Goal: Task Accomplishment & Management: Manage account settings

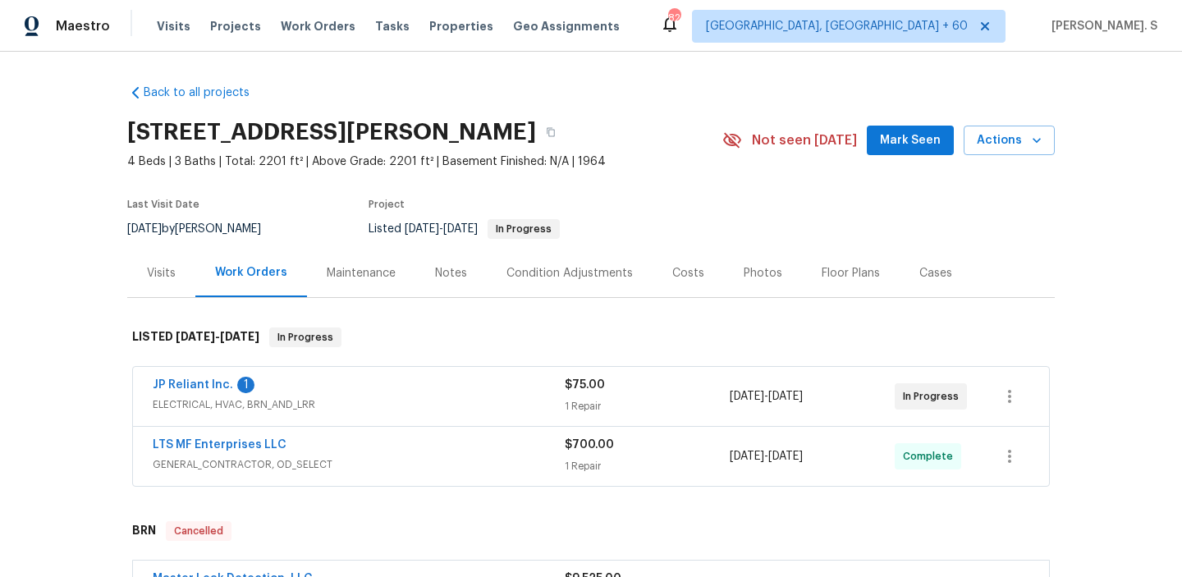
click at [132, 281] on div "Visits" at bounding box center [161, 273] width 68 height 48
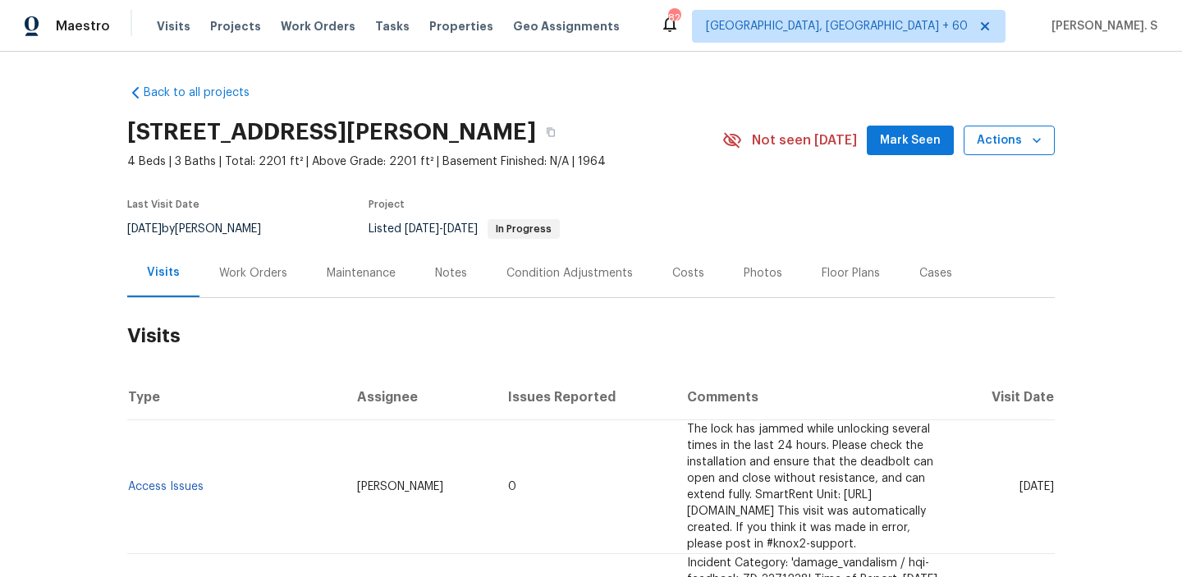
click at [1025, 141] on span "Actions" at bounding box center [1009, 141] width 65 height 21
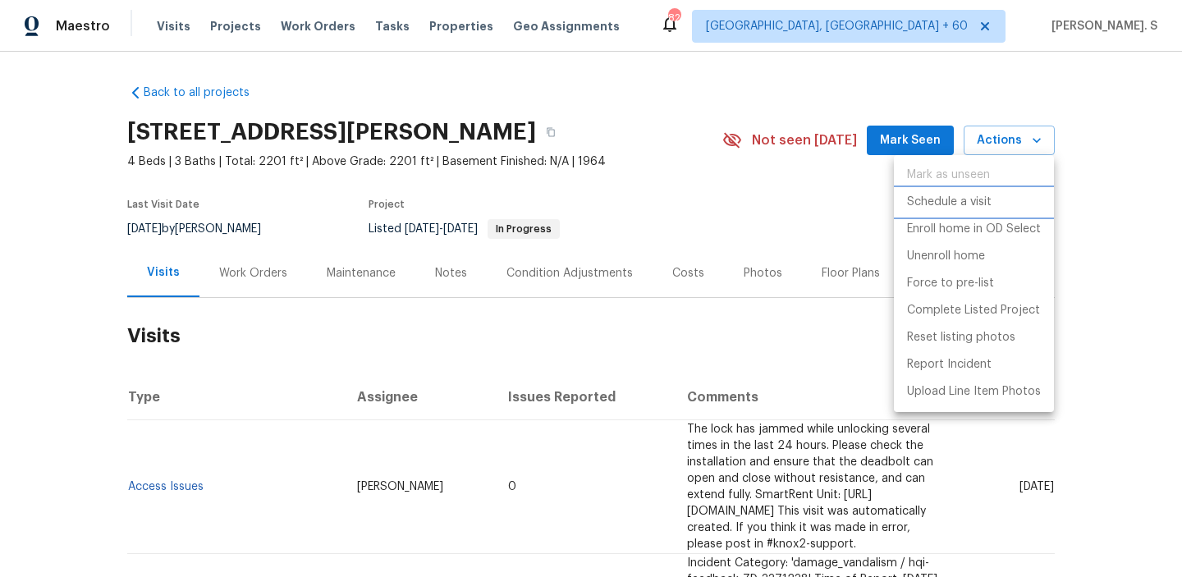
click at [990, 204] on p "Schedule a visit" at bounding box center [949, 202] width 85 height 17
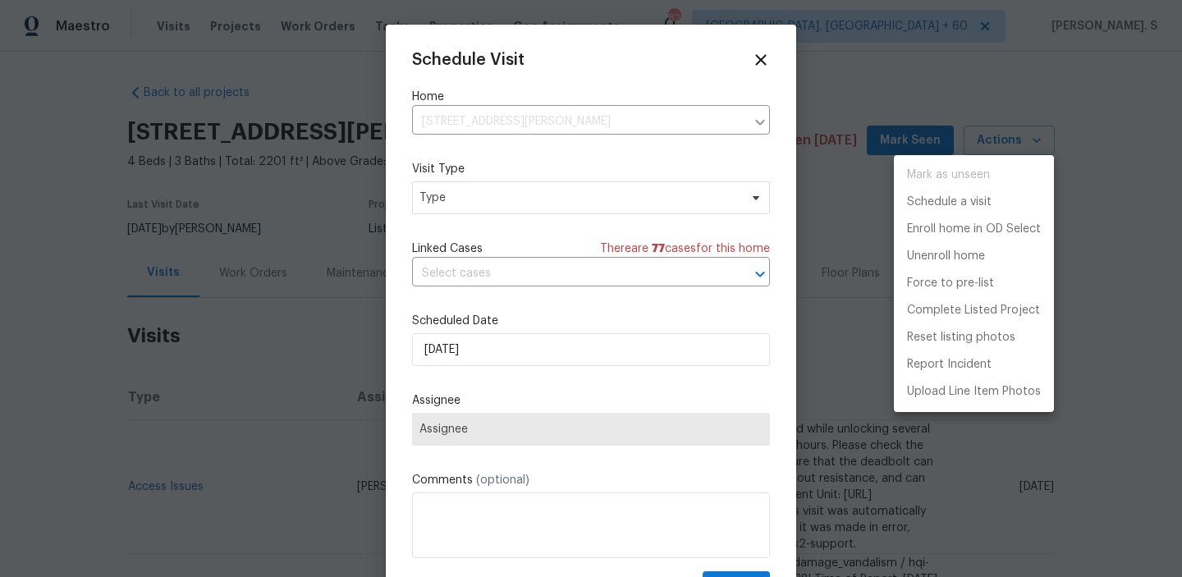
click at [539, 195] on div at bounding box center [591, 288] width 1182 height 577
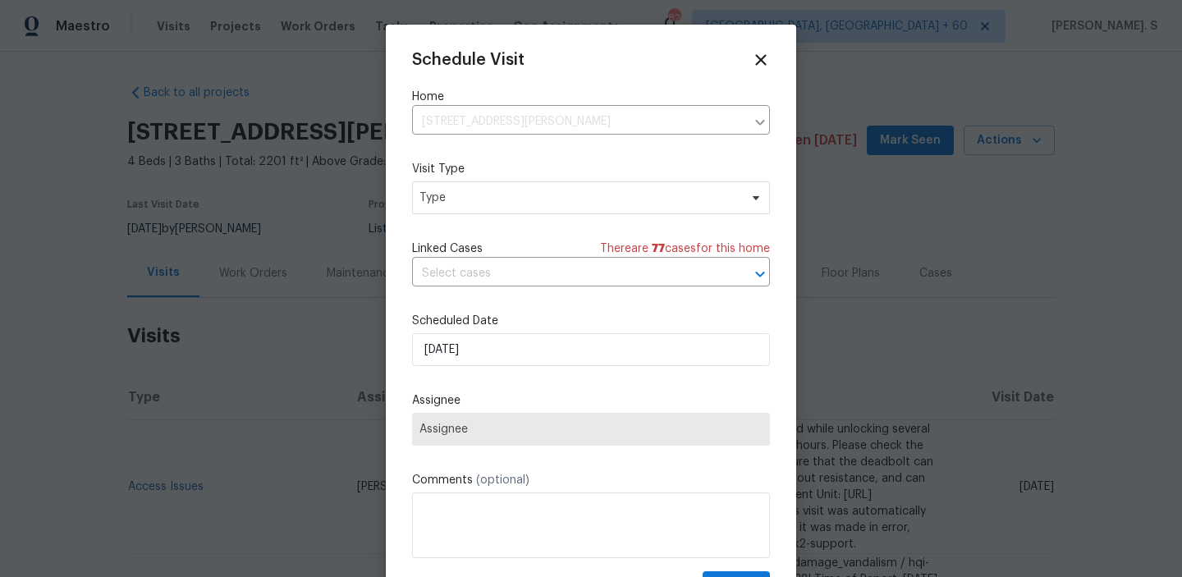
click at [539, 195] on div "Mark as unseen Schedule a visit Enroll home in OD Select Unenroll home Force to…" at bounding box center [591, 288] width 1182 height 577
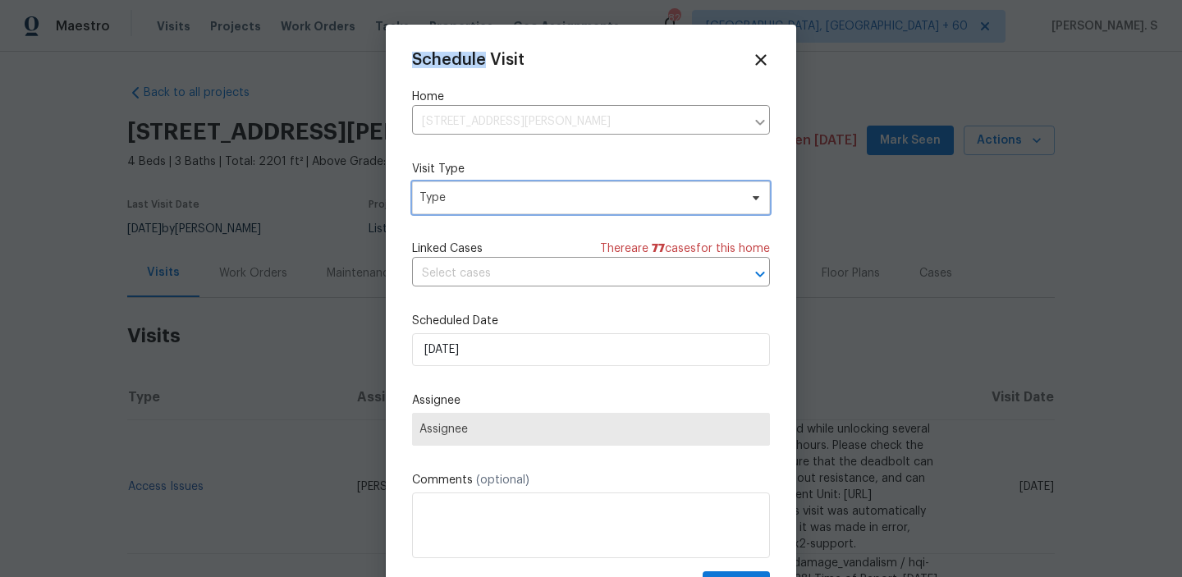
click at [530, 195] on span "Type" at bounding box center [579, 198] width 319 height 16
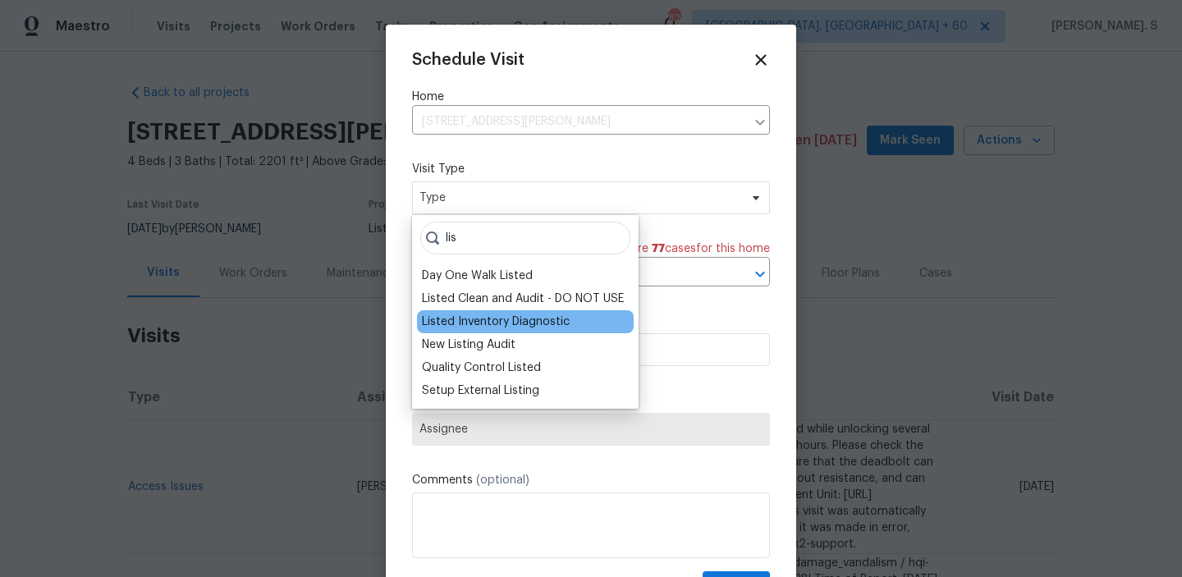
type input "lis"
click at [490, 328] on div "Listed Inventory Diagnostic" at bounding box center [496, 322] width 148 height 16
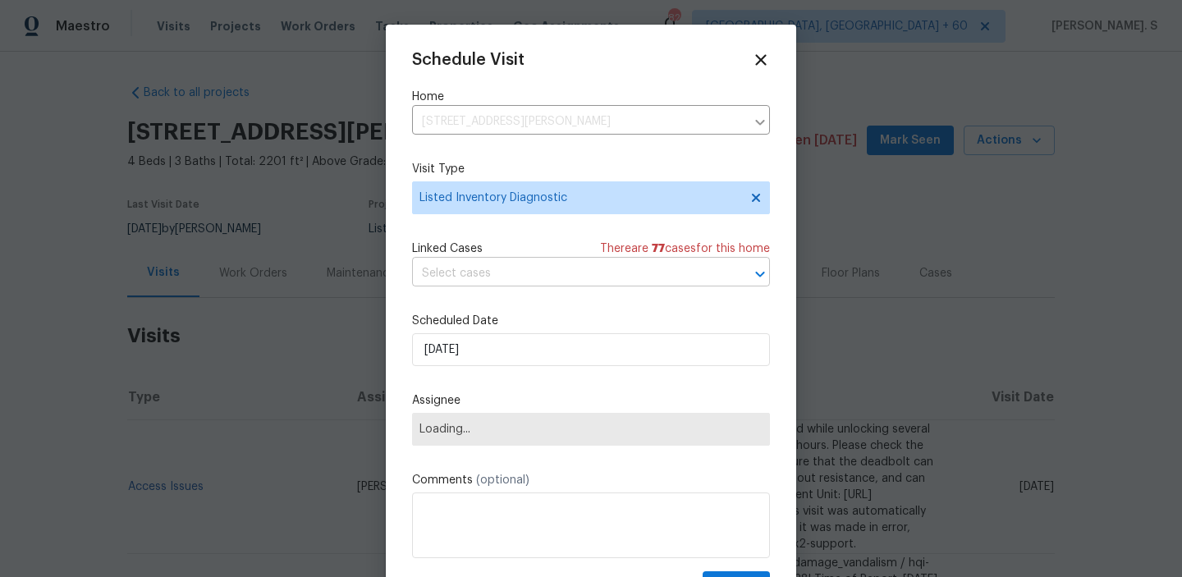
click at [584, 269] on input "text" at bounding box center [568, 273] width 312 height 25
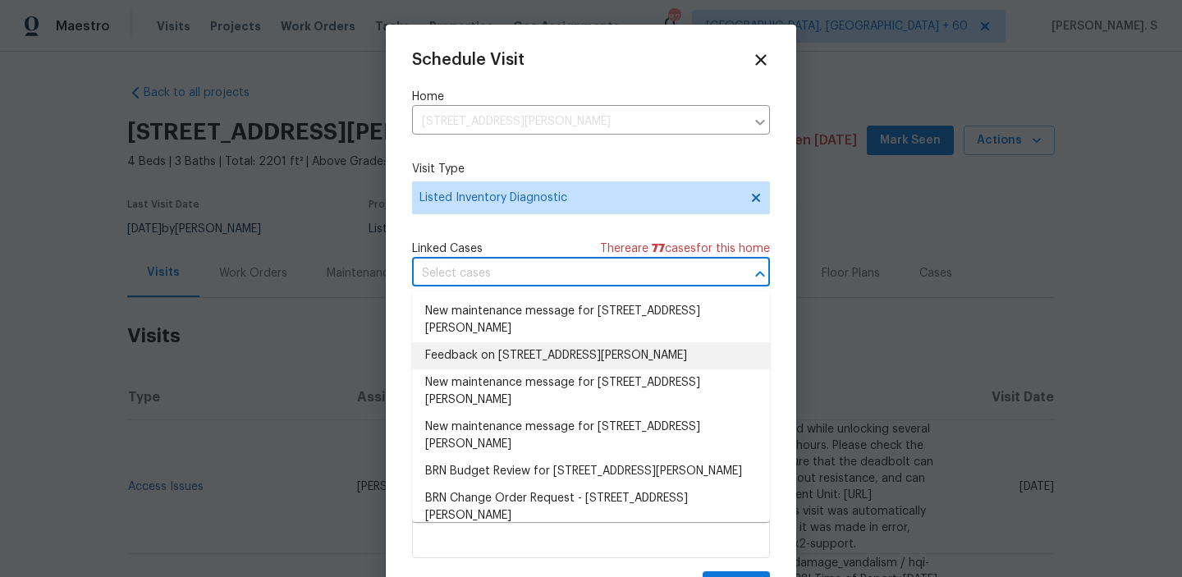
click at [527, 360] on li "Feedback on 3925 Wedgworth Rd S, Fort Worth, TX 76133" at bounding box center [591, 355] width 358 height 27
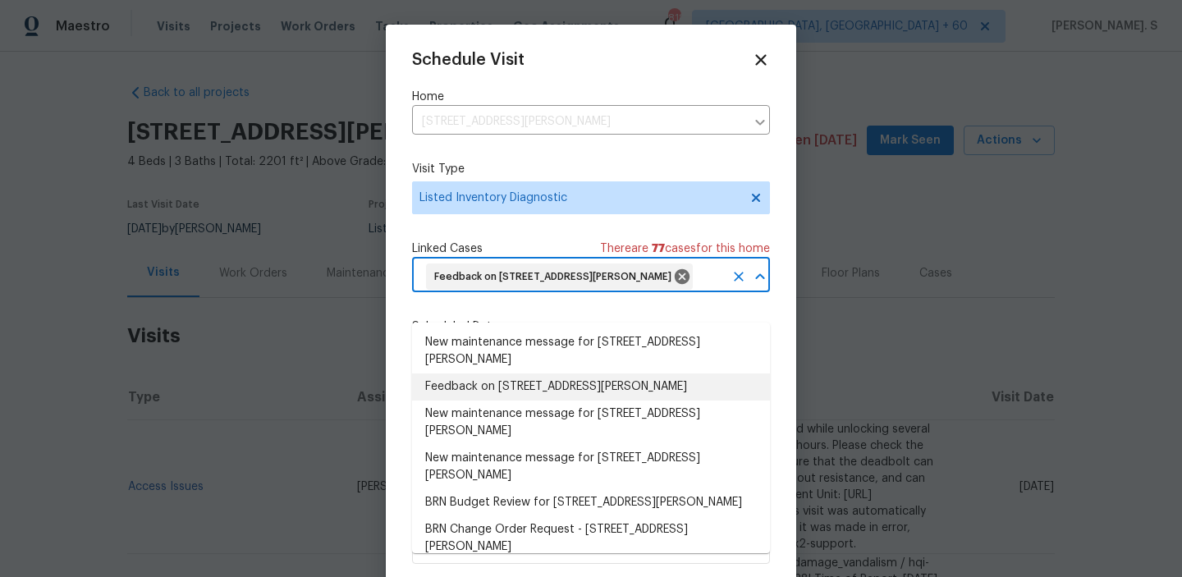
click at [476, 382] on li "Feedback on 3925 Wedgworth Rd S, Fort Worth, TX 76133" at bounding box center [591, 387] width 358 height 27
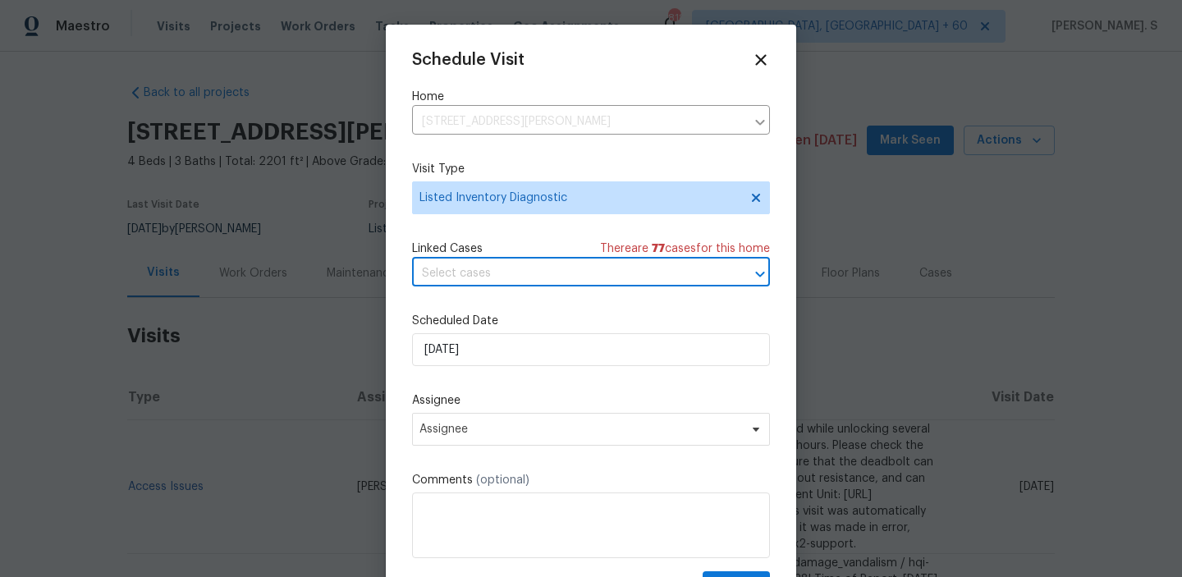
click at [466, 263] on input "text" at bounding box center [568, 273] width 312 height 25
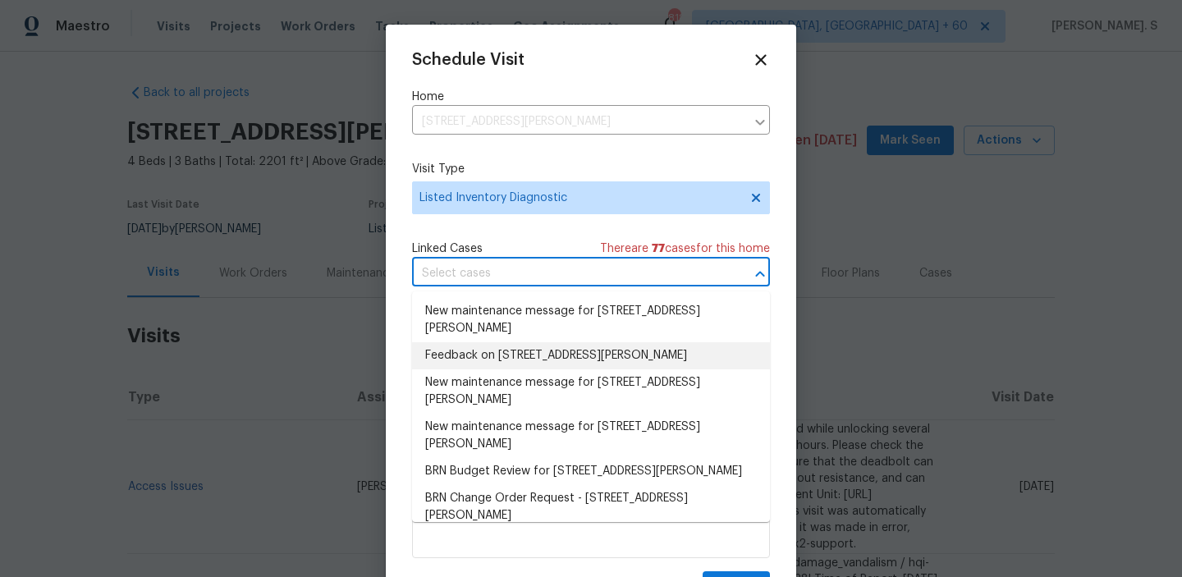
click at [474, 356] on li "Feedback on 3925 Wedgworth Rd S, Fort Worth, TX 76133" at bounding box center [591, 355] width 358 height 27
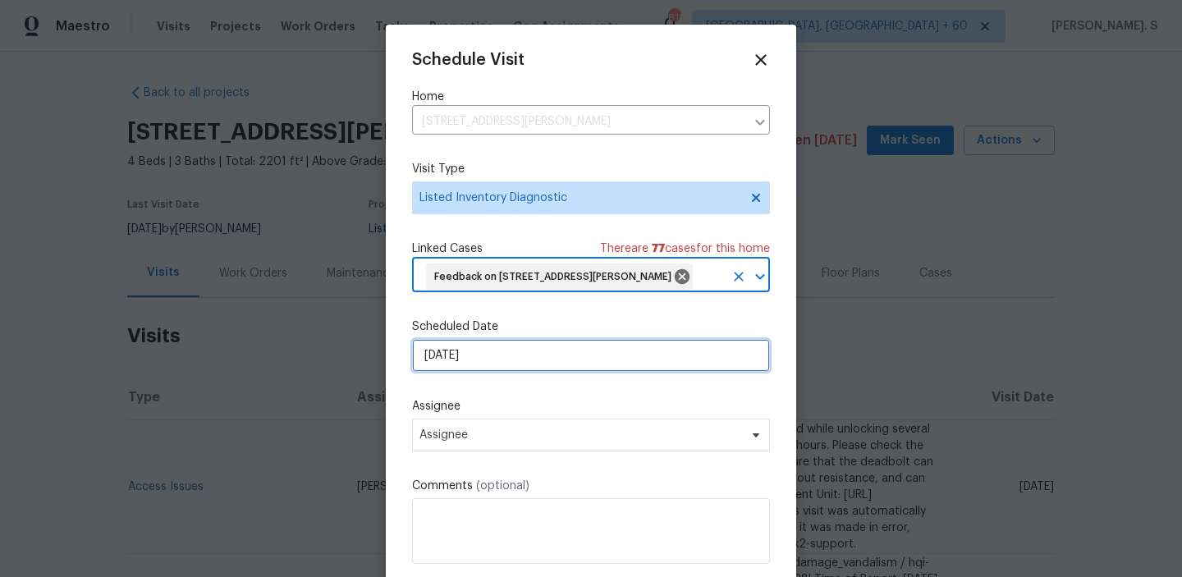
click at [474, 372] on input "[DATE]" at bounding box center [591, 355] width 358 height 33
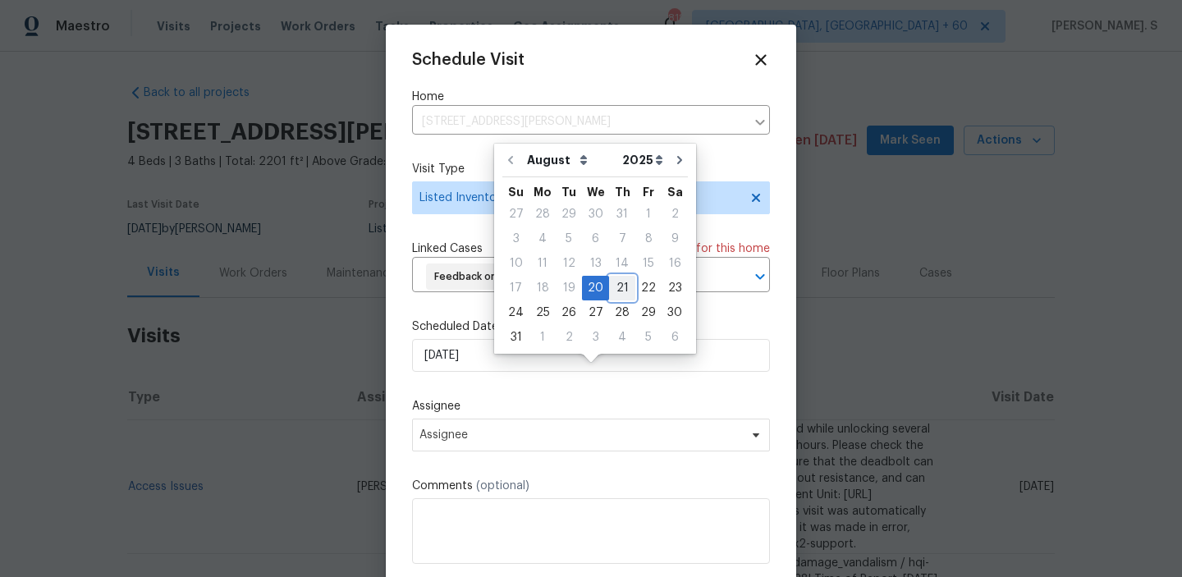
click at [617, 281] on div "21" at bounding box center [622, 288] width 26 height 23
type input "[DATE]"
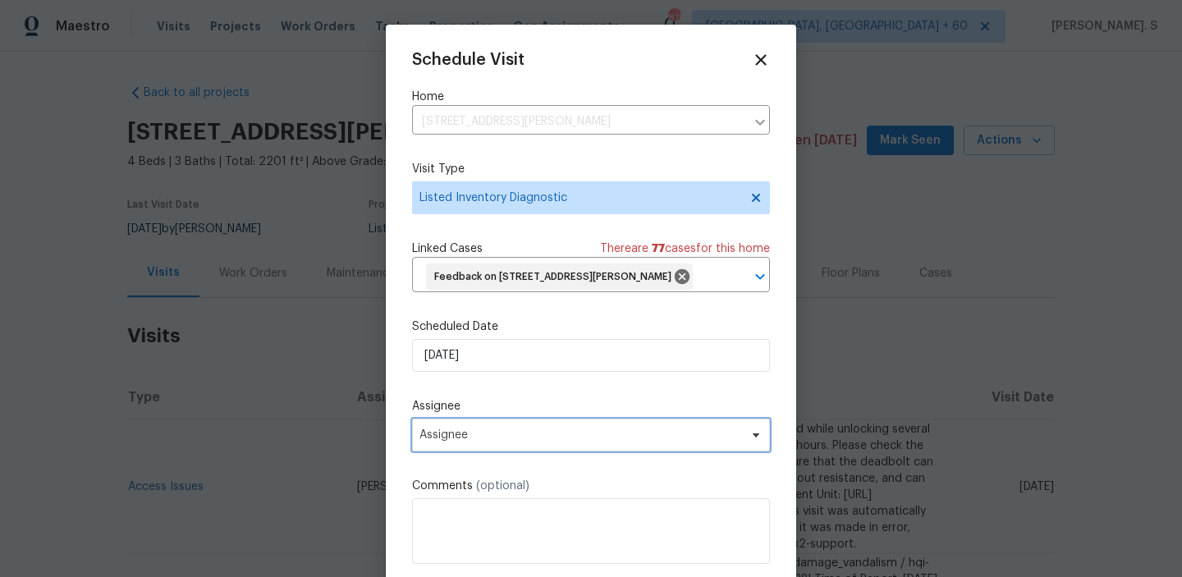
click at [543, 442] on span "Assignee" at bounding box center [581, 435] width 322 height 13
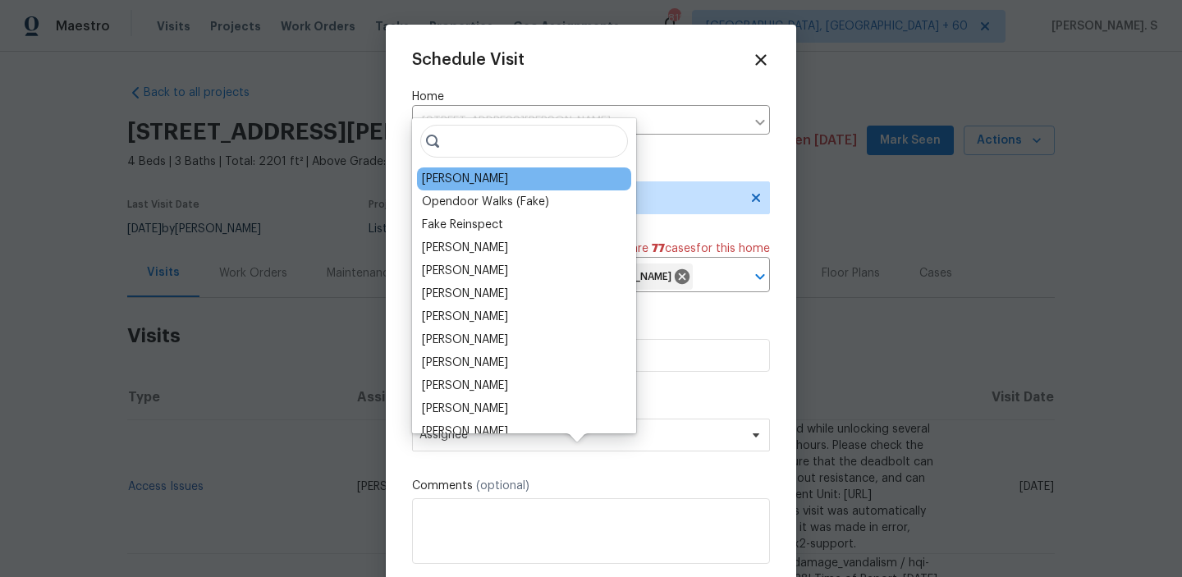
click at [471, 182] on div "[PERSON_NAME]" at bounding box center [465, 179] width 86 height 16
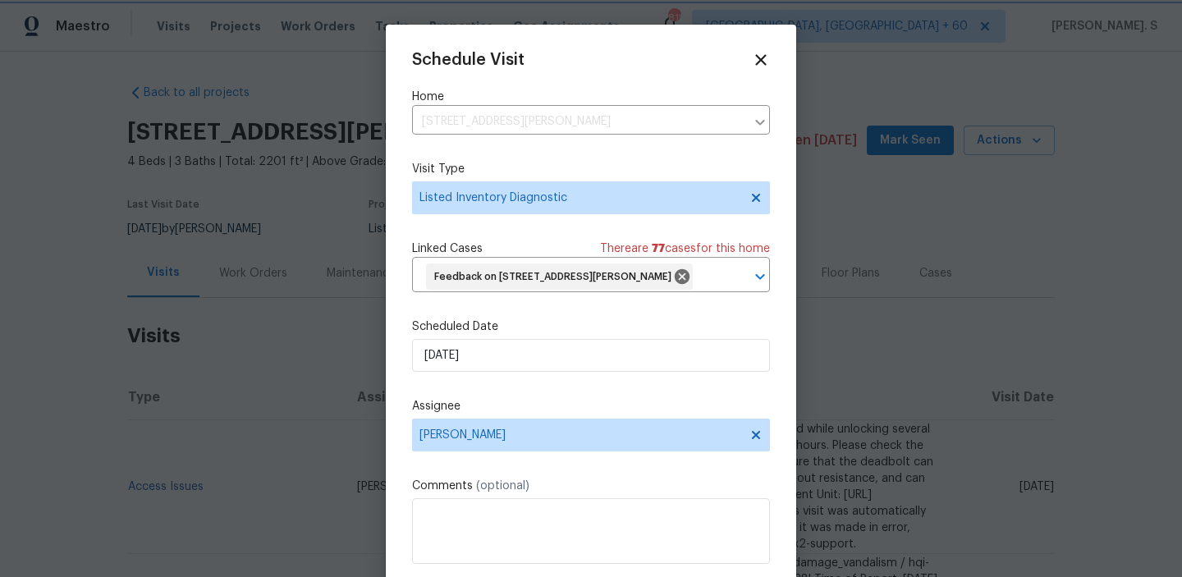
scroll to position [61, 0]
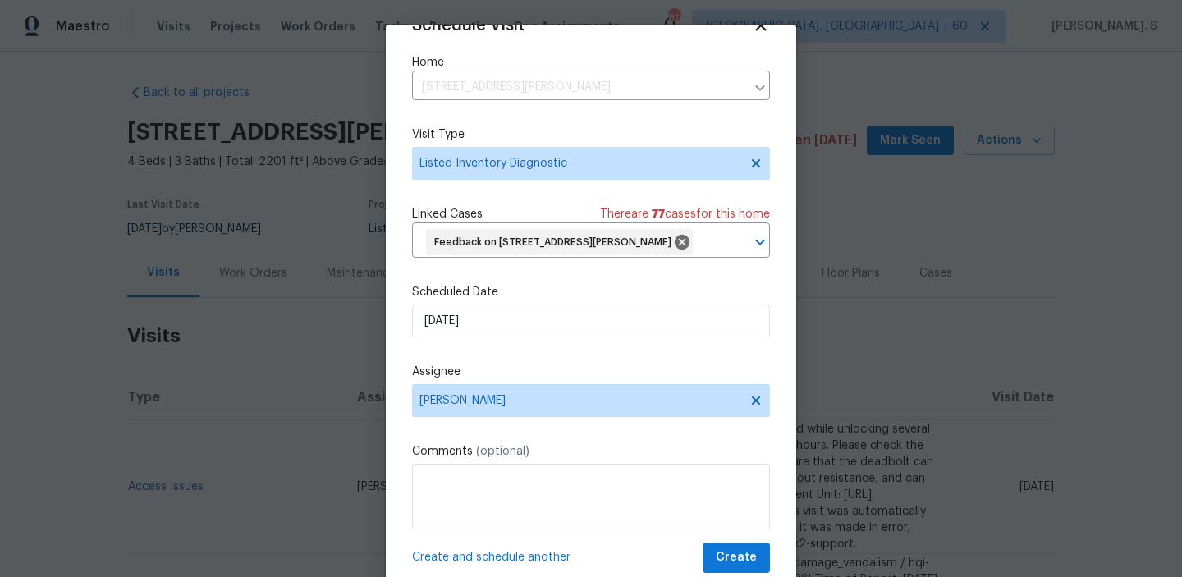
click at [704, 547] on div "Create and schedule another Create" at bounding box center [591, 558] width 358 height 30
click at [743, 551] on span "Create" at bounding box center [736, 558] width 41 height 21
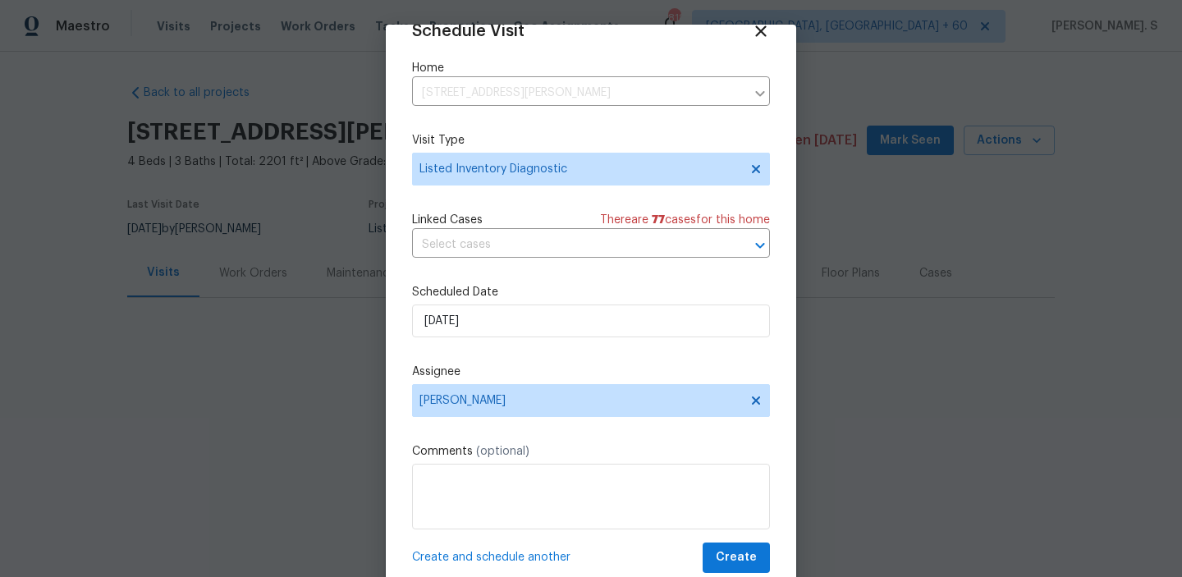
scroll to position [30, 0]
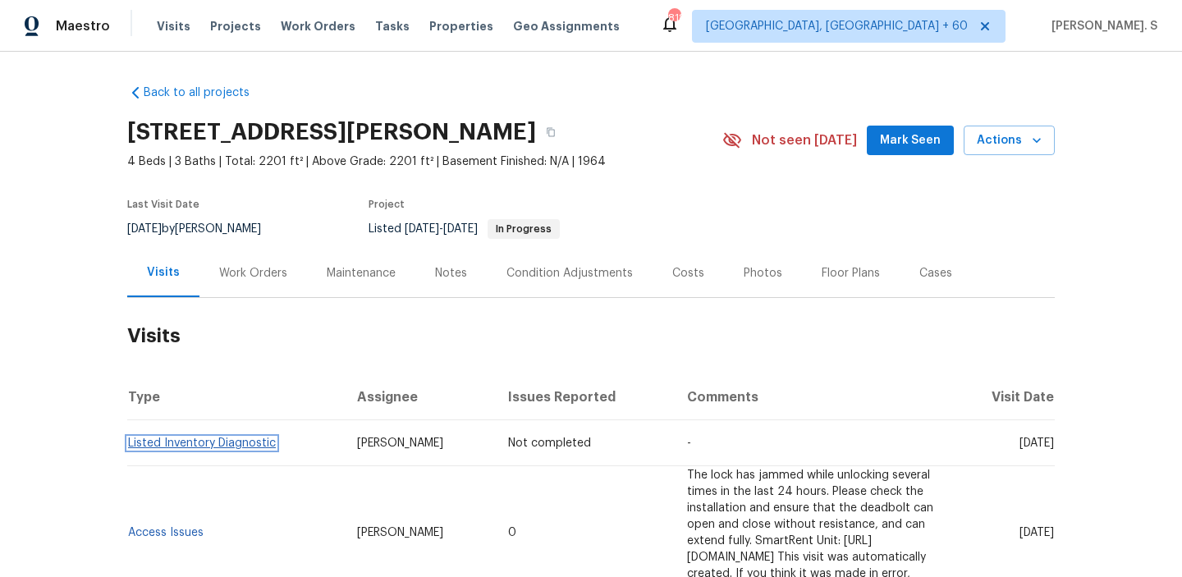
click at [252, 439] on link "Listed Inventory Diagnostic" at bounding box center [202, 443] width 148 height 11
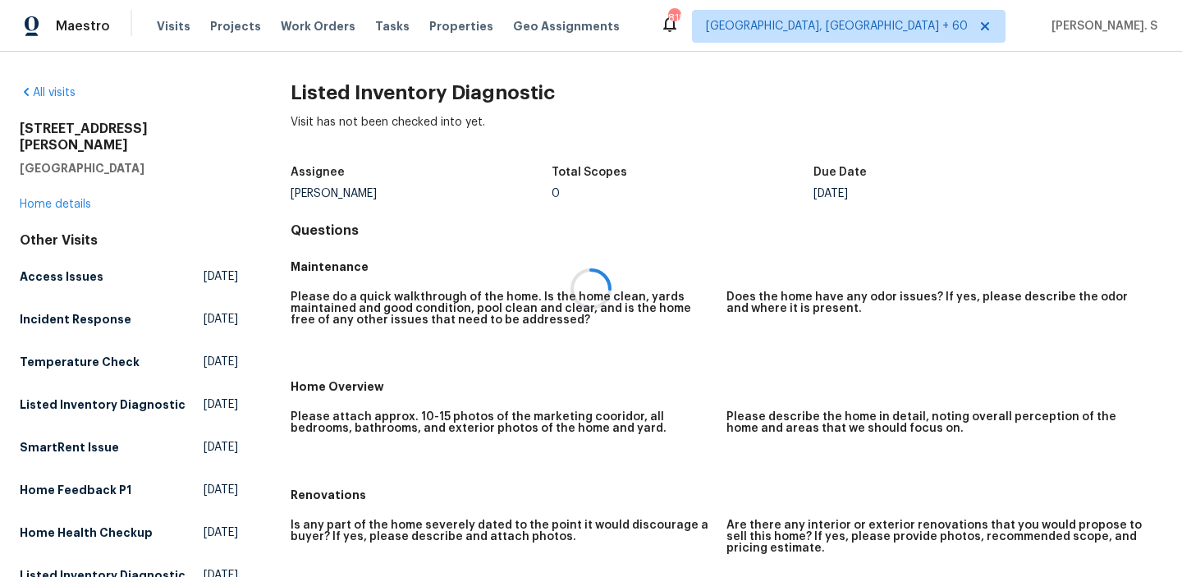
click at [424, 90] on div at bounding box center [591, 288] width 1182 height 577
click at [424, 90] on h2 "Listed Inventory Diagnostic" at bounding box center [727, 93] width 872 height 16
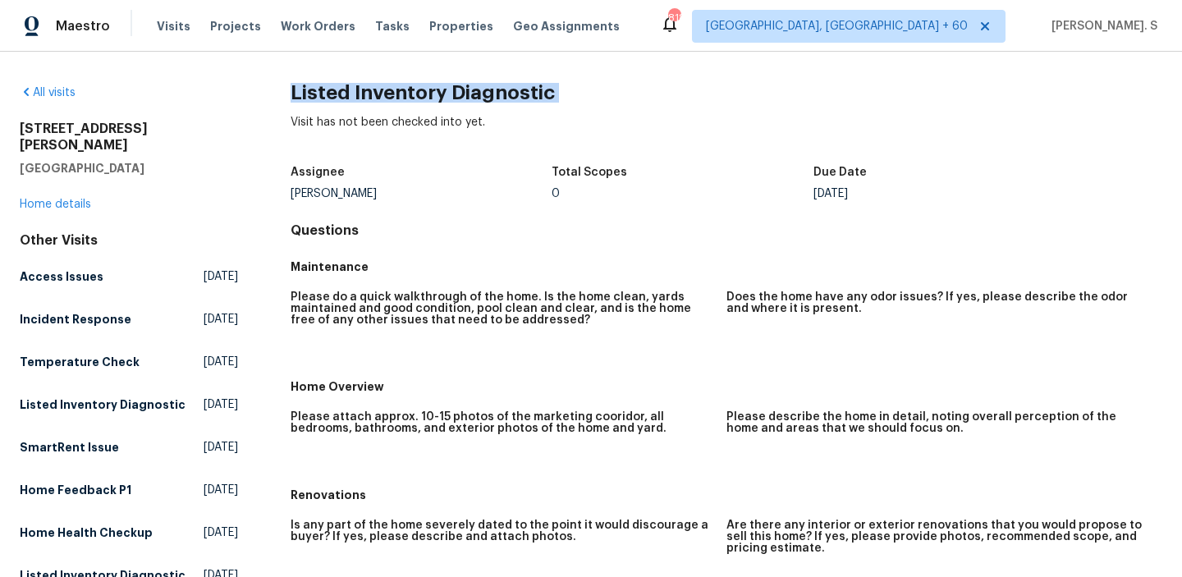
copy h2 "Listed Inventory Diagnostic"
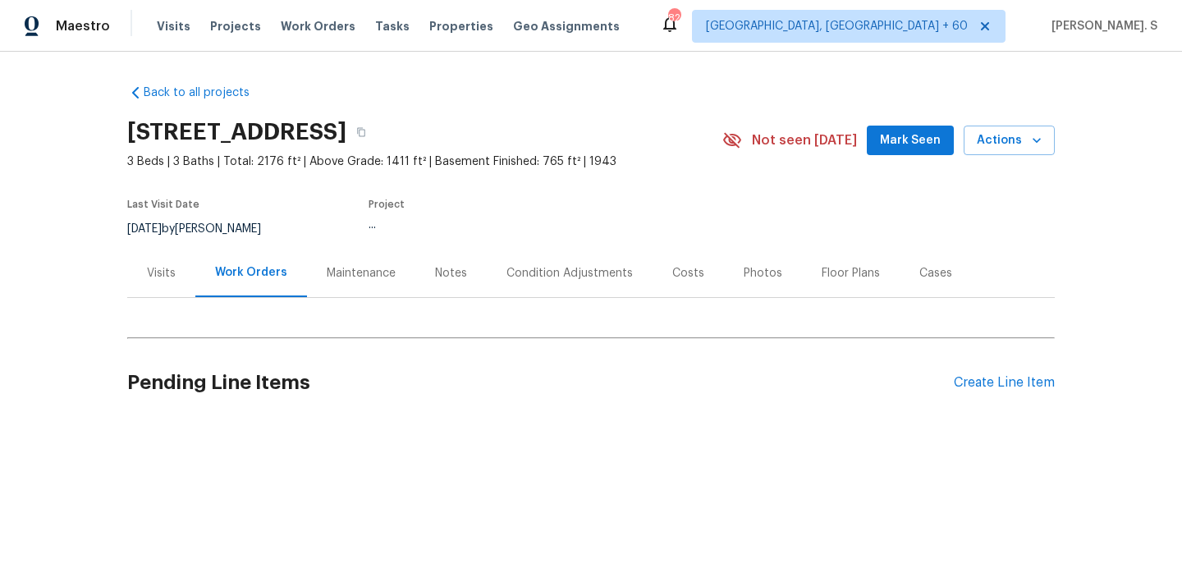
click at [167, 276] on div "Visits" at bounding box center [161, 273] width 29 height 16
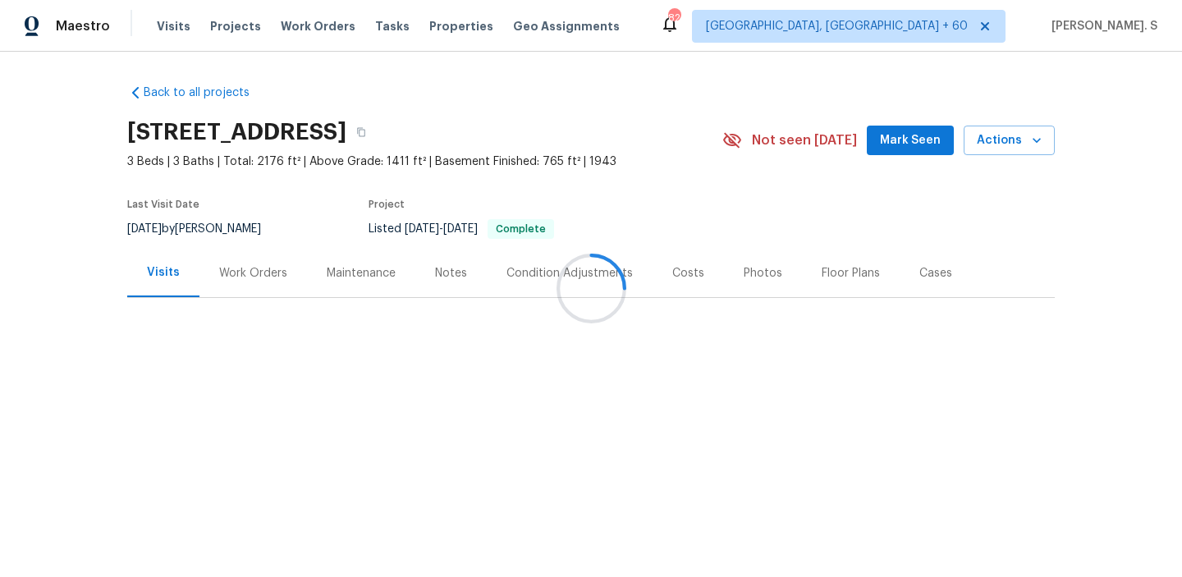
click at [1043, 135] on div at bounding box center [591, 288] width 1182 height 577
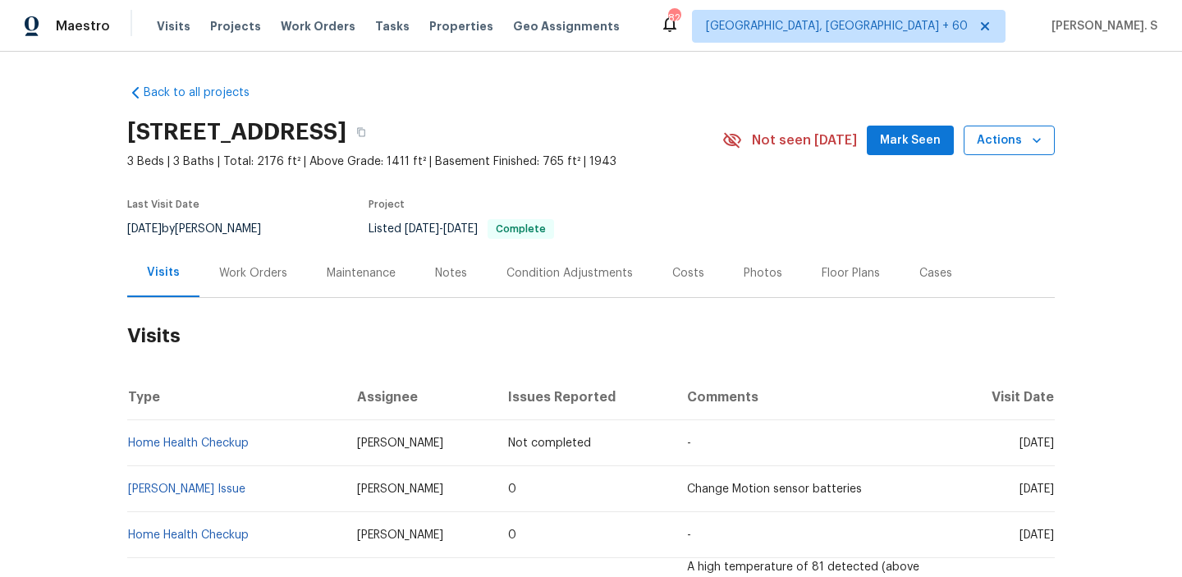
click at [1008, 148] on span "Actions" at bounding box center [1009, 141] width 65 height 21
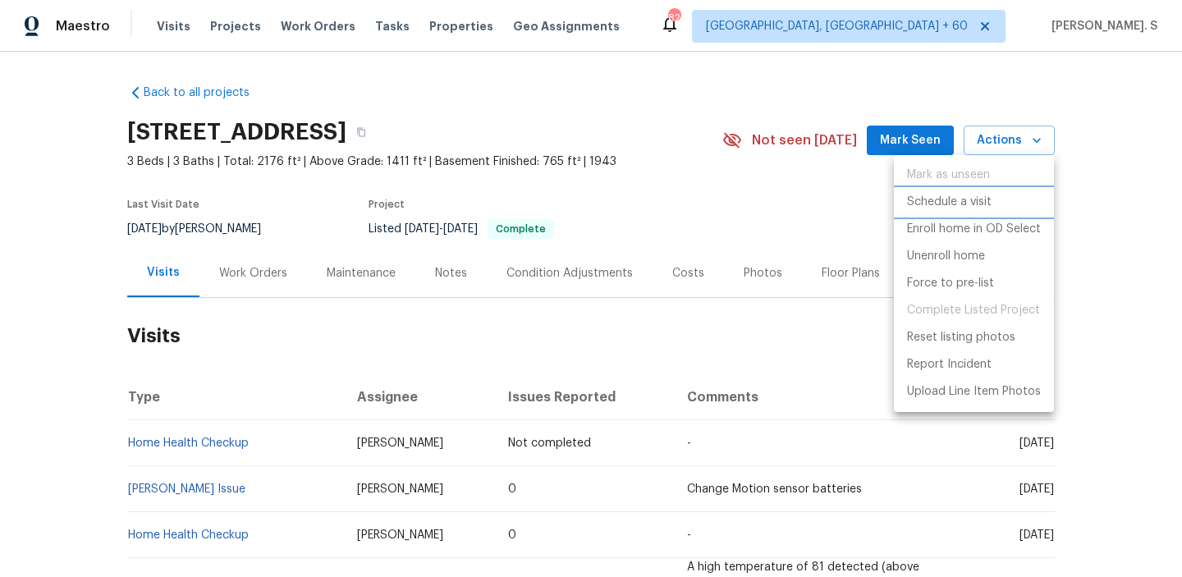
click at [999, 204] on li "Schedule a visit" at bounding box center [974, 202] width 160 height 27
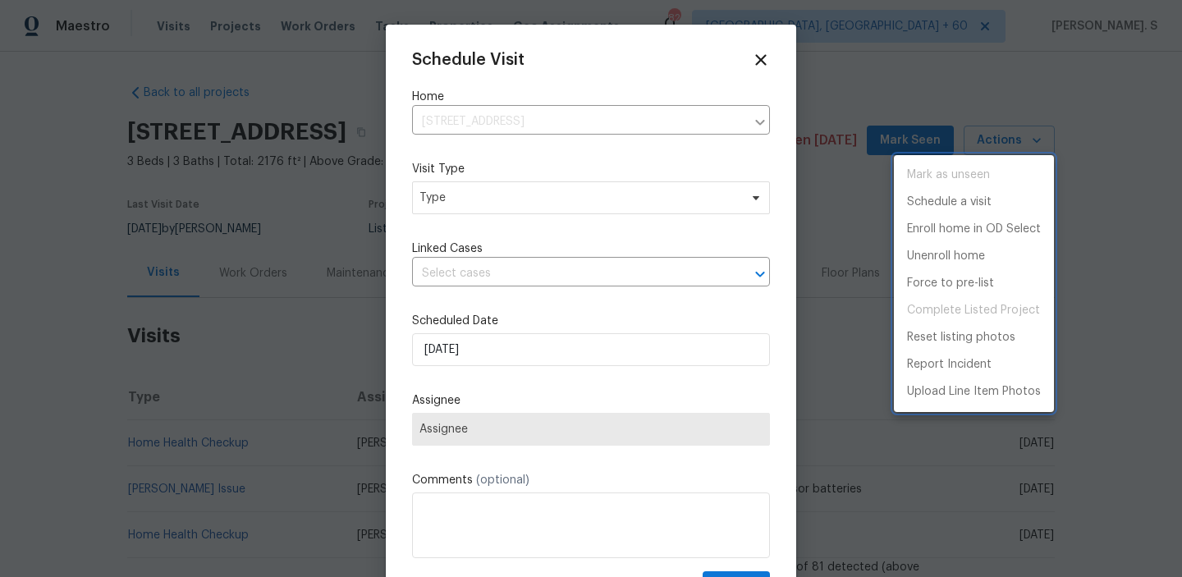
click at [502, 195] on div at bounding box center [591, 288] width 1182 height 577
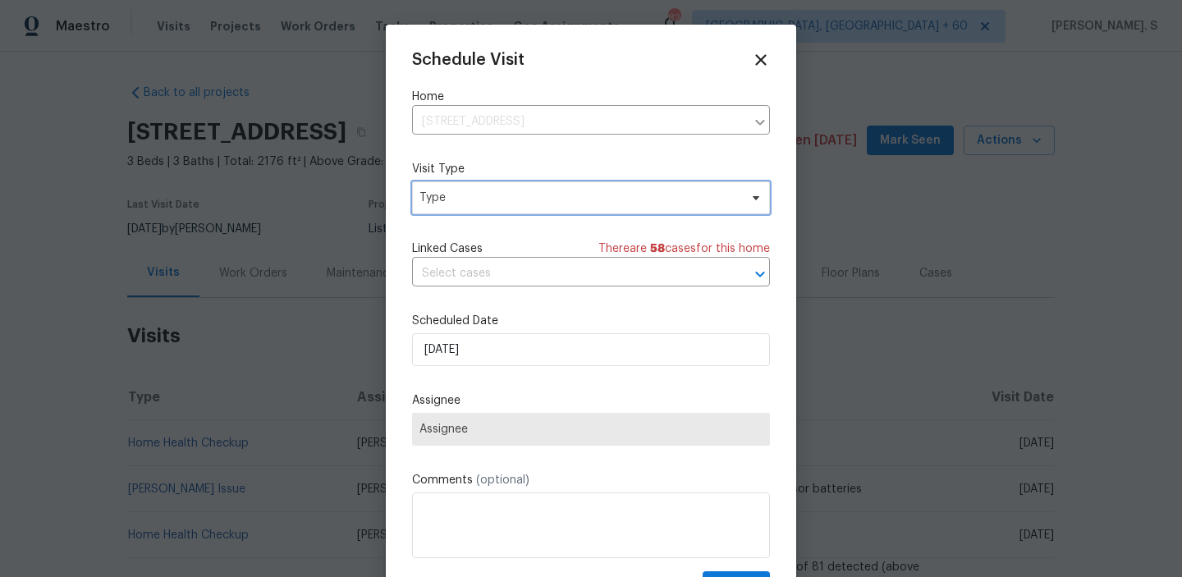
click at [502, 195] on span "Type" at bounding box center [579, 198] width 319 height 16
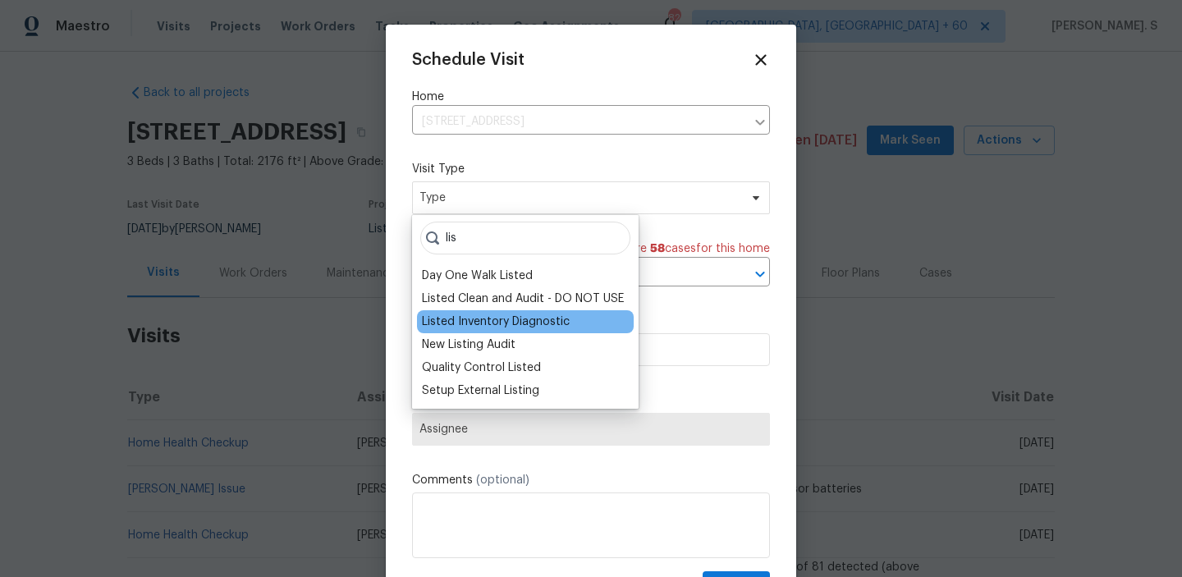
type input "lis"
click at [471, 320] on div "Listed Inventory Diagnostic" at bounding box center [496, 322] width 148 height 16
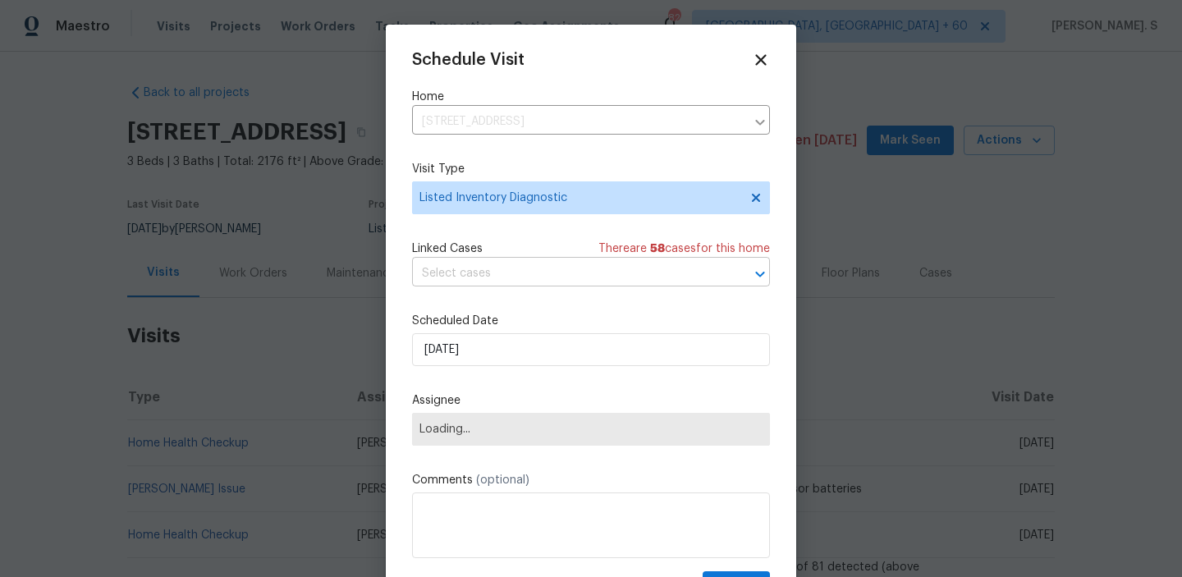
click at [557, 277] on input "text" at bounding box center [568, 273] width 312 height 25
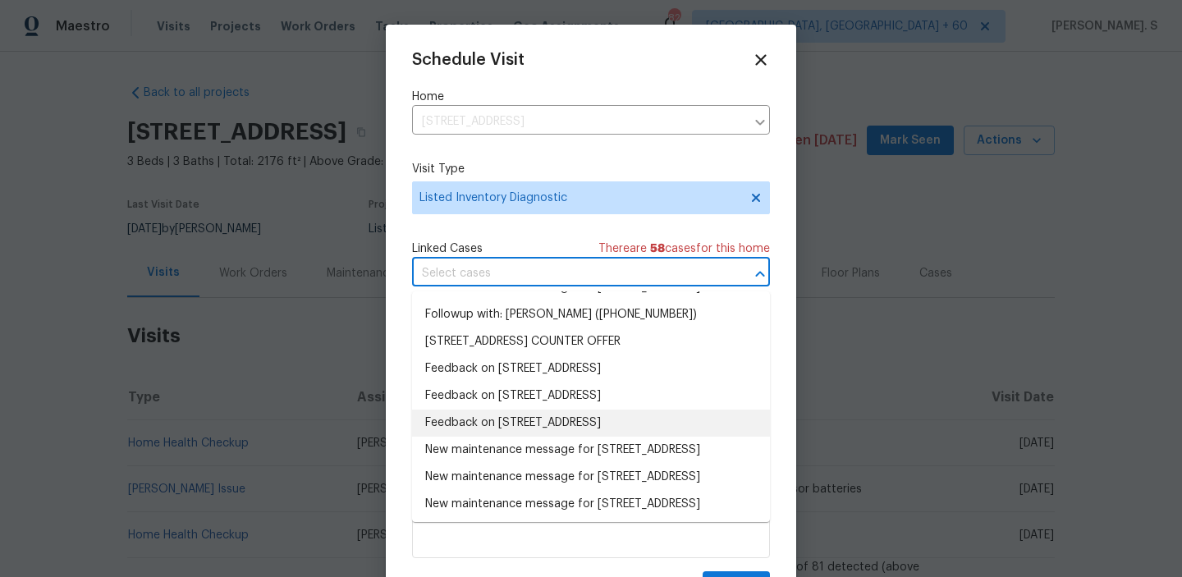
scroll to position [94, 0]
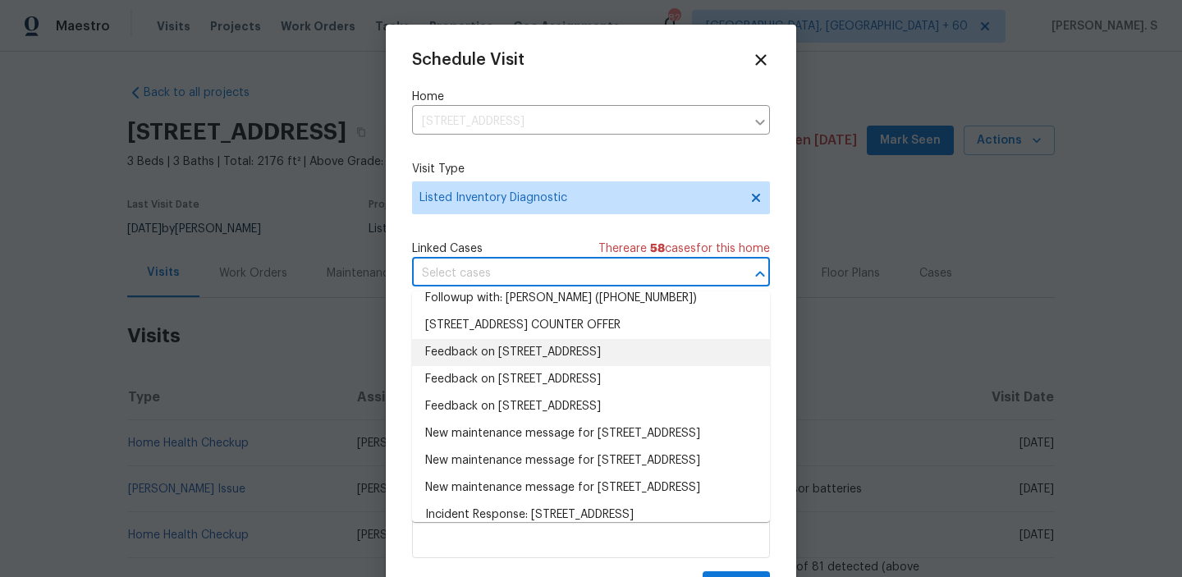
click at [541, 366] on li "Feedback on 1468 E Whittier St, Columbus, OH 43206" at bounding box center [591, 352] width 358 height 27
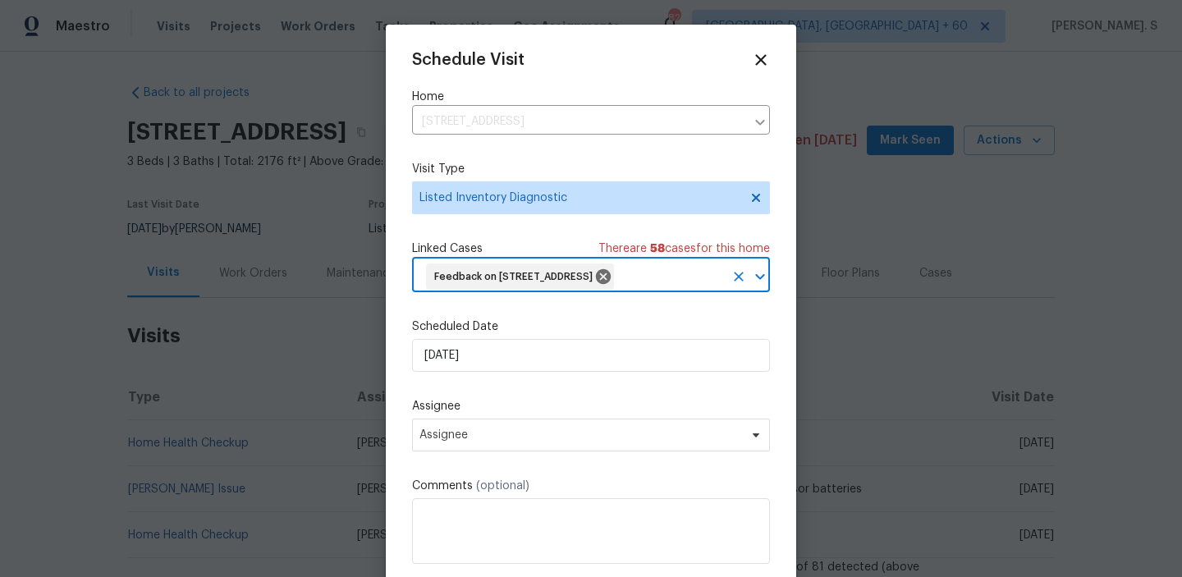
click at [526, 364] on div "Scheduled Date 8/20/2025" at bounding box center [591, 345] width 358 height 53
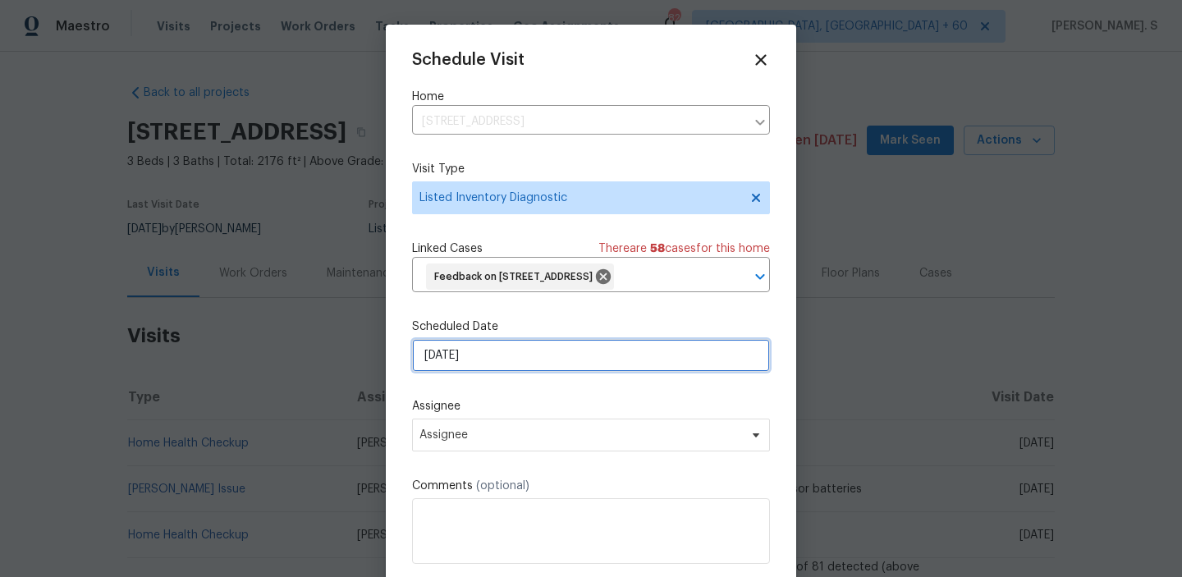
click at [517, 372] on input "[DATE]" at bounding box center [591, 355] width 358 height 33
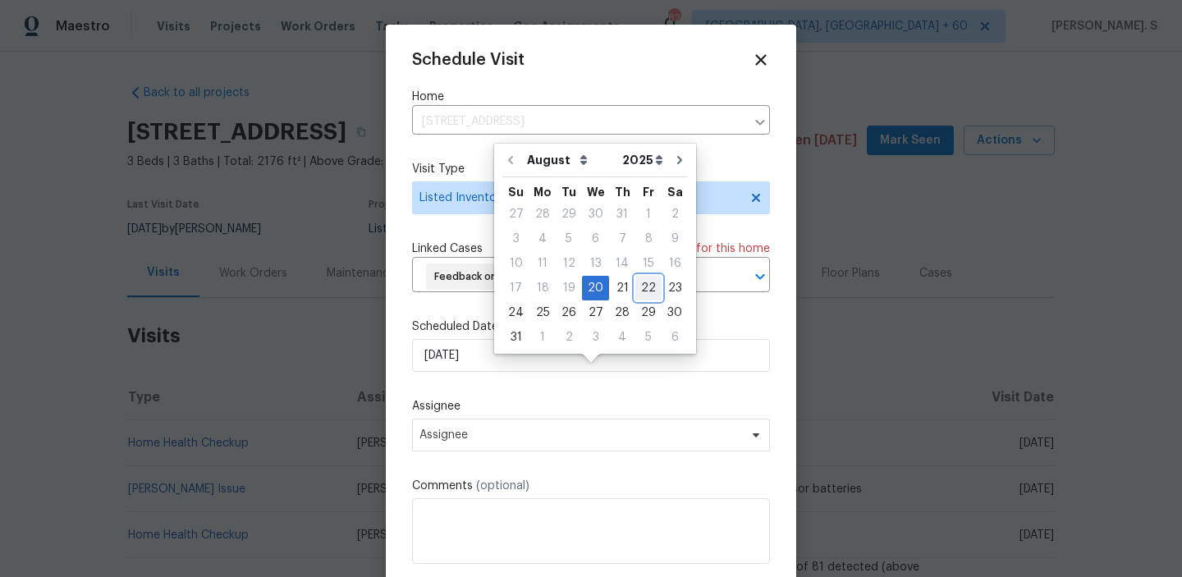
click at [636, 292] on div "22" at bounding box center [649, 288] width 26 height 23
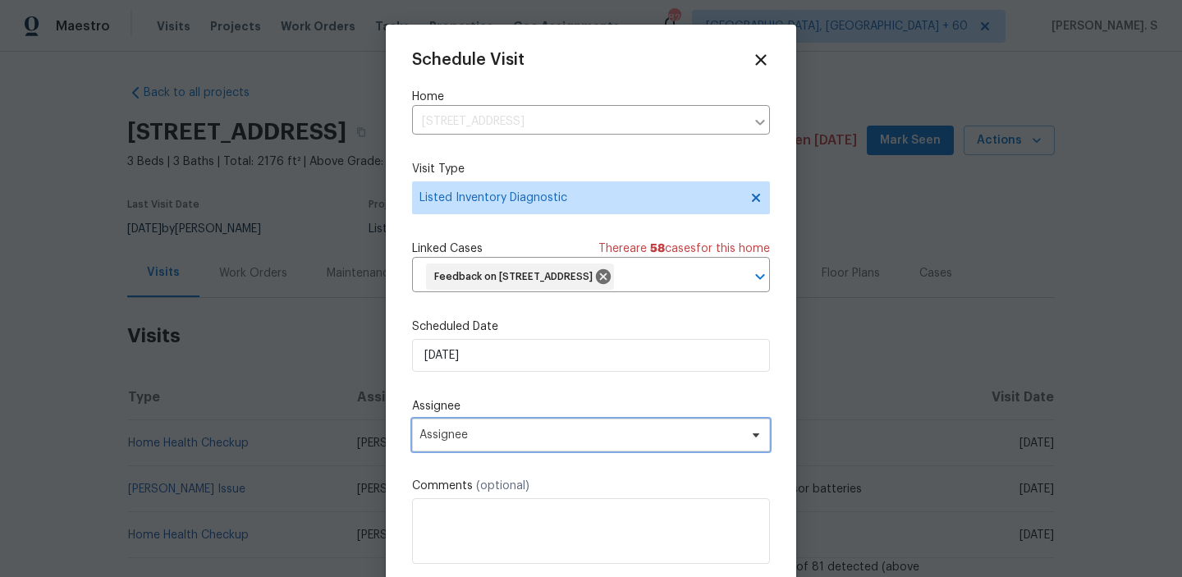
click at [489, 442] on span "Assignee" at bounding box center [581, 435] width 322 height 13
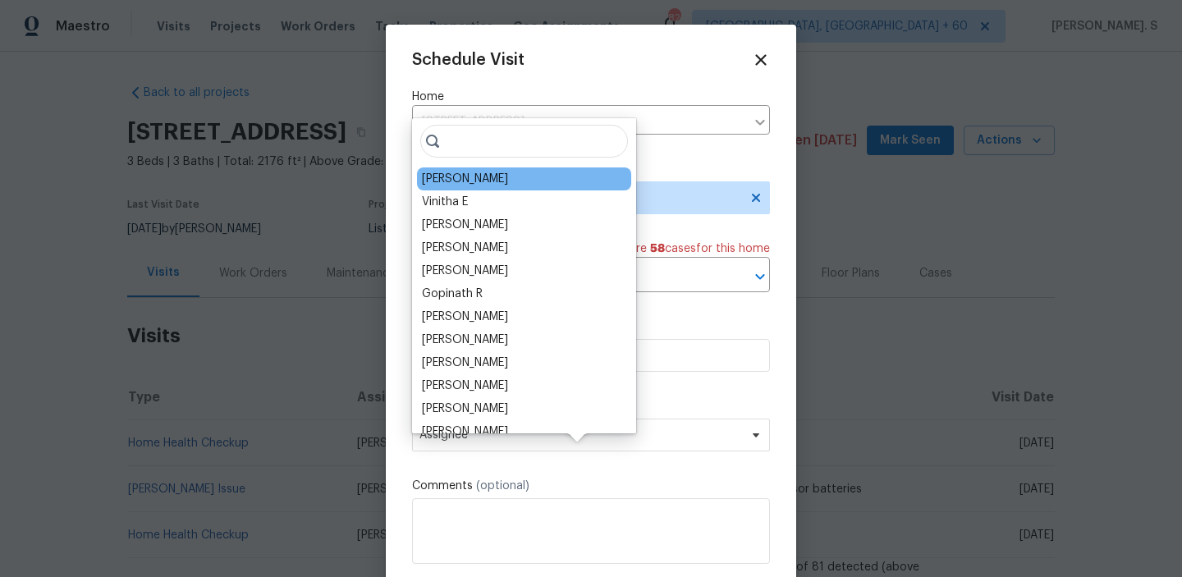
click at [534, 171] on div "Keith Hollingsworth" at bounding box center [524, 179] width 214 height 23
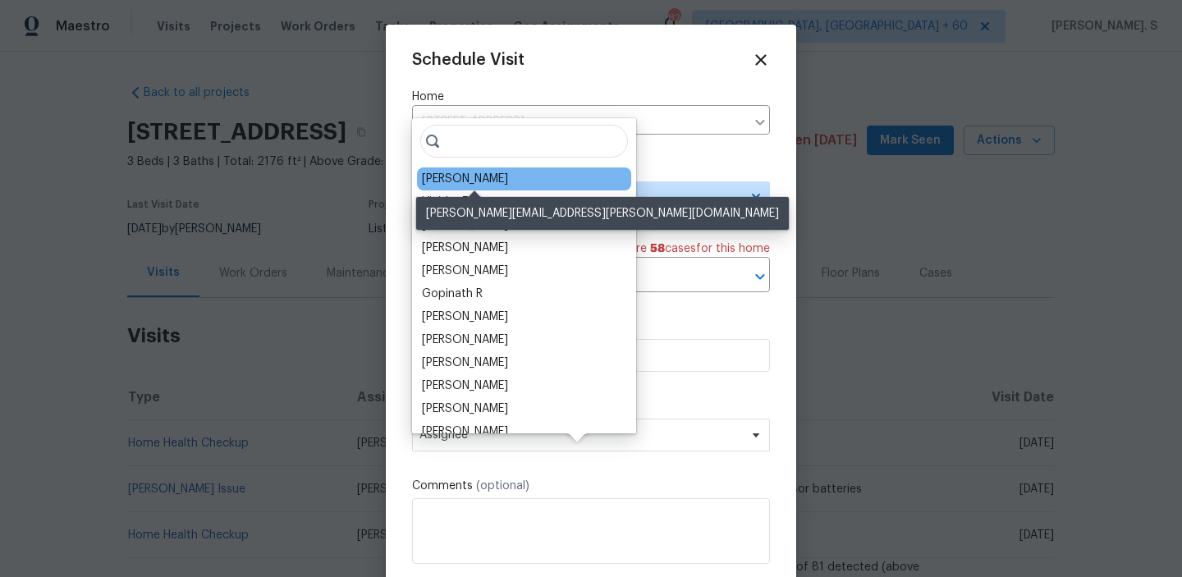
click at [487, 174] on div "Keith Hollingsworth" at bounding box center [465, 179] width 86 height 16
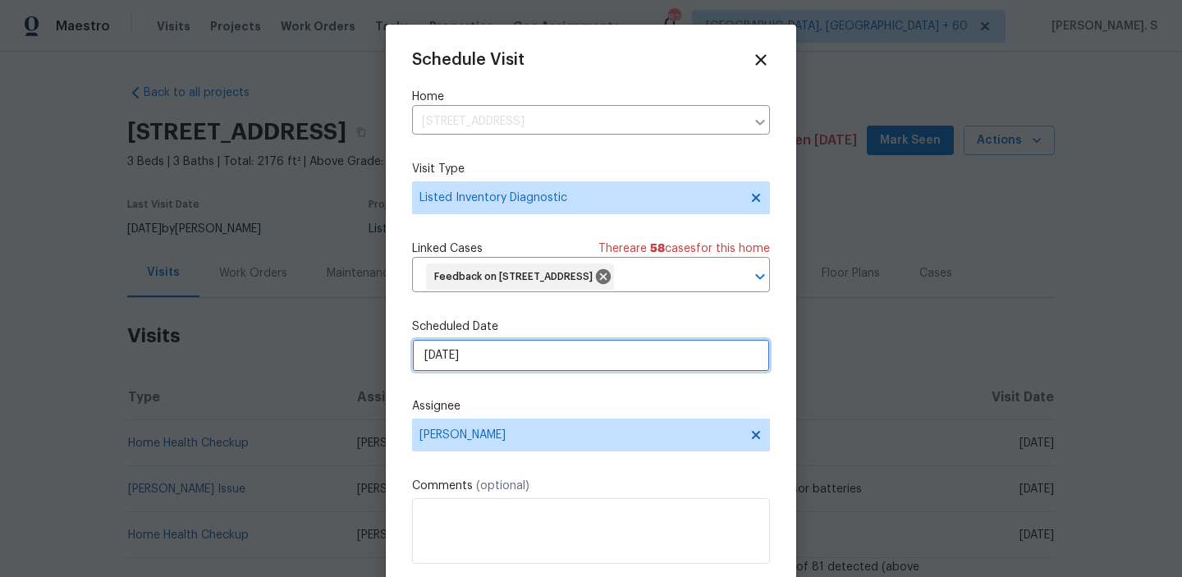
click at [515, 372] on input "8/22/2025" at bounding box center [591, 355] width 358 height 33
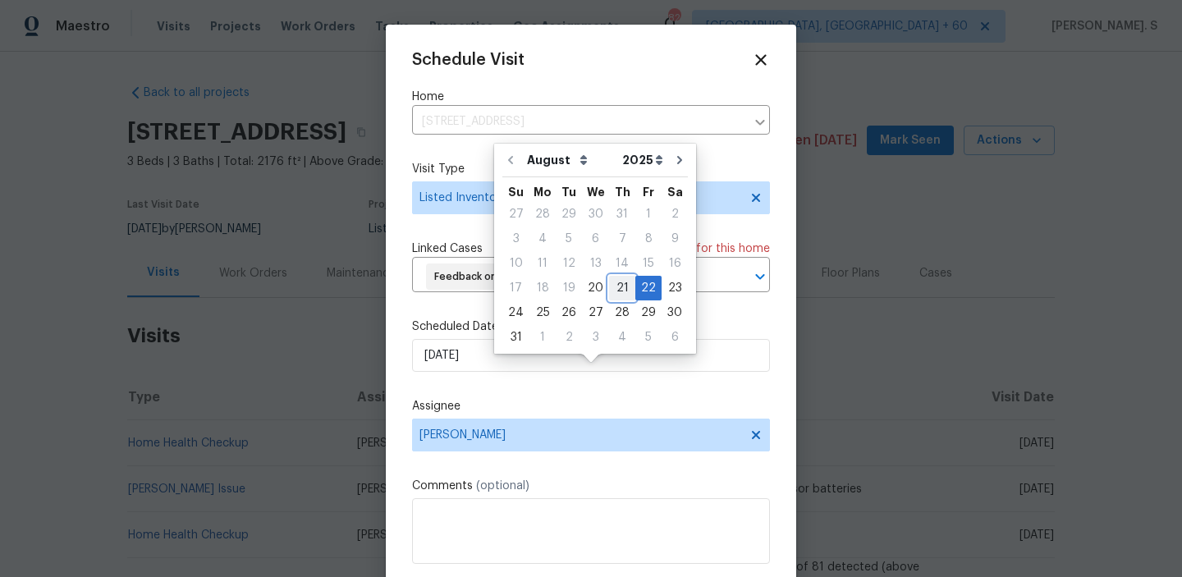
click at [612, 289] on div "21" at bounding box center [622, 288] width 26 height 23
type input "8/21/2025"
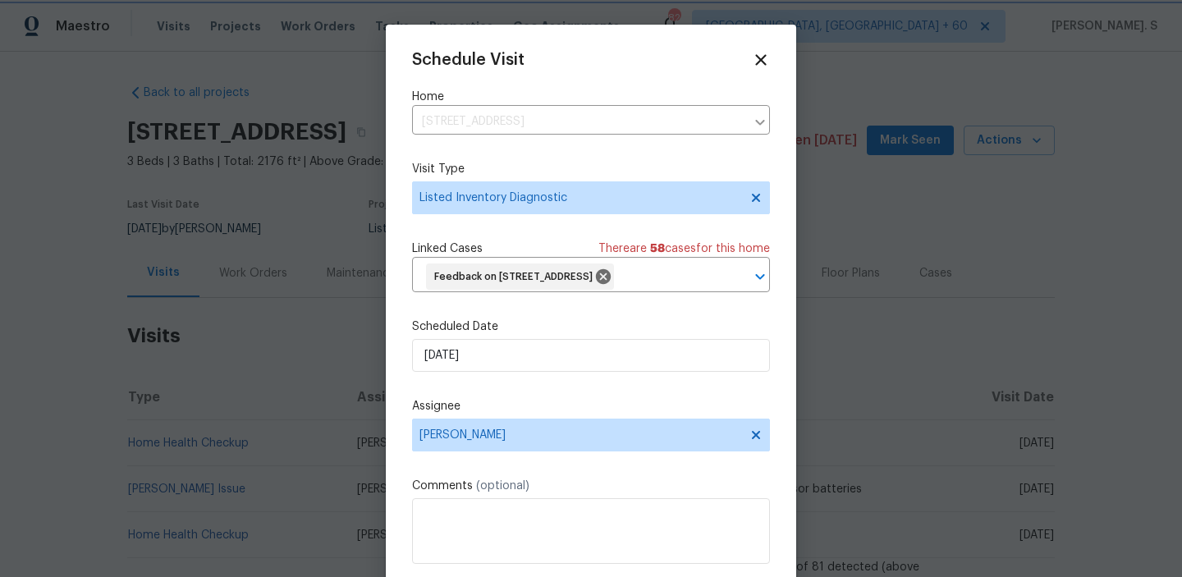
scroll to position [61, 0]
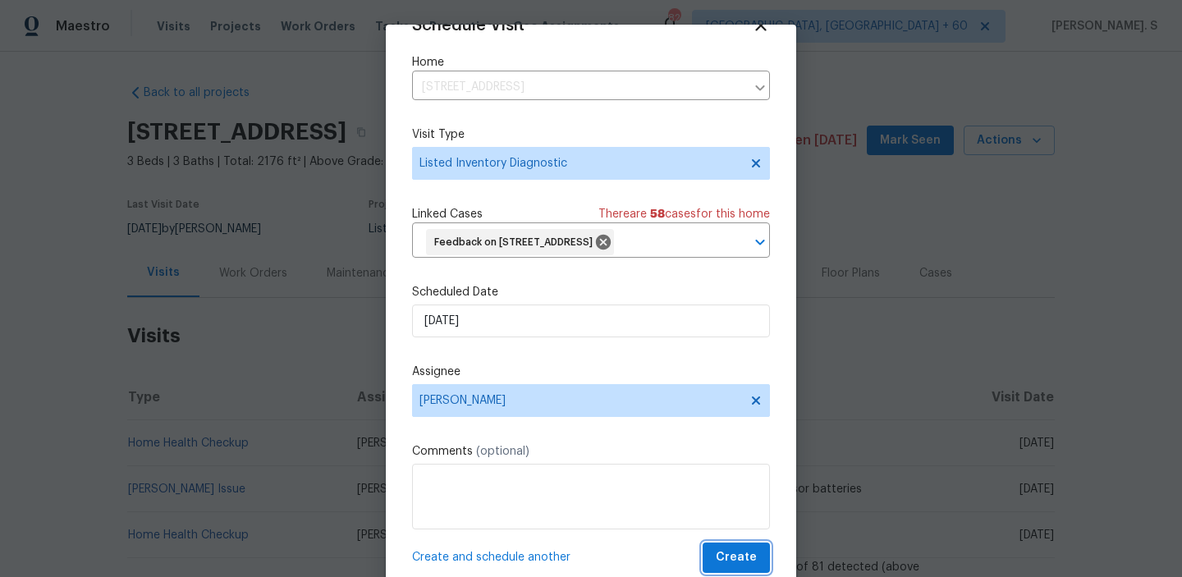
click at [735, 551] on span "Create" at bounding box center [736, 558] width 41 height 21
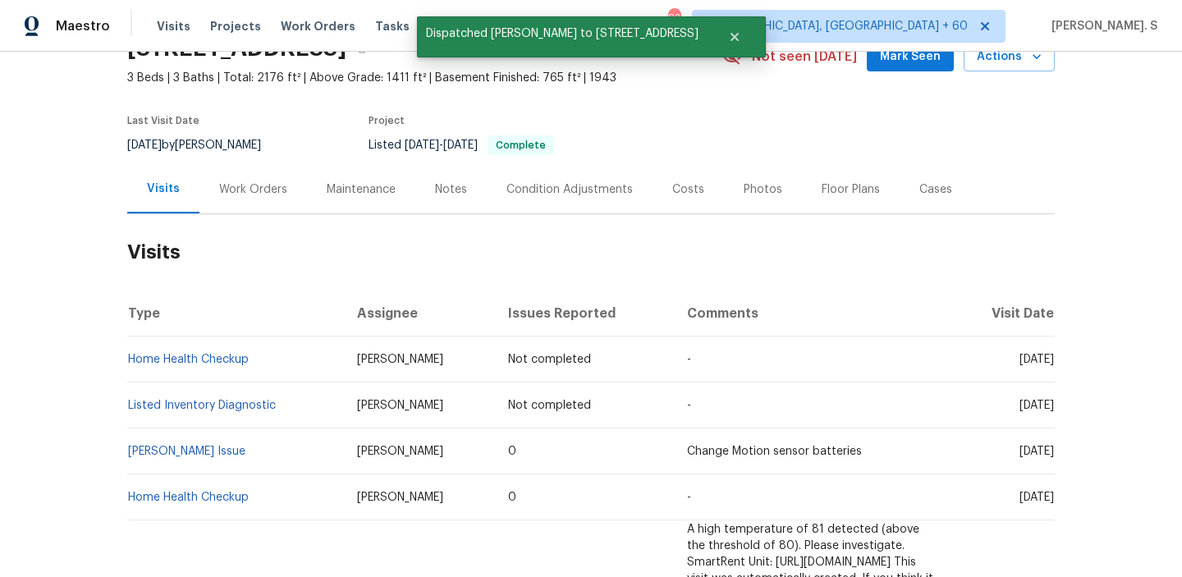
scroll to position [88, 0]
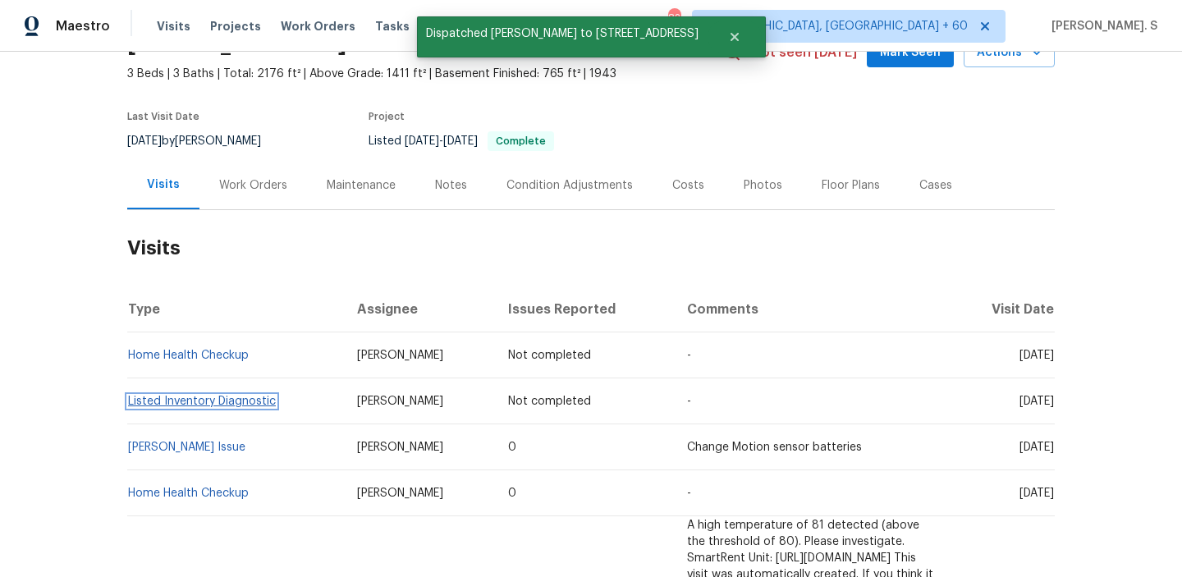
click at [192, 403] on link "Listed Inventory Diagnostic" at bounding box center [202, 401] width 148 height 11
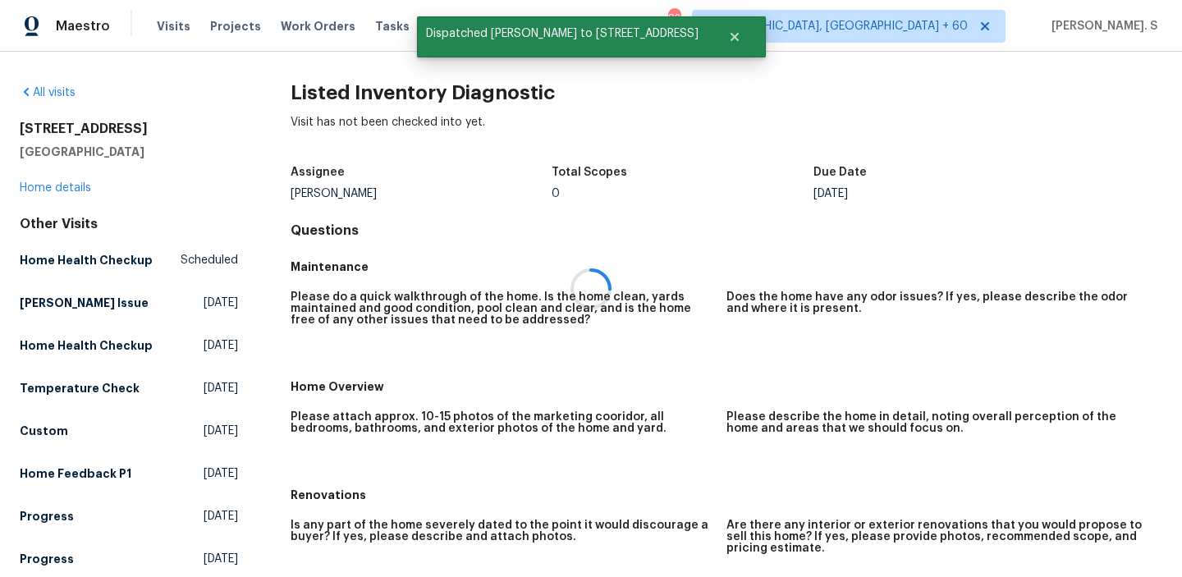
click at [351, 87] on div at bounding box center [591, 288] width 1182 height 577
click at [351, 87] on h2 "Listed Inventory Diagnostic" at bounding box center [727, 93] width 872 height 16
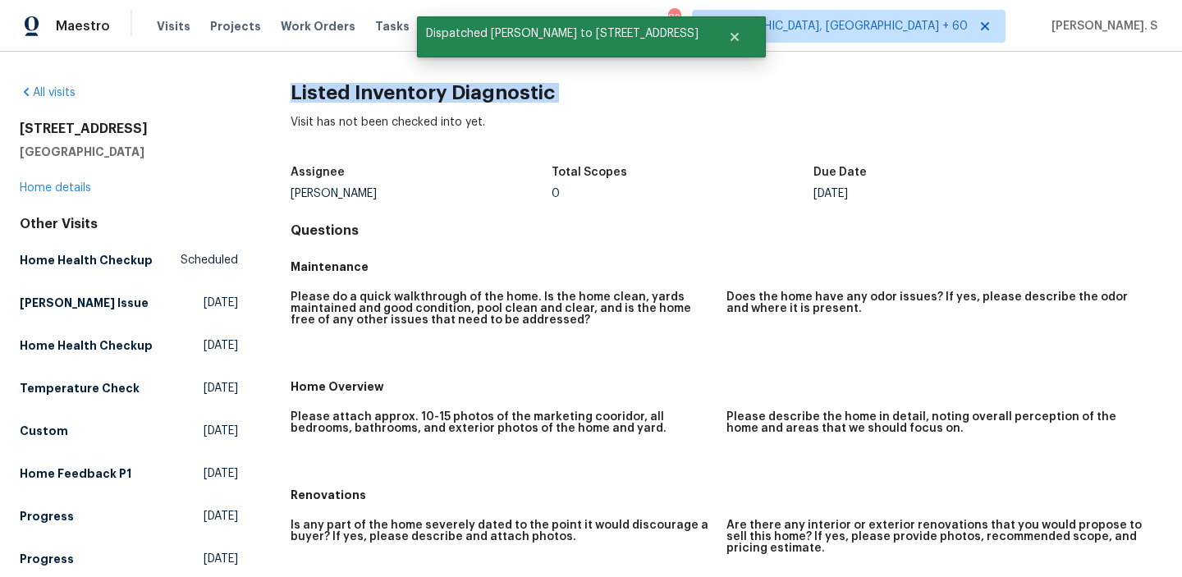
click at [351, 87] on h2 "Listed Inventory Diagnostic" at bounding box center [727, 93] width 872 height 16
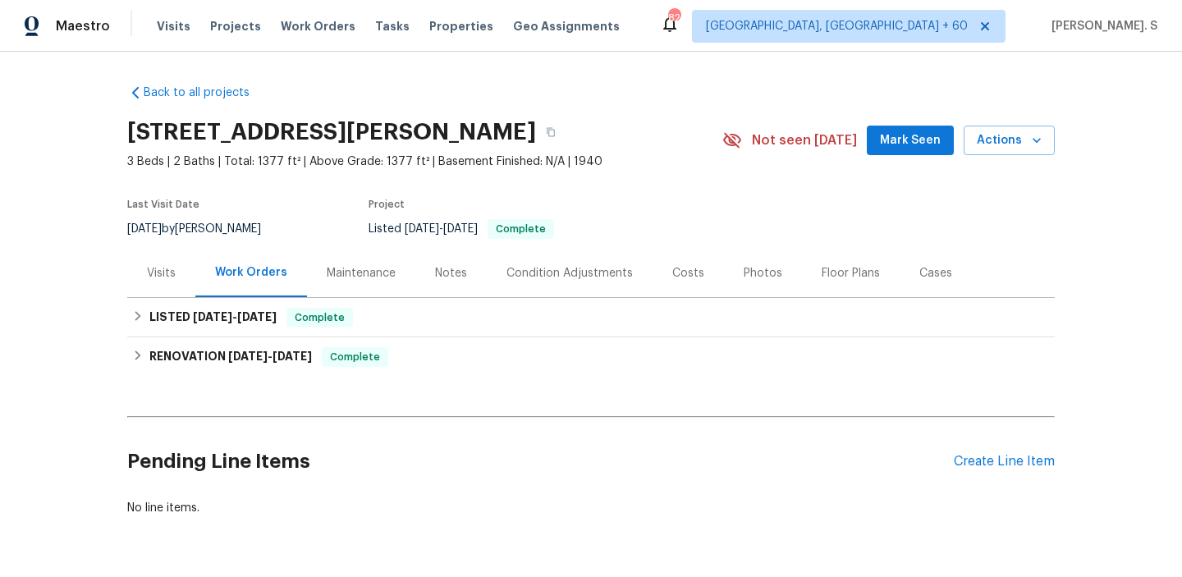
click at [149, 269] on div "Visits" at bounding box center [161, 273] width 29 height 16
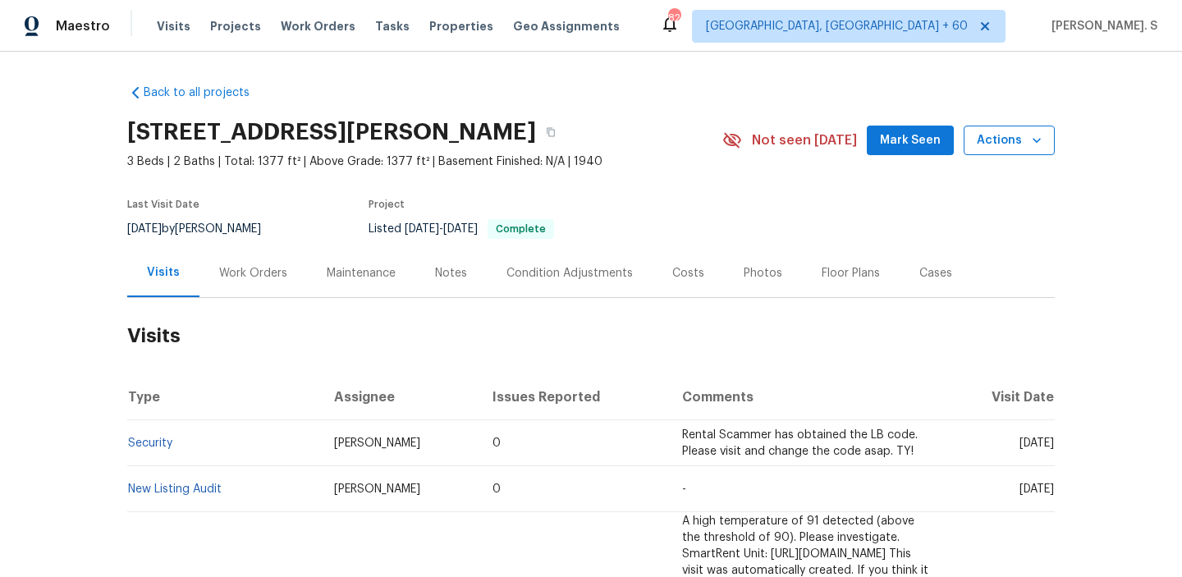
click at [1014, 140] on span "Actions" at bounding box center [1009, 141] width 65 height 21
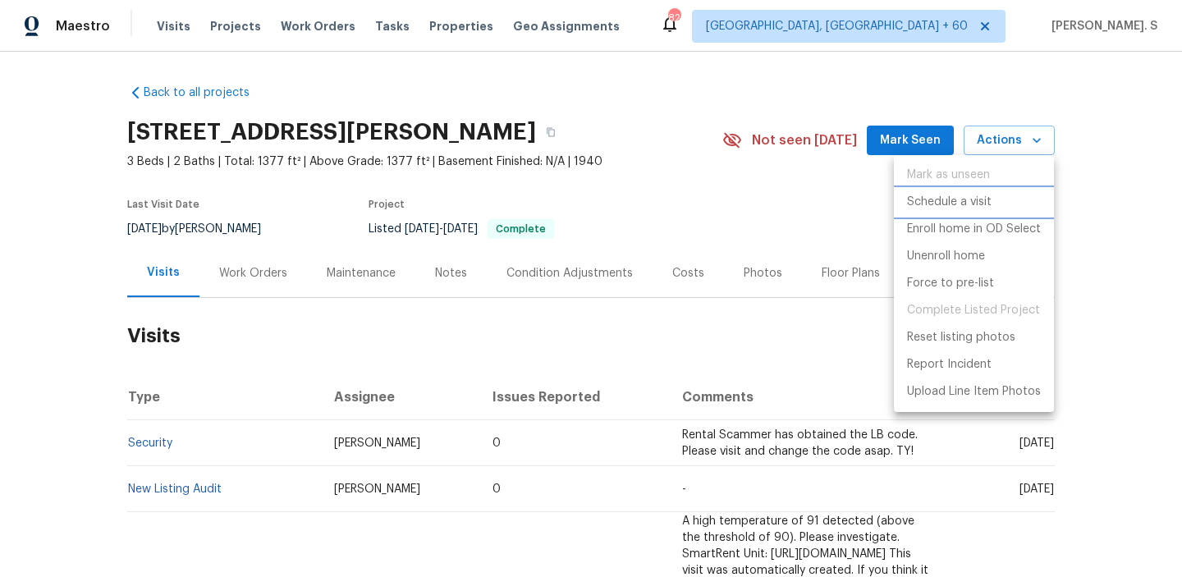
click at [1004, 209] on li "Schedule a visit" at bounding box center [974, 202] width 160 height 27
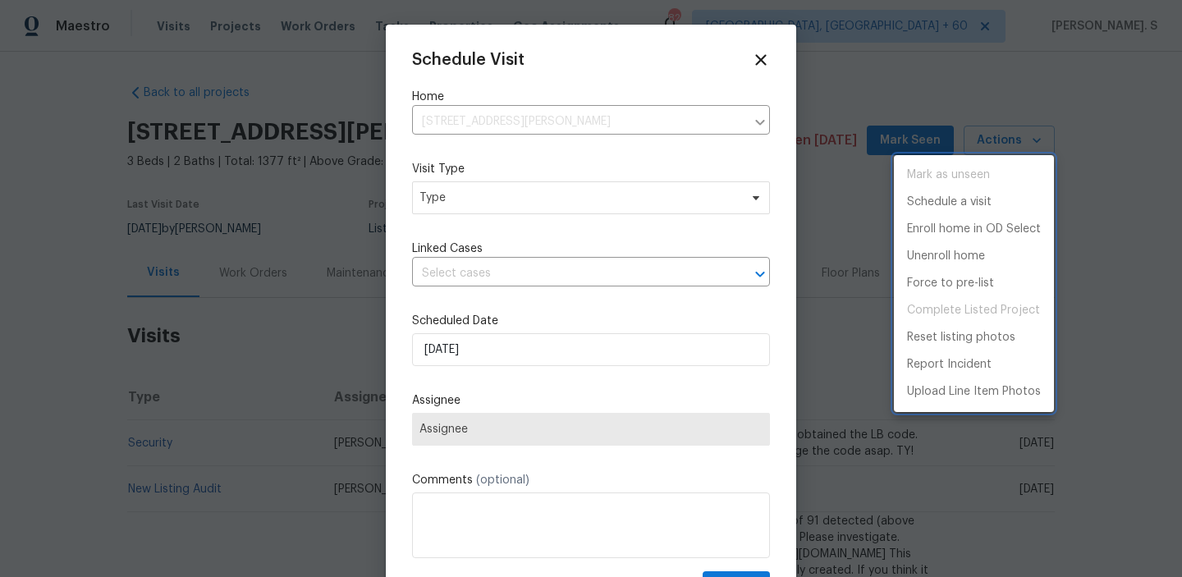
click at [483, 192] on div at bounding box center [591, 288] width 1182 height 577
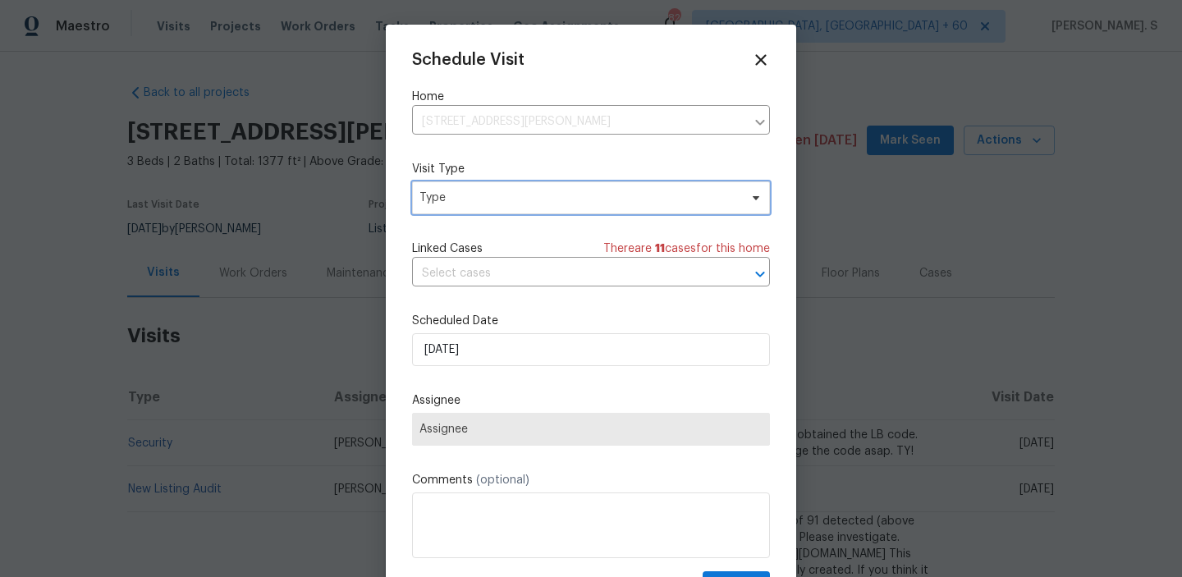
click at [462, 200] on span "Type" at bounding box center [579, 198] width 319 height 16
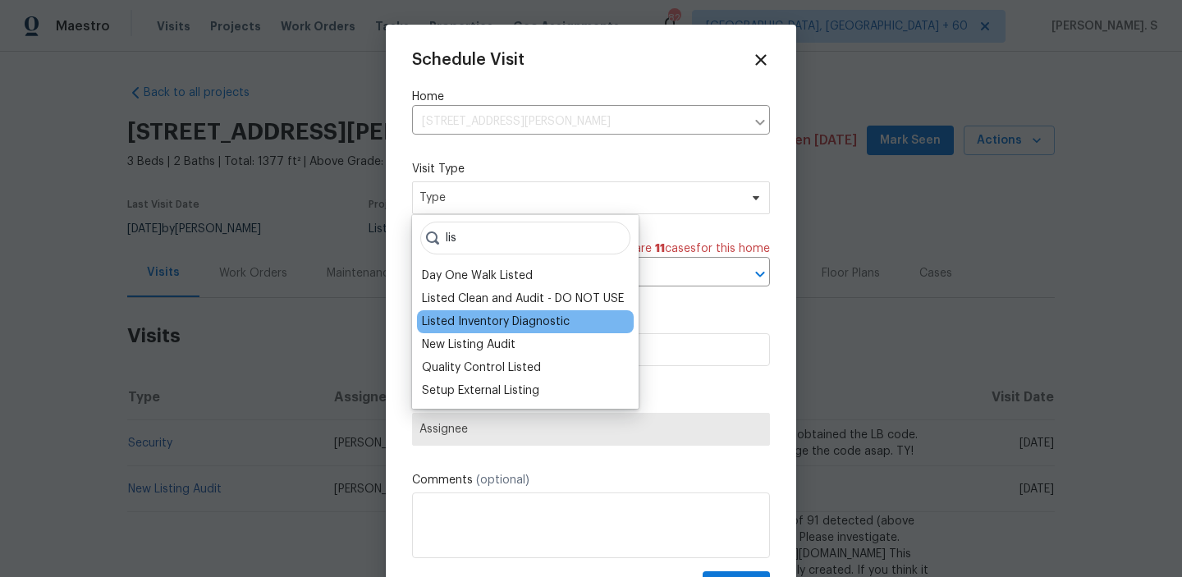
type input "lis"
click at [455, 324] on div "Listed Inventory Diagnostic" at bounding box center [496, 322] width 148 height 16
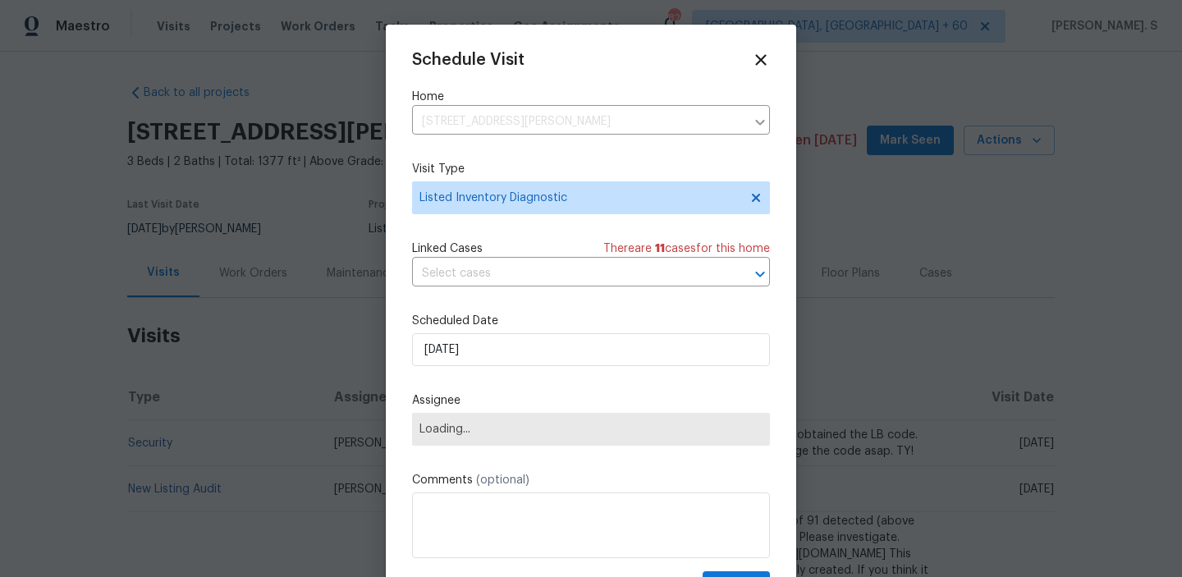
click at [545, 291] on div "Schedule Visit Home 3018 Refugio Ave, Fort Worth, TX 76106 ​ Visit Type Listed …" at bounding box center [591, 326] width 358 height 551
click at [553, 281] on input "text" at bounding box center [568, 273] width 312 height 25
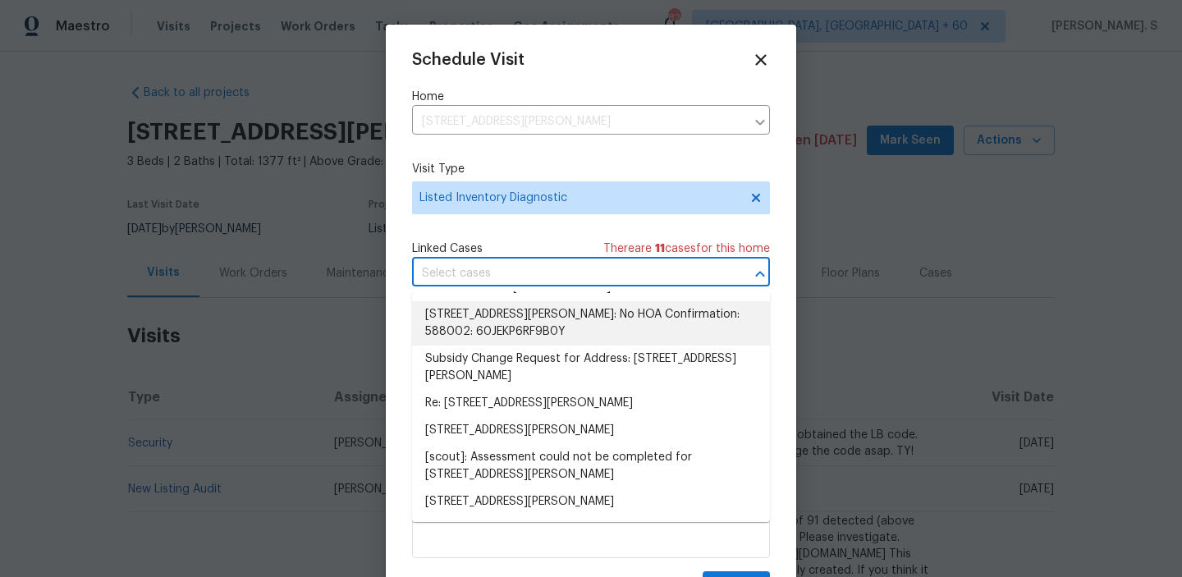
scroll to position [218, 0]
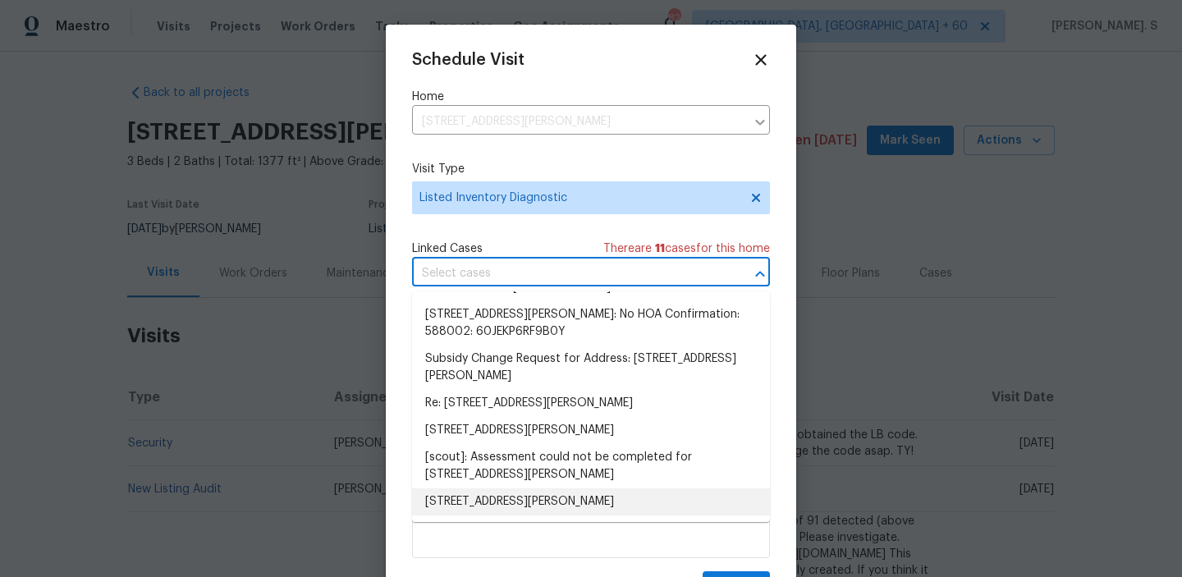
click at [522, 490] on li "3018 Refugio Ave, Fort Worth, TX 76106" at bounding box center [591, 502] width 358 height 27
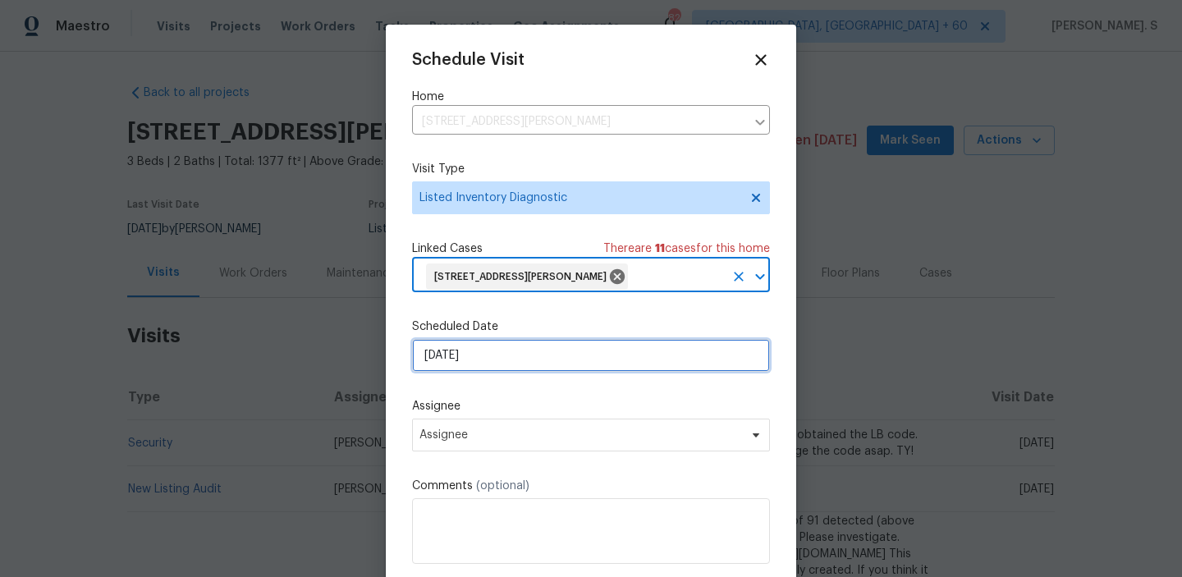
click at [555, 361] on input "[DATE]" at bounding box center [591, 355] width 358 height 33
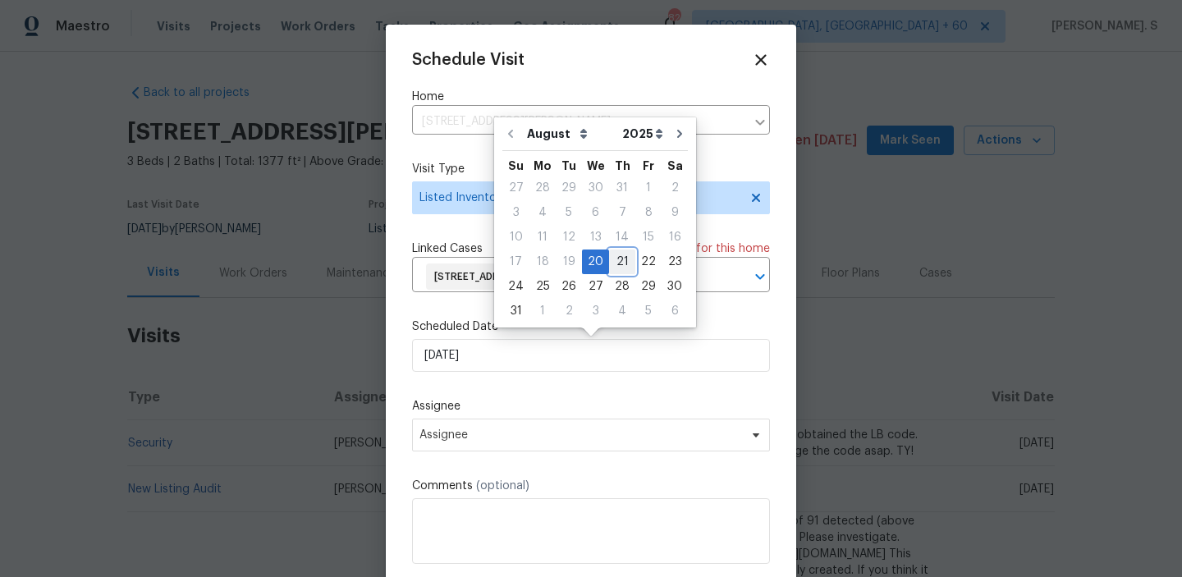
click at [613, 259] on div "21" at bounding box center [622, 261] width 26 height 23
type input "[DATE]"
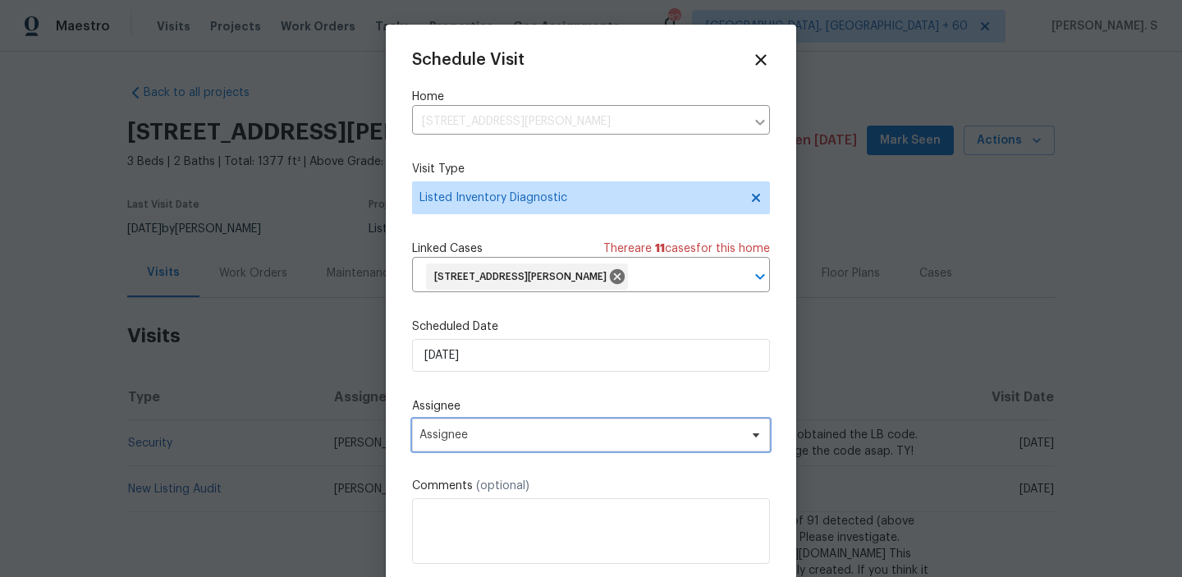
click at [440, 437] on span "Assignee" at bounding box center [581, 435] width 322 height 13
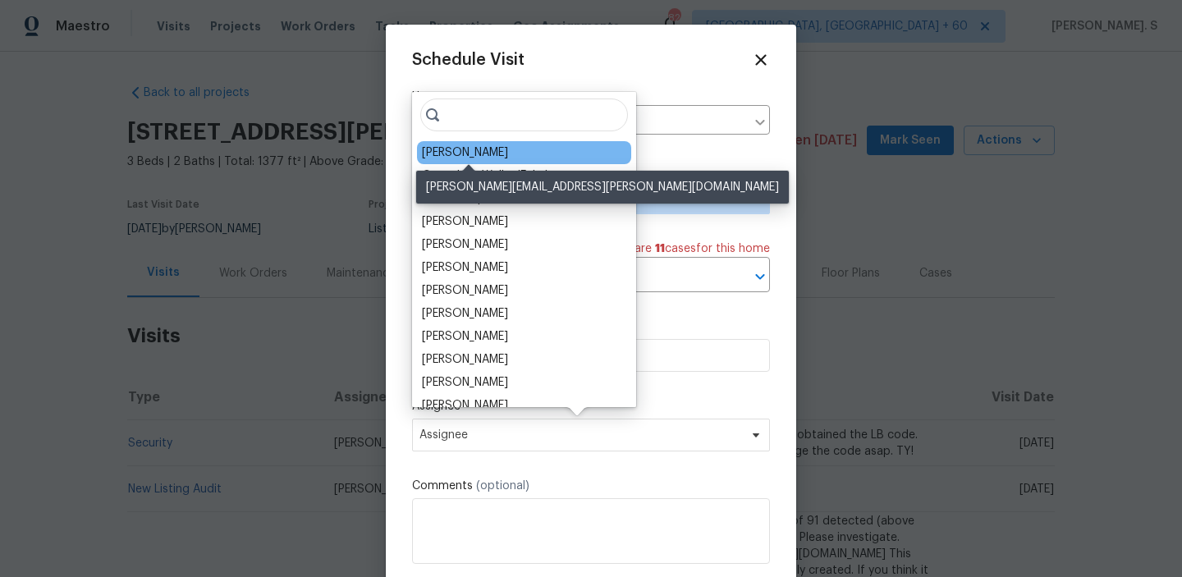
click at [450, 158] on div "Spencer Kleintop" at bounding box center [465, 153] width 86 height 16
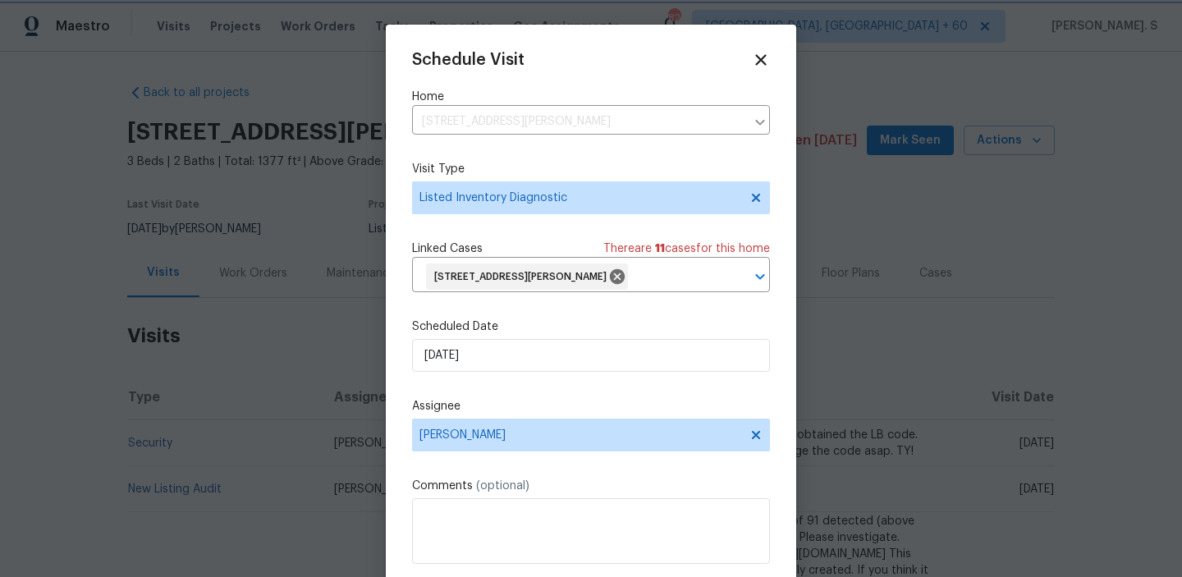
scroll to position [34, 0]
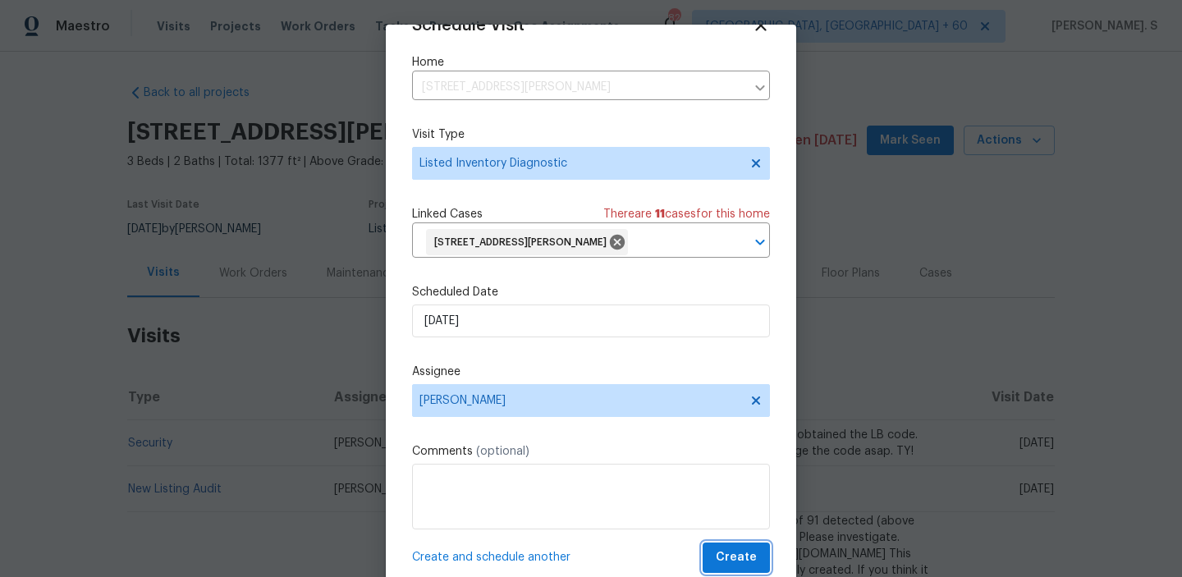
click at [736, 567] on span "Create" at bounding box center [736, 558] width 41 height 21
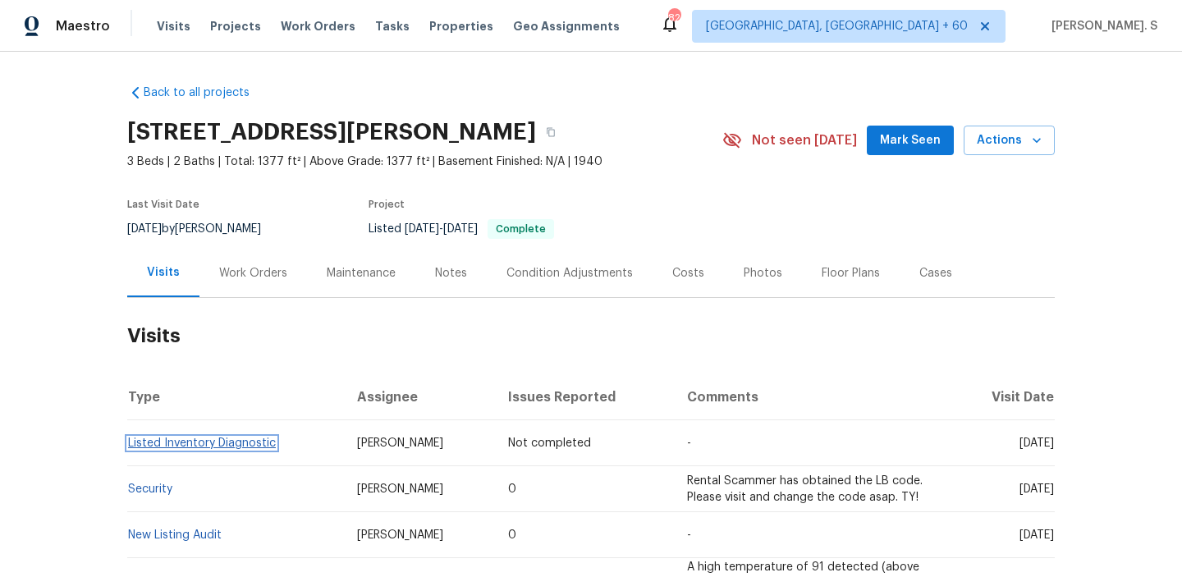
click at [209, 443] on link "Listed Inventory Diagnostic" at bounding box center [202, 443] width 148 height 11
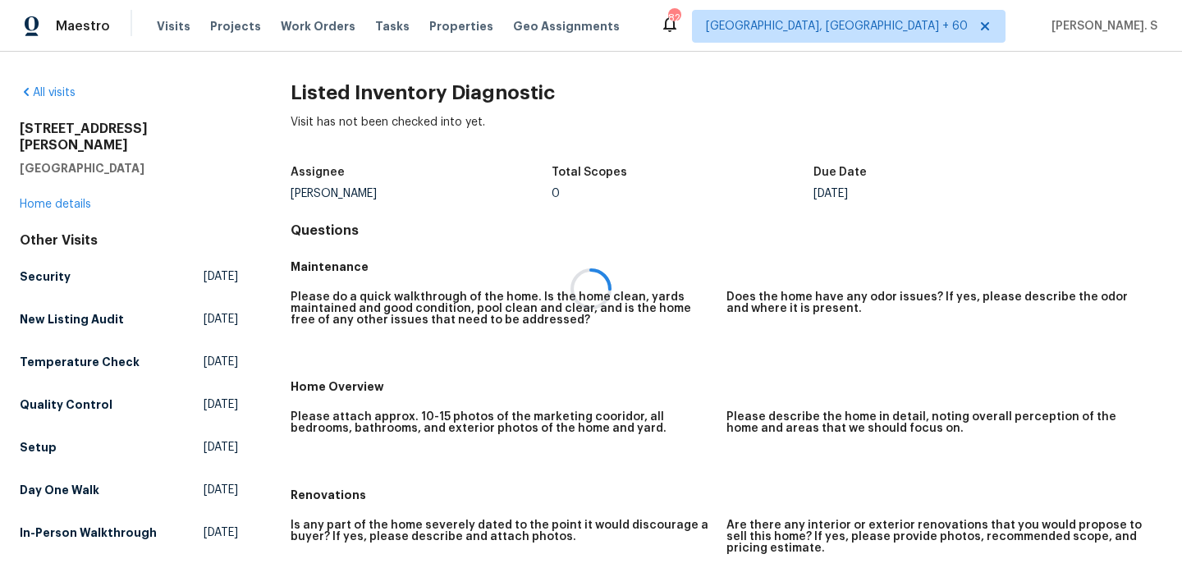
click at [390, 66] on div at bounding box center [591, 288] width 1182 height 577
click at [396, 98] on h2 "Listed Inventory Diagnostic" at bounding box center [727, 93] width 872 height 16
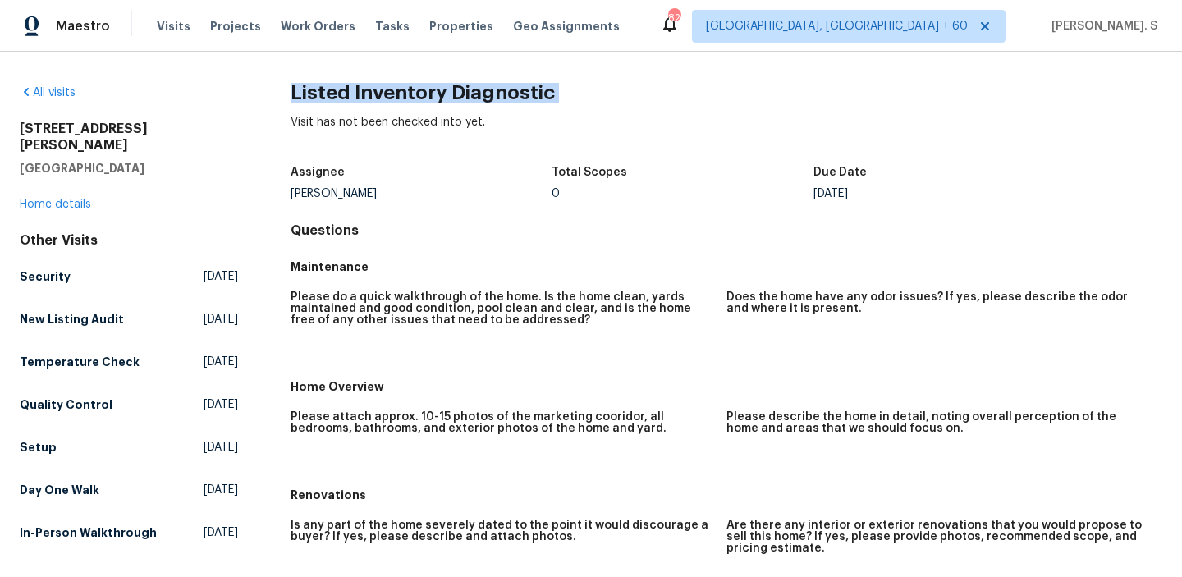
copy h2 "Listed Inventory Diagnostic"
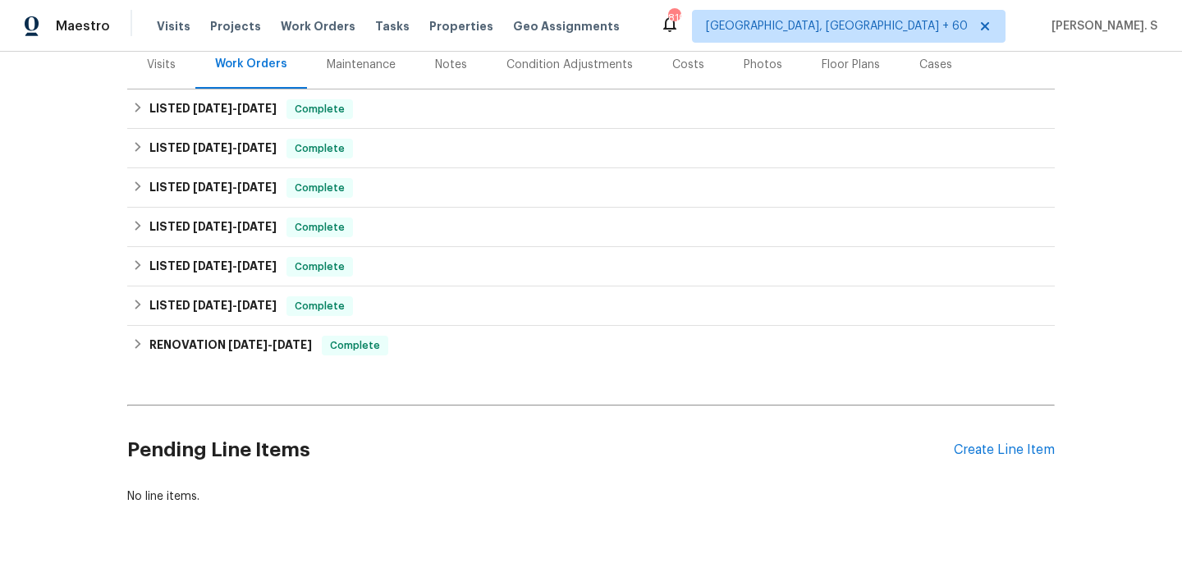
click at [166, 67] on div "Visits" at bounding box center [161, 65] width 29 height 16
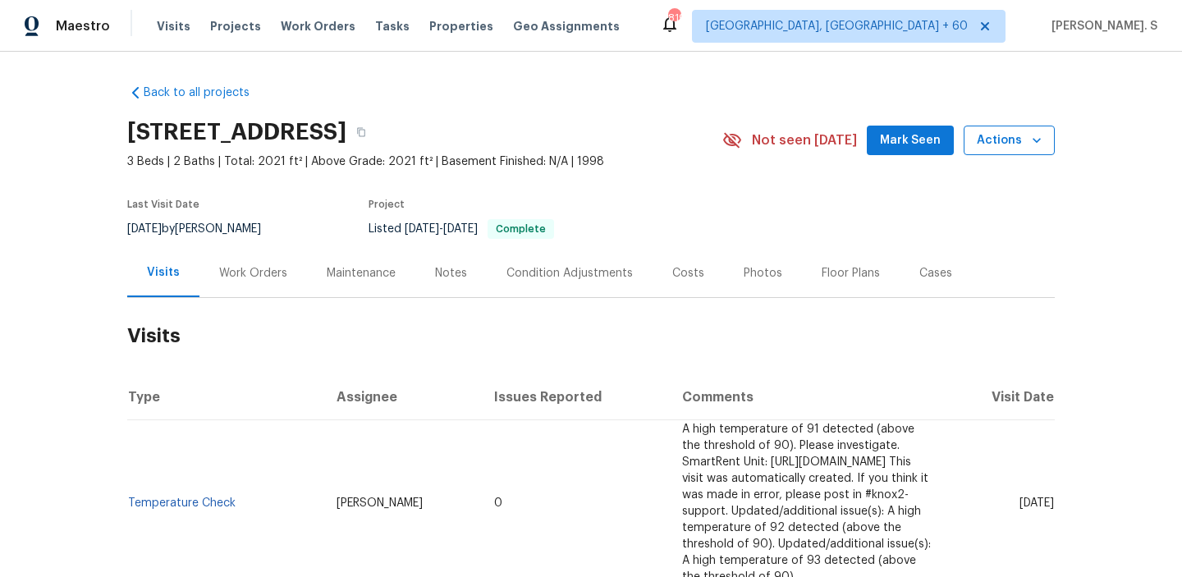
click at [1004, 147] on span "Actions" at bounding box center [1009, 141] width 65 height 21
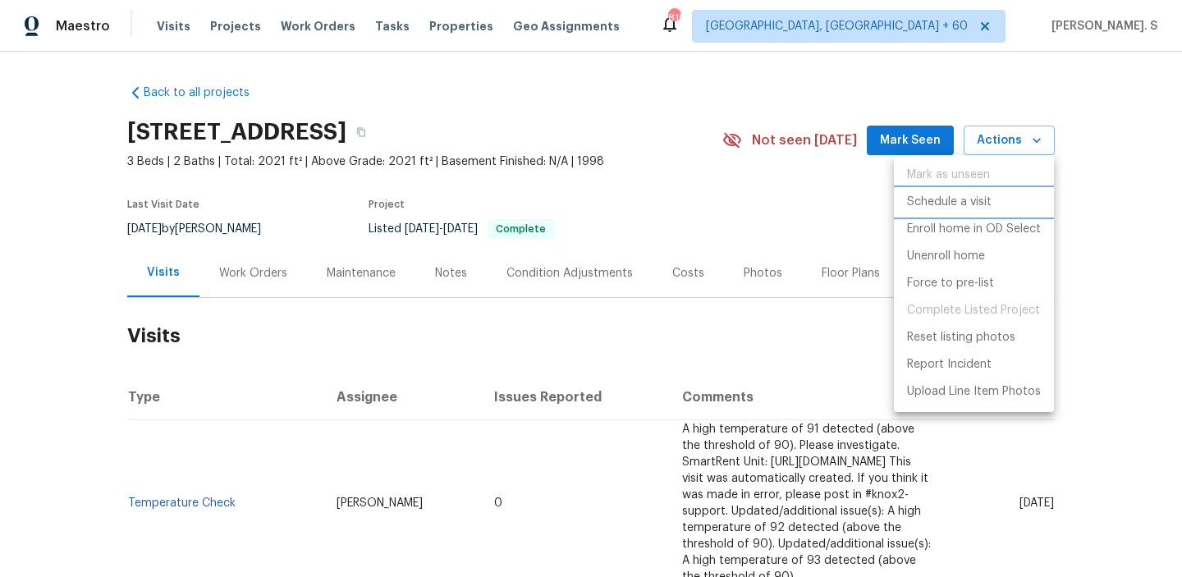
click at [967, 201] on p "Schedule a visit" at bounding box center [949, 202] width 85 height 17
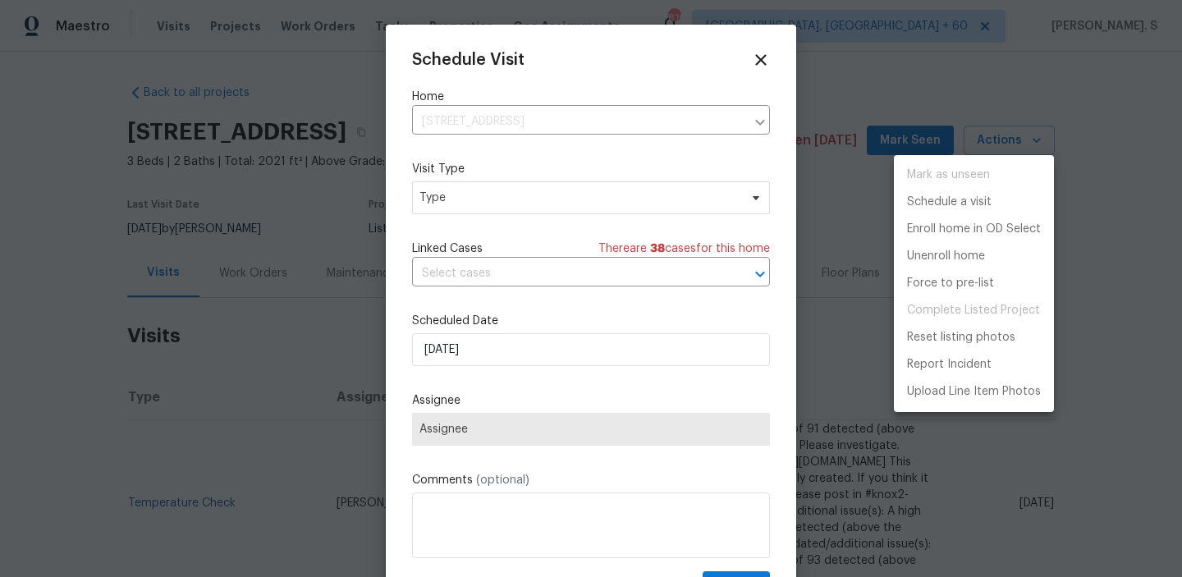
click at [479, 191] on div at bounding box center [591, 288] width 1182 height 577
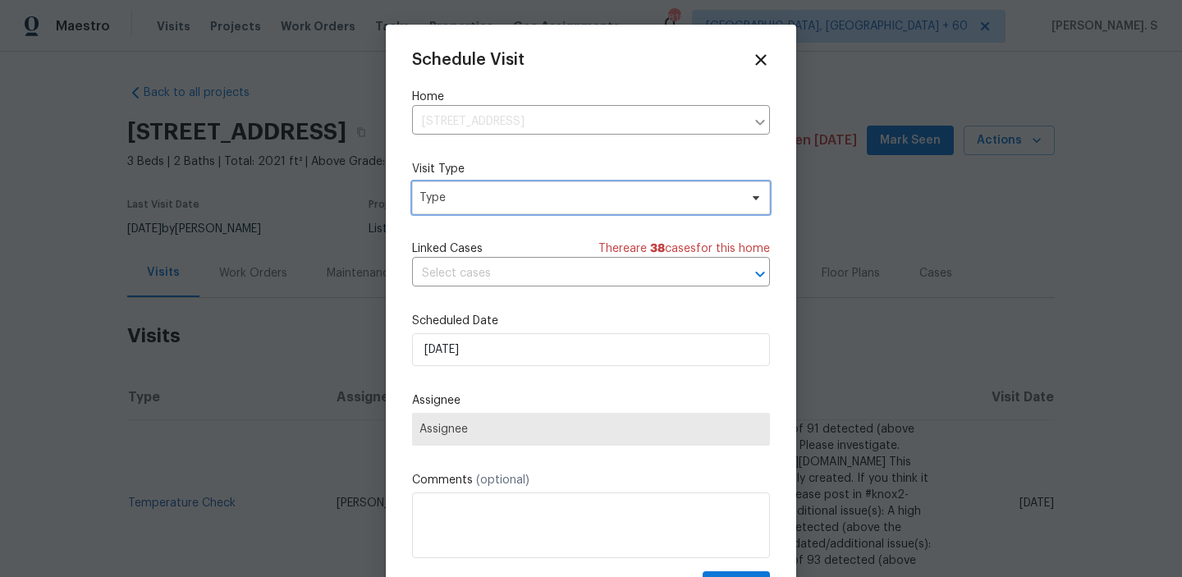
click at [454, 197] on span "Type" at bounding box center [579, 198] width 319 height 16
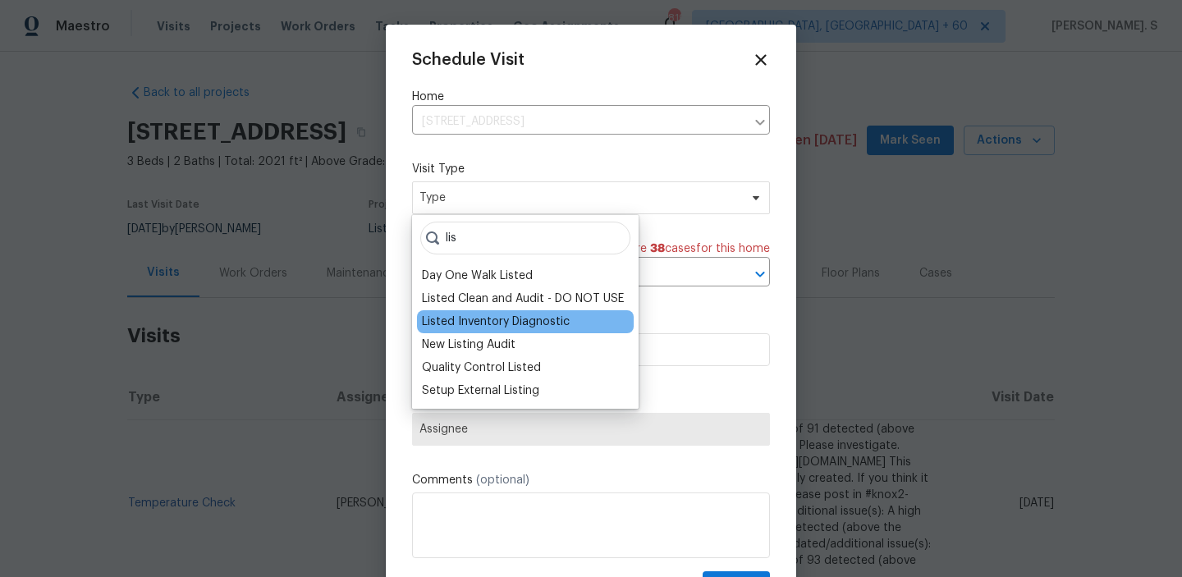
type input "lis"
click at [447, 319] on div "Listed Inventory Diagnostic" at bounding box center [496, 322] width 148 height 16
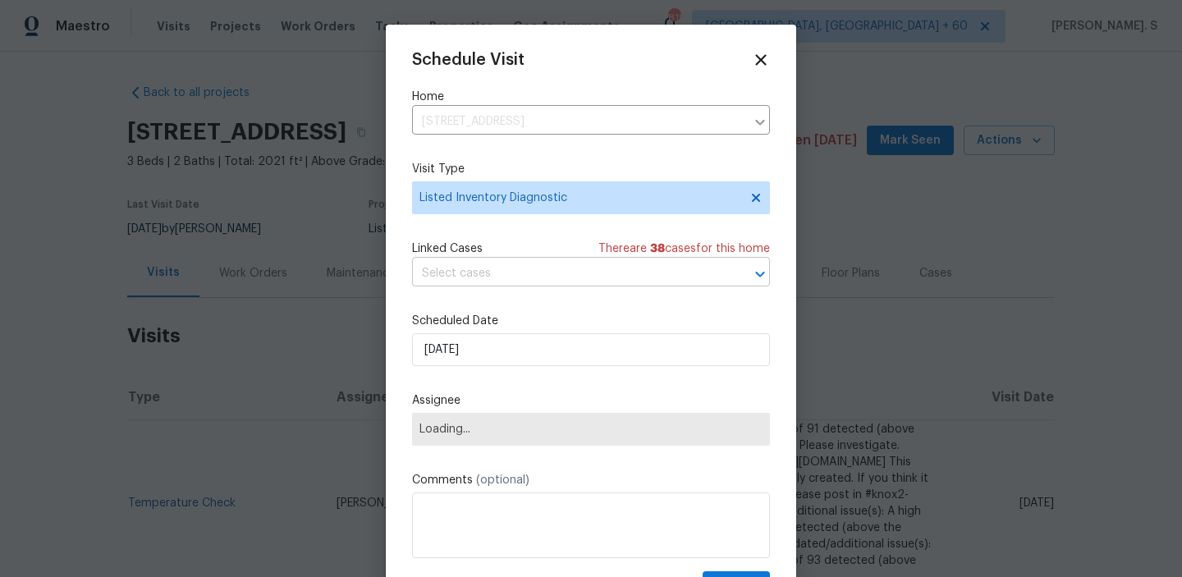
click at [543, 264] on input "text" at bounding box center [568, 273] width 312 height 25
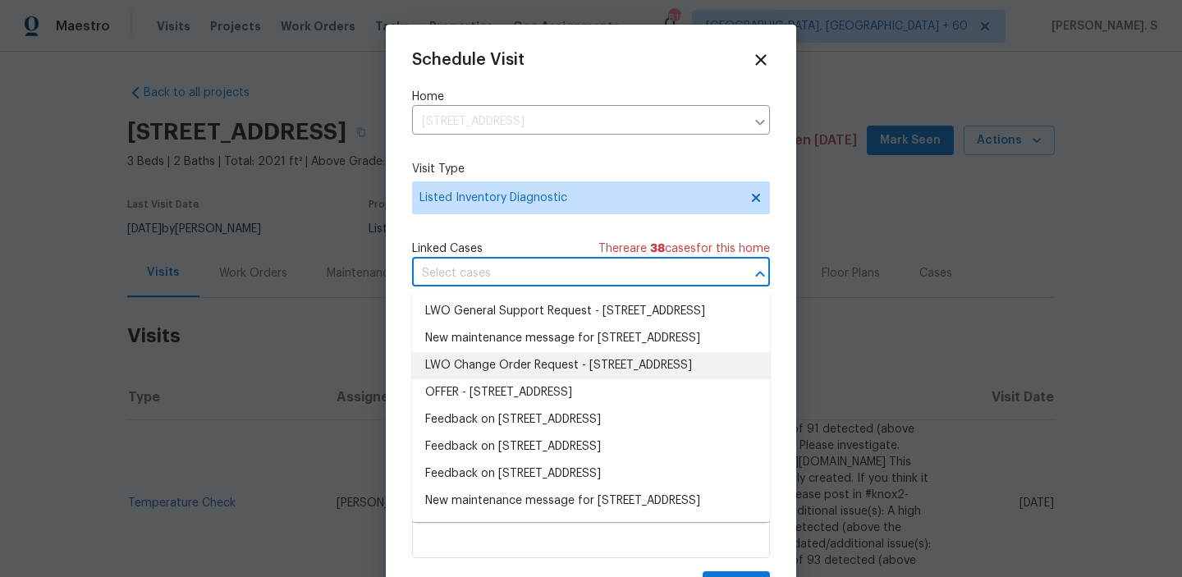
scroll to position [40, 0]
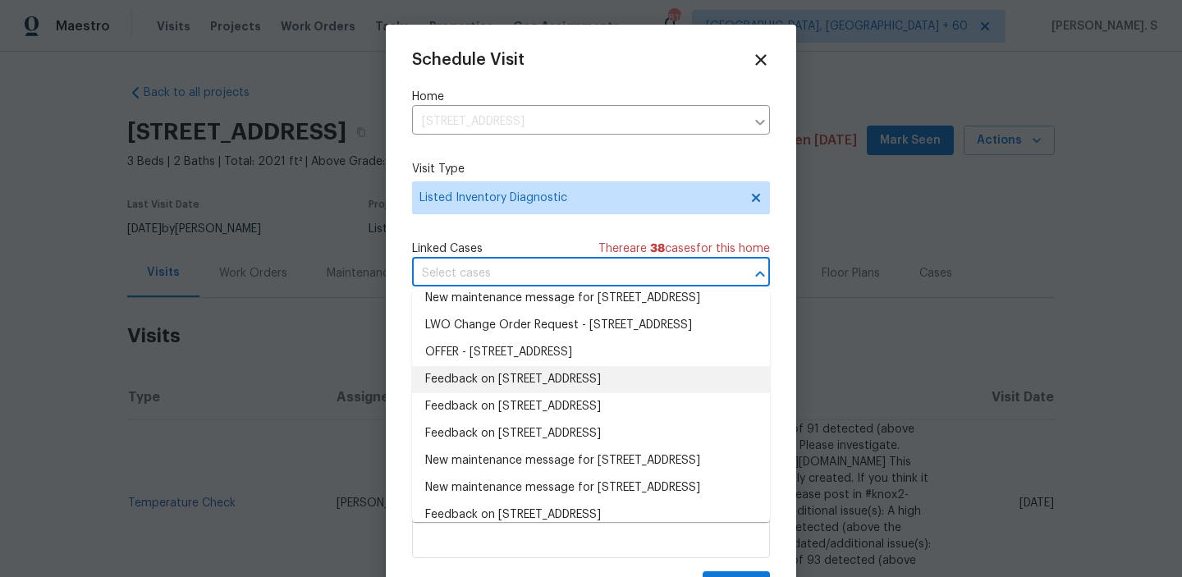
click at [558, 393] on li "Feedback on 7202 Sand Pine Dr, Rowlett, TX 75089" at bounding box center [591, 379] width 358 height 27
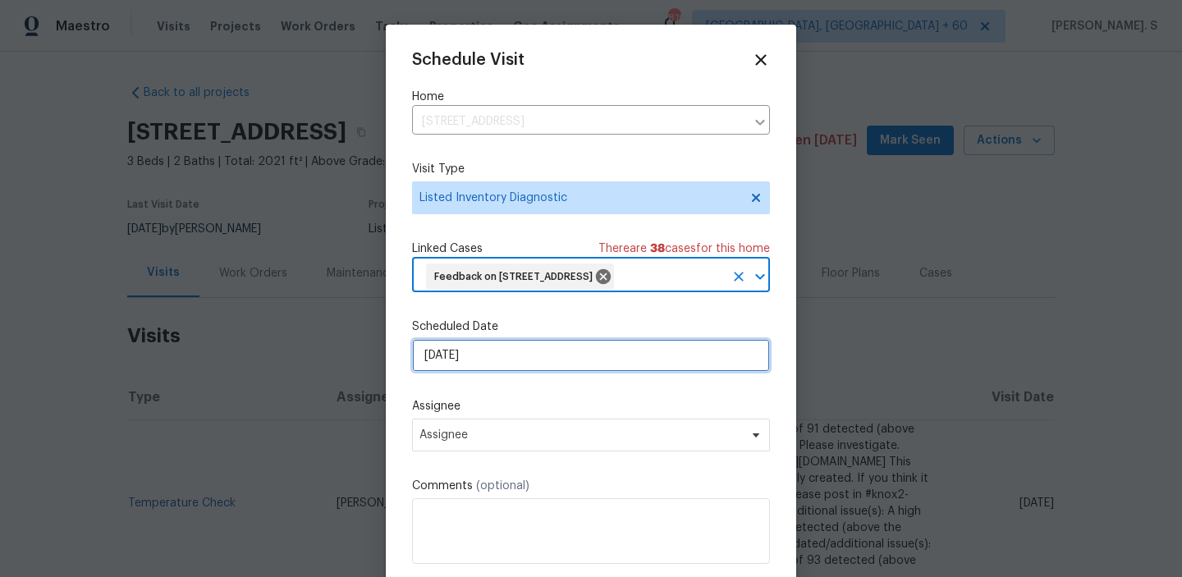
click at [531, 351] on input "[DATE]" at bounding box center [591, 355] width 358 height 33
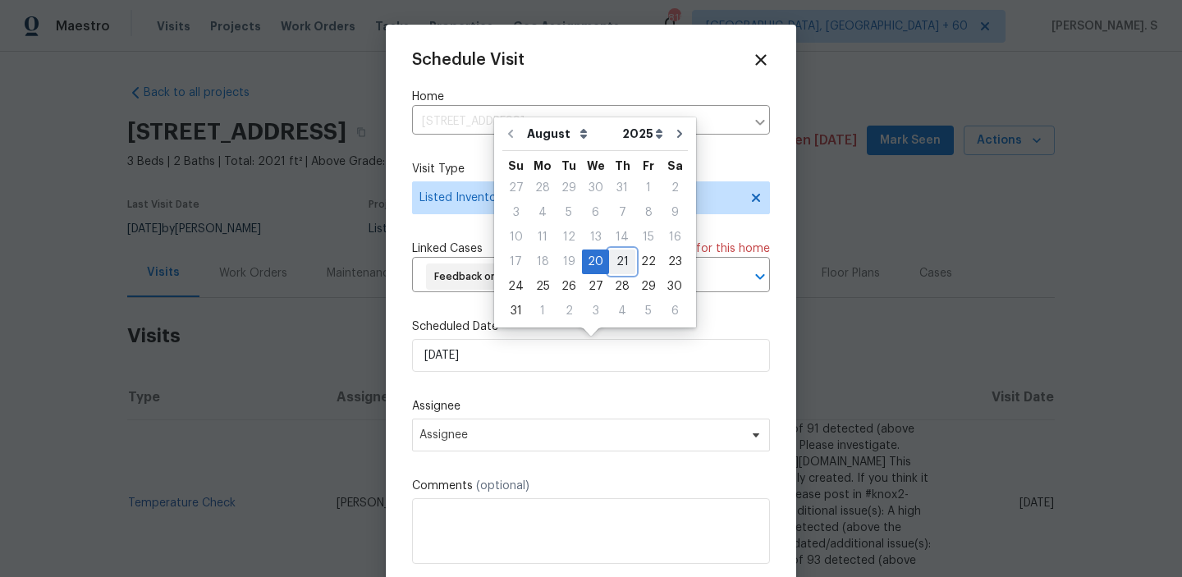
click at [609, 258] on div "21" at bounding box center [622, 261] width 26 height 23
type input "[DATE]"
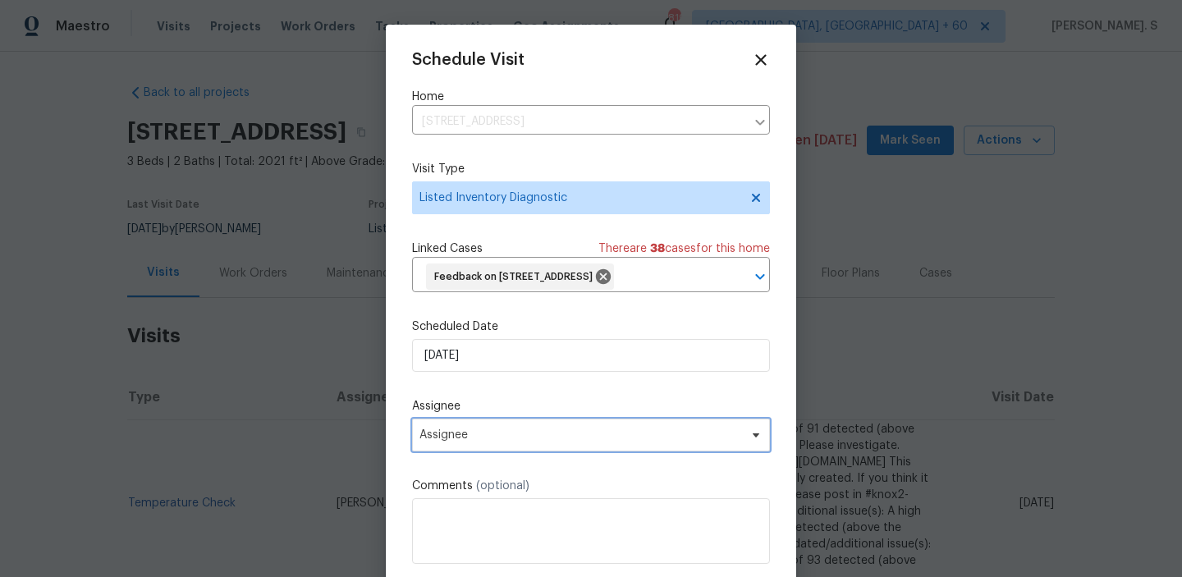
click at [520, 441] on span "Assignee" at bounding box center [581, 435] width 322 height 13
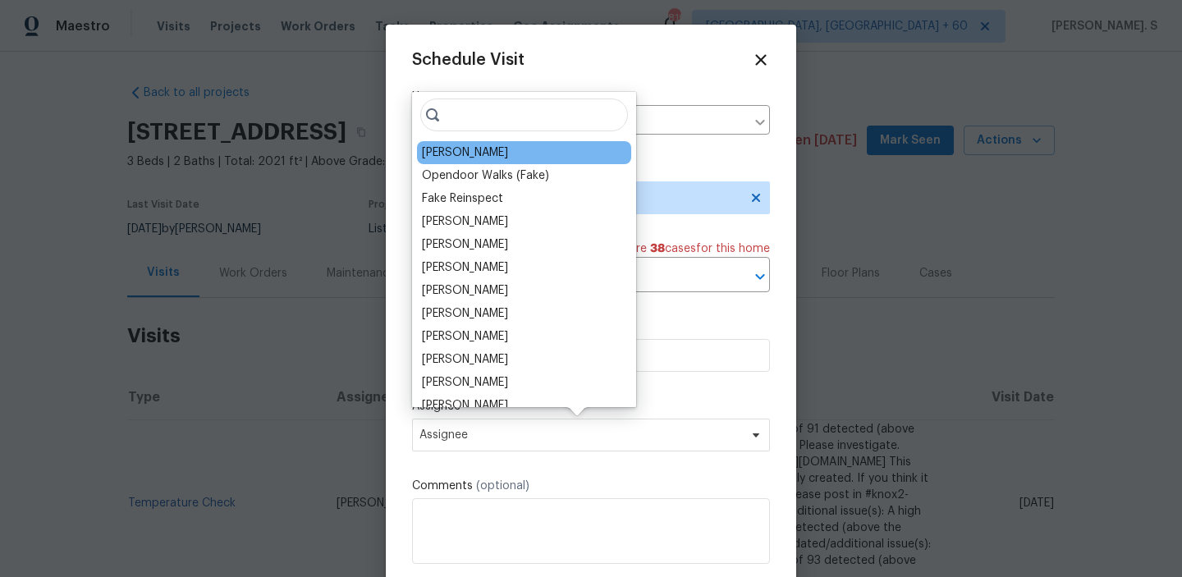
click at [447, 163] on div "Brad Limes" at bounding box center [524, 152] width 214 height 23
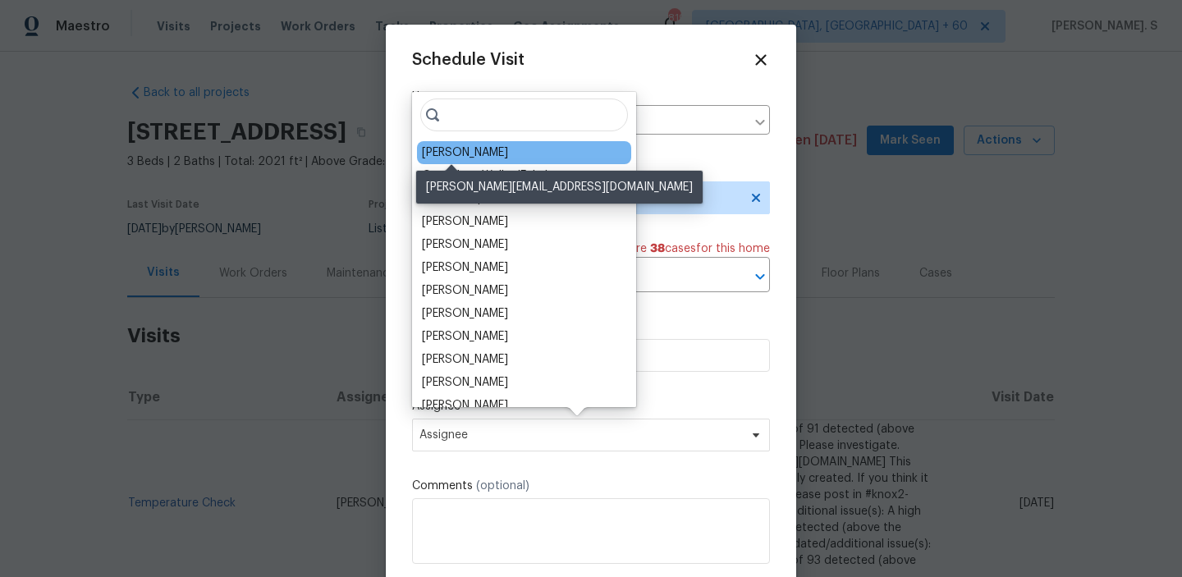
click at [450, 153] on div "Brad Limes" at bounding box center [465, 153] width 86 height 16
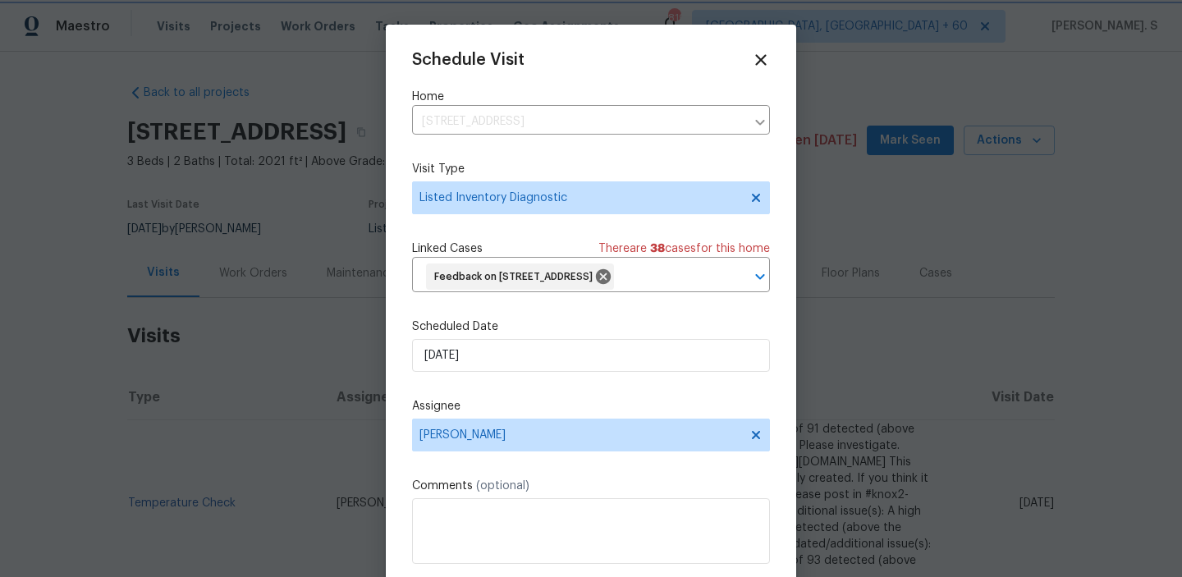
scroll to position [34, 0]
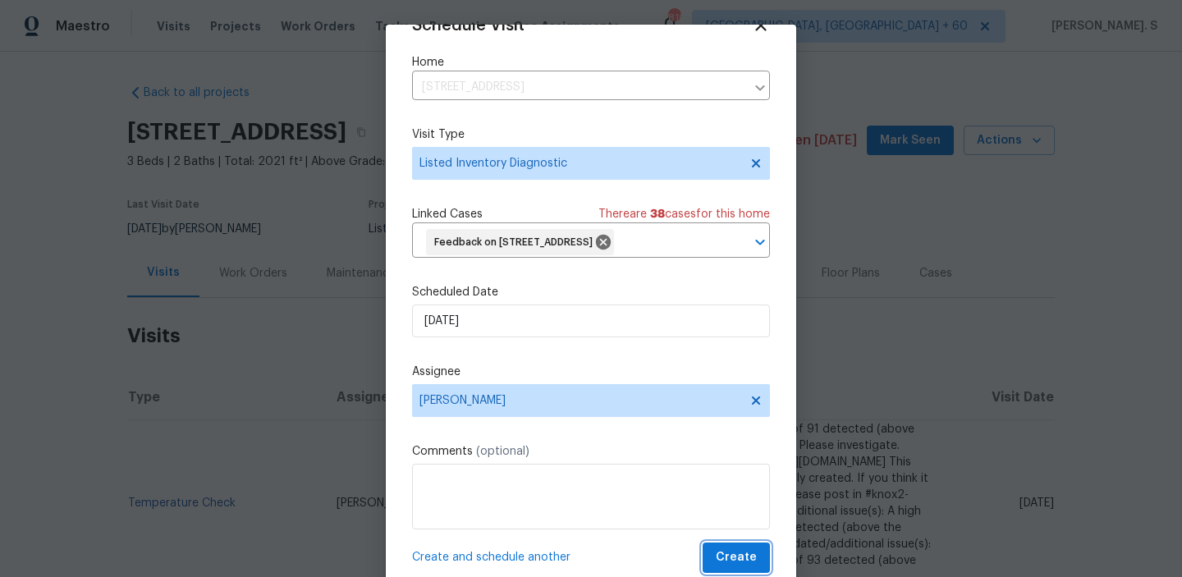
click at [736, 549] on span "Create" at bounding box center [736, 558] width 41 height 21
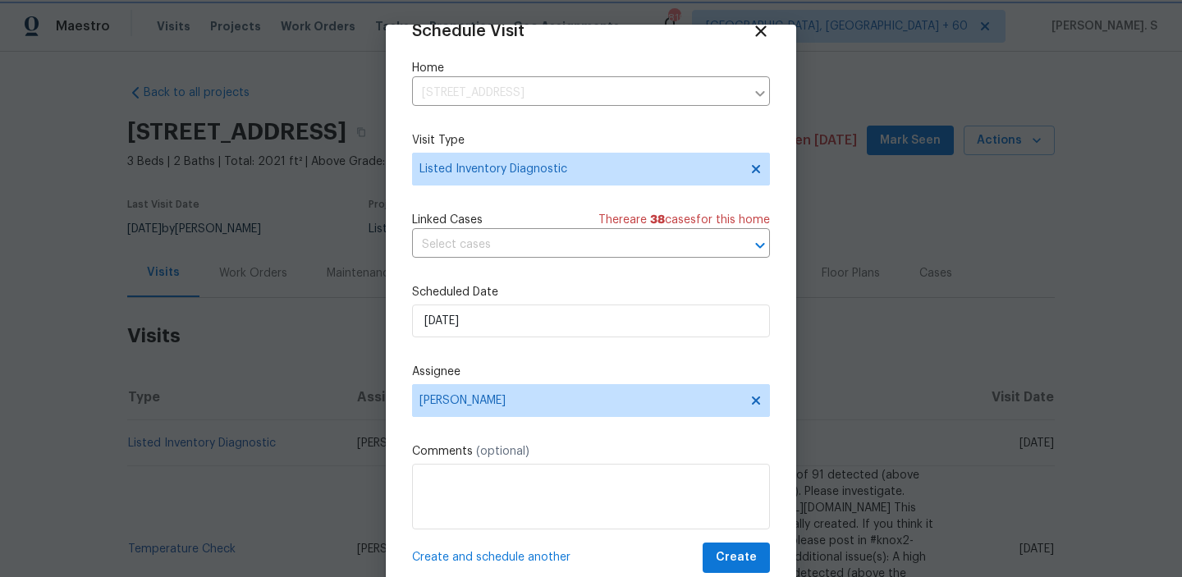
click at [165, 436] on div at bounding box center [591, 288] width 1182 height 577
click at [165, 440] on div at bounding box center [591, 288] width 1182 height 577
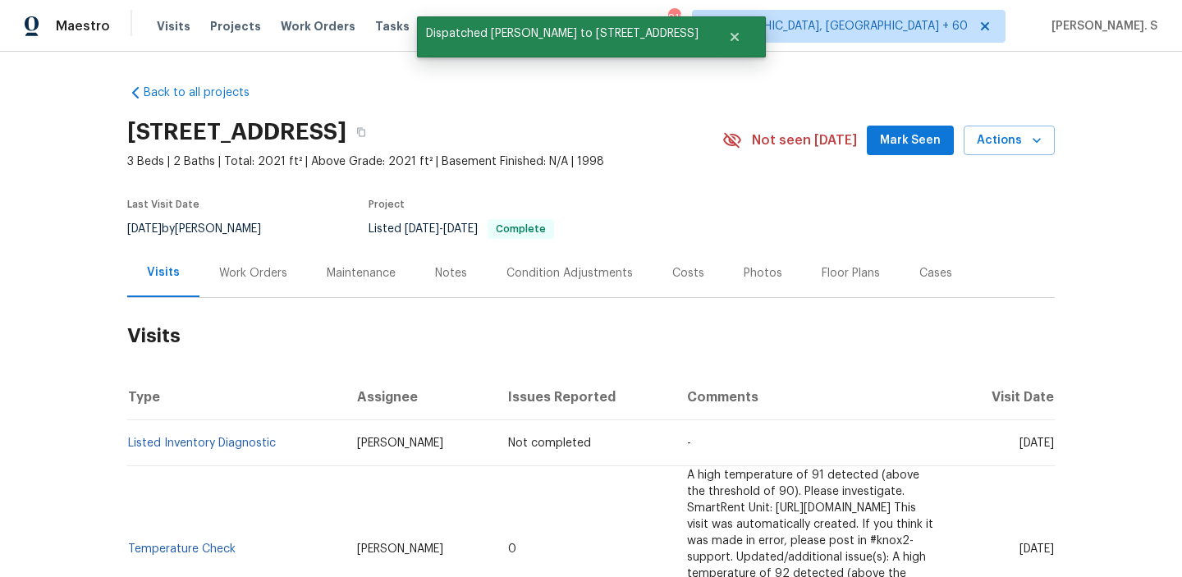
click at [181, 449] on td "Listed Inventory Diagnostic" at bounding box center [235, 443] width 217 height 46
click at [211, 442] on link "Listed Inventory Diagnostic" at bounding box center [202, 443] width 148 height 11
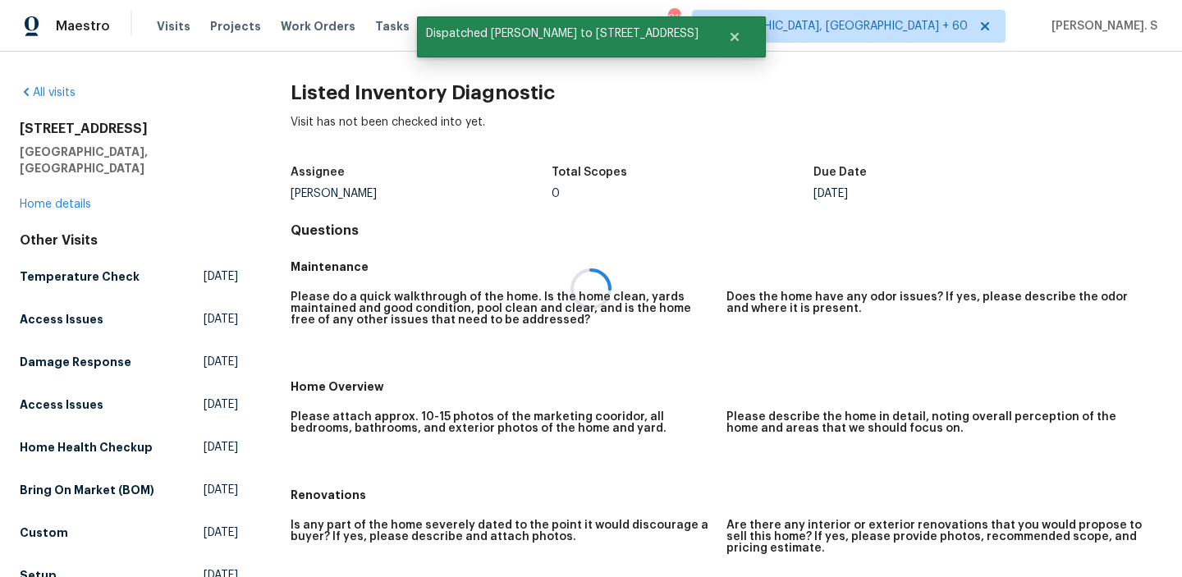
click at [363, 112] on div at bounding box center [591, 288] width 1182 height 577
click at [375, 94] on h2 "Listed Inventory Diagnostic" at bounding box center [727, 93] width 872 height 16
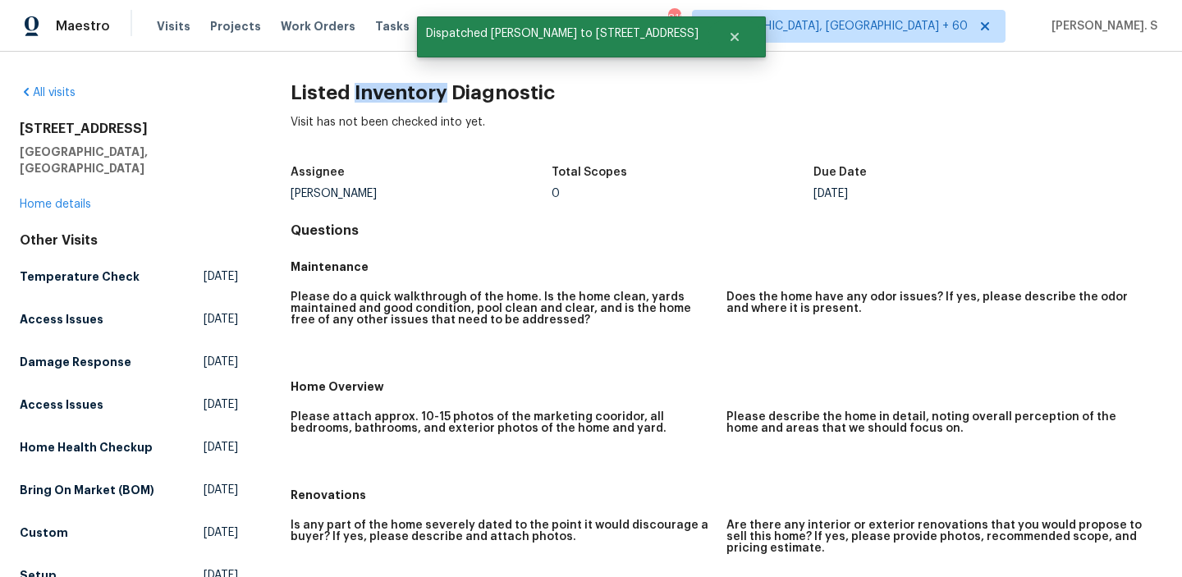
click at [375, 94] on h2 "Listed Inventory Diagnostic" at bounding box center [727, 93] width 872 height 16
copy h2 "Listed Inventory Diagnostic"
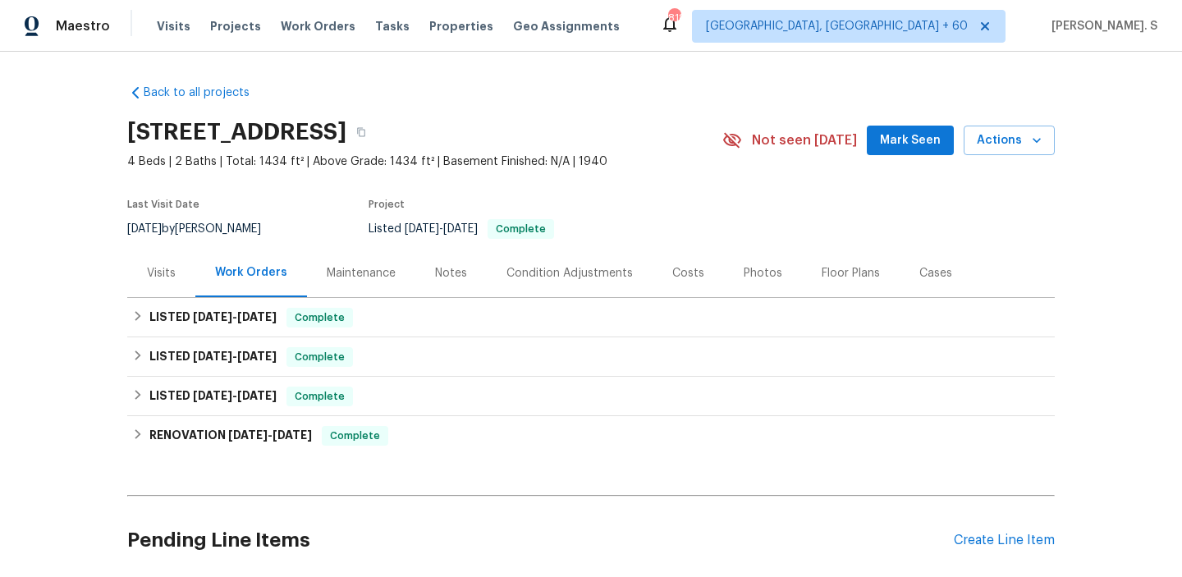
click at [158, 265] on div "Visits" at bounding box center [161, 273] width 29 height 16
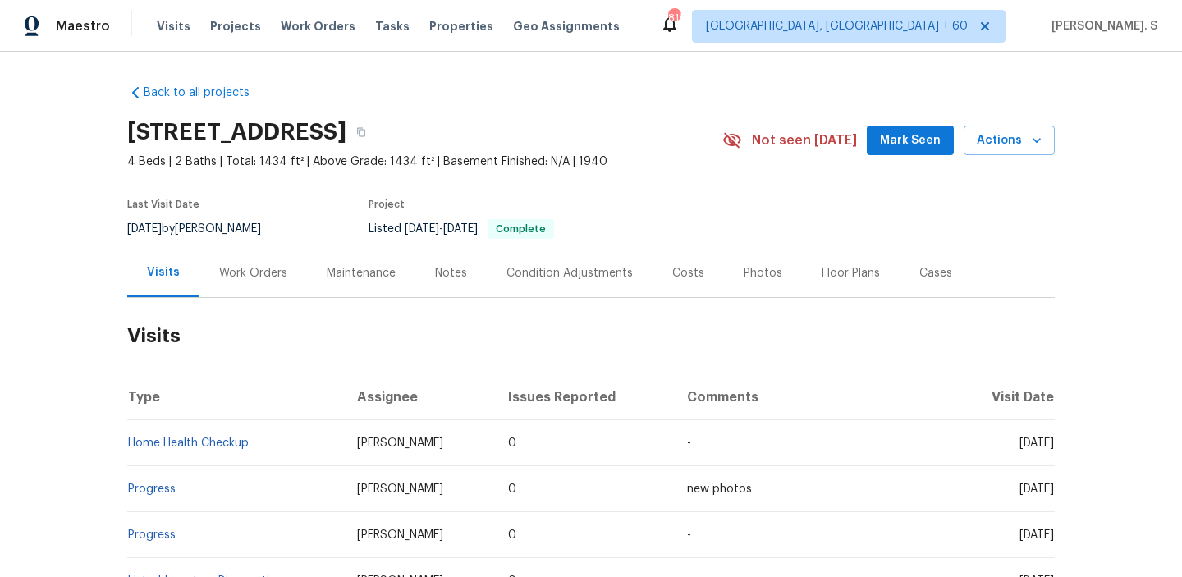
click at [1003, 118] on div "[STREET_ADDRESS] 4 Beds | 2 Baths | Total: 1434 ft² | Above Grade: 1434 ft² | B…" at bounding box center [591, 140] width 928 height 59
click at [1005, 131] on span "Actions" at bounding box center [1009, 141] width 65 height 21
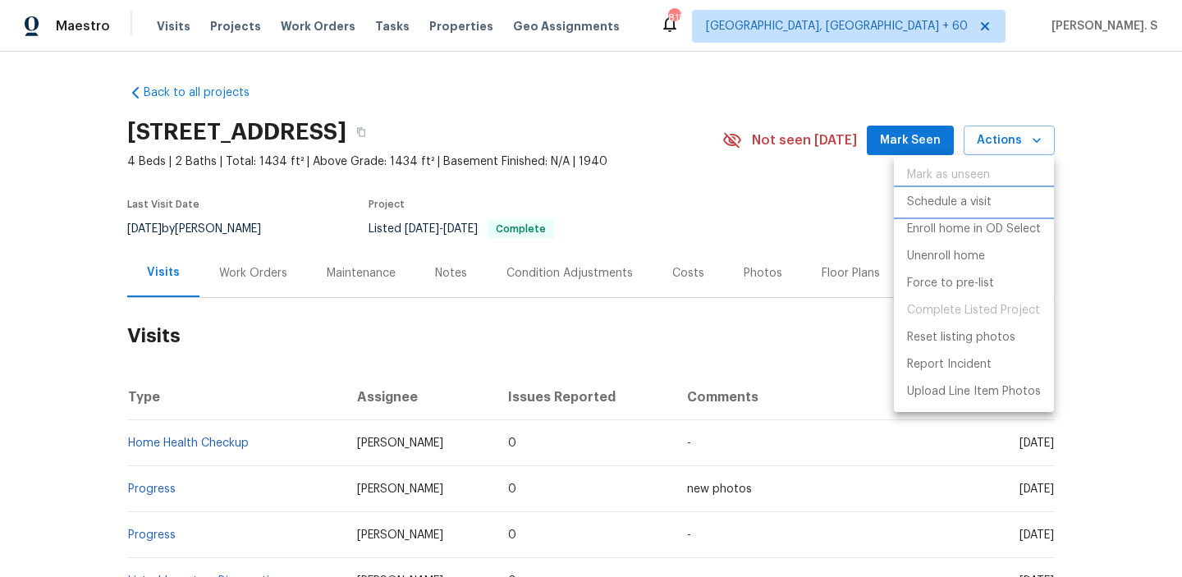
click at [959, 206] on p "Schedule a visit" at bounding box center [949, 202] width 85 height 17
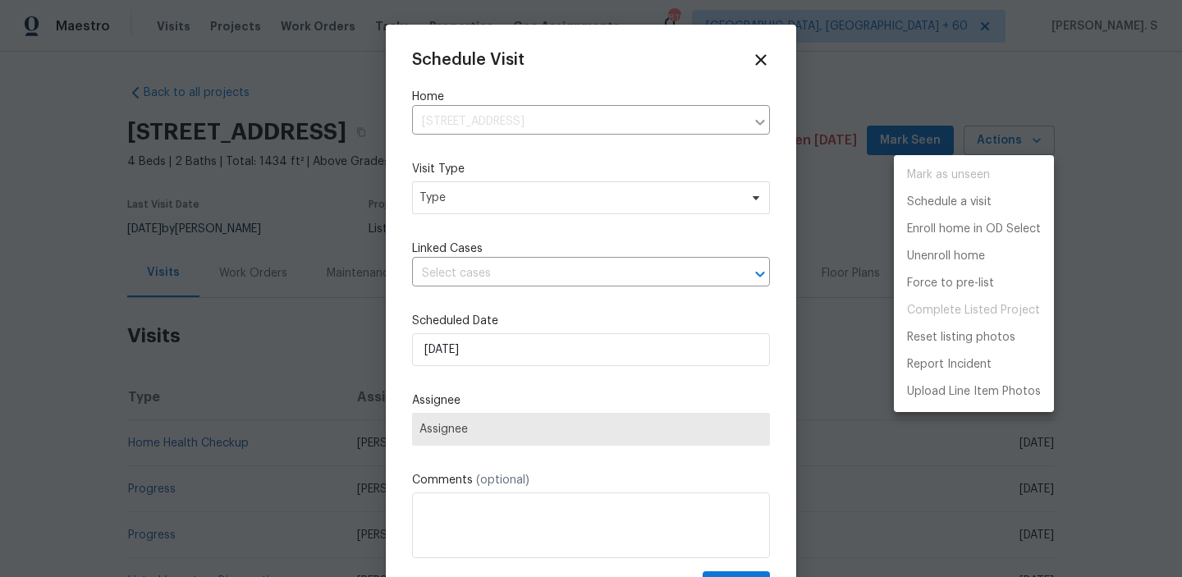
click at [507, 204] on div at bounding box center [591, 288] width 1182 height 577
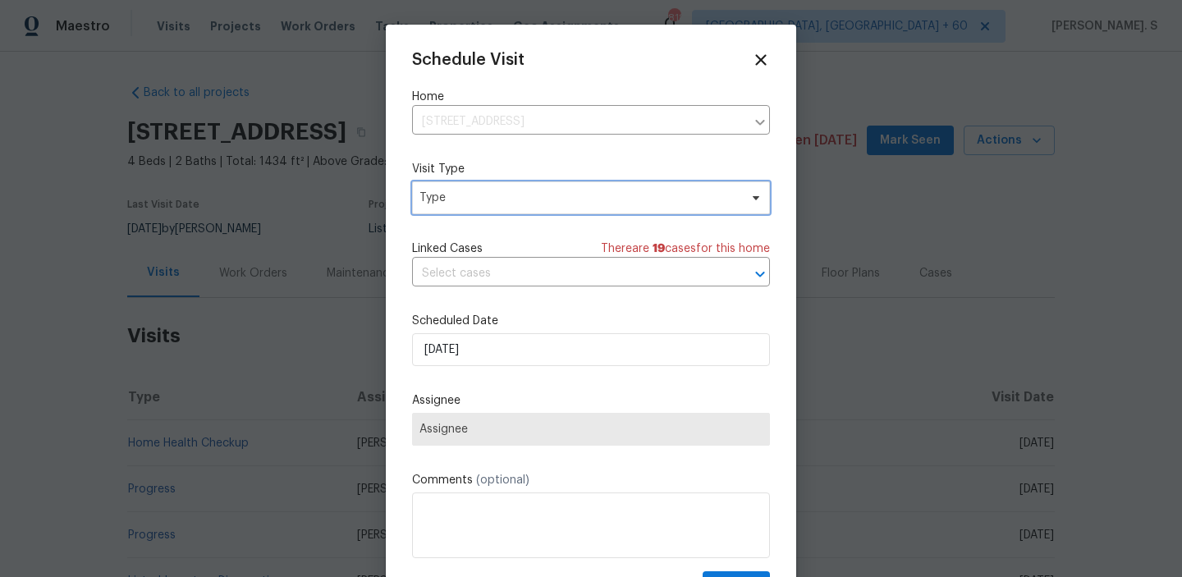
click at [458, 204] on span "Type" at bounding box center [579, 198] width 319 height 16
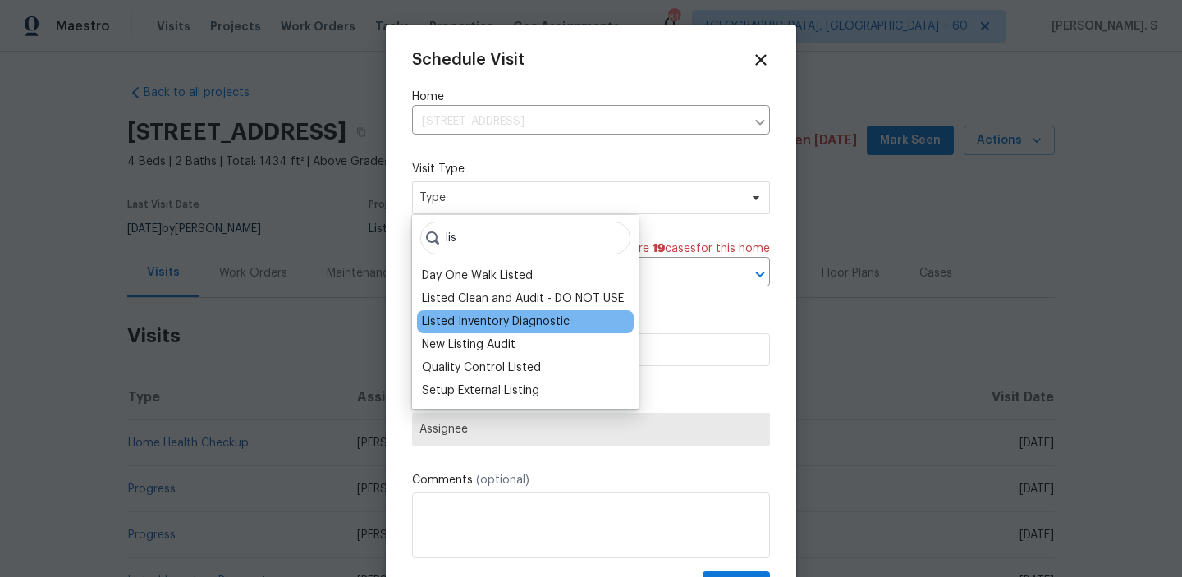
type input "lis"
click at [452, 327] on div "Listed Inventory Diagnostic" at bounding box center [496, 322] width 148 height 16
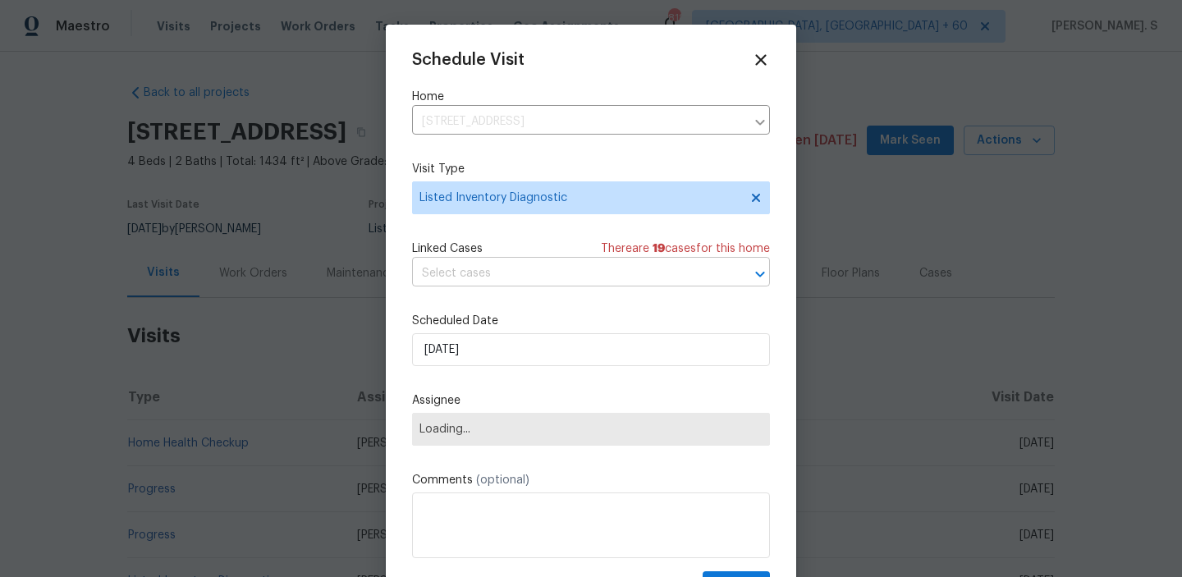
click at [530, 282] on input "text" at bounding box center [568, 273] width 312 height 25
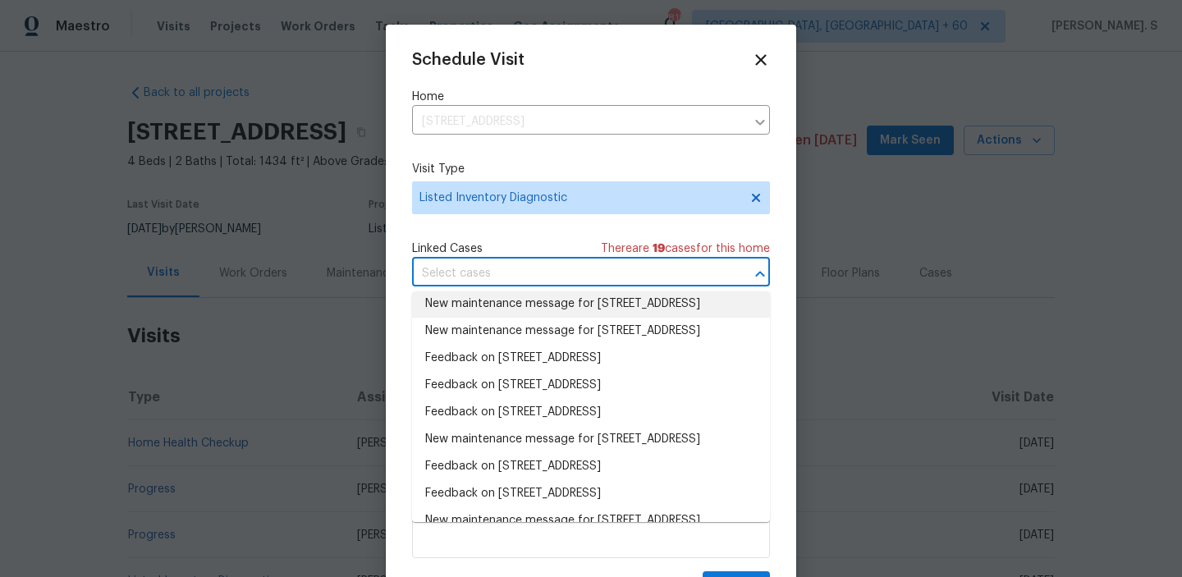
scroll to position [103, 0]
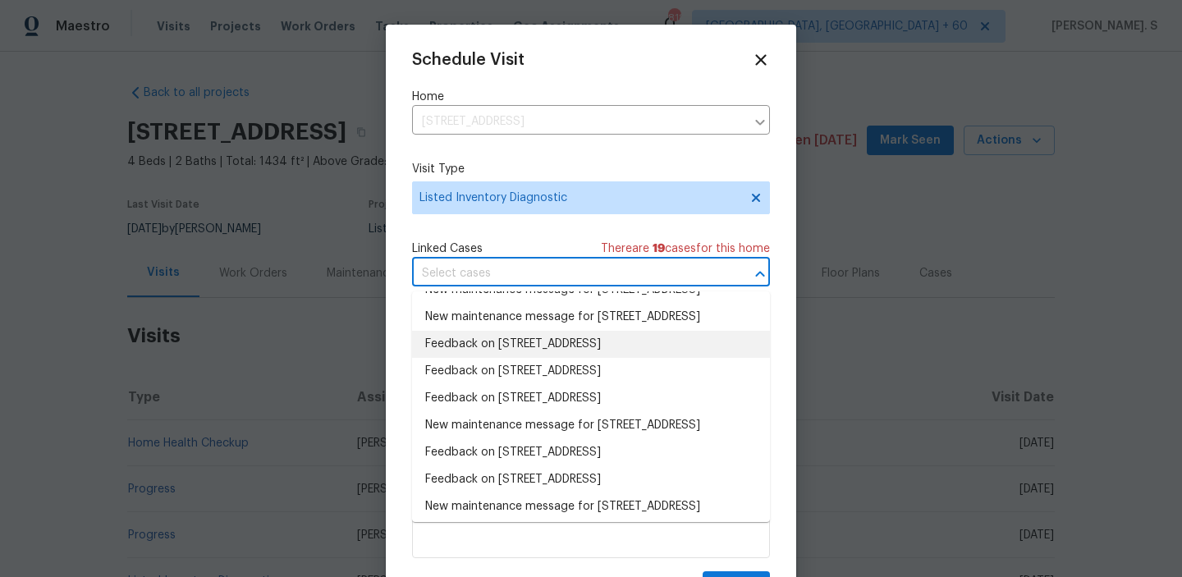
click at [506, 358] on li "Feedback on [STREET_ADDRESS]" at bounding box center [591, 344] width 358 height 27
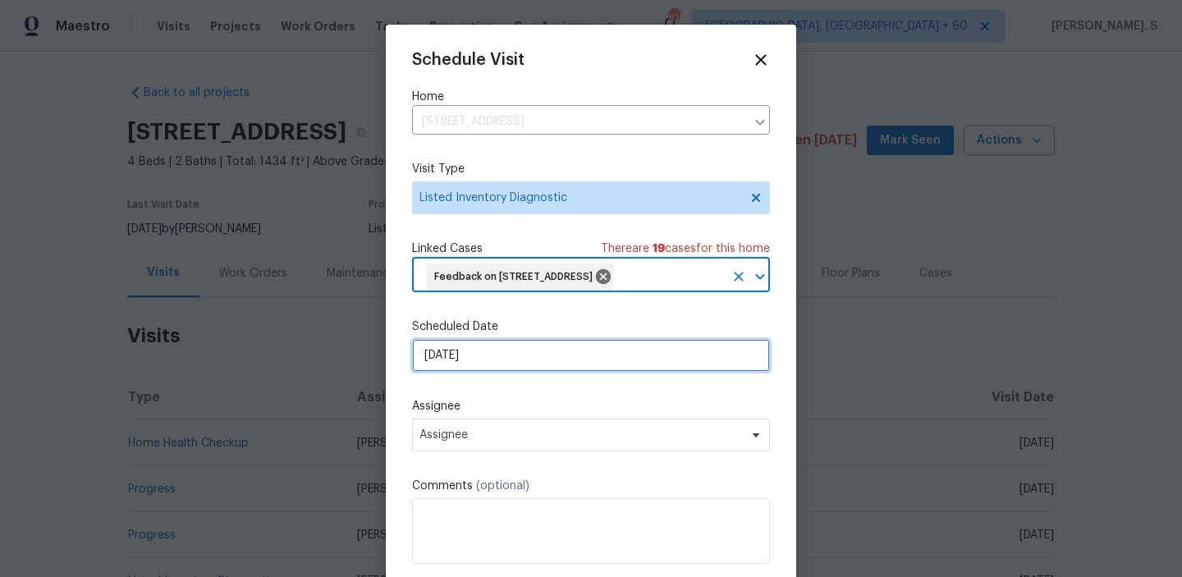
click at [513, 372] on input "[DATE]" at bounding box center [591, 355] width 358 height 33
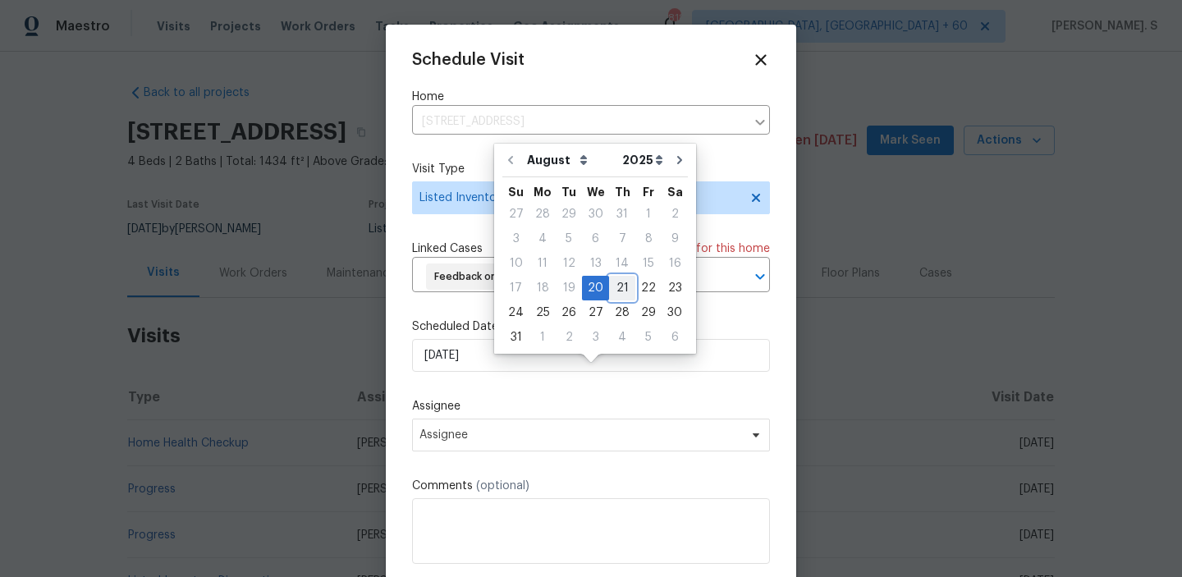
click at [622, 288] on div "21" at bounding box center [622, 288] width 26 height 23
type input "[DATE]"
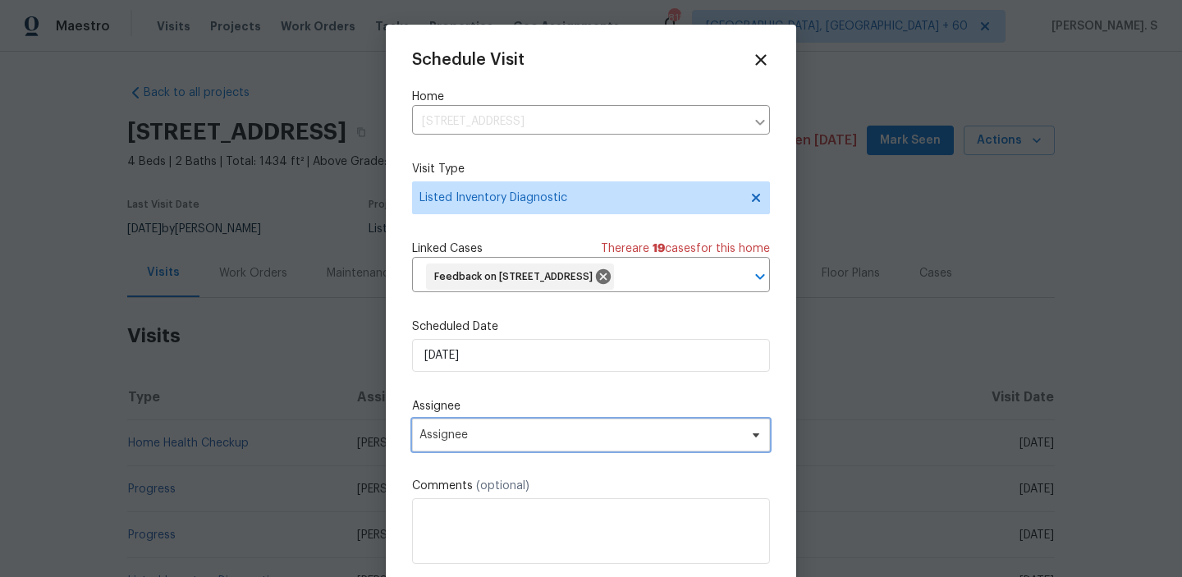
click at [579, 442] on span "Assignee" at bounding box center [581, 435] width 322 height 13
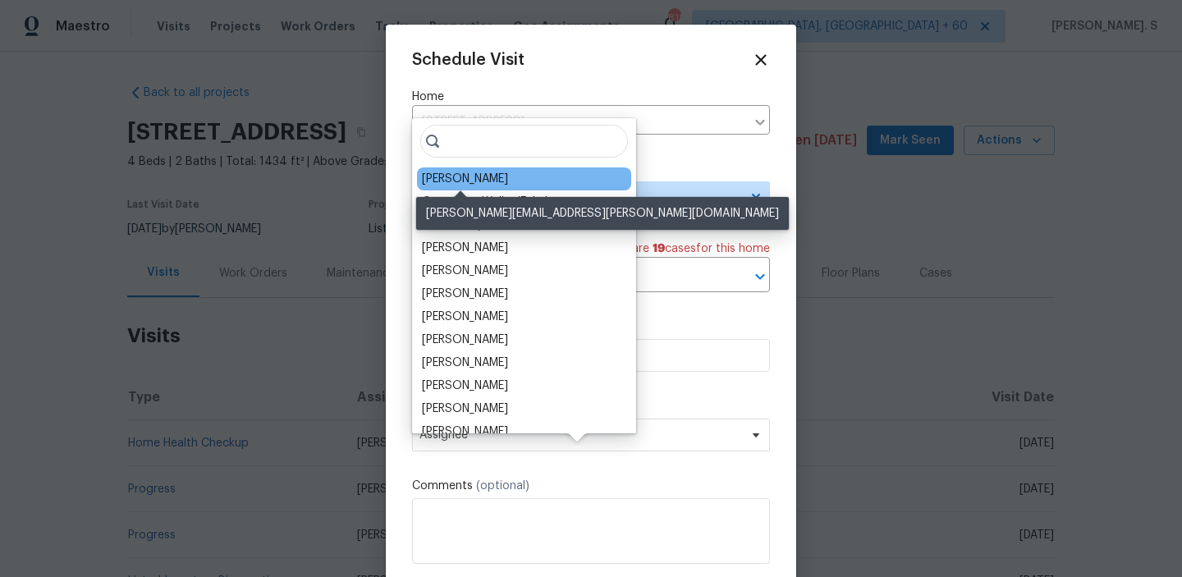
click at [480, 174] on div "[PERSON_NAME]" at bounding box center [465, 179] width 86 height 16
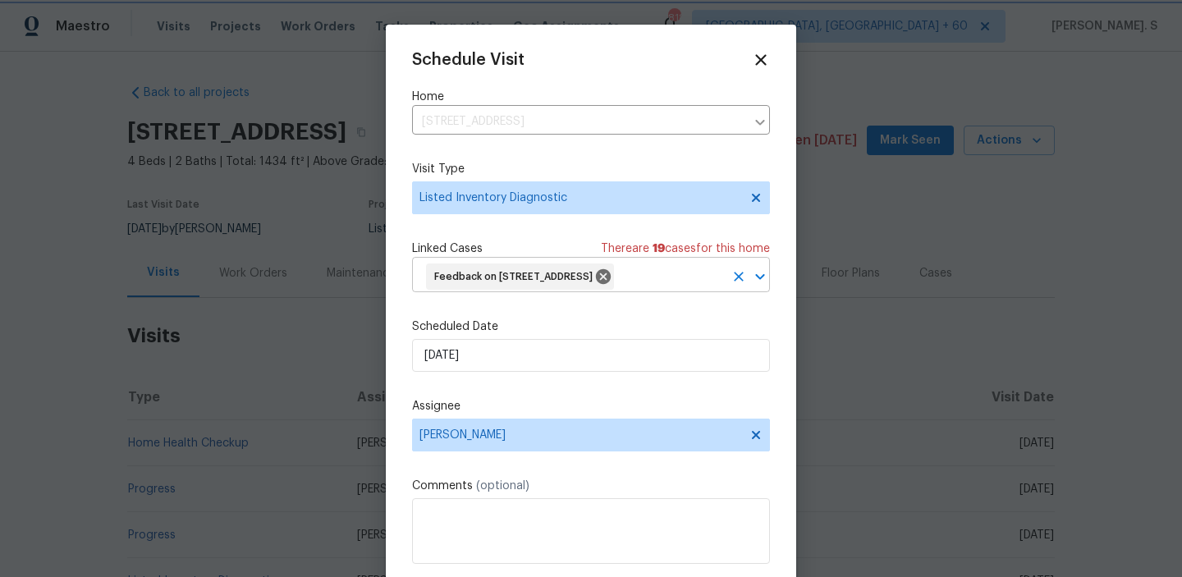
scroll to position [61, 0]
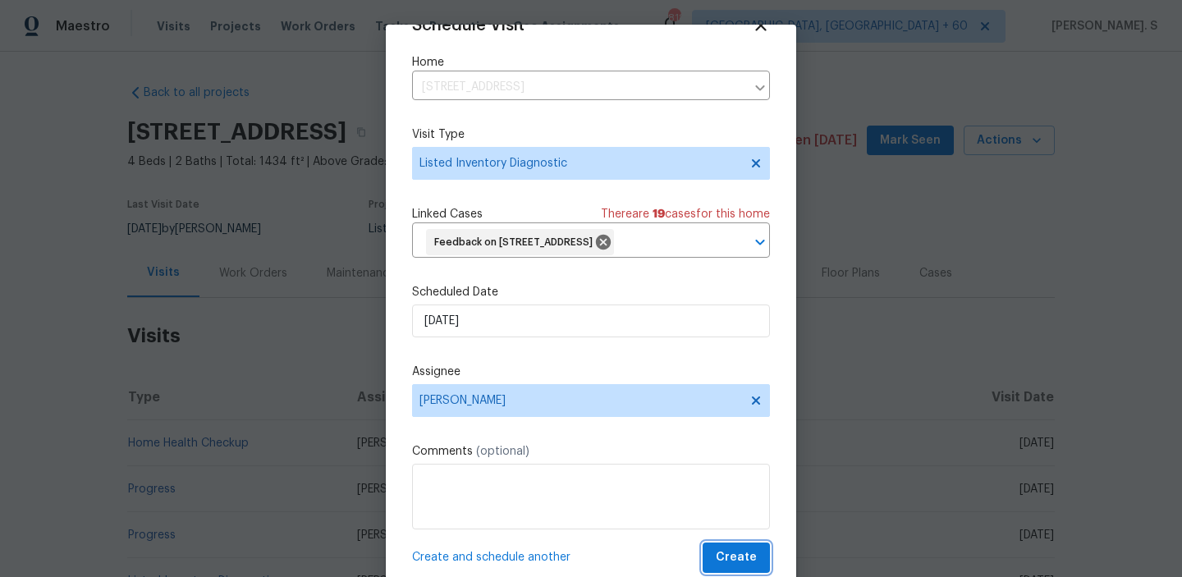
click at [733, 551] on span "Create" at bounding box center [736, 558] width 41 height 21
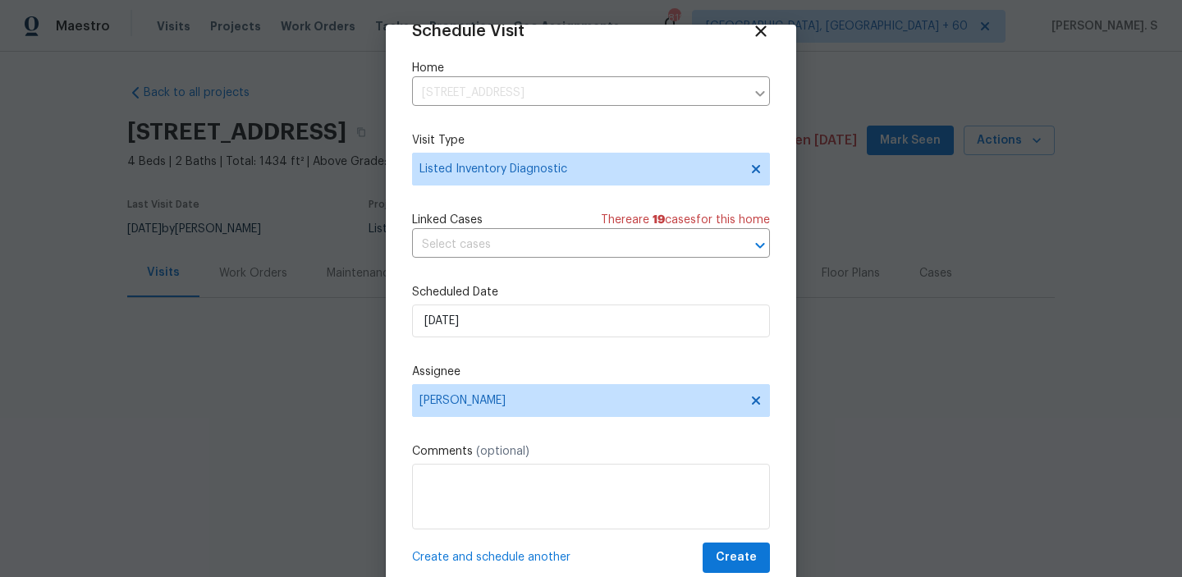
scroll to position [30, 0]
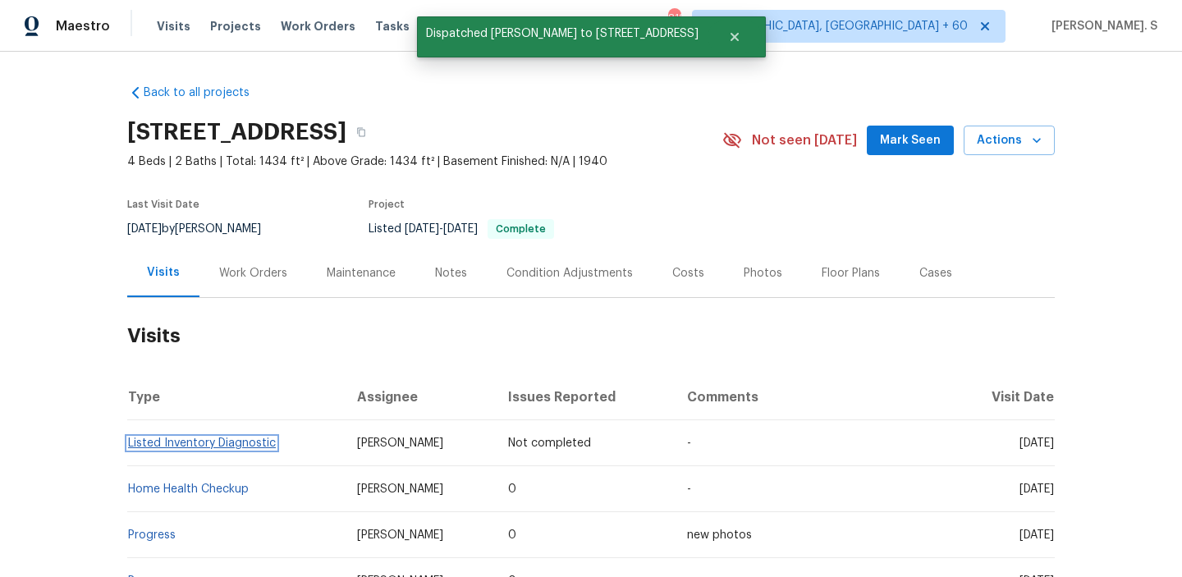
click at [141, 439] on link "Listed Inventory Diagnostic" at bounding box center [202, 443] width 148 height 11
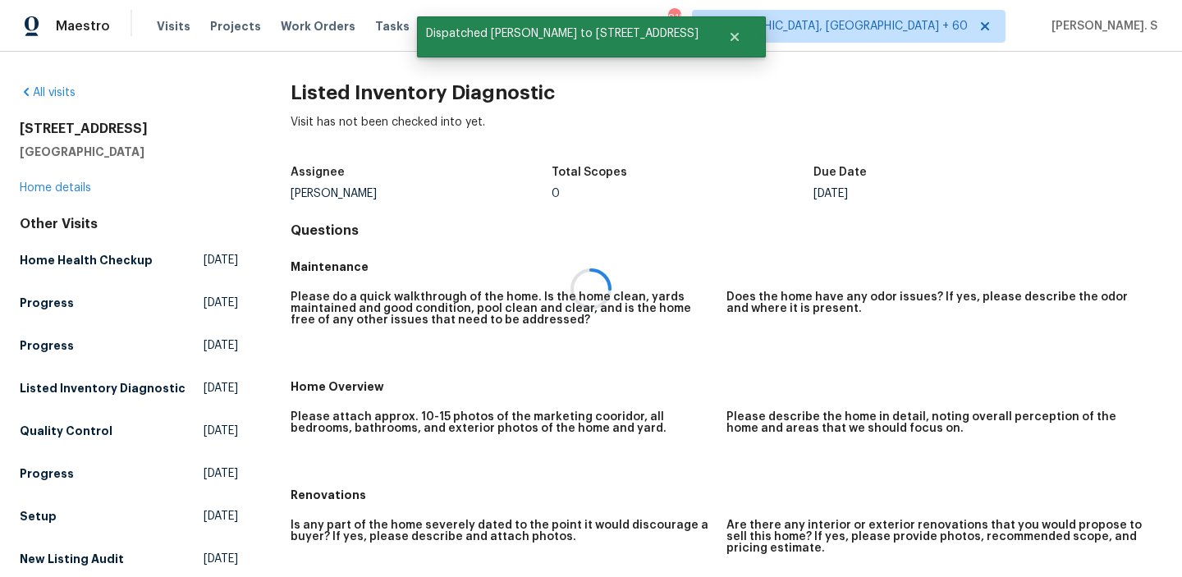
click at [345, 99] on div at bounding box center [591, 288] width 1182 height 577
click at [345, 99] on h2 "Listed Inventory Diagnostic" at bounding box center [727, 93] width 872 height 16
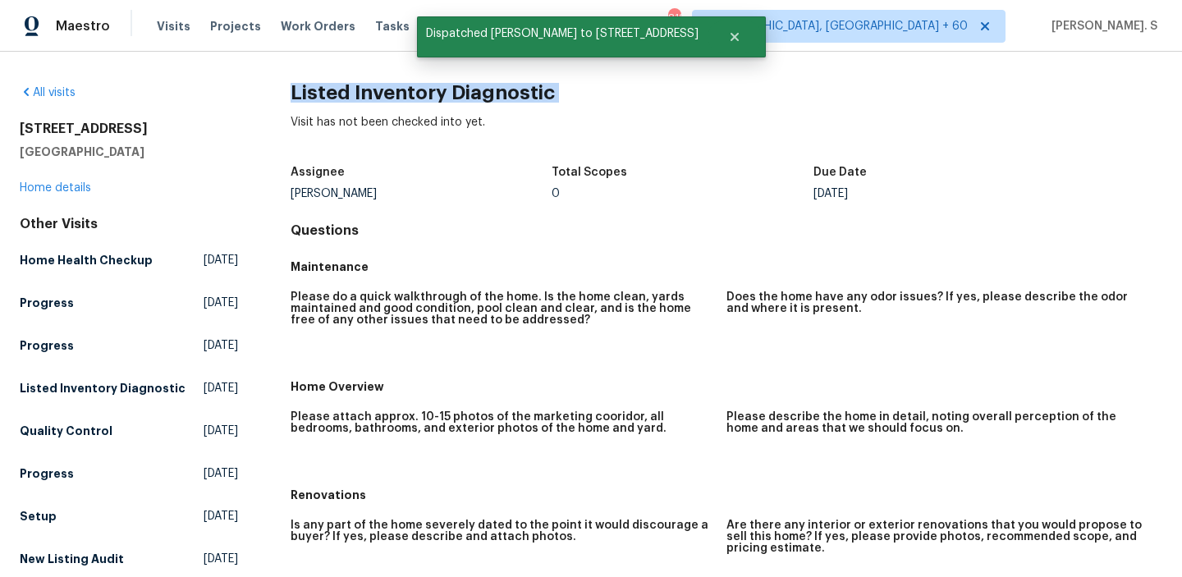
click at [345, 99] on h2 "Listed Inventory Diagnostic" at bounding box center [727, 93] width 872 height 16
copy h2 "Listed Inventory Diagnostic"
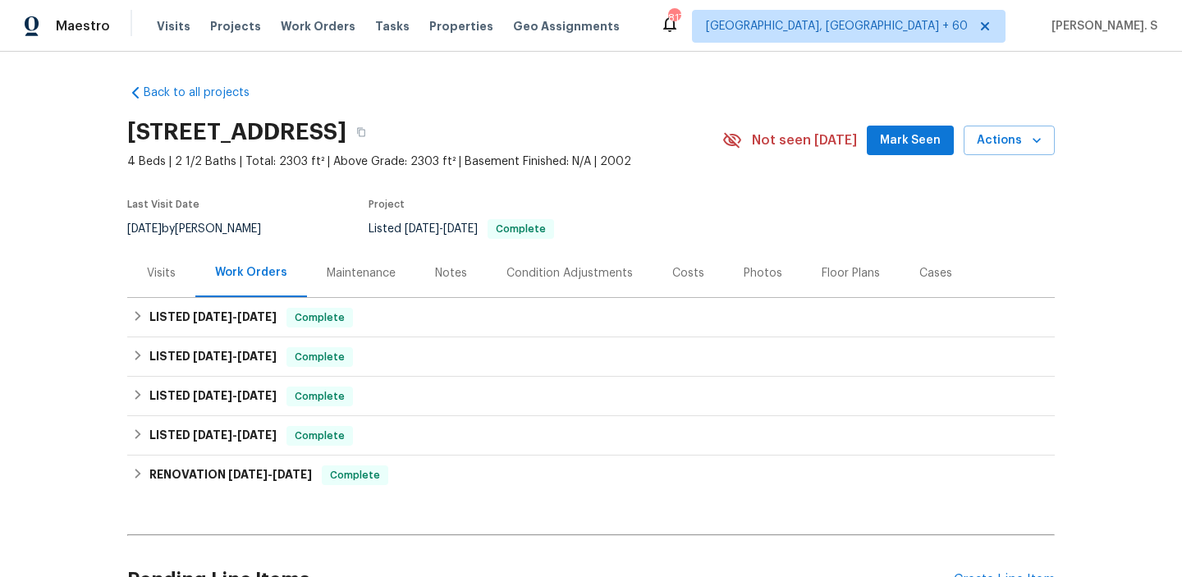
click at [133, 281] on div "Visits" at bounding box center [161, 273] width 68 height 48
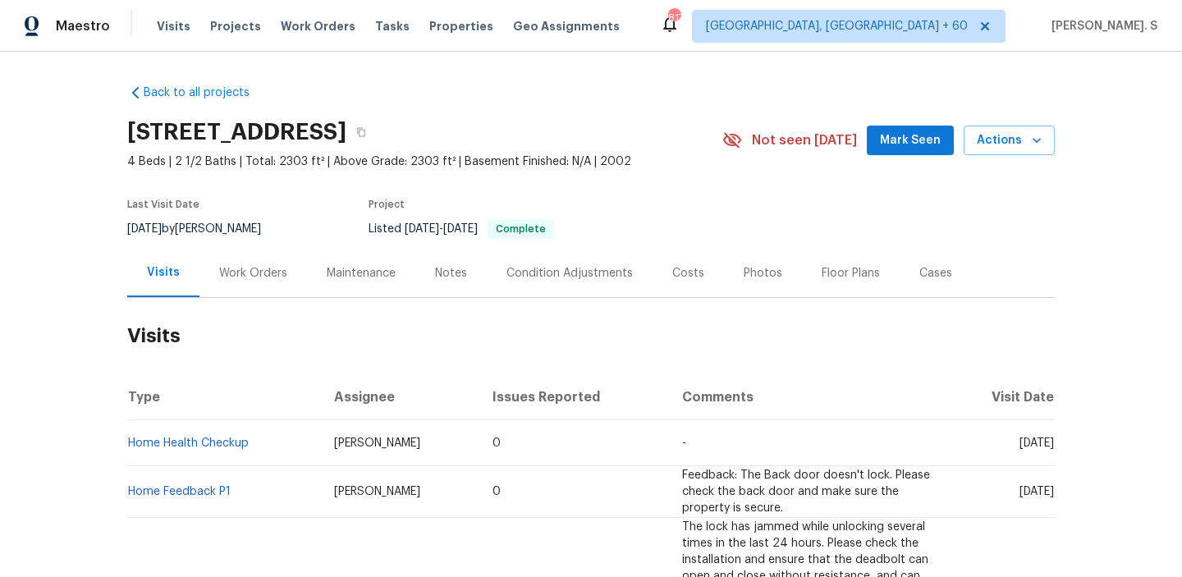
click at [1043, 122] on div "[STREET_ADDRESS] 4 Beds | 2 1/2 Baths | Total: 2303 ft² | Above Grade: 2303 ft²…" at bounding box center [591, 140] width 928 height 59
click at [1040, 131] on span "Actions" at bounding box center [1009, 141] width 65 height 21
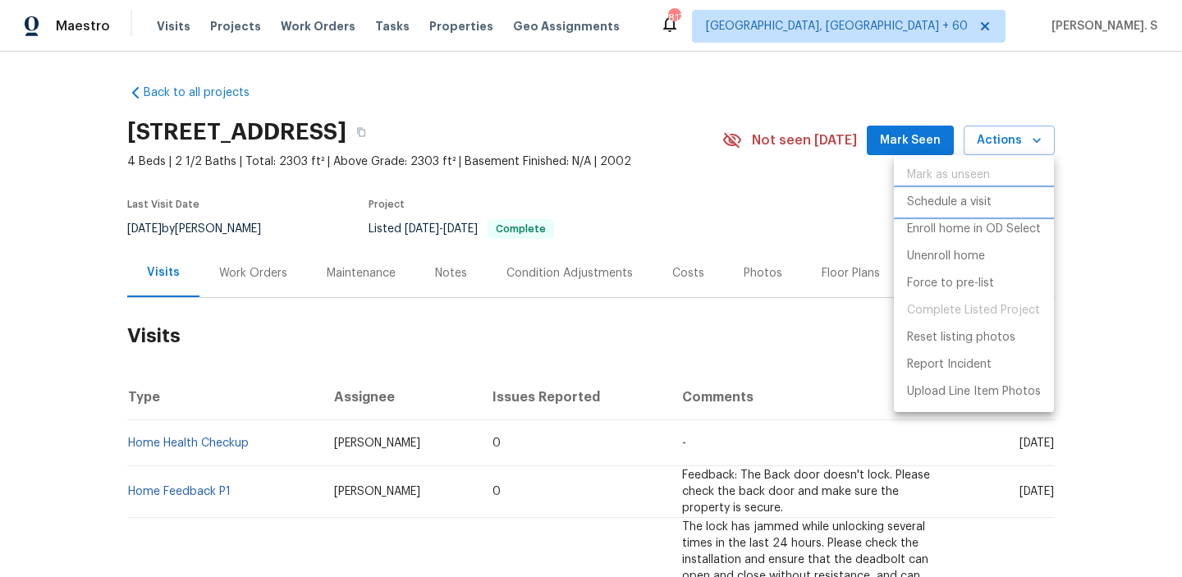
click at [974, 208] on p "Schedule a visit" at bounding box center [949, 202] width 85 height 17
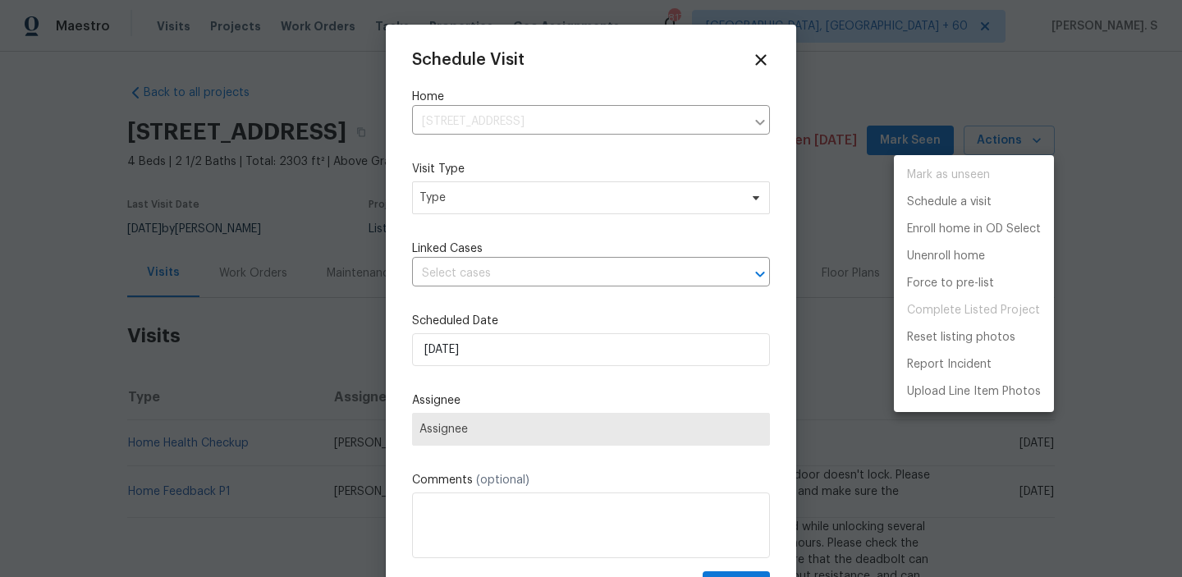
click at [467, 191] on div at bounding box center [591, 288] width 1182 height 577
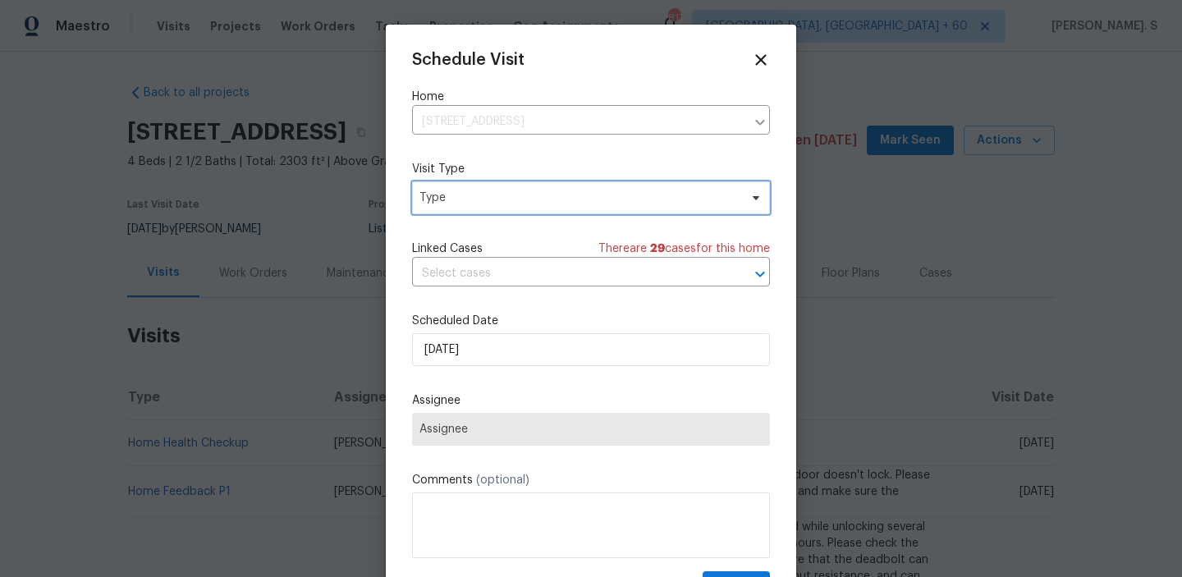
click at [467, 191] on span "Type" at bounding box center [579, 198] width 319 height 16
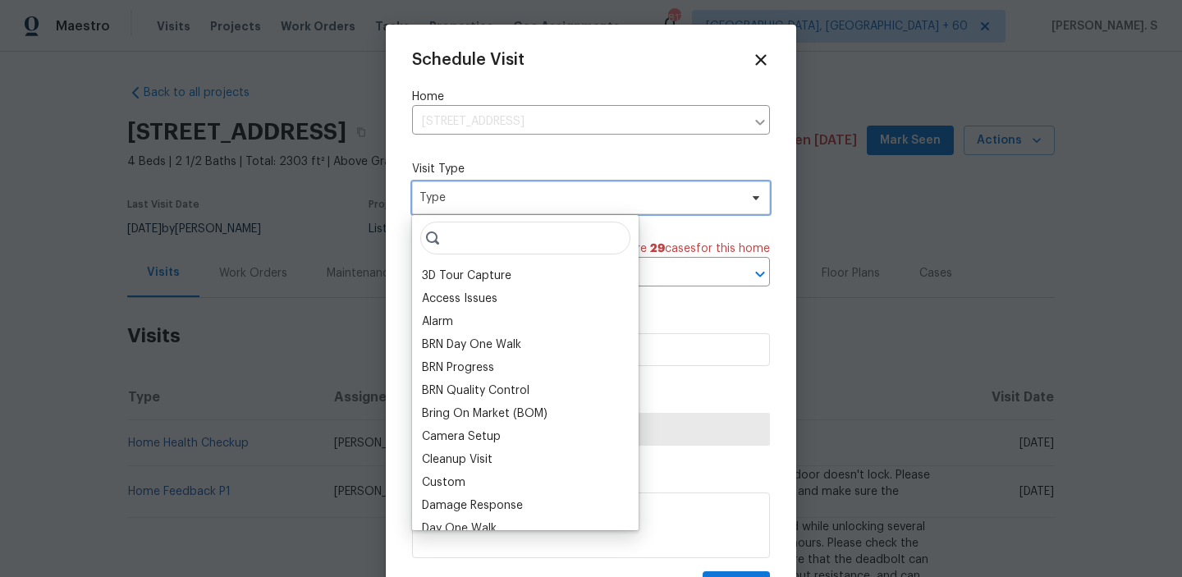
click at [467, 191] on span "Type" at bounding box center [579, 198] width 319 height 16
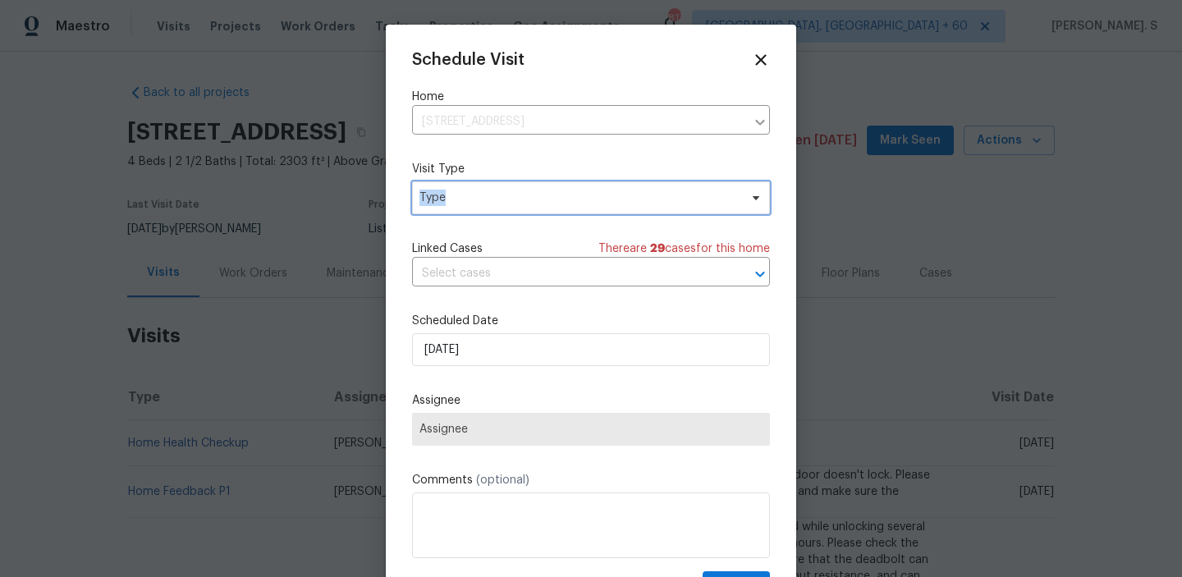
click at [467, 191] on span "Type" at bounding box center [579, 198] width 319 height 16
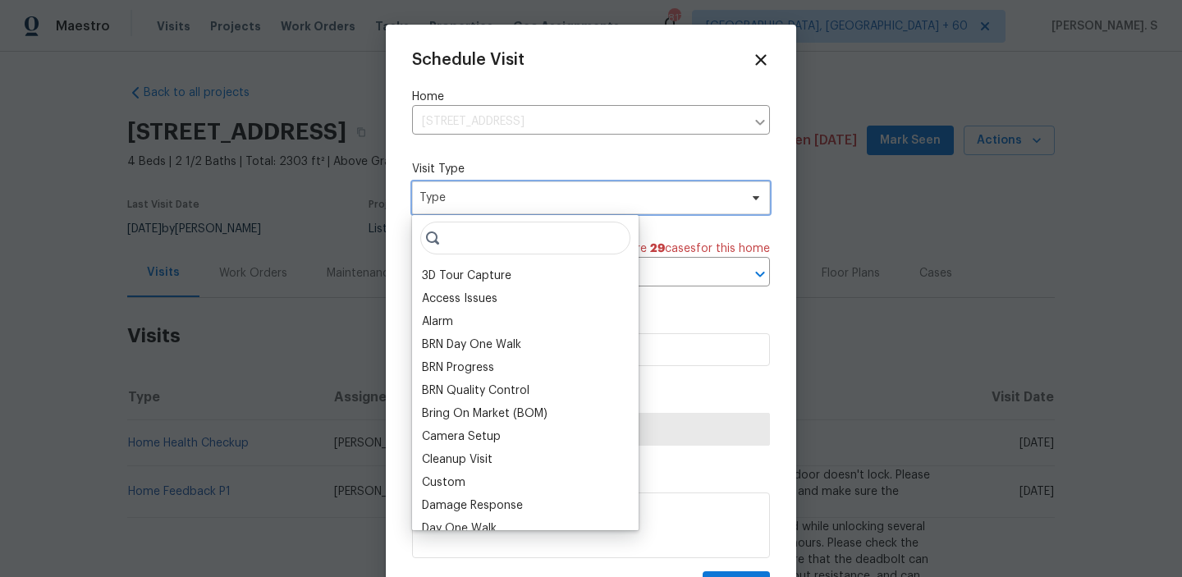
click at [462, 191] on span "Type" at bounding box center [579, 198] width 319 height 16
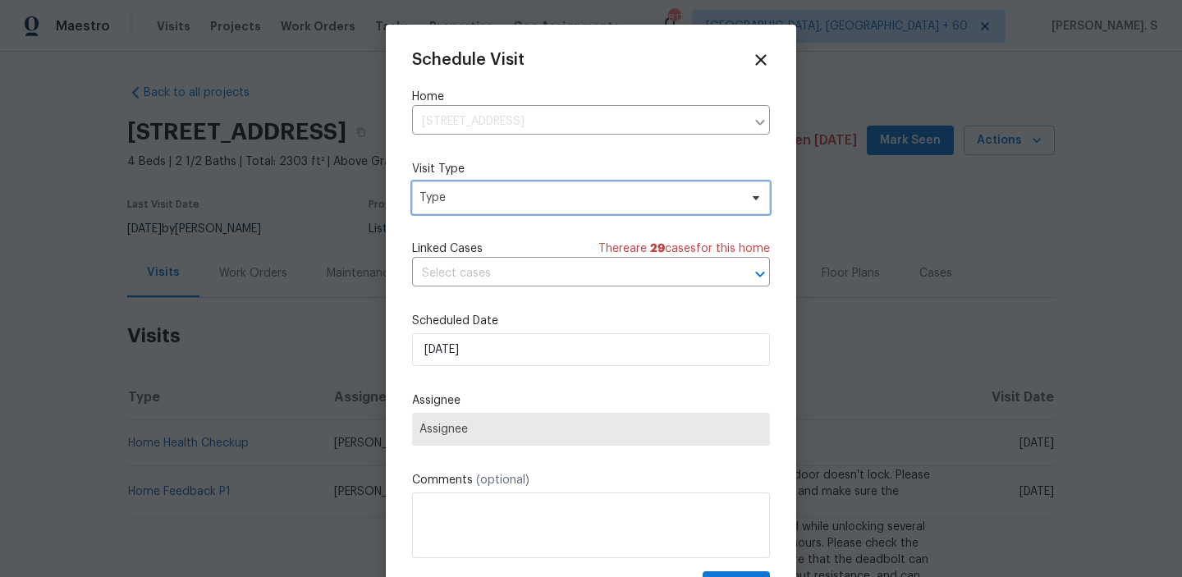
click at [457, 203] on span "Type" at bounding box center [579, 198] width 319 height 16
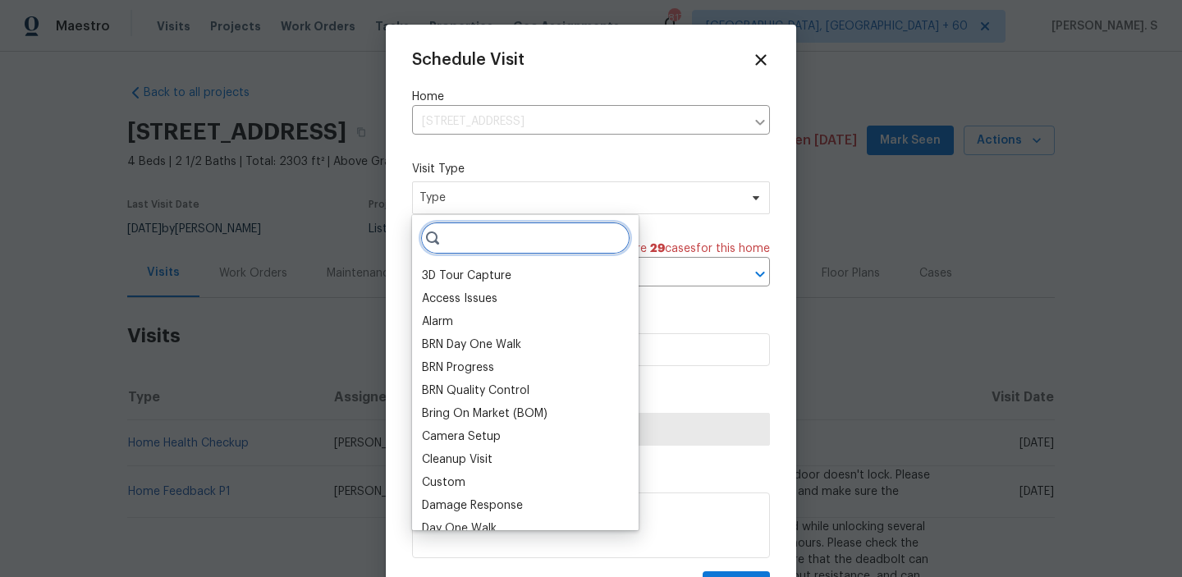
click at [456, 231] on input "search" at bounding box center [525, 238] width 210 height 33
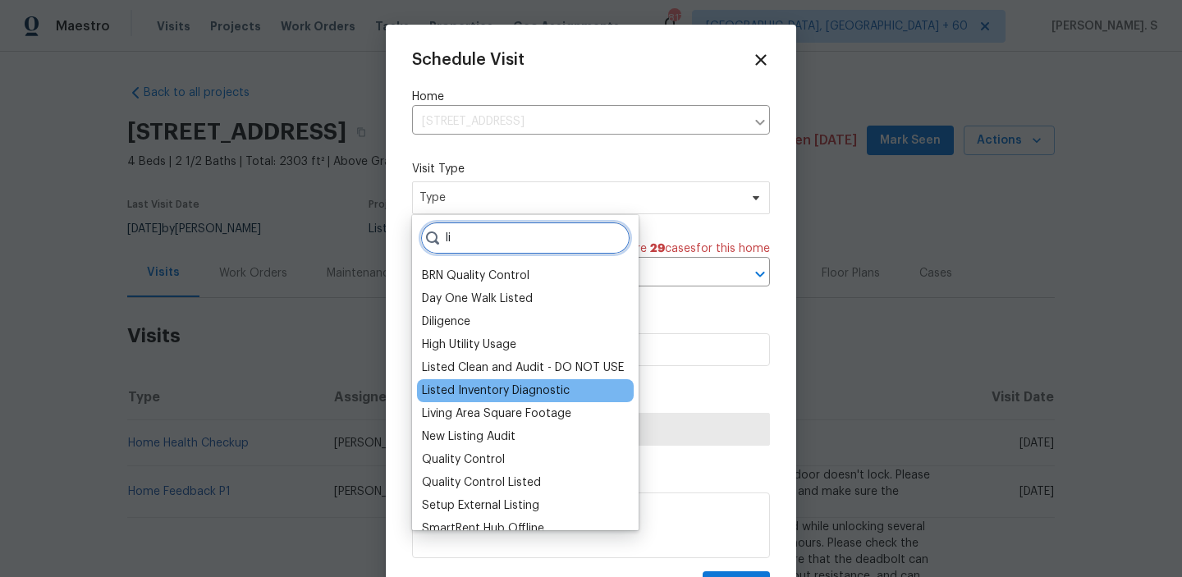
type input "li"
click at [475, 385] on div "Listed Inventory Diagnostic" at bounding box center [496, 391] width 148 height 16
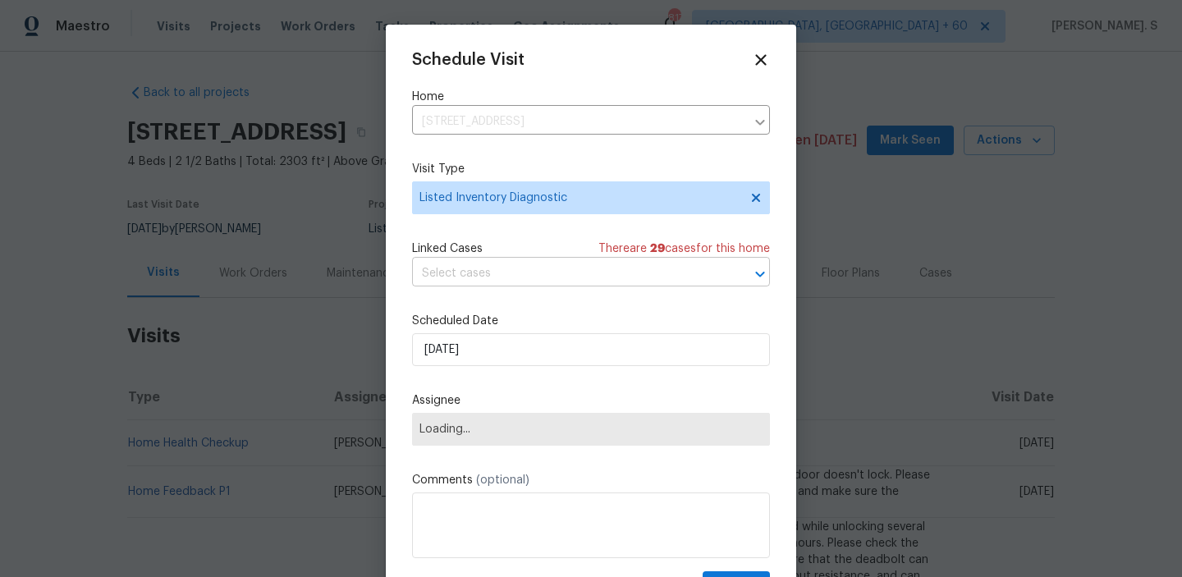
click at [535, 270] on input "text" at bounding box center [568, 273] width 312 height 25
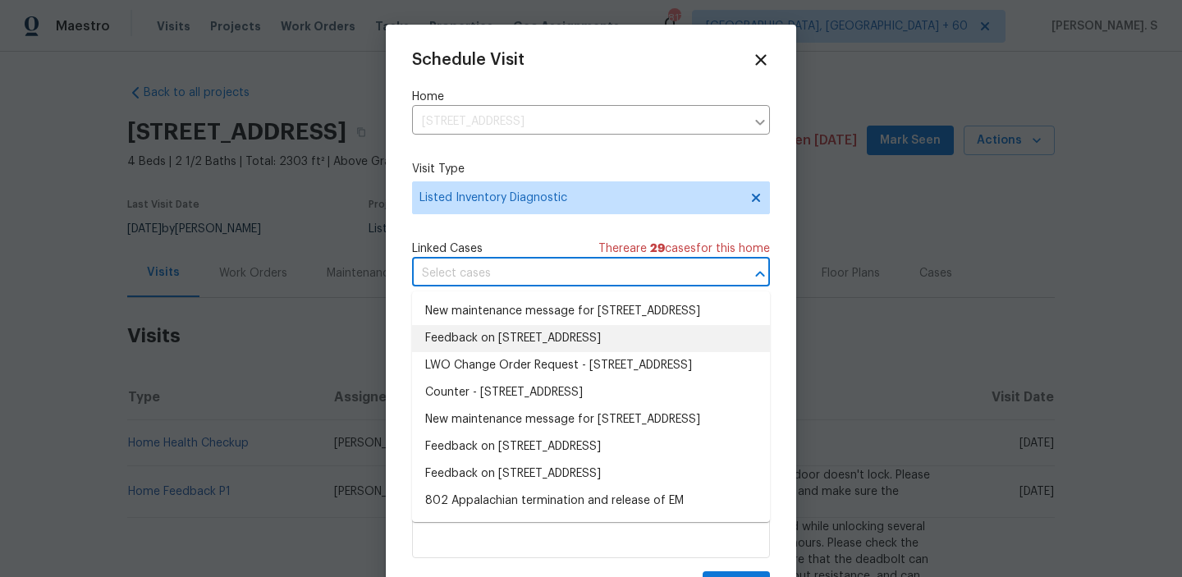
click at [540, 352] on li "Feedback on 802 Appalachian Dr, Wylie, TX 75098" at bounding box center [591, 338] width 358 height 27
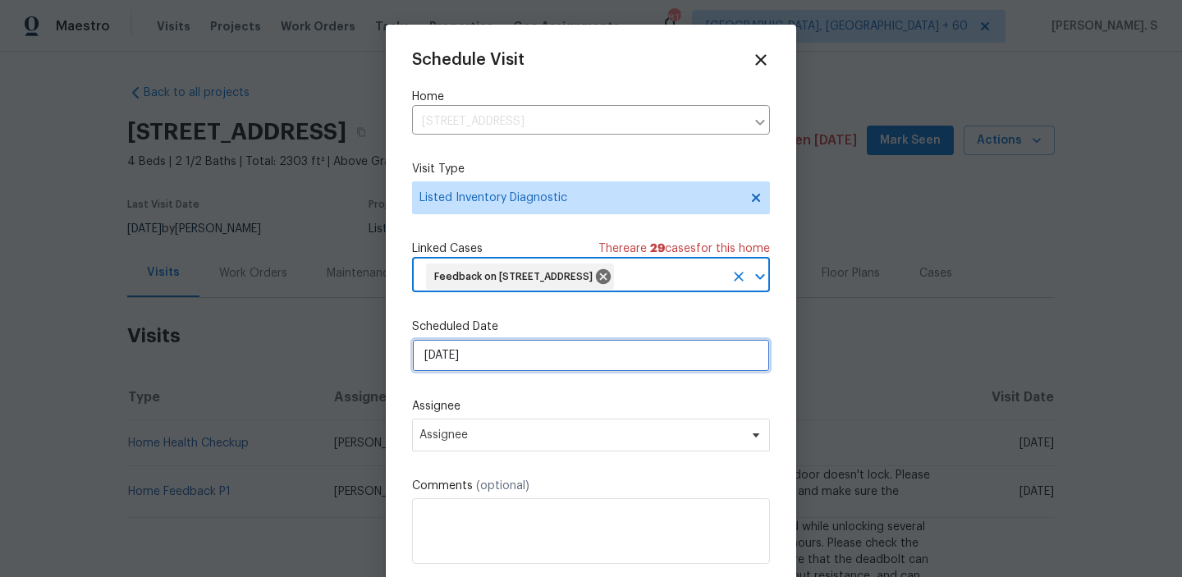
click at [540, 356] on input "8/20/2025" at bounding box center [591, 355] width 358 height 33
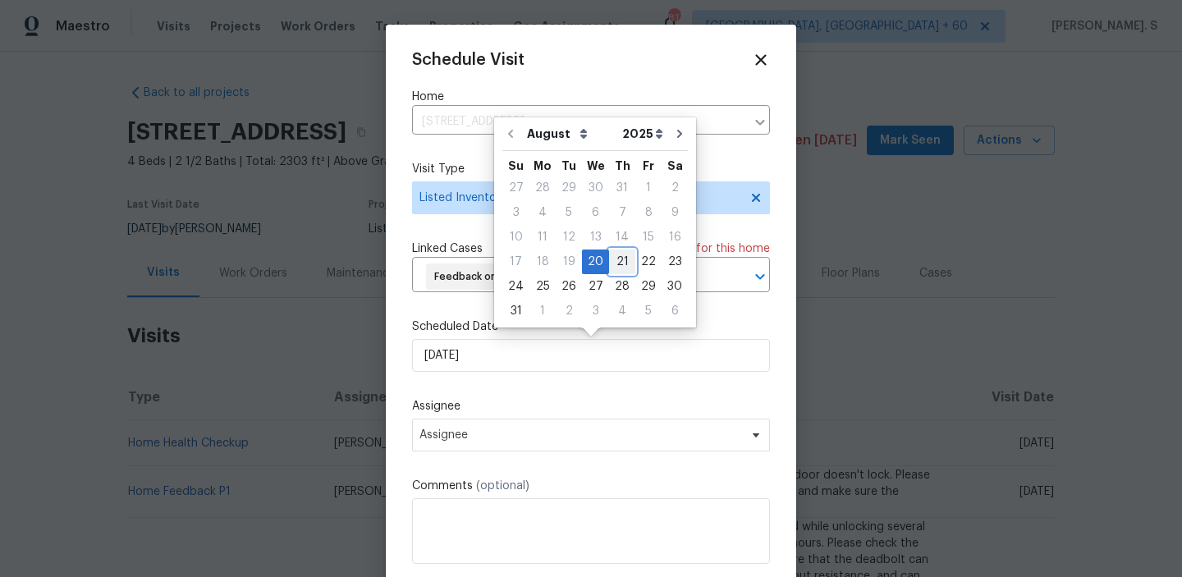
click at [619, 266] on div "21" at bounding box center [622, 261] width 26 height 23
type input "8/21/2025"
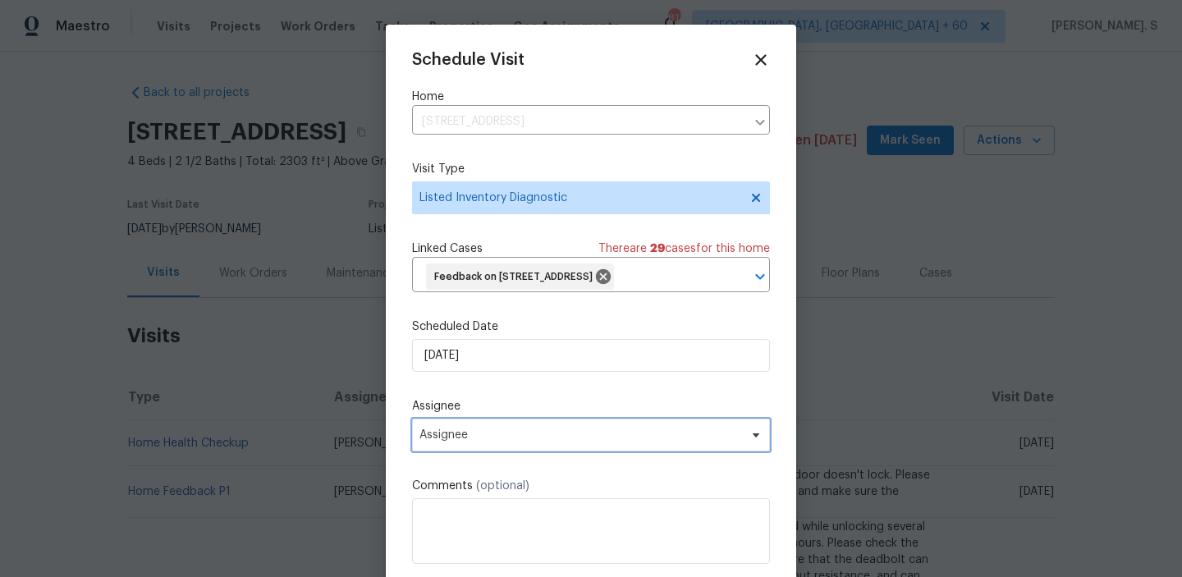
click at [586, 447] on span "Assignee" at bounding box center [591, 435] width 358 height 33
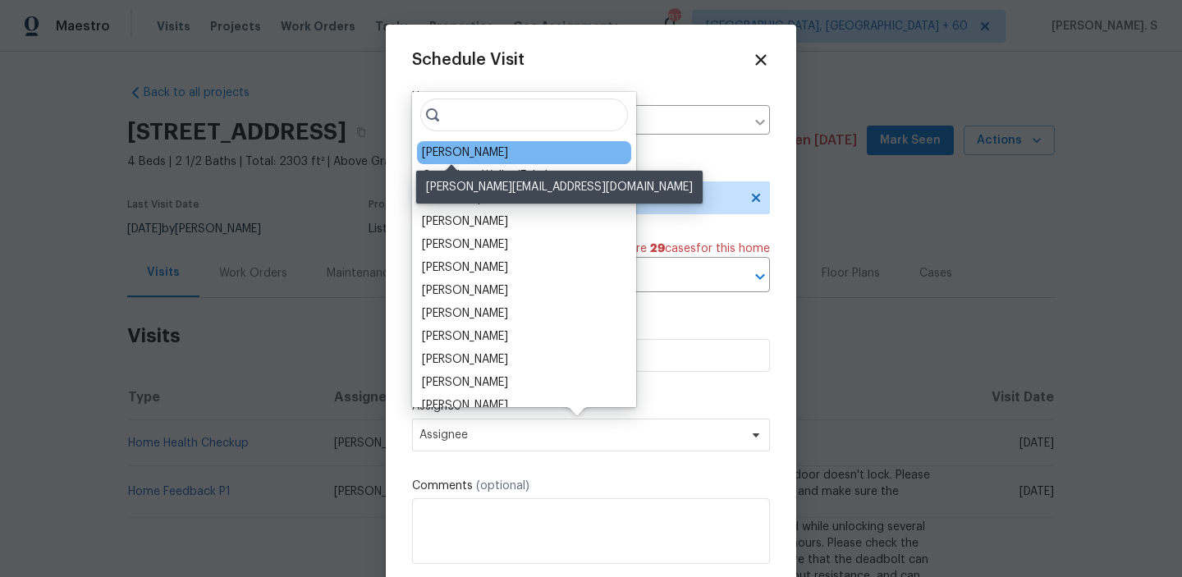
click at [476, 158] on div "Brad Limes" at bounding box center [465, 153] width 86 height 16
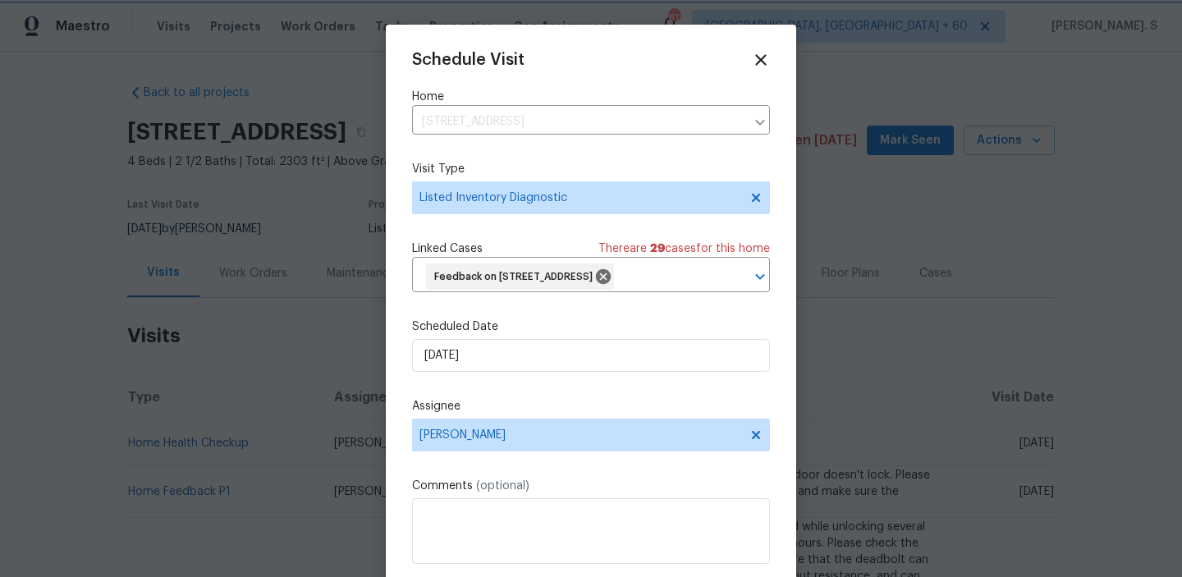
scroll to position [34, 0]
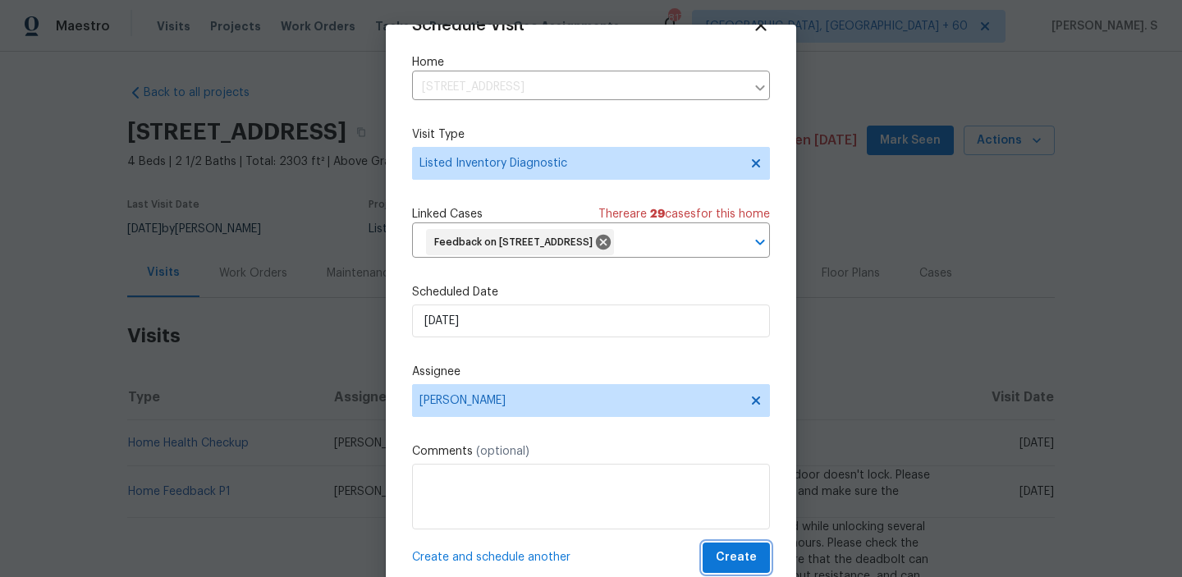
click at [722, 549] on span "Create" at bounding box center [736, 558] width 41 height 21
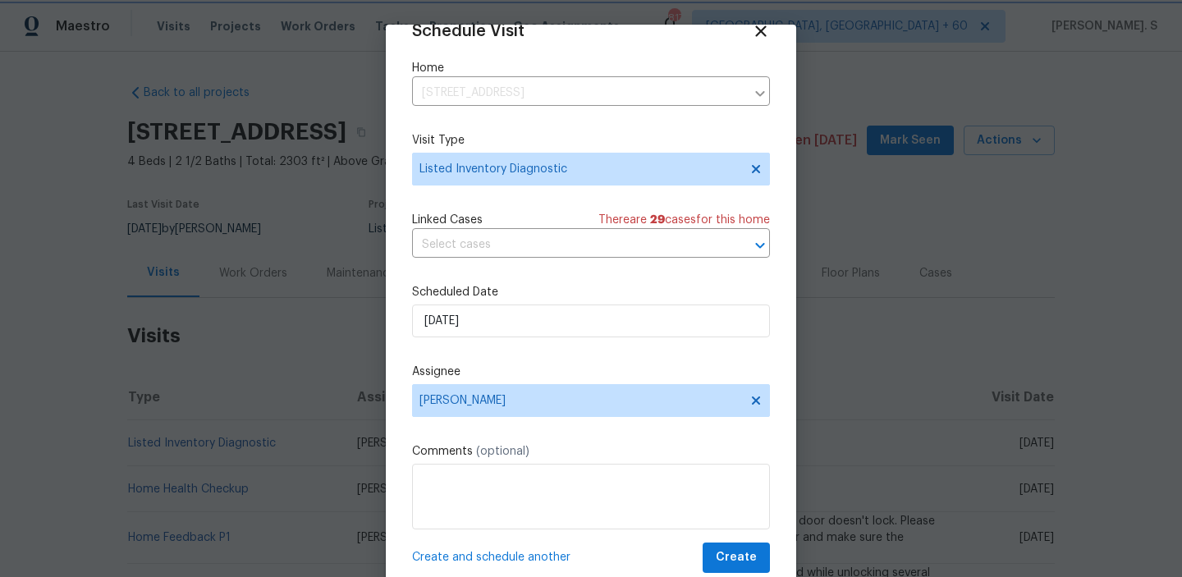
click at [168, 452] on div at bounding box center [591, 288] width 1182 height 577
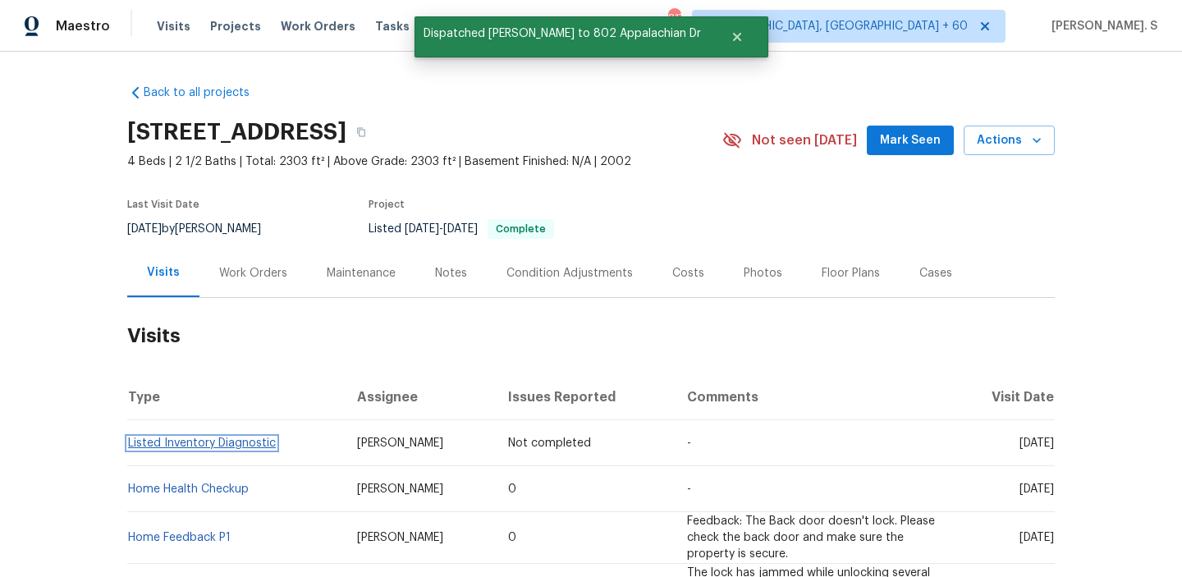
click at [214, 448] on link "Listed Inventory Diagnostic" at bounding box center [202, 443] width 148 height 11
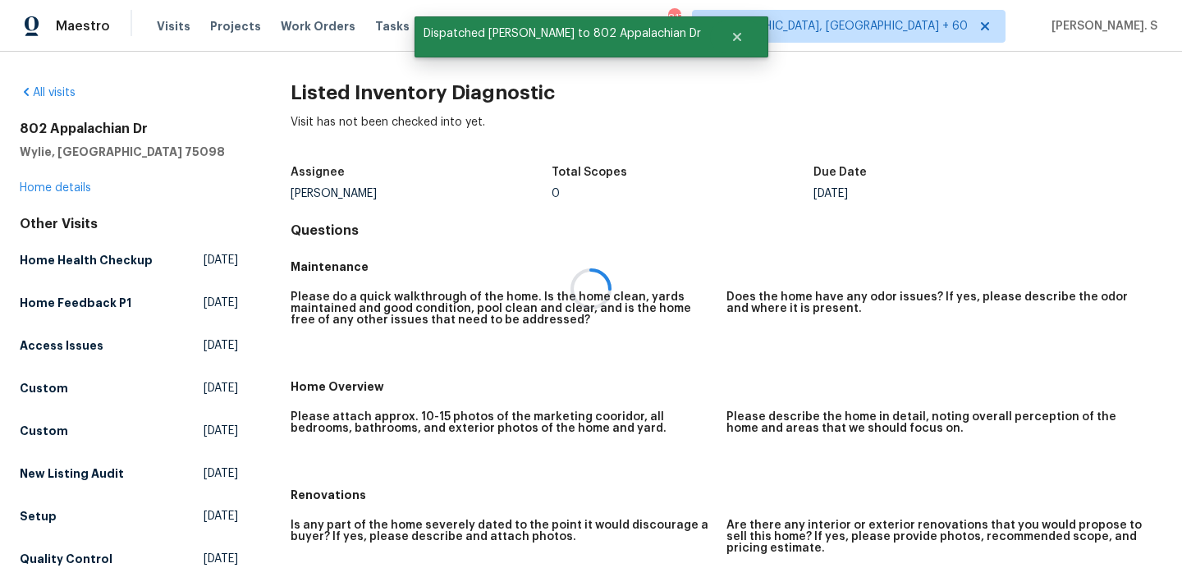
click at [335, 95] on div at bounding box center [591, 288] width 1182 height 577
click at [335, 95] on h2 "Listed Inventory Diagnostic" at bounding box center [727, 93] width 872 height 16
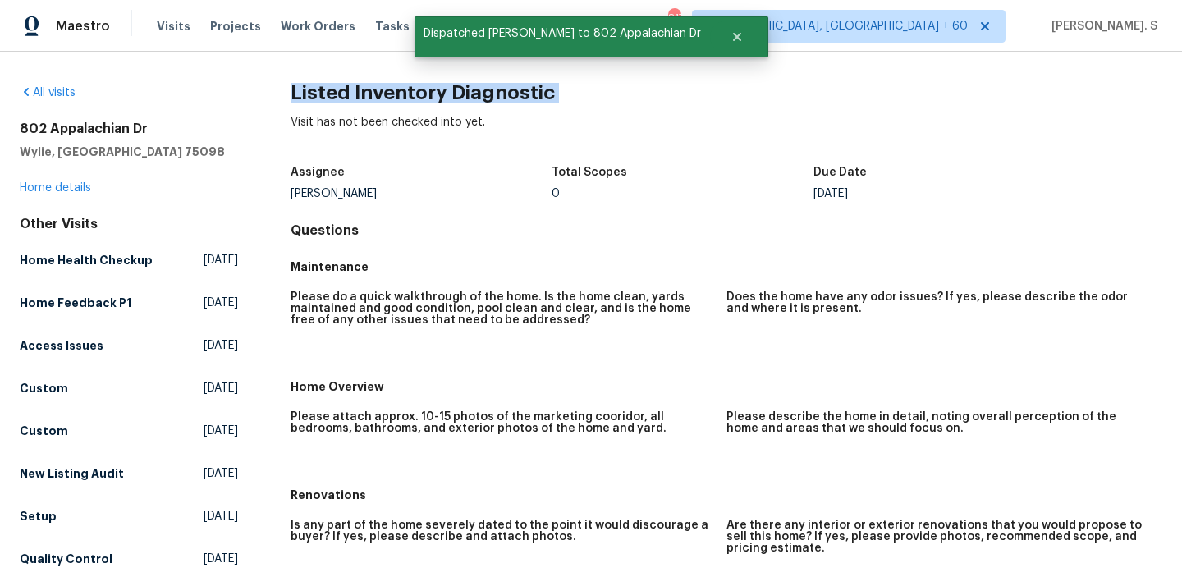
click at [335, 95] on h2 "Listed Inventory Diagnostic" at bounding box center [727, 93] width 872 height 16
copy h2 "Listed Inventory Diagnostic"
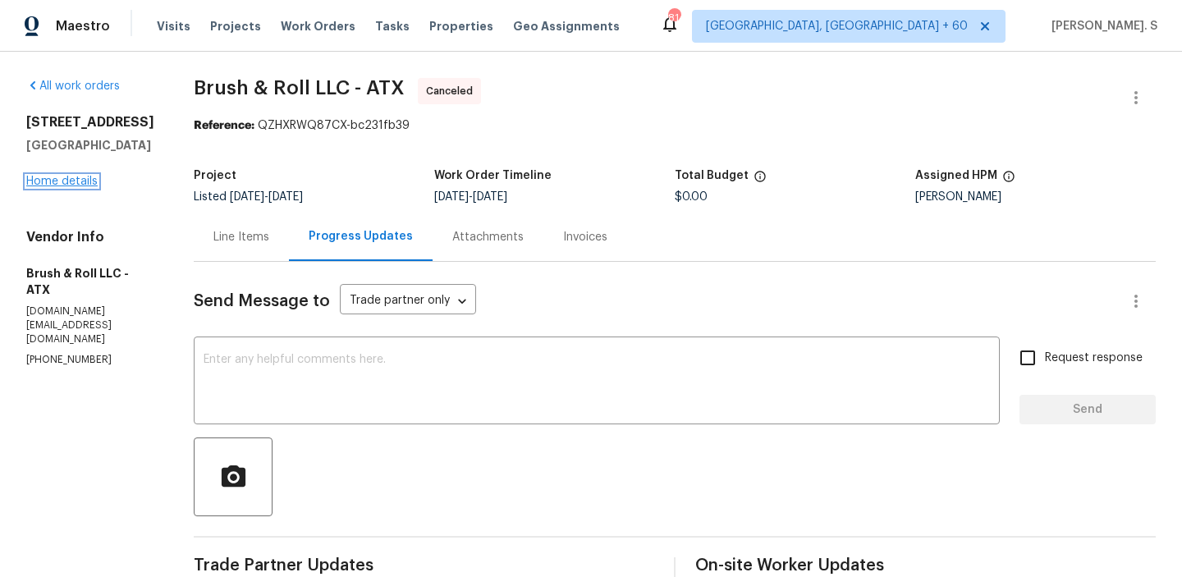
click at [89, 187] on link "Home details" at bounding box center [61, 181] width 71 height 11
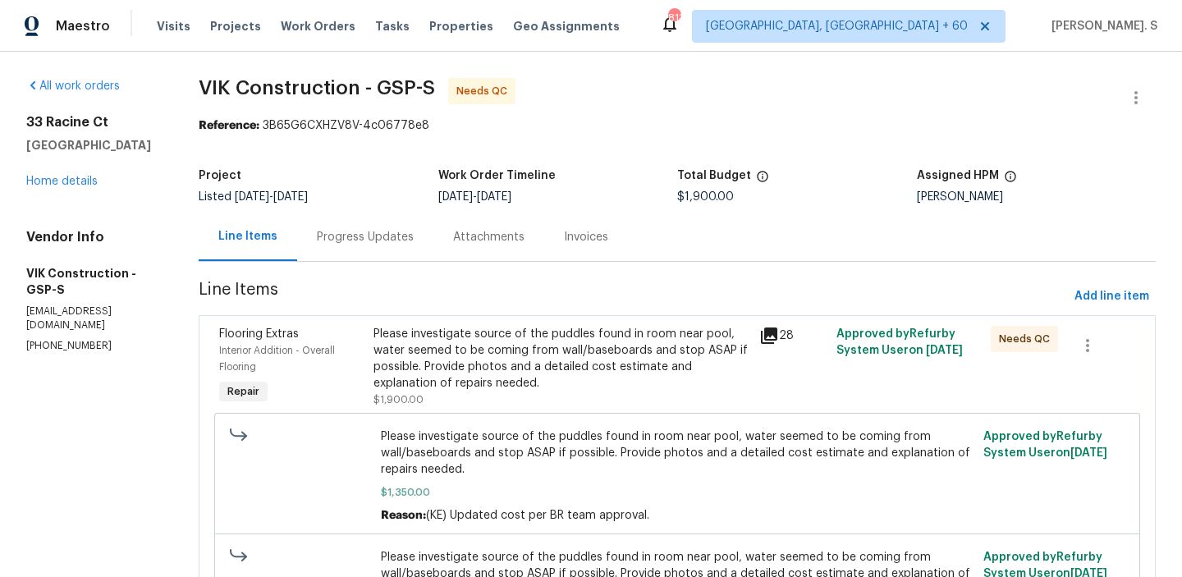
click at [504, 423] on div "Please investigate source of the puddles found in room near pool, water seemed …" at bounding box center [677, 476] width 926 height 126
click at [510, 367] on div "Please investigate source of the puddles found in room near pool, water seemed …" at bounding box center [562, 359] width 376 height 66
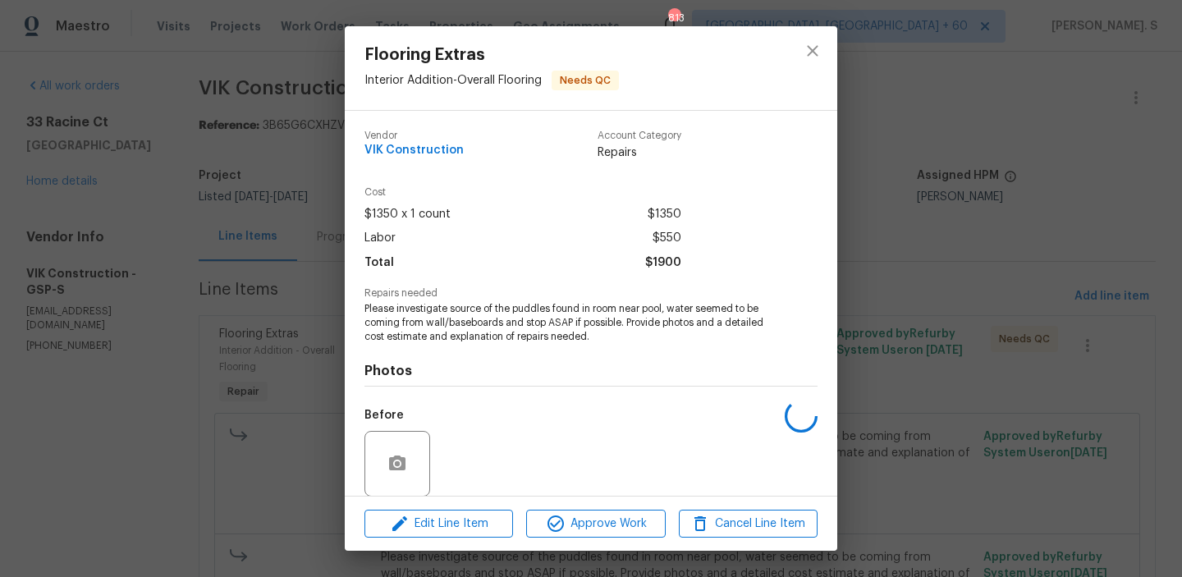
scroll to position [124, 0]
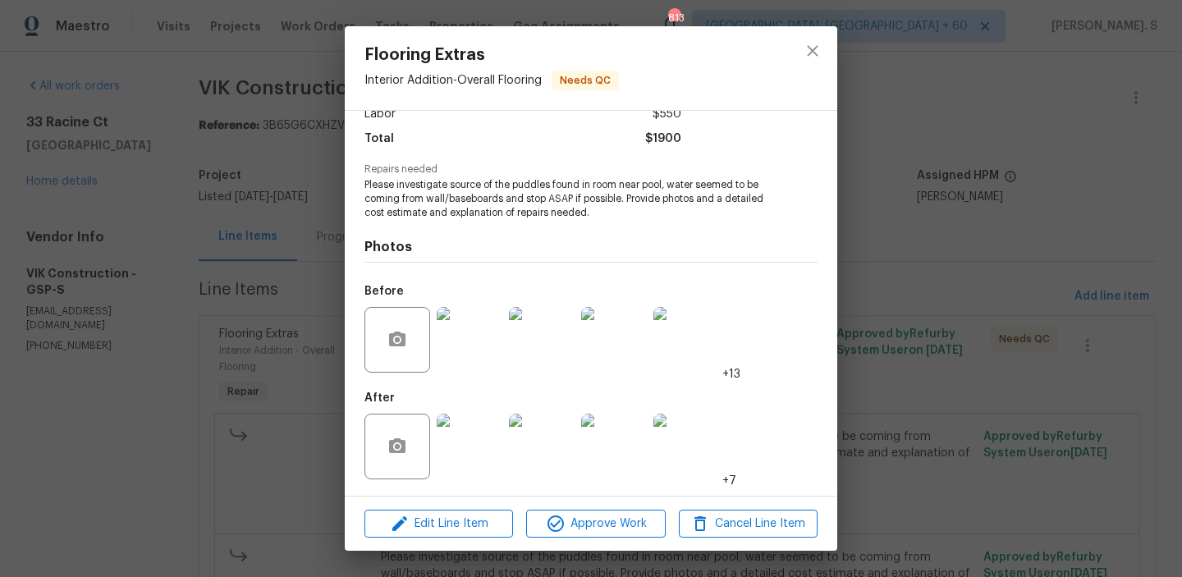
click at [495, 365] on img at bounding box center [470, 340] width 66 height 66
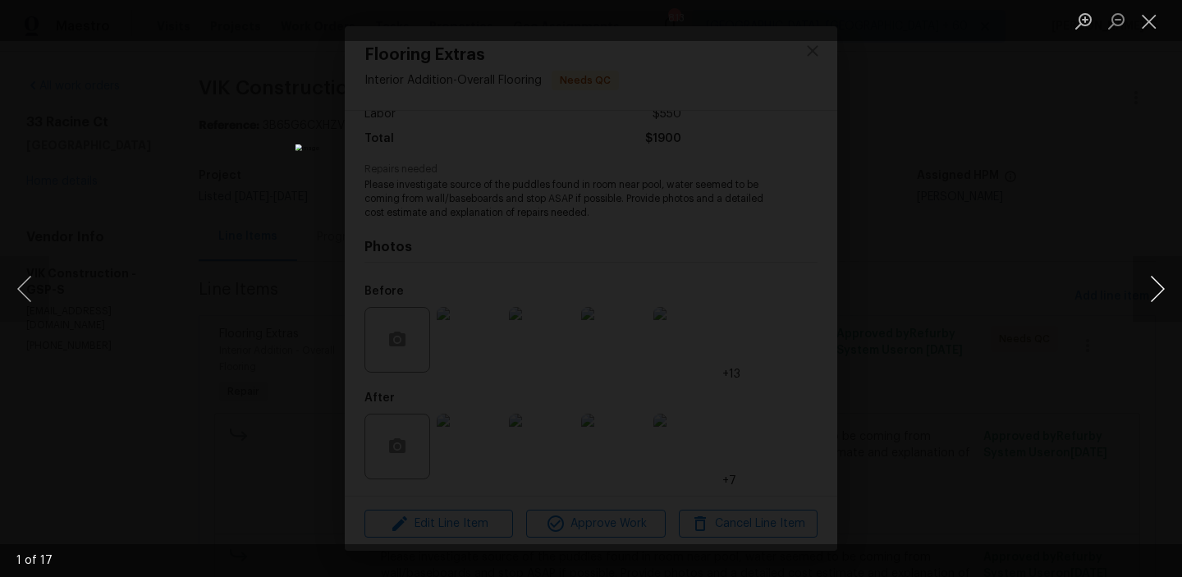
click at [1133, 303] on button "Next image" at bounding box center [1157, 289] width 49 height 66
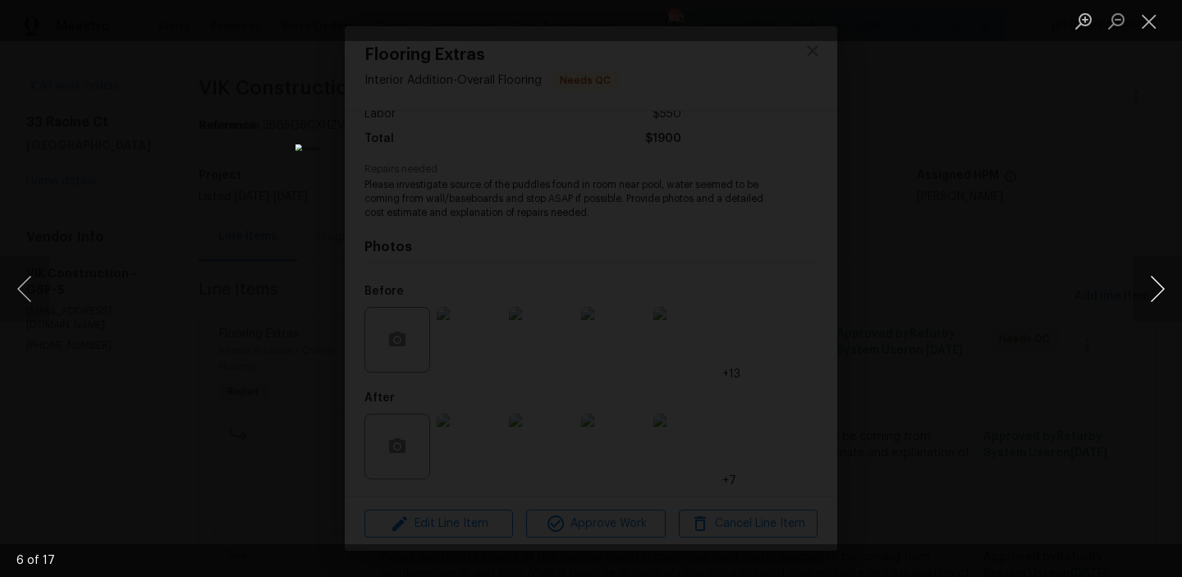
click at [1133, 303] on button "Next image" at bounding box center [1157, 289] width 49 height 66
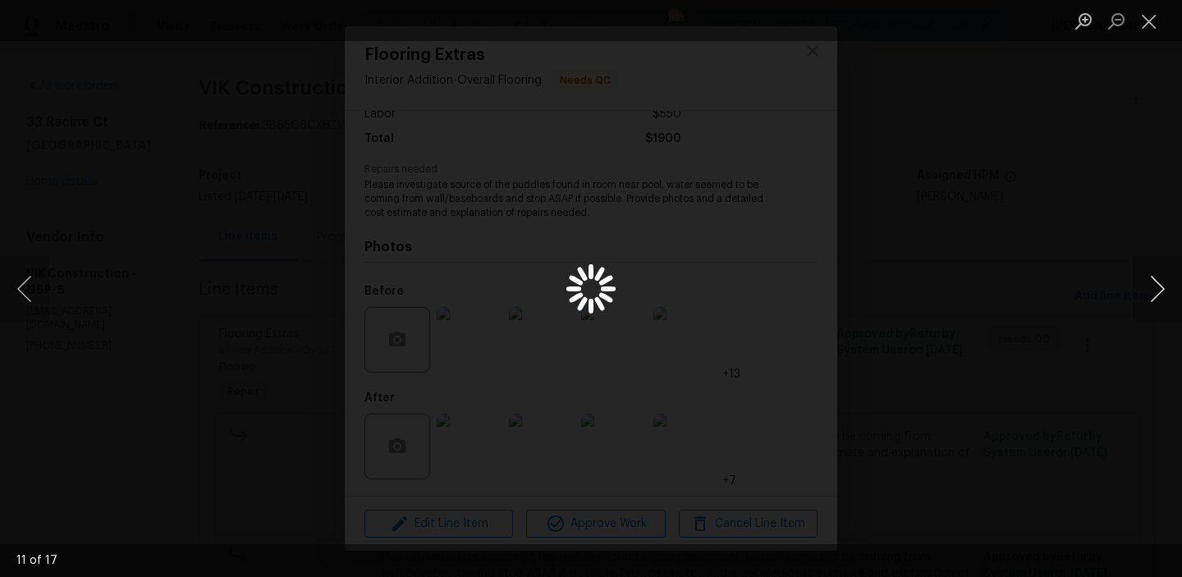
click at [1133, 303] on button "Next image" at bounding box center [1157, 289] width 49 height 66
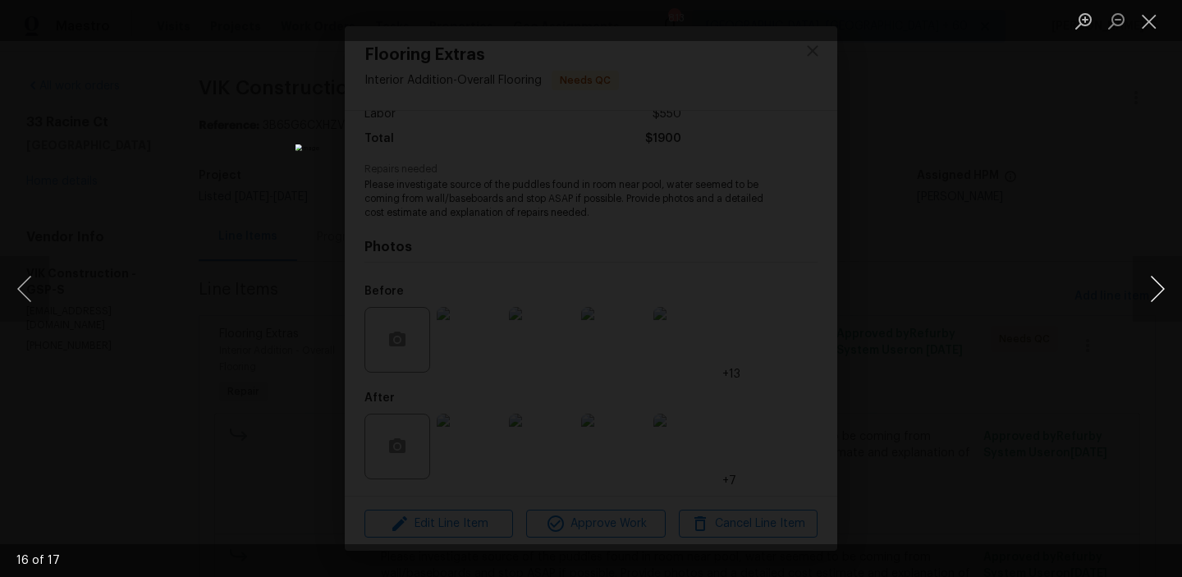
click at [1133, 303] on button "Next image" at bounding box center [1157, 289] width 49 height 66
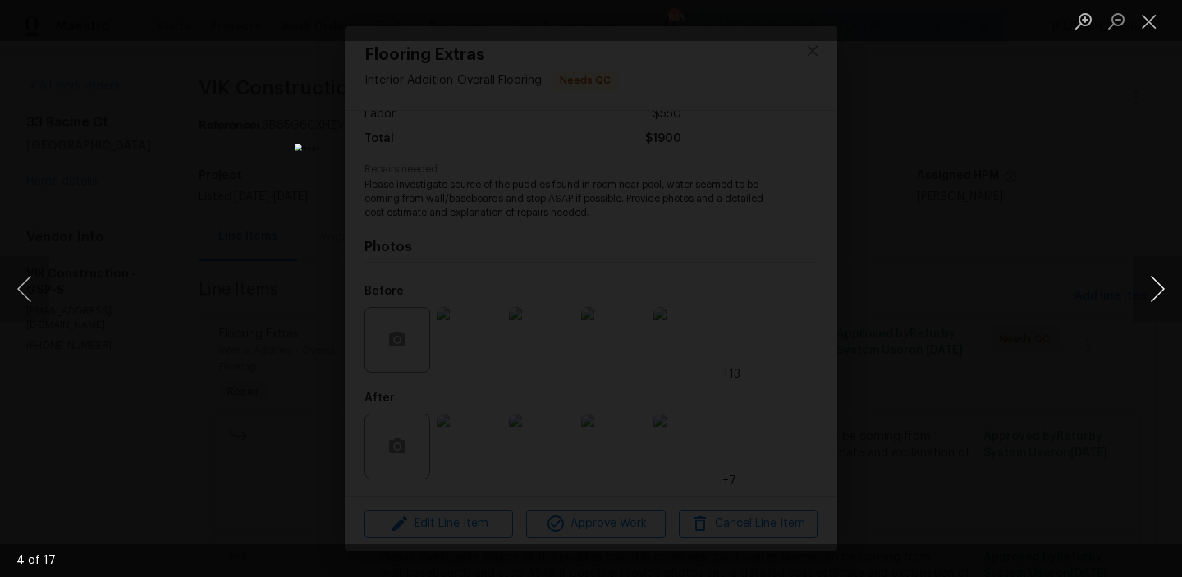
click at [1133, 303] on button "Next image" at bounding box center [1157, 289] width 49 height 66
click at [1158, 4] on li "Lightbox" at bounding box center [1149, 20] width 33 height 41
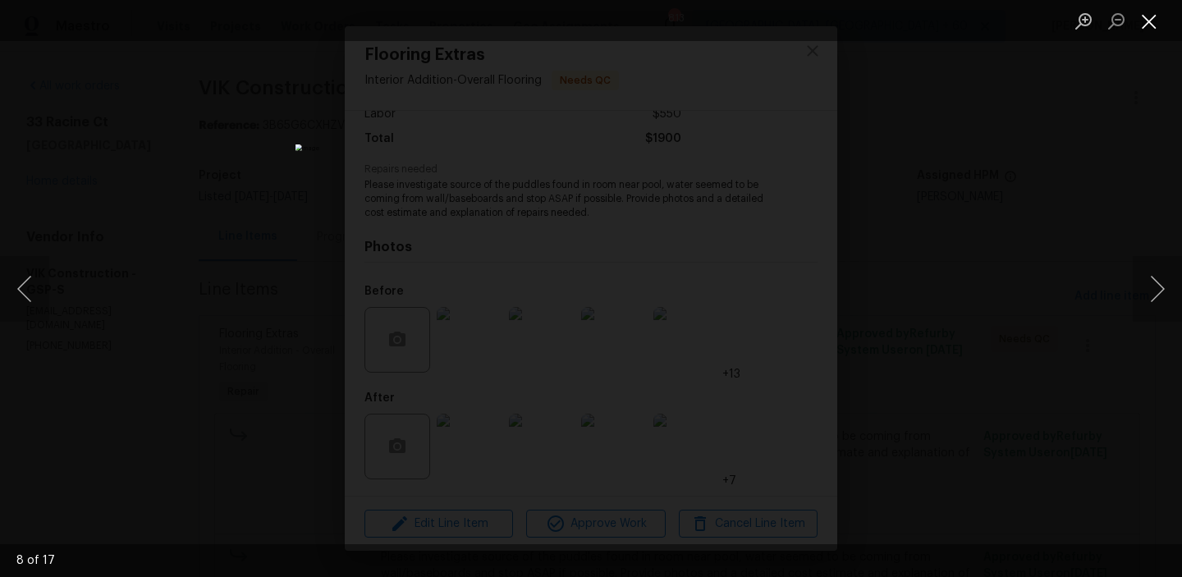
click at [1156, 11] on button "Close lightbox" at bounding box center [1149, 21] width 33 height 29
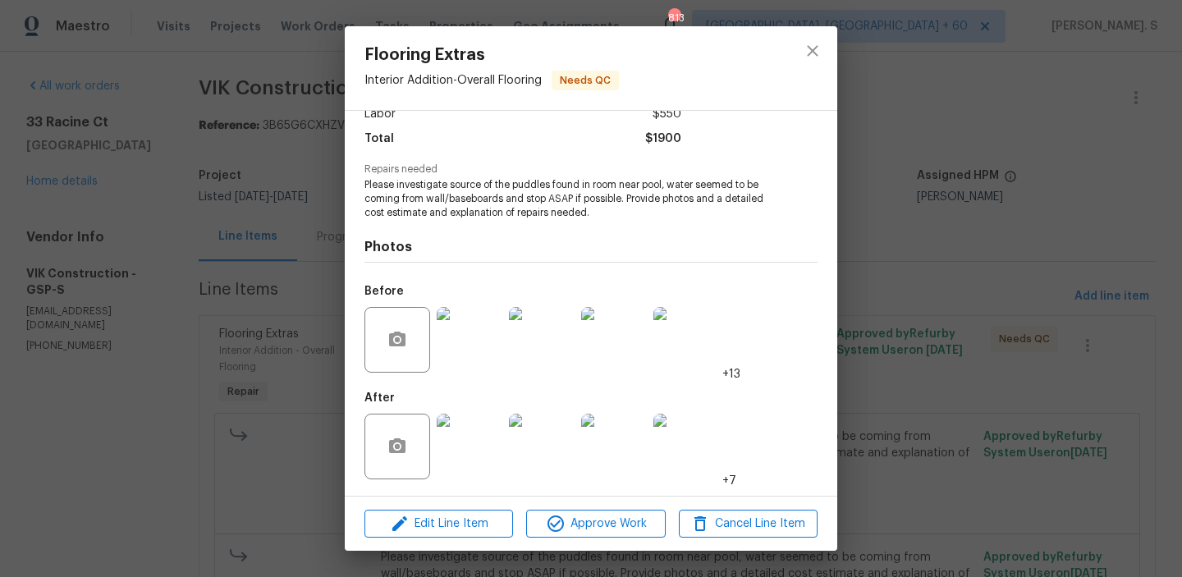
click at [471, 476] on img at bounding box center [470, 447] width 66 height 66
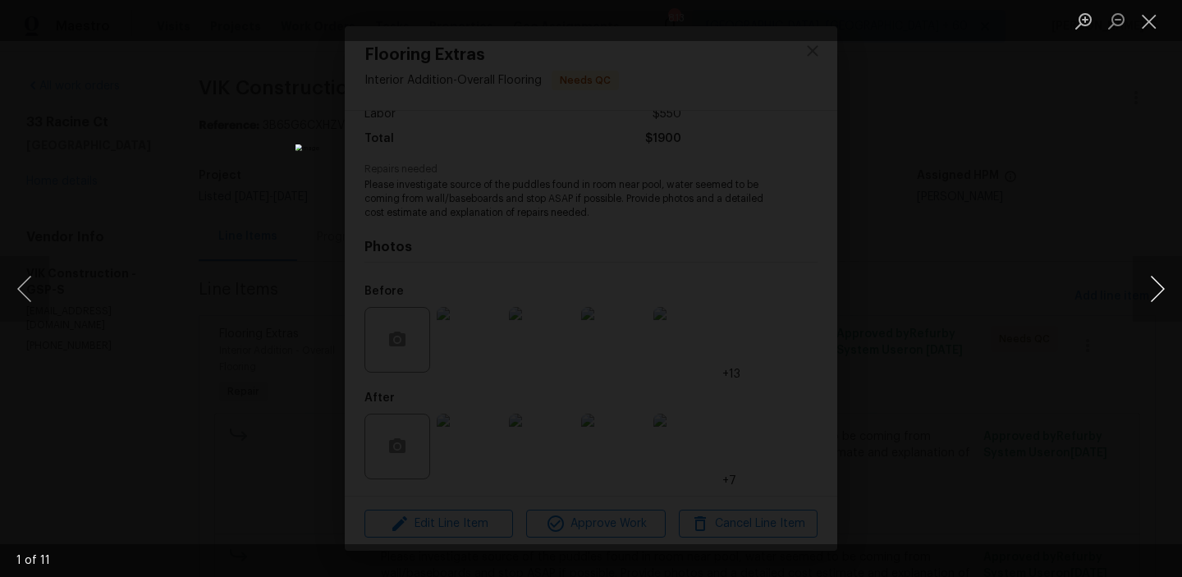
click at [1160, 287] on button "Next image" at bounding box center [1157, 289] width 49 height 66
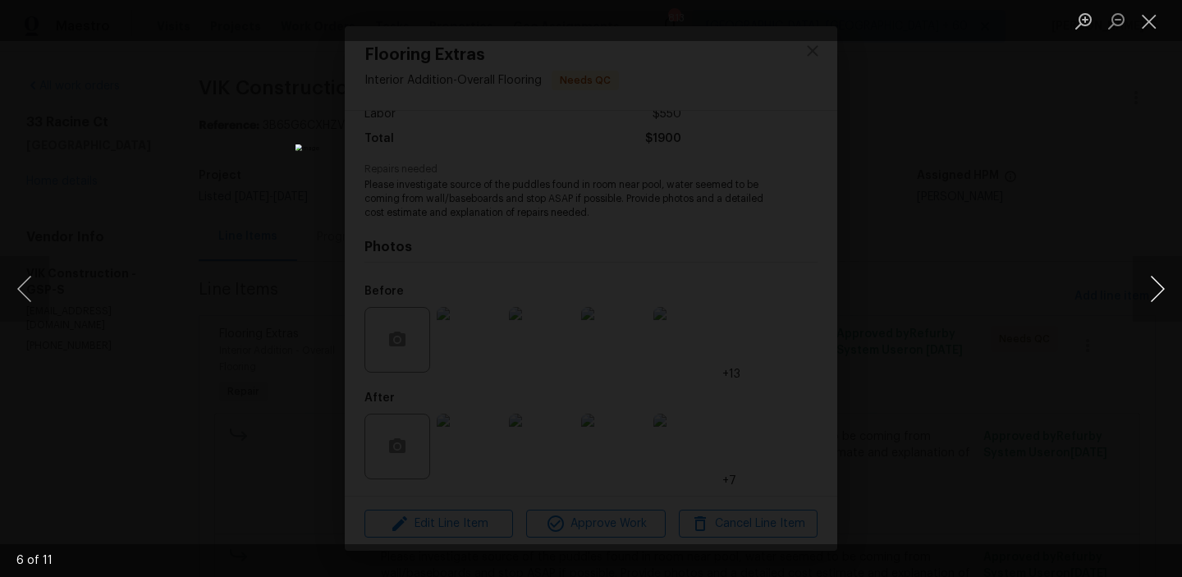
click at [1160, 287] on button "Next image" at bounding box center [1157, 289] width 49 height 66
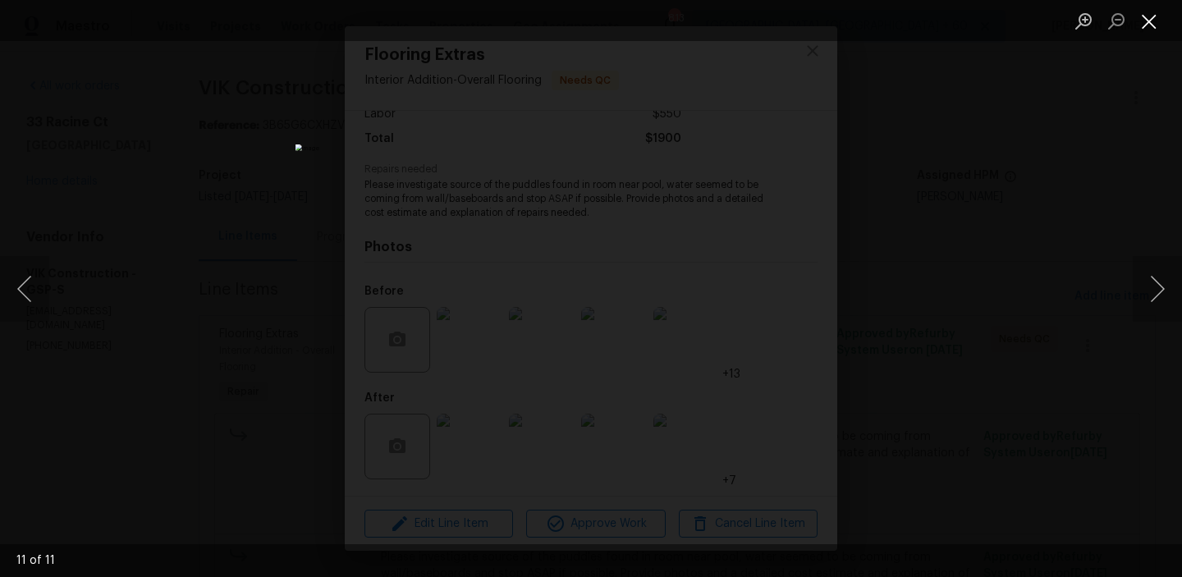
click at [1148, 23] on button "Close lightbox" at bounding box center [1149, 21] width 33 height 29
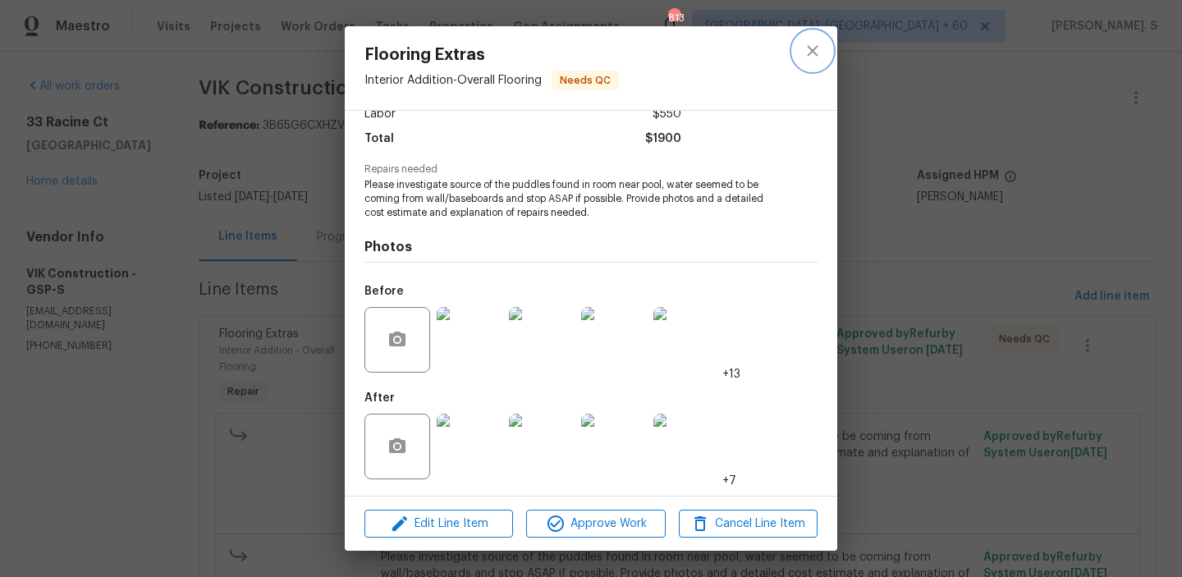
click at [797, 52] on button "close" at bounding box center [812, 50] width 39 height 39
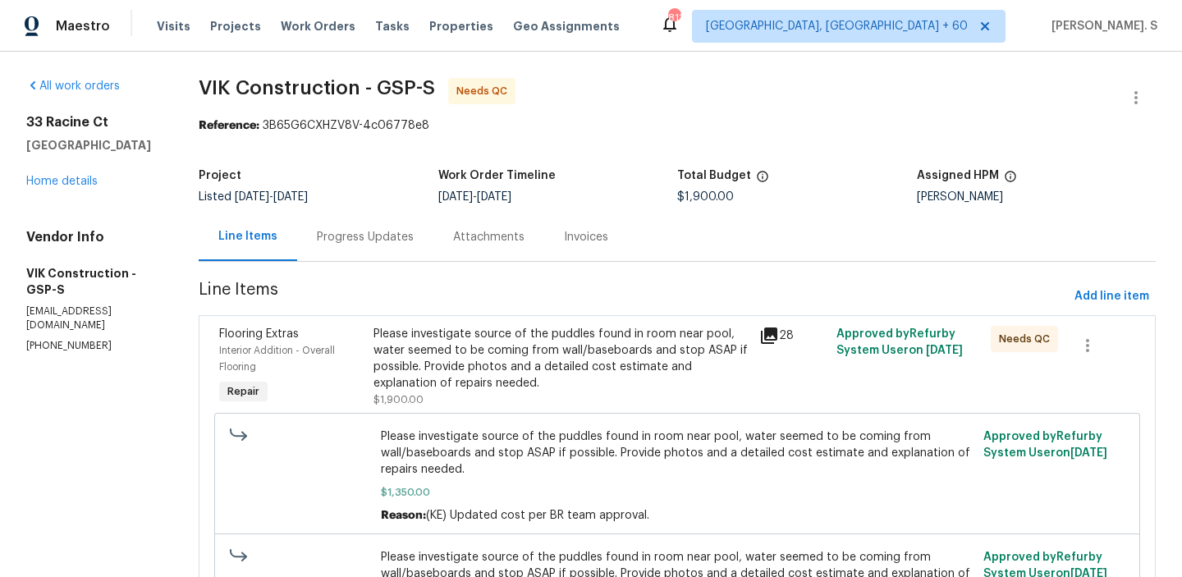
click at [362, 242] on div "Progress Updates" at bounding box center [365, 237] width 97 height 16
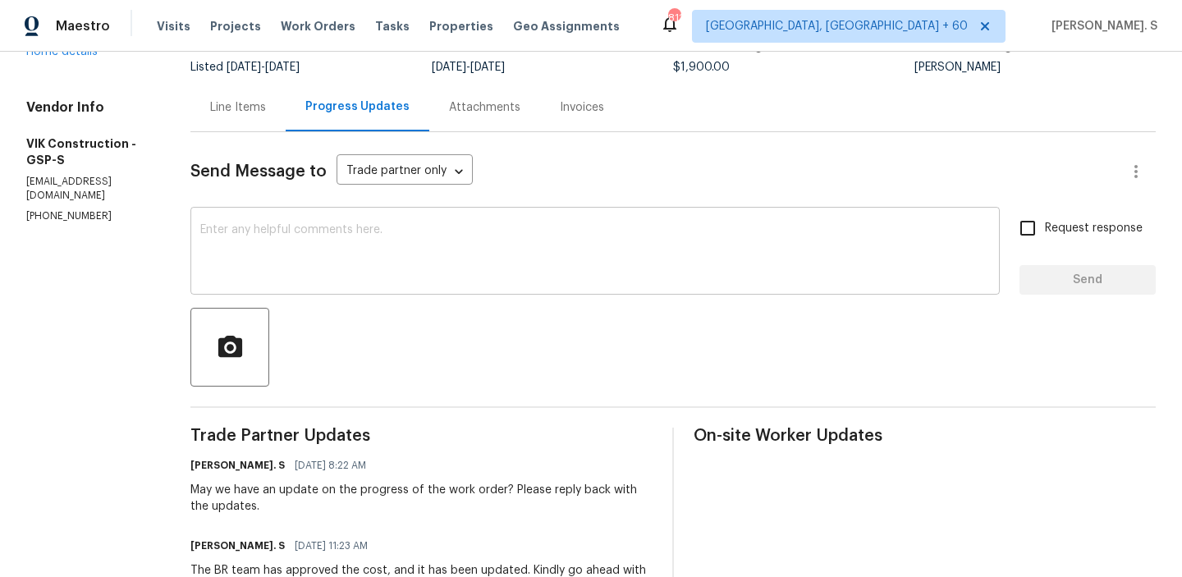
scroll to position [4, 0]
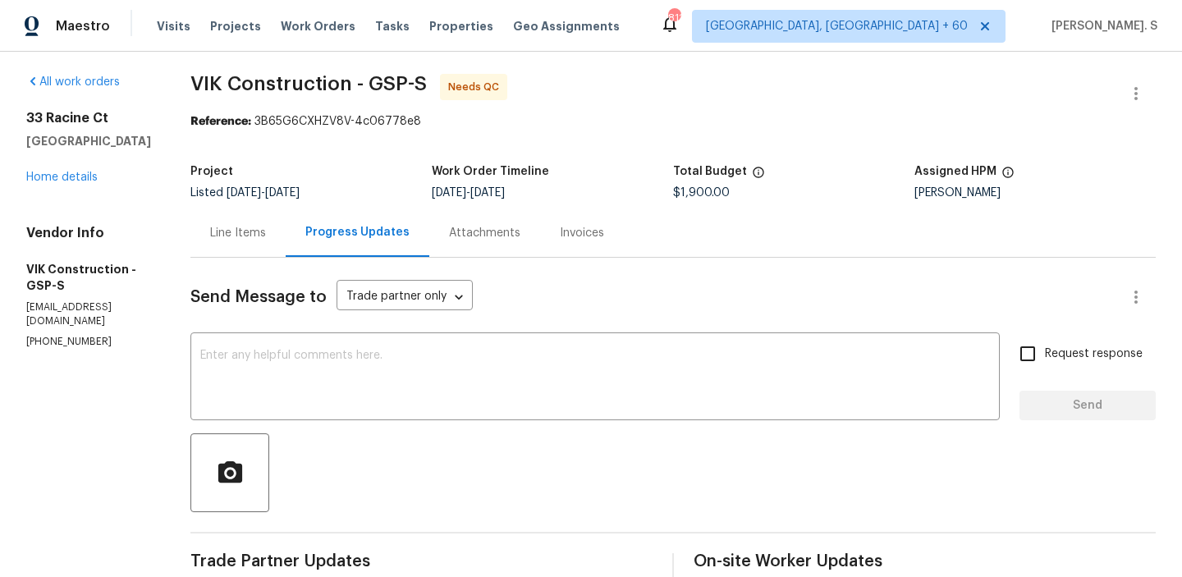
click at [282, 223] on div "Line Items" at bounding box center [238, 233] width 95 height 48
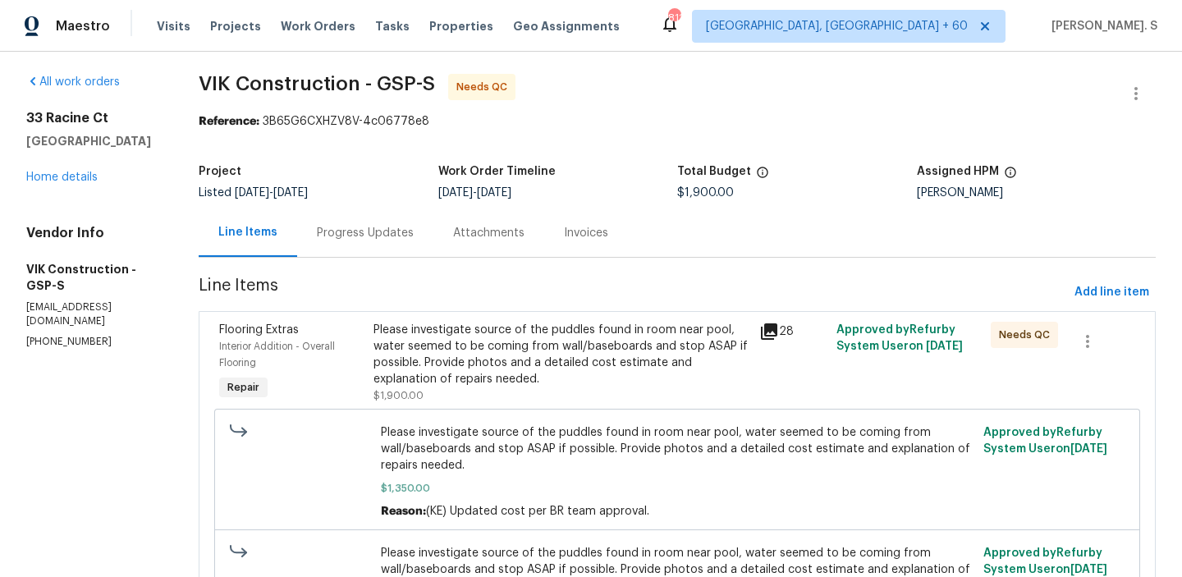
click at [593, 322] on div "Please investigate source of the puddles found in room near pool, water seemed …" at bounding box center [562, 355] width 376 height 66
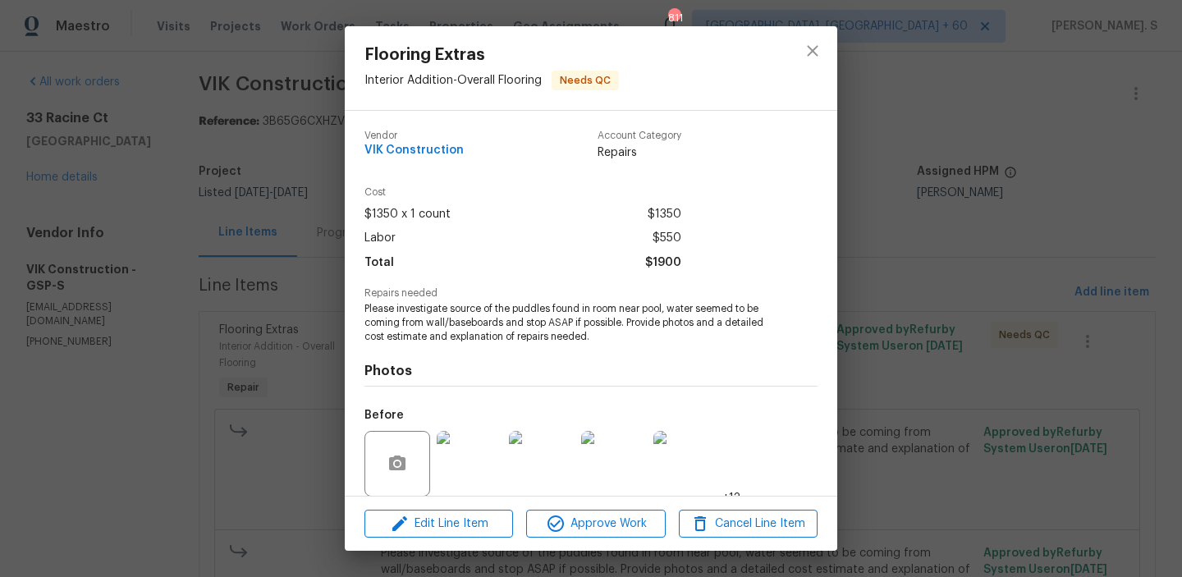
scroll to position [124, 0]
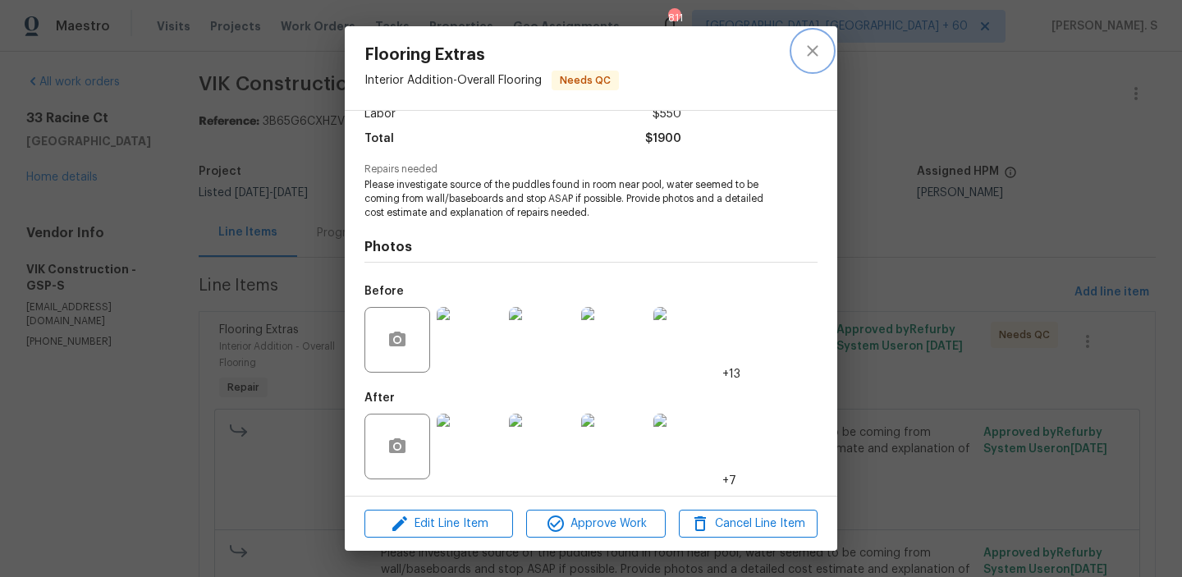
click at [812, 51] on icon "close" at bounding box center [812, 50] width 11 height 11
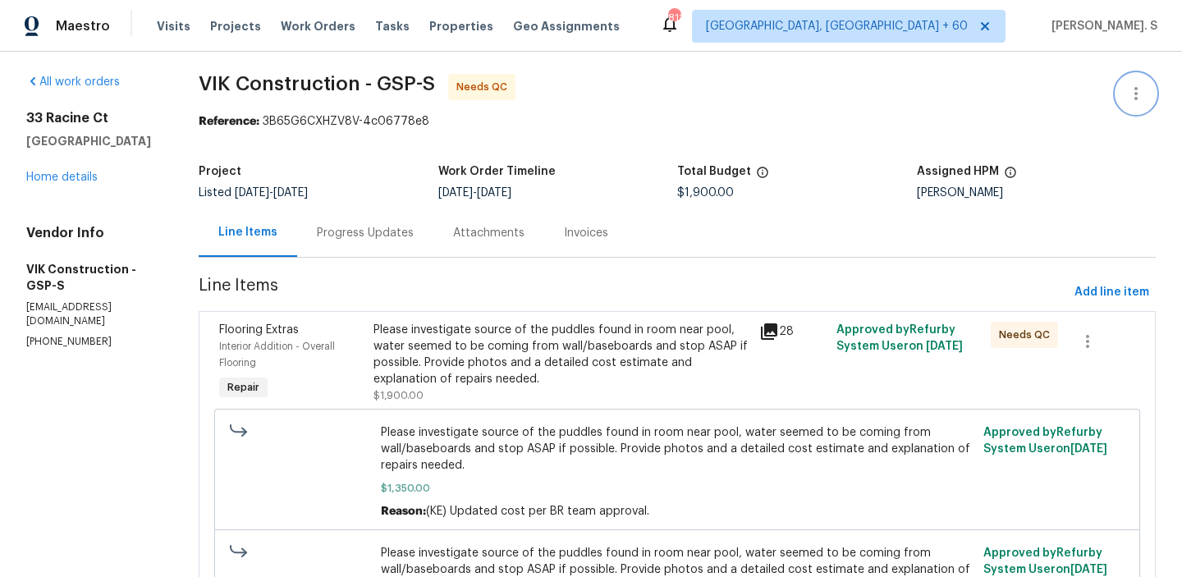
click at [1135, 82] on button "button" at bounding box center [1136, 93] width 39 height 39
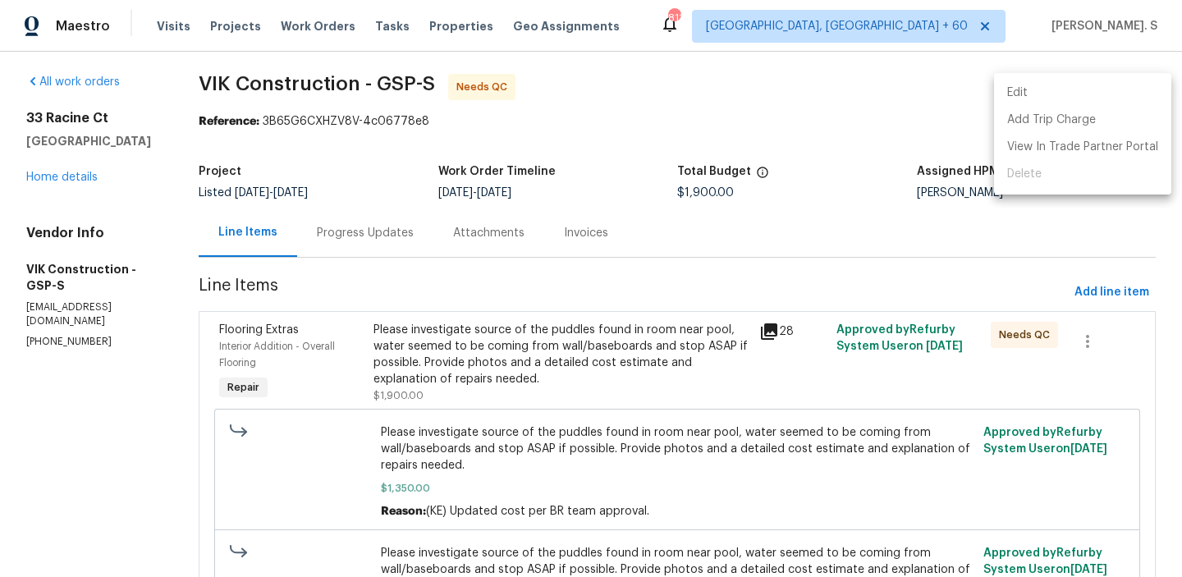
click at [1108, 82] on li "Edit" at bounding box center [1082, 93] width 177 height 27
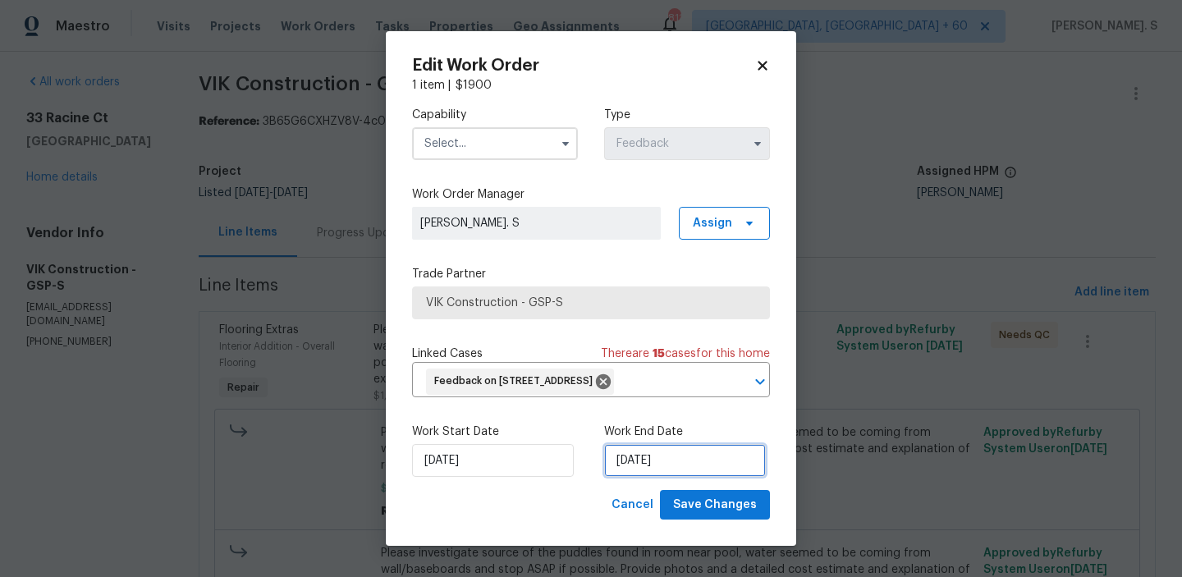
click at [625, 458] on input "8/6/2025" at bounding box center [685, 460] width 162 height 33
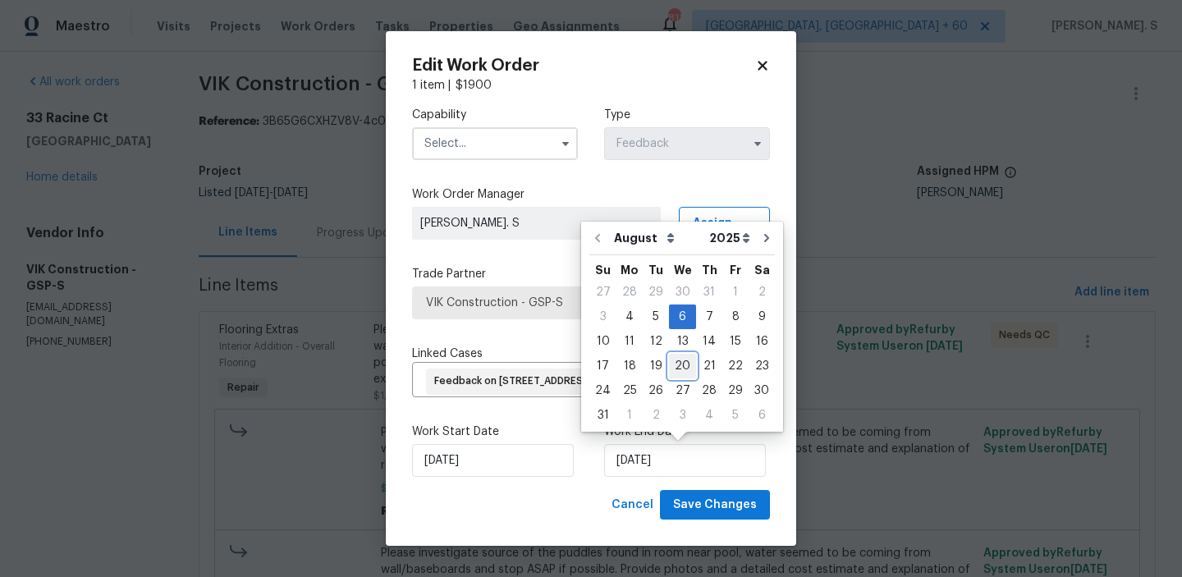
click at [681, 370] on div "20" at bounding box center [682, 366] width 27 height 23
type input "[DATE]"
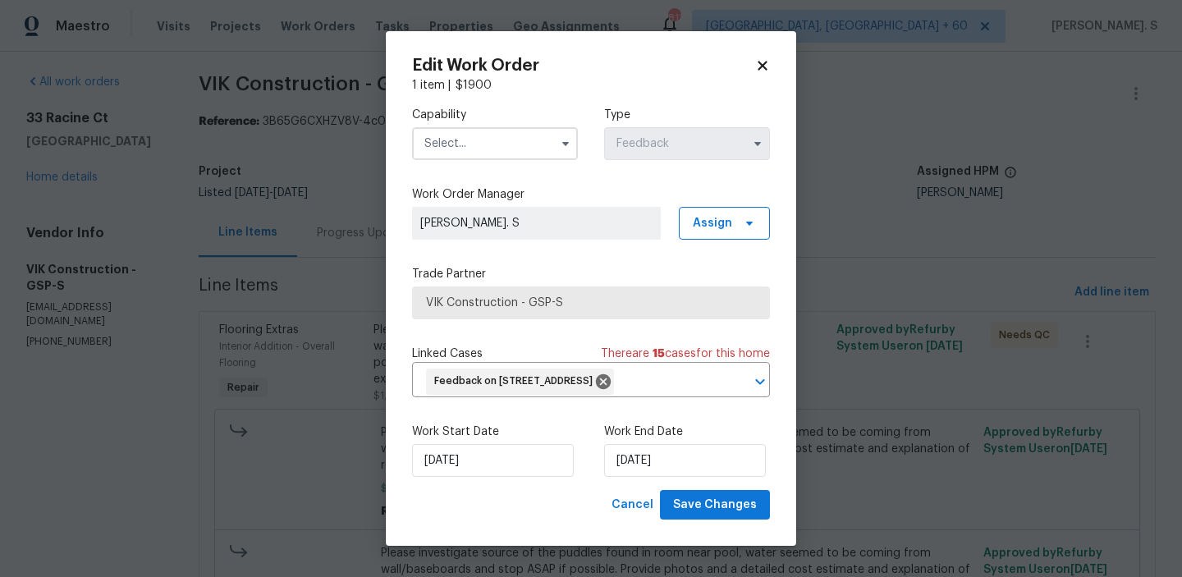
click at [500, 140] on input "text" at bounding box center [495, 143] width 166 height 33
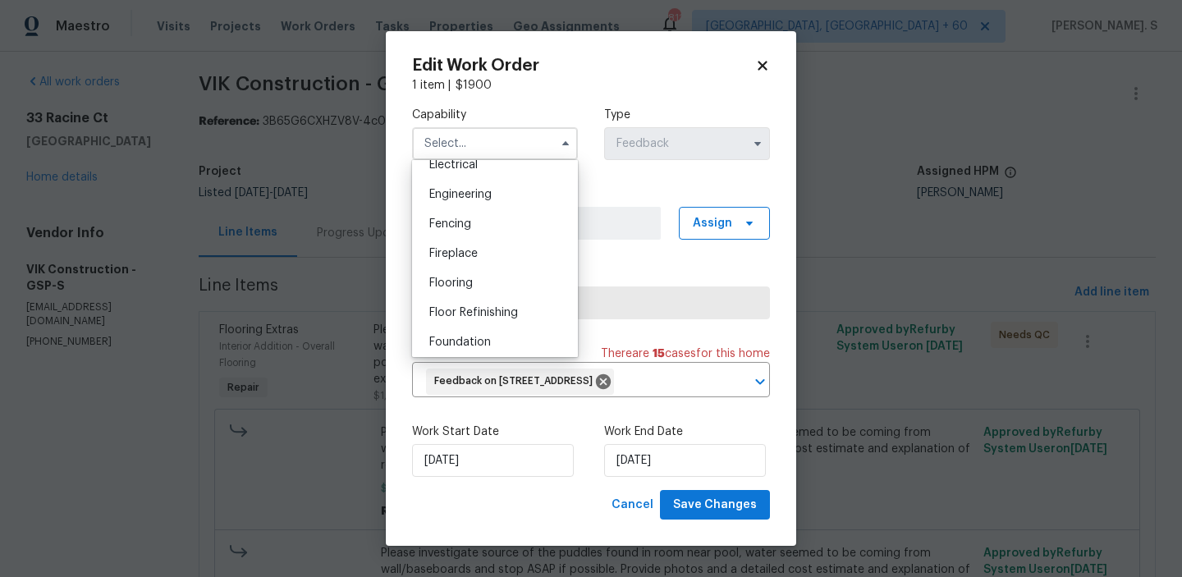
scroll to position [538, 0]
click at [504, 265] on div "Flooring" at bounding box center [495, 279] width 158 height 30
type input "Flooring"
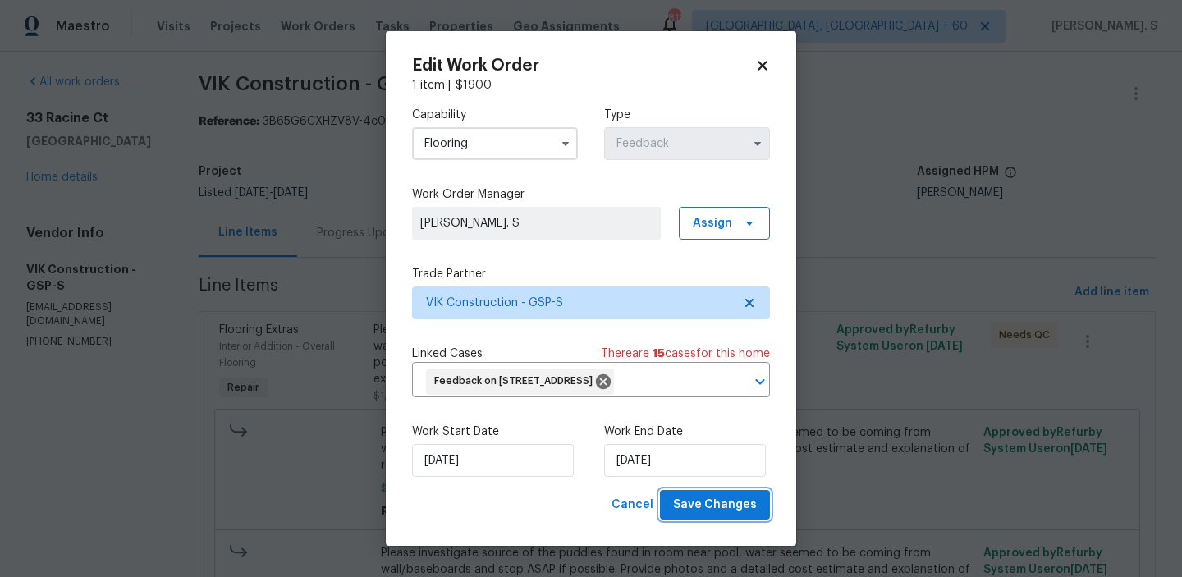
click at [710, 497] on span "Save Changes" at bounding box center [715, 505] width 84 height 21
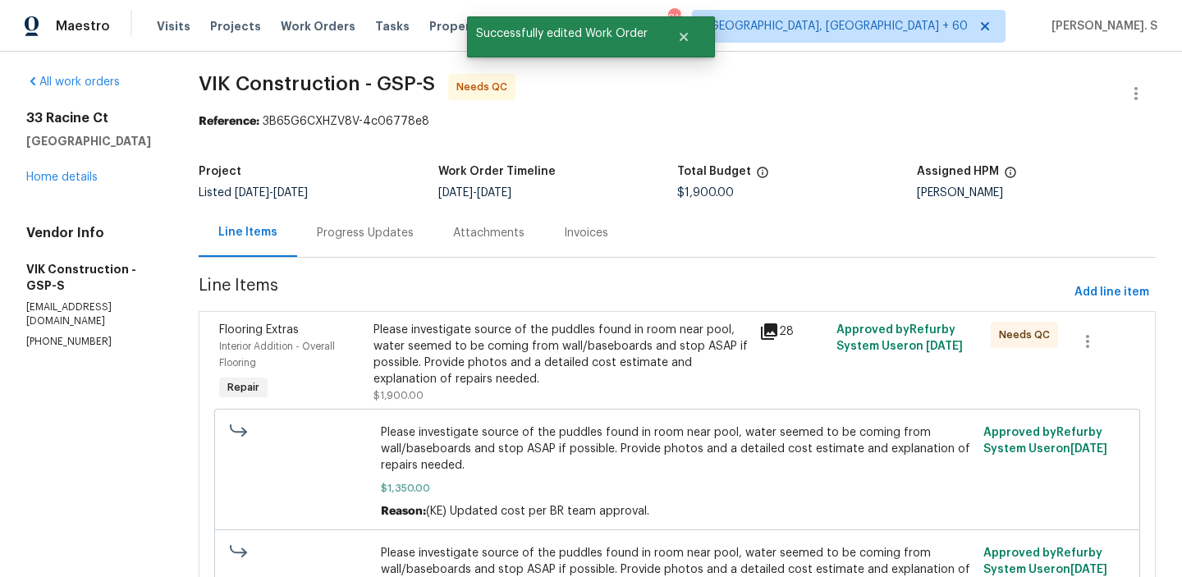
click at [558, 362] on div "Please investigate source of the puddles found in room near pool, water seemed …" at bounding box center [562, 355] width 376 height 66
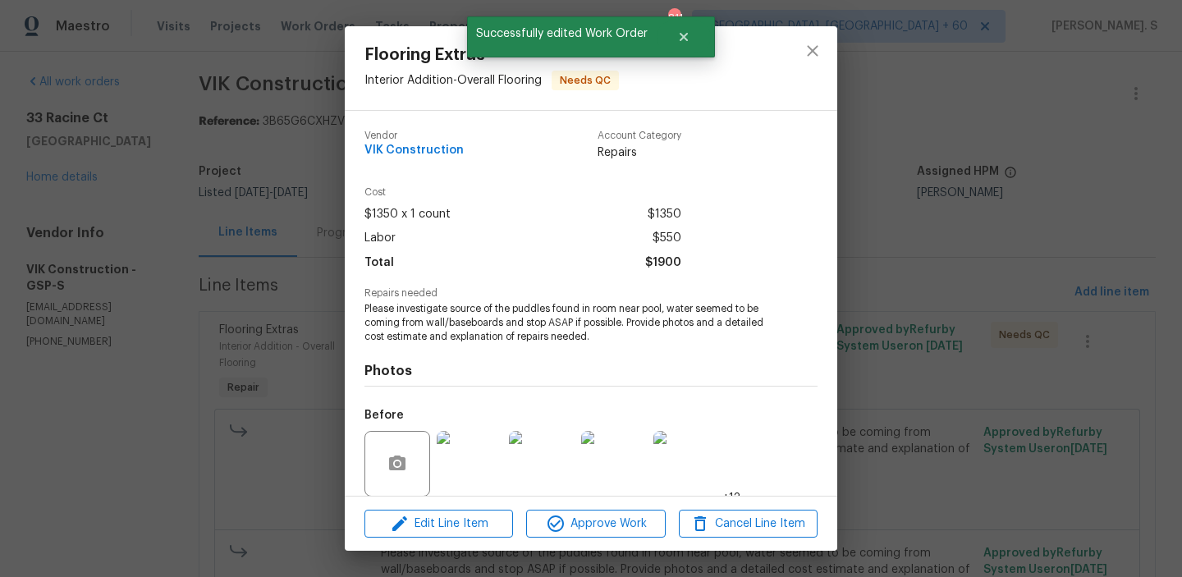
scroll to position [78, 0]
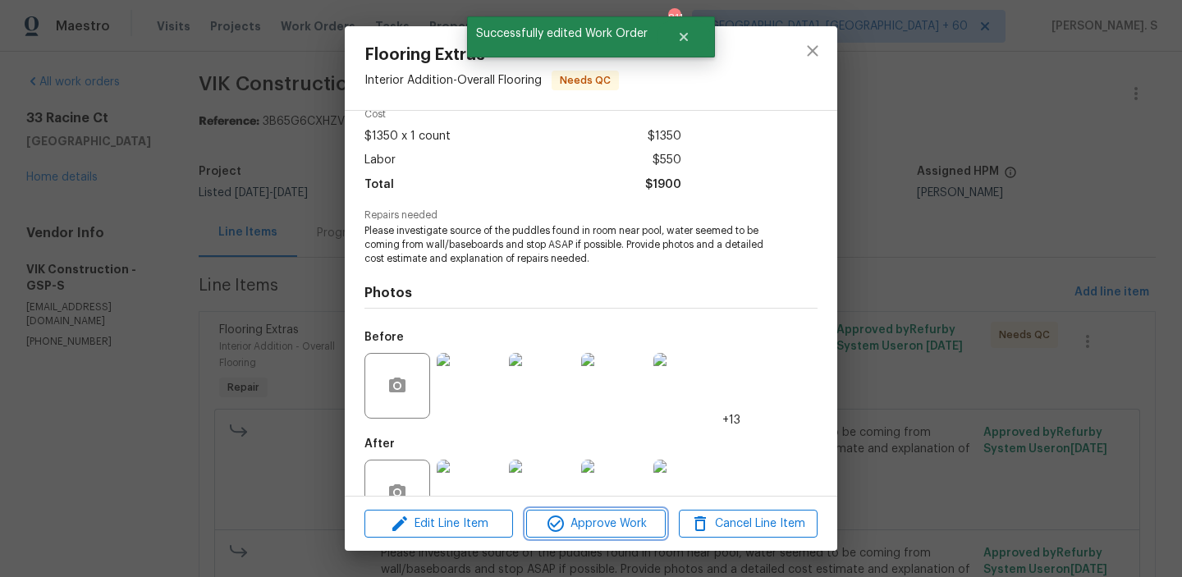
click at [603, 514] on span "Approve Work" at bounding box center [595, 524] width 129 height 21
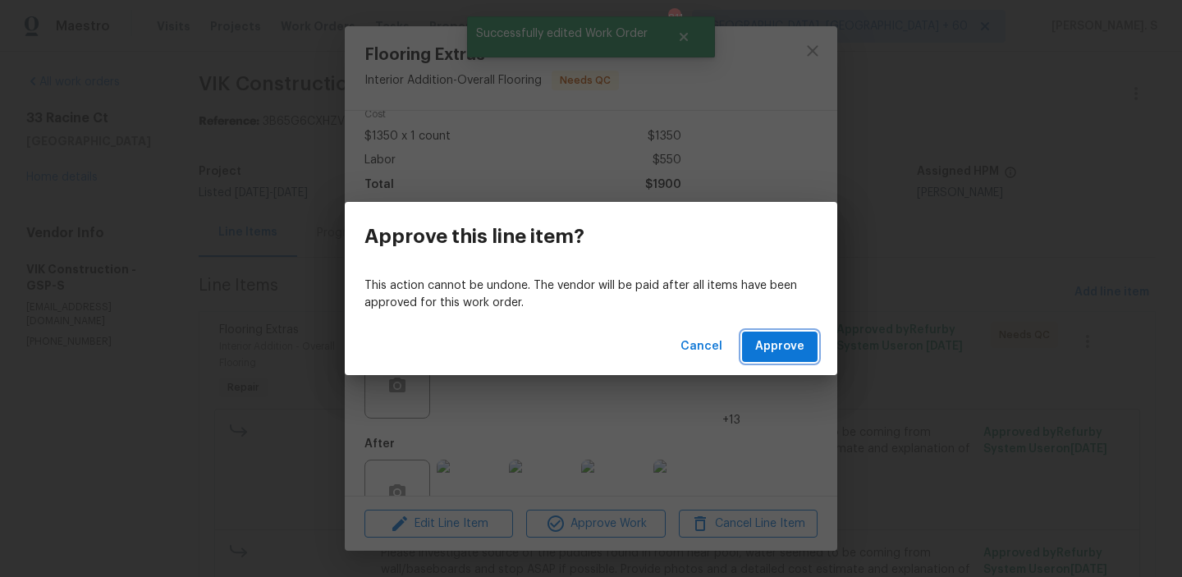
click at [779, 338] on span "Approve" at bounding box center [779, 347] width 49 height 21
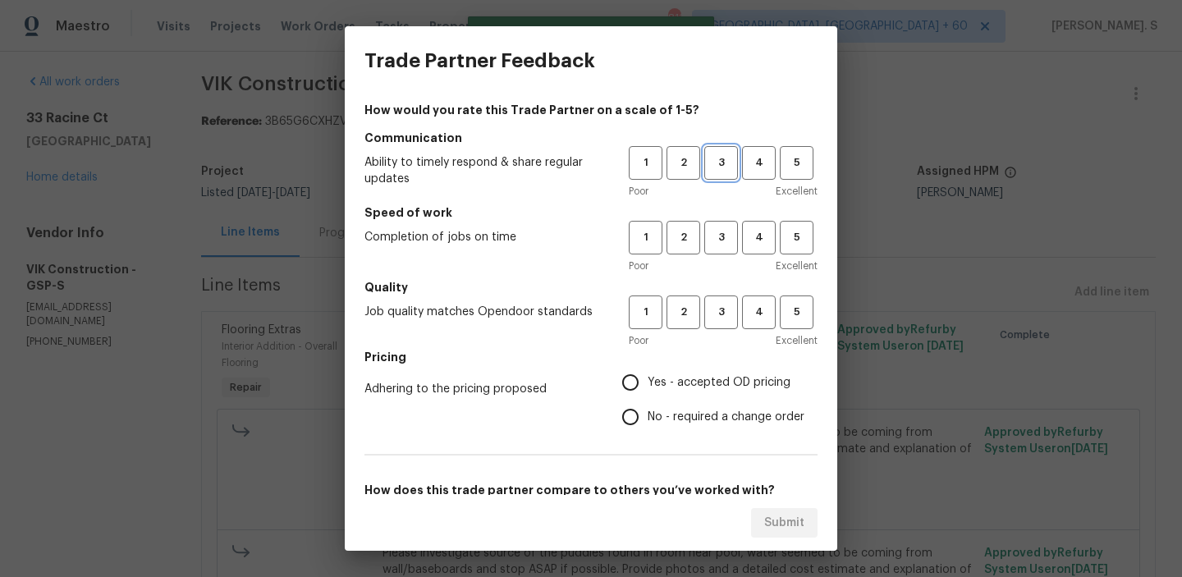
click at [730, 178] on button "3" at bounding box center [722, 163] width 34 height 34
click at [727, 221] on button "3" at bounding box center [722, 238] width 34 height 34
click at [731, 313] on span "3" at bounding box center [721, 312] width 30 height 19
click at [724, 403] on label "No - required a change order" at bounding box center [708, 417] width 191 height 34
click at [648, 403] on input "No - required a change order" at bounding box center [630, 417] width 34 height 34
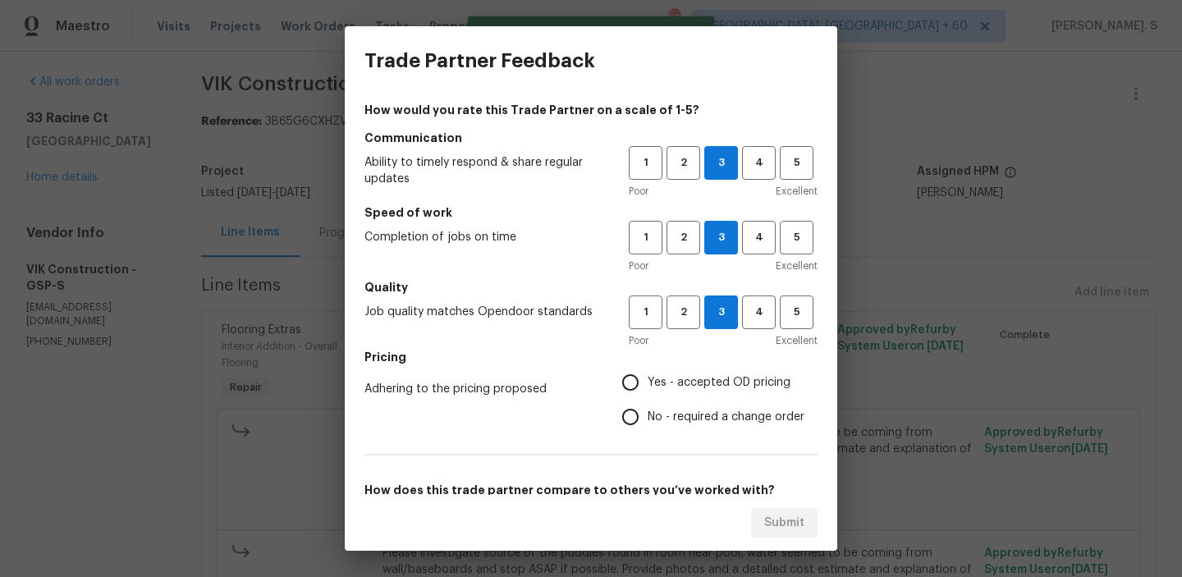
radio input "true"
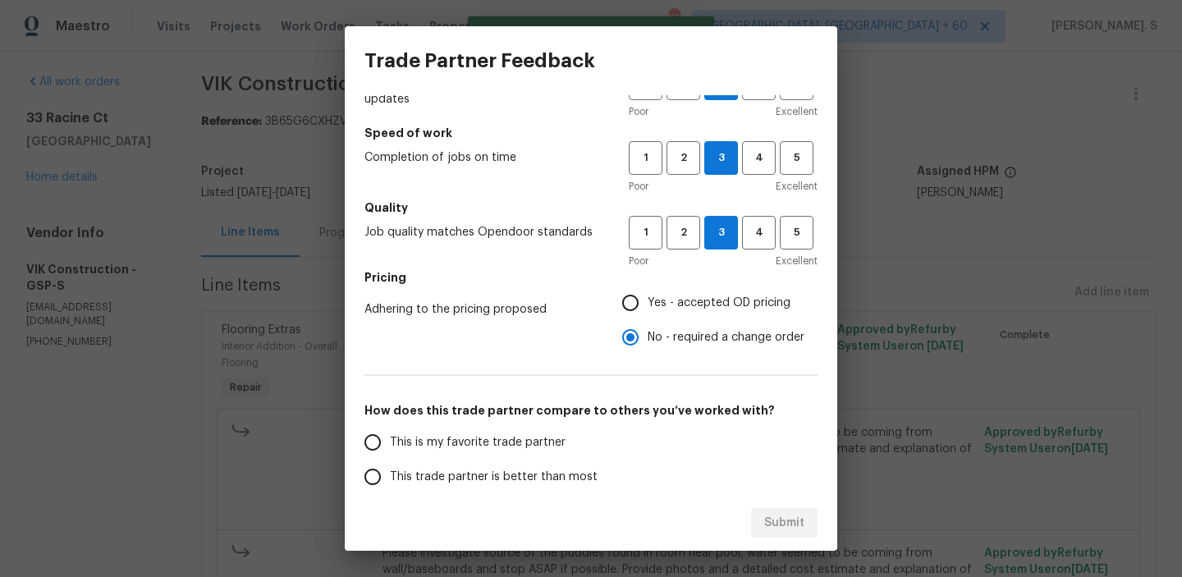
scroll to position [138, 0]
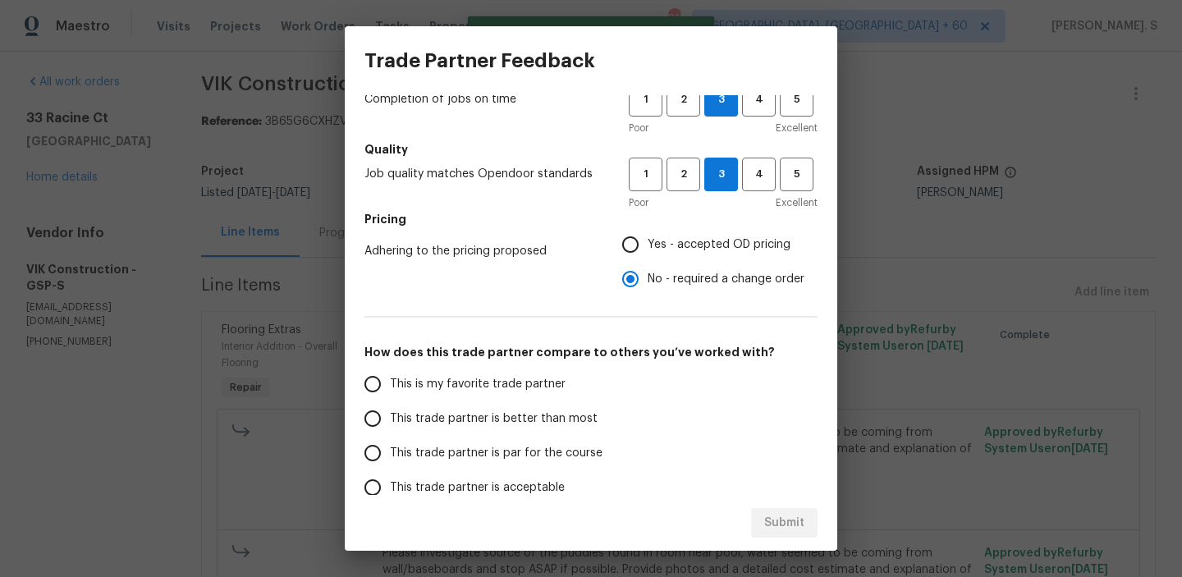
click at [588, 418] on span "This trade partner is better than most" at bounding box center [494, 419] width 208 height 17
click at [390, 418] on input "This trade partner is better than most" at bounding box center [373, 419] width 34 height 34
click at [783, 526] on span "Submit" at bounding box center [785, 523] width 40 height 21
radio input "true"
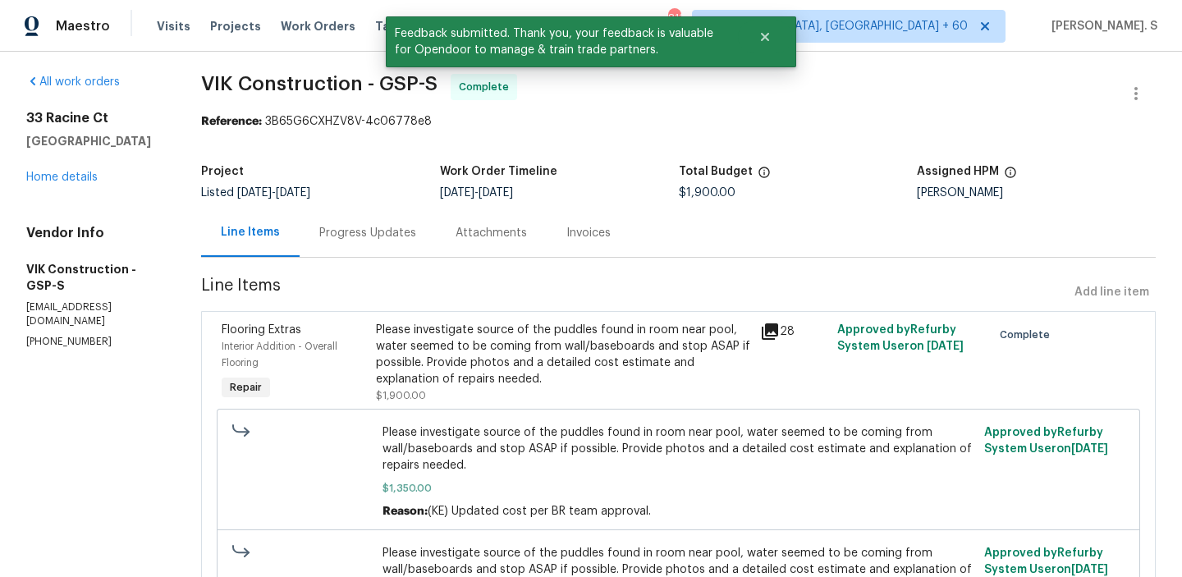
click at [396, 236] on div "Progress Updates" at bounding box center [367, 233] width 97 height 16
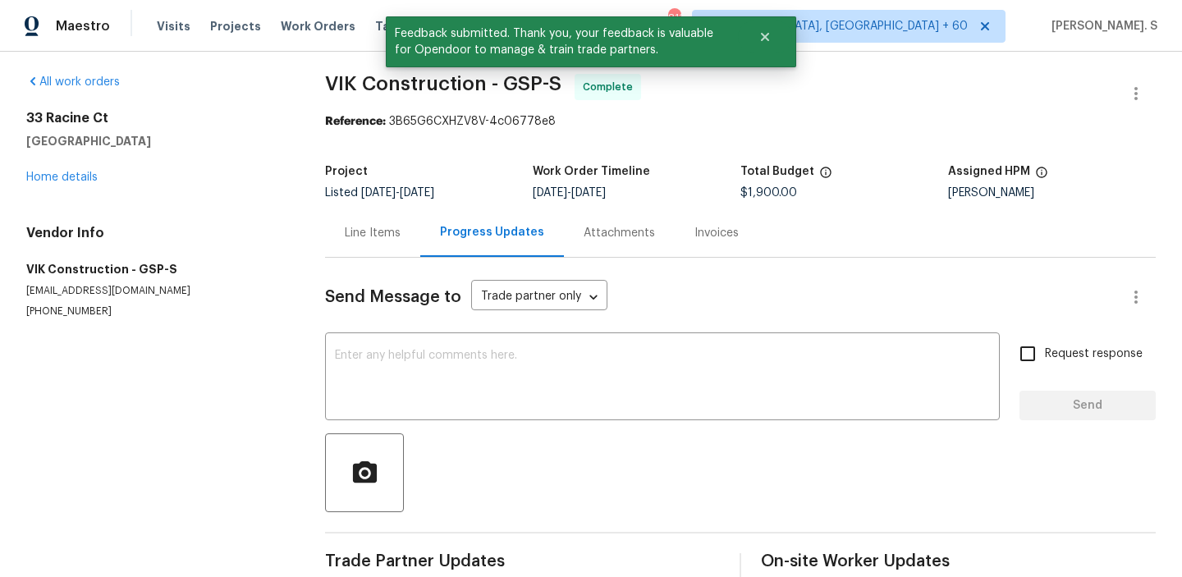
click at [417, 322] on div "Send Message to Trade partner only Trade partner only ​ x ​ Request response Se…" at bounding box center [740, 420] width 831 height 325
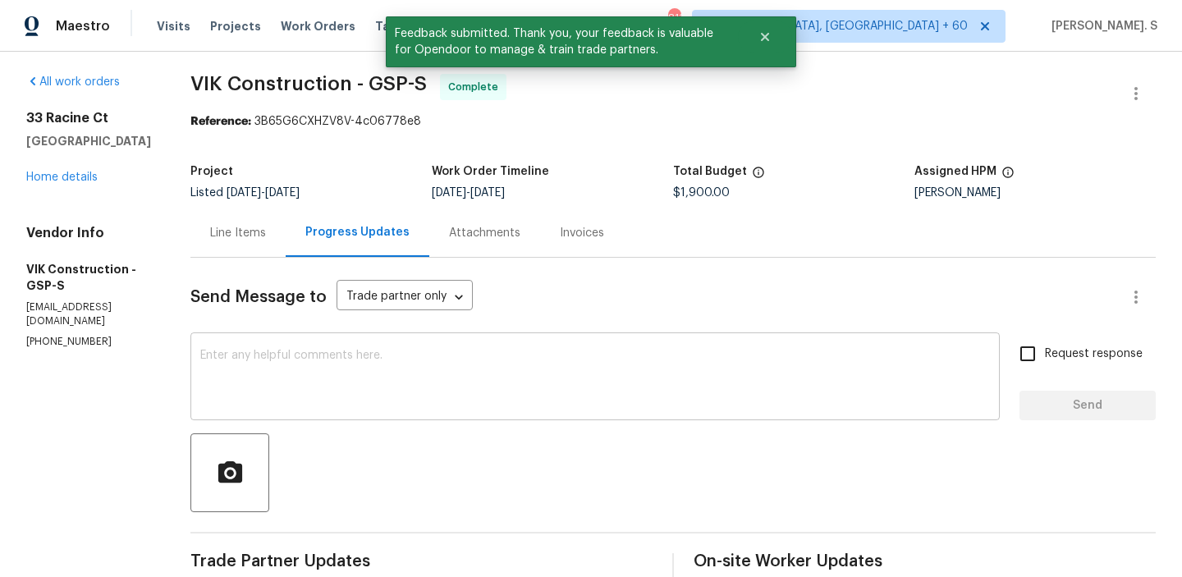
click at [415, 339] on div "x ​" at bounding box center [596, 379] width 810 height 84
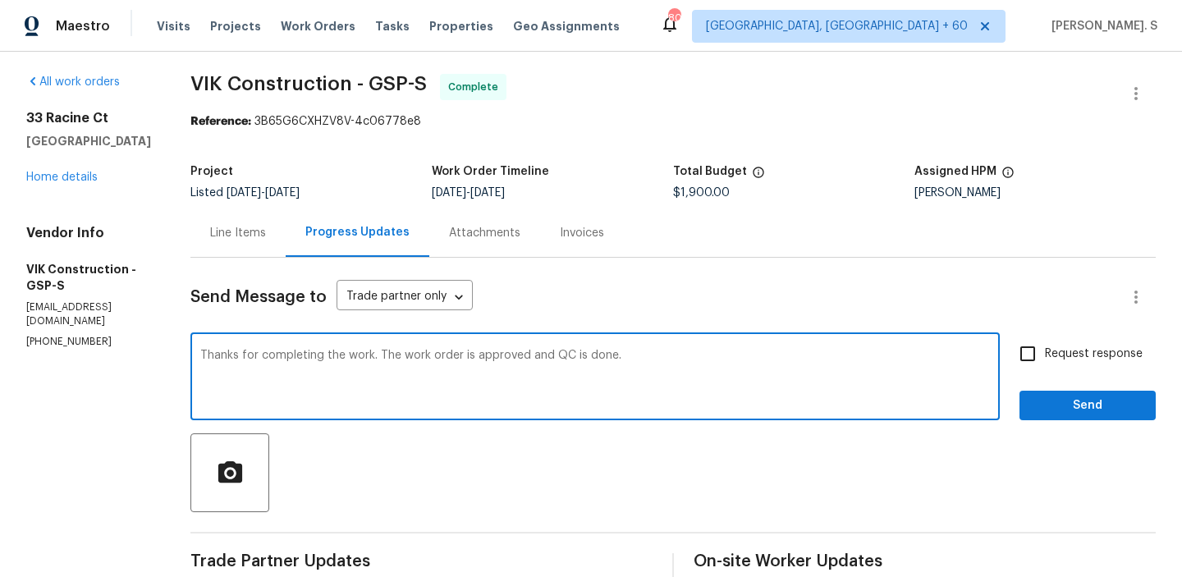
click at [484, 372] on textarea "Thanks for completing the work. The work order is approved and QC is done." at bounding box center [595, 378] width 790 height 57
type textarea "Thanks for completing the work. The work order is approved and QC is done."
click at [1132, 351] on span "Request response" at bounding box center [1094, 354] width 98 height 17
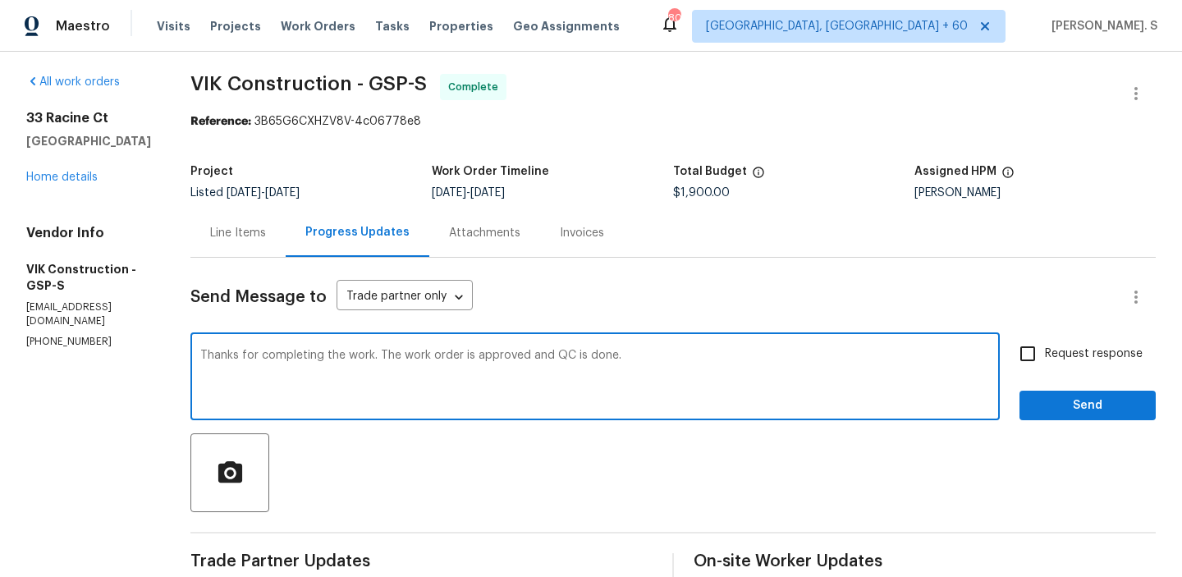
click at [1045, 351] on input "Request response" at bounding box center [1028, 354] width 34 height 34
checkbox input "true"
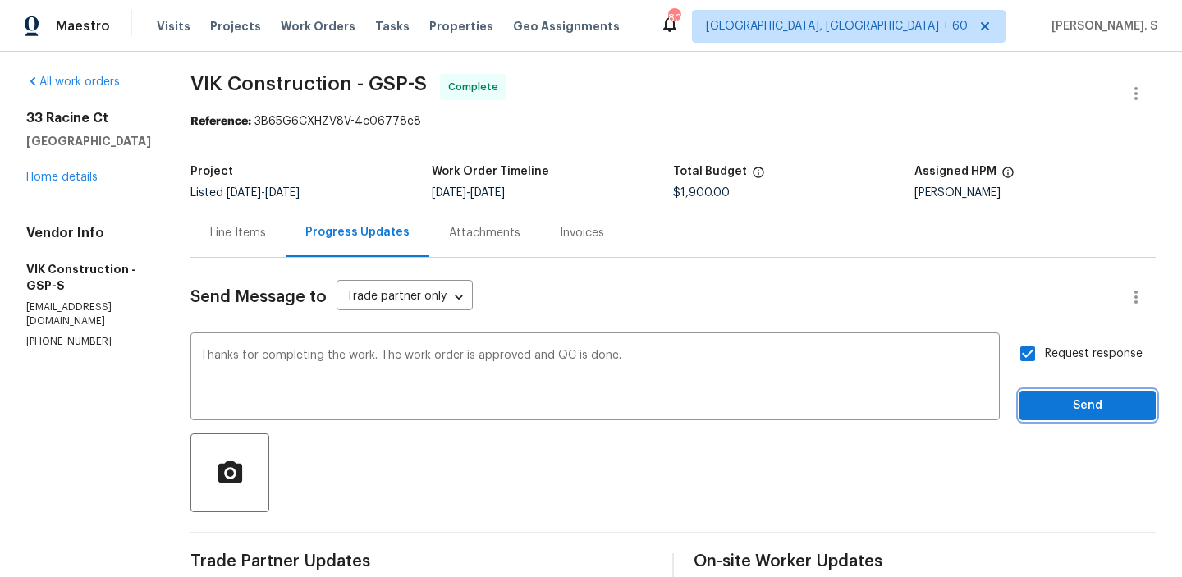
click at [1096, 416] on button "Send" at bounding box center [1088, 406] width 136 height 30
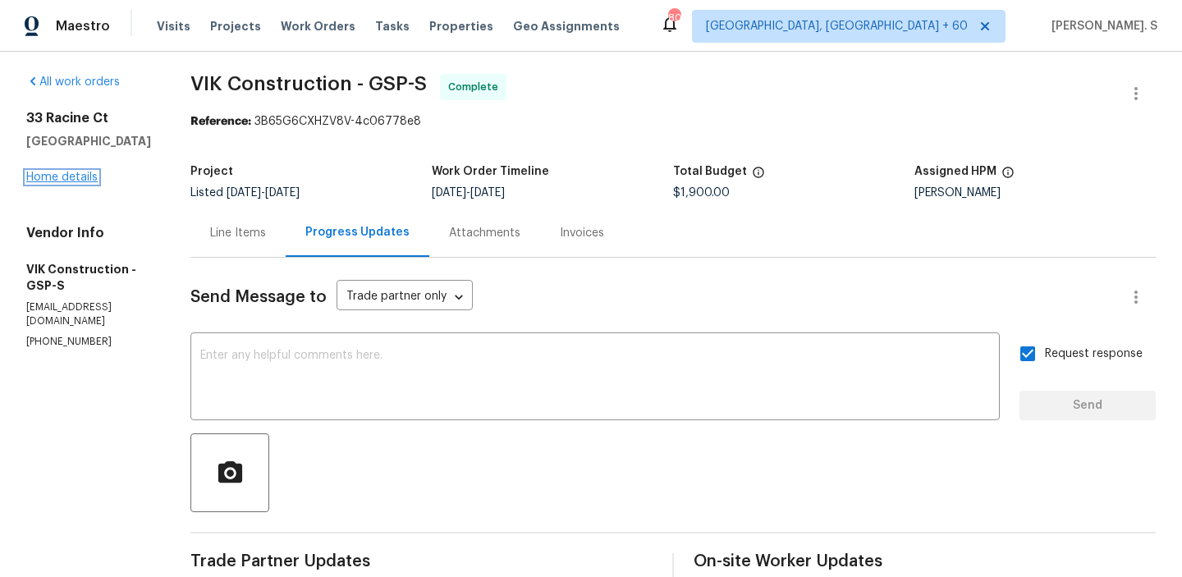
click at [34, 178] on link "Home details" at bounding box center [61, 177] width 71 height 11
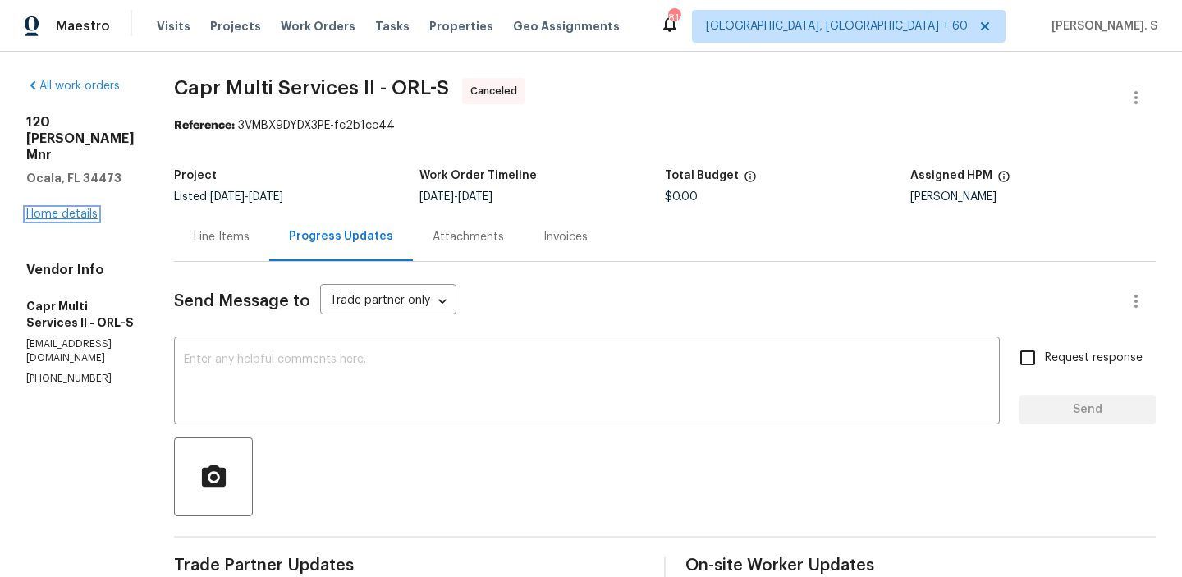
click at [80, 209] on link "Home details" at bounding box center [61, 214] width 71 height 11
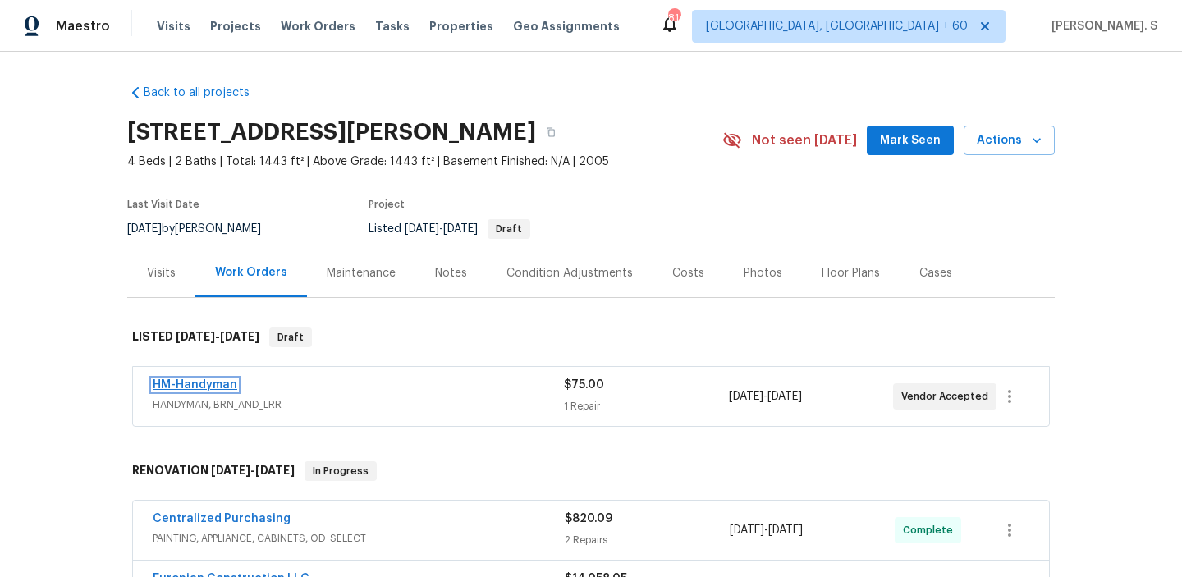
click at [204, 386] on link "HM-Handyman" at bounding box center [195, 384] width 85 height 11
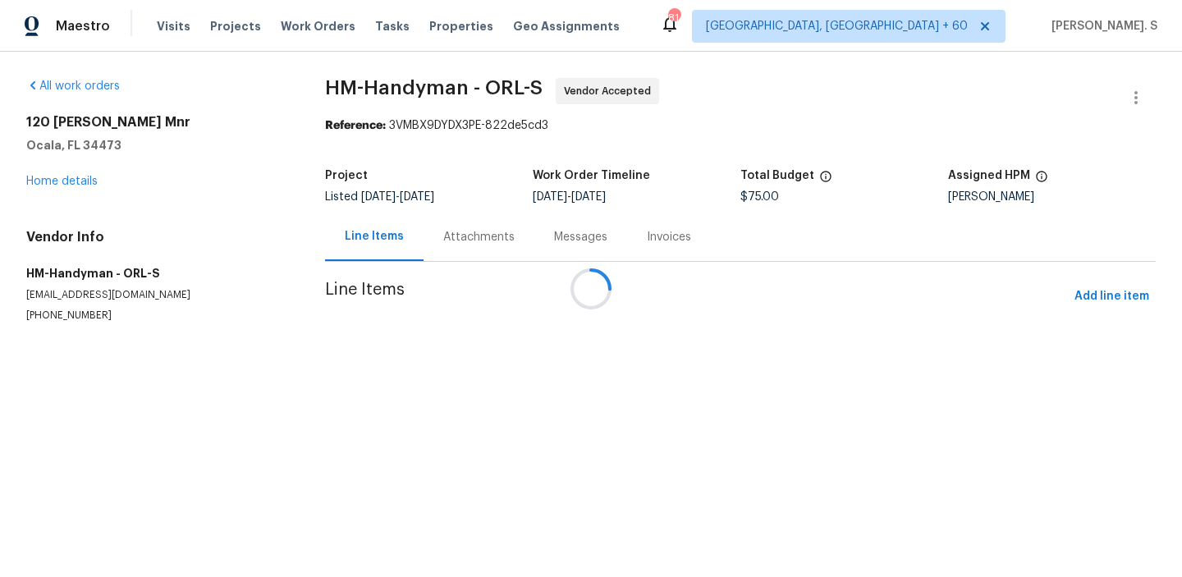
click at [535, 250] on div "Messages" at bounding box center [581, 237] width 93 height 48
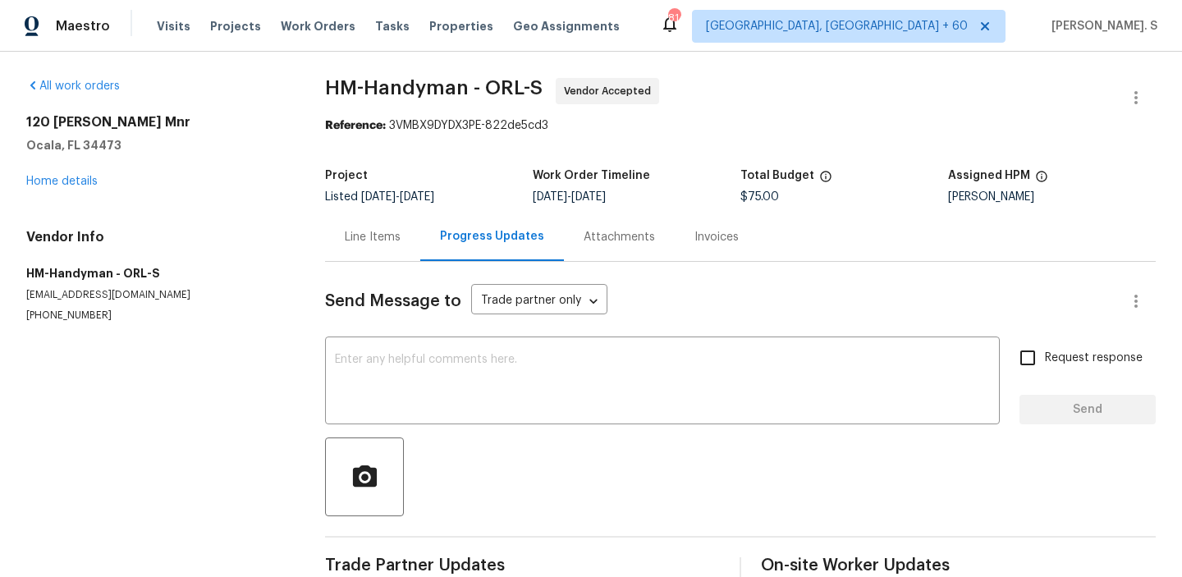
click at [446, 250] on div "Progress Updates" at bounding box center [492, 237] width 144 height 48
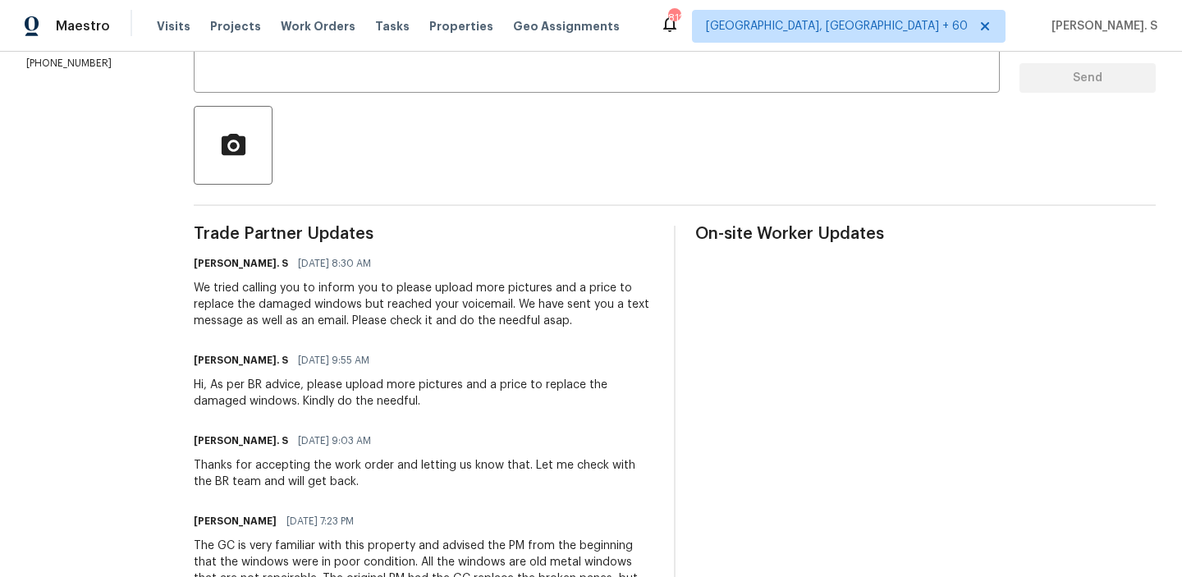
scroll to position [339, 0]
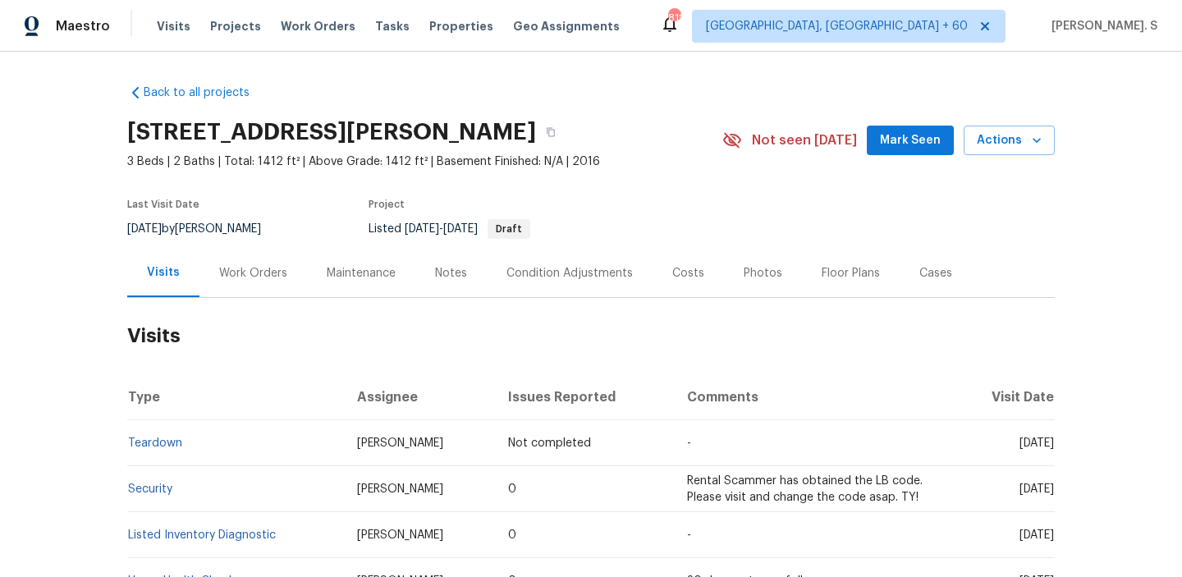
click at [227, 264] on div "Work Orders" at bounding box center [254, 273] width 108 height 48
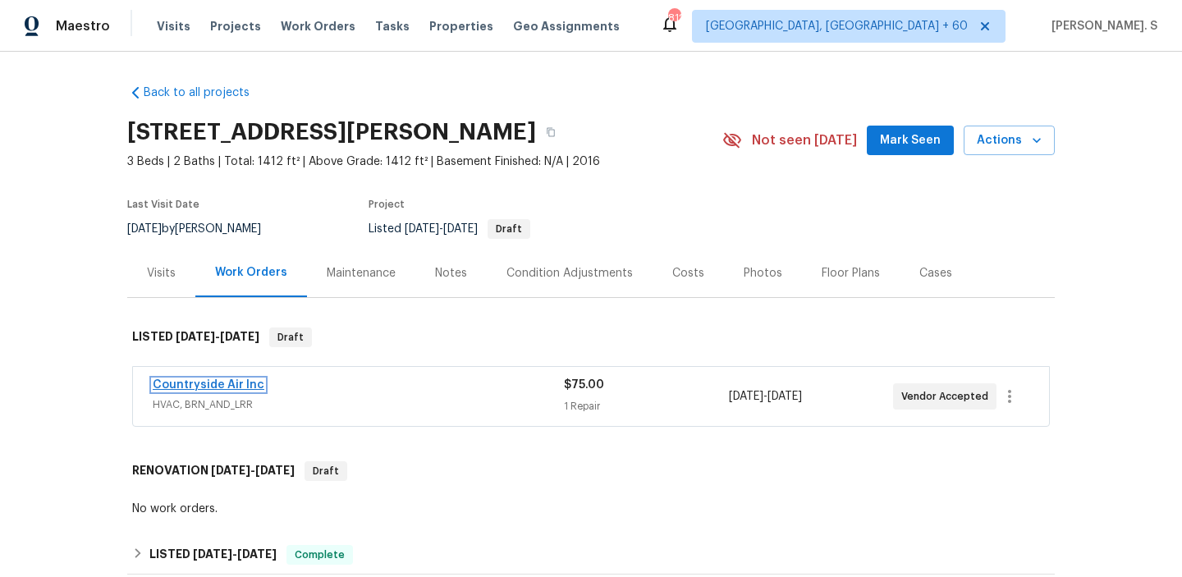
click at [229, 383] on link "Countryside Air Inc" at bounding box center [209, 384] width 112 height 11
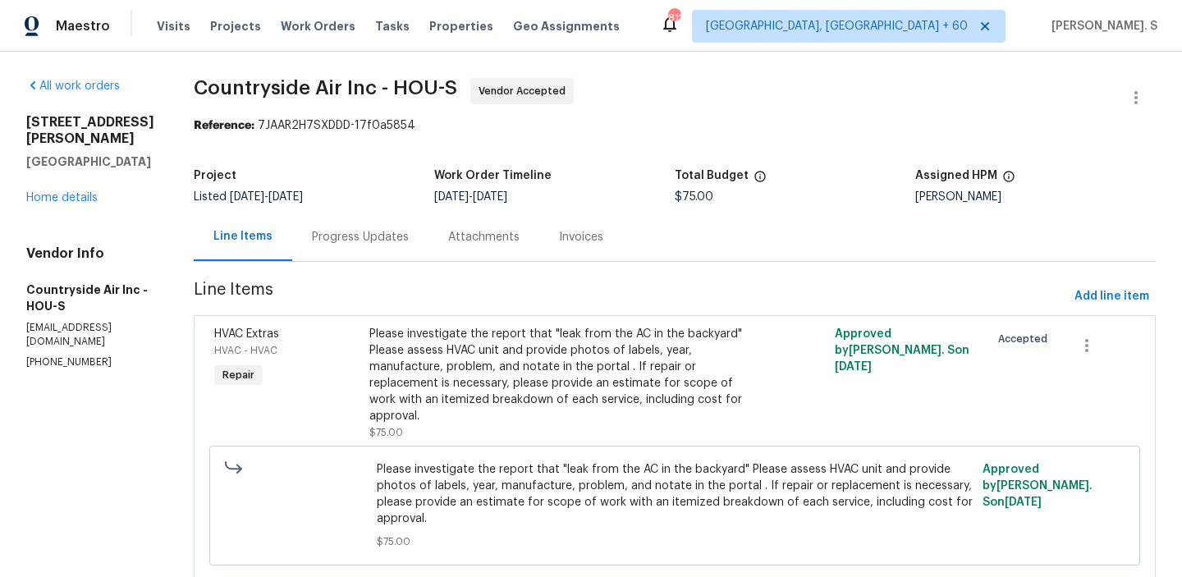
click at [402, 242] on div "Progress Updates" at bounding box center [360, 237] width 136 height 48
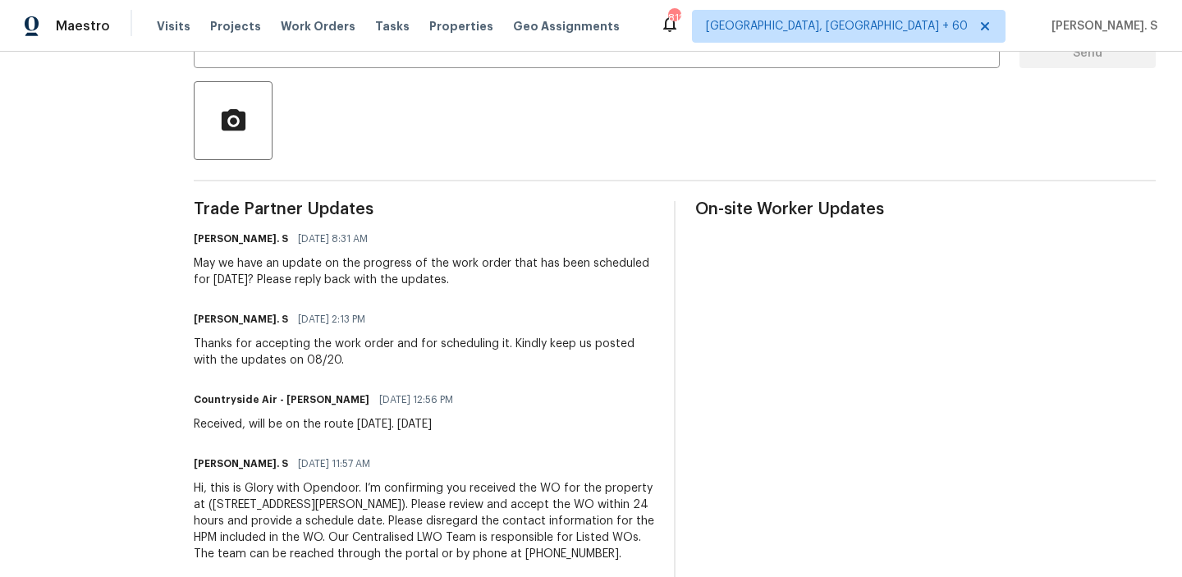
scroll to position [404, 0]
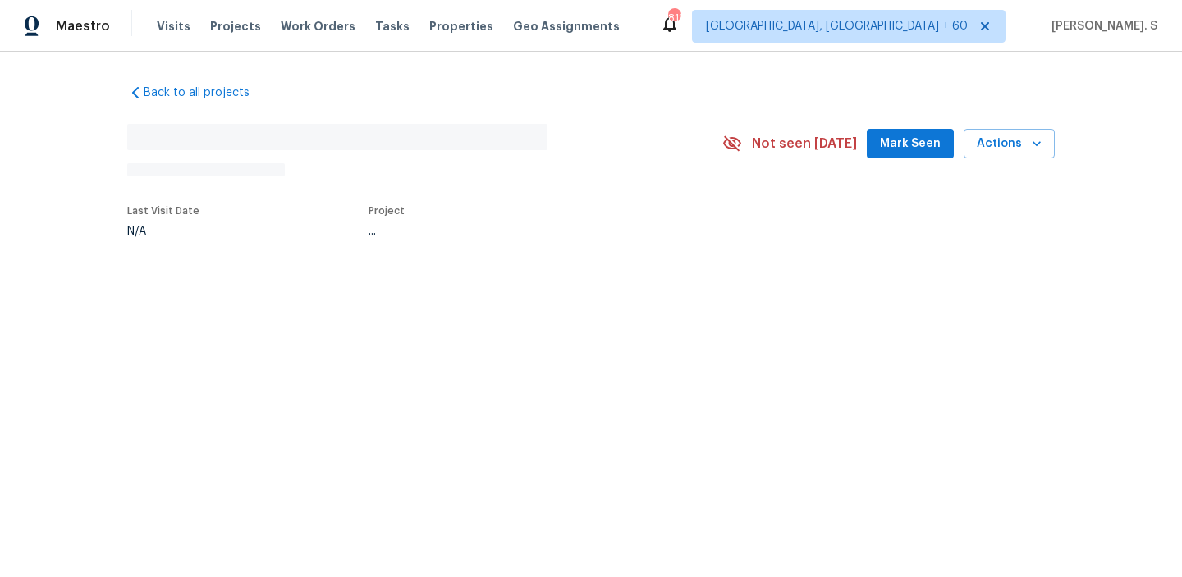
click at [255, 287] on div "Back to all projects No address found N/A Not seen [DATE] Mark Seen Actions Las…" at bounding box center [591, 199] width 1182 height 294
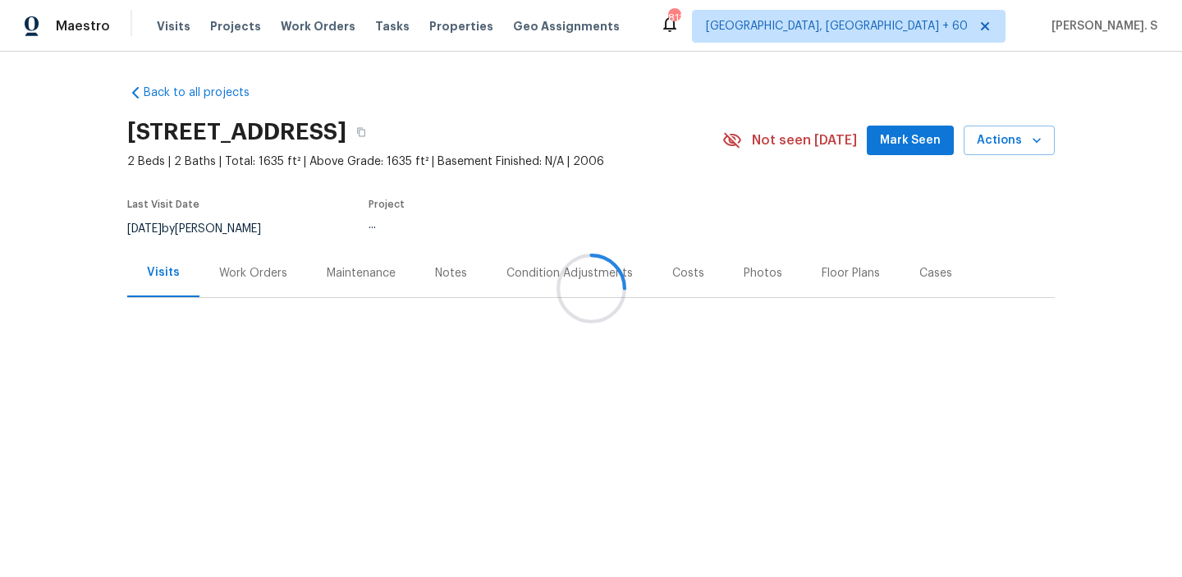
click at [246, 278] on div "Work Orders" at bounding box center [253, 273] width 68 height 16
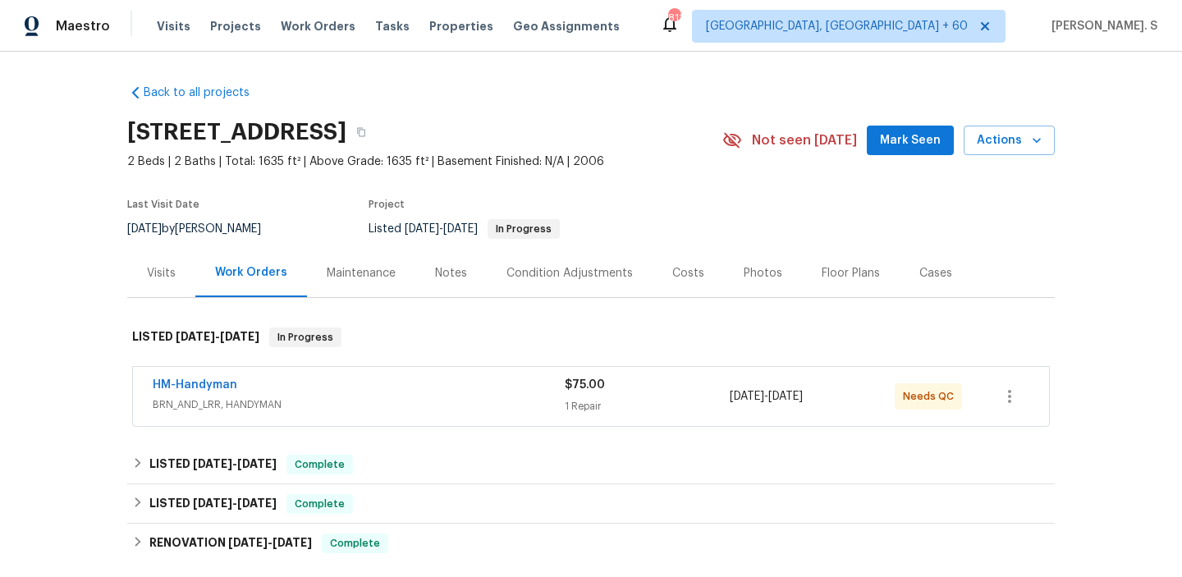
click at [246, 278] on div "Work Orders" at bounding box center [251, 272] width 72 height 16
click at [218, 382] on link "HM-Handyman" at bounding box center [195, 384] width 85 height 11
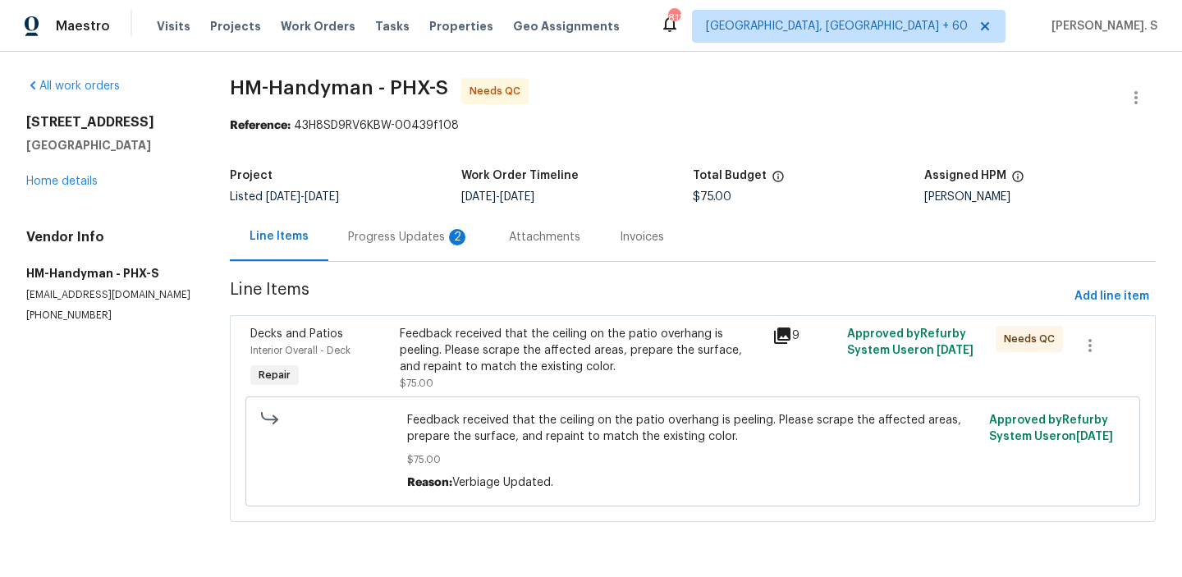
click at [403, 246] on div "Progress Updates 2" at bounding box center [408, 237] width 161 height 48
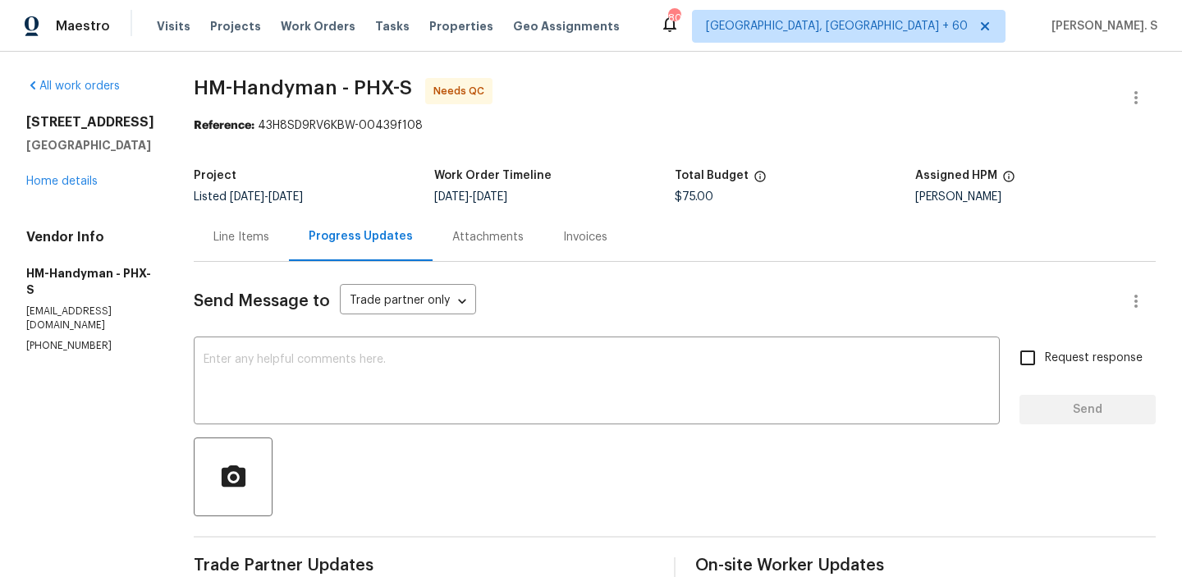
click at [264, 242] on div "Line Items" at bounding box center [242, 237] width 56 height 16
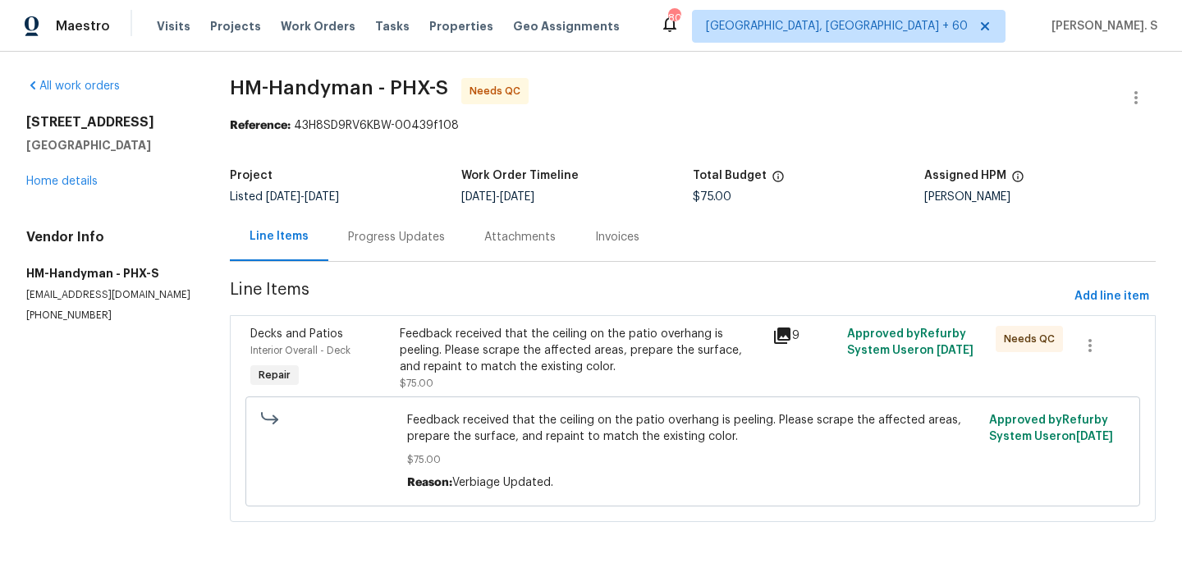
click at [478, 367] on div "Feedback received that the ceiling on the patio overhang is peeling. Please scr…" at bounding box center [581, 350] width 363 height 49
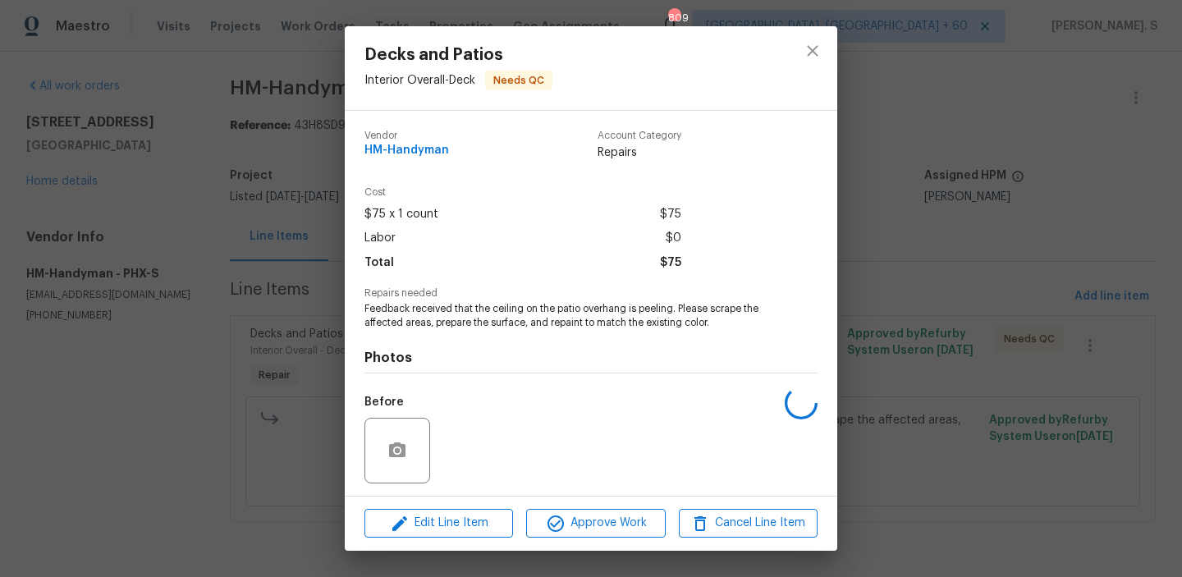
scroll to position [111, 0]
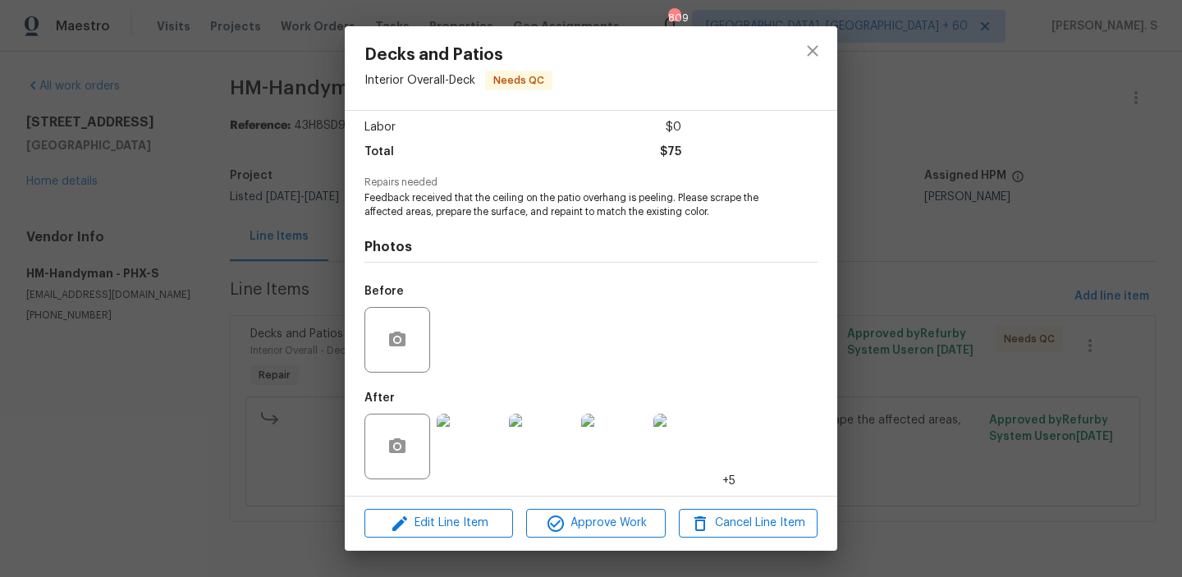
click at [693, 434] on img at bounding box center [687, 447] width 66 height 66
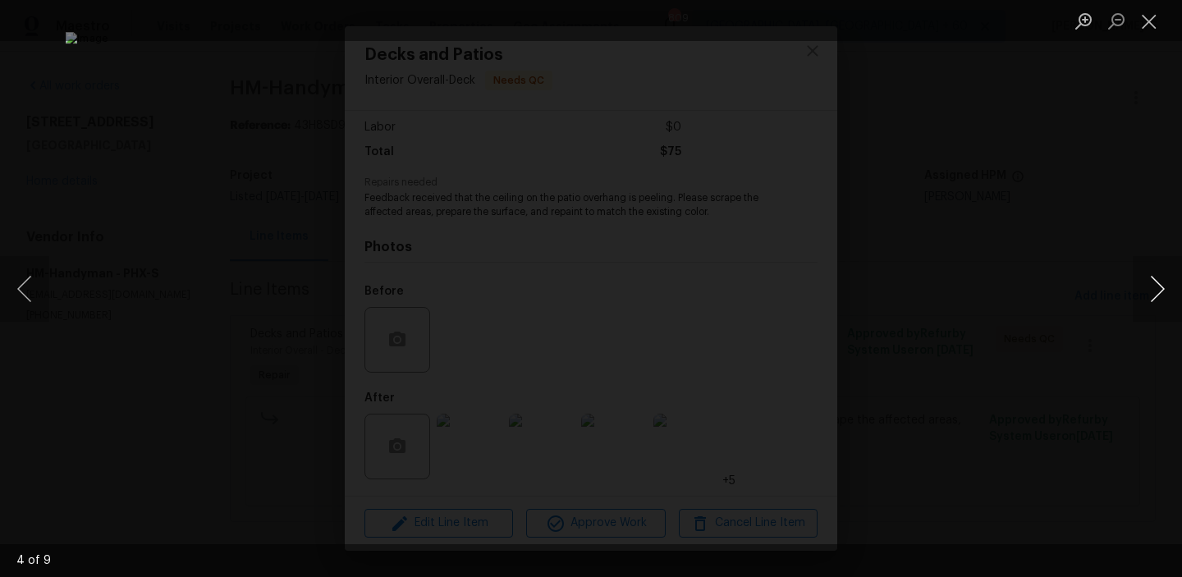
click at [1169, 256] on button "Next image" at bounding box center [1157, 289] width 49 height 66
click at [1167, 263] on button "Next image" at bounding box center [1157, 289] width 49 height 66
click at [1142, 30] on button "Close lightbox" at bounding box center [1149, 21] width 33 height 29
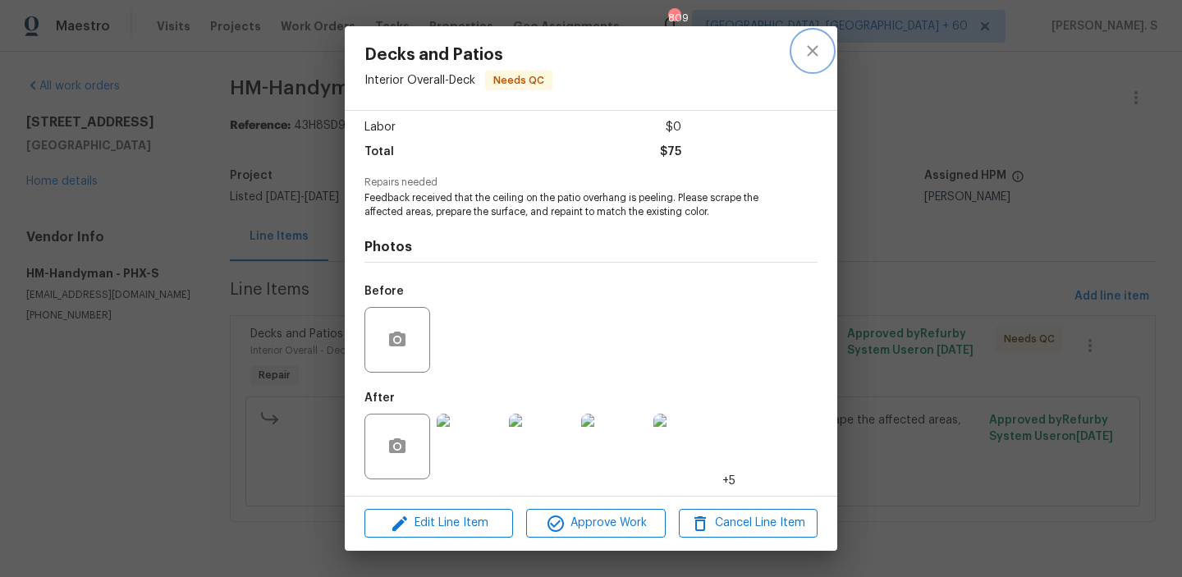
click at [802, 57] on button "close" at bounding box center [812, 50] width 39 height 39
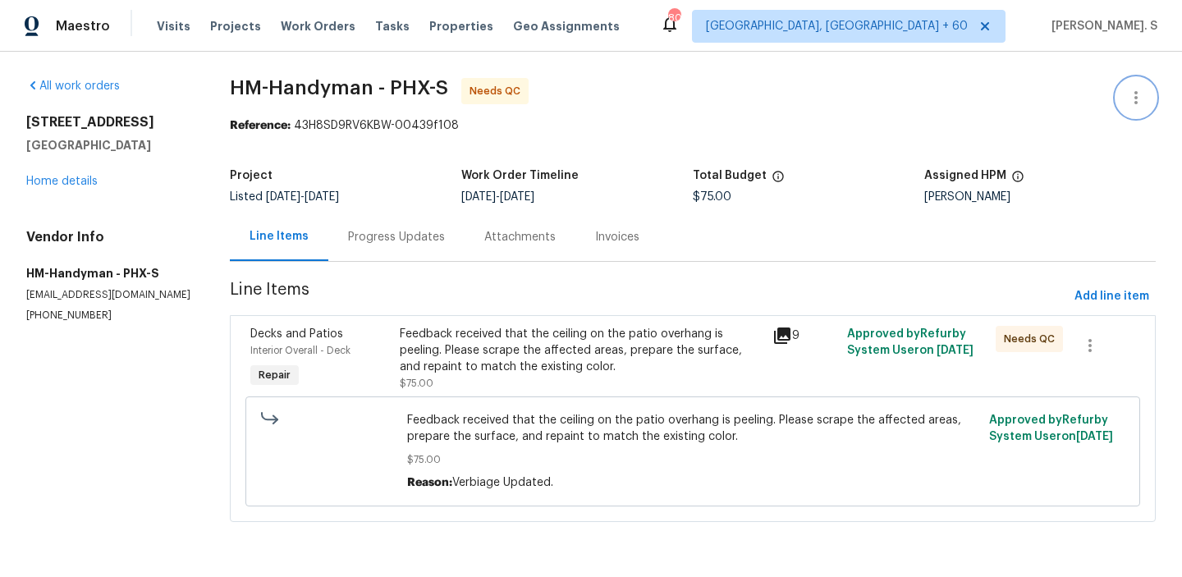
click at [1147, 82] on button "button" at bounding box center [1136, 97] width 39 height 39
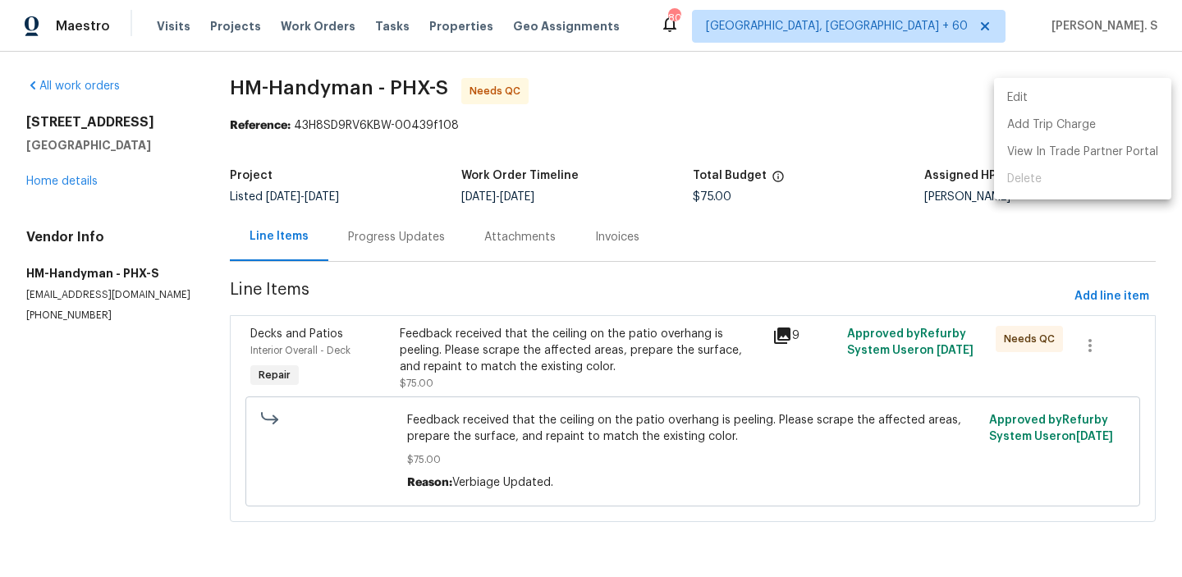
click at [1056, 103] on li "Edit" at bounding box center [1082, 98] width 177 height 27
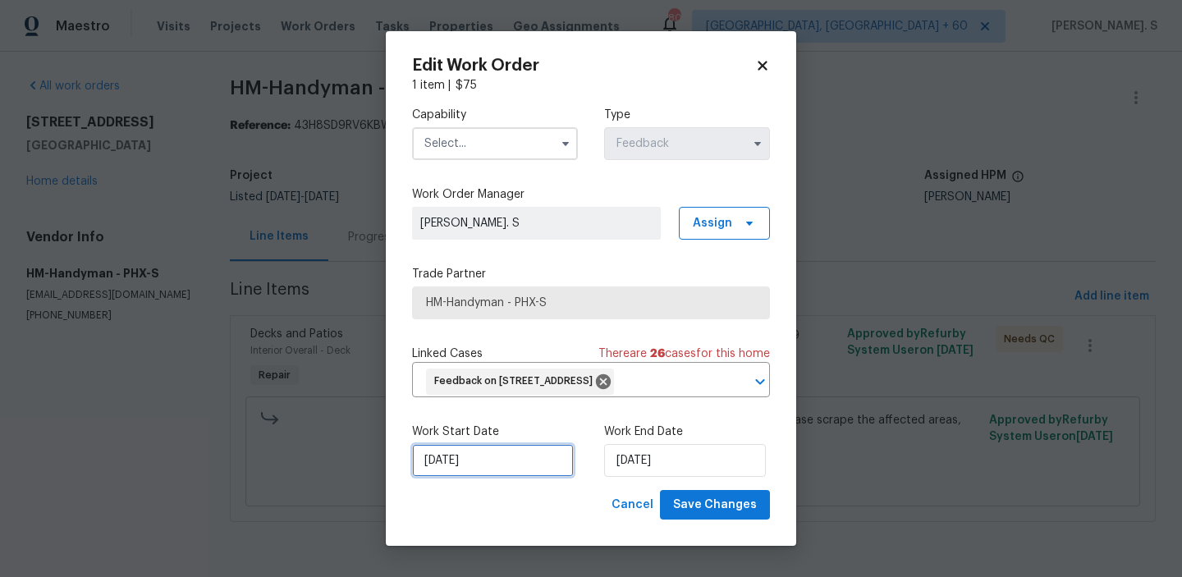
click at [526, 477] on input "[DATE]" at bounding box center [493, 460] width 162 height 33
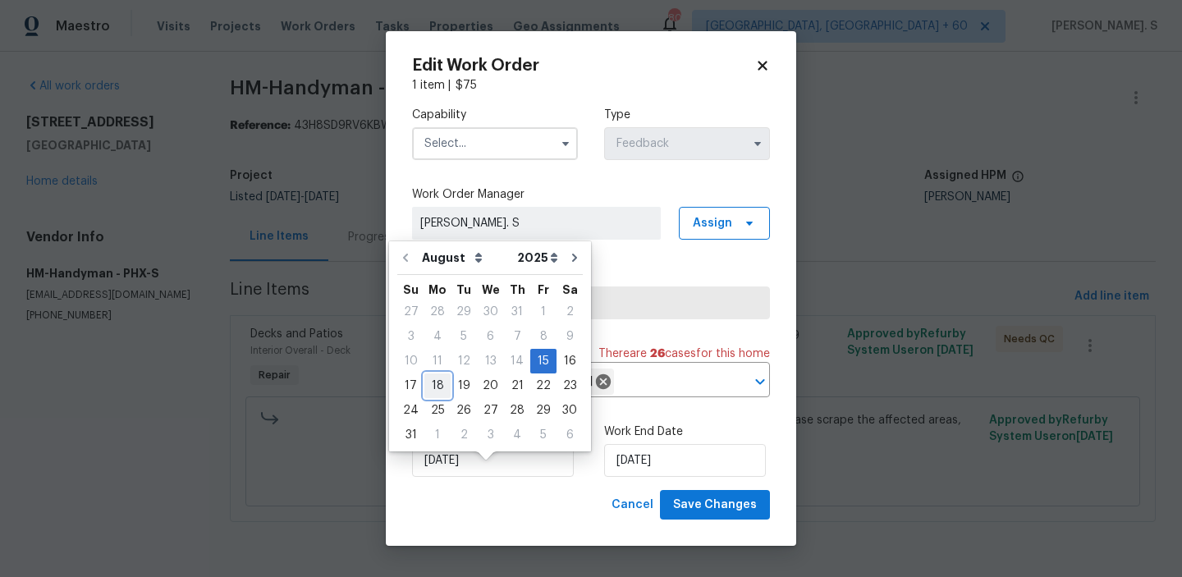
click at [441, 383] on div "18" at bounding box center [438, 385] width 26 height 23
type input "[DATE]"
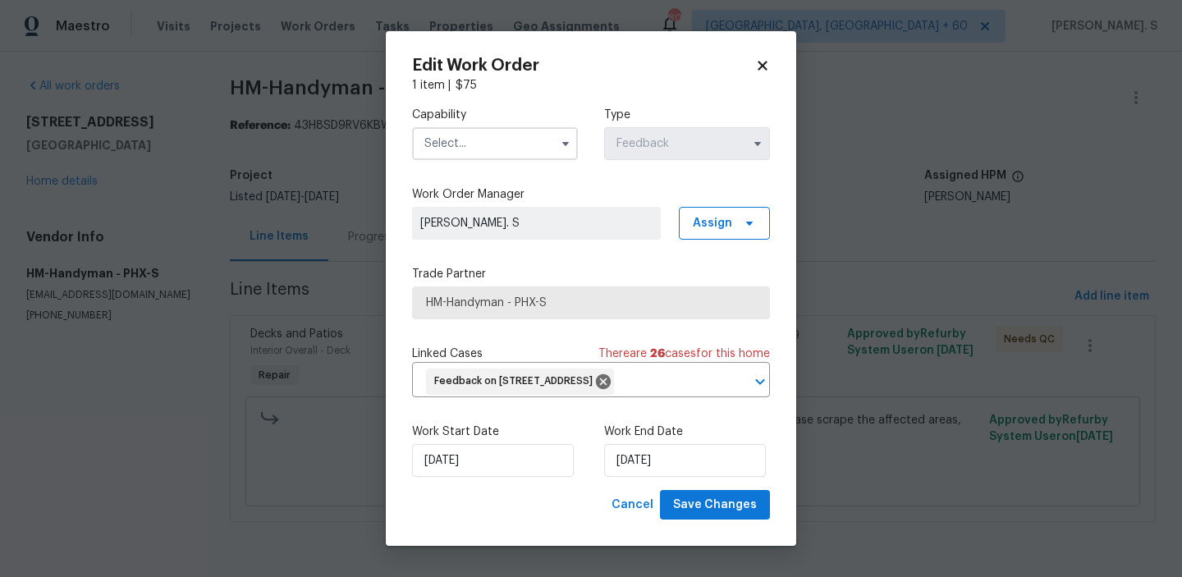
click at [668, 440] on label "Work End Date" at bounding box center [687, 432] width 166 height 16
click at [663, 476] on input "[DATE]" at bounding box center [685, 460] width 162 height 33
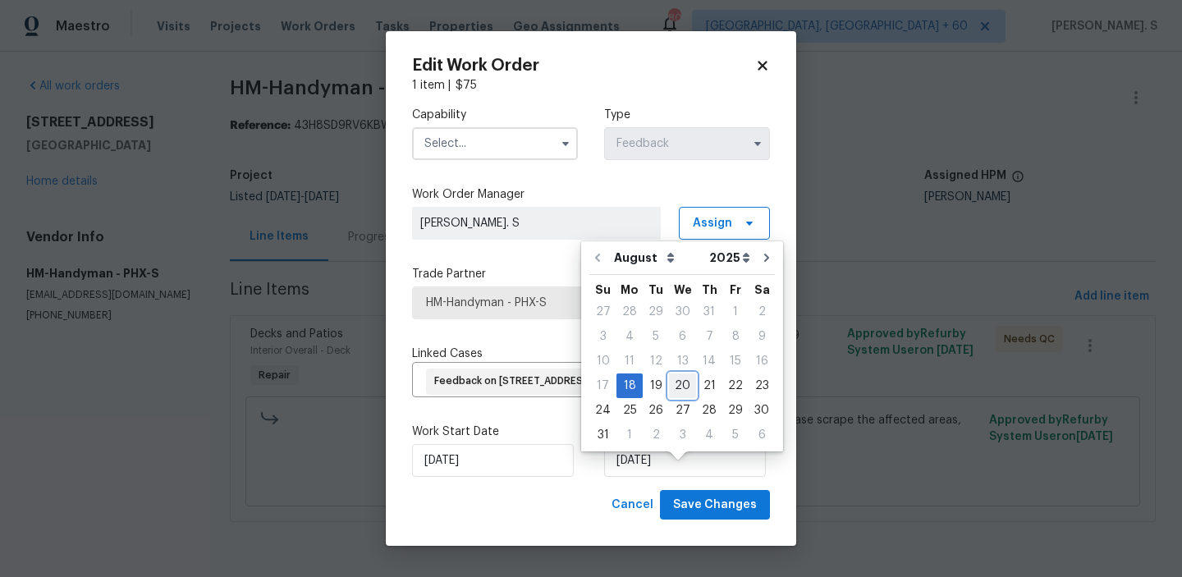
click at [684, 388] on div "20" at bounding box center [682, 385] width 27 height 23
type input "[DATE]"
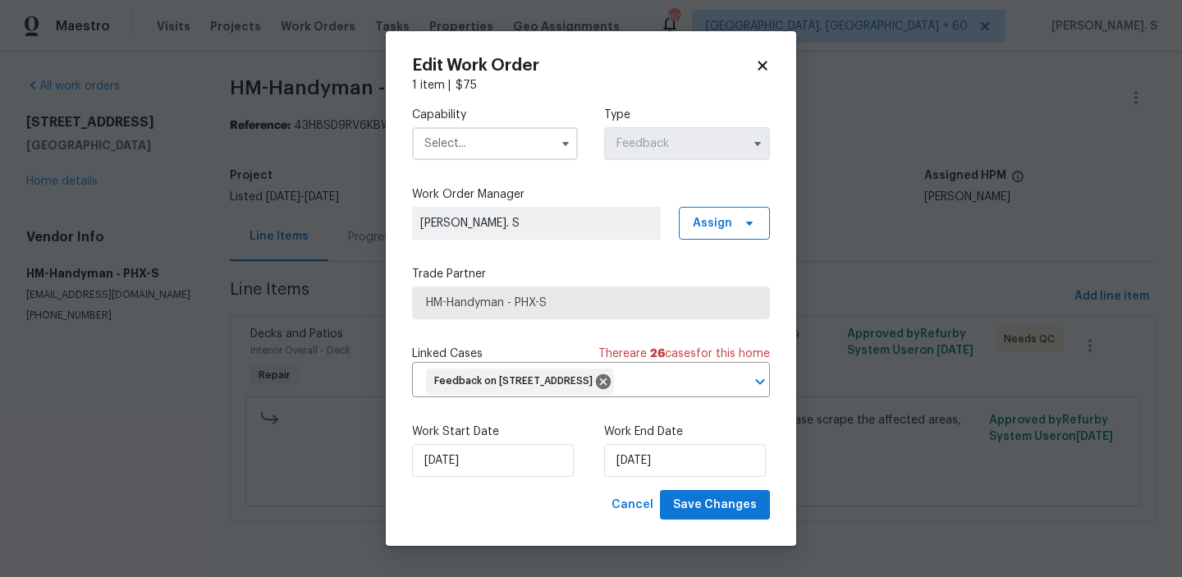
click at [539, 134] on input "text" at bounding box center [495, 143] width 166 height 33
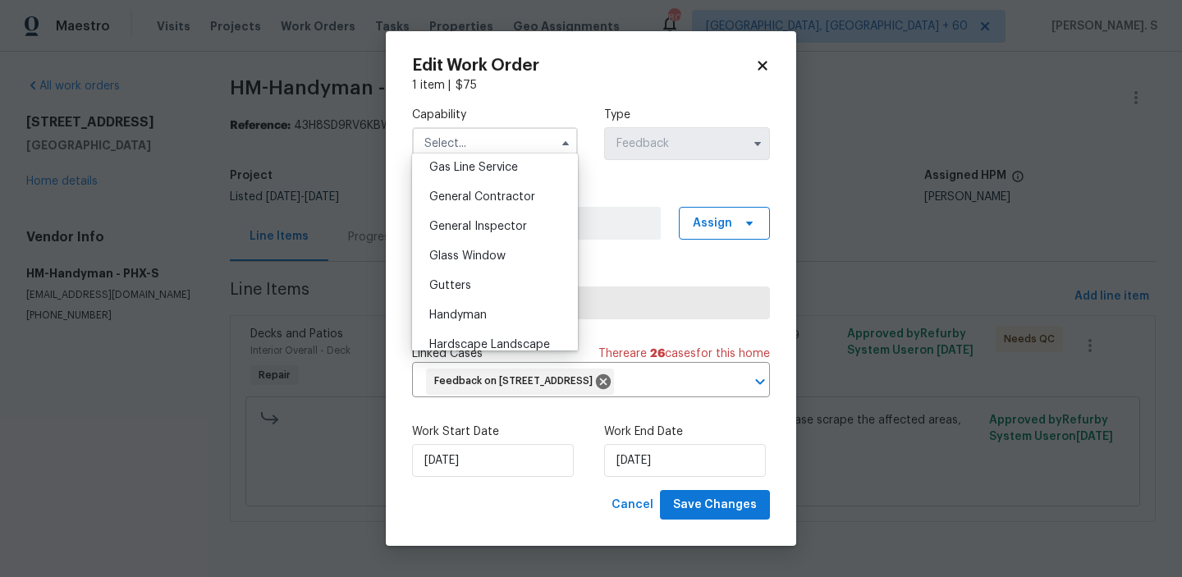
scroll to position [773, 0]
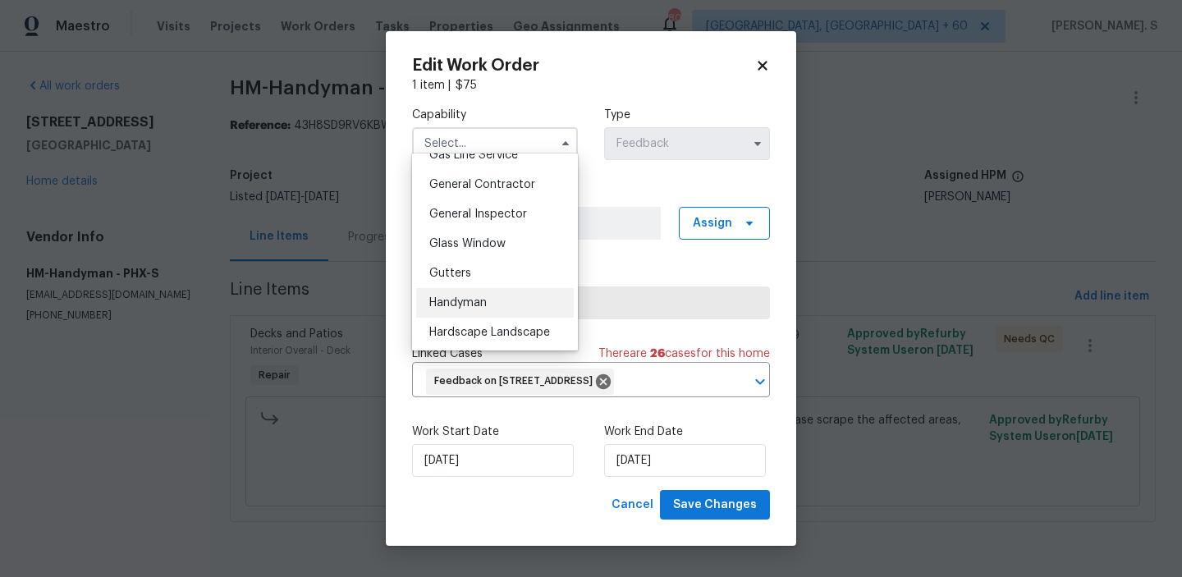
click at [505, 288] on div "Handyman" at bounding box center [495, 303] width 158 height 30
type input "Handyman"
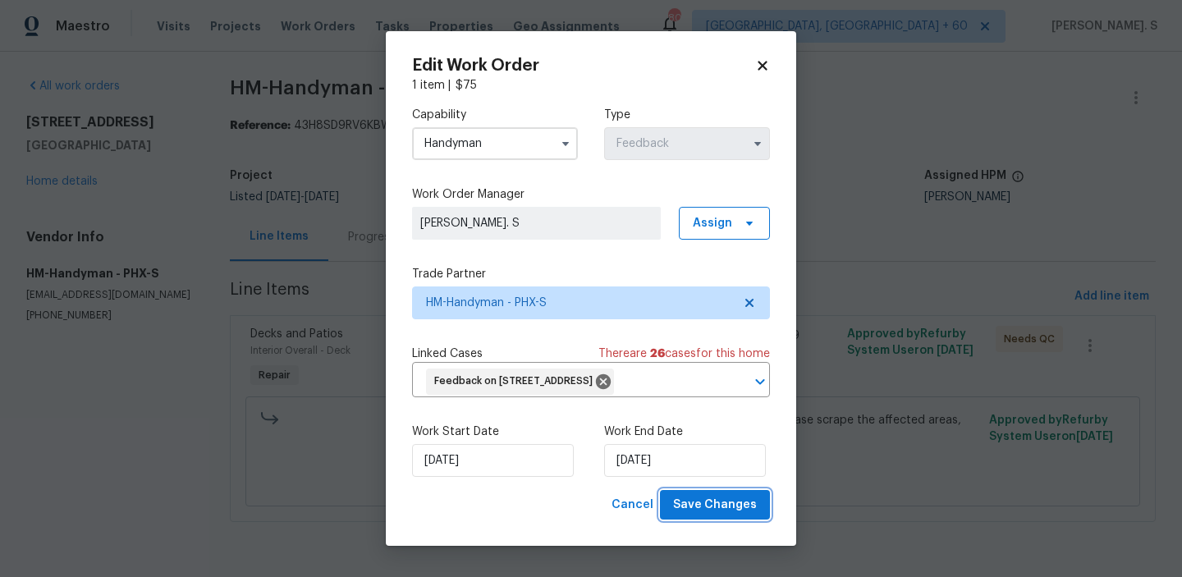
click at [749, 516] on span "Save Changes" at bounding box center [715, 505] width 84 height 21
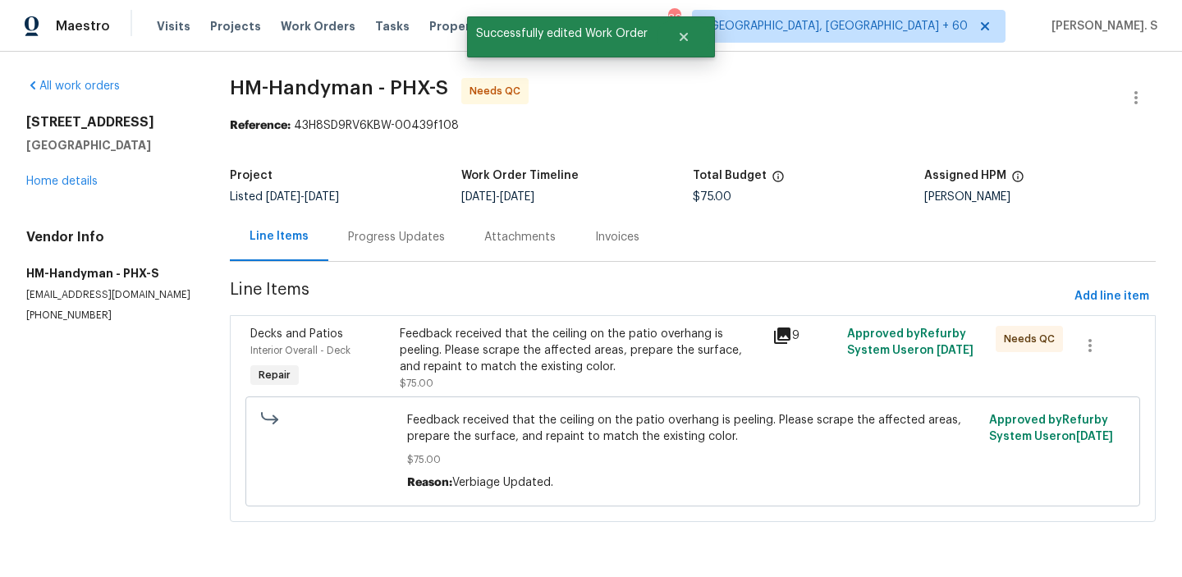
click at [473, 347] on div "Feedback received that the ceiling on the patio overhang is peeling. Please scr…" at bounding box center [581, 350] width 363 height 49
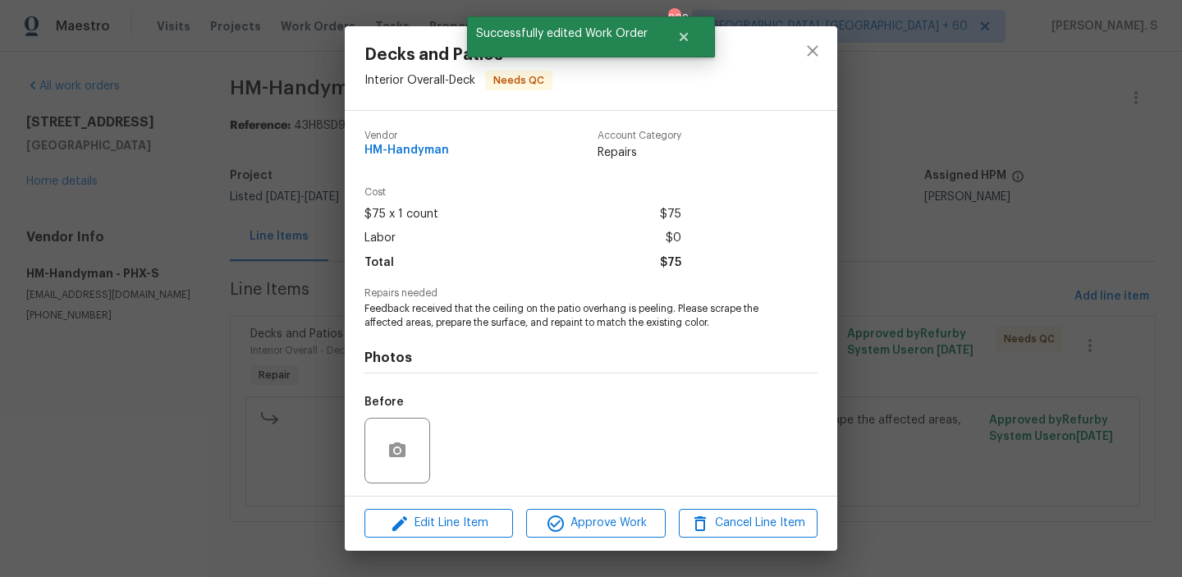
scroll to position [111, 0]
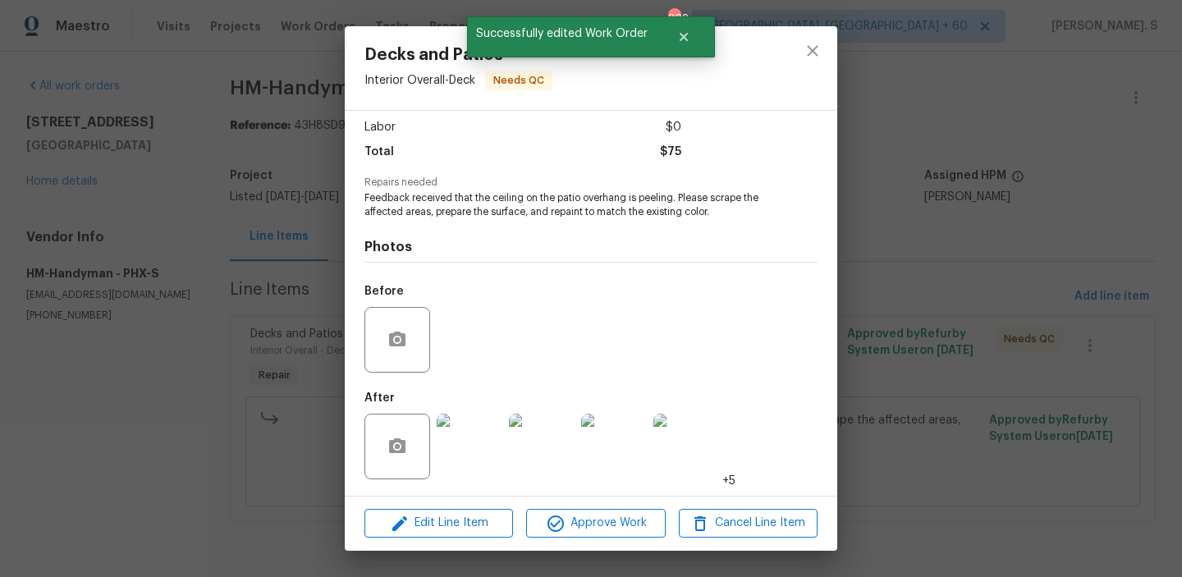
click at [305, 304] on div "Decks and Patios Interior Overall - Deck Needs QC Vendor HM-Handyman Account Ca…" at bounding box center [591, 288] width 1182 height 577
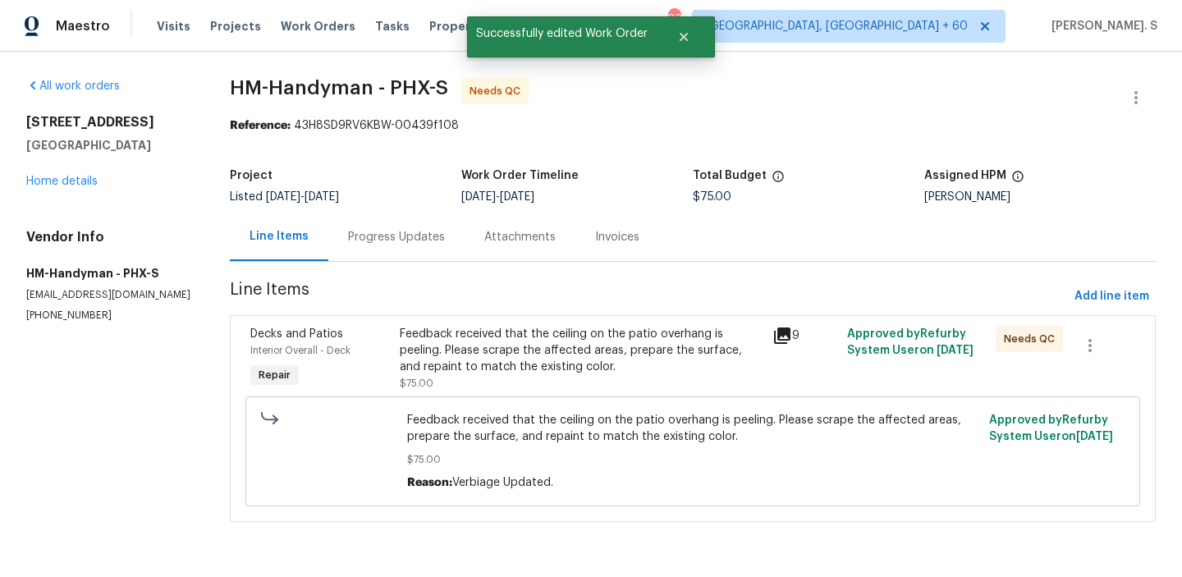
click at [345, 263] on section "HM-Handyman - PHX-S Needs QC Reference: 43H8SD9RV6KBW-00439f108 Project Listed …" at bounding box center [693, 310] width 926 height 464
click at [359, 246] on div "Progress Updates" at bounding box center [396, 237] width 136 height 48
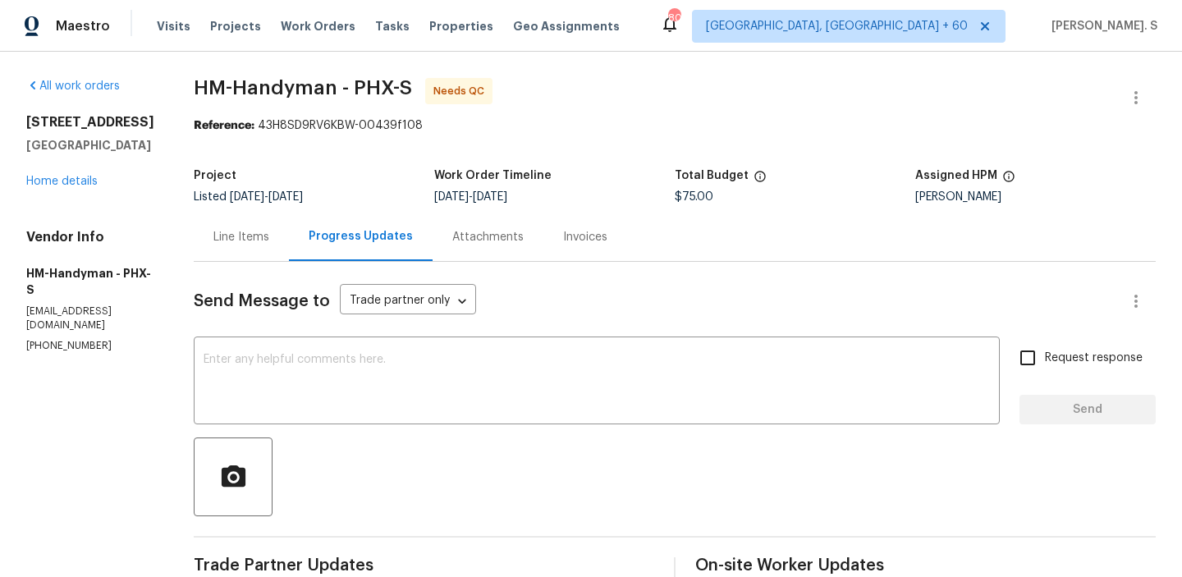
click at [277, 250] on div "Line Items" at bounding box center [241, 237] width 95 height 48
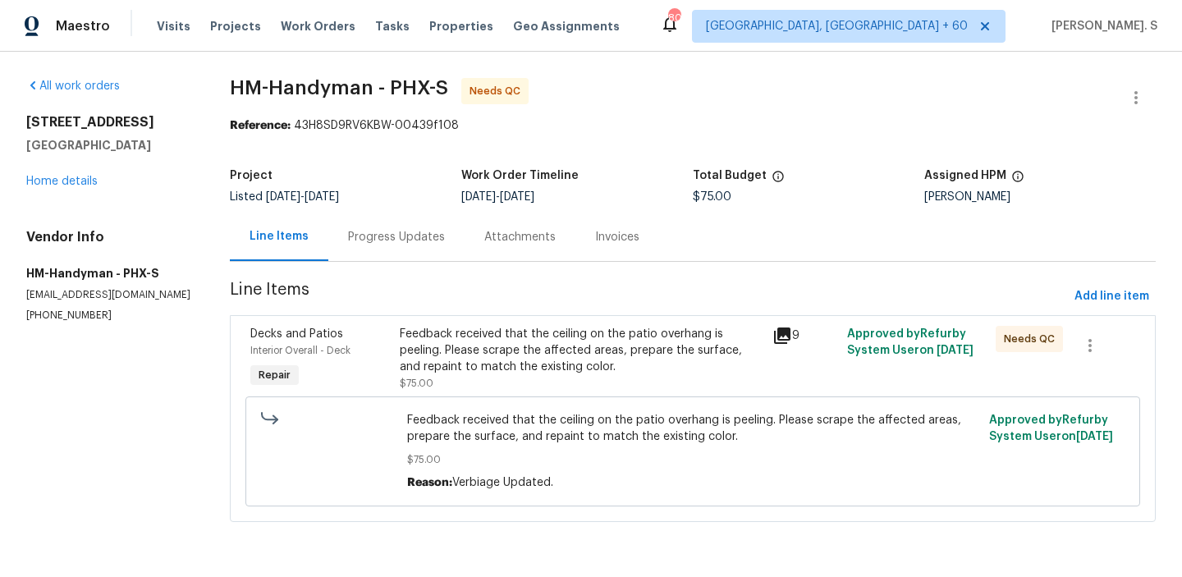
click at [591, 357] on div "Feedback received that the ceiling on the patio overhang is peeling. Please scr…" at bounding box center [581, 350] width 363 height 49
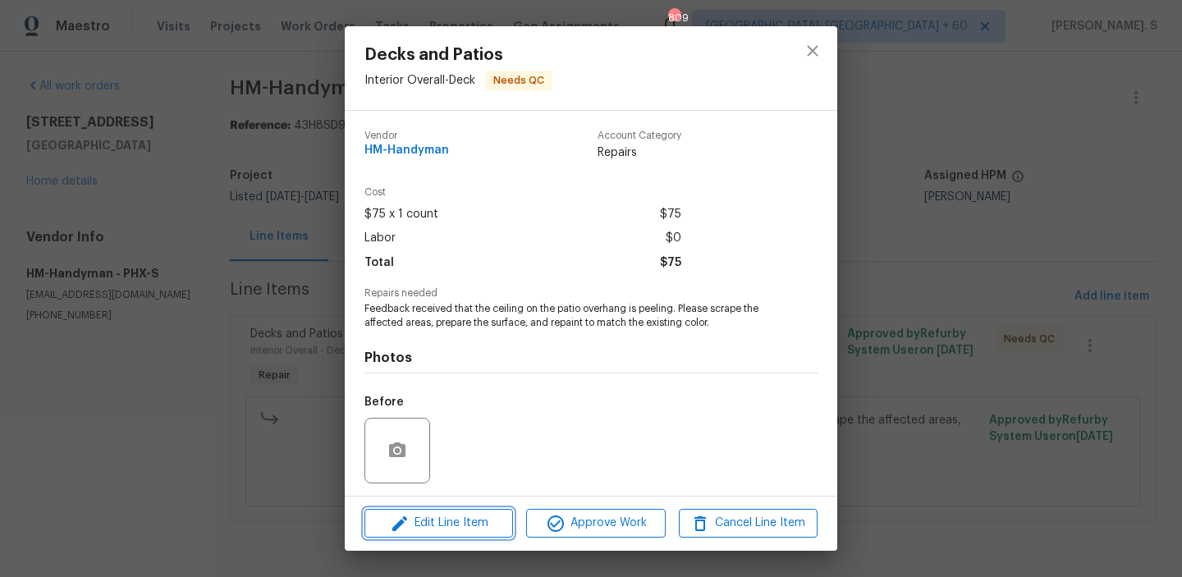
click at [503, 514] on span "Edit Line Item" at bounding box center [439, 523] width 139 height 21
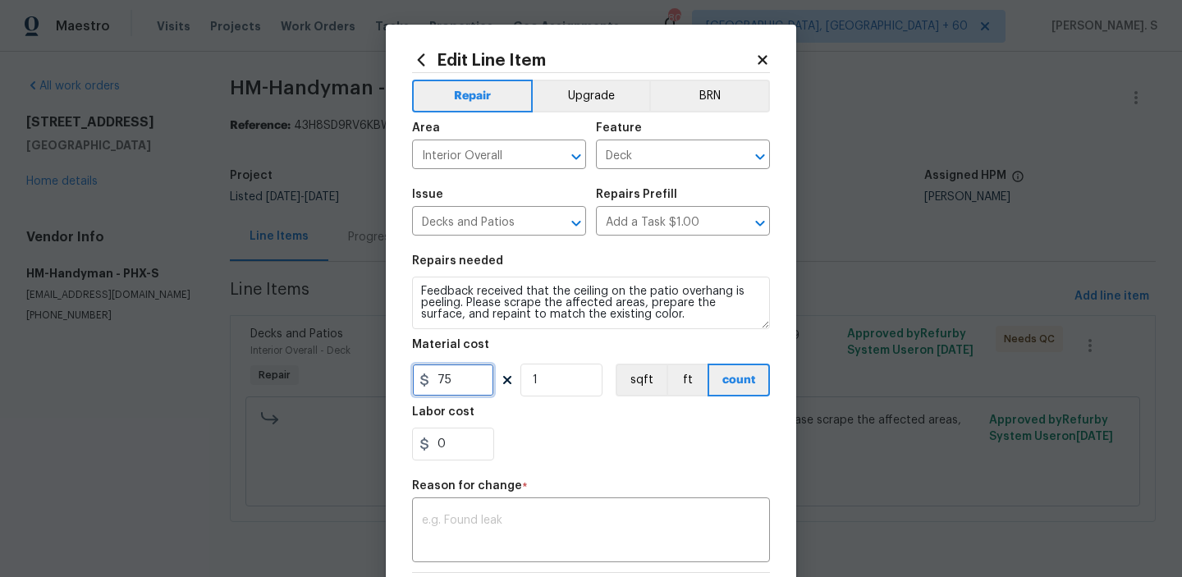
click at [447, 388] on input "75" at bounding box center [453, 380] width 82 height 33
click at [442, 376] on input "75" at bounding box center [453, 380] width 82 height 33
click at [440, 375] on input "75" at bounding box center [453, 380] width 82 height 33
type input "275"
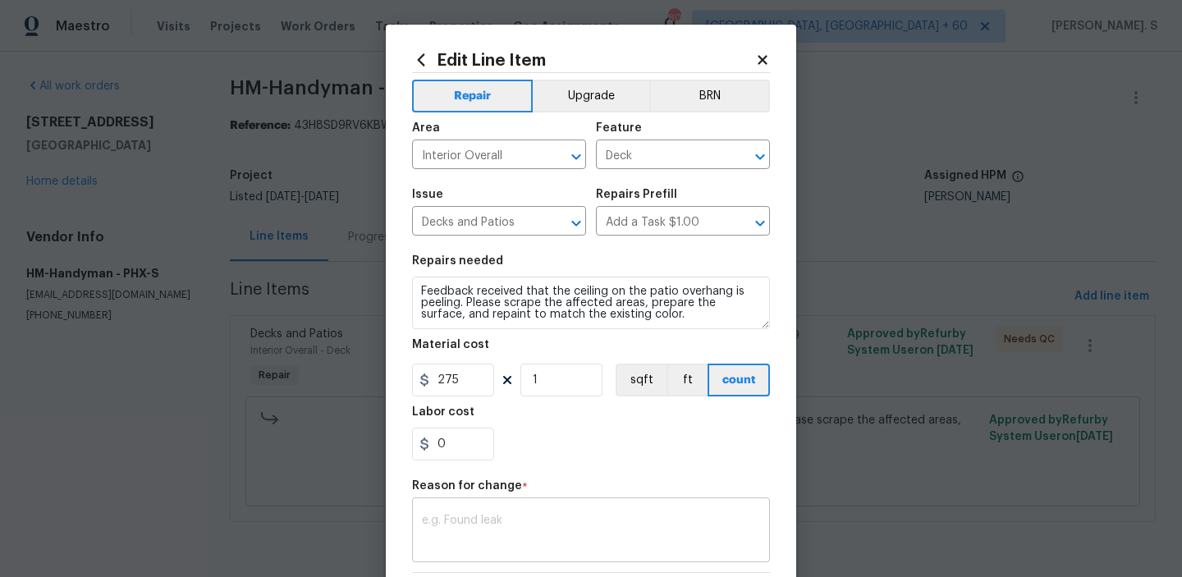
click at [544, 524] on textarea at bounding box center [591, 532] width 338 height 34
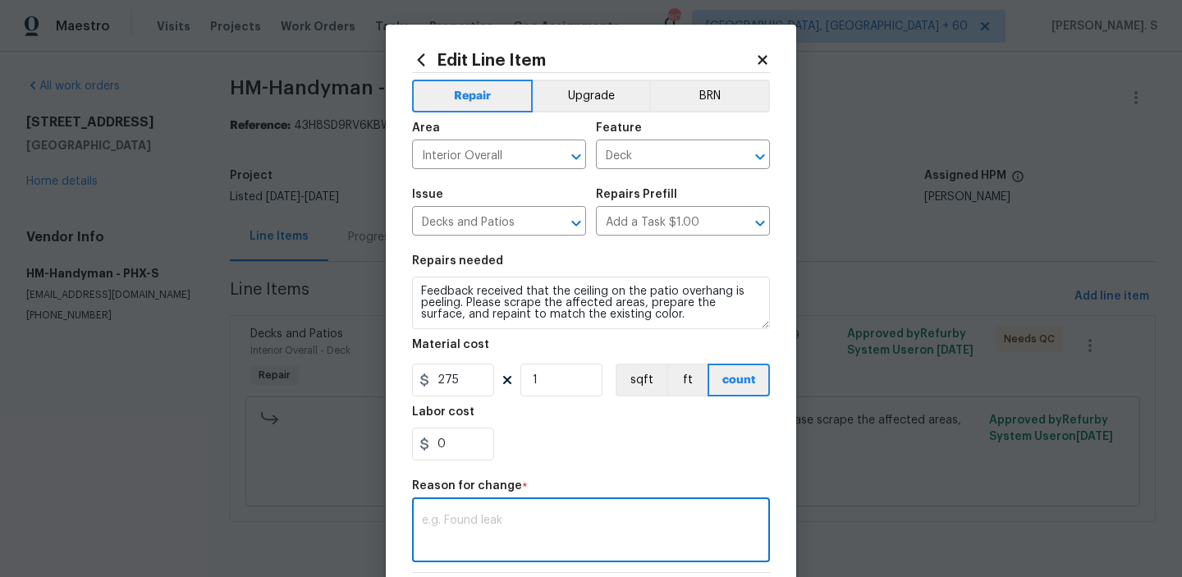
click at [460, 507] on div "x ​" at bounding box center [591, 532] width 358 height 61
paste textarea "(GJ) Updated per vendor’s final cost."
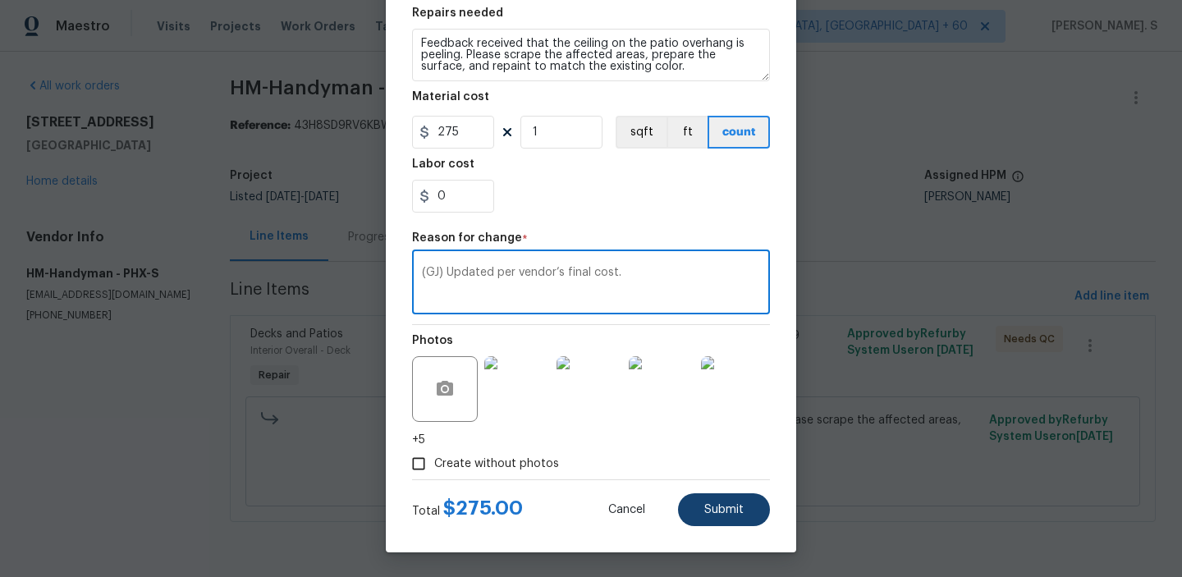
type textarea "(GJ) Updated per vendor’s final cost."
click at [699, 499] on button "Submit" at bounding box center [724, 510] width 92 height 33
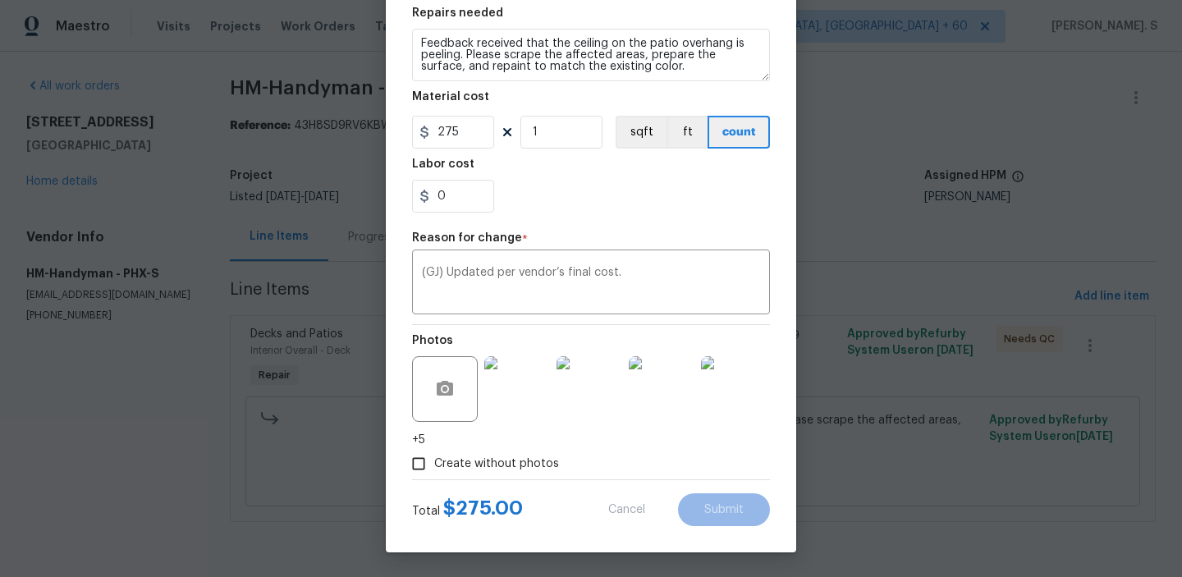
type input "75"
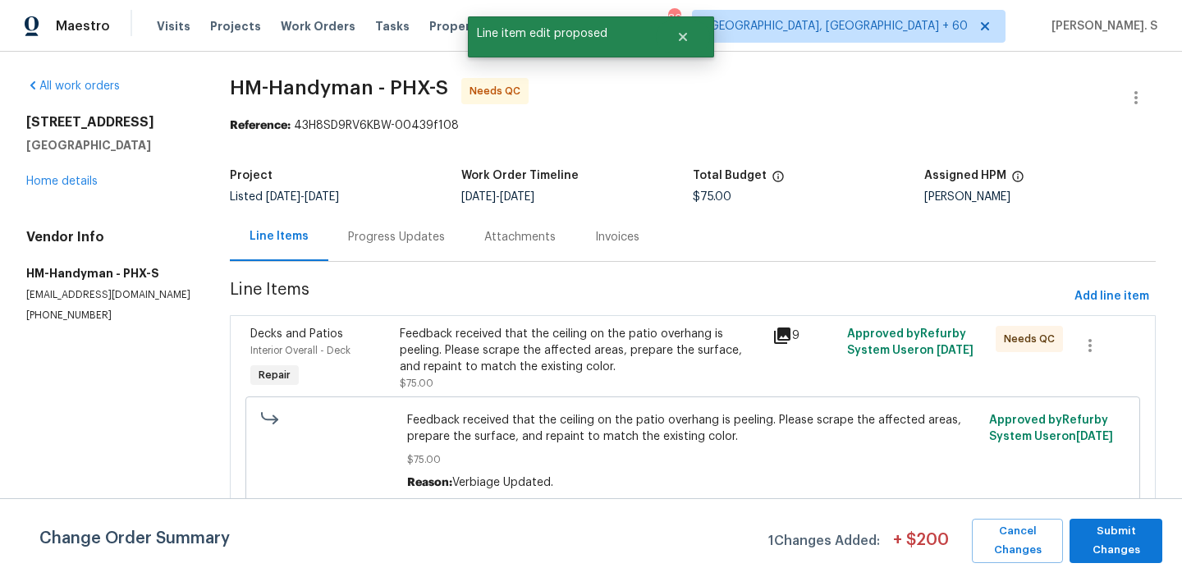
scroll to position [0, 0]
click at [1143, 538] on span "Submit Changes" at bounding box center [1116, 541] width 76 height 38
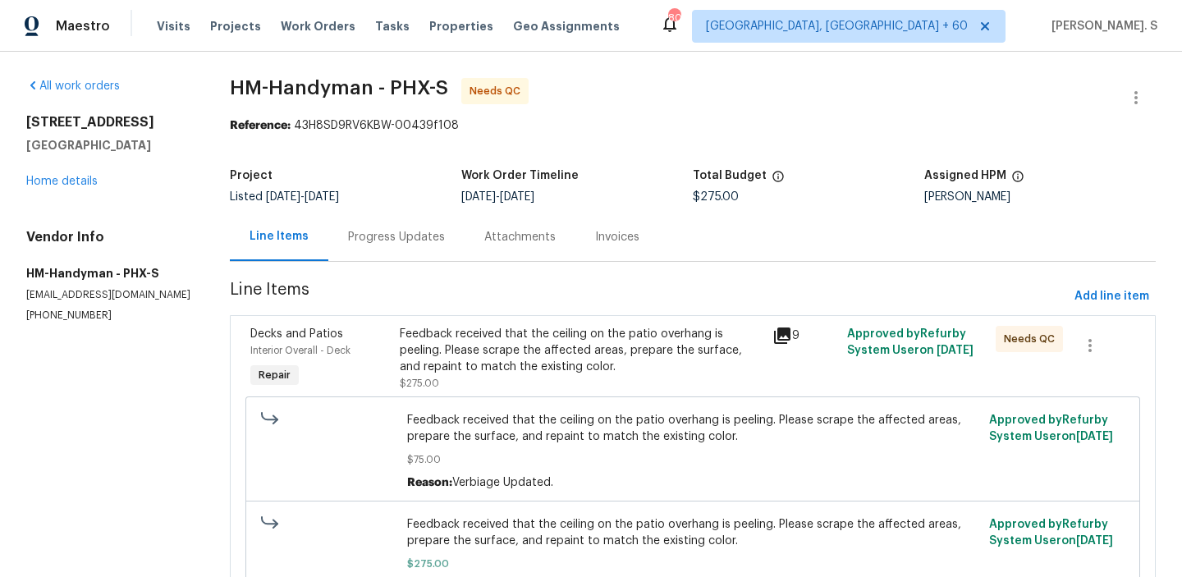
click at [303, 99] on span "HM-Handyman - PHX-S Needs QC" at bounding box center [673, 97] width 887 height 39
copy span "HM-Handyman - PHX-S"
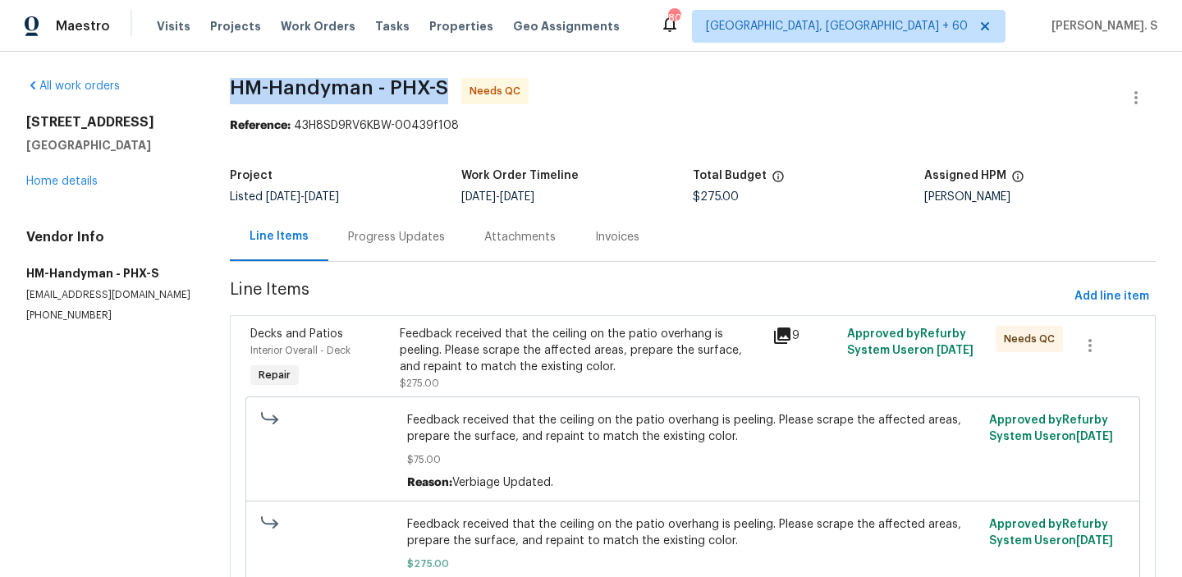
click at [549, 531] on span "Feedback received that the ceiling on the patio overhang is peeling. Please scr…" at bounding box center [693, 533] width 572 height 33
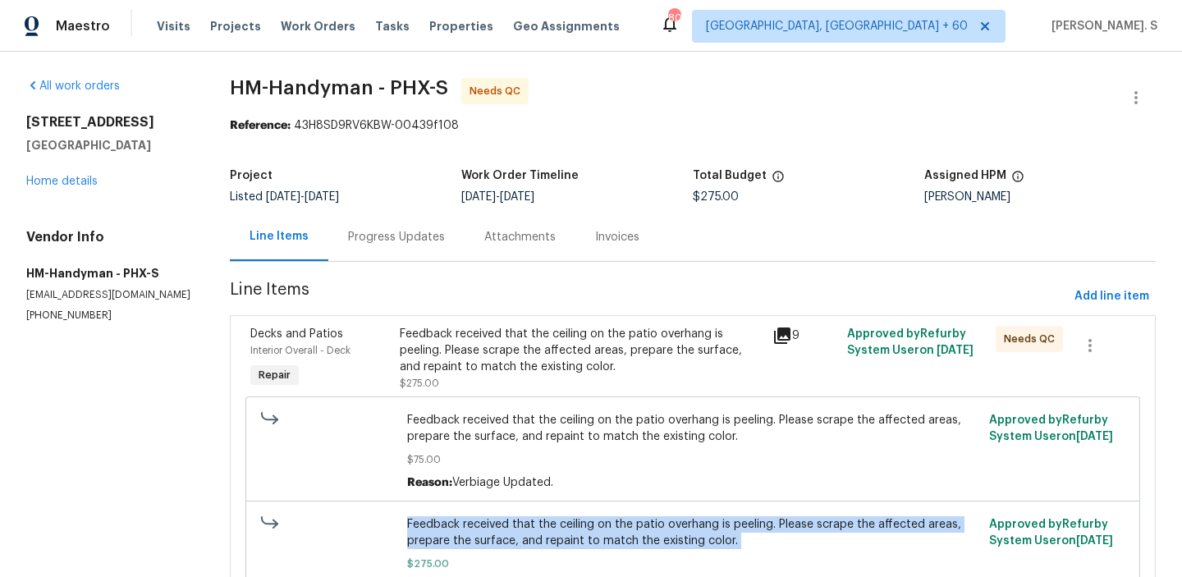
click at [549, 531] on span "Feedback received that the ceiling on the patio overhang is peeling. Please scr…" at bounding box center [693, 533] width 572 height 33
copy span "Feedback received that the ceiling on the patio overhang is peeling. Please scr…"
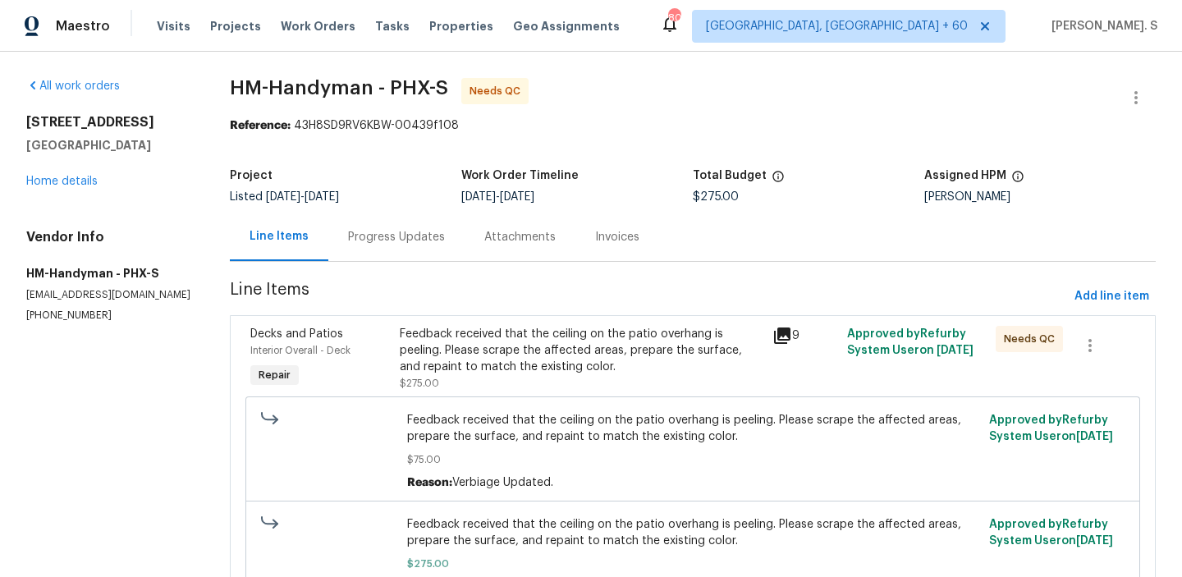
click at [383, 245] on div "Progress Updates" at bounding box center [396, 237] width 97 height 16
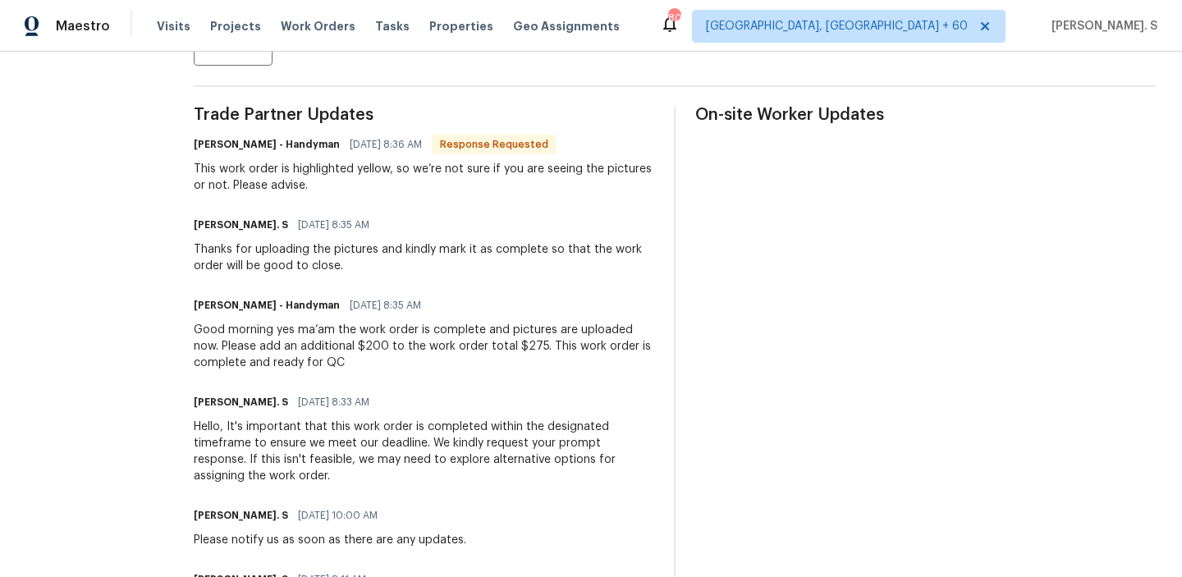
scroll to position [460, 0]
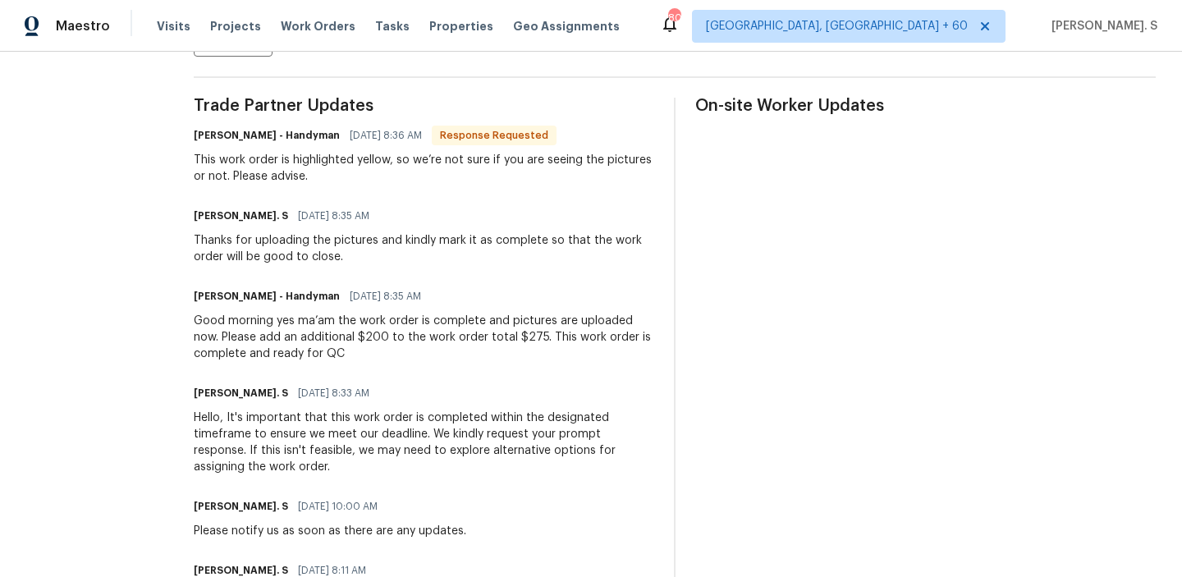
click at [370, 334] on div "Good morning yes ma’am the work order is complete and pictures are uploaded now…" at bounding box center [424, 337] width 461 height 49
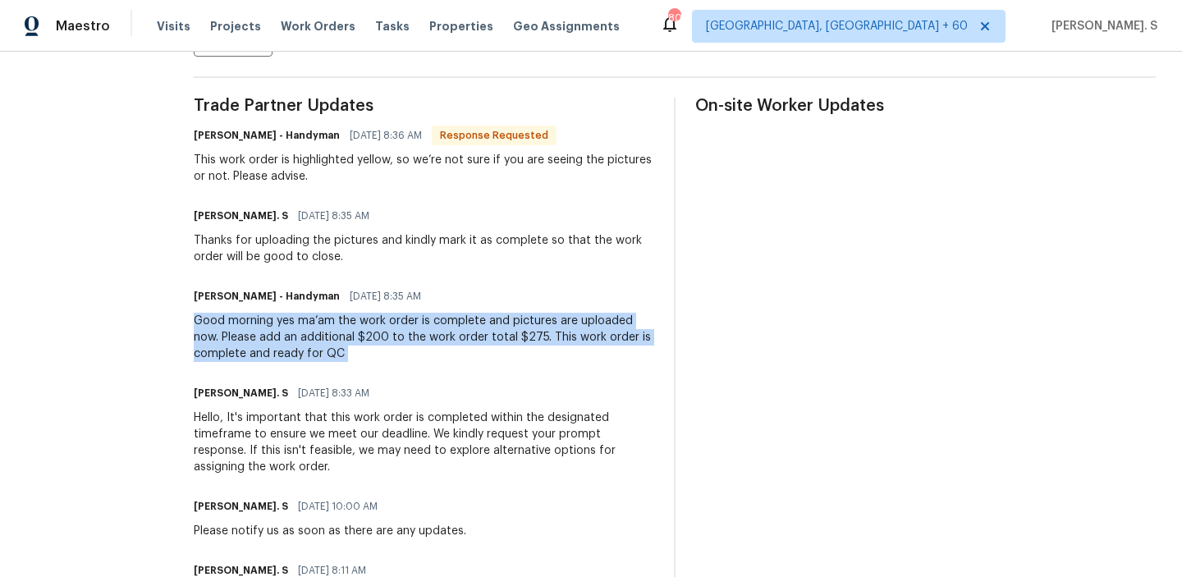
click at [370, 334] on div "Good morning yes ma’am the work order is complete and pictures are uploaded now…" at bounding box center [424, 337] width 461 height 49
copy div "Good morning yes ma’am the work order is complete and pictures are uploaded now…"
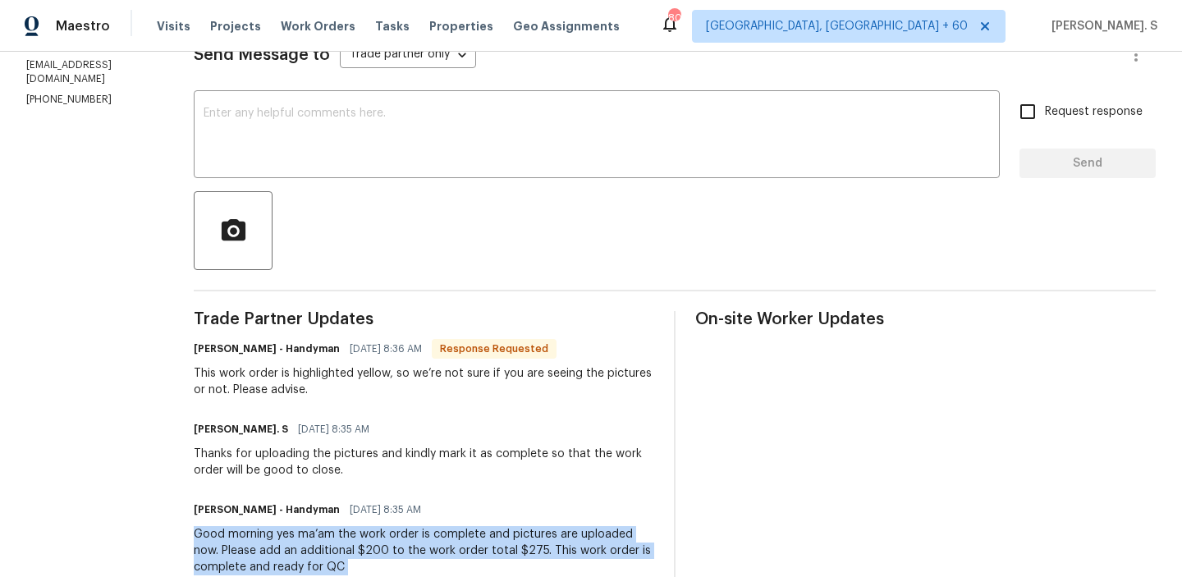
scroll to position [94, 0]
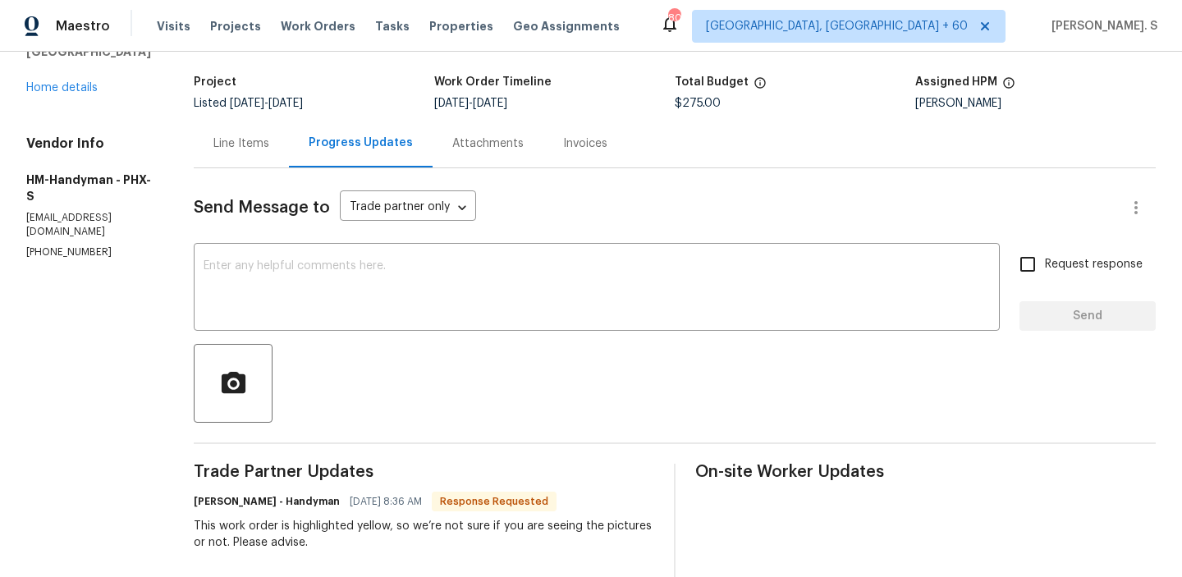
click at [434, 270] on textarea at bounding box center [597, 288] width 787 height 57
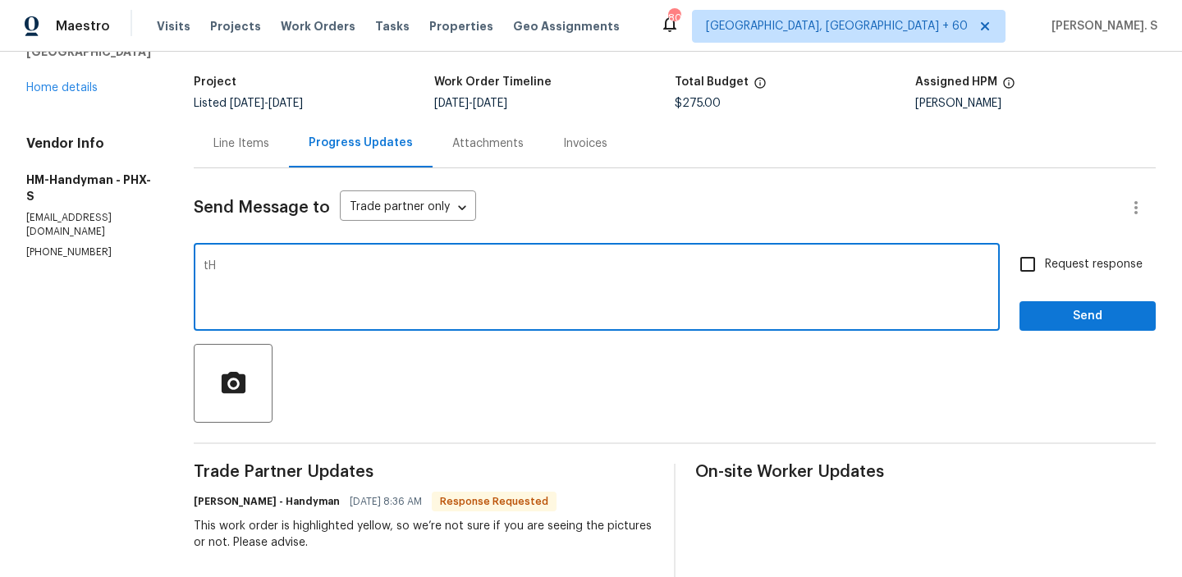
type textarea "t"
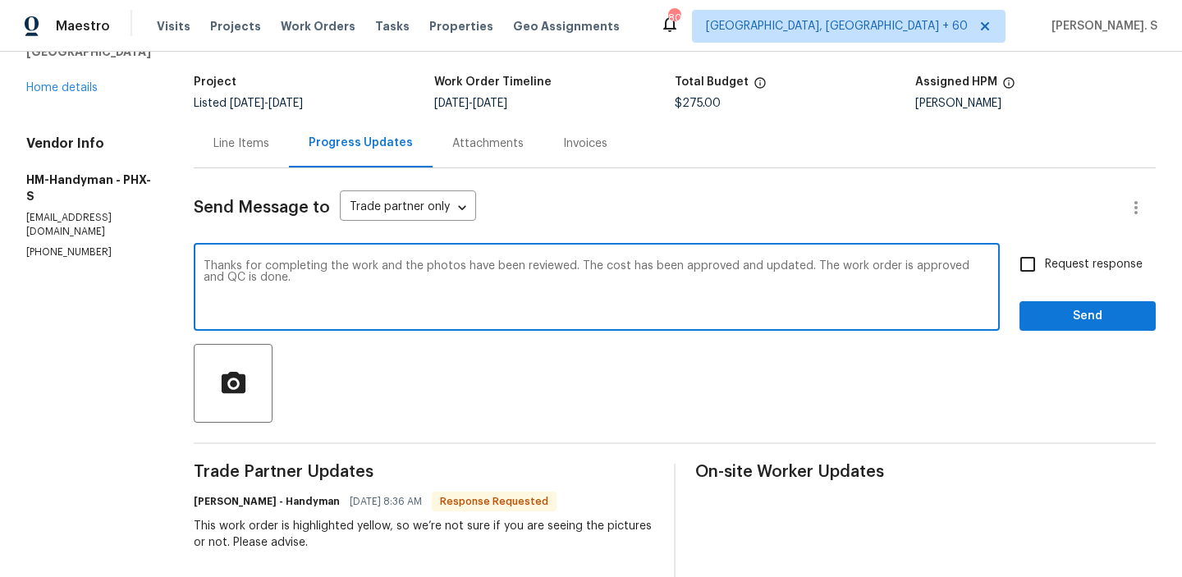
type textarea "Thanks for completing the work and the photos have been reviewed. The cost has …"
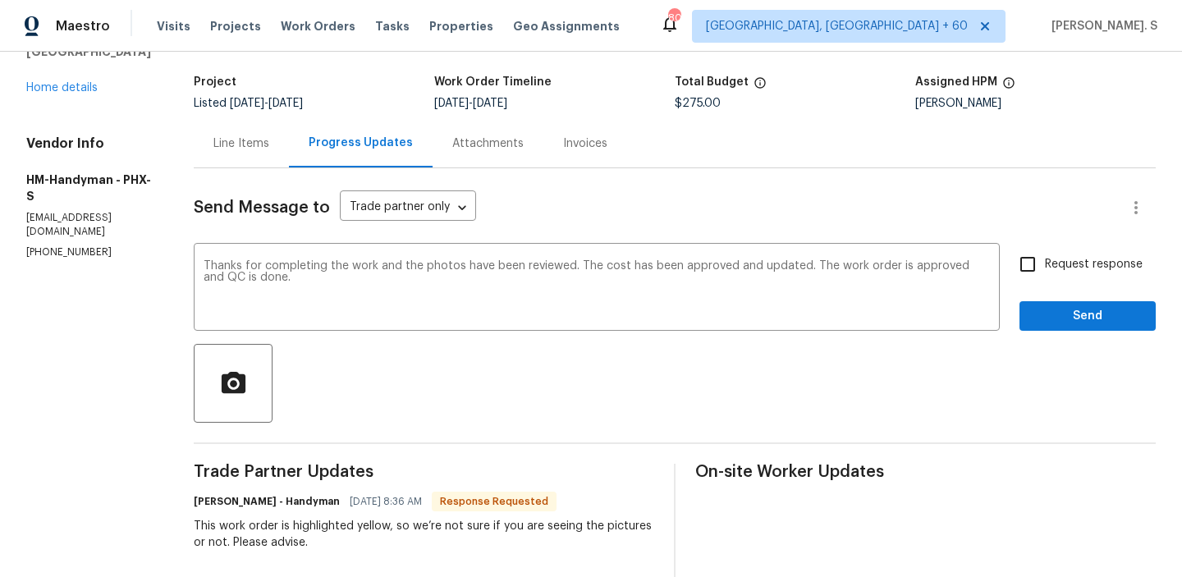
click at [350, 519] on div "This work order is highlighted yellow, so we’re not sure if you are seeing the …" at bounding box center [424, 534] width 461 height 33
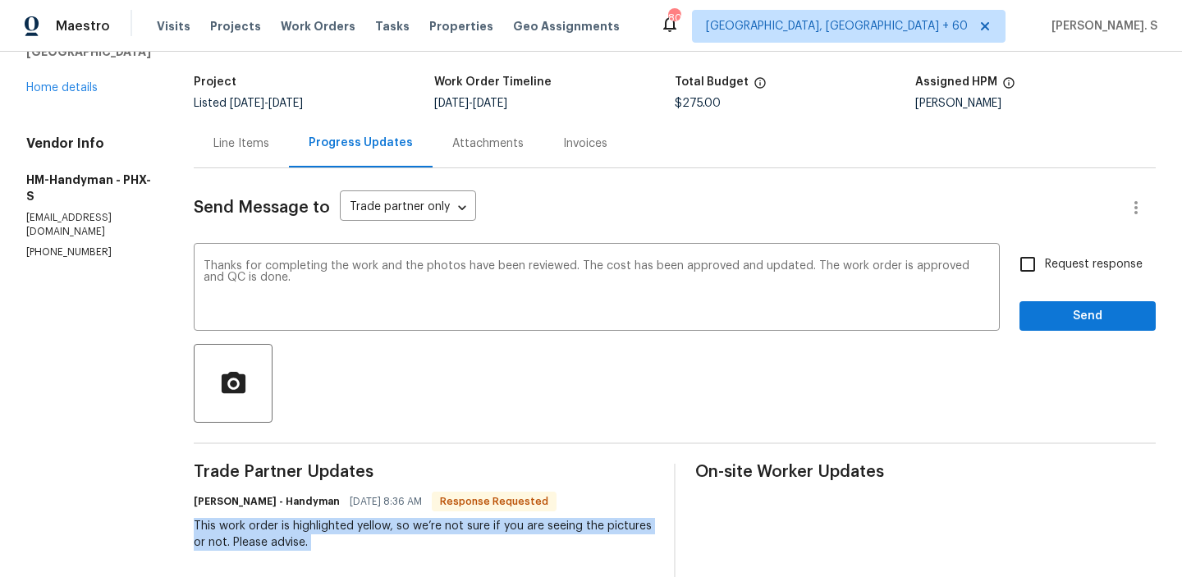
copy div "This work order is highlighted yellow, so we’re not sure if you are seeing the …"
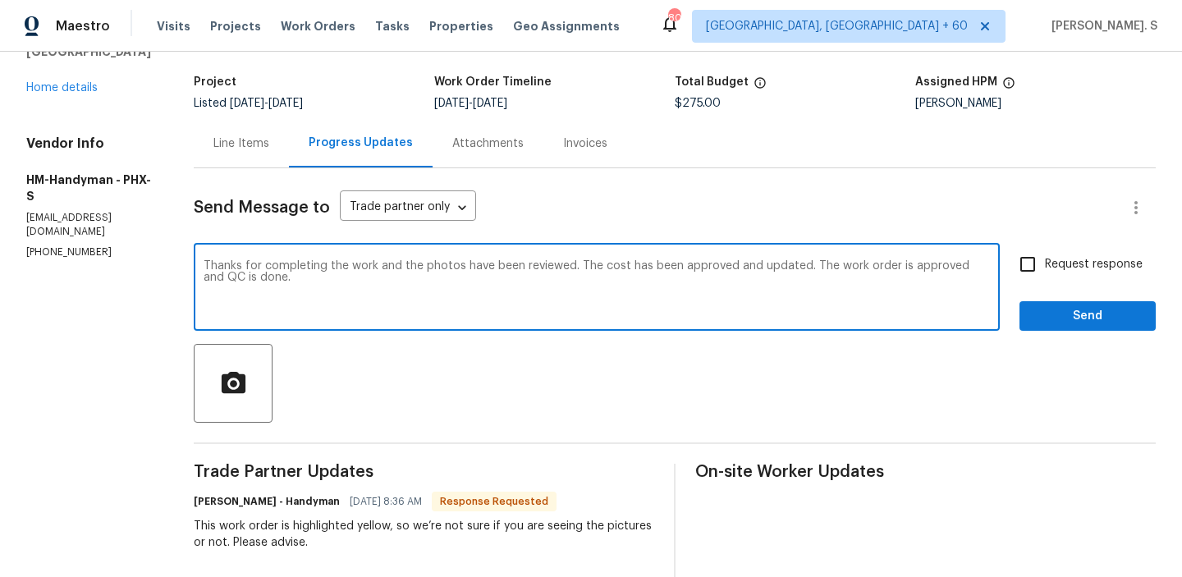
drag, startPoint x: 228, startPoint y: 269, endPoint x: 314, endPoint y: 286, distance: 87.0
click at [314, 286] on textarea "Thanks for completing the work and the photos have been reviewed. The cost has …" at bounding box center [597, 288] width 787 height 57
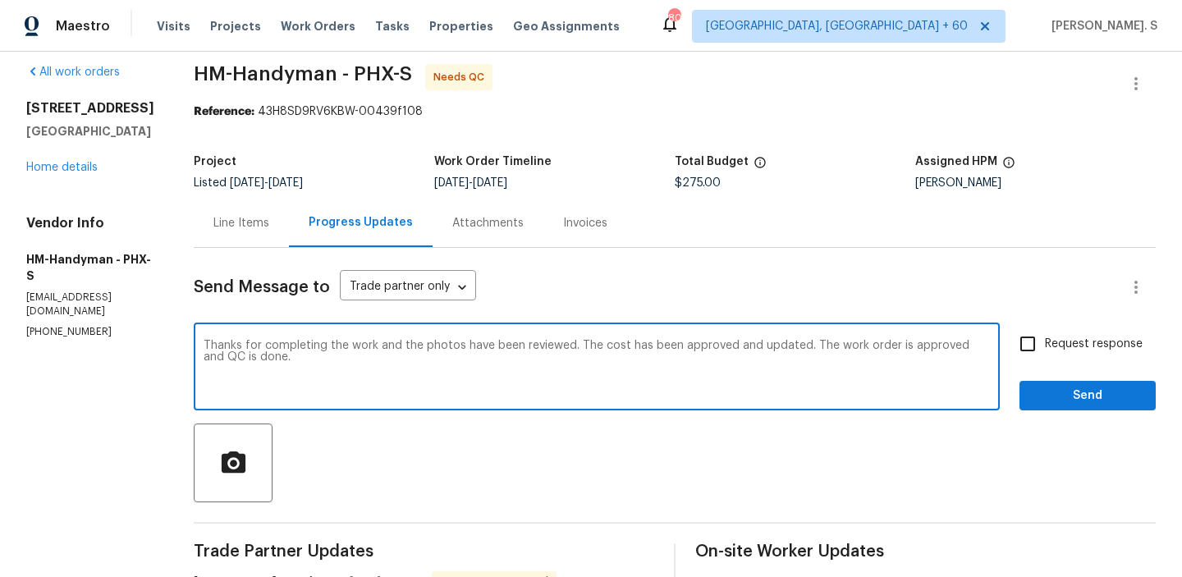
scroll to position [0, 0]
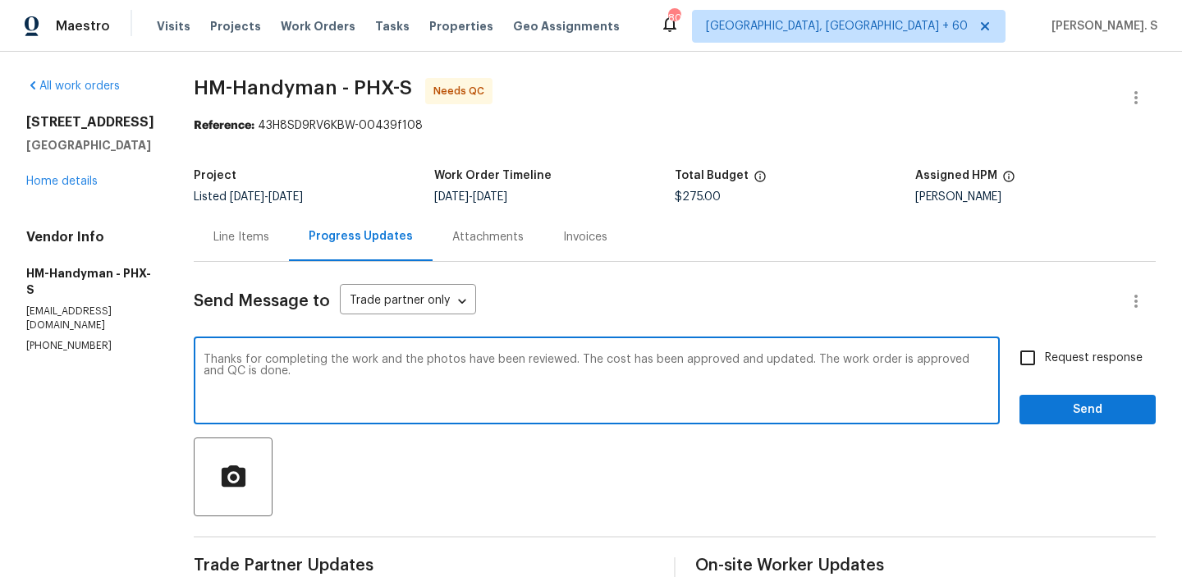
click at [1013, 347] on input "Request response" at bounding box center [1028, 358] width 34 height 34
checkbox input "true"
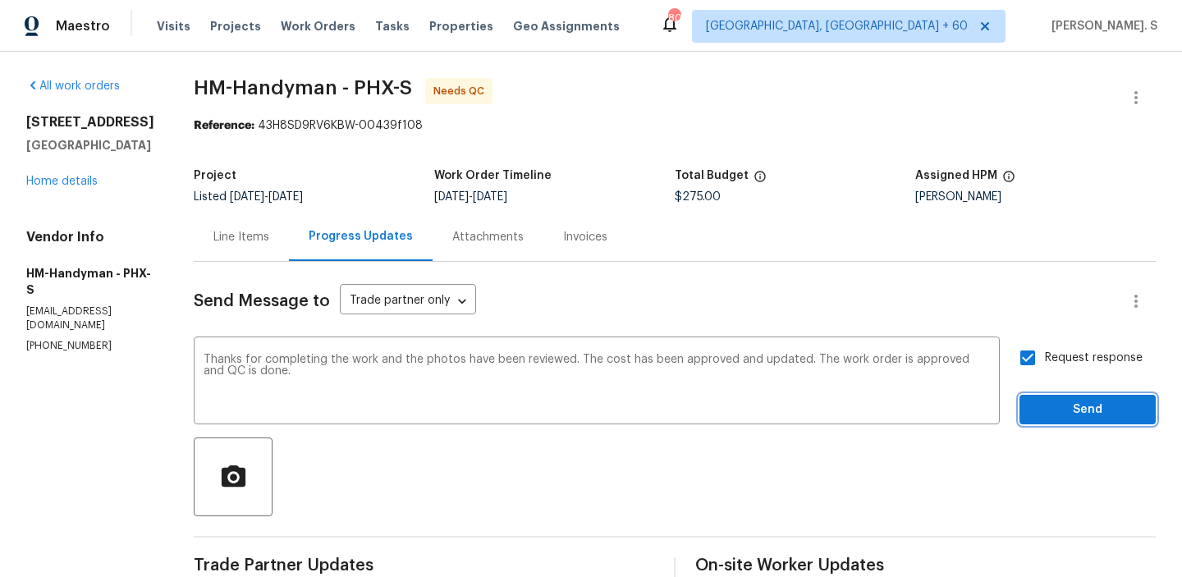
click at [1055, 395] on button "Send" at bounding box center [1088, 410] width 136 height 30
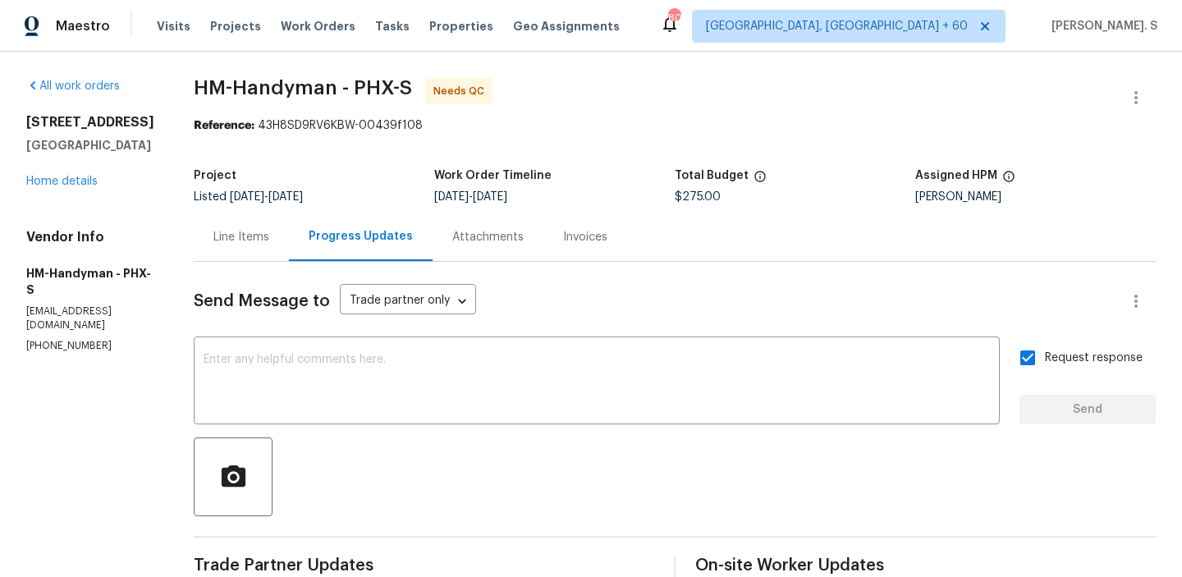
click at [253, 250] on div "Line Items" at bounding box center [241, 237] width 95 height 48
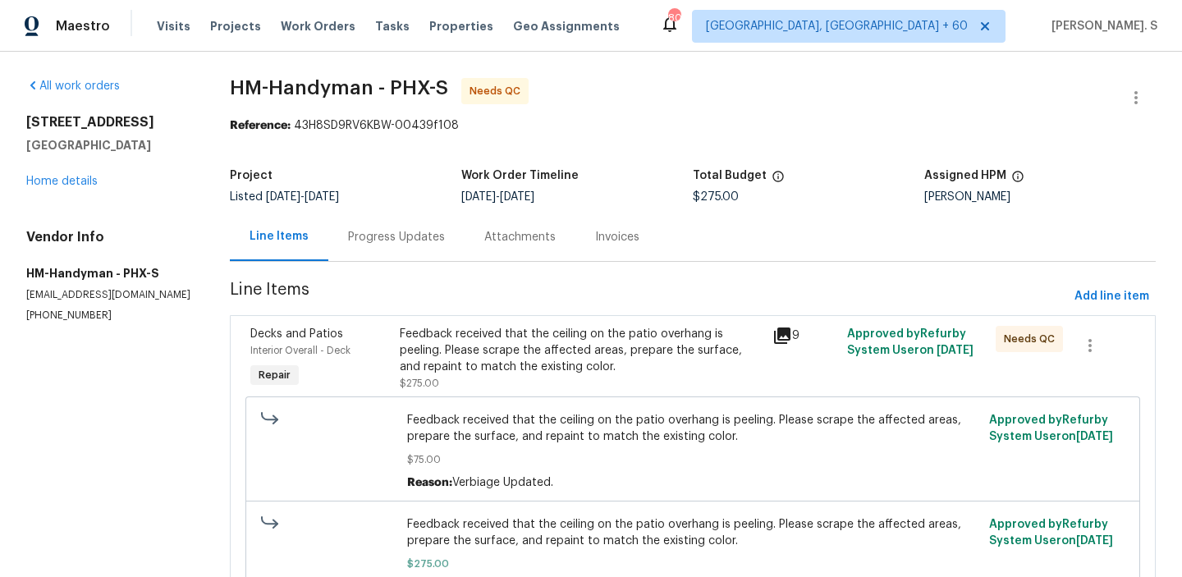
click at [682, 319] on div "Decks and Patios Interior Overall - Deck Repair Feedback received that the ceil…" at bounding box center [693, 470] width 926 height 311
click at [673, 353] on div "Feedback received that the ceiling on the patio overhang is peeling. Please scr…" at bounding box center [581, 350] width 363 height 49
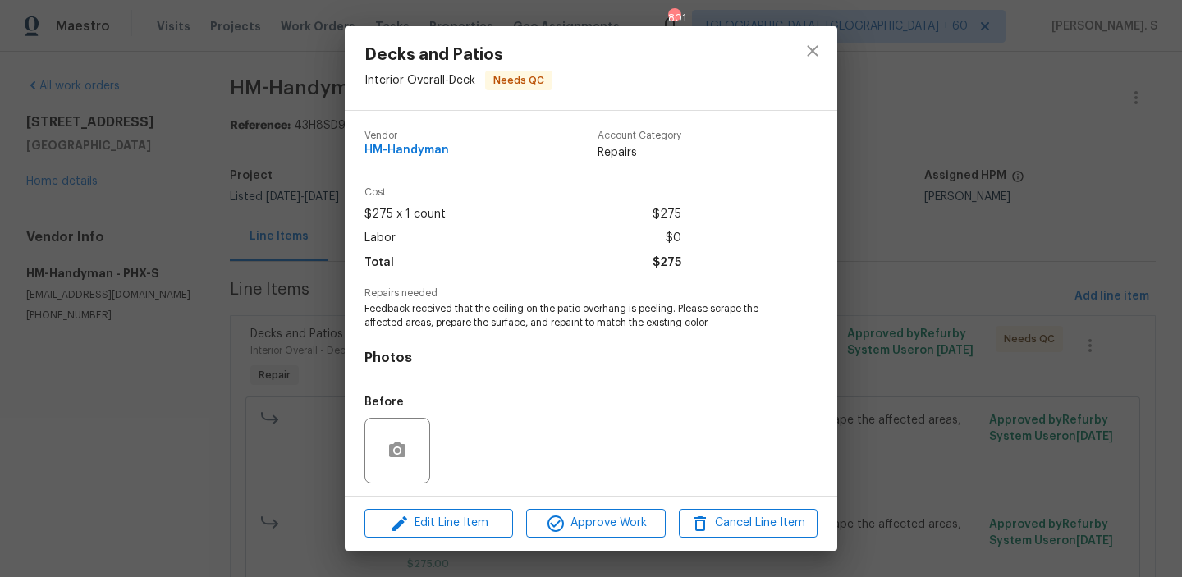
scroll to position [111, 0]
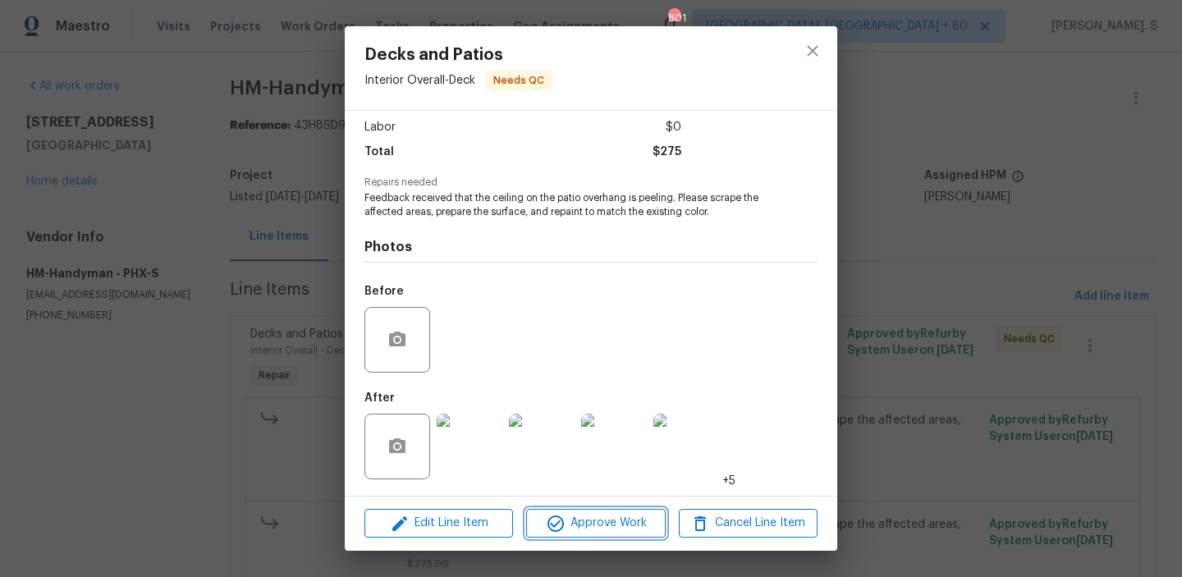
click at [595, 531] on span "Approve Work" at bounding box center [595, 523] width 129 height 21
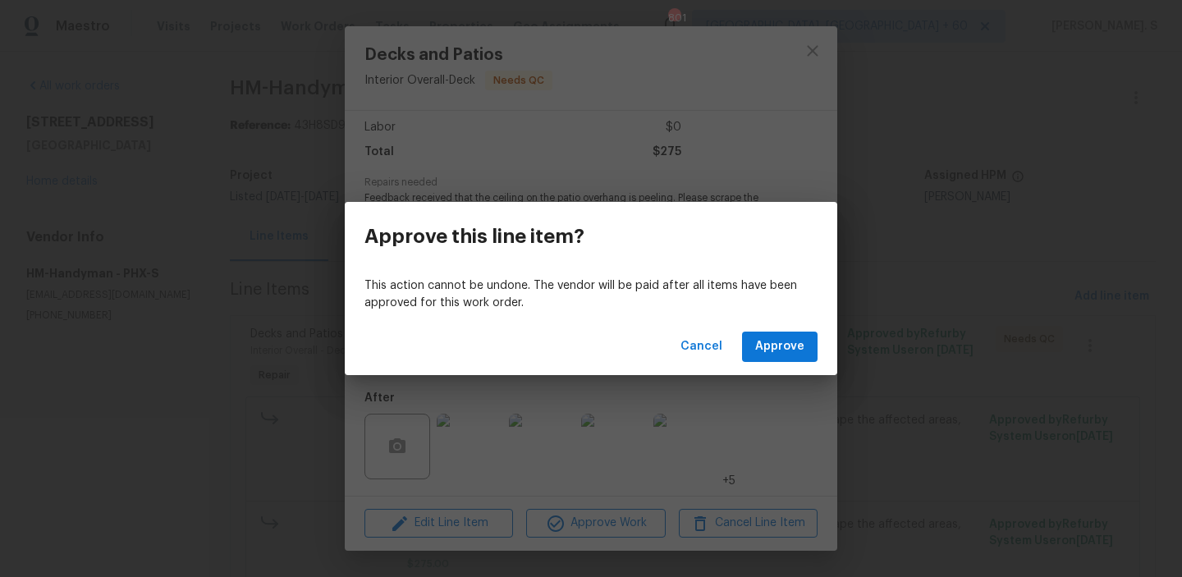
click at [755, 330] on div "Cancel Approve" at bounding box center [591, 347] width 493 height 57
click at [766, 338] on span "Approve" at bounding box center [779, 347] width 49 height 21
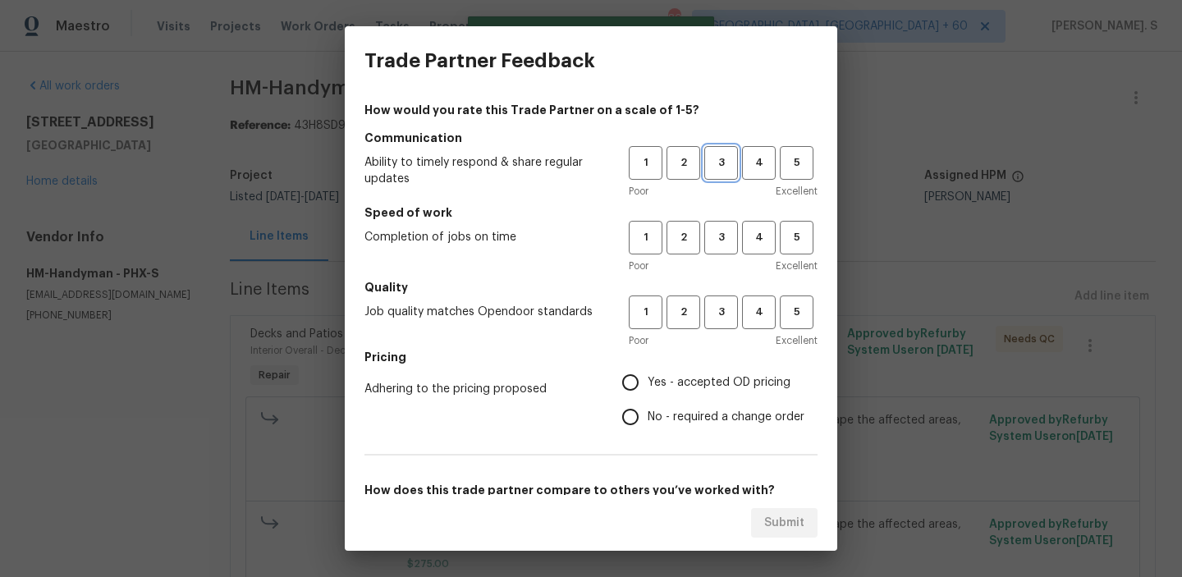
click at [720, 154] on span "3" at bounding box center [721, 163] width 30 height 19
click at [719, 241] on span "3" at bounding box center [721, 237] width 30 height 19
click at [720, 308] on span "3" at bounding box center [721, 312] width 30 height 19
click at [703, 429] on label "No - required a change order" at bounding box center [708, 417] width 191 height 34
click at [648, 429] on input "No - required a change order" at bounding box center [630, 417] width 34 height 34
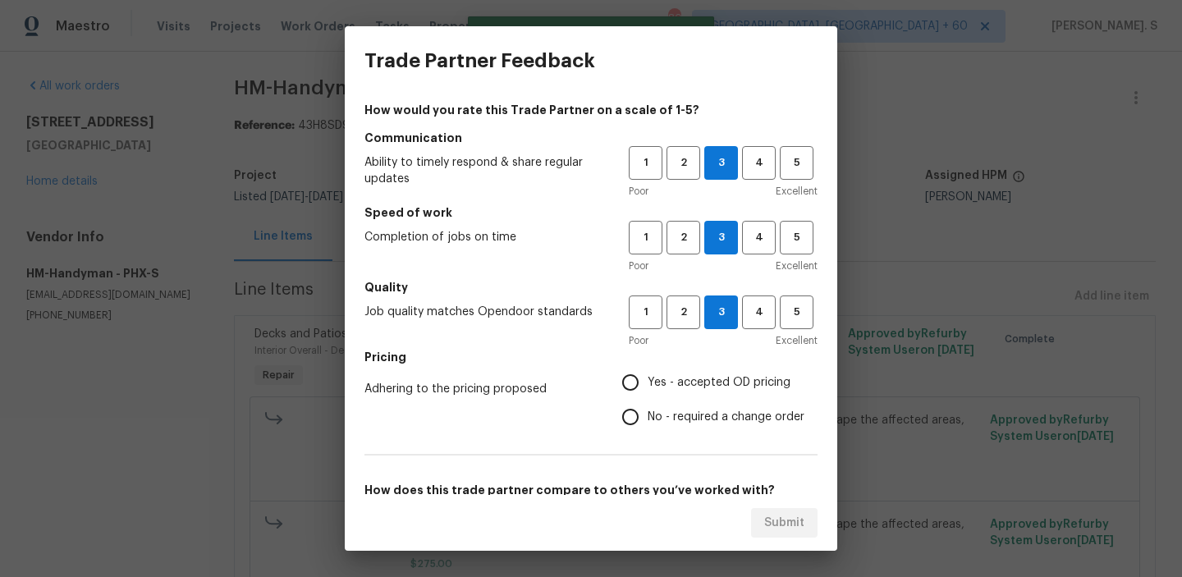
radio input "true"
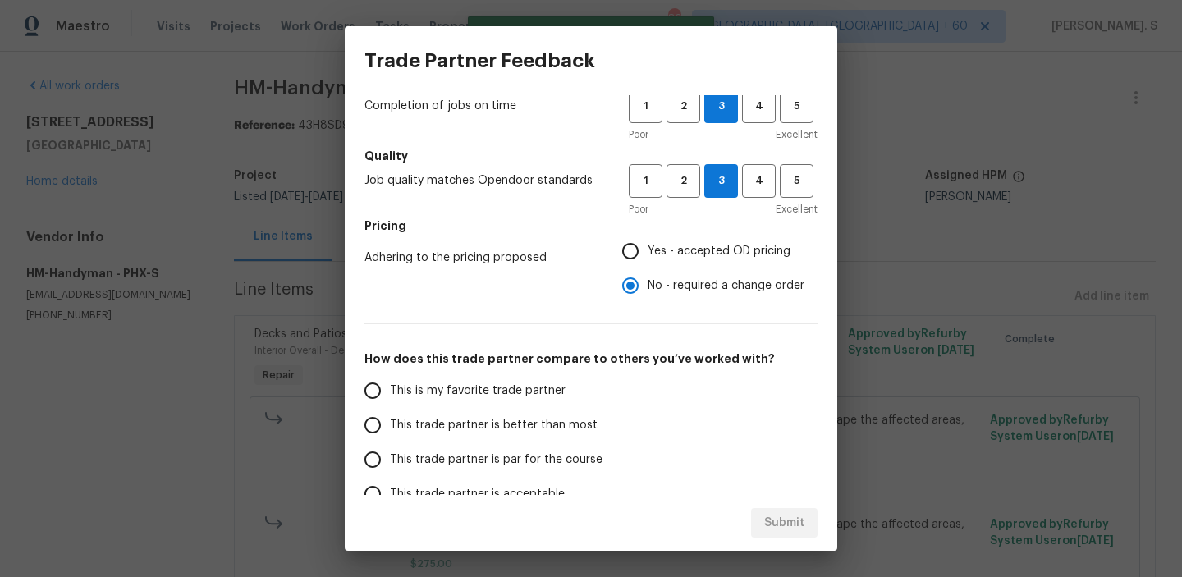
click at [557, 429] on span "This trade partner is better than most" at bounding box center [494, 425] width 208 height 17
click at [390, 429] on input "This trade partner is better than most" at bounding box center [373, 425] width 34 height 34
click at [785, 511] on button "Submit" at bounding box center [784, 523] width 67 height 30
radio input "true"
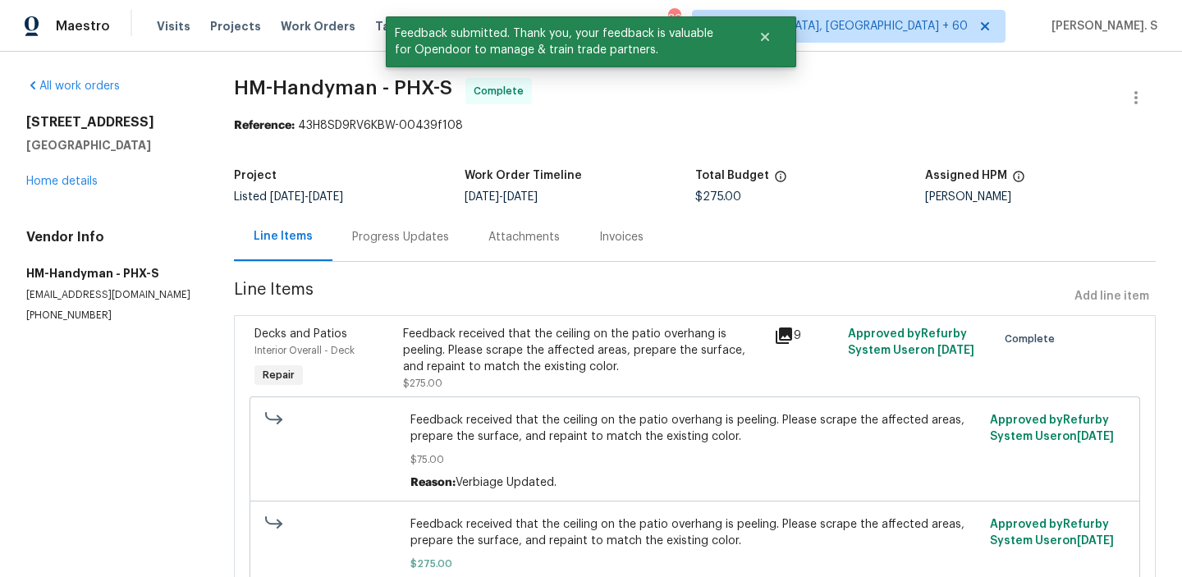
click at [344, 257] on div "Progress Updates" at bounding box center [401, 237] width 136 height 48
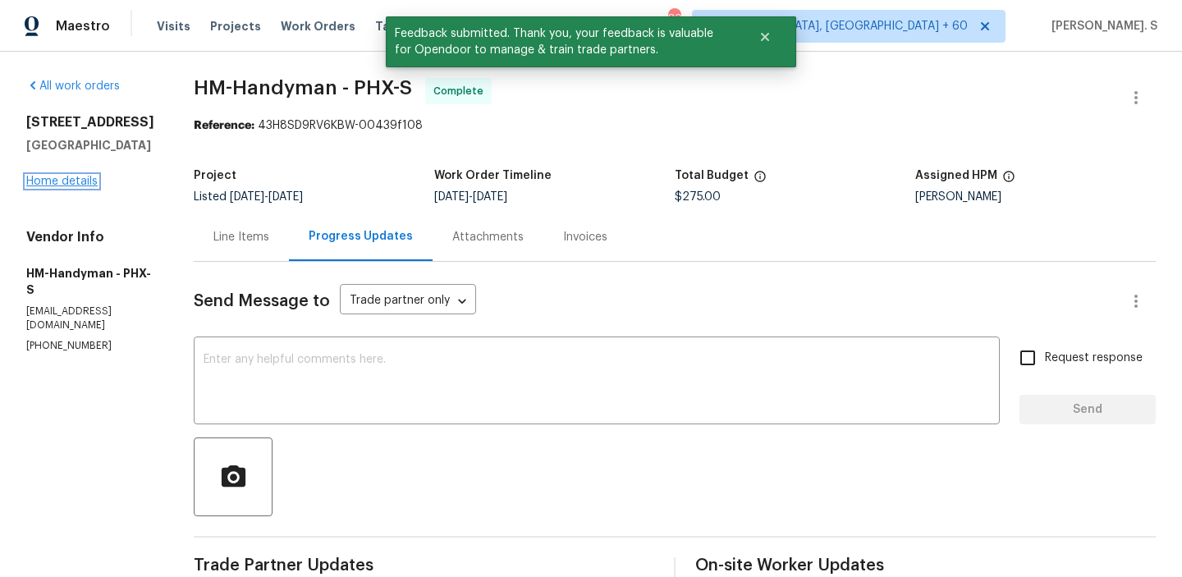
click at [93, 178] on link "Home details" at bounding box center [61, 181] width 71 height 11
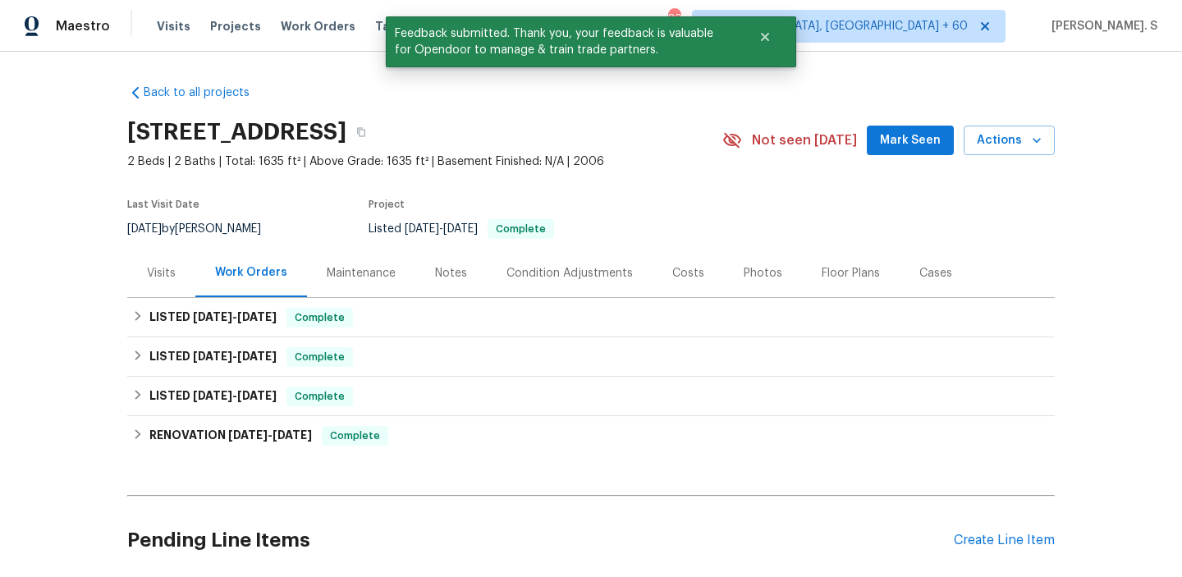
scroll to position [130, 0]
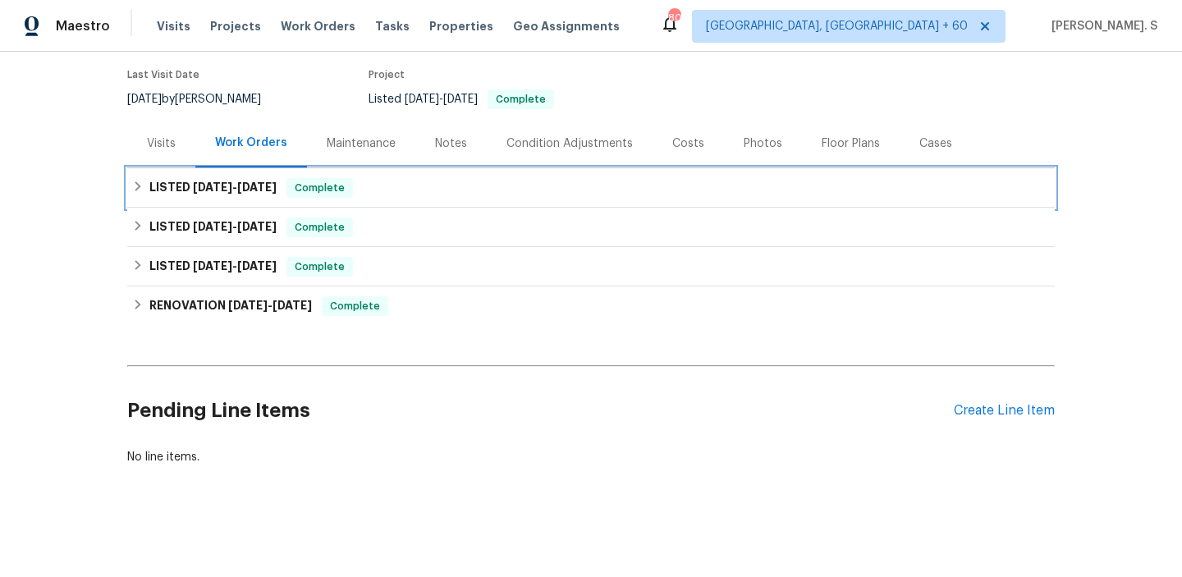
click at [231, 184] on span "[DATE]" at bounding box center [212, 186] width 39 height 11
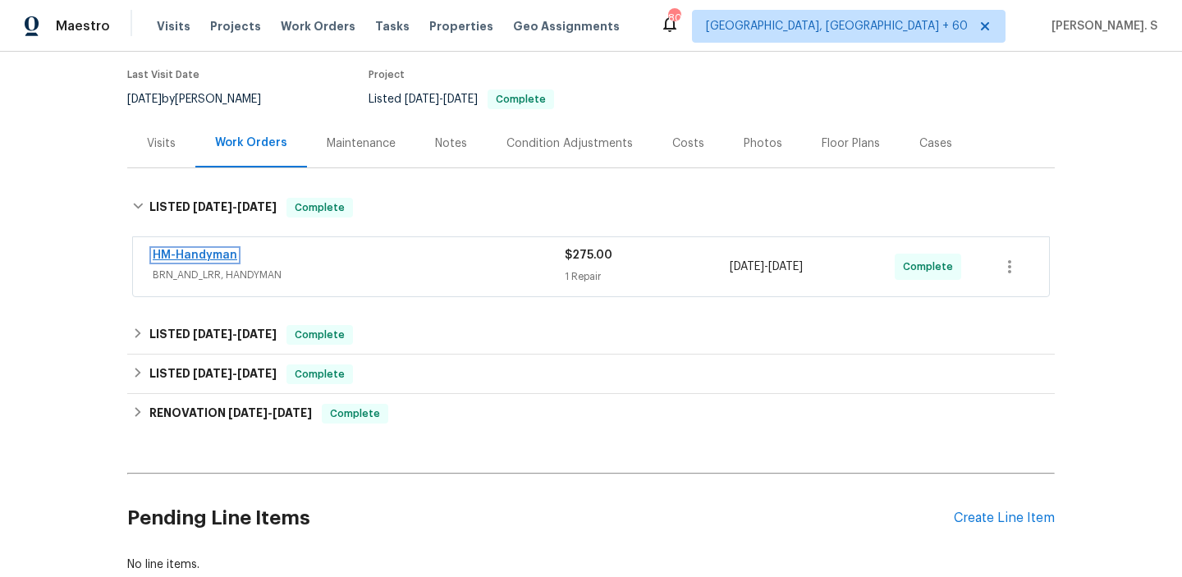
click at [188, 251] on link "HM-Handyman" at bounding box center [195, 255] width 85 height 11
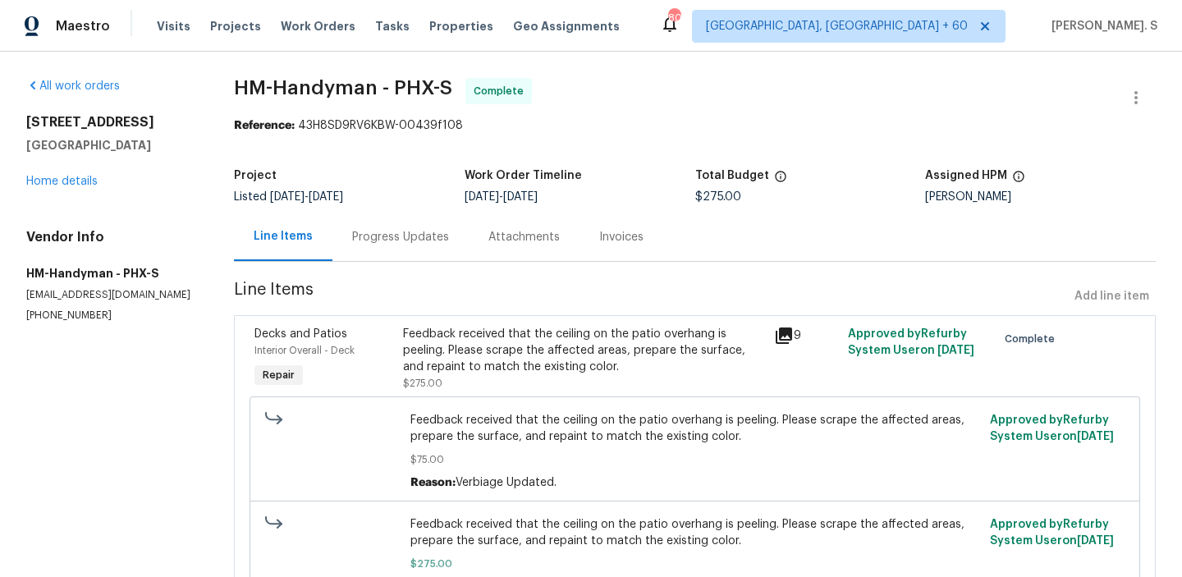
click at [476, 246] on div "Attachments" at bounding box center [524, 237] width 111 height 48
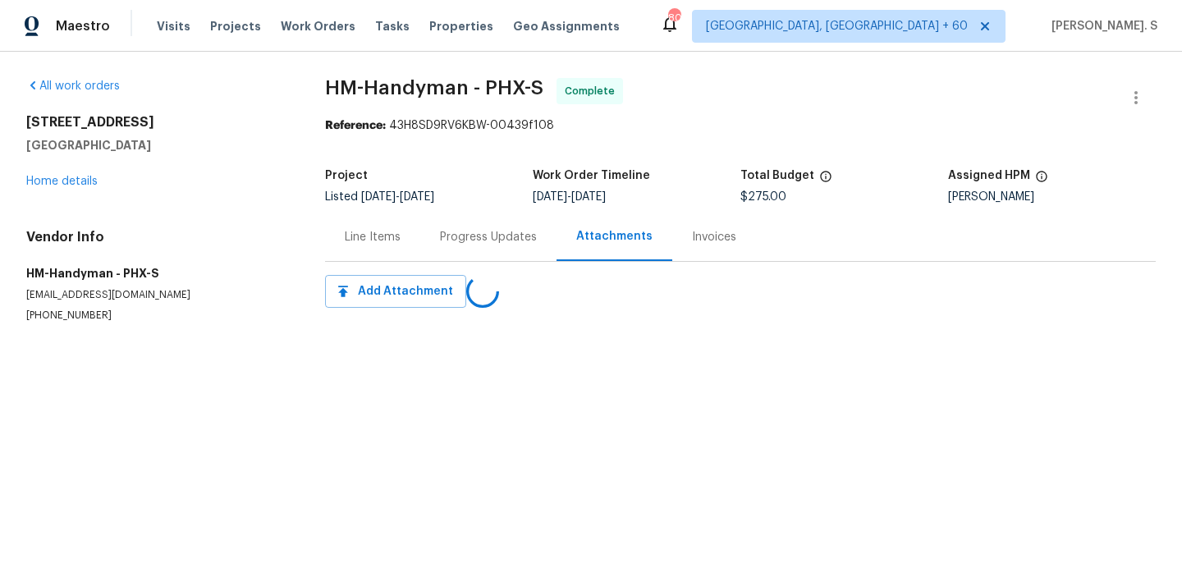
click at [440, 245] on div "Progress Updates" at bounding box center [488, 237] width 97 height 16
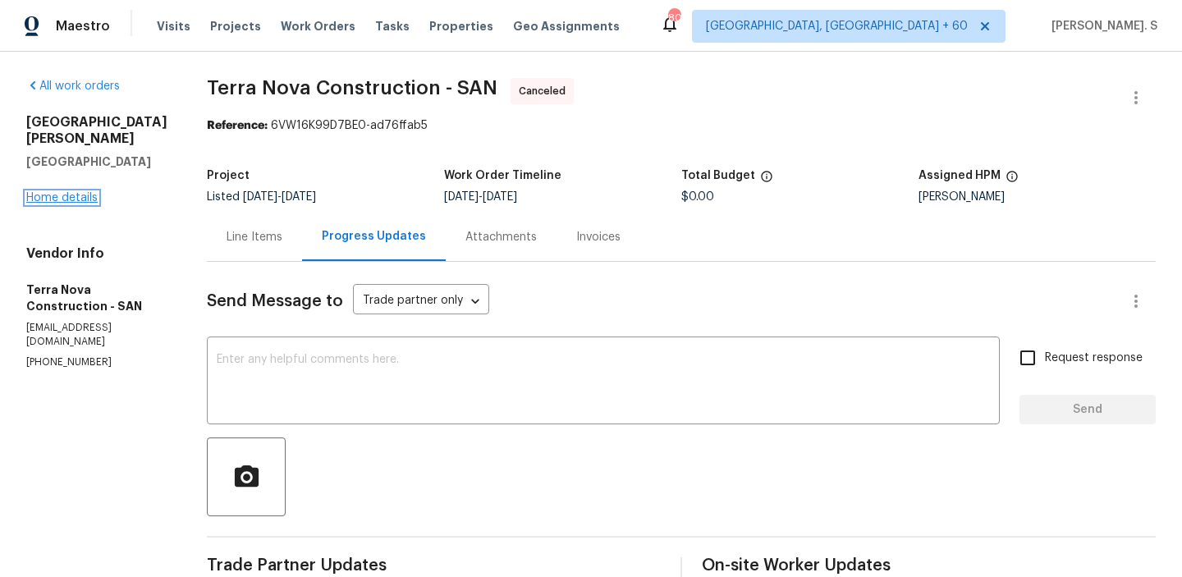
click at [70, 192] on link "Home details" at bounding box center [61, 197] width 71 height 11
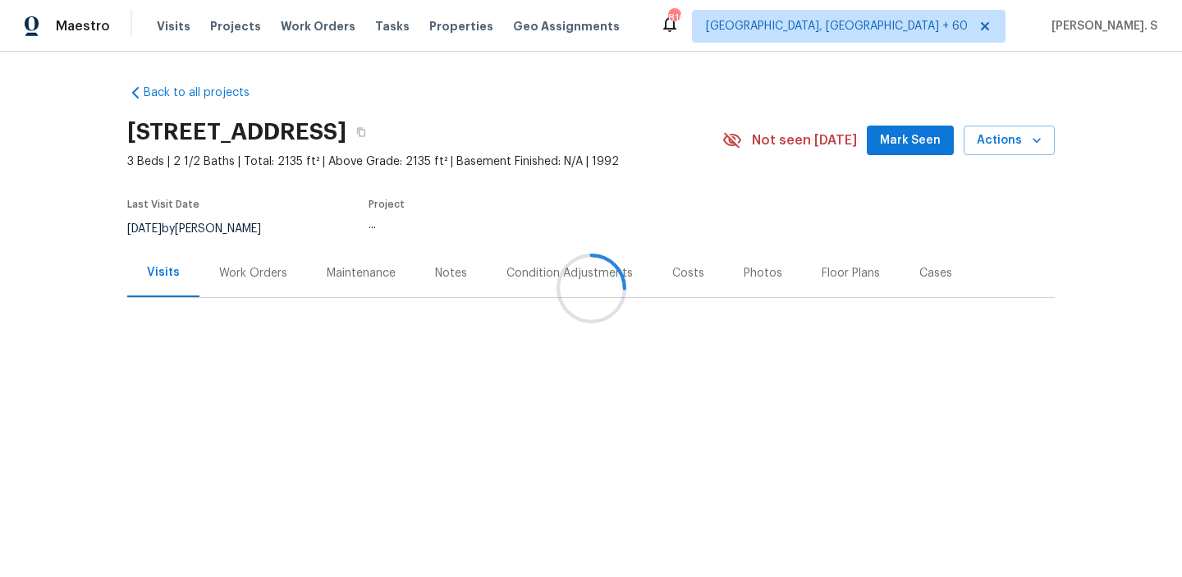
click at [243, 269] on div at bounding box center [591, 288] width 1182 height 577
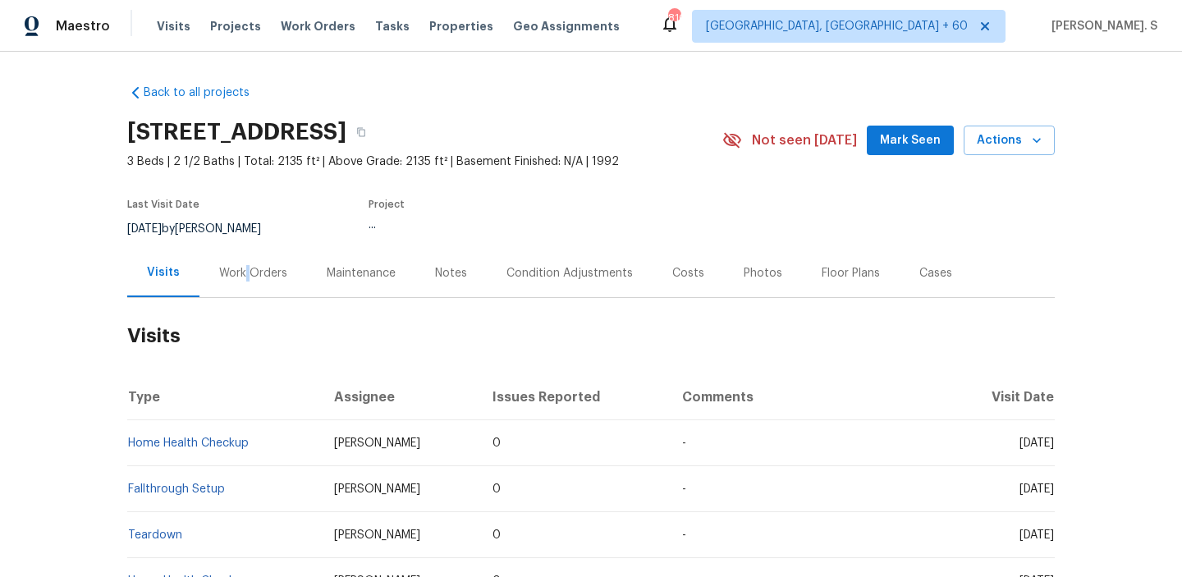
click at [243, 269] on div "Work Orders" at bounding box center [253, 273] width 68 height 16
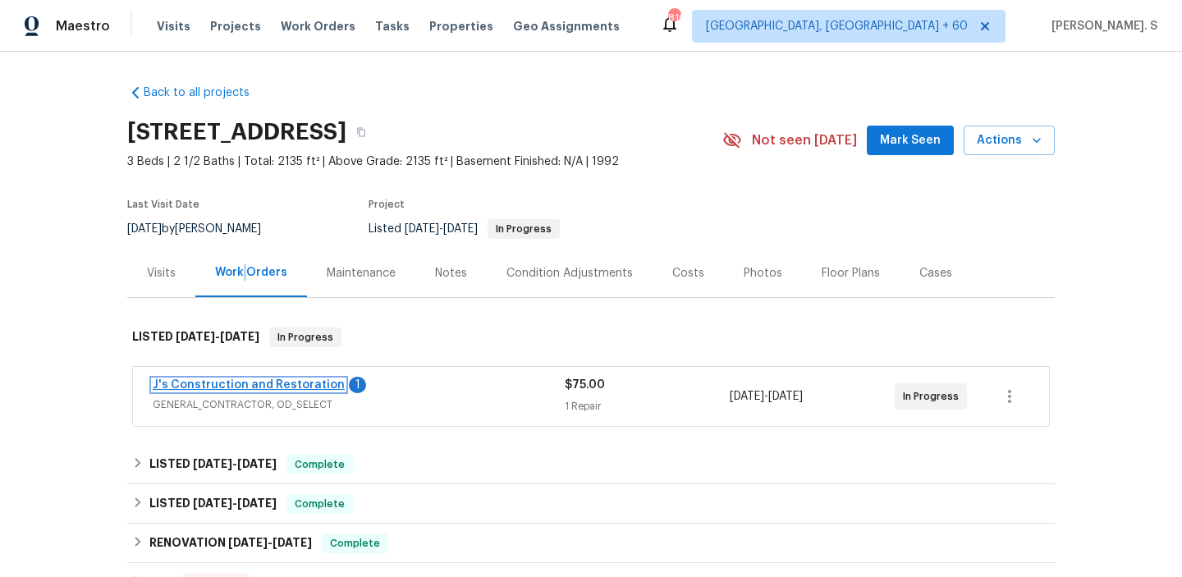
click at [245, 387] on link "J's Construction and Restoration" at bounding box center [249, 384] width 192 height 11
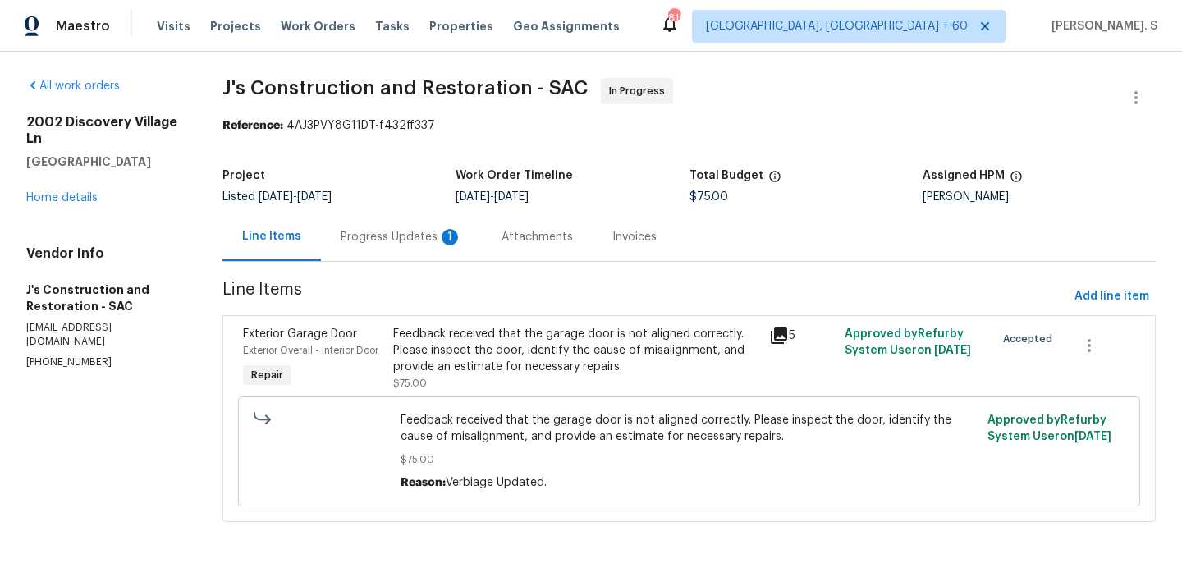
click at [393, 225] on div "Progress Updates 1" at bounding box center [401, 237] width 161 height 48
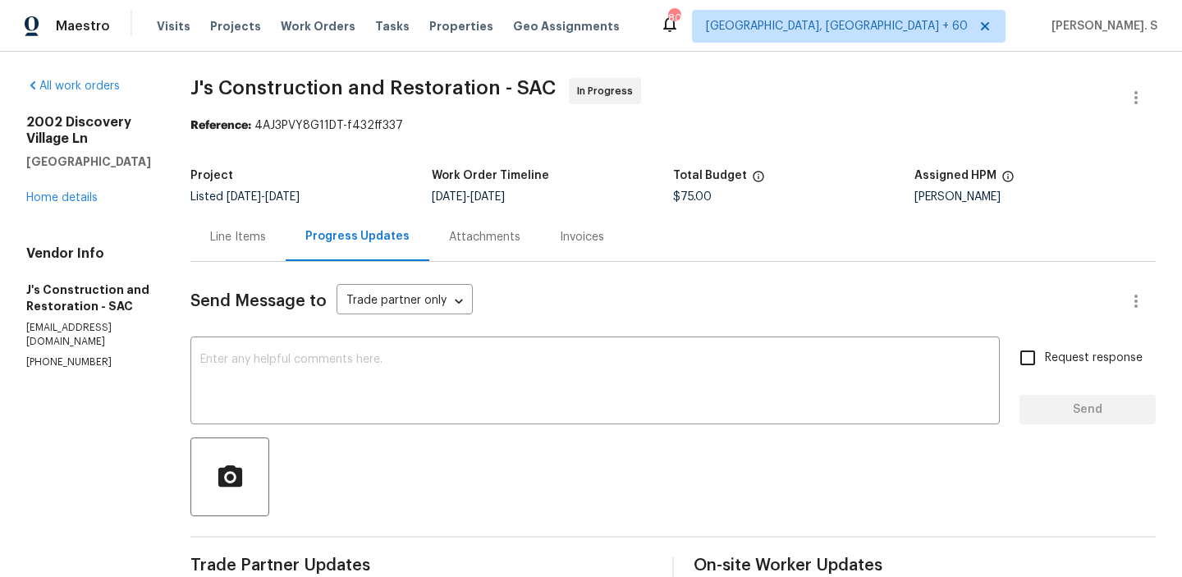
click at [249, 231] on div "Line Items" at bounding box center [238, 237] width 56 height 16
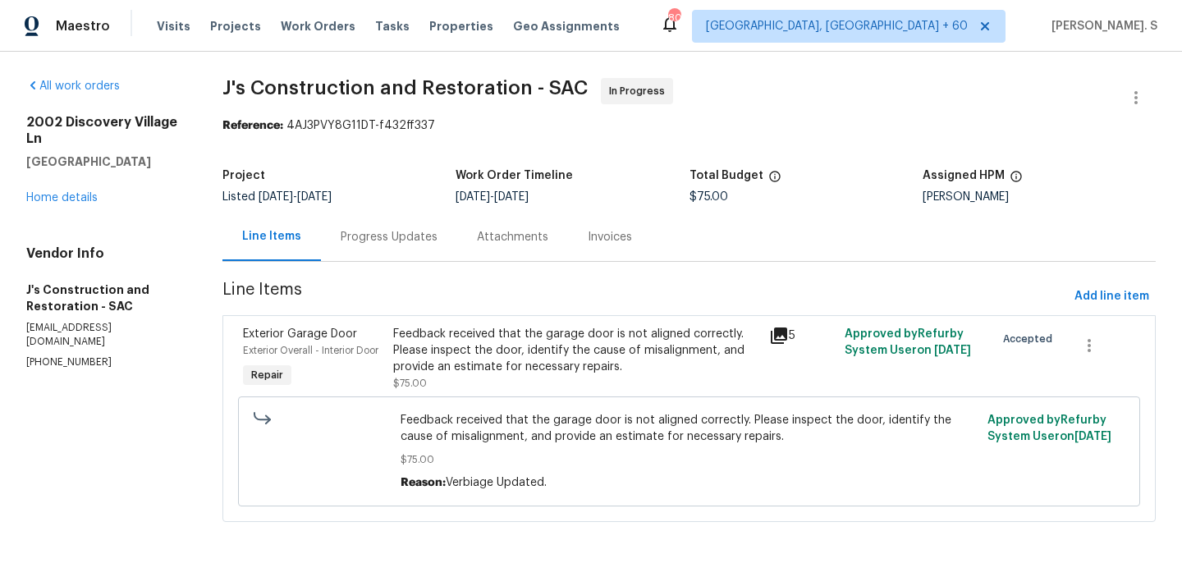
click at [560, 369] on div "Feedback received that the garage door is not aligned correctly. Please inspect…" at bounding box center [576, 350] width 366 height 49
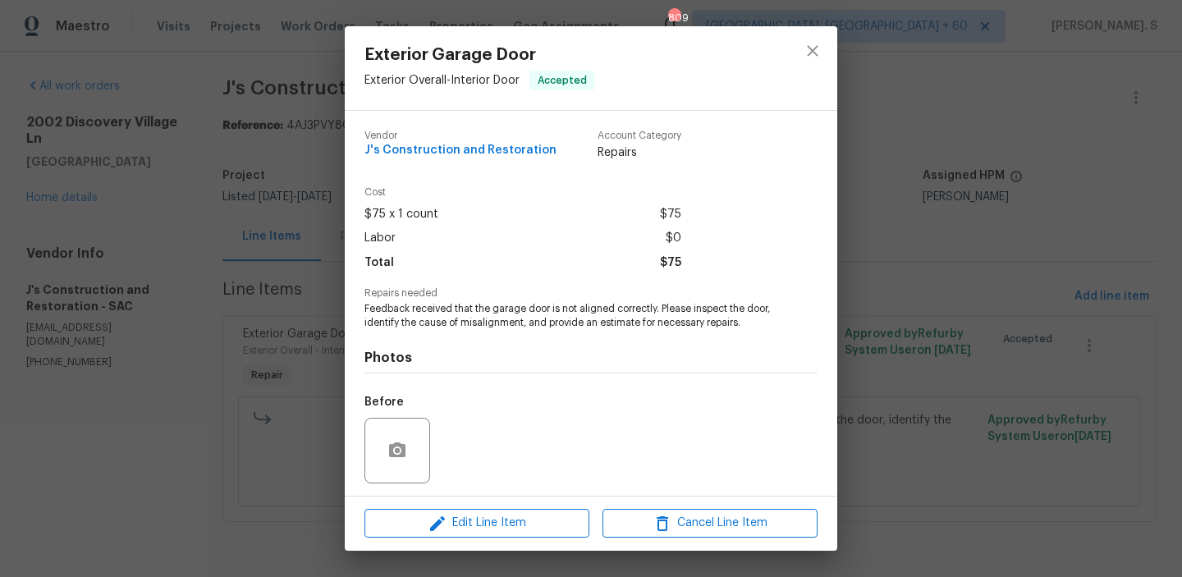
scroll to position [111, 0]
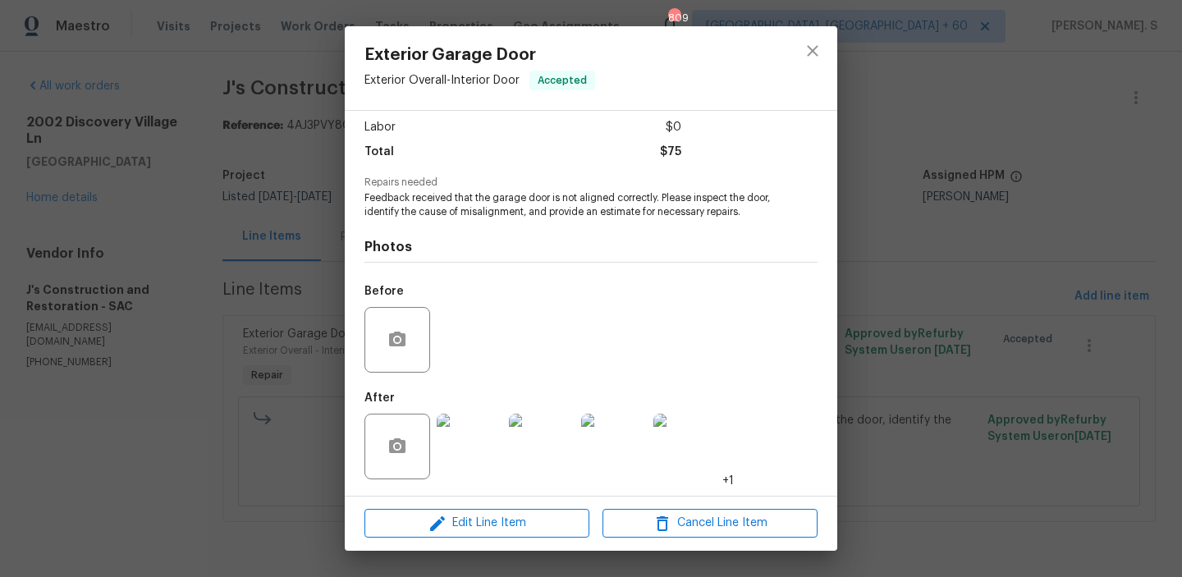
click at [489, 410] on div at bounding box center [470, 446] width 72 height 85
click at [417, 445] on div at bounding box center [398, 447] width 66 height 66
click at [470, 448] on img at bounding box center [470, 447] width 66 height 66
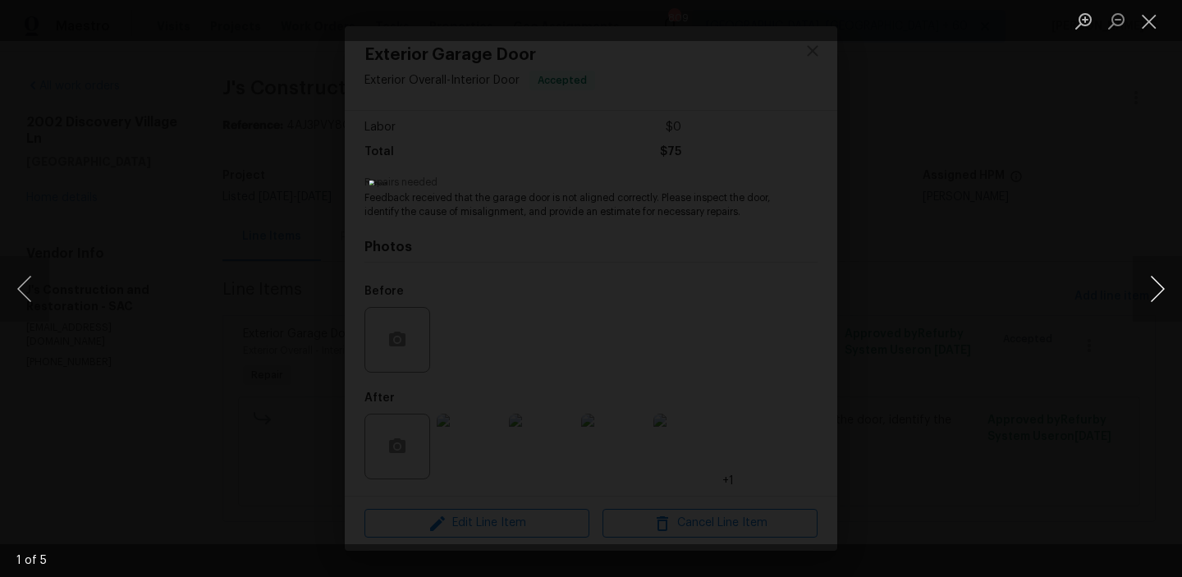
click at [1171, 292] on button "Next image" at bounding box center [1157, 289] width 49 height 66
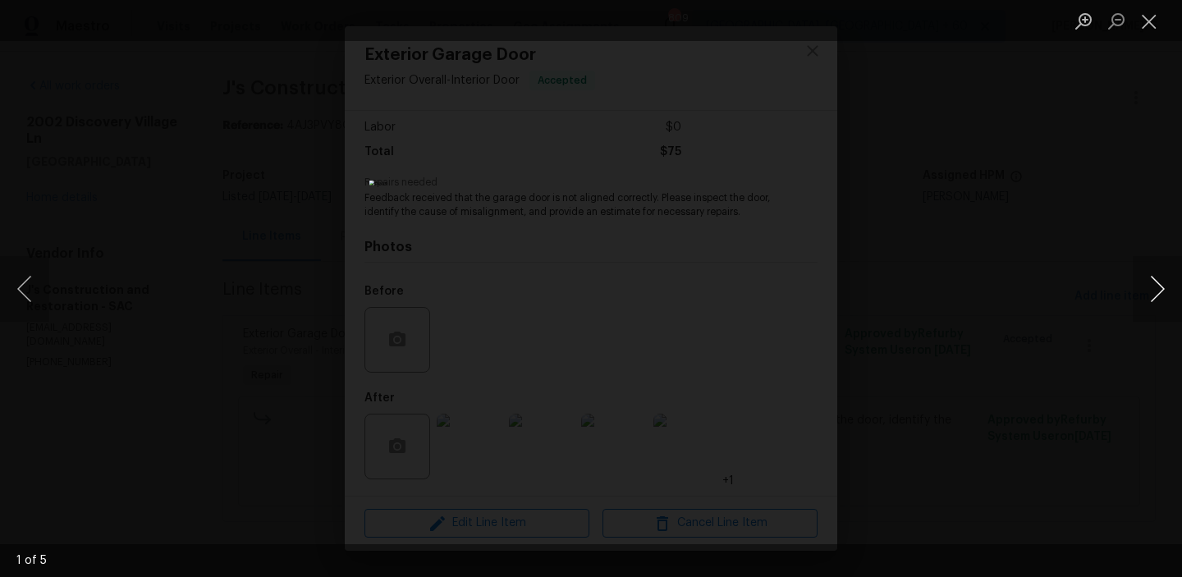
click at [1171, 292] on button "Next image" at bounding box center [1157, 289] width 49 height 66
click at [1137, 16] on button "Close lightbox" at bounding box center [1149, 21] width 33 height 29
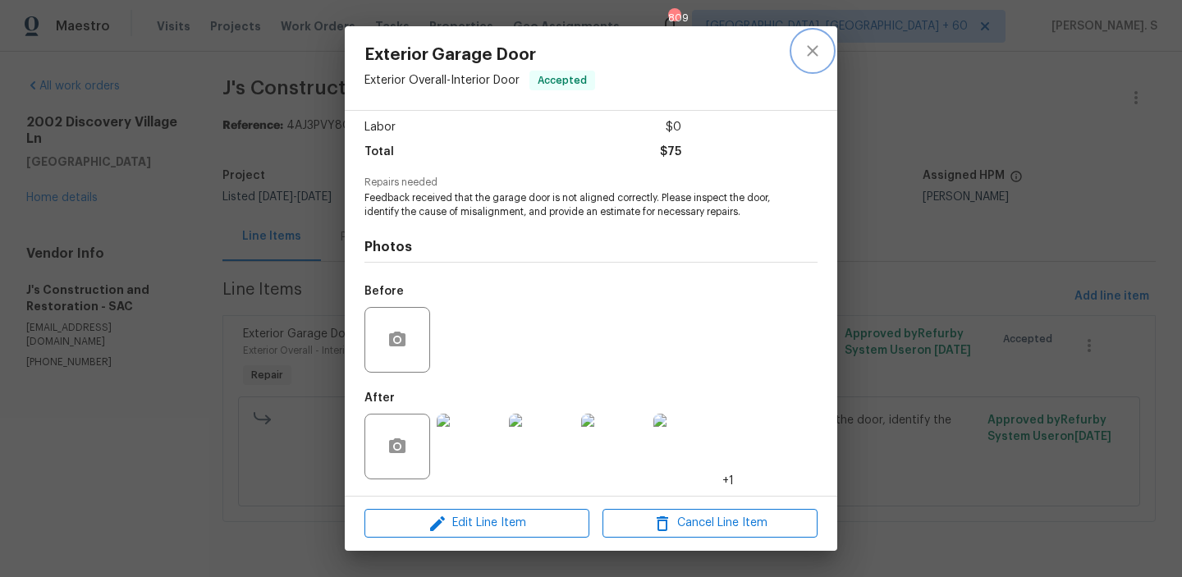
click at [824, 50] on button "close" at bounding box center [812, 50] width 39 height 39
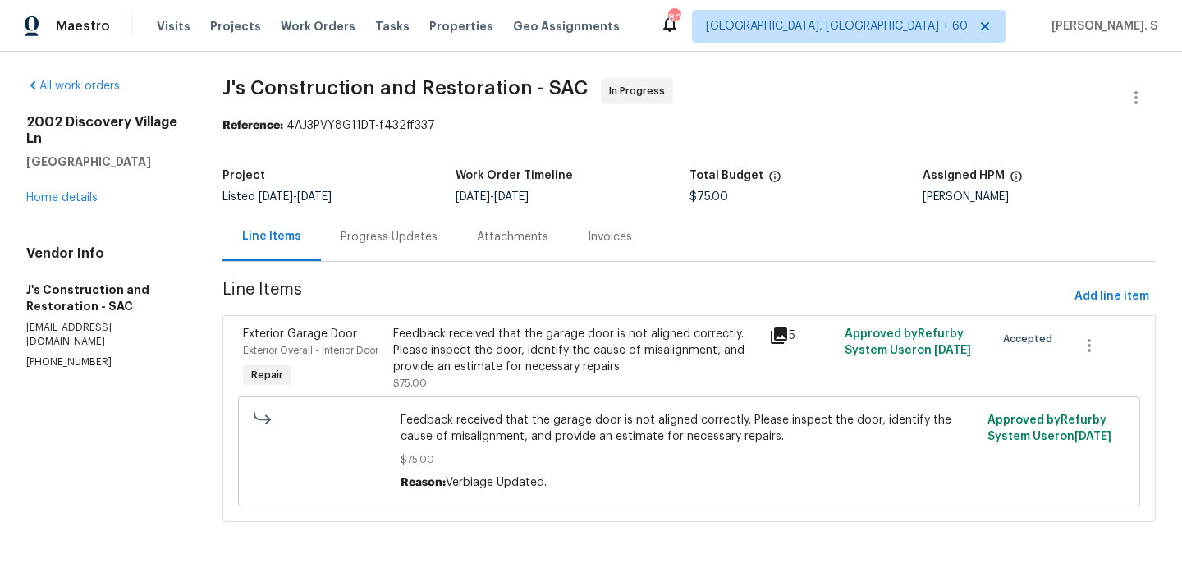
click at [387, 265] on section "J's Construction and Restoration - SAC In Progress Reference: 4AJ3PVY8G11DT-f43…" at bounding box center [690, 310] width 934 height 464
click at [387, 244] on div "Progress Updates" at bounding box center [389, 237] width 97 height 16
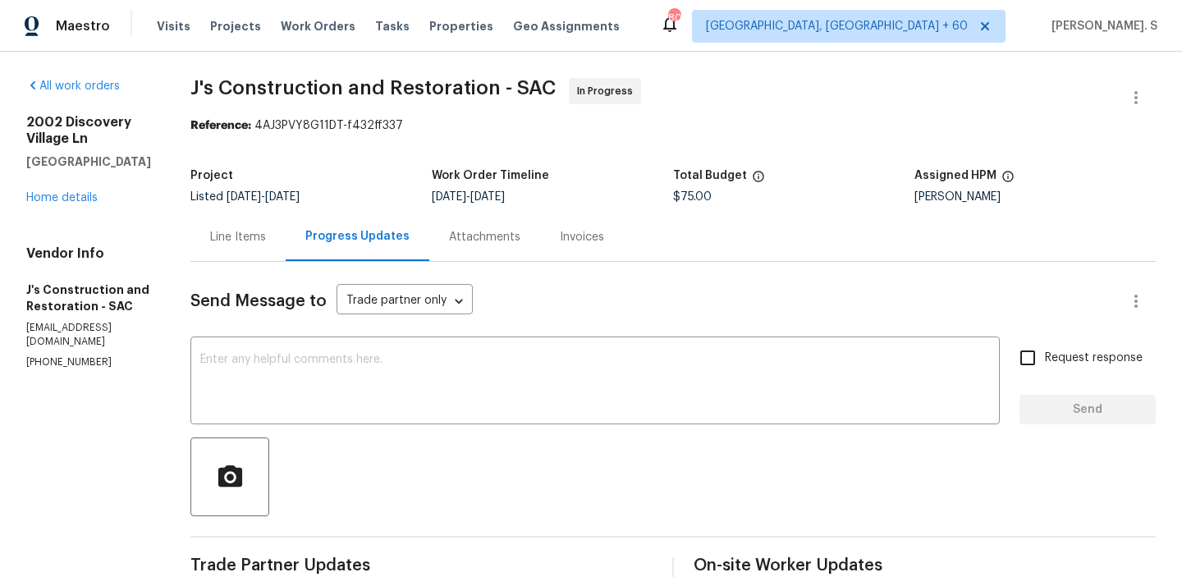
click at [274, 224] on div "Line Items" at bounding box center [238, 237] width 95 height 48
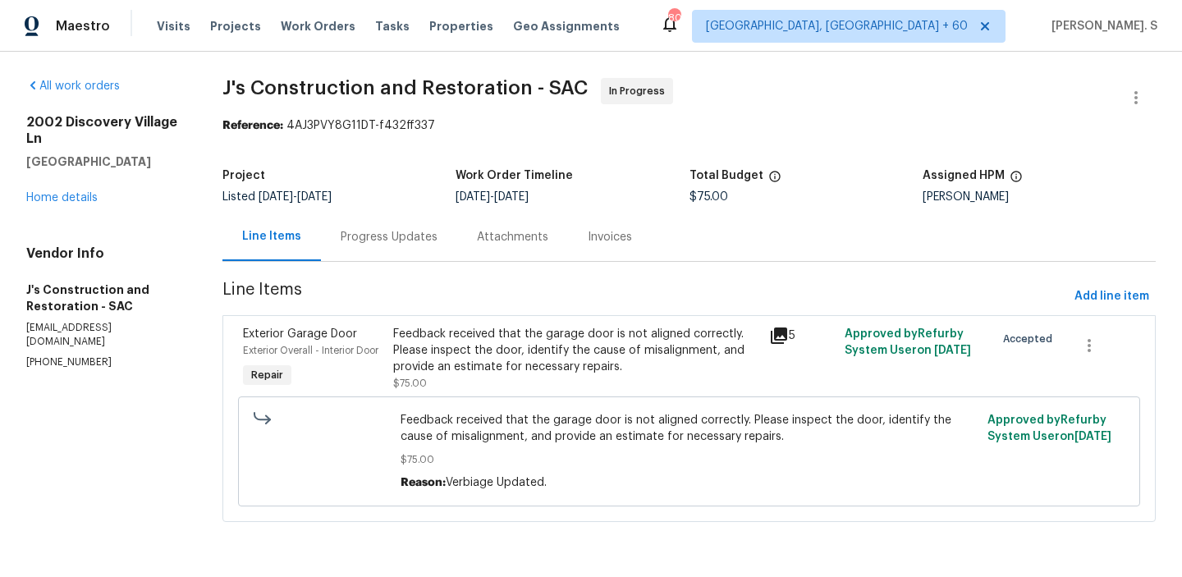
click at [633, 375] on div "Feedback received that the garage door is not aligned correctly. Please inspect…" at bounding box center [576, 359] width 366 height 66
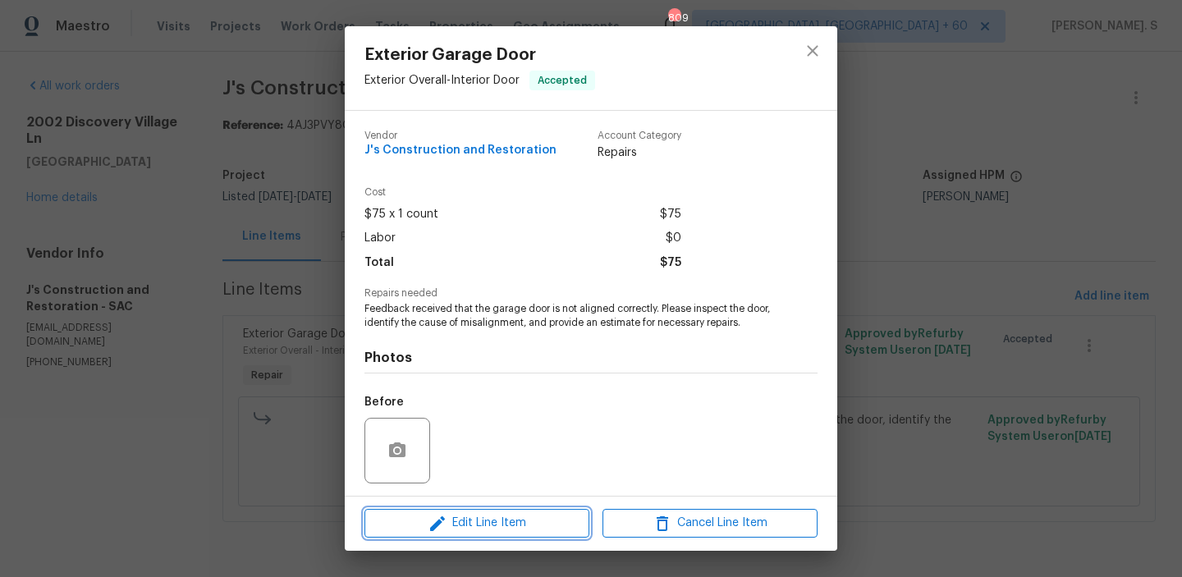
click at [407, 519] on span "Edit Line Item" at bounding box center [477, 523] width 215 height 21
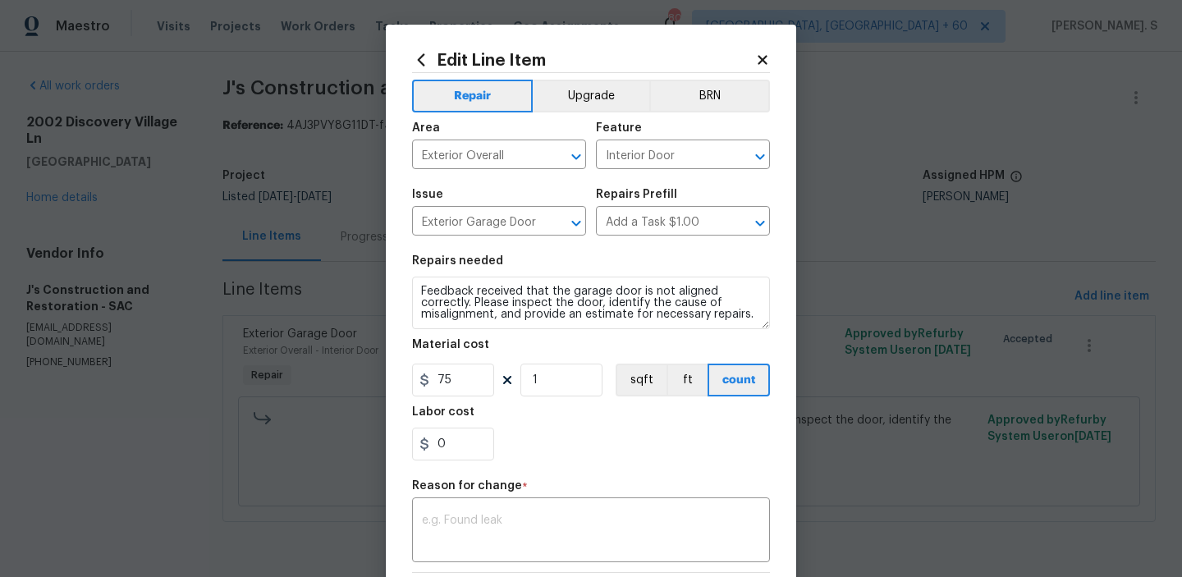
click at [443, 357] on div "Material cost" at bounding box center [591, 349] width 358 height 21
click at [447, 378] on input "75" at bounding box center [453, 380] width 82 height 33
type input "150"
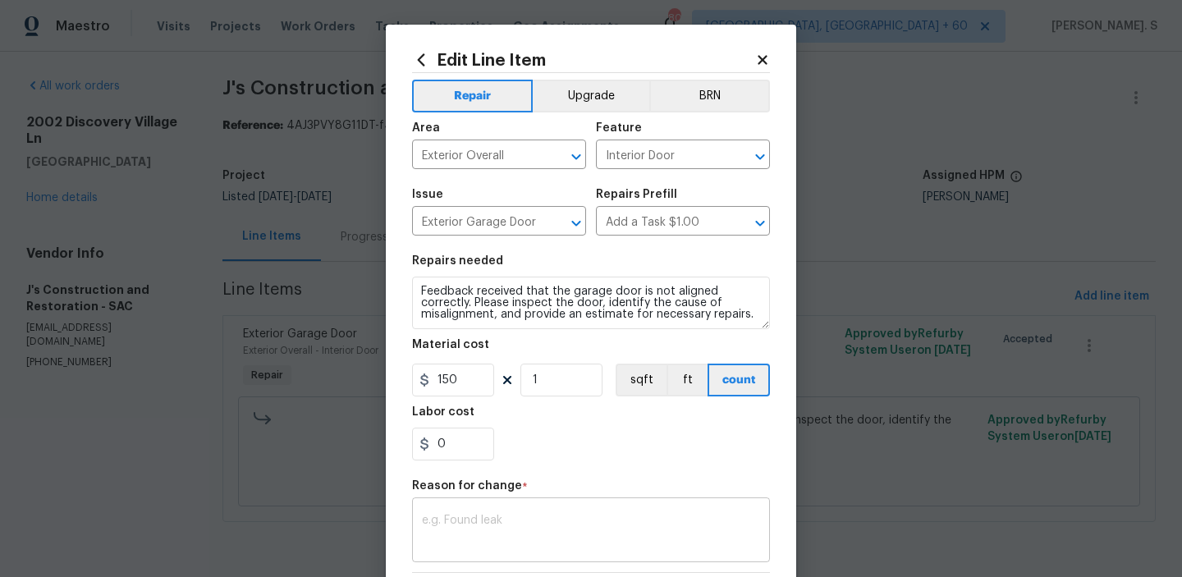
click at [508, 518] on textarea at bounding box center [591, 532] width 338 height 34
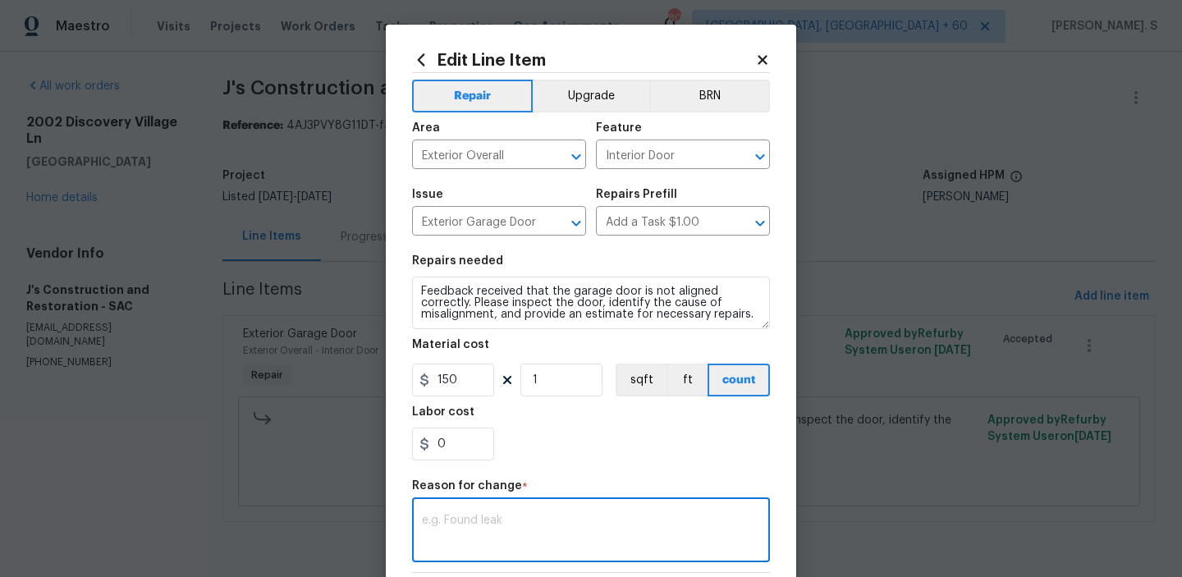
paste textarea "(GJ) Updated per vendor’s final cost."
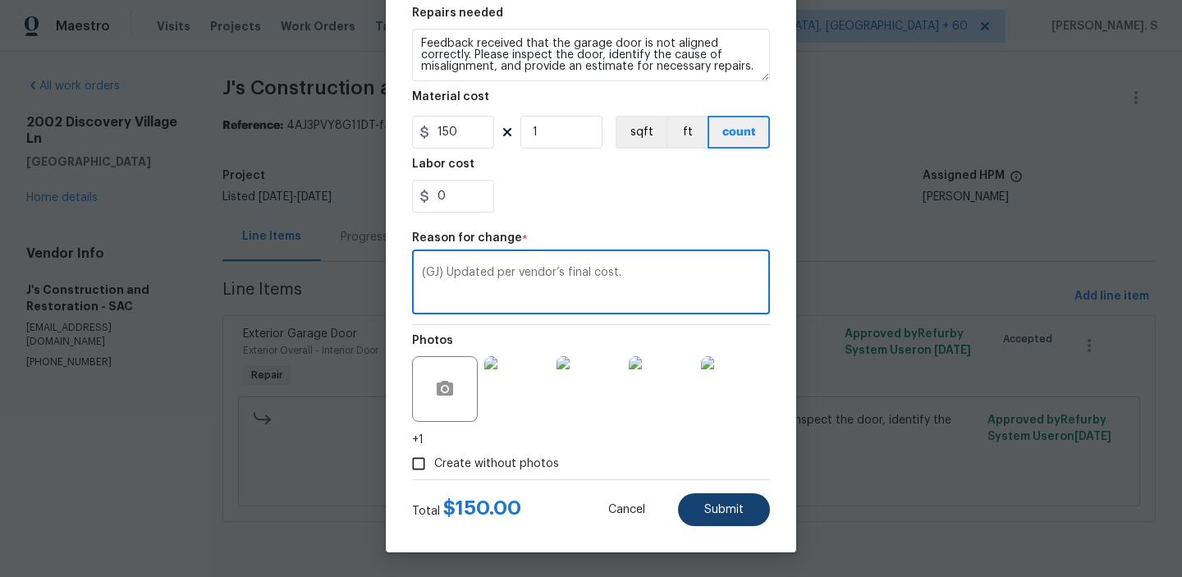
type textarea "(GJ) Updated per vendor’s final cost."
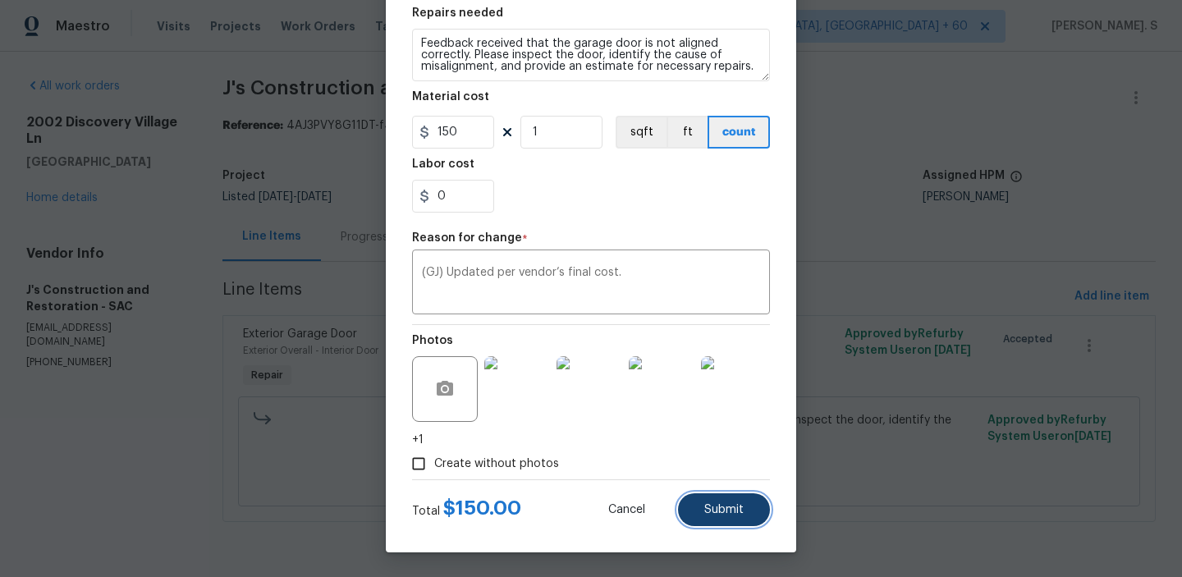
click at [724, 506] on span "Submit" at bounding box center [724, 510] width 39 height 12
click at [1143, 545] on body "Maestro Visits Projects Work Orders Tasks Properties Geo Assignments 809 Albuqu…" at bounding box center [591, 284] width 1182 height 568
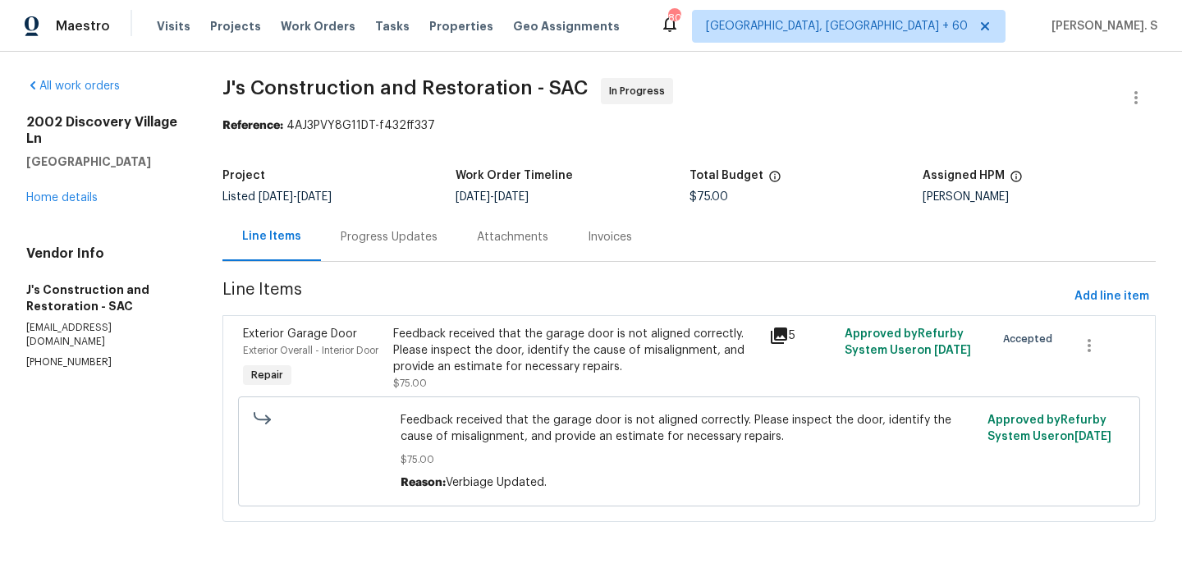
click at [1143, 545] on div "All work orders 2002 Discovery Village Ln Gold River, CA 95670 Home details Ven…" at bounding box center [591, 310] width 1182 height 517
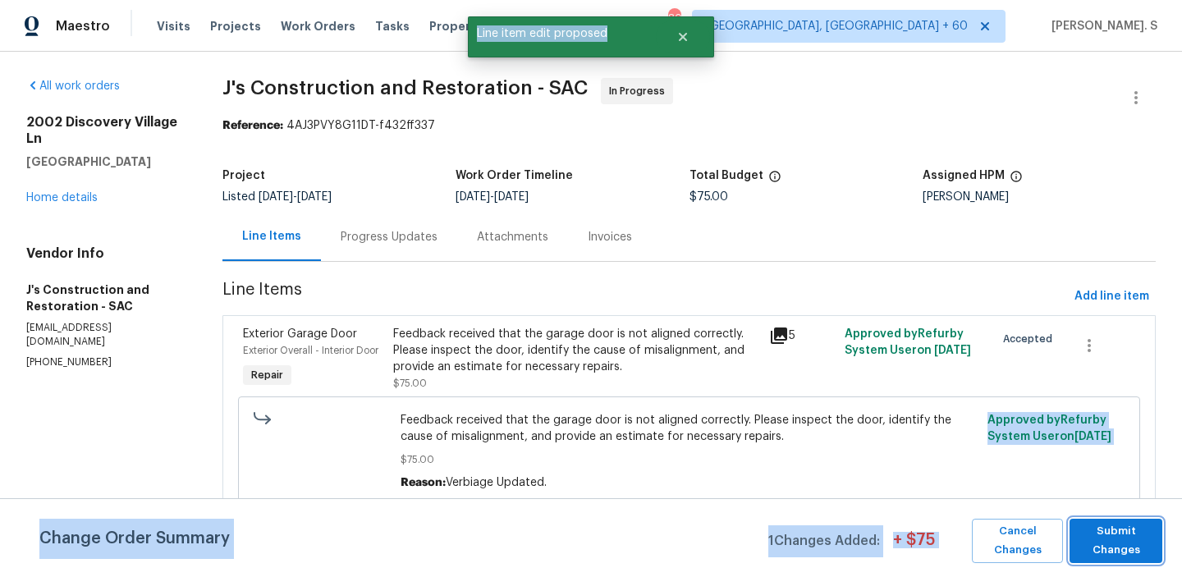
click at [1143, 545] on span "Submit Changes" at bounding box center [1116, 541] width 76 height 38
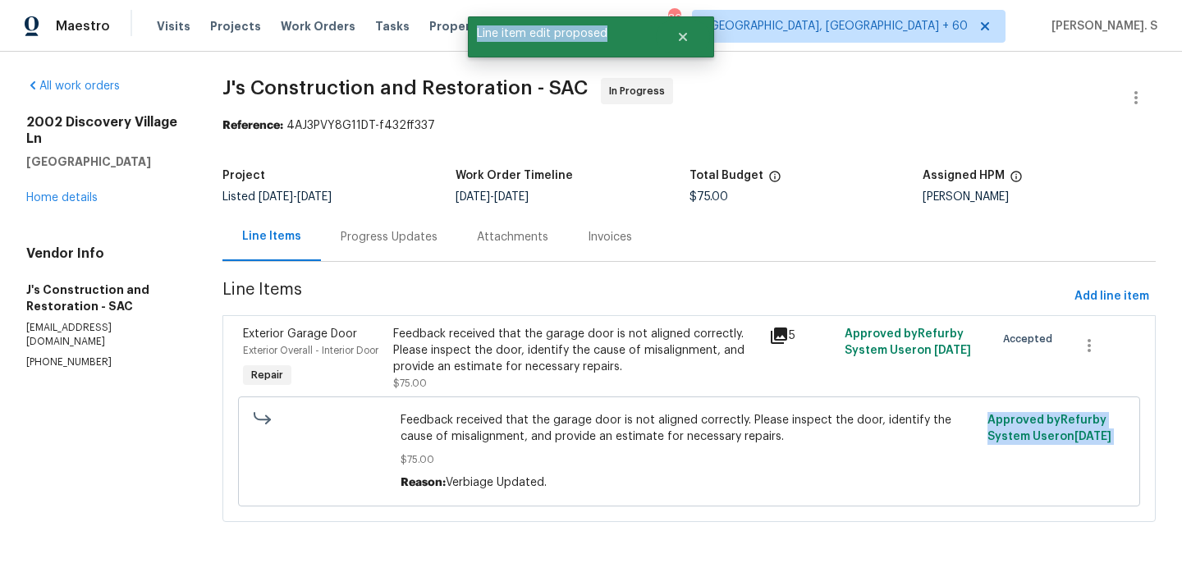
click at [438, 231] on div "Progress Updates" at bounding box center [389, 237] width 136 height 48
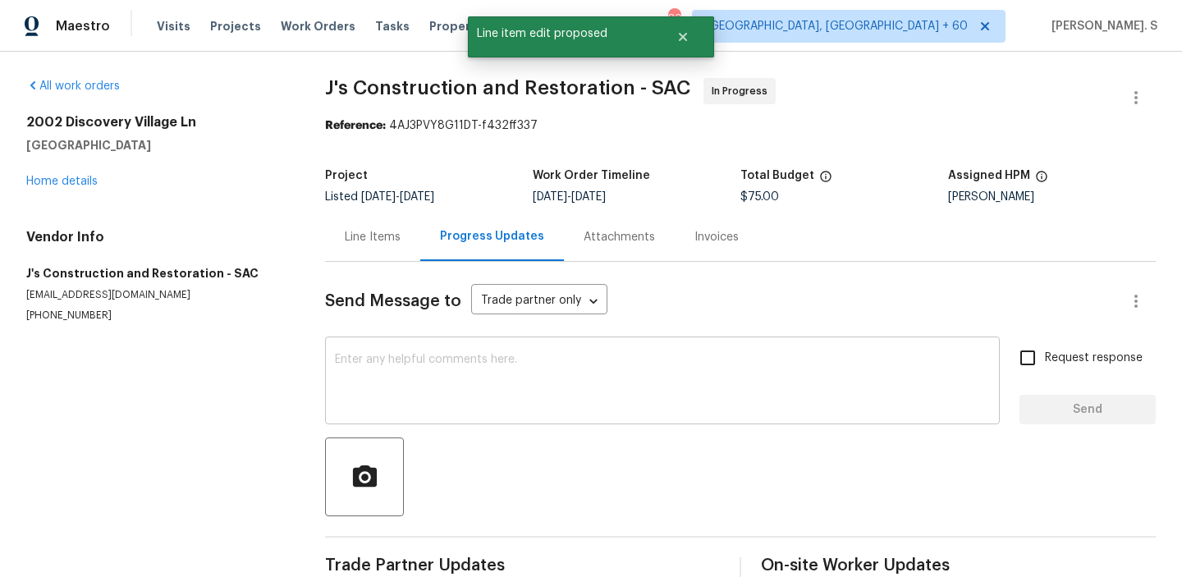
click at [434, 388] on textarea at bounding box center [662, 382] width 655 height 57
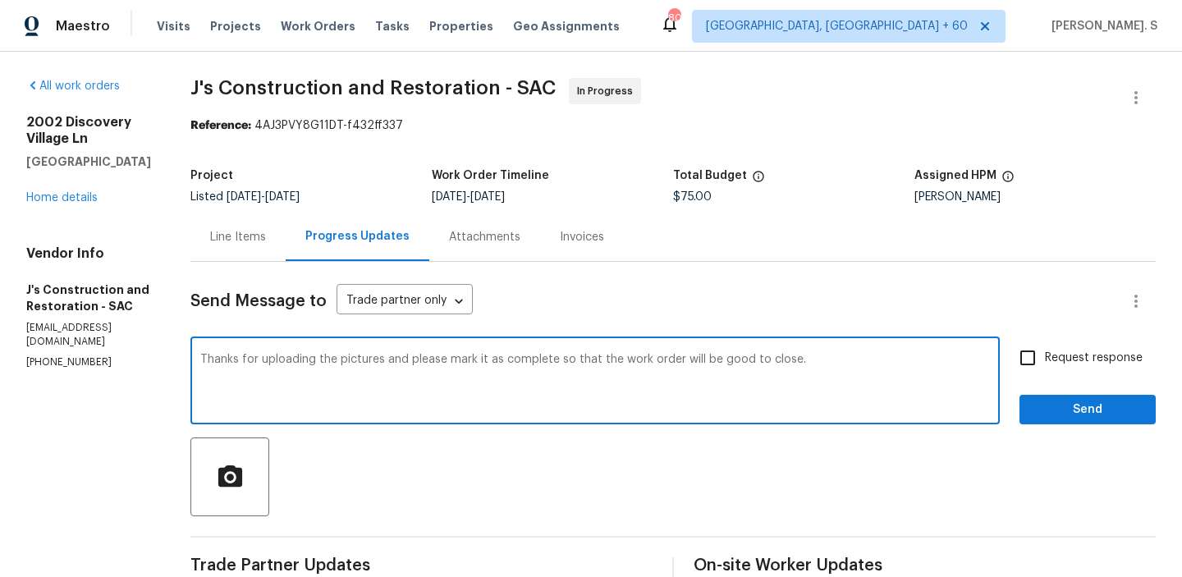
click at [435, 390] on textarea "Thanks for uploading the pictures and please mark it as complete so that the wo…" at bounding box center [595, 382] width 790 height 57
type textarea "Thanks for uploading the pictures and please mark it as complete so that the wo…"
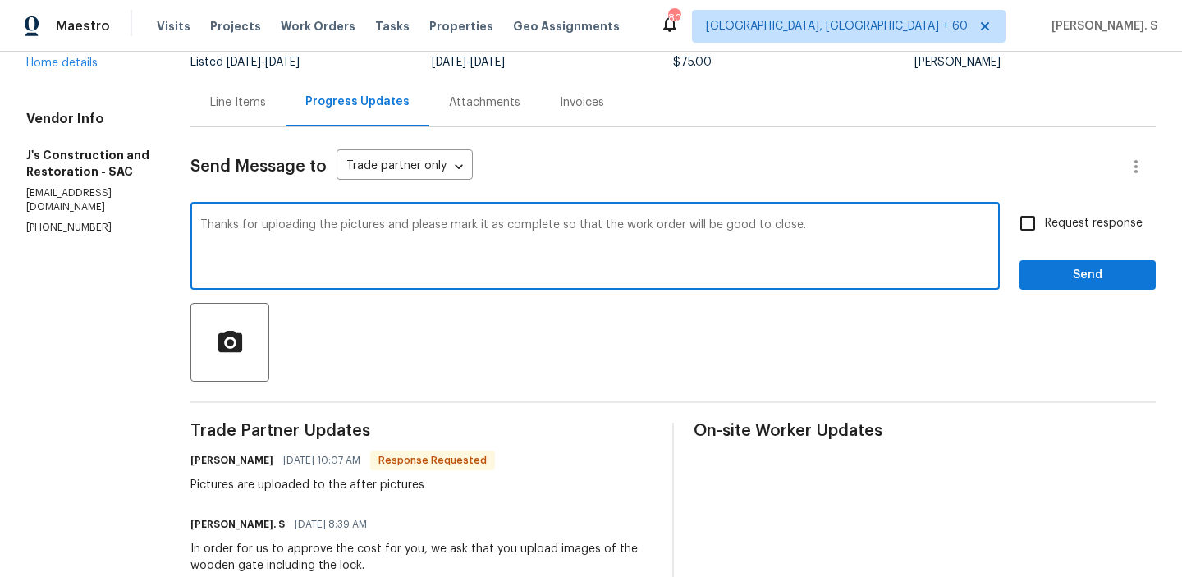
scroll to position [167, 0]
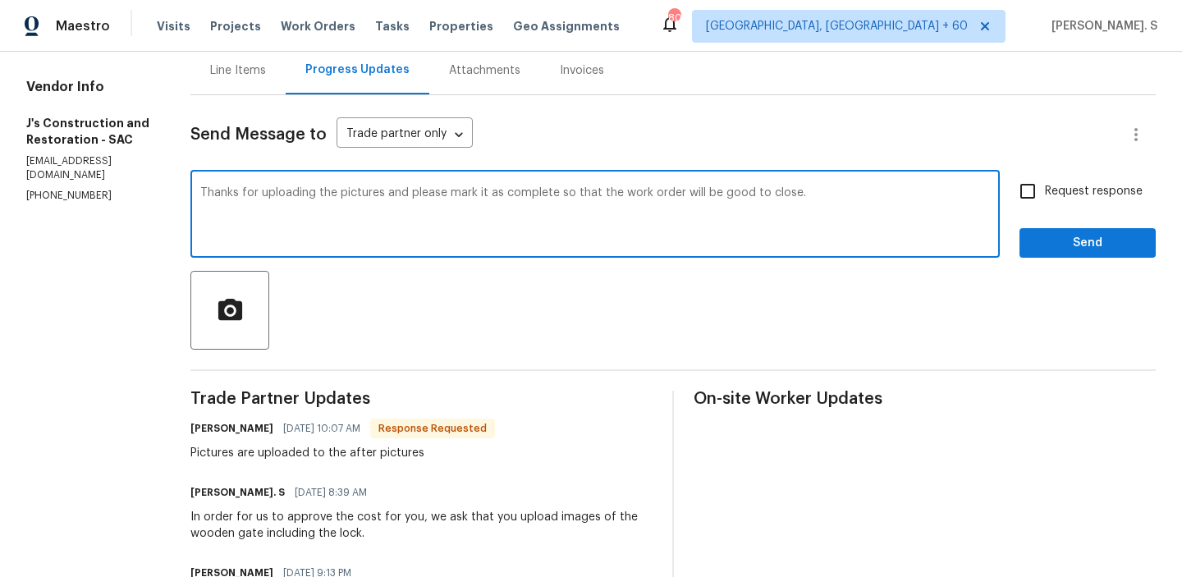
click at [360, 516] on div "In order for us to approve the cost for you, we ask that you upload images of t…" at bounding box center [422, 525] width 462 height 33
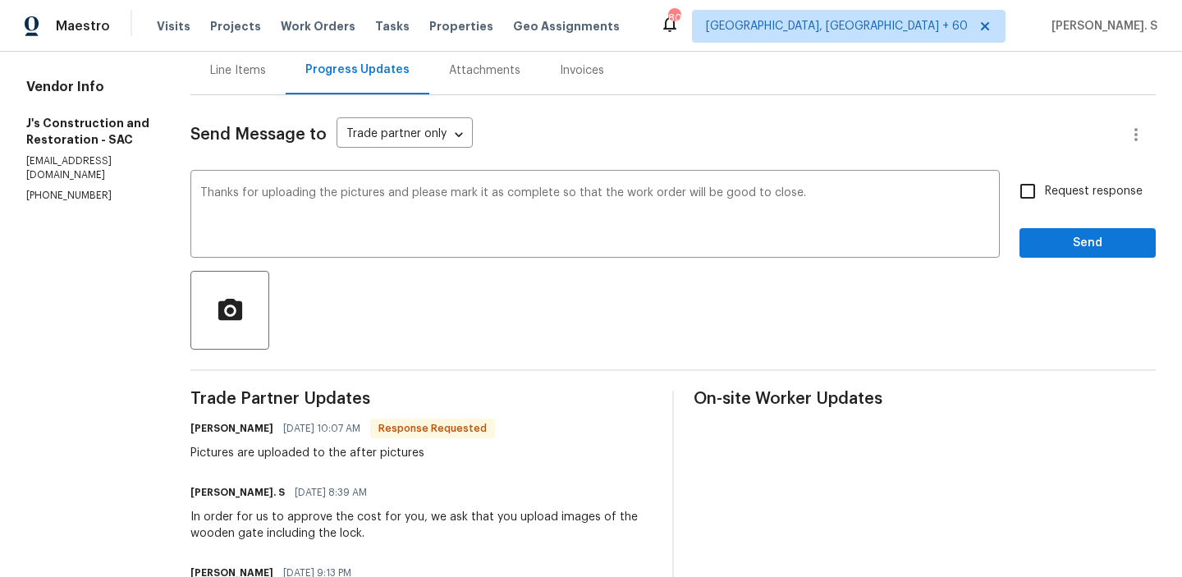
click at [360, 516] on div "In order for us to approve the cost for you, we ask that you upload images of t…" at bounding box center [422, 525] width 462 height 33
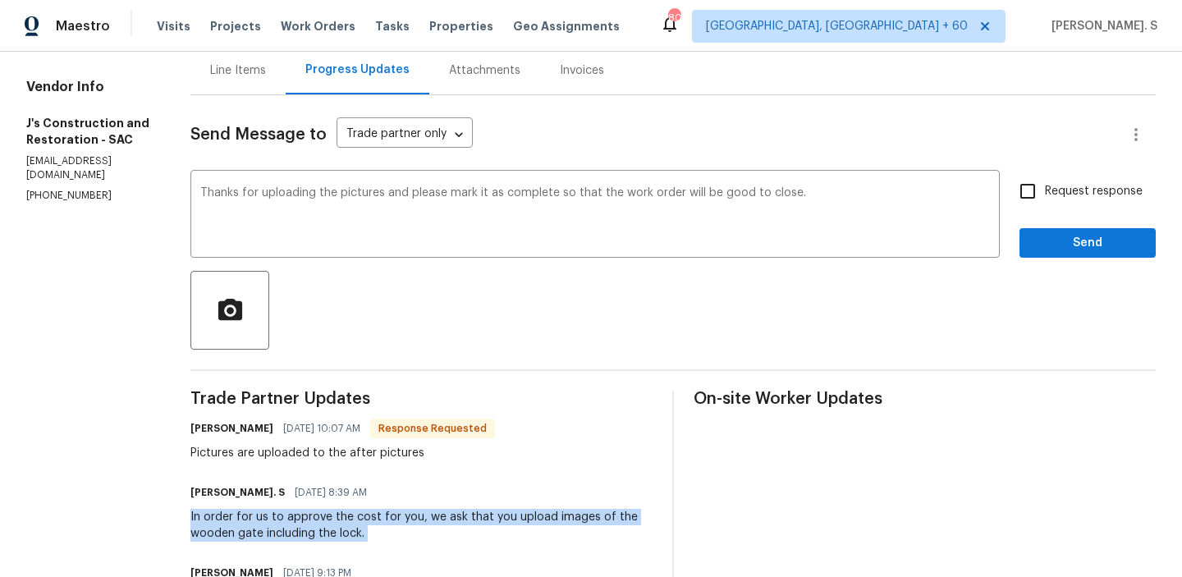
copy div "In order for us to approve the cost for you, we ask that you upload images of t…"
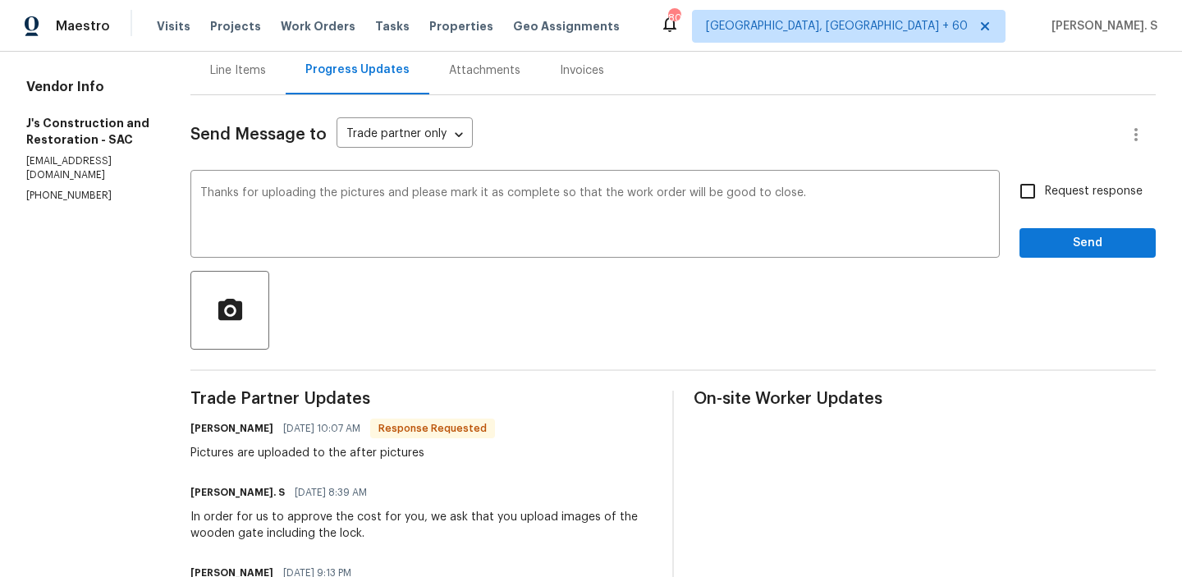
click at [1057, 183] on span "Request response" at bounding box center [1094, 191] width 98 height 17
click at [1045, 183] on input "Request response" at bounding box center [1028, 191] width 34 height 34
checkbox input "true"
click at [1049, 246] on span "Send" at bounding box center [1088, 243] width 110 height 21
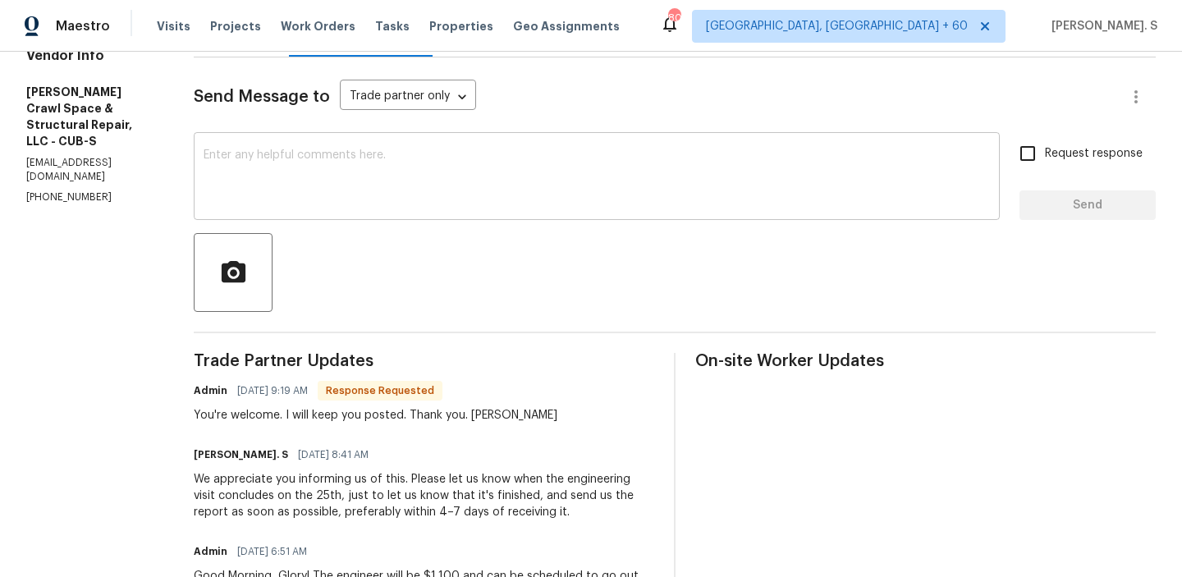
scroll to position [232, 0]
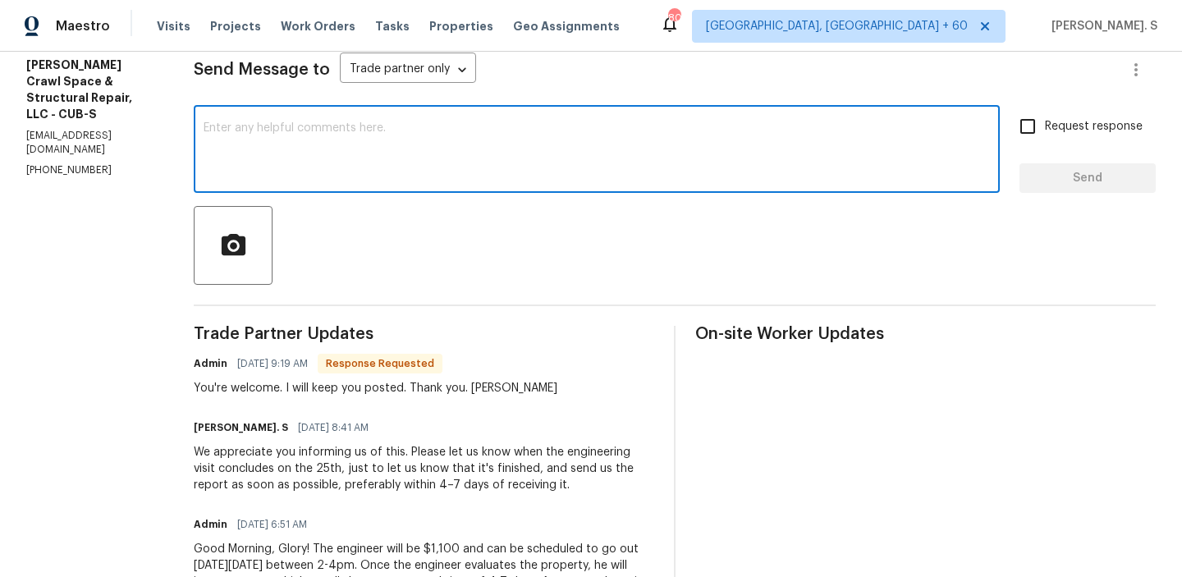
click at [364, 139] on textarea at bounding box center [597, 150] width 787 height 57
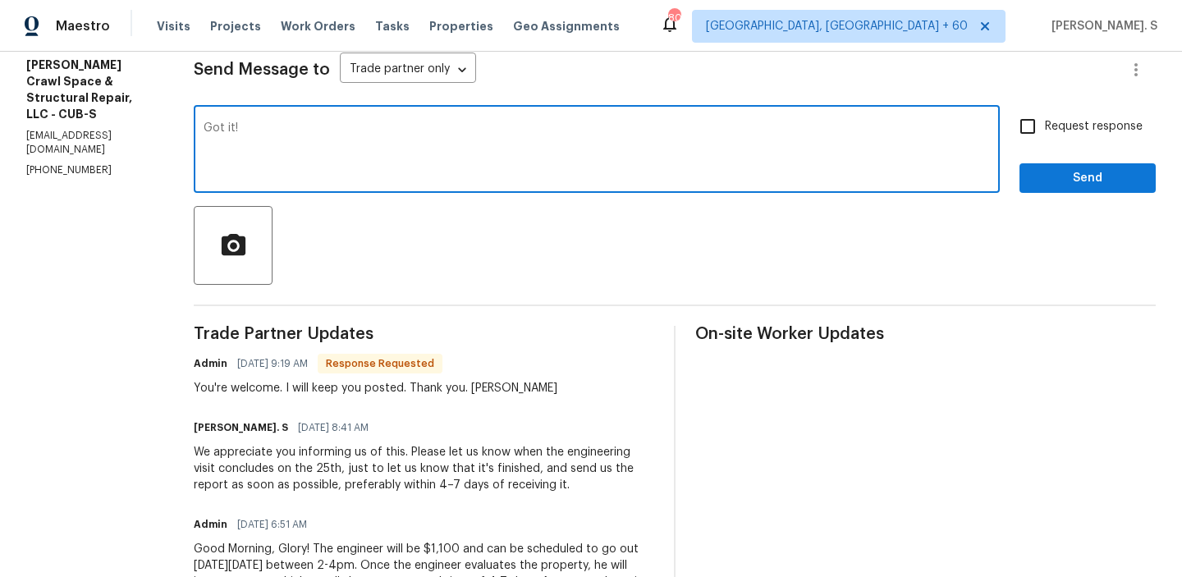
type textarea "Got it!"
click at [1114, 183] on span "Send" at bounding box center [1088, 178] width 110 height 21
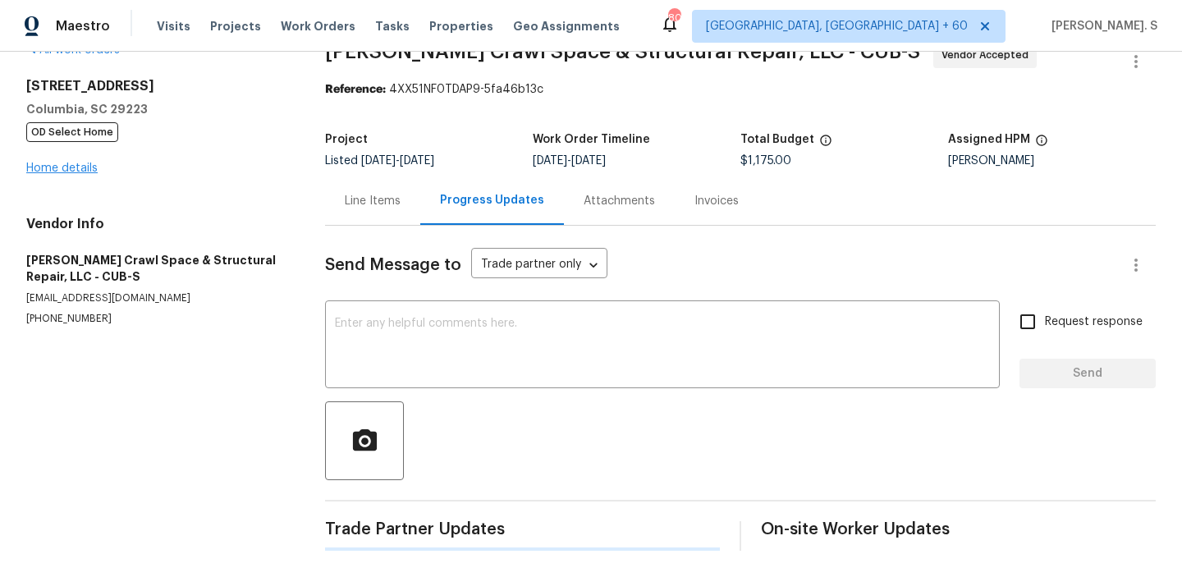
click at [45, 172] on section "All work orders [STREET_ADDRESS][PERSON_NAME] OD Select Home Home details Vendo…" at bounding box center [155, 296] width 259 height 509
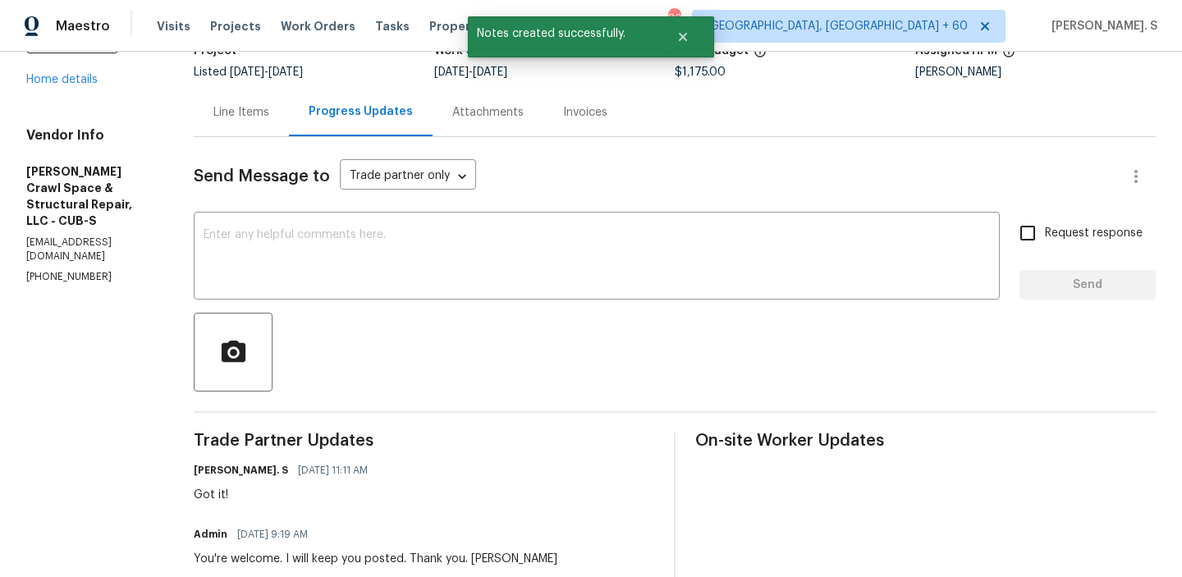
scroll to position [42, 0]
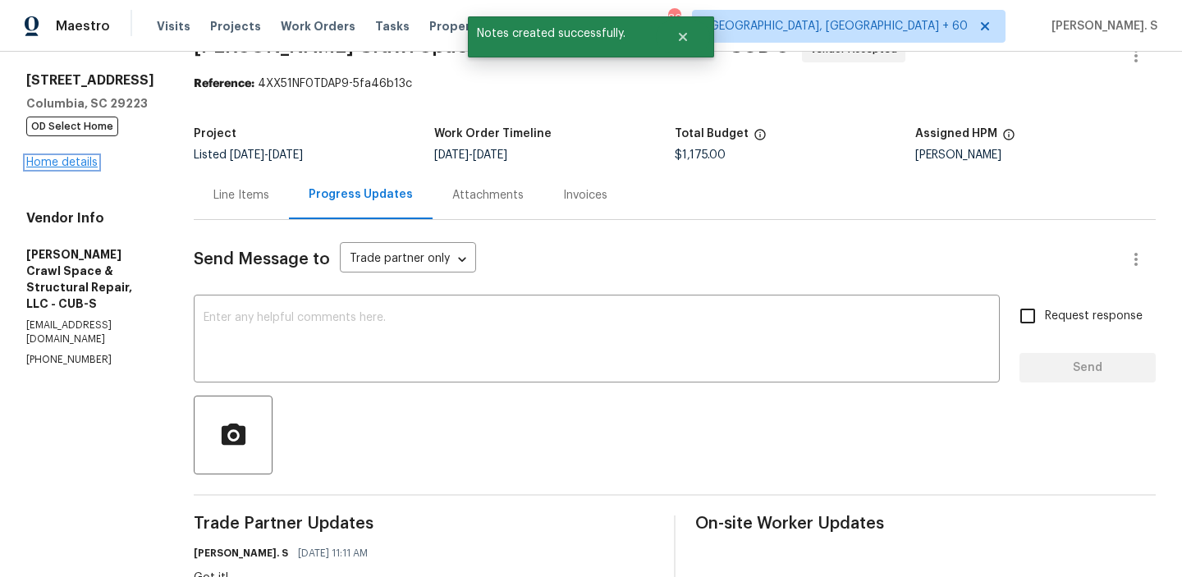
click at [55, 165] on link "Home details" at bounding box center [61, 162] width 71 height 11
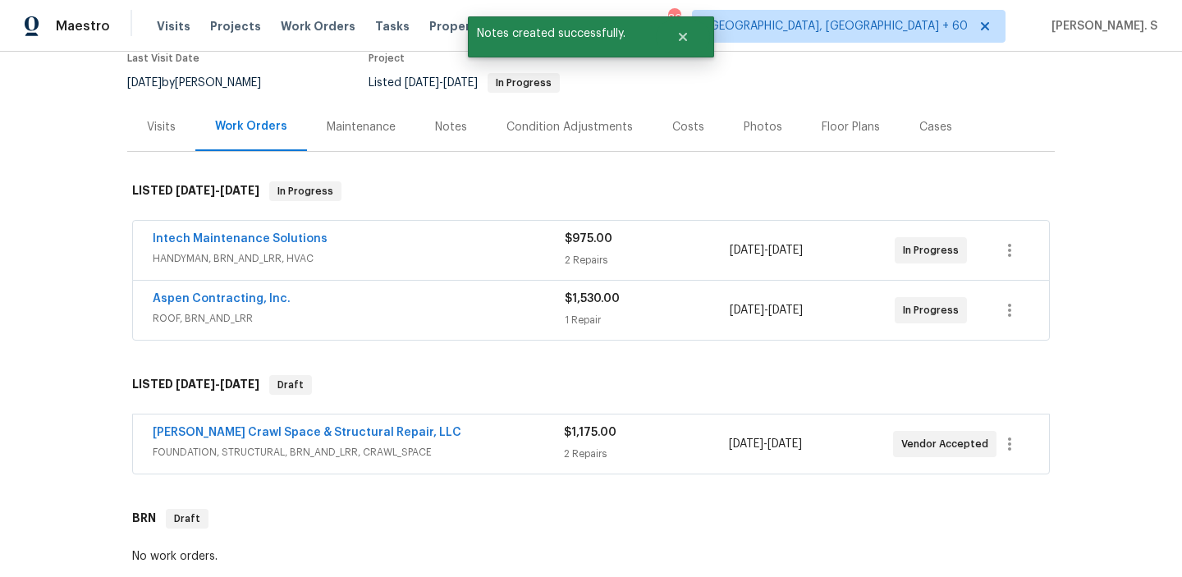
scroll to position [205, 0]
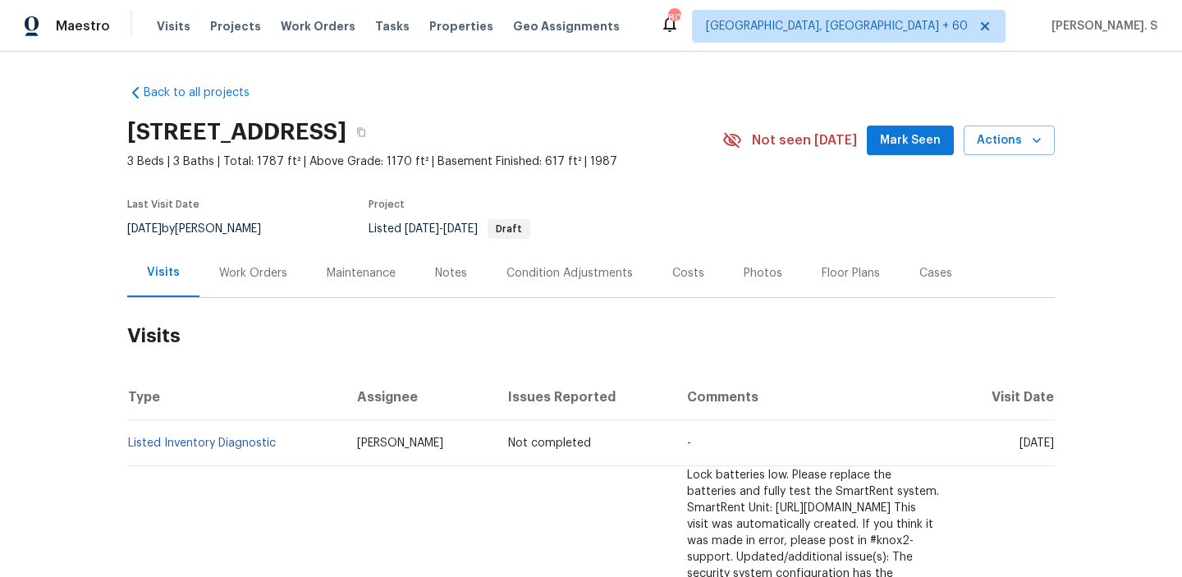
click at [260, 286] on div "Work Orders" at bounding box center [254, 273] width 108 height 48
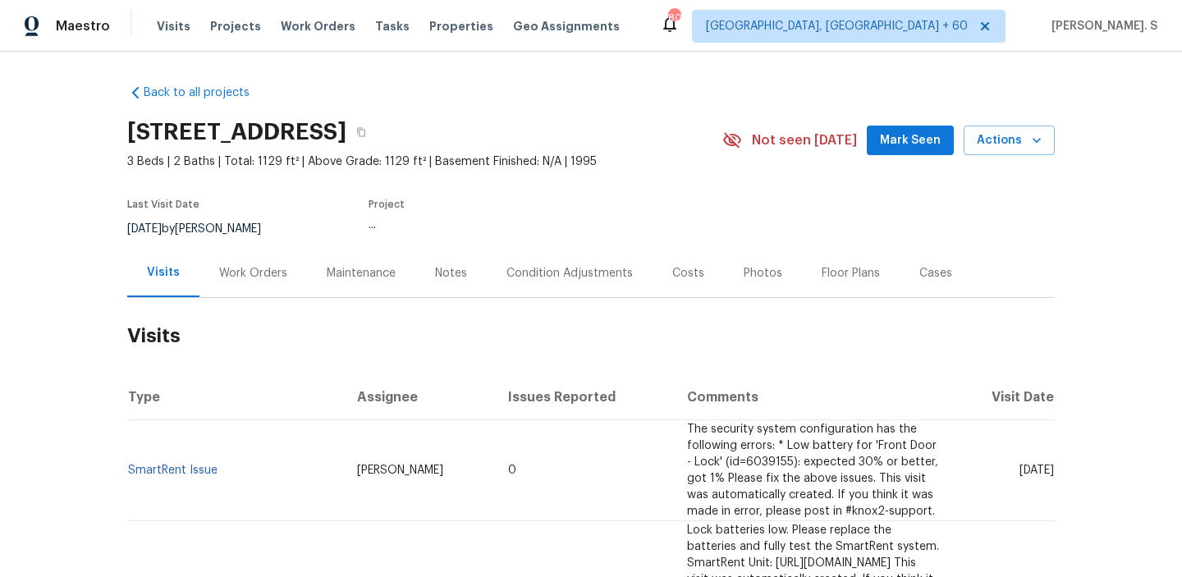
click at [247, 287] on div "Work Orders" at bounding box center [254, 273] width 108 height 48
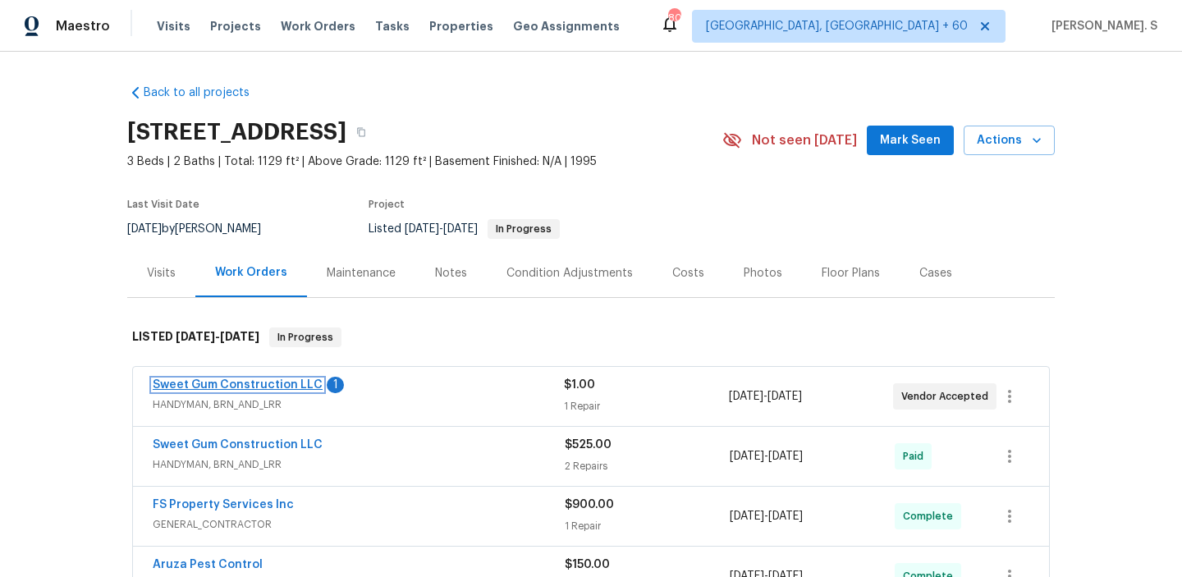
click at [245, 388] on link "Sweet Gum Construction LLC" at bounding box center [238, 384] width 170 height 11
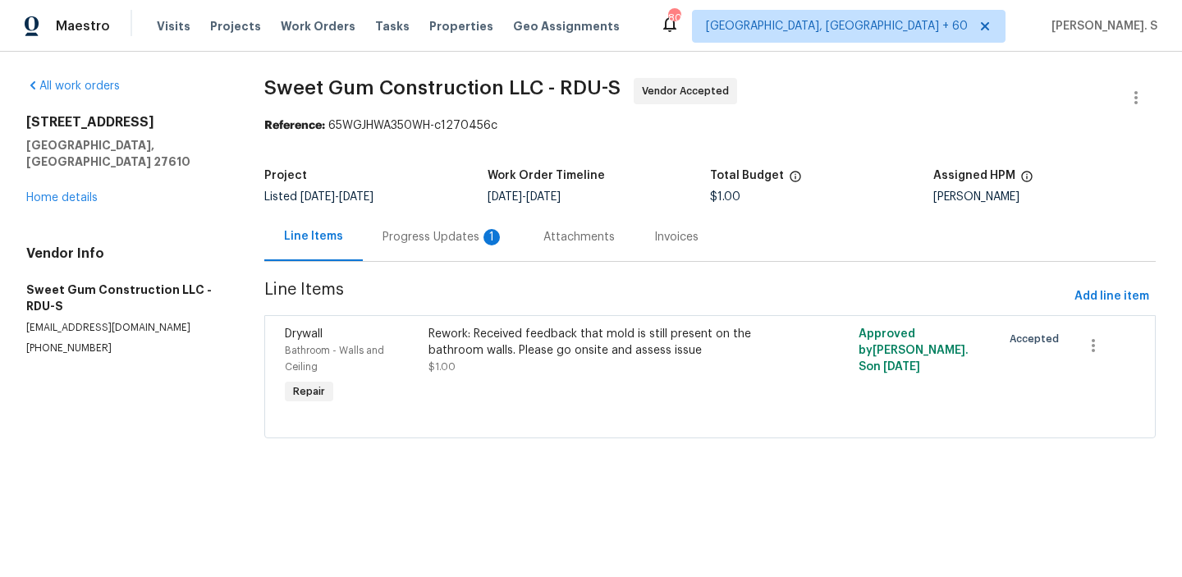
click at [413, 264] on section "Sweet Gum Construction LLC - RDU-S Vendor Accepted Reference: 65WGJHWA350WH-c12…" at bounding box center [710, 268] width 892 height 380
click at [443, 237] on div "Progress Updates 1" at bounding box center [444, 237] width 122 height 16
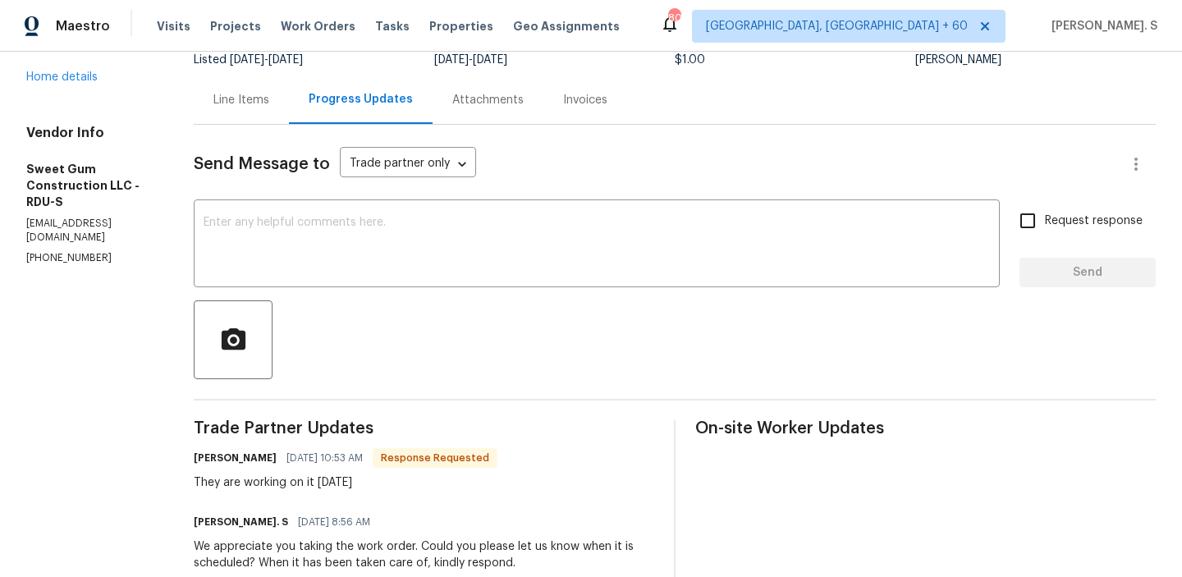
scroll to position [195, 0]
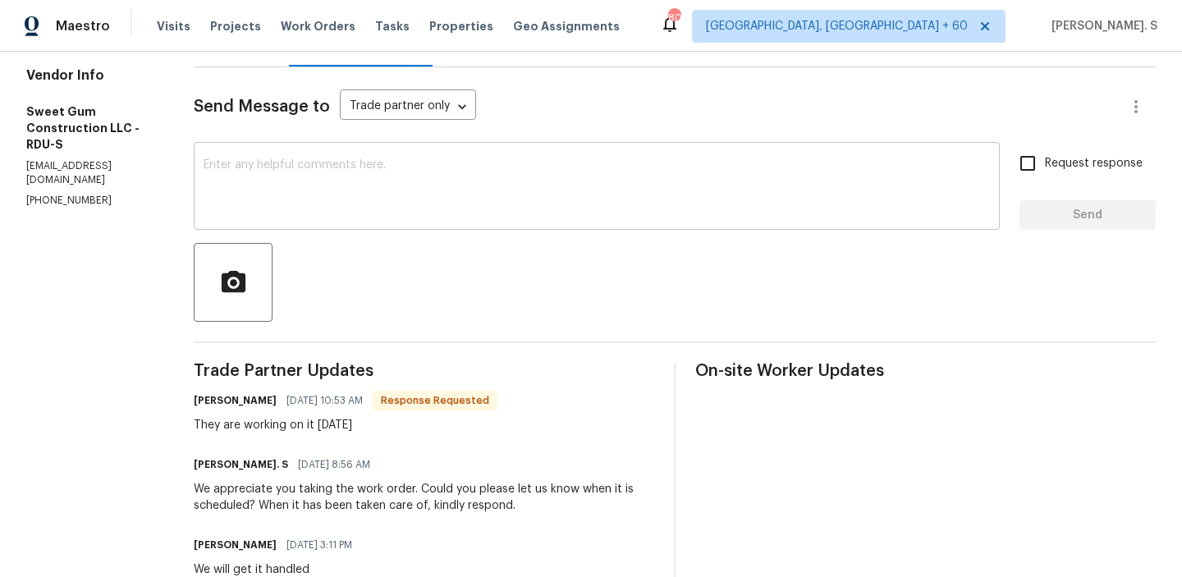
click at [388, 203] on textarea at bounding box center [597, 187] width 787 height 57
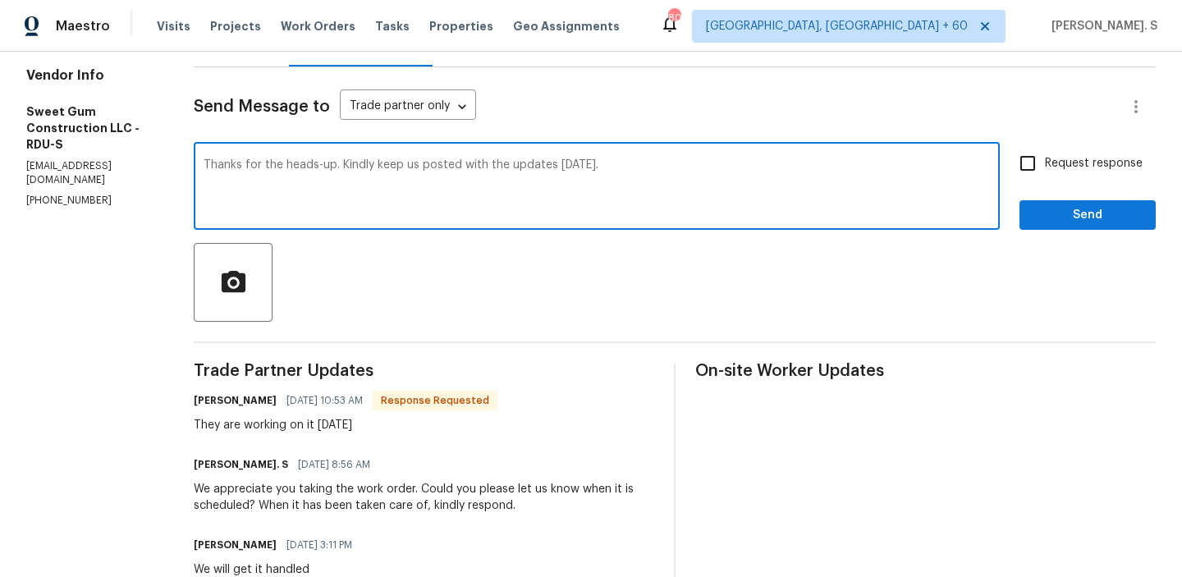
type textarea "Thanks for the heads-up. Kindly keep us posted with the updates [DATE]."
click at [310, 438] on div "Trade Partner Updates [PERSON_NAME] [DATE] 10:53 AM Response Requested They are…" at bounding box center [424, 545] width 461 height 365
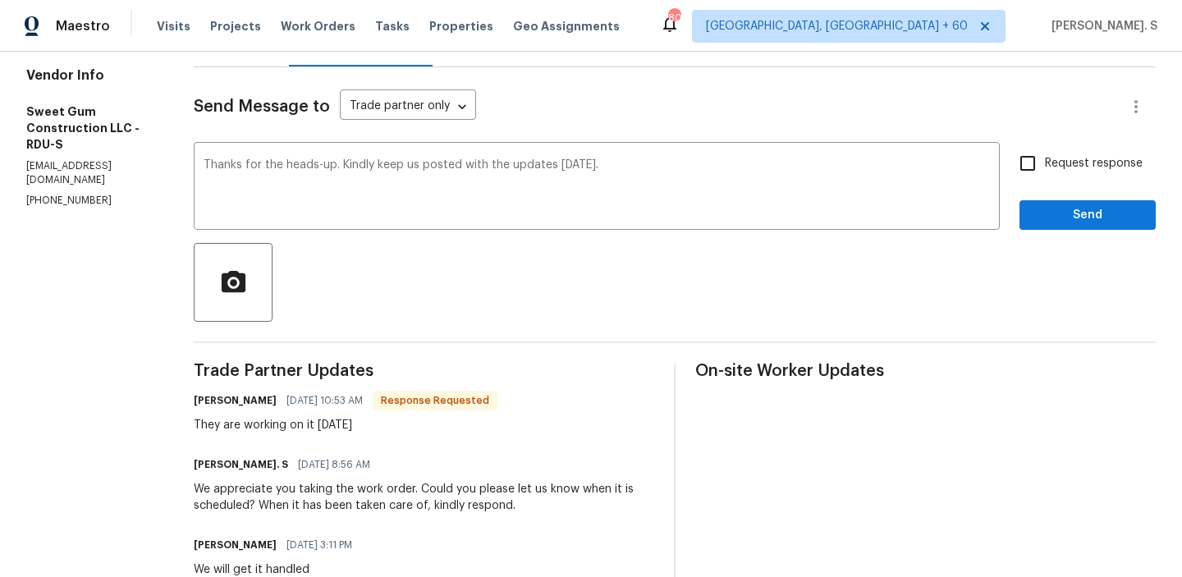
click at [310, 438] on div "Trade Partner Updates [PERSON_NAME] [DATE] 10:53 AM Response Requested They are…" at bounding box center [424, 545] width 461 height 365
copy div "They are working on it [DATE]"
click at [1051, 155] on span "Request response" at bounding box center [1094, 163] width 98 height 17
click at [1045, 155] on input "Request response" at bounding box center [1028, 163] width 34 height 34
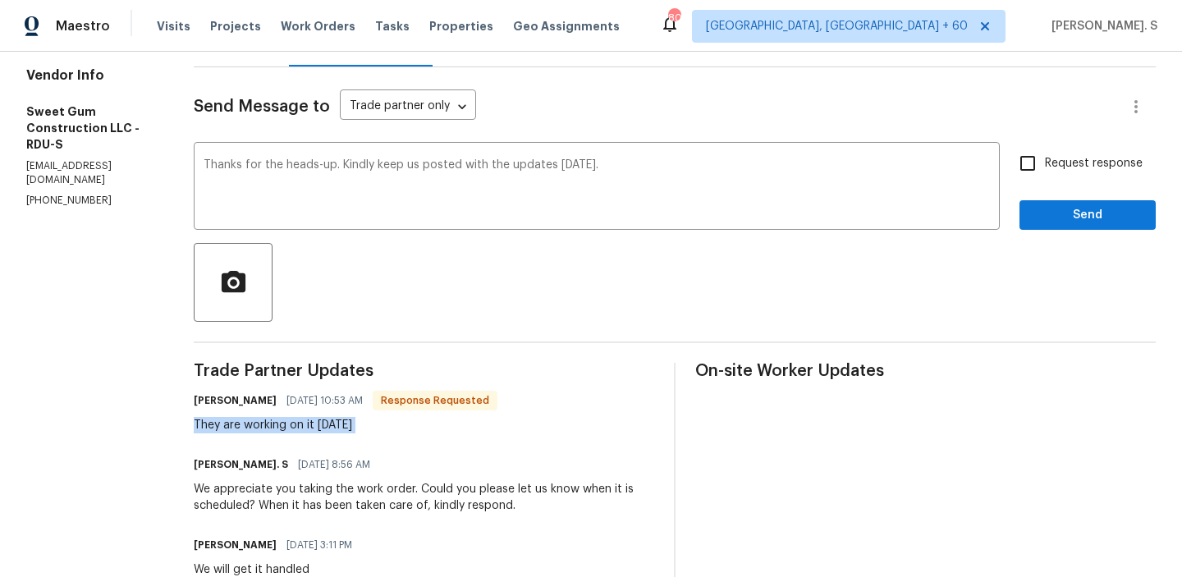
checkbox input "true"
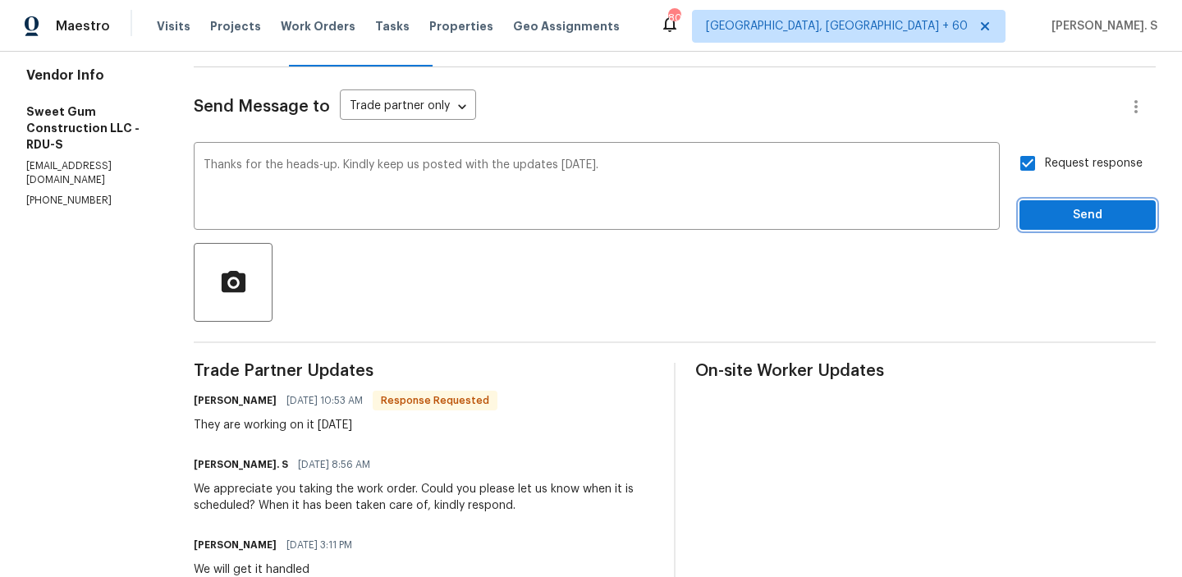
click at [1052, 209] on span "Send" at bounding box center [1088, 215] width 110 height 21
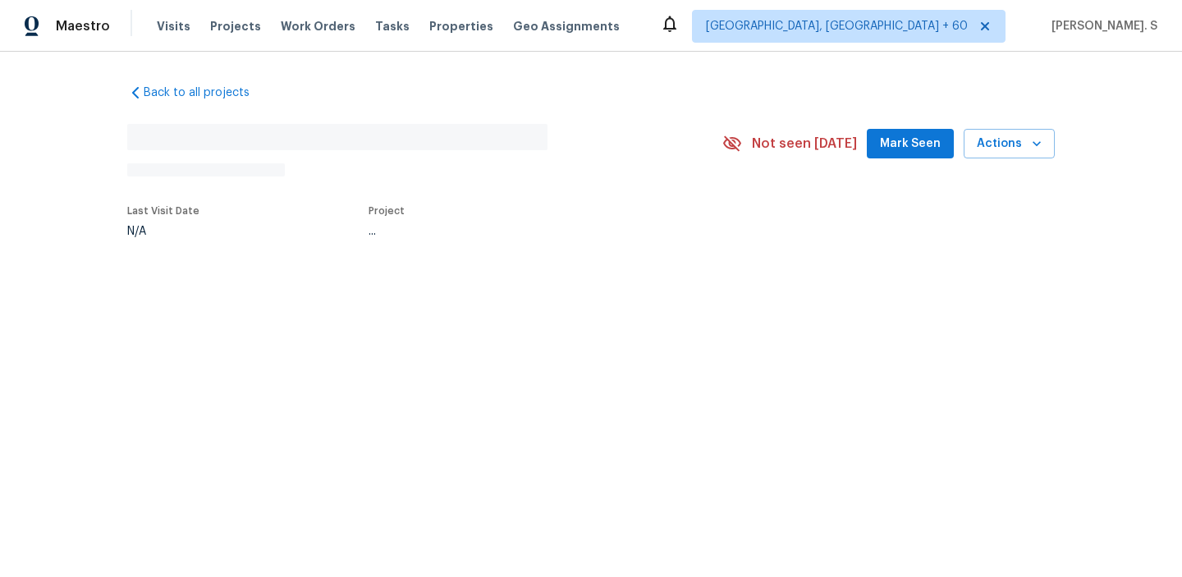
click at [266, 269] on div "Back to all projects No address found N/A Not seen [DATE] Mark Seen Actions Las…" at bounding box center [591, 199] width 1182 height 294
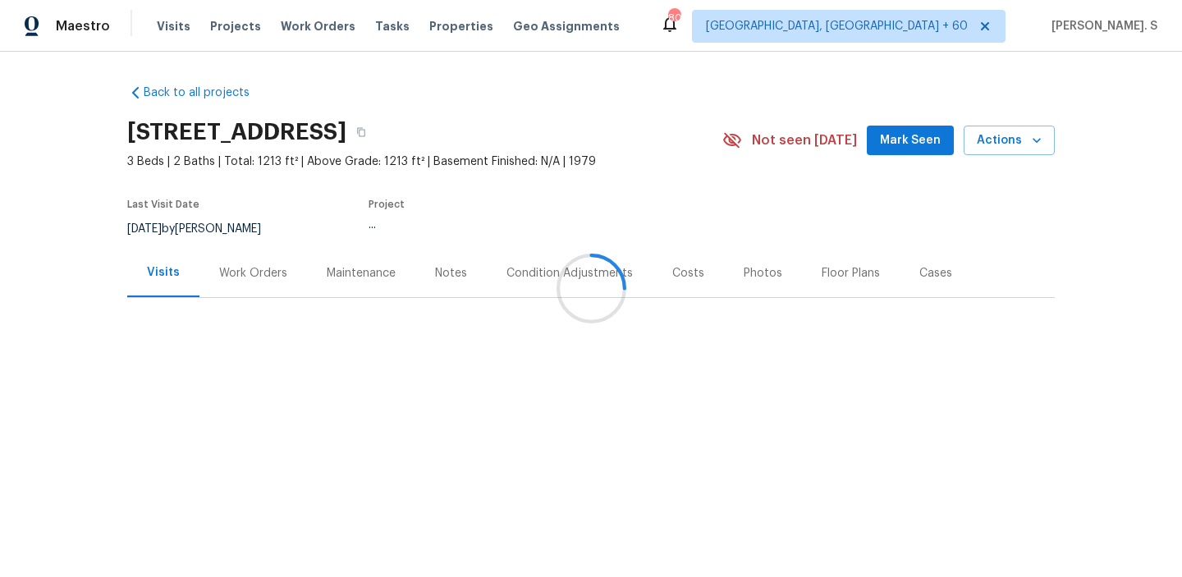
click at [266, 269] on div at bounding box center [591, 288] width 1182 height 577
click at [266, 269] on div "Work Orders" at bounding box center [253, 273] width 68 height 16
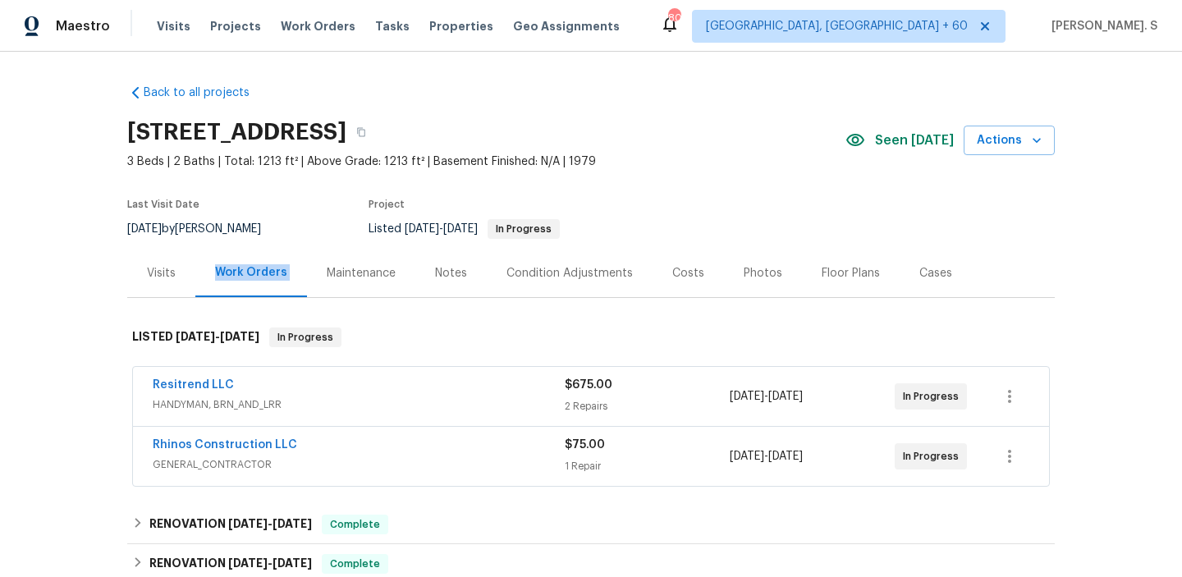
click at [266, 269] on div "Work Orders" at bounding box center [251, 272] width 72 height 16
click at [261, 443] on link "Rhinos Construction LLC" at bounding box center [225, 444] width 145 height 11
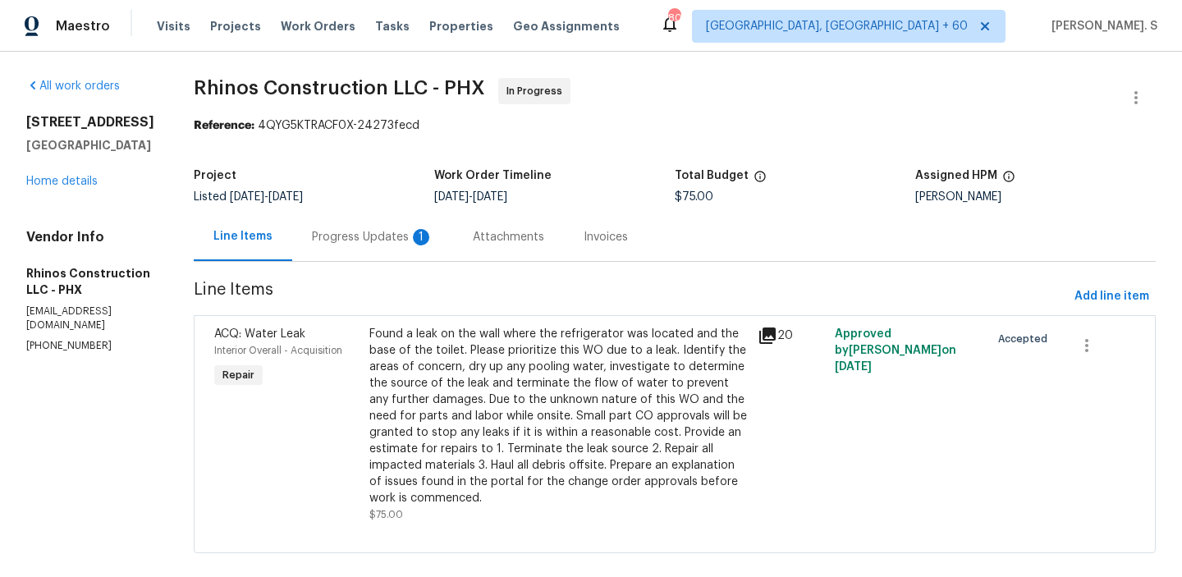
click at [345, 255] on div "Progress Updates 1" at bounding box center [372, 237] width 161 height 48
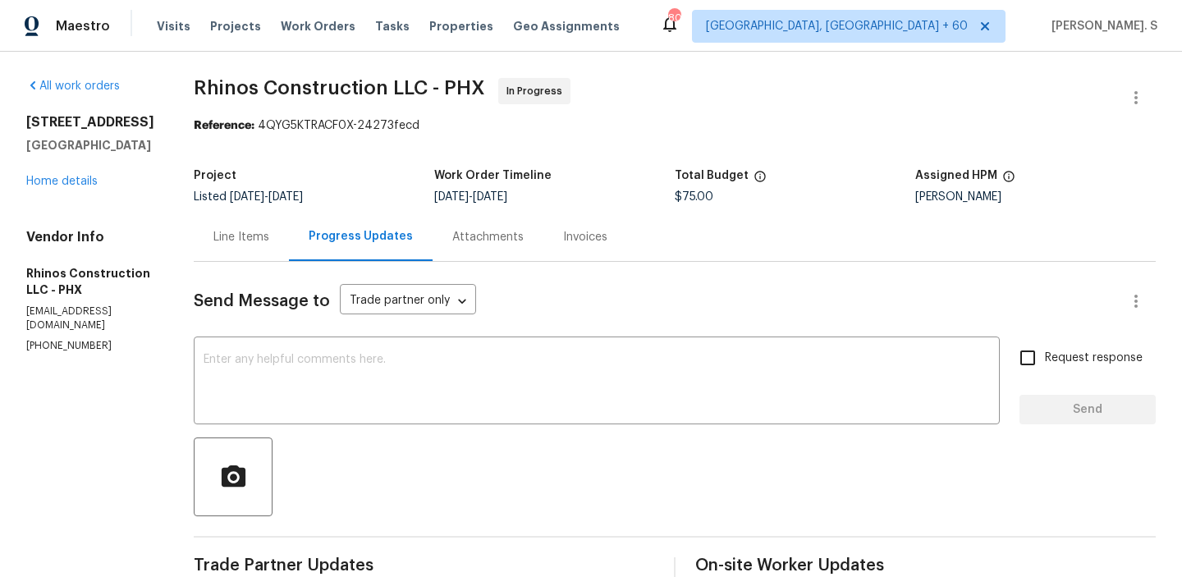
click at [256, 218] on div "Line Items" at bounding box center [241, 237] width 95 height 48
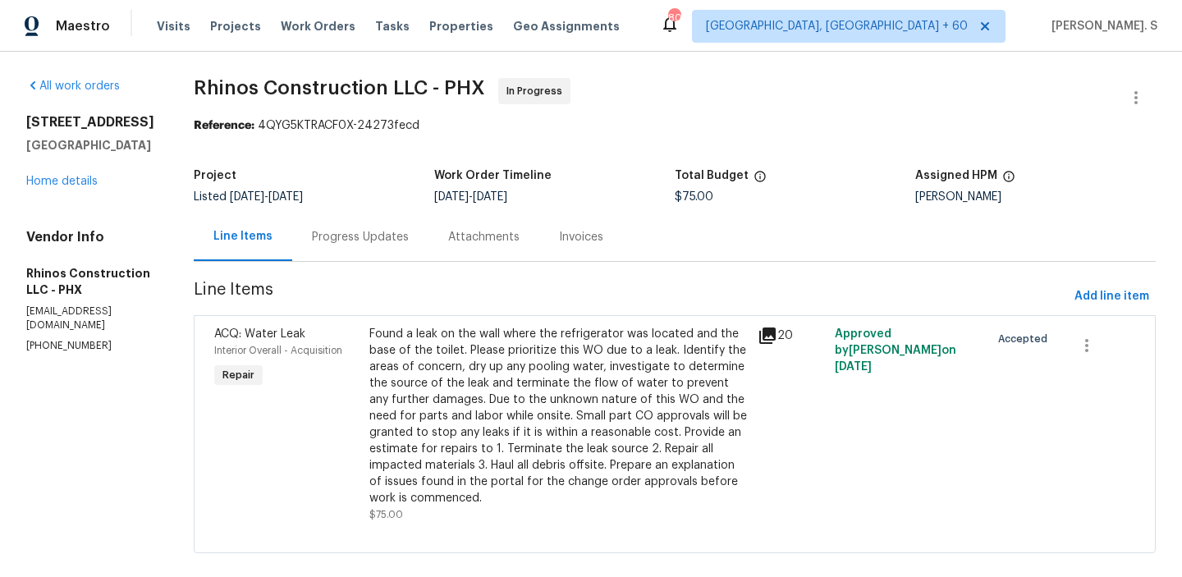
click at [360, 217] on div "Progress Updates" at bounding box center [360, 237] width 136 height 48
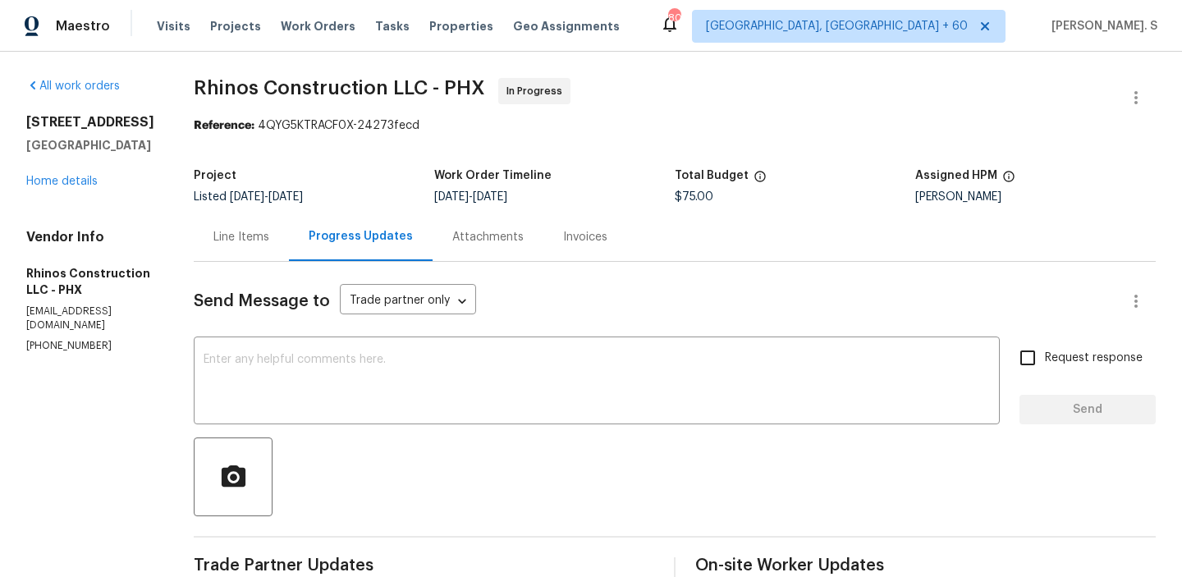
click at [214, 236] on div "Line Items" at bounding box center [242, 237] width 56 height 16
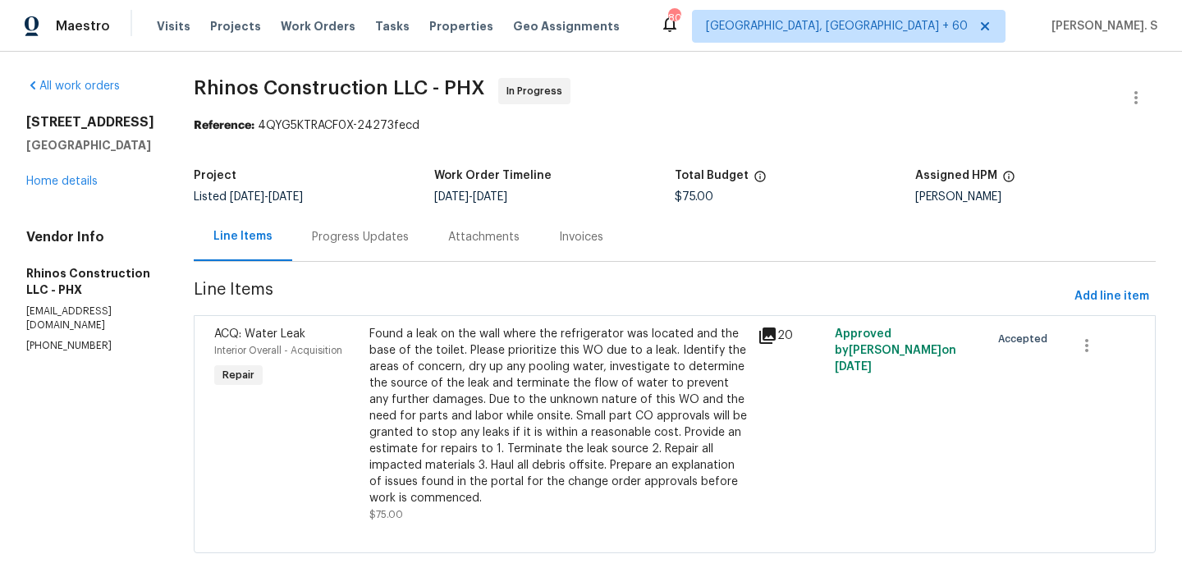
click at [521, 344] on div "Found a leak on the wall where the refrigerator was located and the base of the…" at bounding box center [559, 416] width 379 height 181
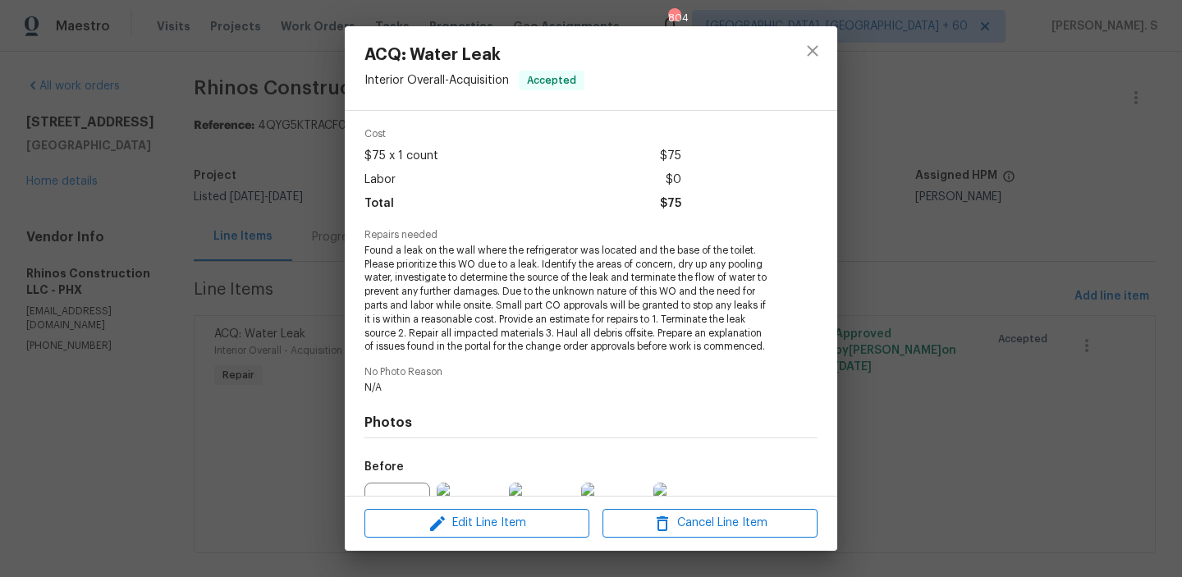
scroll to position [60, 0]
click at [486, 515] on span "Edit Line Item" at bounding box center [477, 523] width 215 height 21
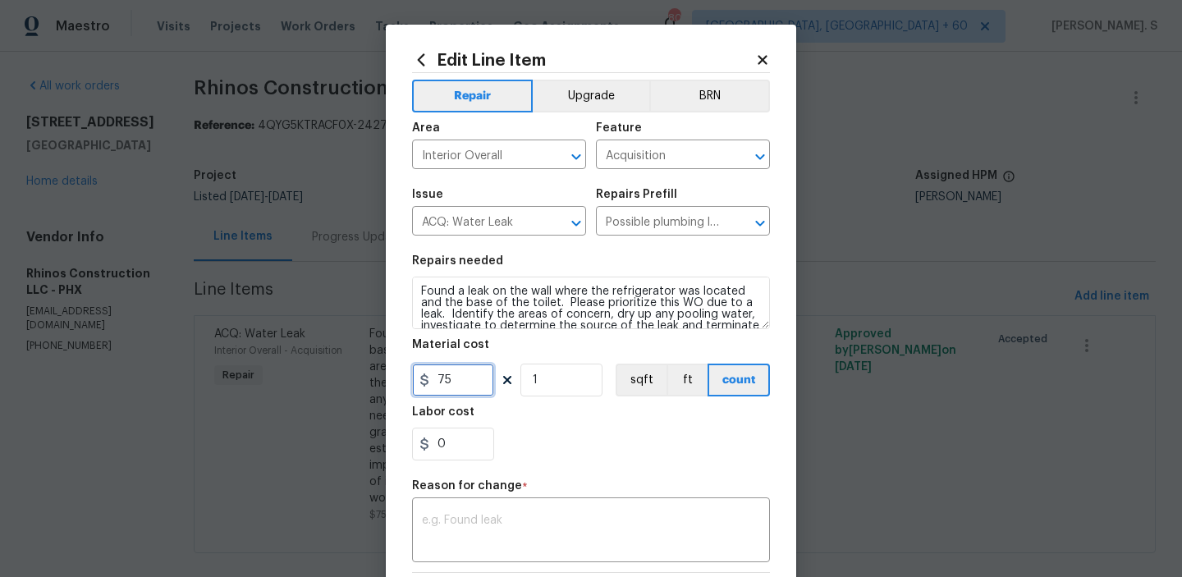
click at [457, 391] on input "75" at bounding box center [453, 380] width 82 height 33
type input "250"
click at [592, 513] on div "x ​" at bounding box center [591, 532] width 358 height 61
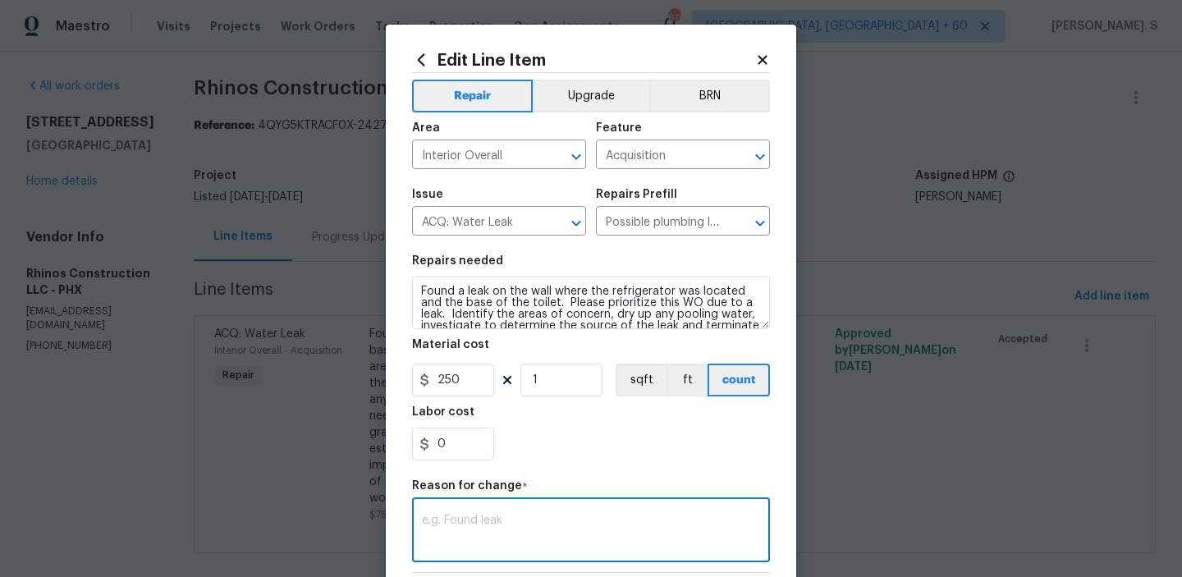
paste textarea "(GJ) Updated per vendor’s final cost."
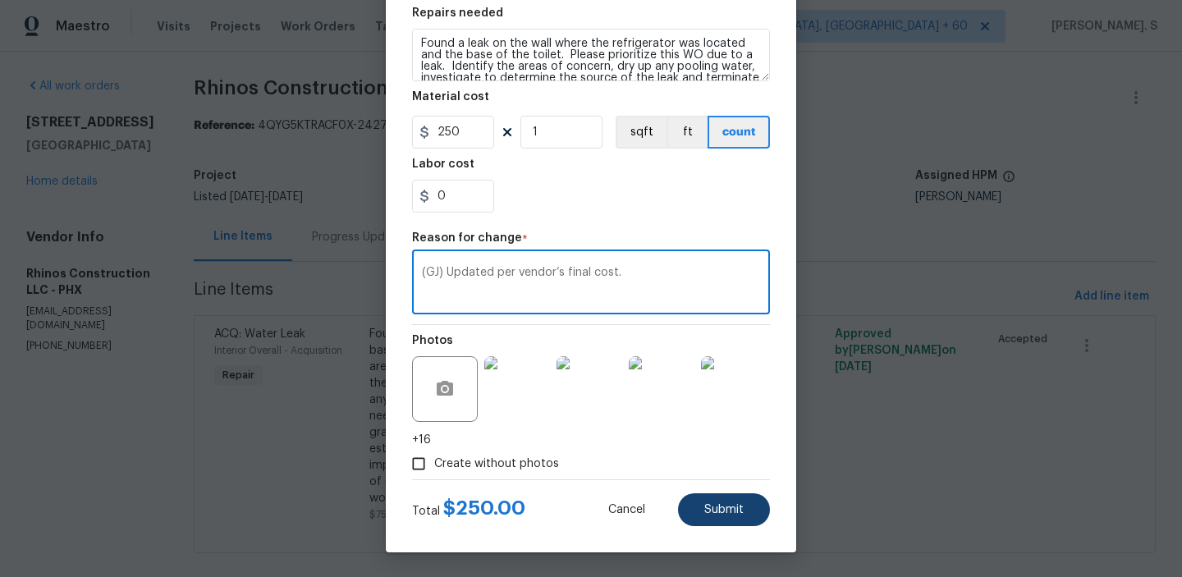
type textarea "(GJ) Updated per vendor’s final cost."
click at [709, 509] on span "Submit" at bounding box center [724, 510] width 39 height 12
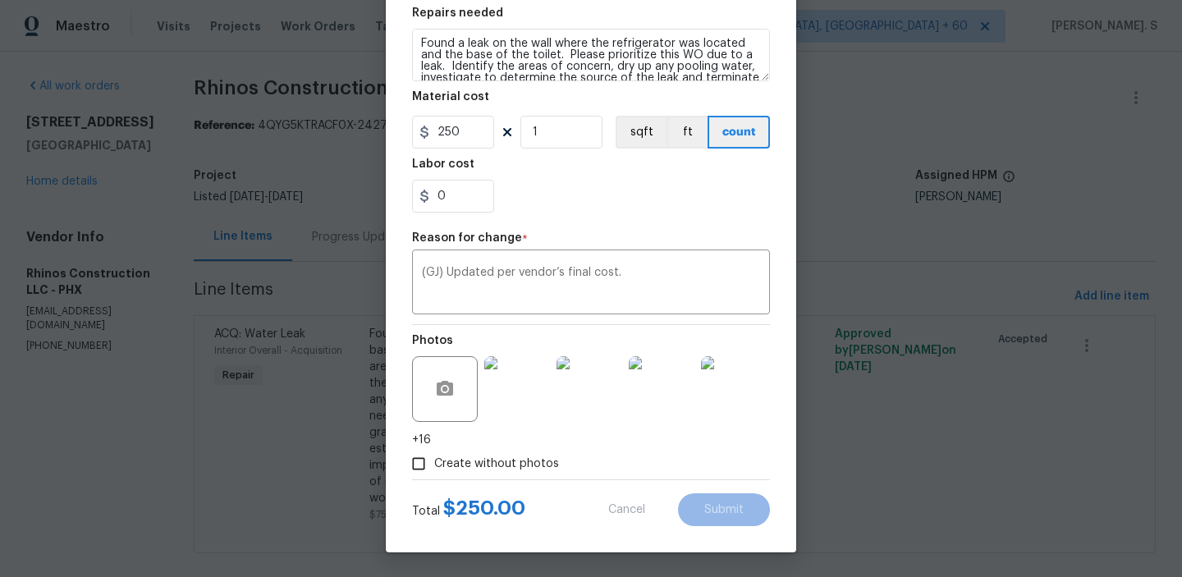
click at [1044, 545] on body "Maestro Visits Projects Work Orders Tasks Properties Geo Assignments 804 Albuqu…" at bounding box center [591, 288] width 1182 height 577
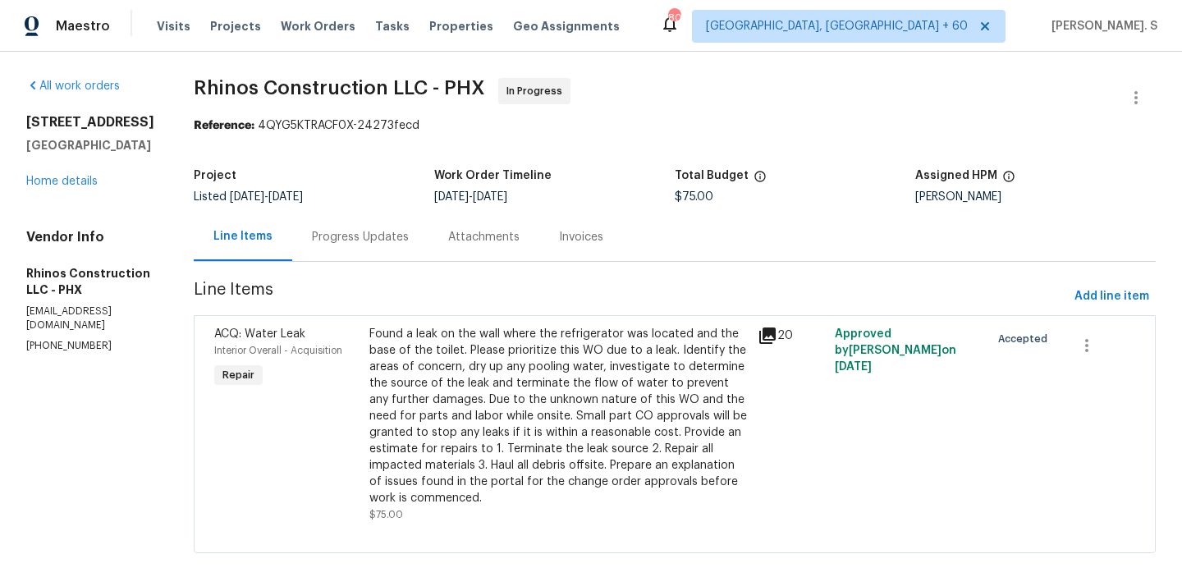
scroll to position [0, 0]
click at [1099, 545] on div "ACQ: Water Leak Interior Overall - Acquisition Repair Found a leak on the wall …" at bounding box center [675, 434] width 962 height 238
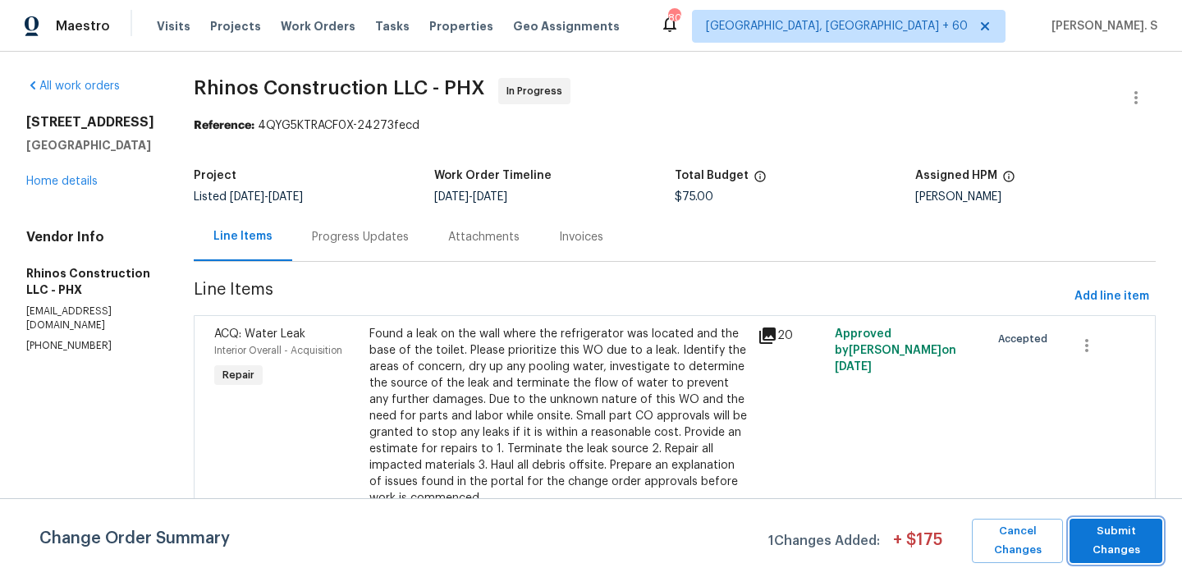
click at [1099, 545] on span "Submit Changes" at bounding box center [1116, 541] width 76 height 38
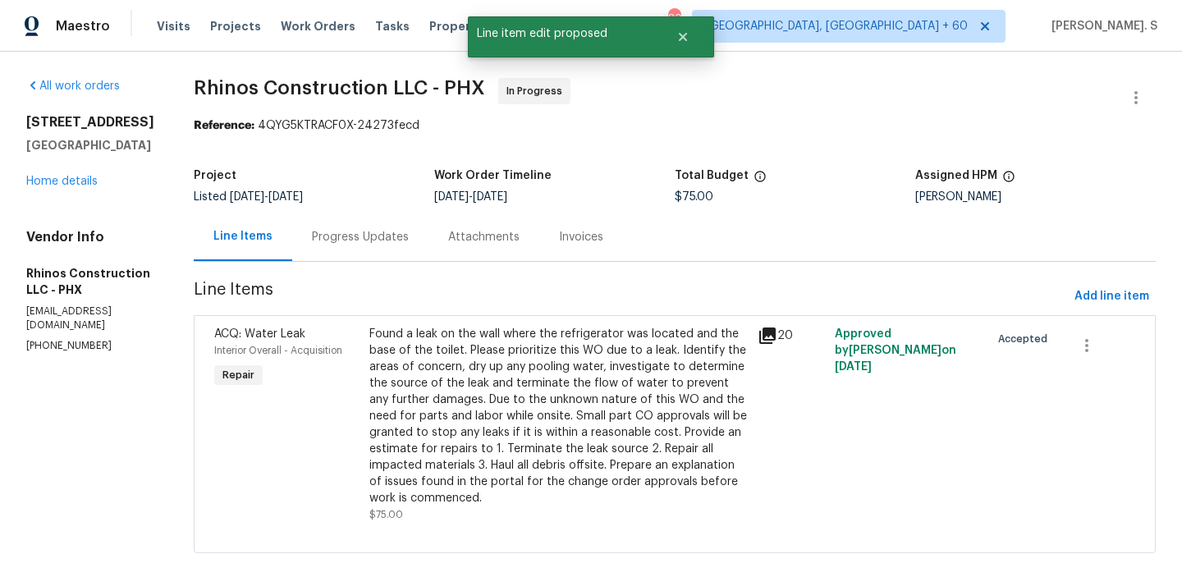
click at [383, 251] on div "Progress Updates" at bounding box center [360, 237] width 136 height 48
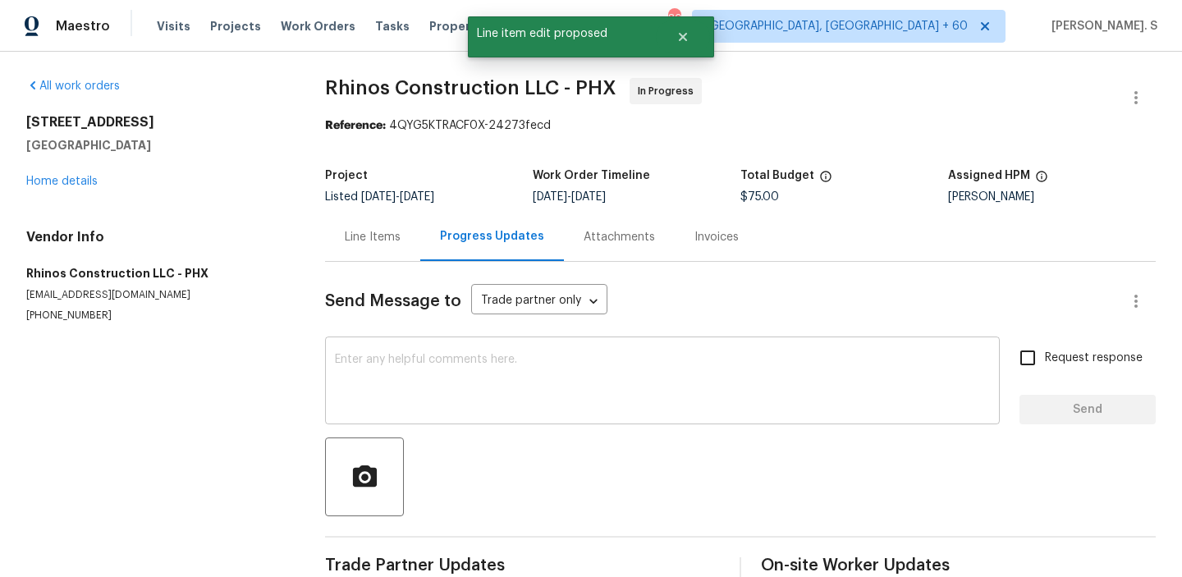
click at [383, 377] on textarea at bounding box center [662, 382] width 655 height 57
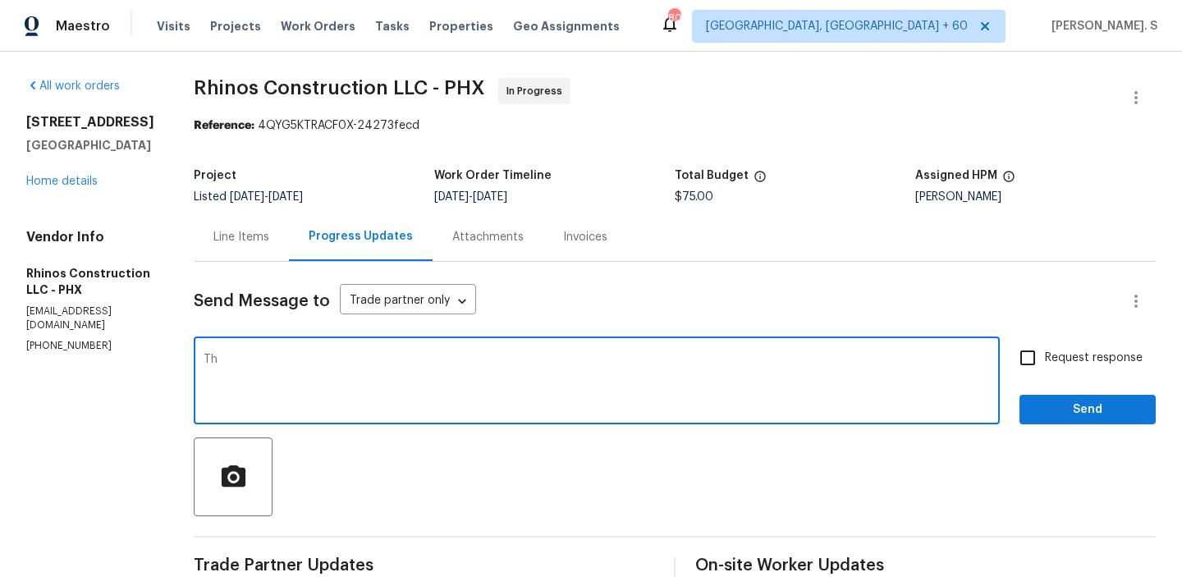
type textarea "T"
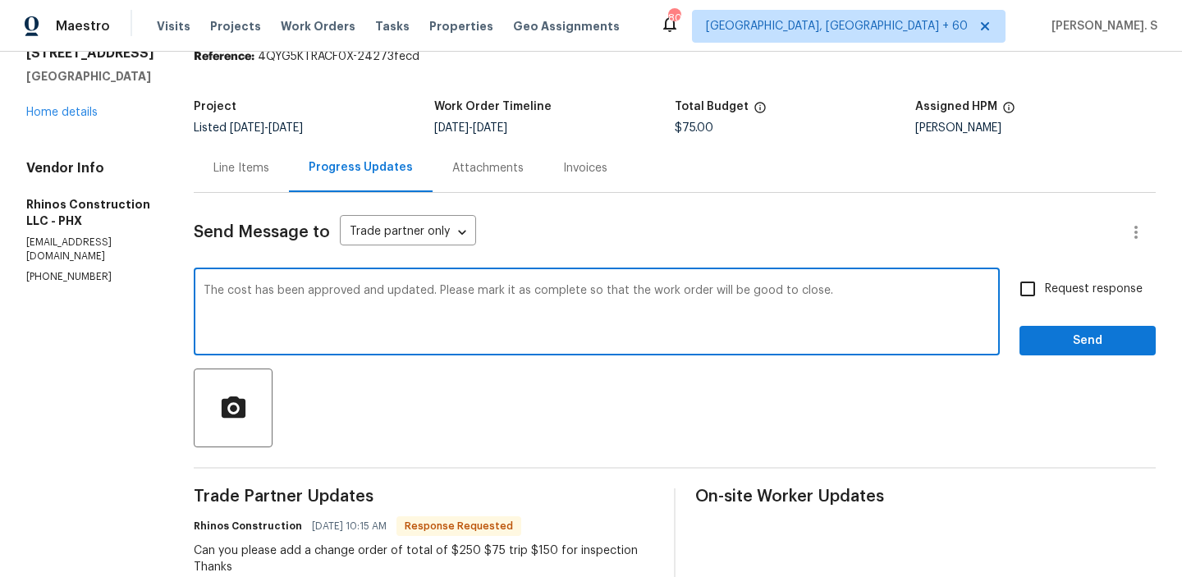
scroll to position [149, 0]
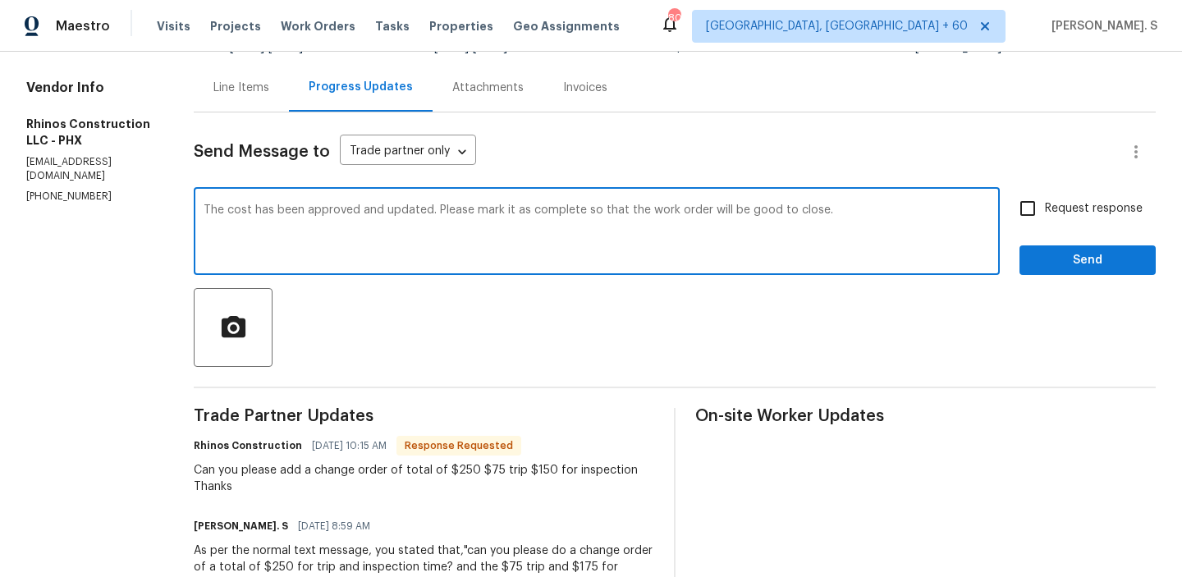
type textarea "The cost has been approved and updated. Please mark it as complete so that the …"
click at [315, 481] on div "Can you please add a change order of total of $250 $75 trip $150 for inspection…" at bounding box center [424, 478] width 461 height 33
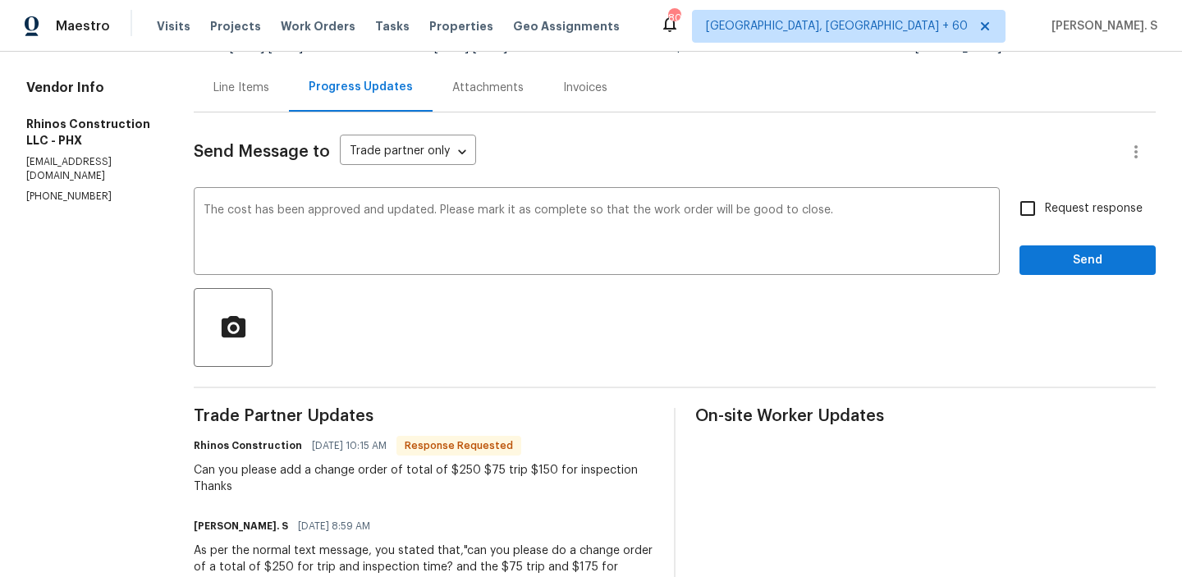
click at [315, 481] on div "Can you please add a change order of total of $250 $75 trip $150 for inspection…" at bounding box center [424, 478] width 461 height 33
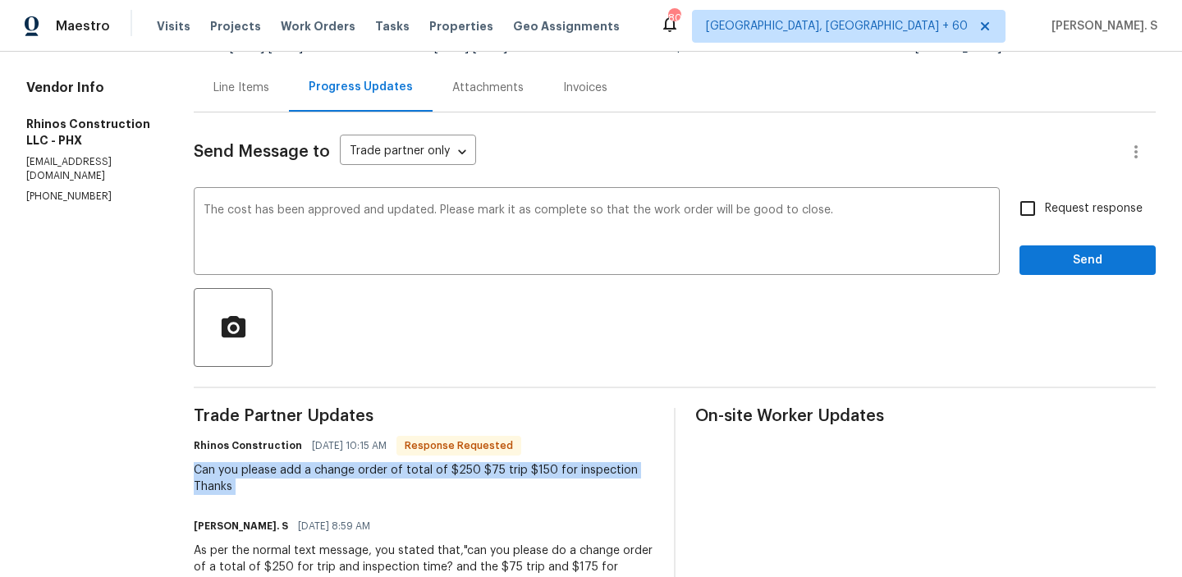
copy div "Can you please add a change order of total of $250 $75 trip $150 for inspection…"
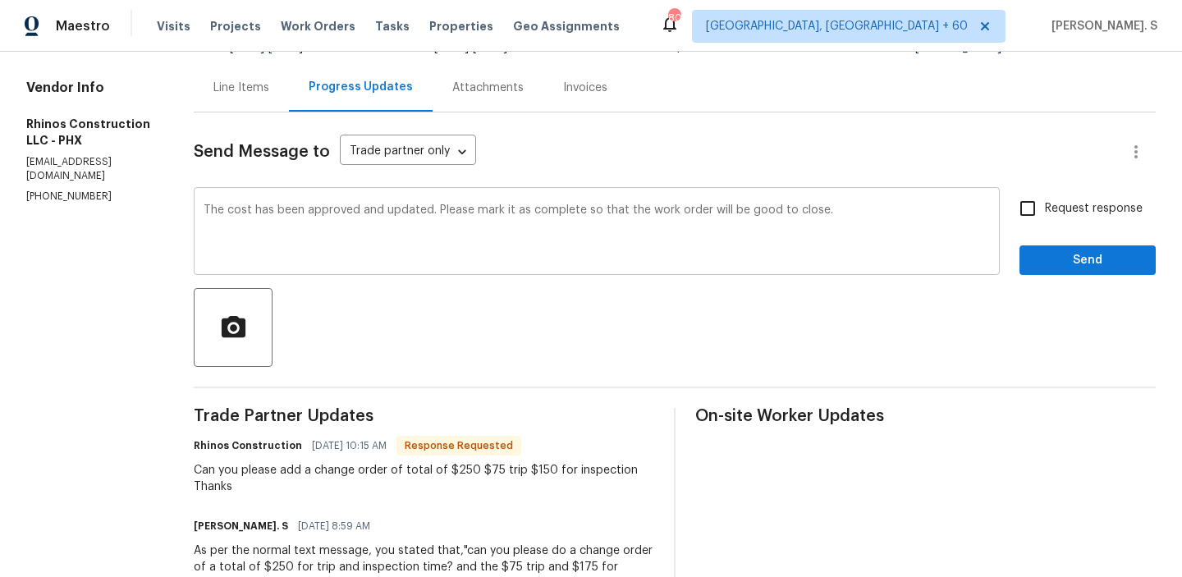
click at [205, 212] on textarea "The cost has been approved and updated. Please mark it as complete so that the …" at bounding box center [597, 232] width 787 height 57
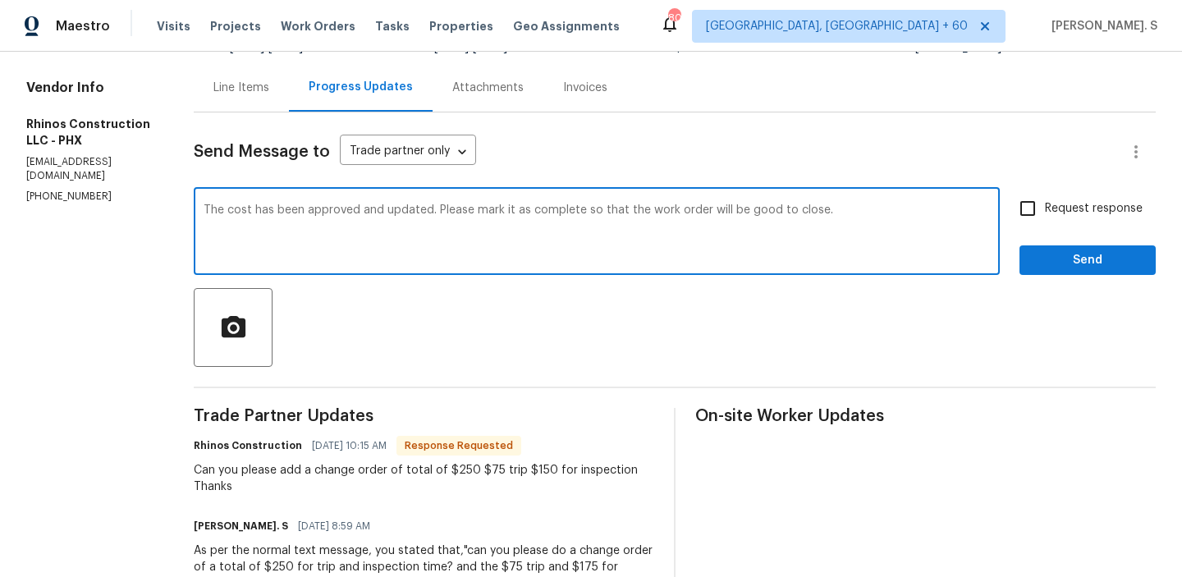
drag, startPoint x: 219, startPoint y: 210, endPoint x: 870, endPoint y: 217, distance: 651.2
click at [870, 217] on textarea "The cost has been approved and updated. Please mark it as complete so that the …" at bounding box center [597, 232] width 787 height 57
click at [1101, 212] on span "Request response" at bounding box center [1094, 208] width 98 height 17
click at [1045, 212] on input "Request response" at bounding box center [1028, 208] width 34 height 34
checkbox input "true"
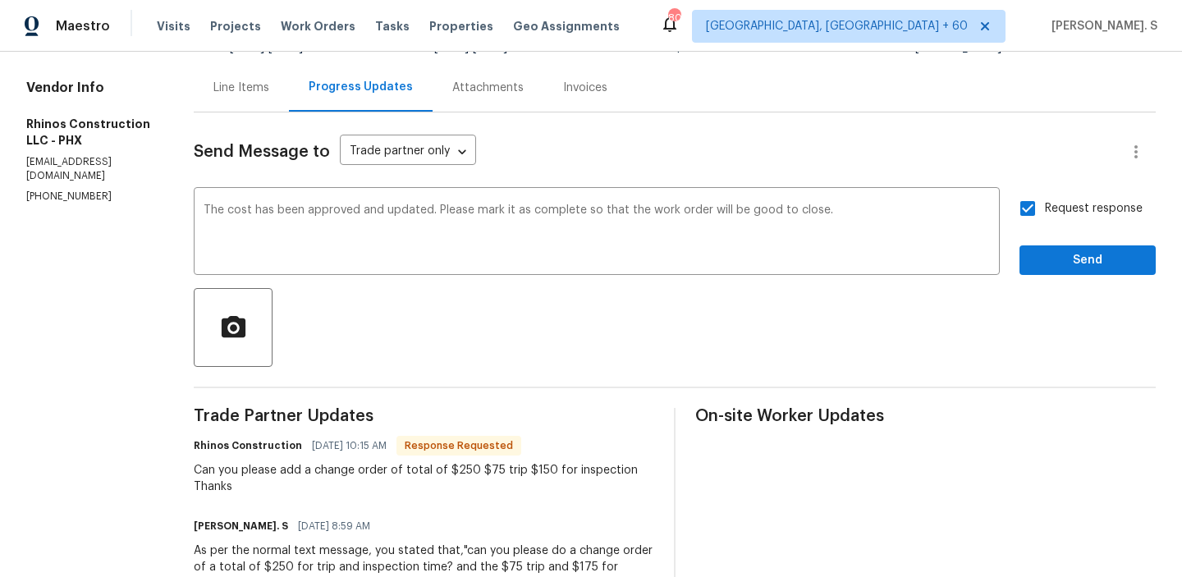
click at [1073, 249] on button "Send" at bounding box center [1088, 261] width 136 height 30
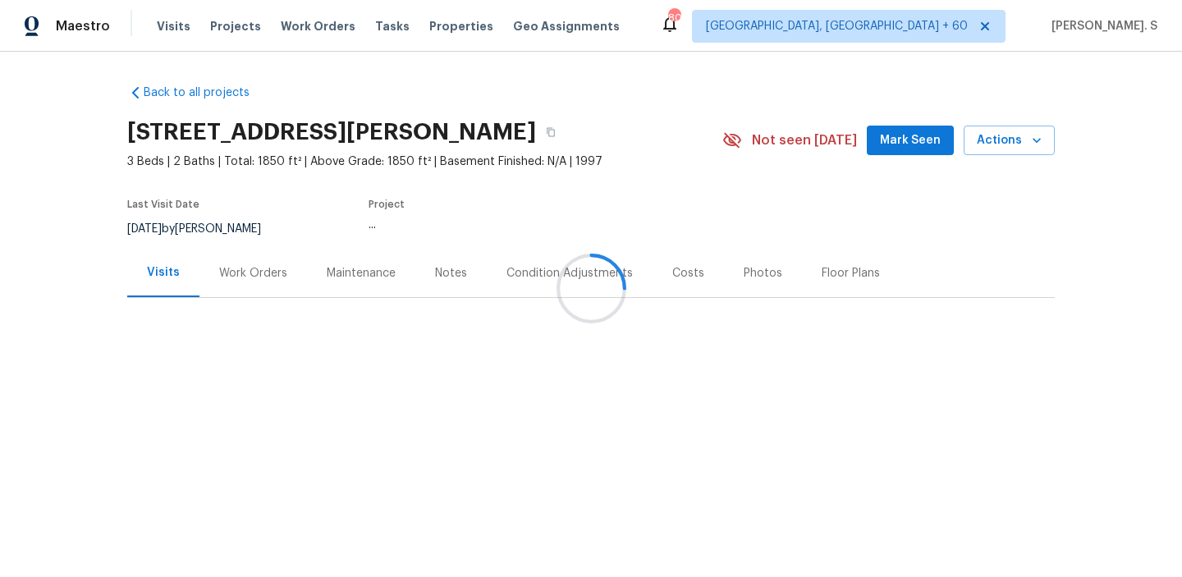
click at [259, 264] on div at bounding box center [591, 288] width 1182 height 577
click at [259, 265] on div "Work Orders" at bounding box center [253, 273] width 68 height 16
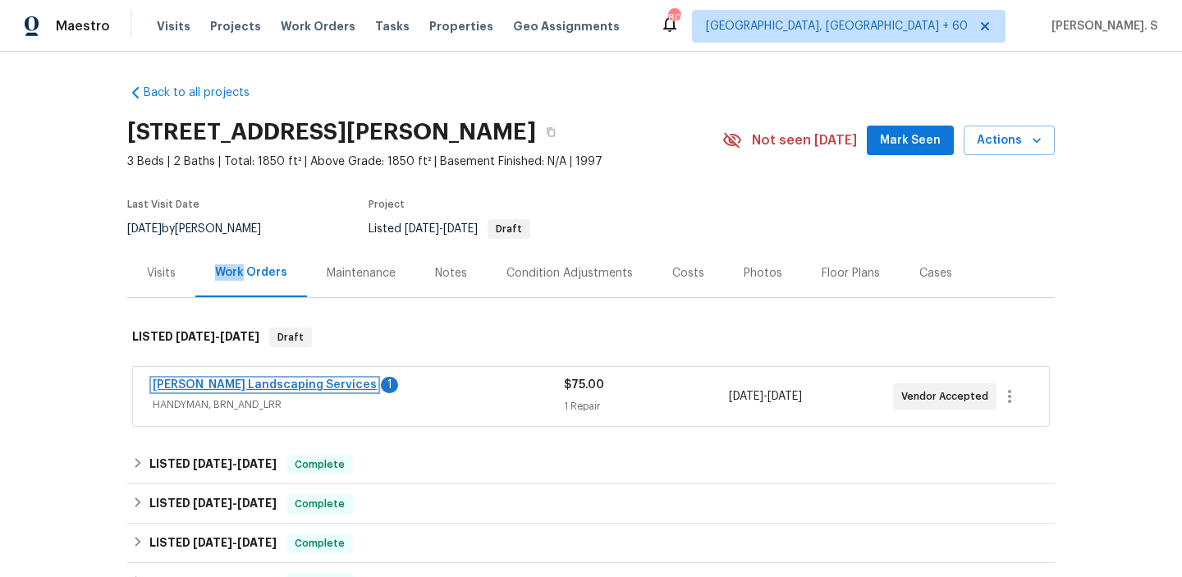
click at [292, 387] on link "[PERSON_NAME] Landscaping Services" at bounding box center [265, 384] width 224 height 11
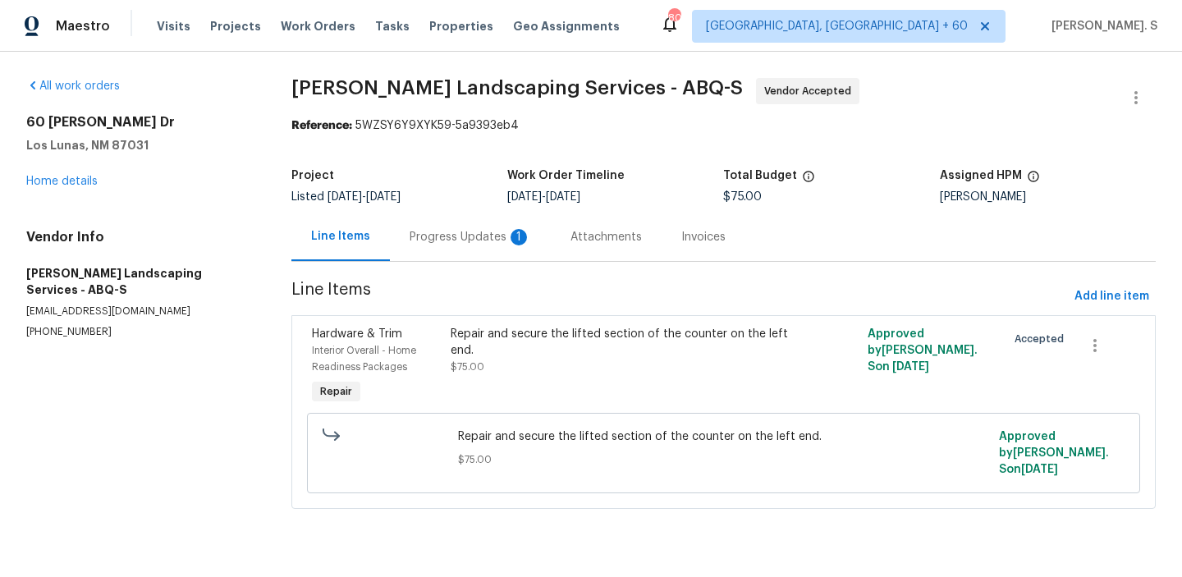
click at [413, 255] on div "Progress Updates 1" at bounding box center [470, 237] width 161 height 48
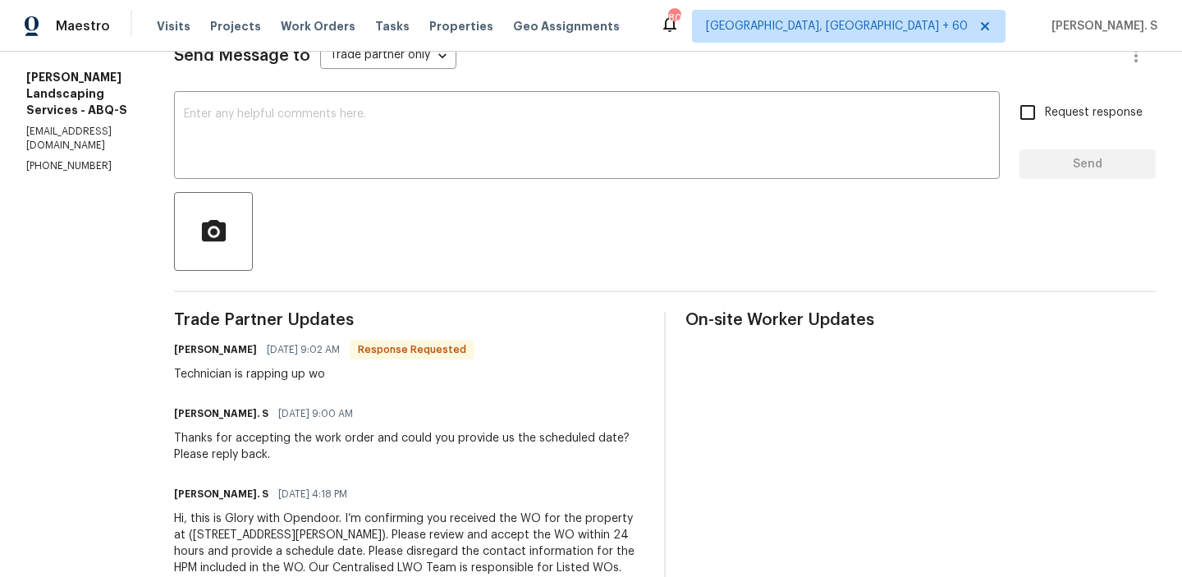
click at [319, 360] on div "[PERSON_NAME] [DATE] 9:02 AM Response Requested" at bounding box center [324, 349] width 301 height 23
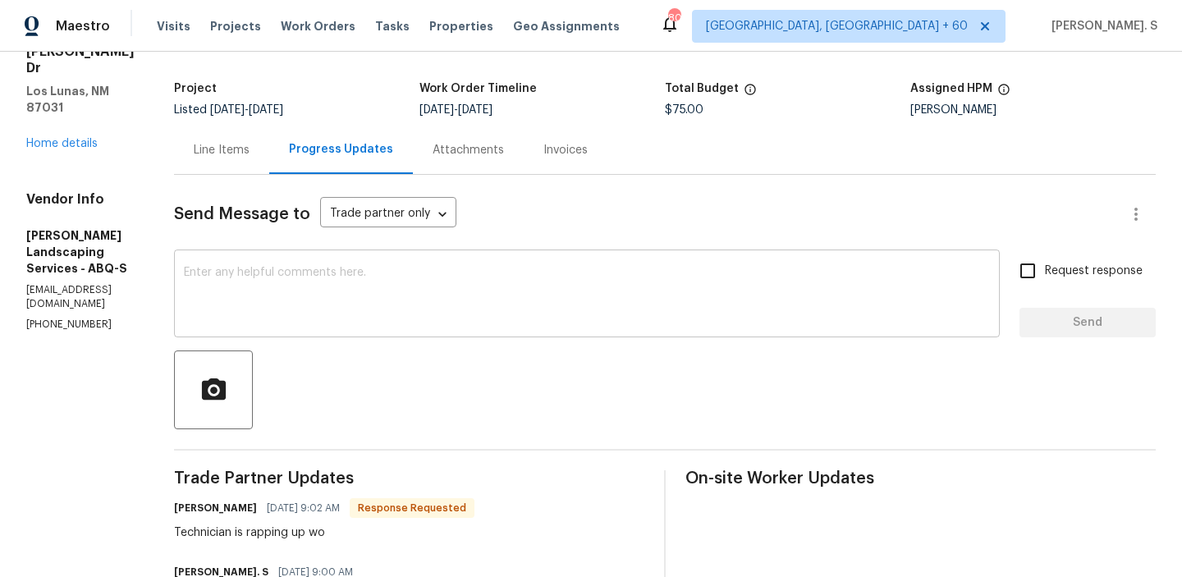
click at [406, 306] on textarea at bounding box center [587, 295] width 806 height 57
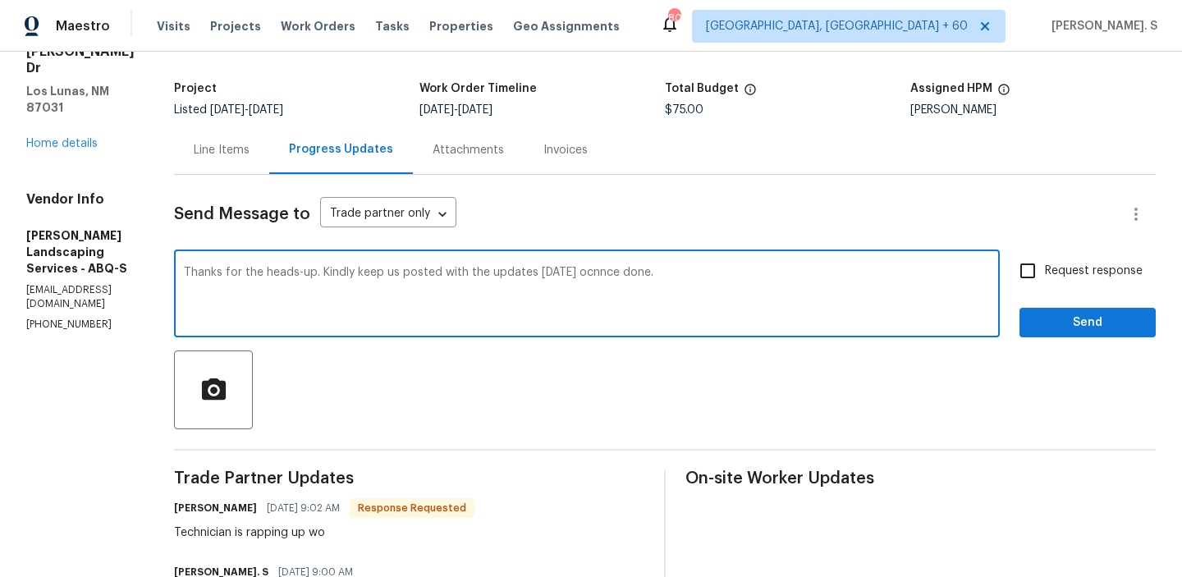
click at [0, 0] on div "Correct the spelling error" at bounding box center [0, 0] width 0 height 0
click at [595, 296] on textarea "Thanks for the heads-up. Kindly keep us posted with the updates [DATE] once don…" at bounding box center [587, 295] width 806 height 57
type textarea "Thanks for the heads-up. Kindly keep us posted with the updates [DATE] once don…"
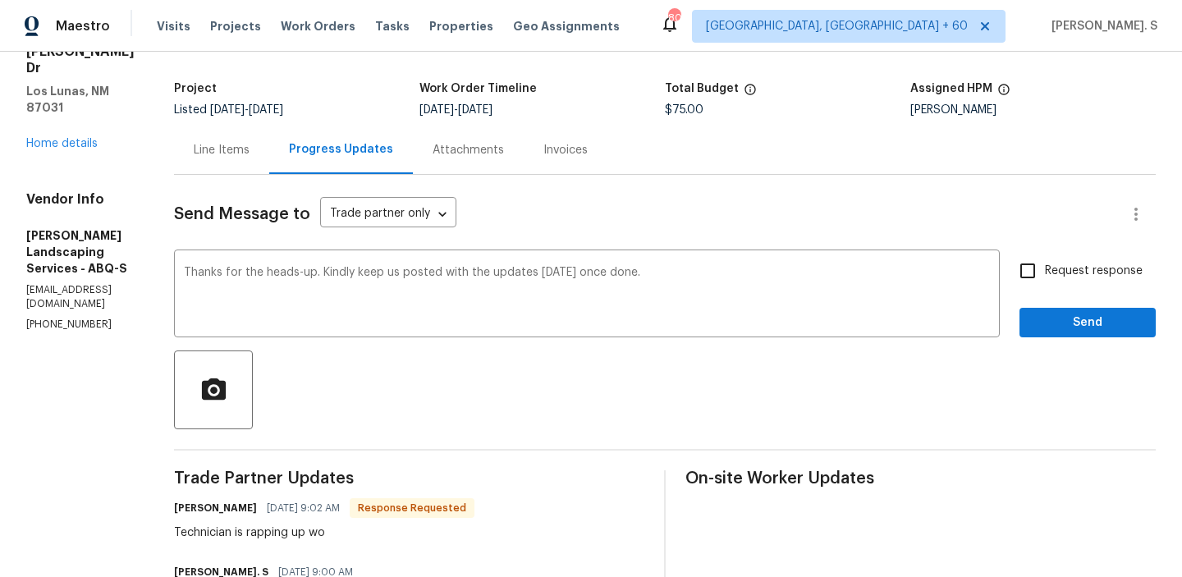
click at [383, 537] on div "Technician is rapping up wo" at bounding box center [324, 533] width 301 height 16
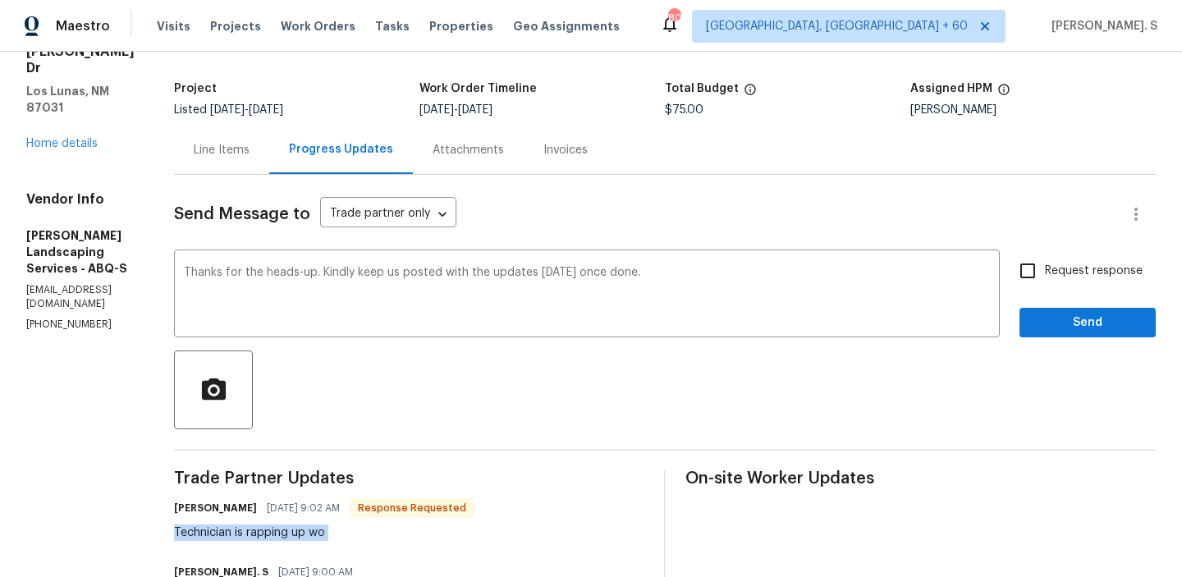
copy div "Technician is rapping up wo"
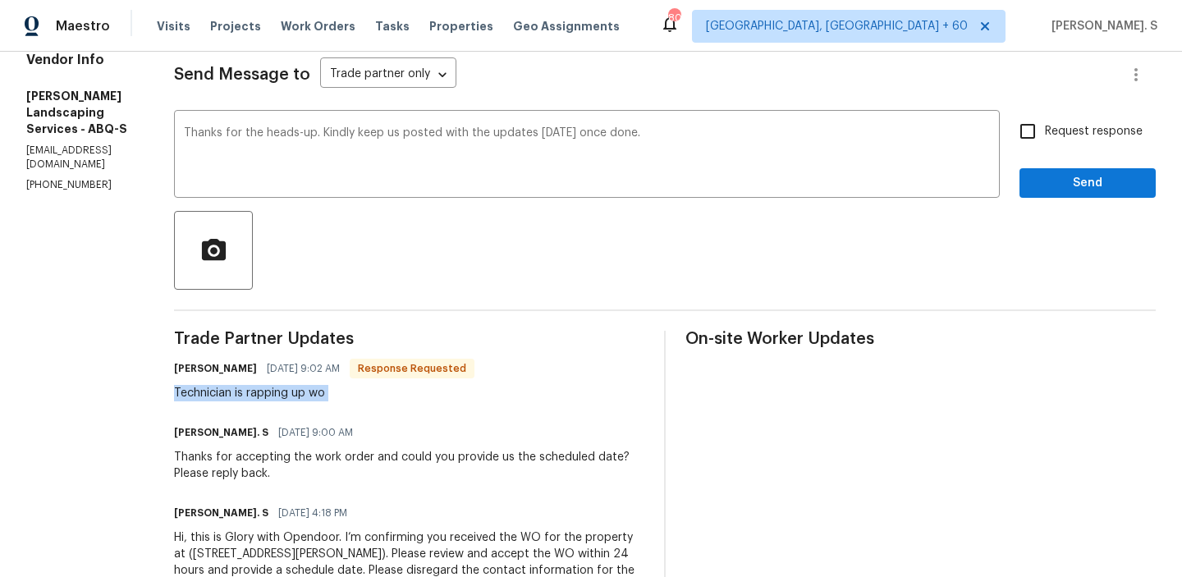
scroll to position [240, 0]
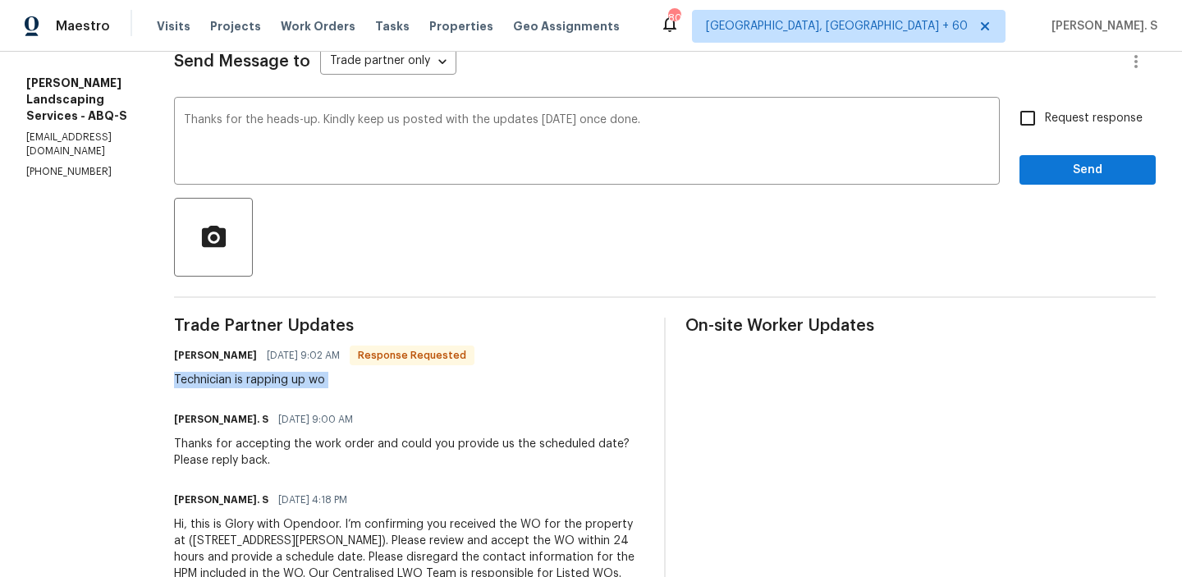
click at [801, 186] on div "Send Message to Trade partner only Trade partner only ​ Thanks for the heads-up…" at bounding box center [665, 320] width 982 height 596
click at [725, 163] on textarea "Thanks for the heads-up. Kindly keep us posted with the updates [DATE] once don…" at bounding box center [587, 142] width 806 height 57
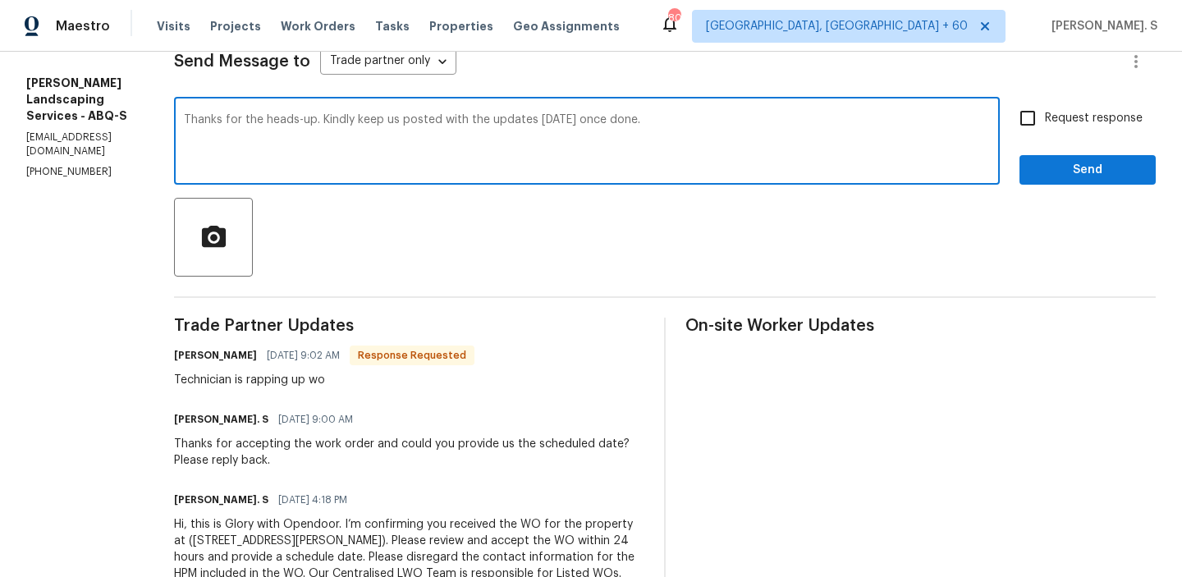
click at [725, 163] on textarea "Thanks for the heads-up. Kindly keep us posted with the updates [DATE] once don…" at bounding box center [587, 142] width 806 height 57
click at [398, 377] on div "Technician is rapping up wo" at bounding box center [324, 380] width 301 height 16
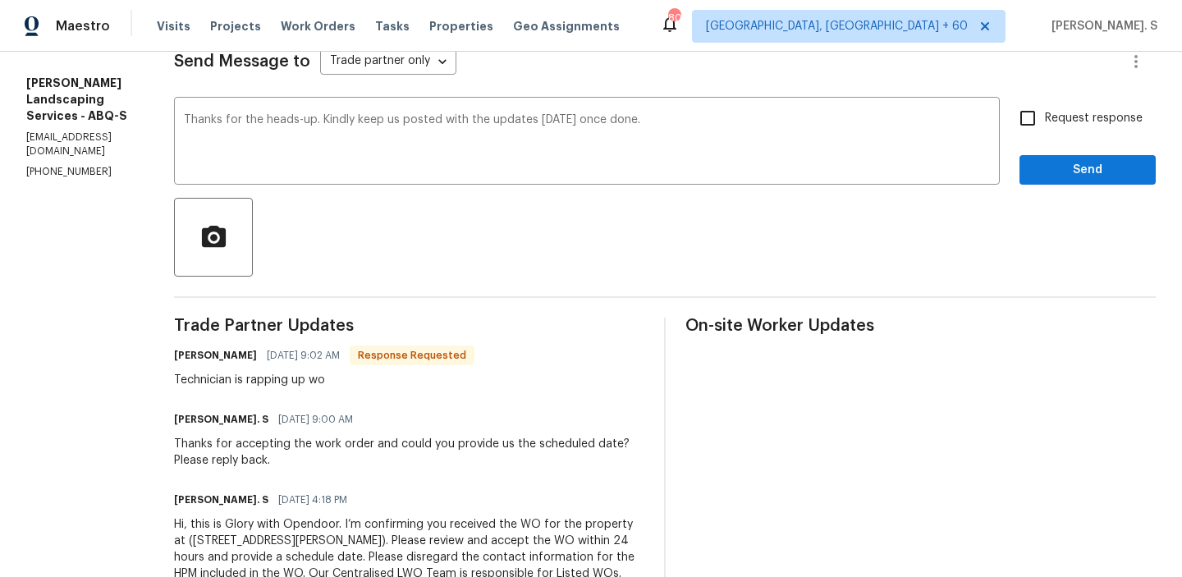
click at [398, 377] on div "Technician is rapping up wo" at bounding box center [324, 380] width 301 height 16
copy div "Technician is rapping up wo"
click at [1037, 124] on input "Request response" at bounding box center [1028, 118] width 34 height 34
checkbox input "true"
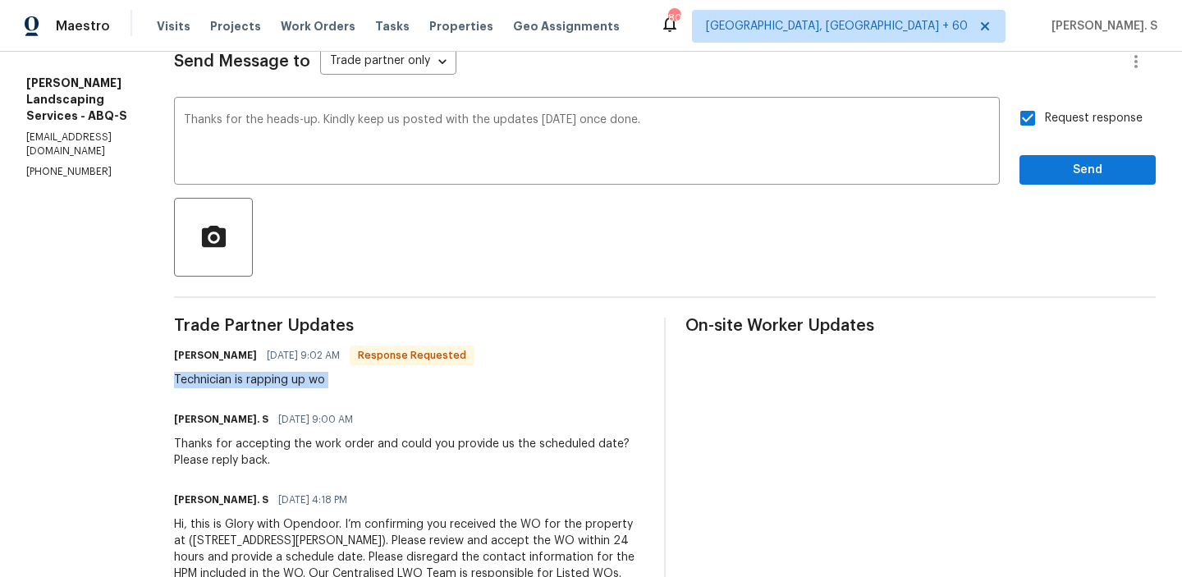
click at [361, 371] on div "[PERSON_NAME] [DATE] 9:02 AM Response Requested Technician is rapping up wo" at bounding box center [324, 366] width 301 height 44
click at [1057, 160] on span "Send" at bounding box center [1088, 170] width 110 height 21
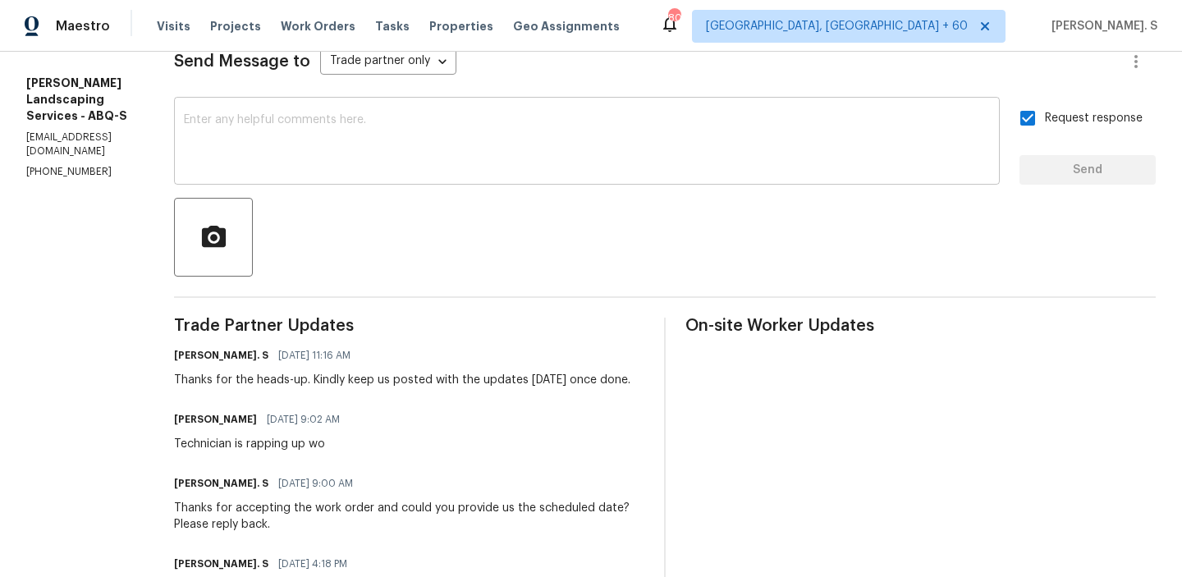
scroll to position [0, 0]
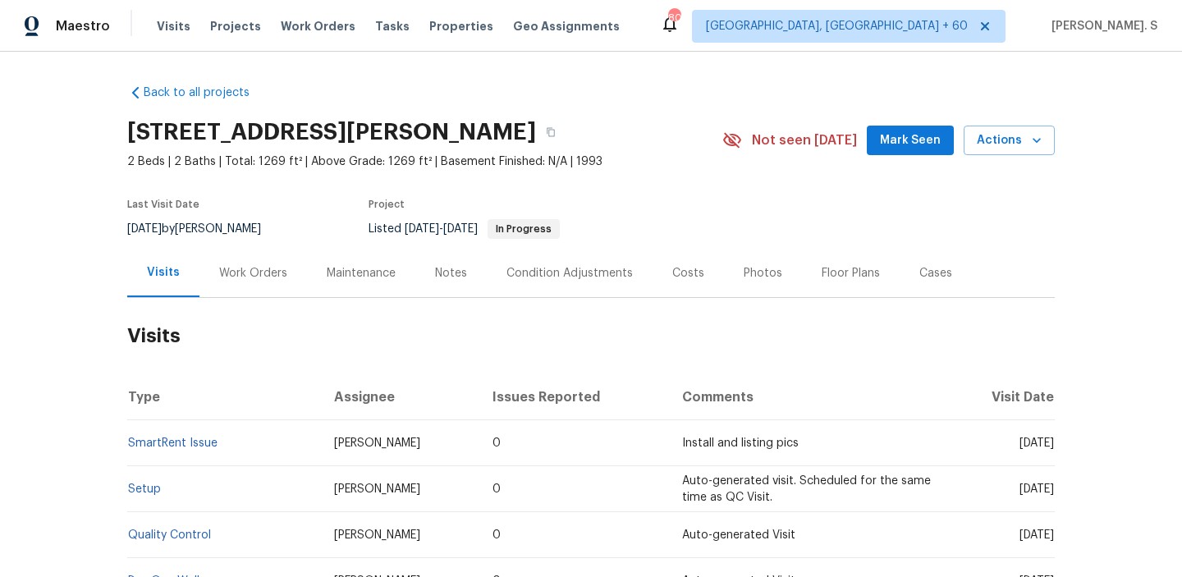
click at [246, 267] on div "Work Orders" at bounding box center [253, 273] width 68 height 16
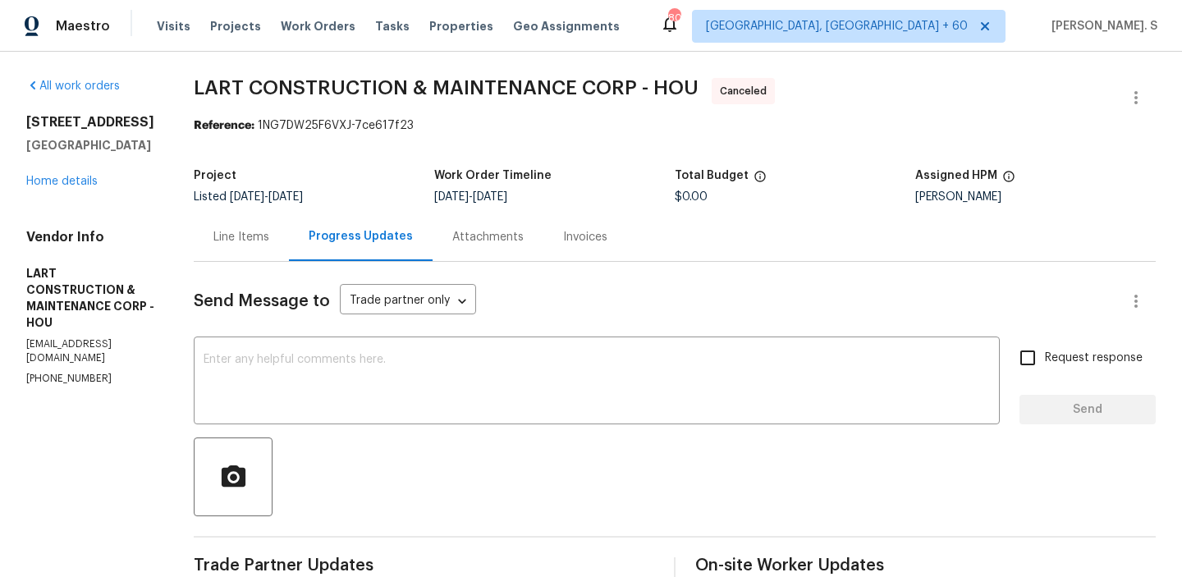
click at [81, 190] on div "[STREET_ADDRESS] Home details" at bounding box center [90, 152] width 128 height 76
click at [80, 187] on link "Home details" at bounding box center [61, 181] width 71 height 11
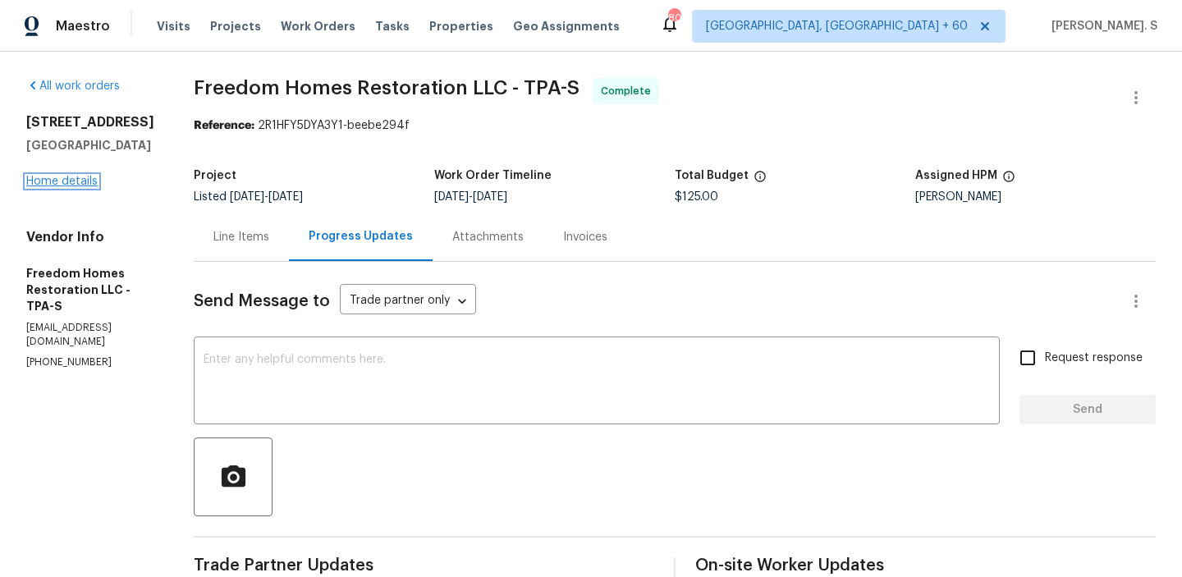
click at [85, 187] on link "Home details" at bounding box center [61, 181] width 71 height 11
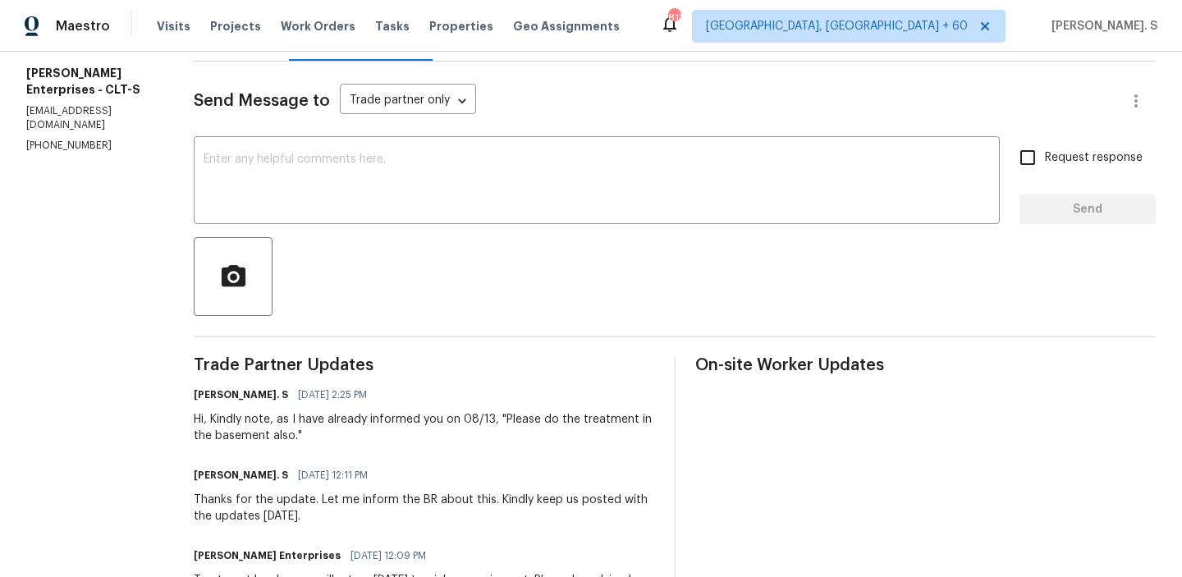
scroll to position [238, 0]
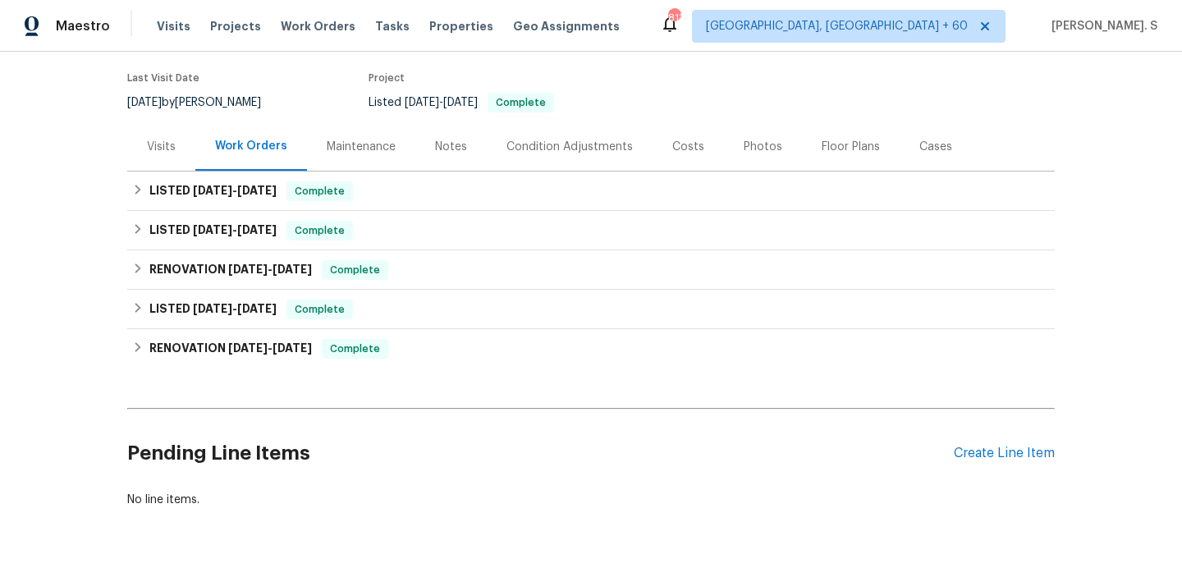
scroll to position [169, 0]
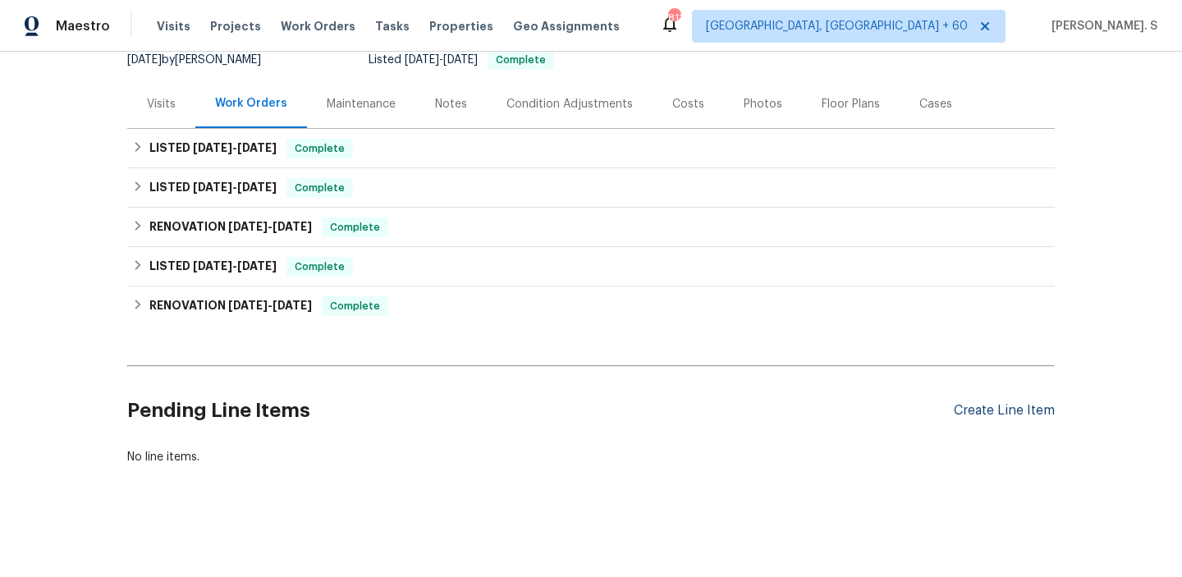
click at [1044, 404] on div "Create Line Item" at bounding box center [1004, 411] width 101 height 16
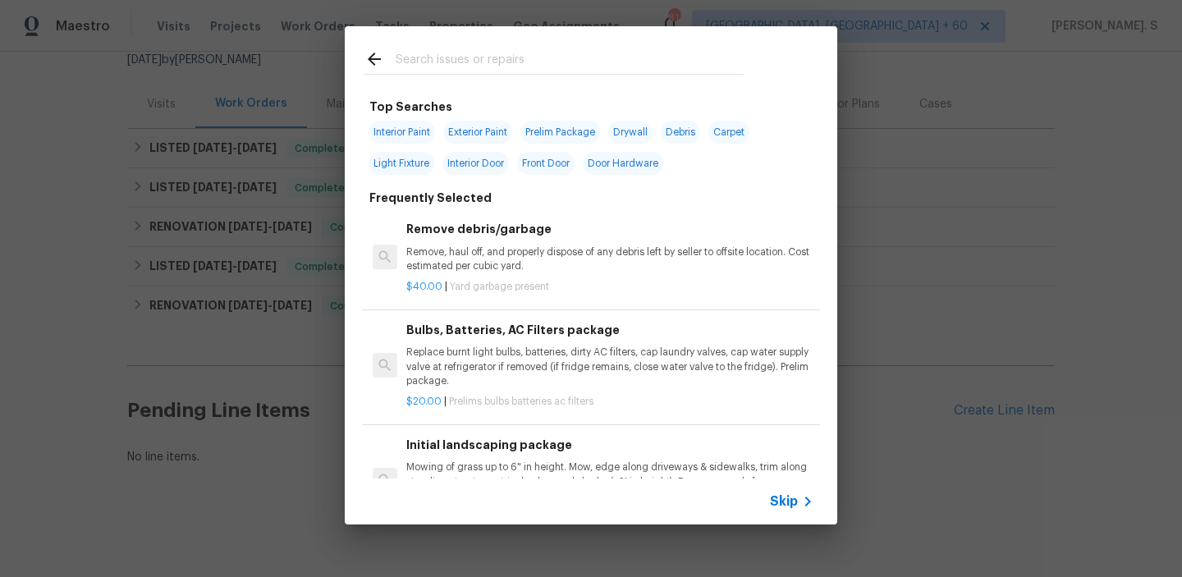
click at [512, 326] on h6 "Bulbs, Batteries, AC Filters package" at bounding box center [609, 330] width 407 height 18
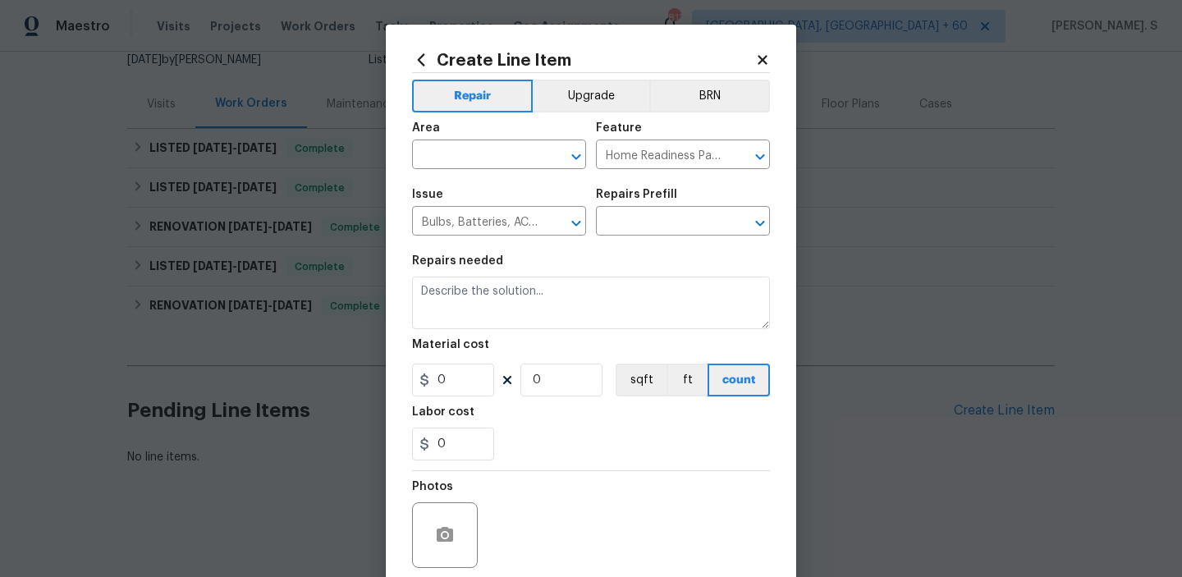
type input "Bulbs, Batteries, AC Filters package $20.00"
type textarea "Replace burnt light bulbs, batteries, dirty AC filters, cap laundry valves, cap…"
type input "20"
type input "1"
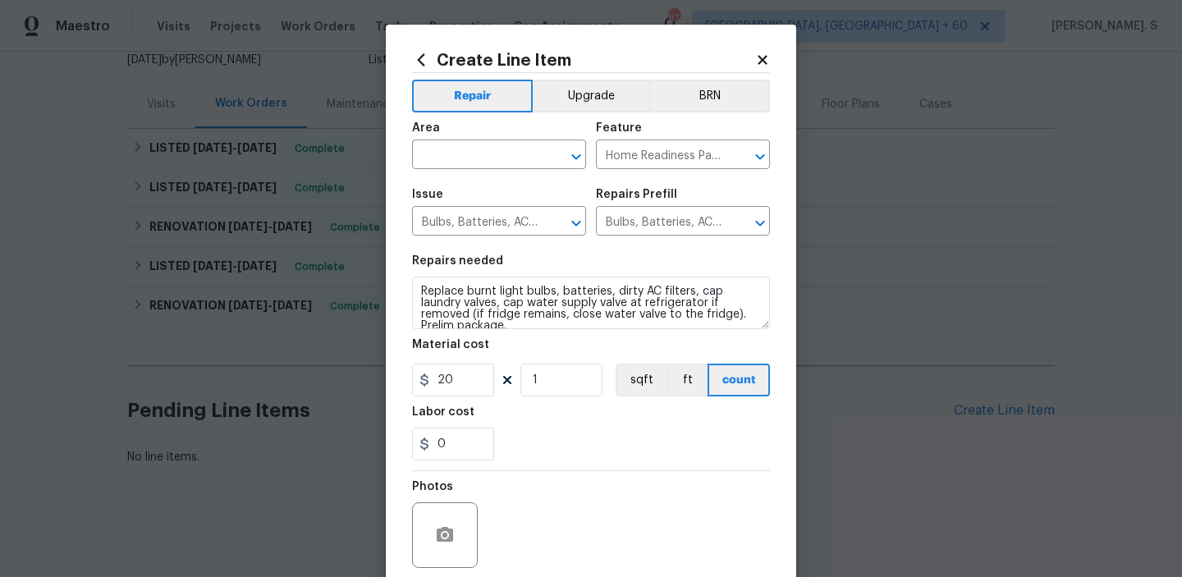
click at [558, 269] on div "Repairs needed" at bounding box center [591, 265] width 358 height 21
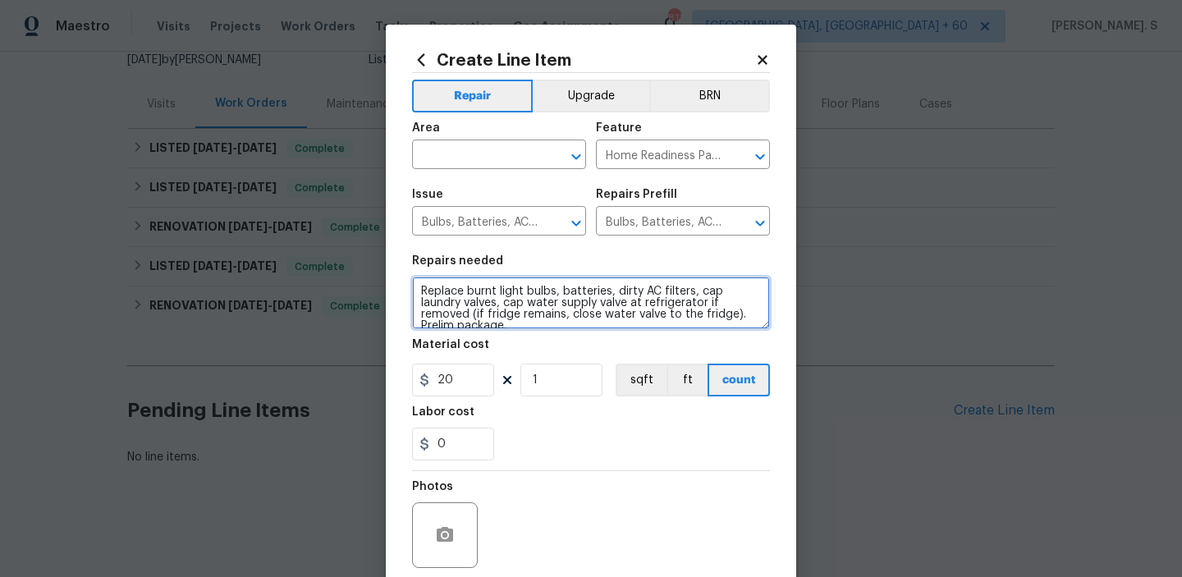
click at [561, 301] on textarea "Replace burnt light bulbs, batteries, dirty AC filters, cap laundry valves, cap…" at bounding box center [591, 303] width 358 height 53
paste textarea "Vandalism, 3 broken windows, glass on carpets."
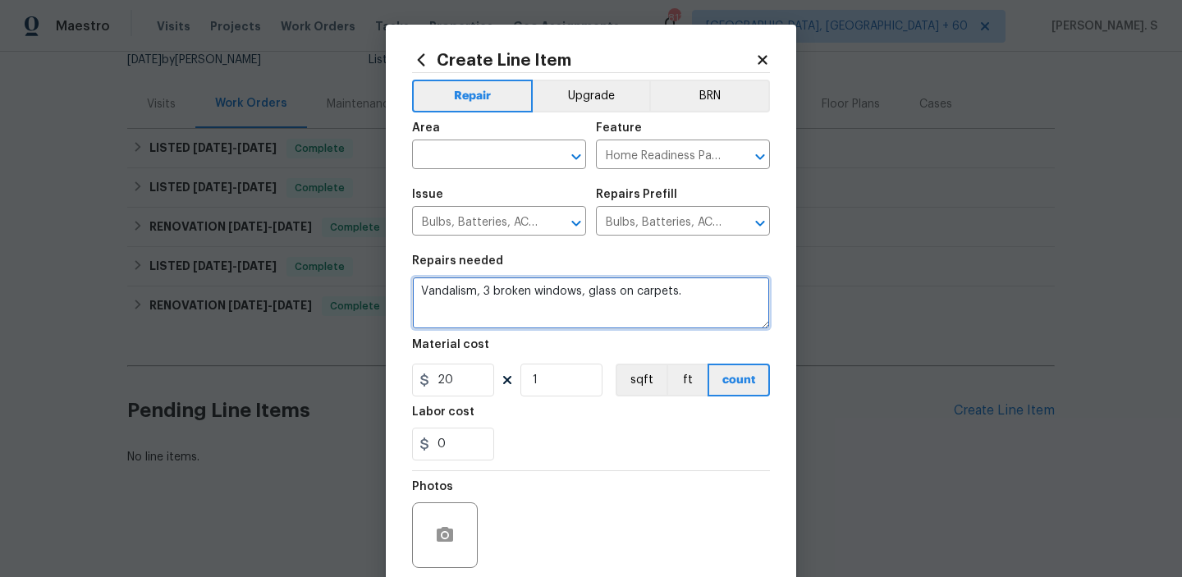
click at [426, 291] on textarea "Vandalism, 3 broken windows, glass on carpets." at bounding box center [591, 303] width 358 height 53
click at [422, 291] on textarea "Vandalism, 3 broken windows, glass on carpets." at bounding box center [591, 303] width 358 height 53
click at [575, 163] on icon "Open" at bounding box center [577, 157] width 20 height 20
type textarea "Received feedback to repairs Vandalism, 3 broken windows, glass on carpets."
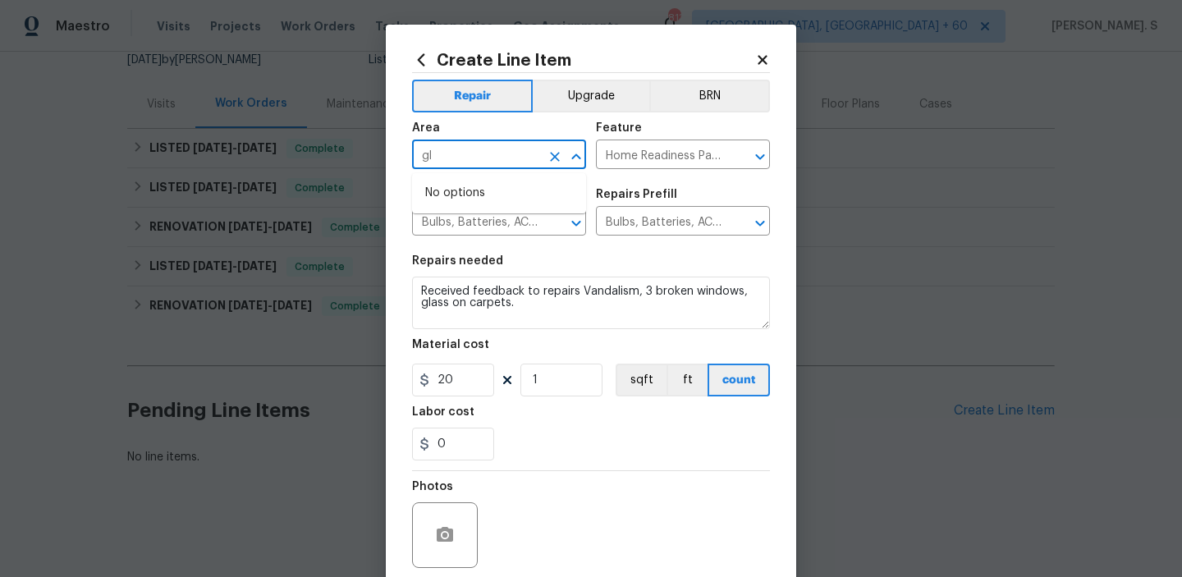
type input "g"
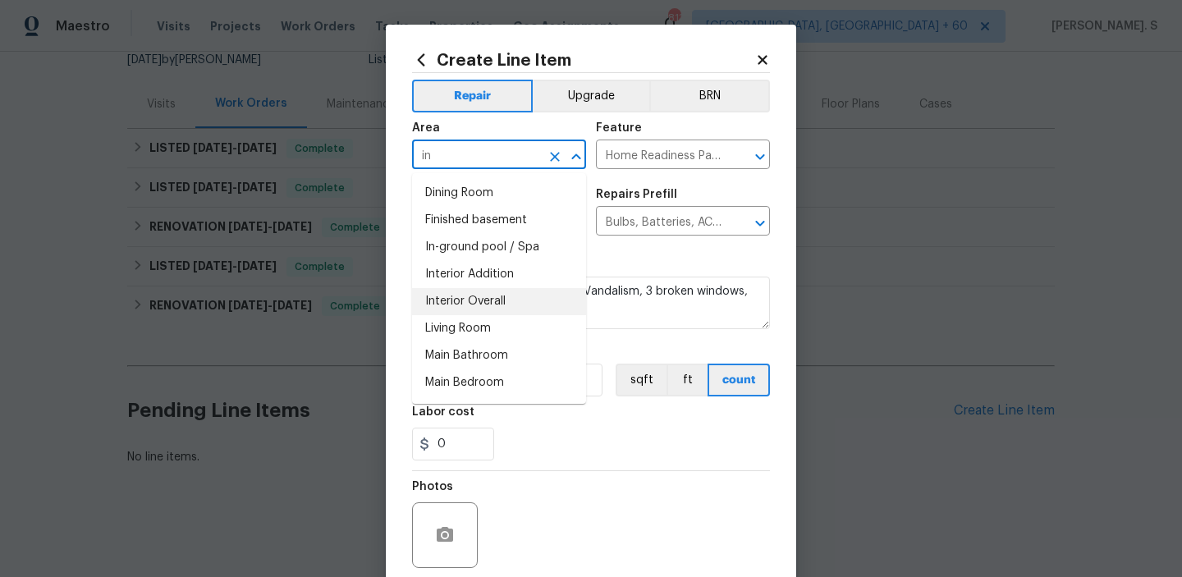
click at [503, 293] on li "Interior Overall" at bounding box center [499, 301] width 174 height 27
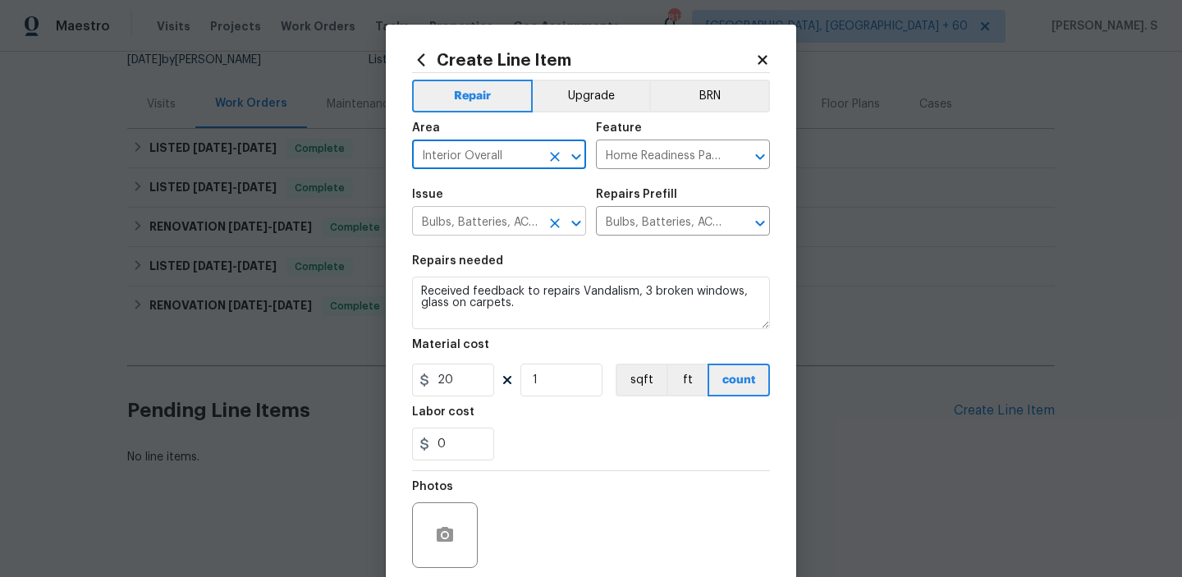
click at [567, 218] on icon "Open" at bounding box center [577, 224] width 20 height 20
type input "Interior Overall"
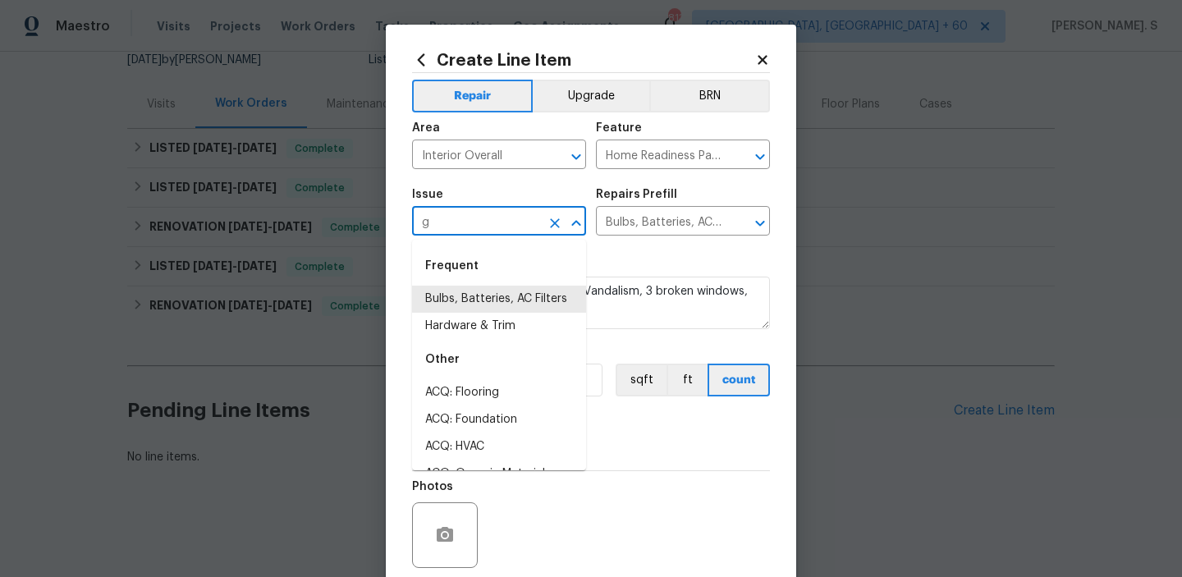
scroll to position [0, 0]
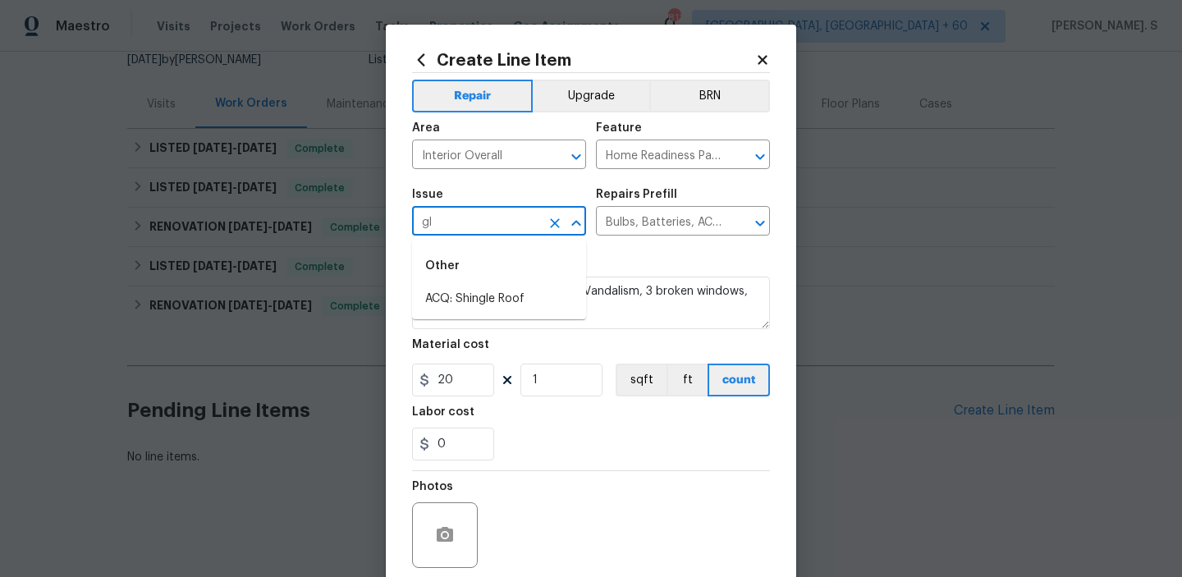
type input "g"
click at [540, 330] on li "Windows & Skylights" at bounding box center [499, 343] width 174 height 27
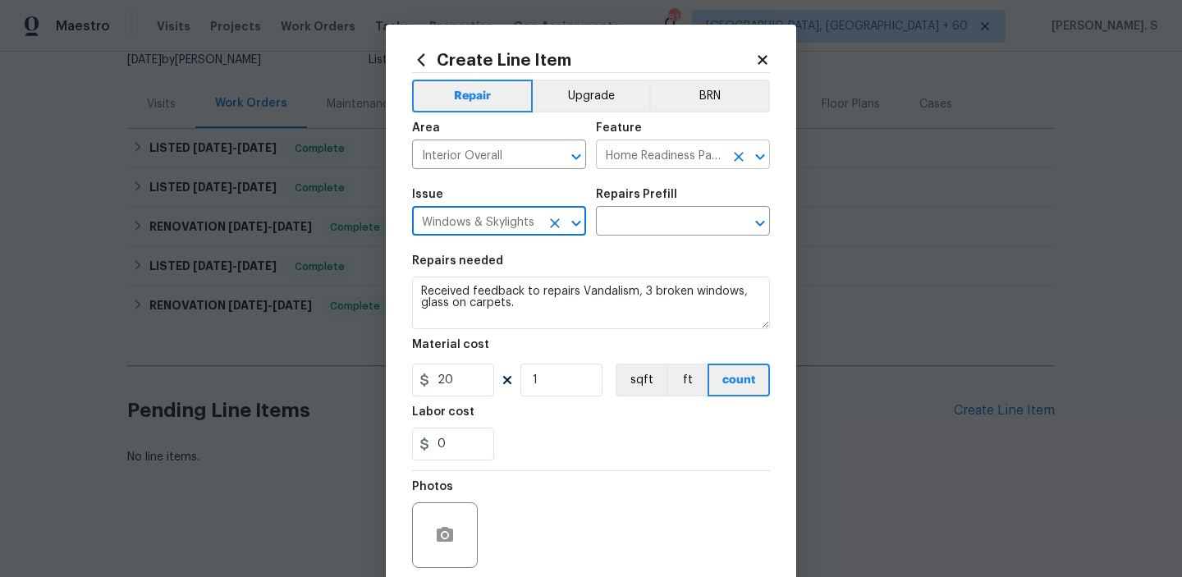
click at [767, 155] on icon "Open" at bounding box center [761, 157] width 20 height 20
type input "Windows & Skylights"
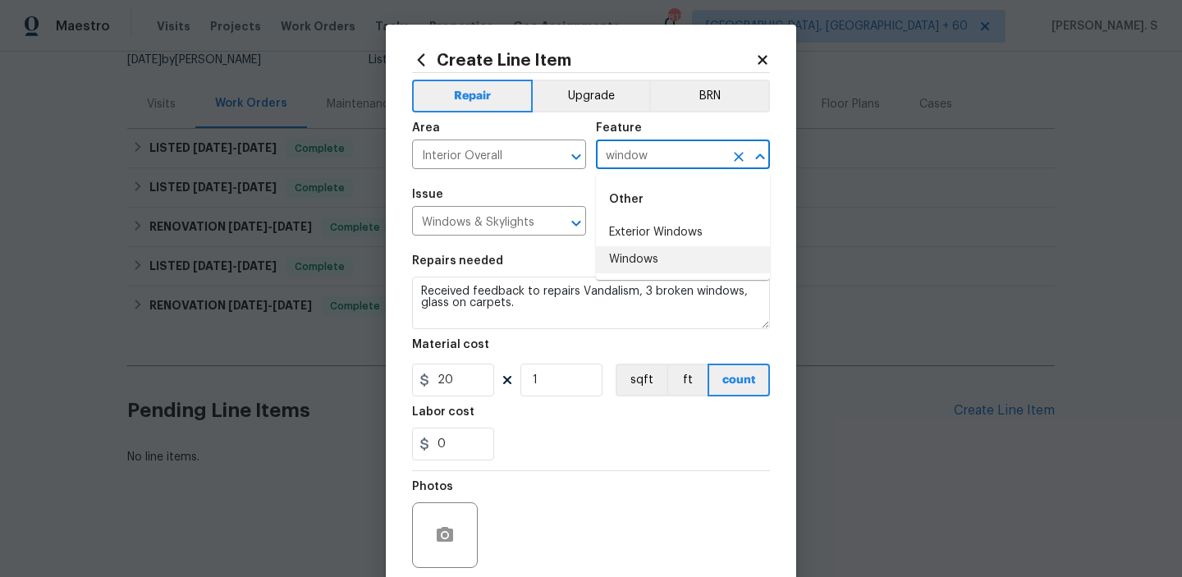
click at [700, 258] on li "Windows" at bounding box center [683, 259] width 174 height 27
click at [765, 219] on icon "Open" at bounding box center [761, 224] width 20 height 20
type input "Windows"
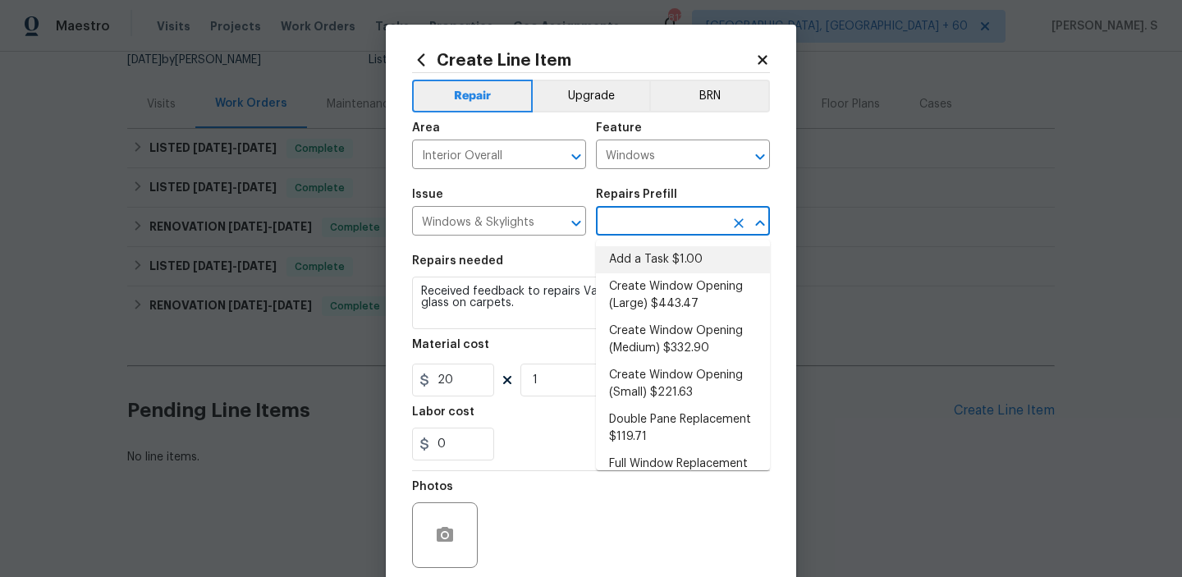
click at [689, 265] on li "Add a Task $1.00" at bounding box center [683, 259] width 174 height 27
type input "Add a Task $1.00"
type textarea "HPM to detail"
type input "1"
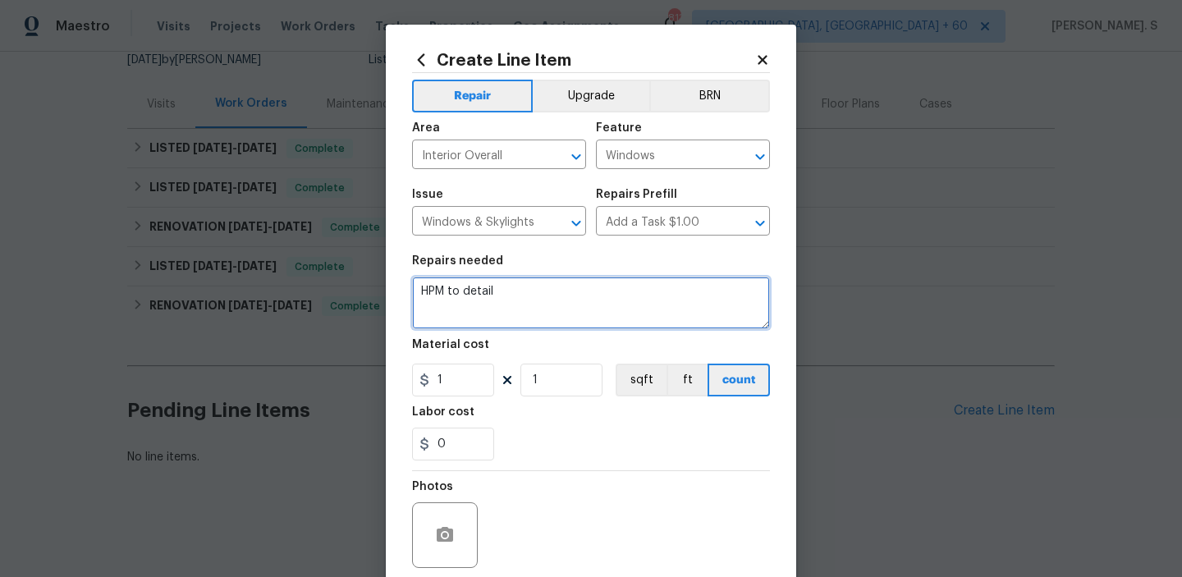
click at [615, 294] on textarea "HPM to detail" at bounding box center [591, 303] width 358 height 53
paste textarea "Vandalism, 3 broken windows, glass on carpets."
click at [427, 293] on textarea "Vandalism, 3 broken windows, glass on carpets." at bounding box center [591, 303] width 358 height 53
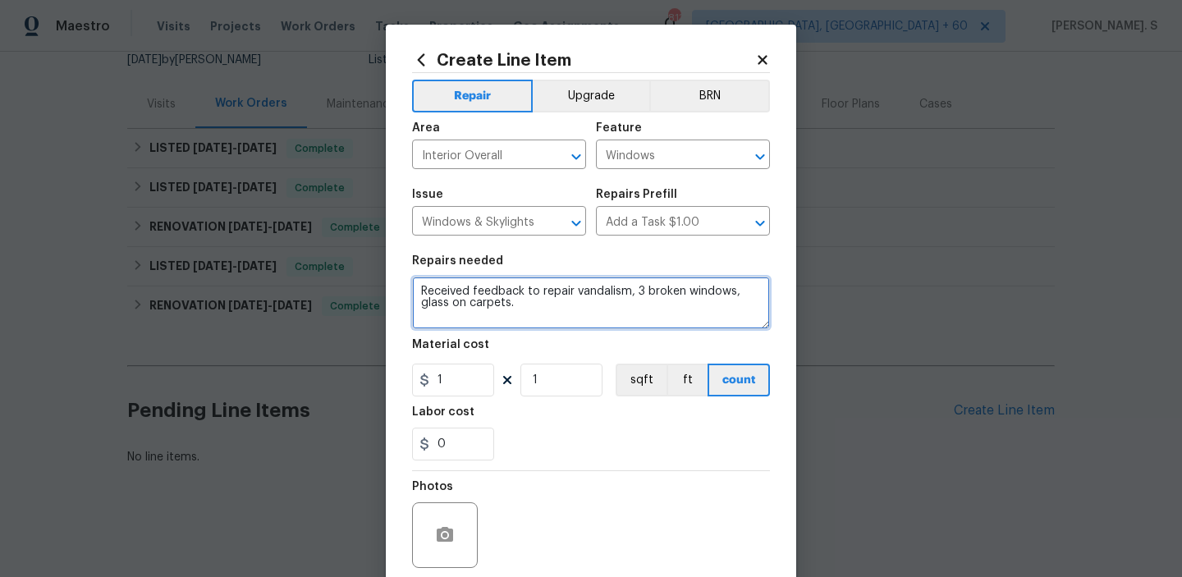
type textarea "Received feedback to repair vandalism, 3 broken windows, glass on carpets."
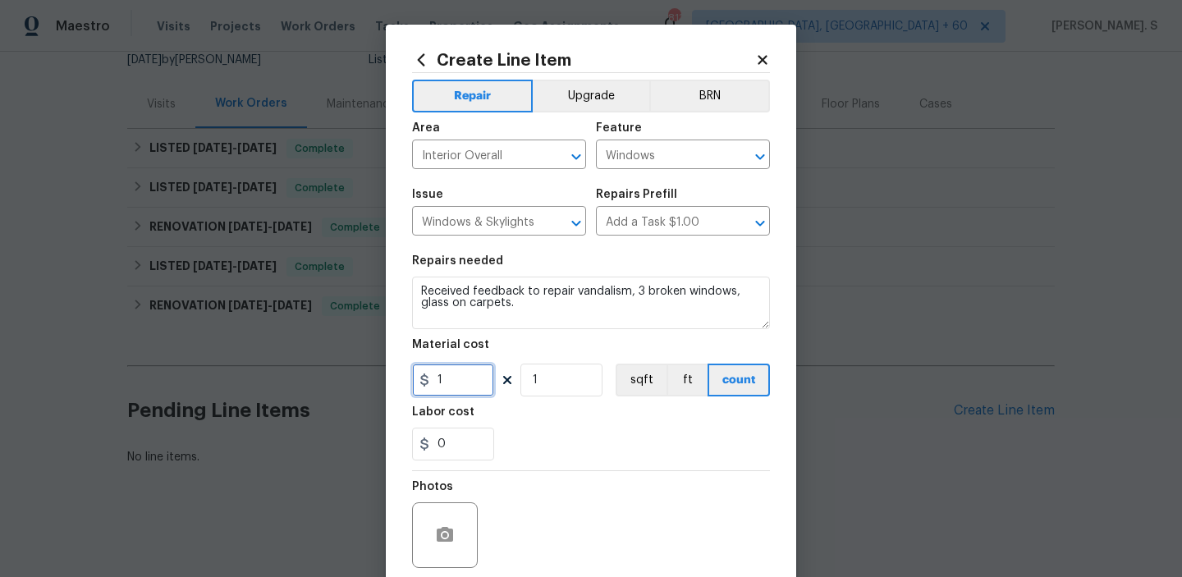
click at [473, 374] on input "1" at bounding box center [453, 380] width 82 height 33
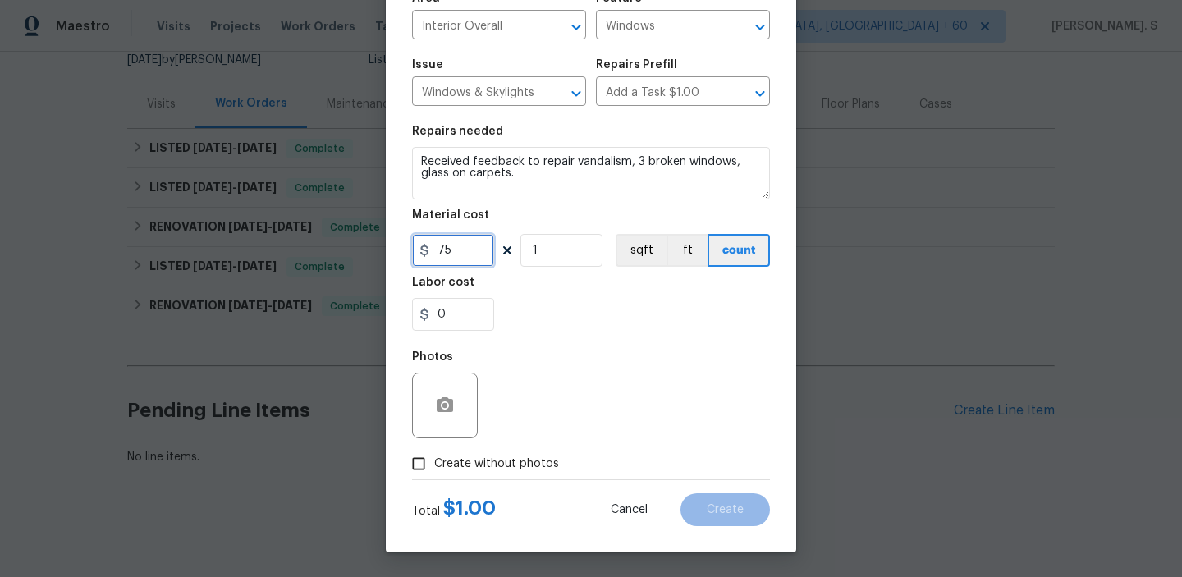
type input "75"
click at [501, 469] on span "Create without photos" at bounding box center [496, 464] width 125 height 17
click at [434, 469] on input "Create without photos" at bounding box center [418, 463] width 31 height 31
checkbox input "true"
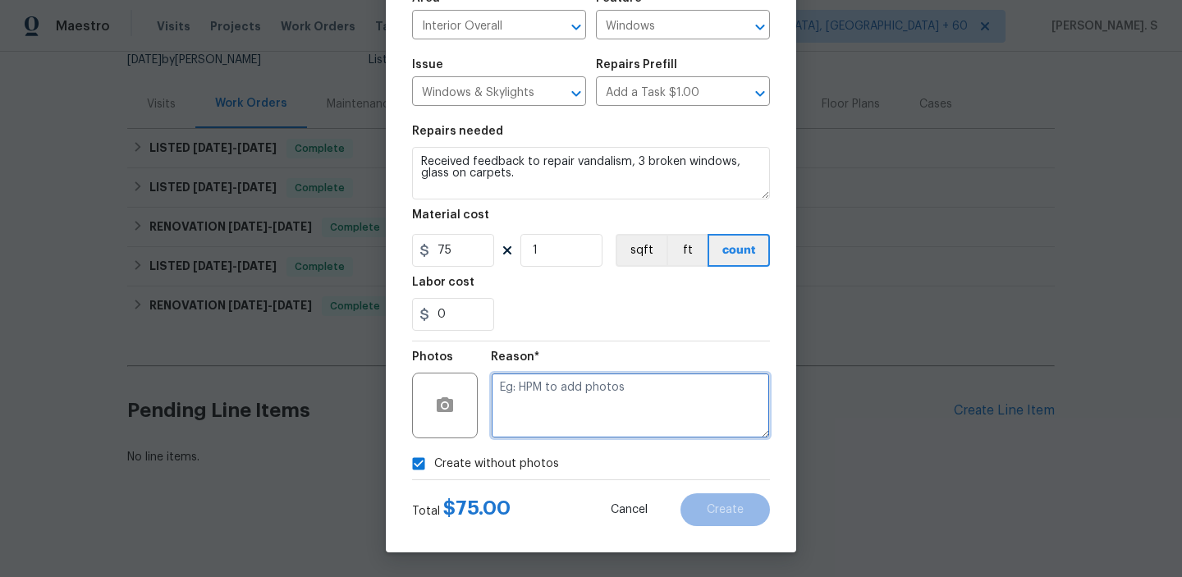
click at [574, 431] on textarea at bounding box center [630, 406] width 279 height 66
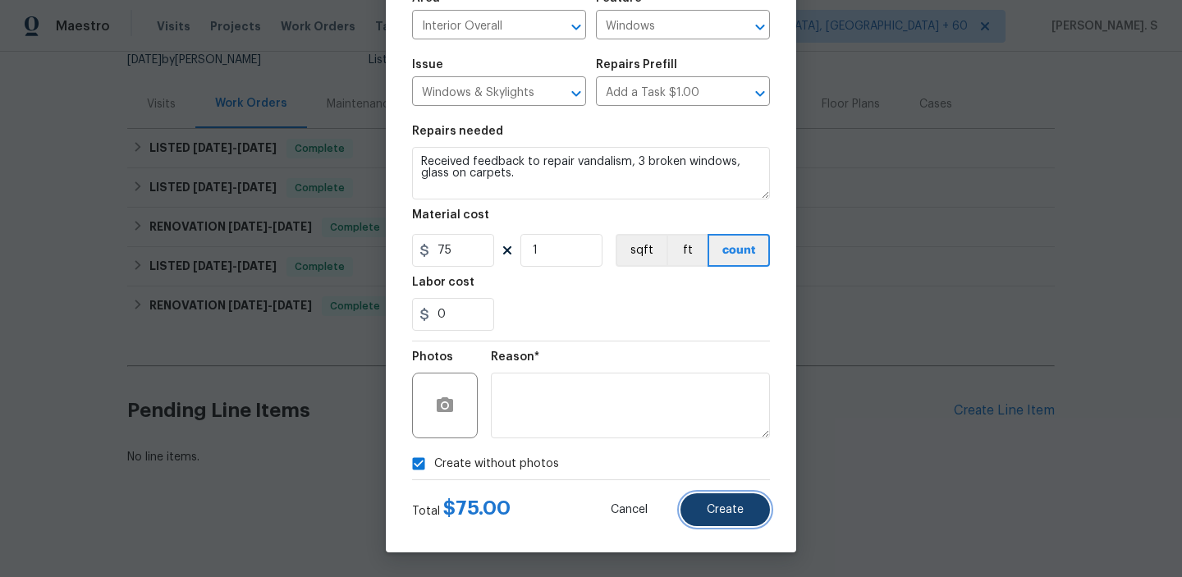
click at [732, 499] on button "Create" at bounding box center [726, 510] width 90 height 33
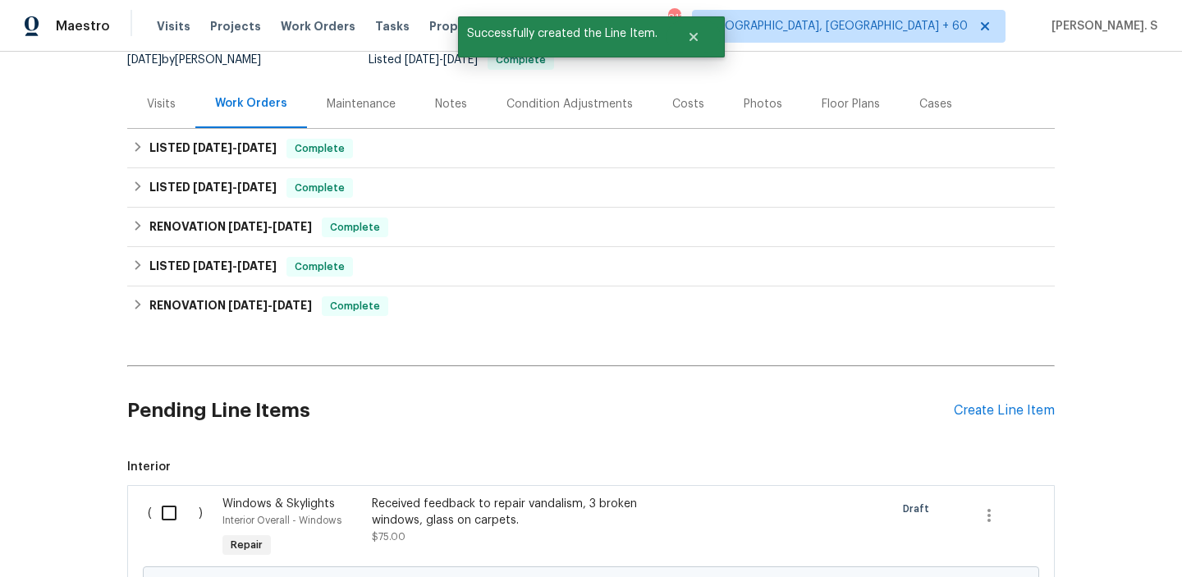
click at [188, 500] on input "checkbox" at bounding box center [175, 513] width 47 height 34
checkbox input "true"
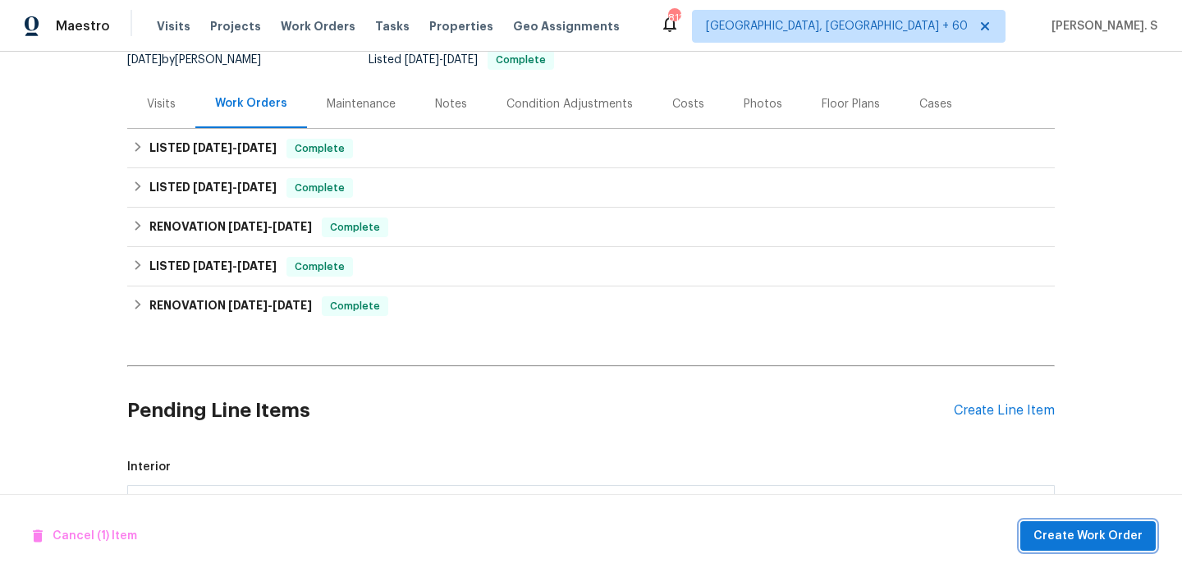
click at [1045, 537] on span "Create Work Order" at bounding box center [1088, 536] width 109 height 21
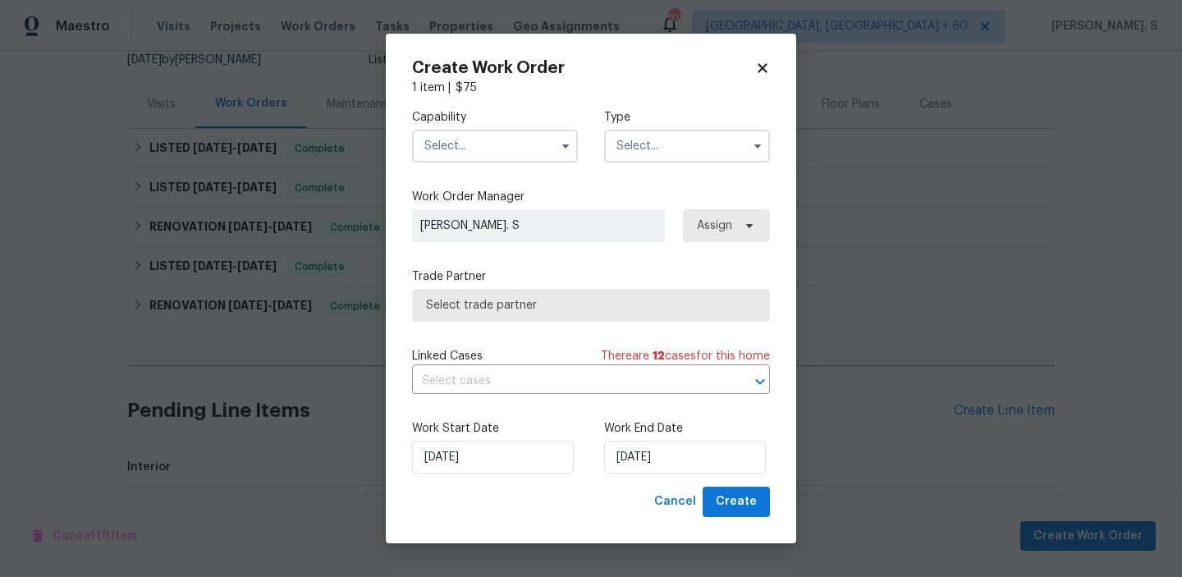
click at [530, 172] on div "Capability Type" at bounding box center [591, 136] width 358 height 80
click at [530, 130] on input "text" at bounding box center [495, 146] width 166 height 33
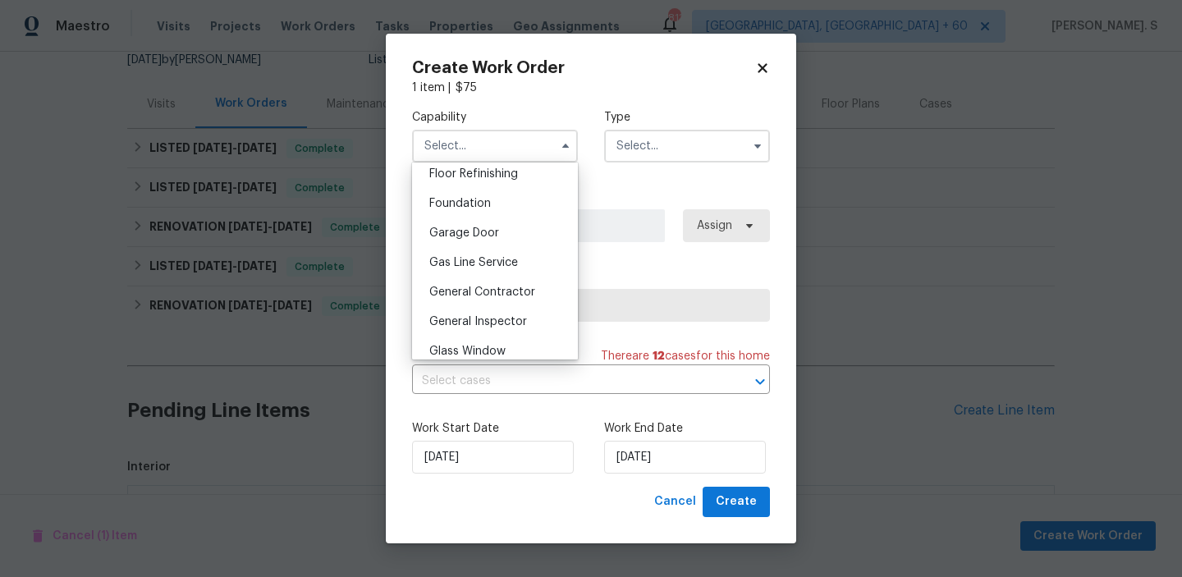
scroll to position [771, 0]
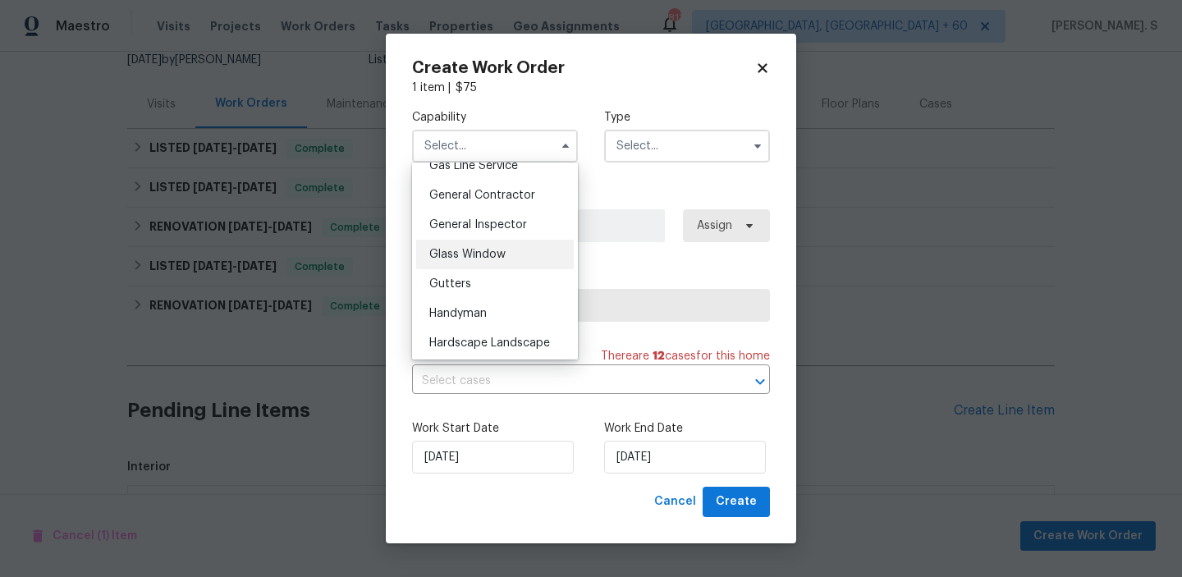
click at [505, 243] on div "Glass Window" at bounding box center [495, 255] width 158 height 30
type input "Glass Window"
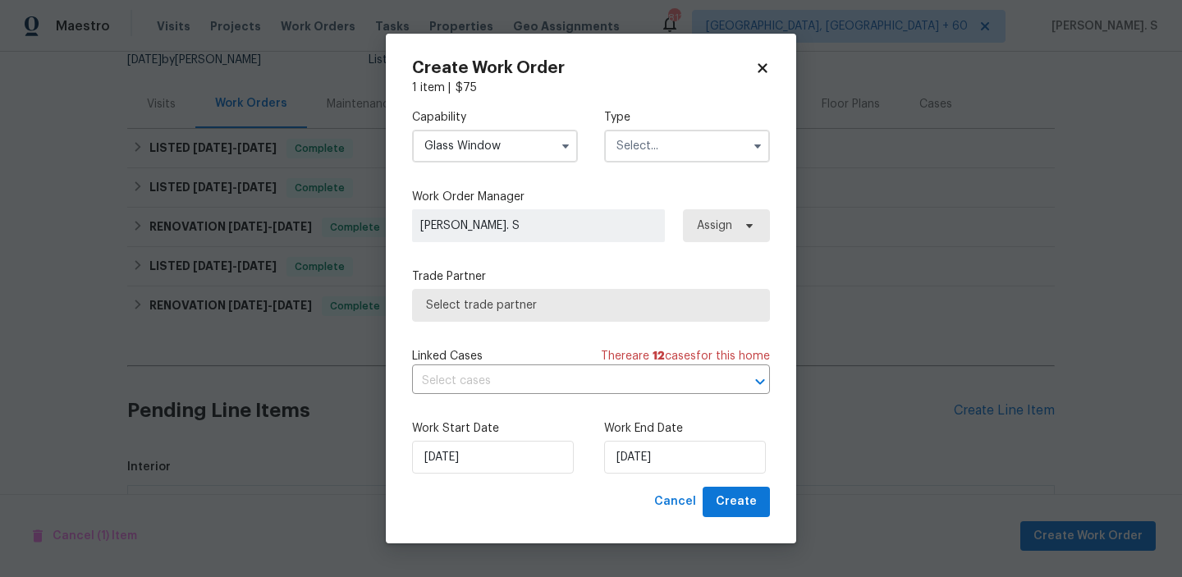
click at [669, 139] on input "text" at bounding box center [687, 146] width 166 height 33
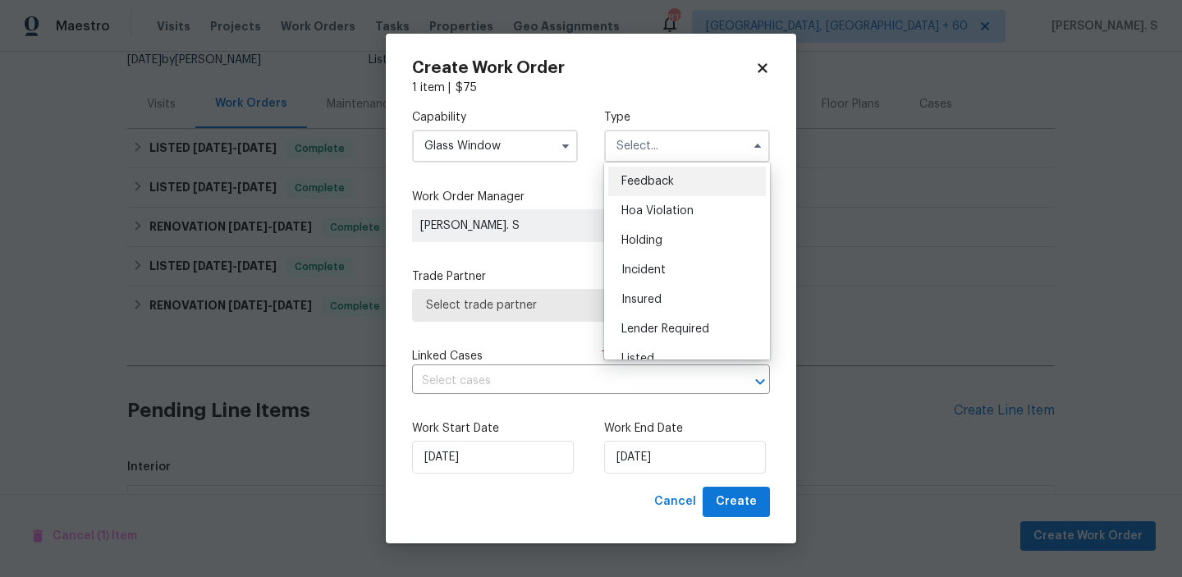
click at [669, 174] on div "Feedback" at bounding box center [687, 182] width 158 height 30
type input "Feedback"
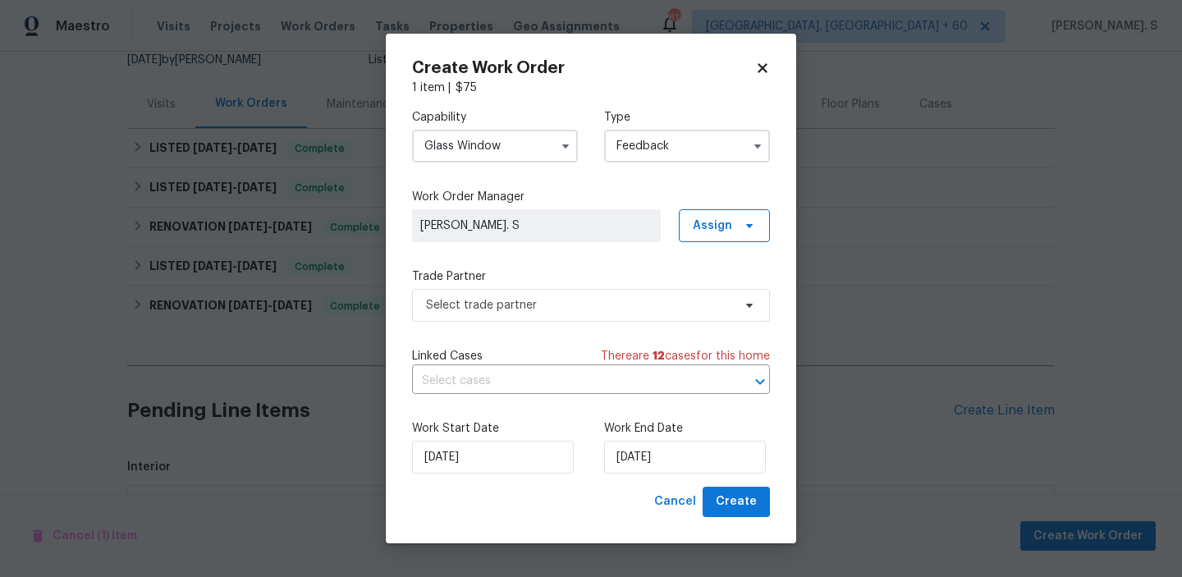
click at [502, 141] on input "Glass Window" at bounding box center [495, 146] width 166 height 33
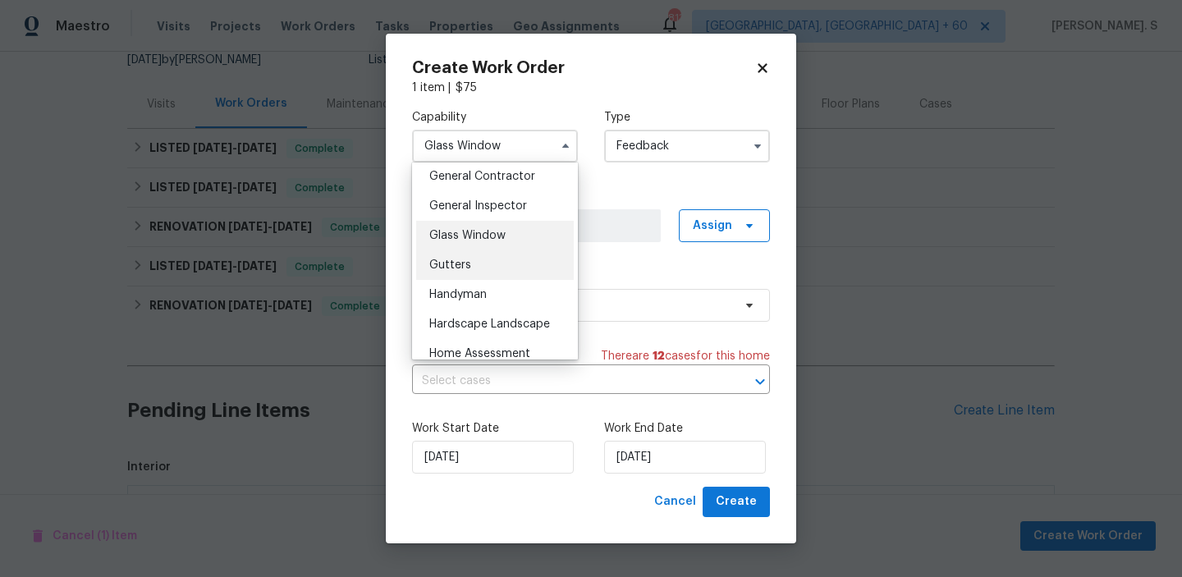
scroll to position [858, 0]
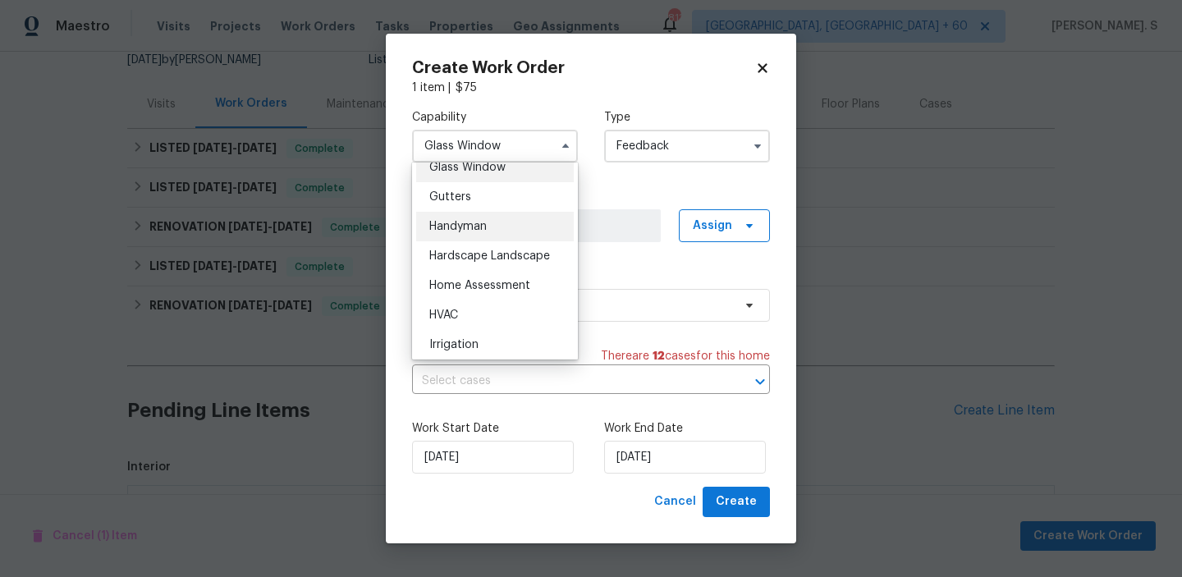
click at [469, 240] on div "Handyman" at bounding box center [495, 227] width 158 height 30
type input "Handyman"
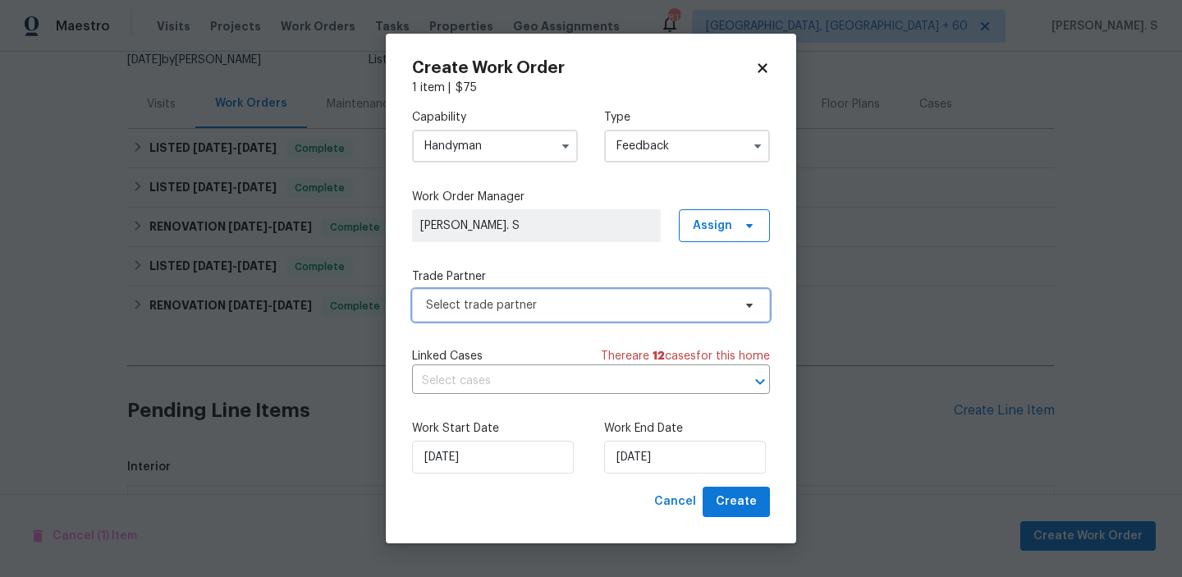
click at [504, 301] on span "Select trade partner" at bounding box center [579, 305] width 306 height 16
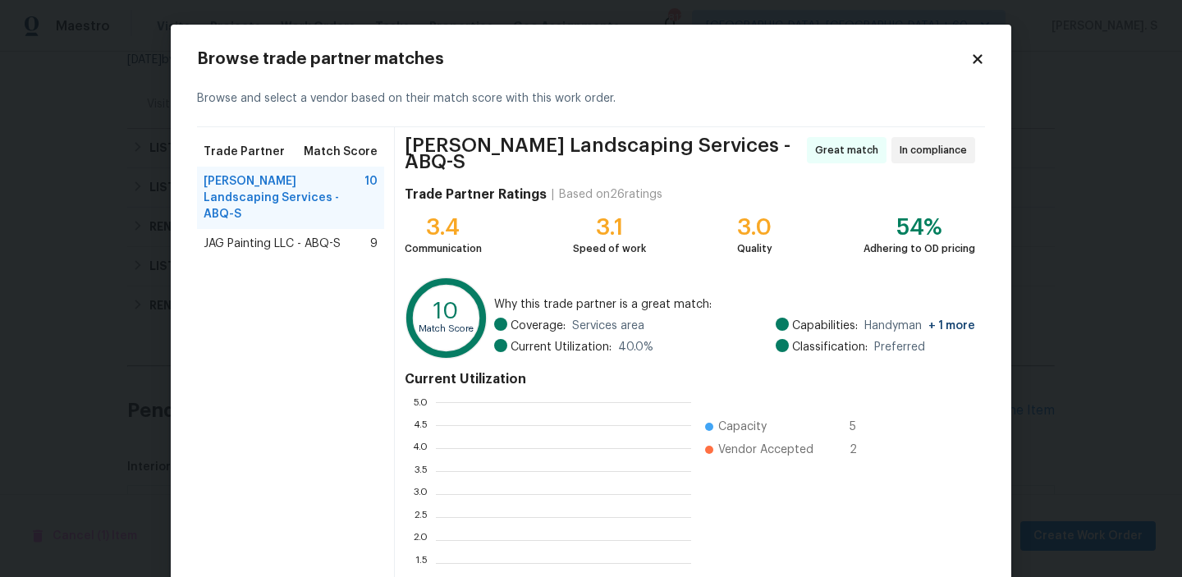
scroll to position [230, 255]
click at [349, 229] on div "JAG Painting LLC - ABQ-S 9" at bounding box center [290, 244] width 187 height 30
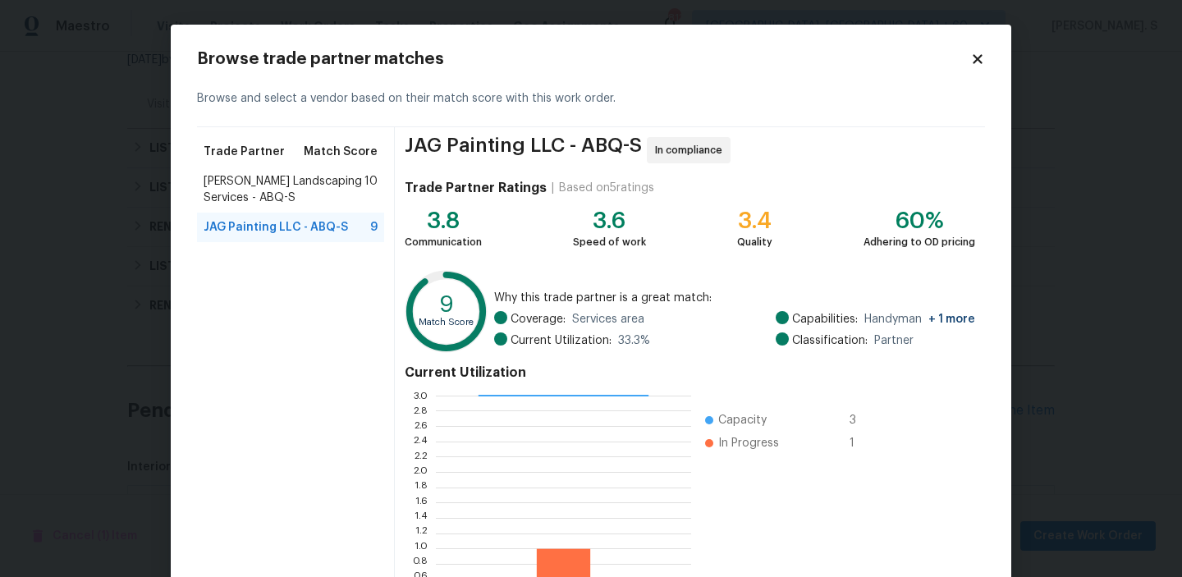
scroll to position [147, 0]
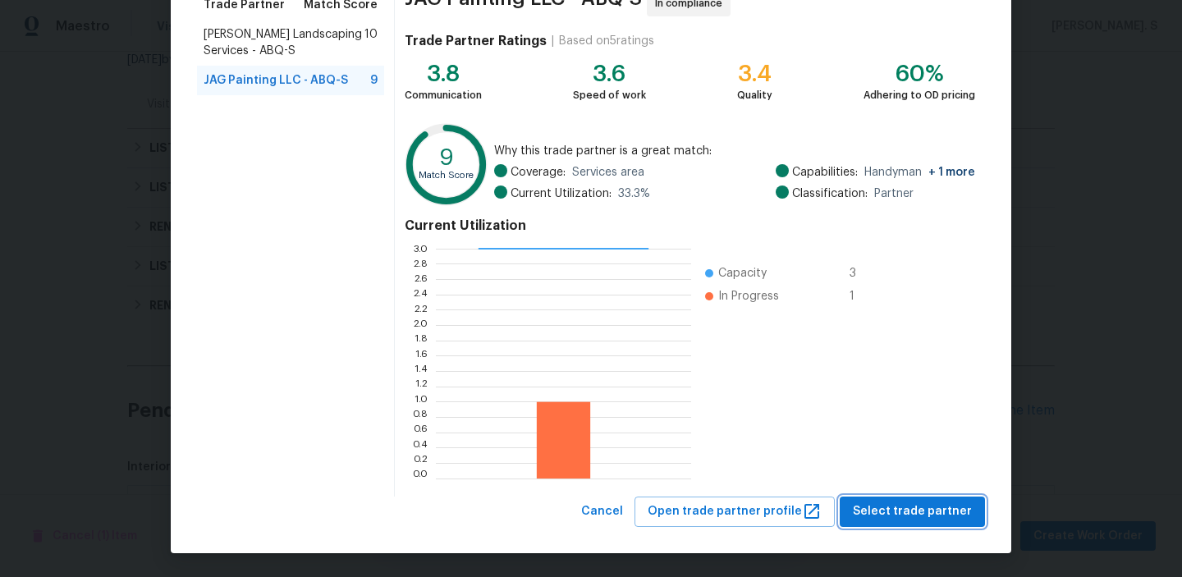
click at [898, 516] on span "Select trade partner" at bounding box center [912, 512] width 119 height 21
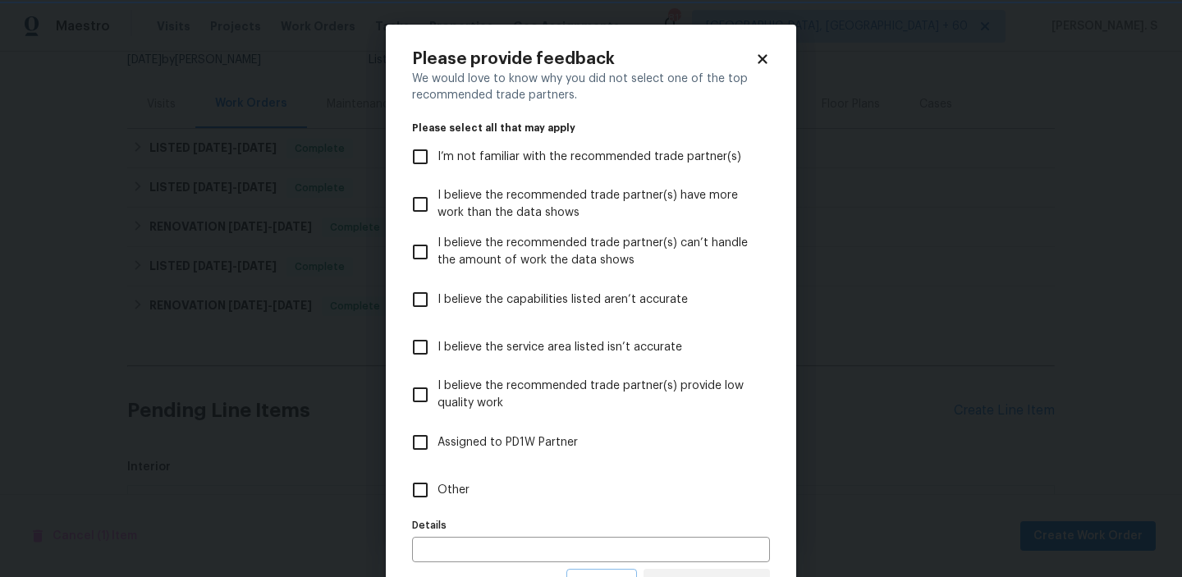
scroll to position [0, 0]
click at [517, 480] on label "Other" at bounding box center [580, 490] width 354 height 48
click at [438, 480] on input "Other" at bounding box center [420, 490] width 34 height 34
checkbox input "true"
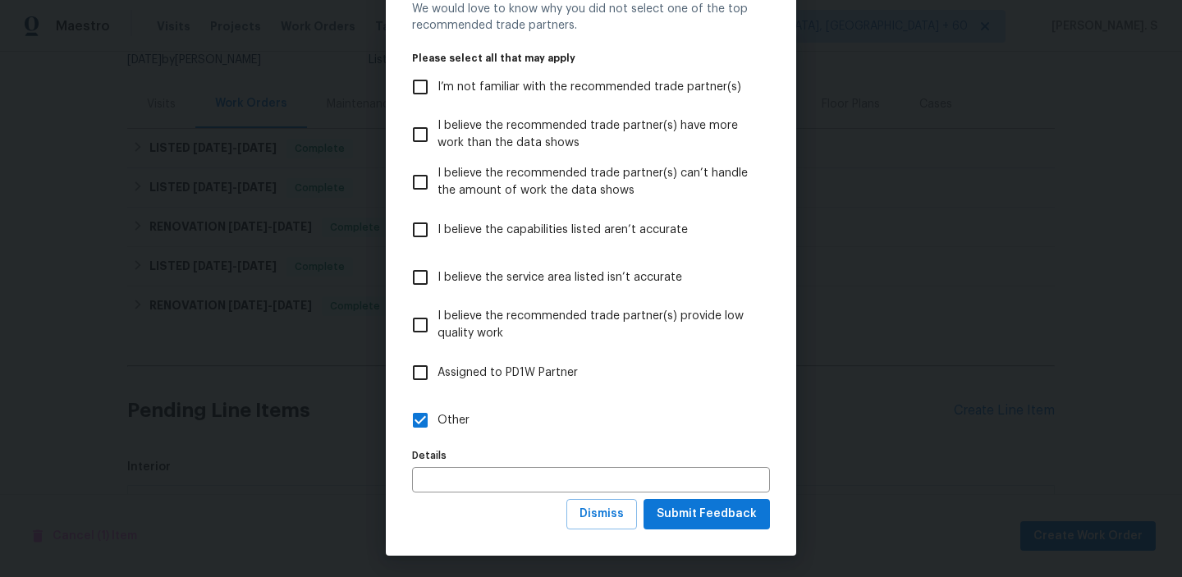
scroll to position [73, 0]
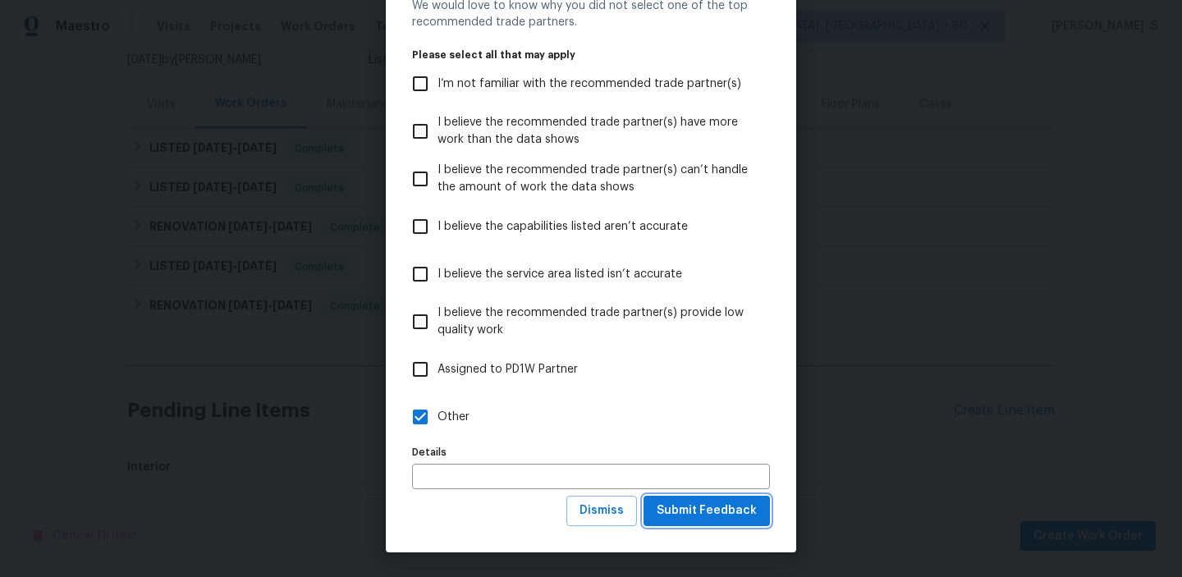
click at [693, 508] on span "Submit Feedback" at bounding box center [707, 511] width 100 height 21
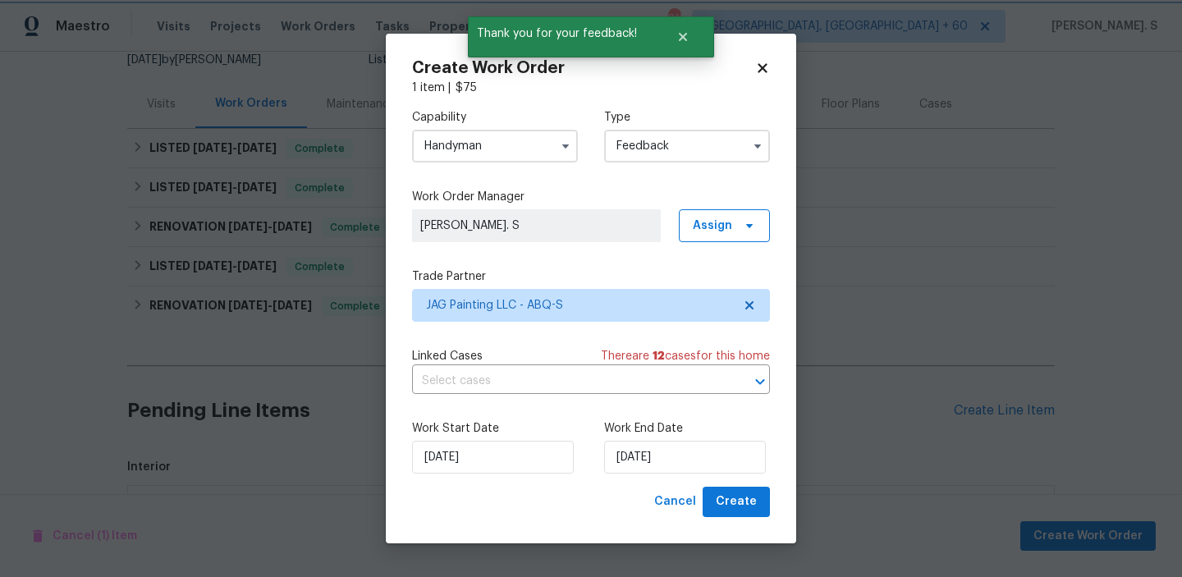
scroll to position [0, 0]
click at [521, 392] on input "text" at bounding box center [568, 381] width 312 height 25
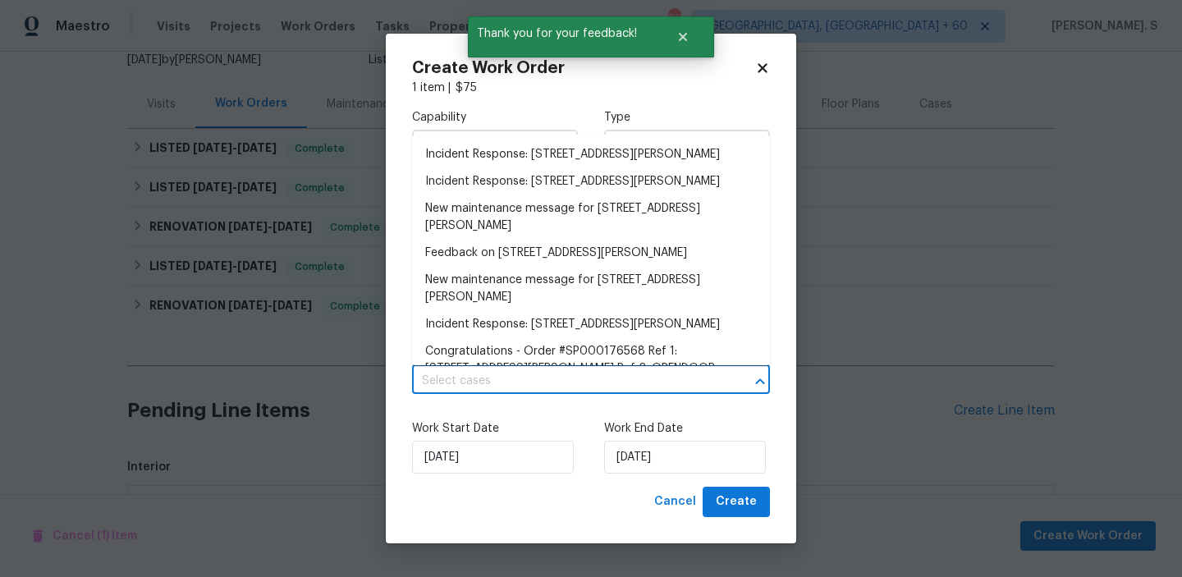
click at [521, 392] on input "text" at bounding box center [568, 381] width 312 height 25
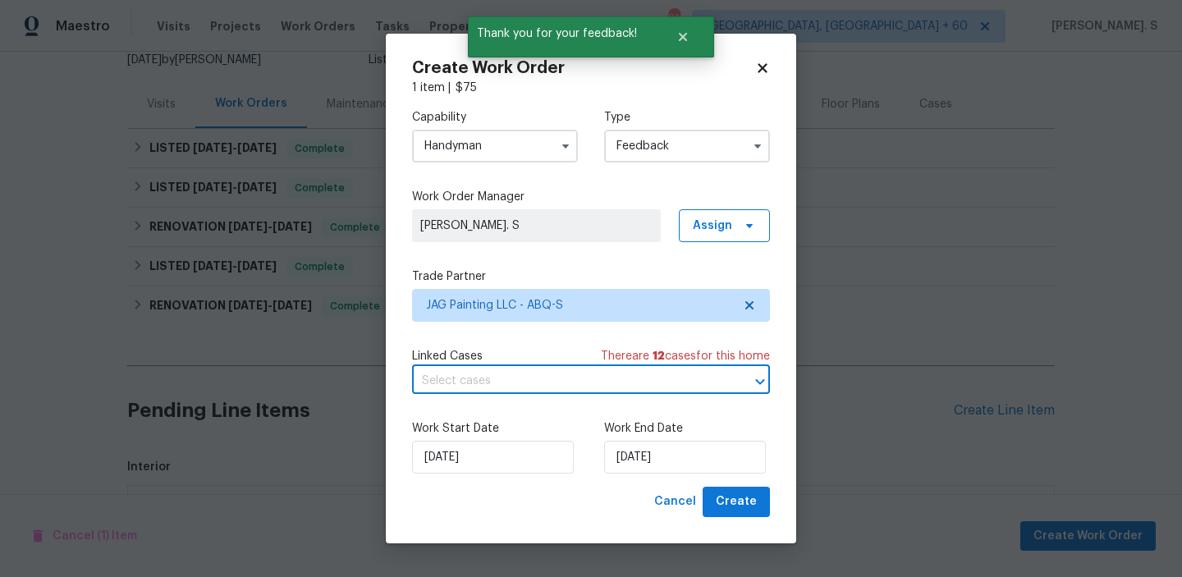
click at [517, 365] on div "Linked Cases There are 12 case s for this home ​" at bounding box center [591, 371] width 358 height 46
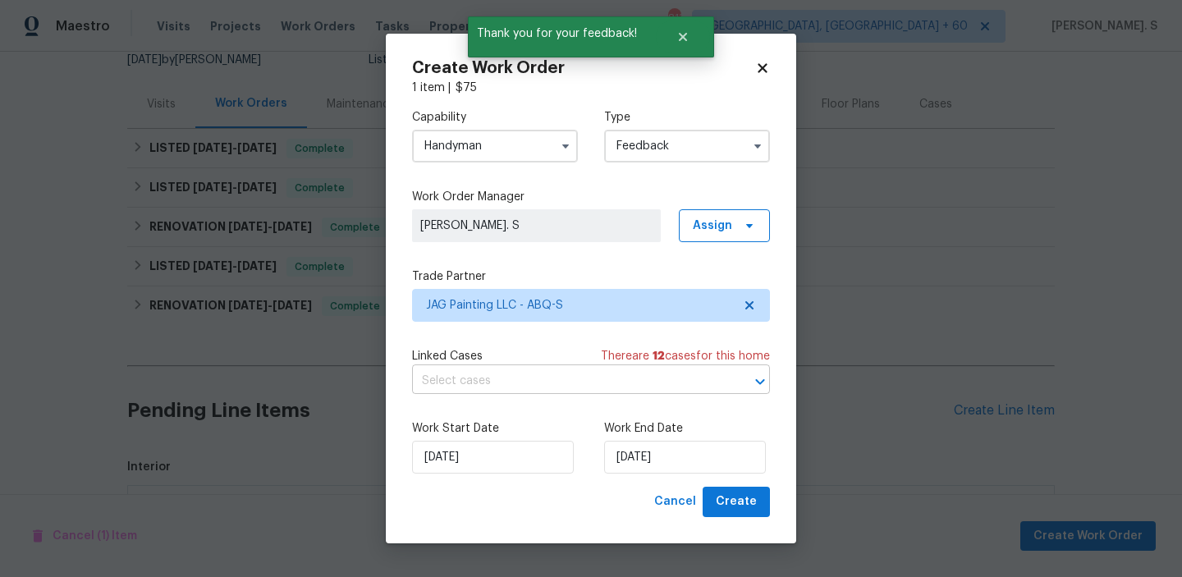
click at [516, 376] on input "text" at bounding box center [568, 381] width 312 height 25
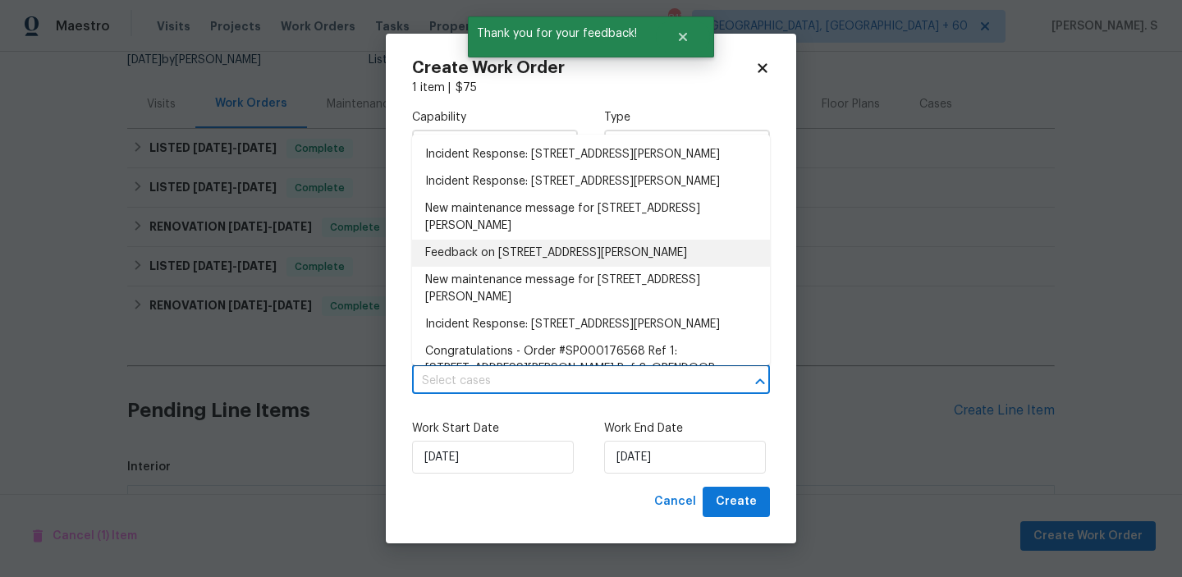
click at [508, 267] on li "Feedback on 7001 Edwina Ave NE, Albuquerque, NM 87110" at bounding box center [591, 253] width 358 height 27
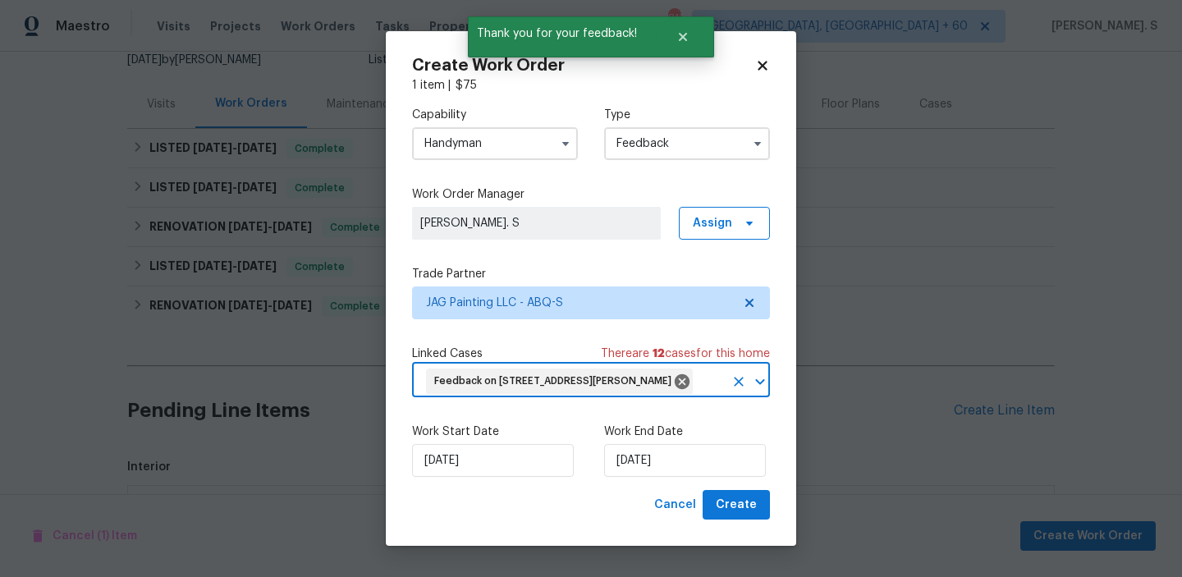
click at [629, 490] on div "Work Start Date 8/20/2025 Work End Date 8/20/2025" at bounding box center [591, 451] width 358 height 80
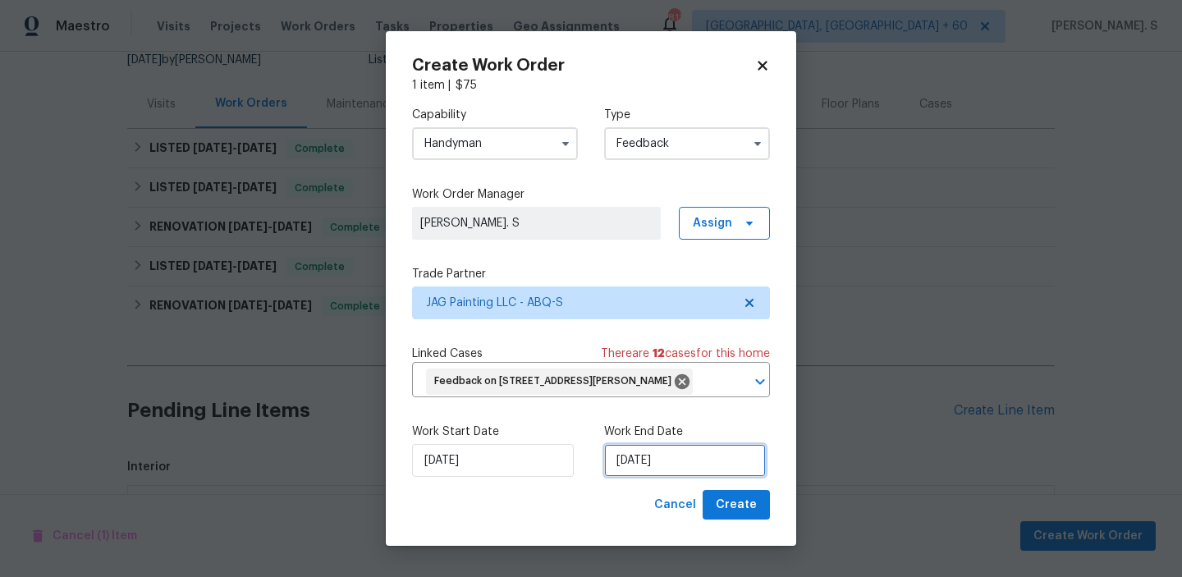
click at [631, 477] on input "[DATE]" at bounding box center [685, 460] width 162 height 33
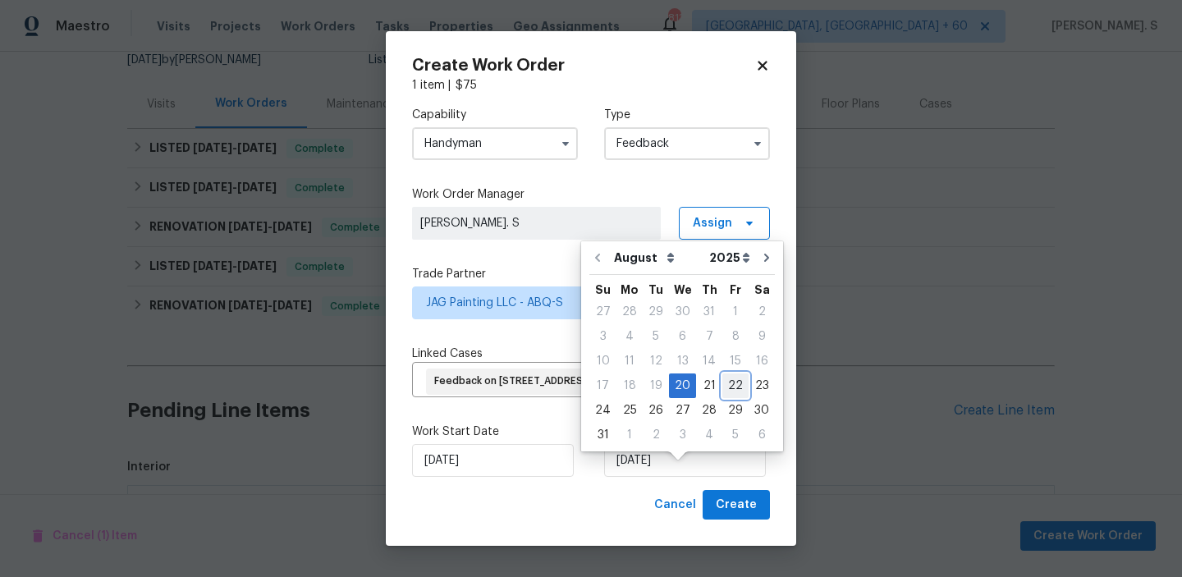
click at [736, 385] on div "22" at bounding box center [736, 385] width 26 height 23
type input "[DATE]"
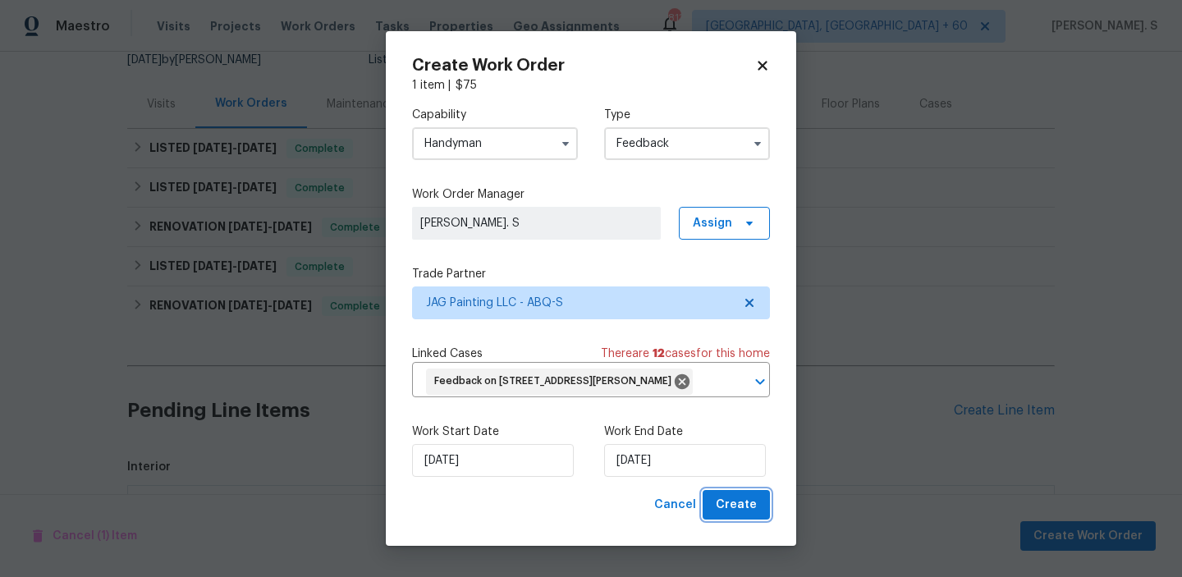
click at [745, 510] on button "Create" at bounding box center [736, 505] width 67 height 30
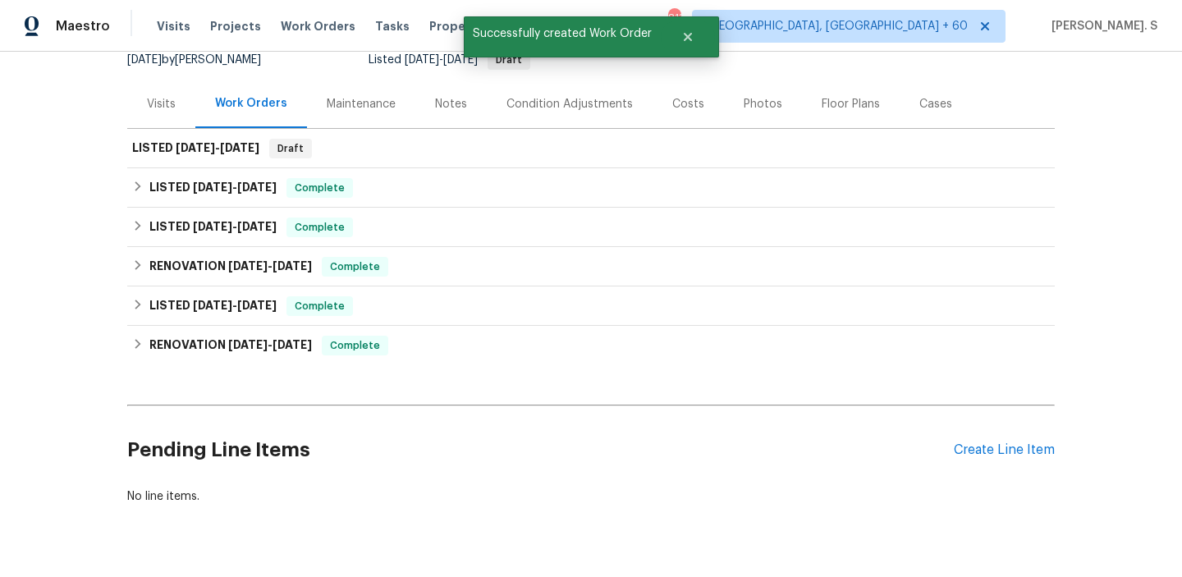
scroll to position [209, 0]
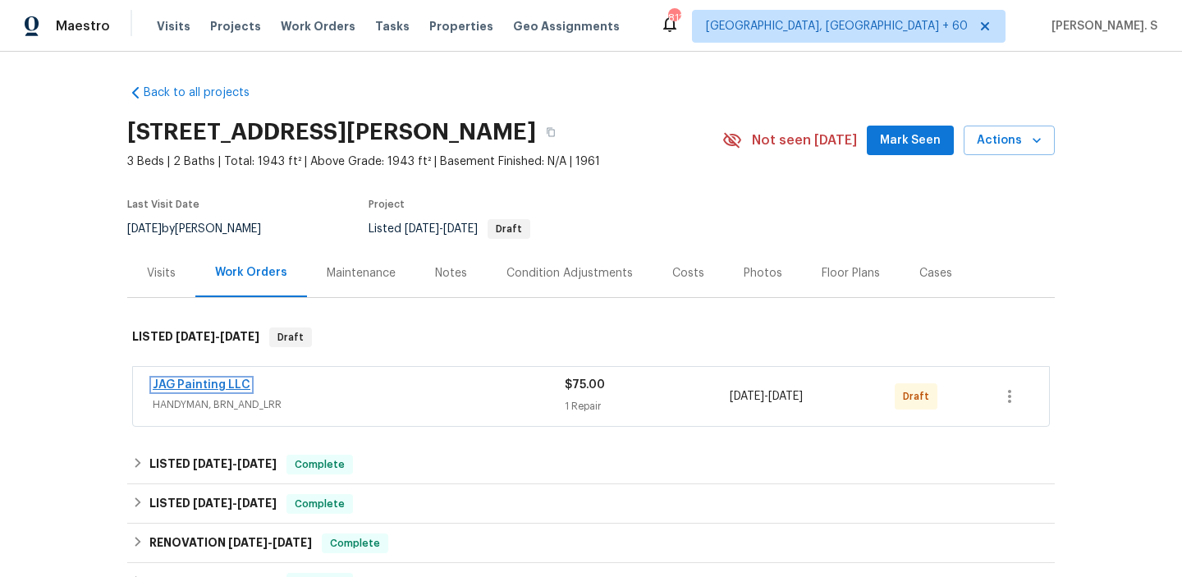
click at [204, 379] on link "JAG Painting LLC" at bounding box center [202, 384] width 98 height 11
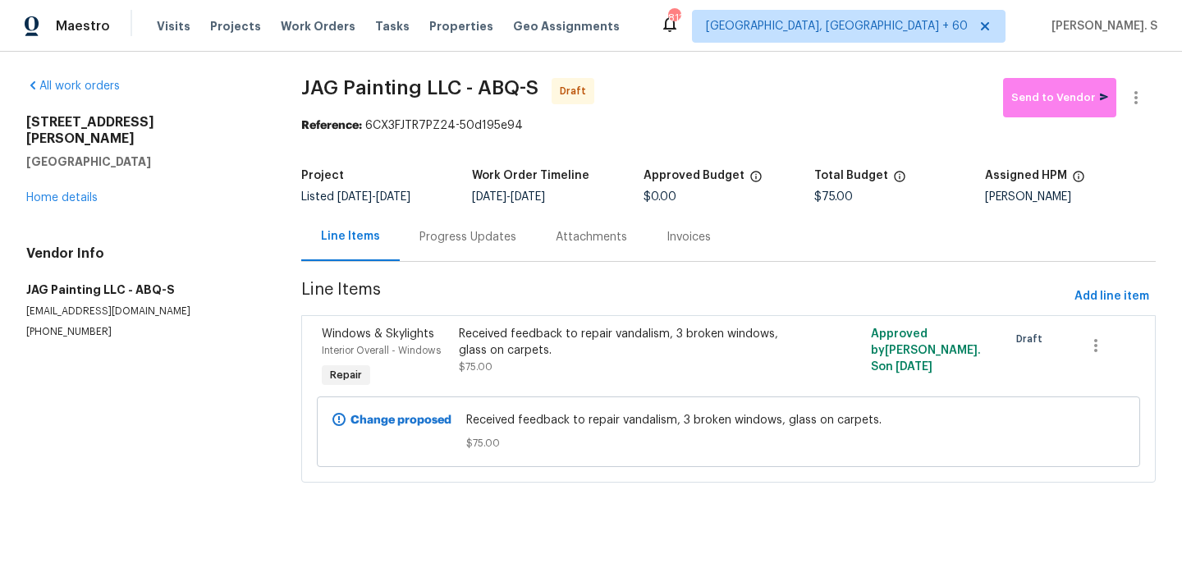
click at [480, 233] on div "Progress Updates" at bounding box center [468, 237] width 97 height 16
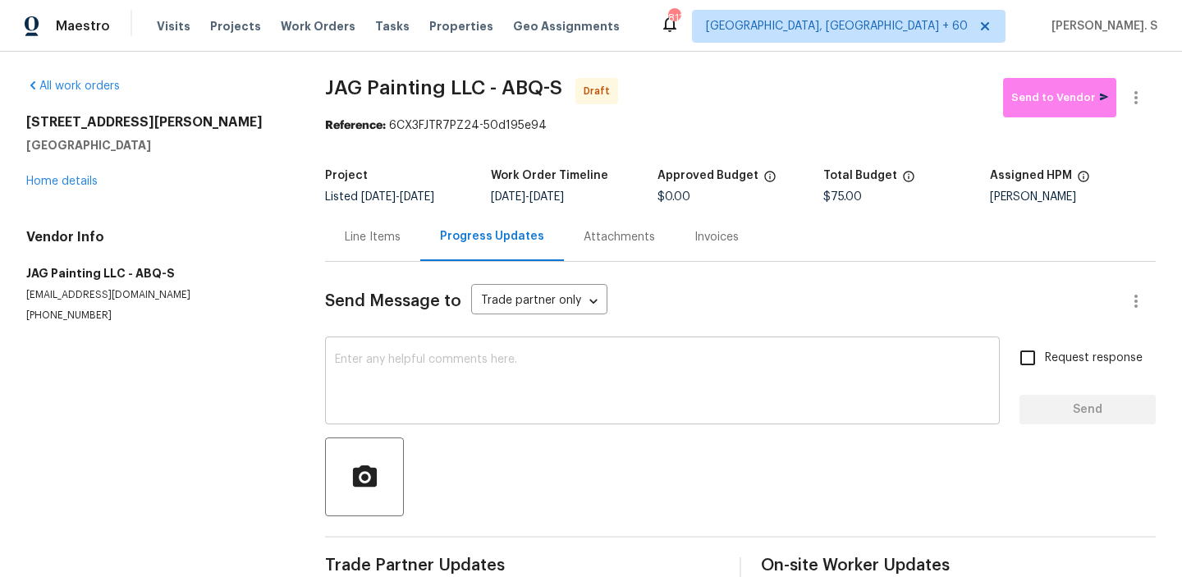
click at [498, 371] on textarea at bounding box center [662, 382] width 655 height 57
paste textarea "Hi, this is Glory with Opendoor. I’m confirming you received the WO for the pro…"
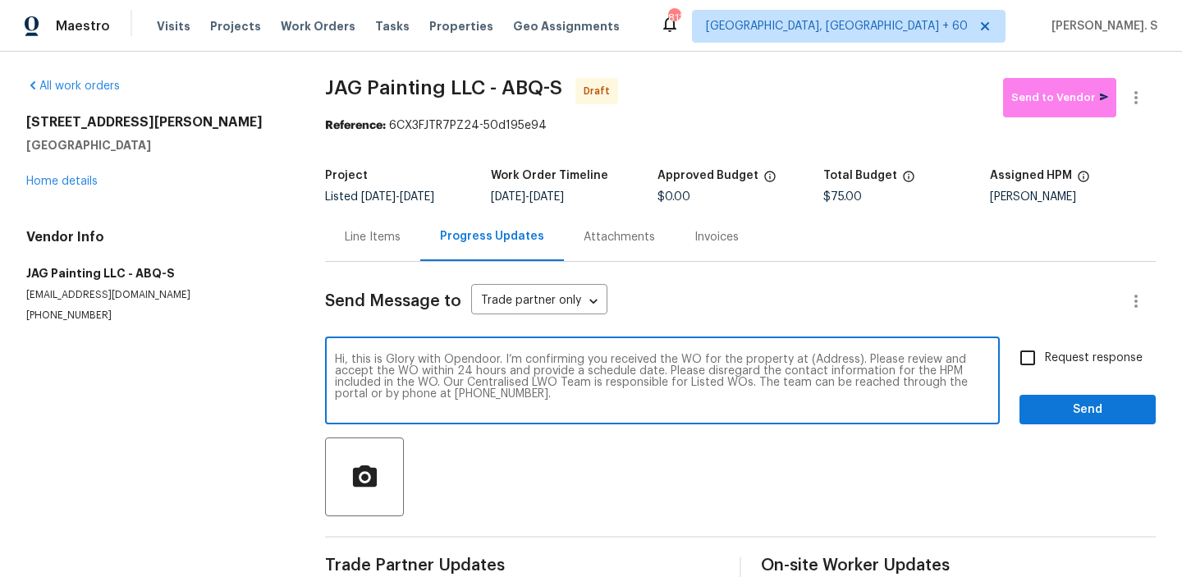
click at [830, 356] on textarea "Hi, this is Glory with Opendoor. I’m confirming you received the WO for the pro…" at bounding box center [662, 382] width 655 height 57
paste textarea "[STREET_ADDRESS][PERSON_NAME]"
type textarea "Hi, this is Glory with Opendoor. I’m confirming you received the WO for the pro…"
click at [1132, 108] on button "button" at bounding box center [1136, 97] width 39 height 39
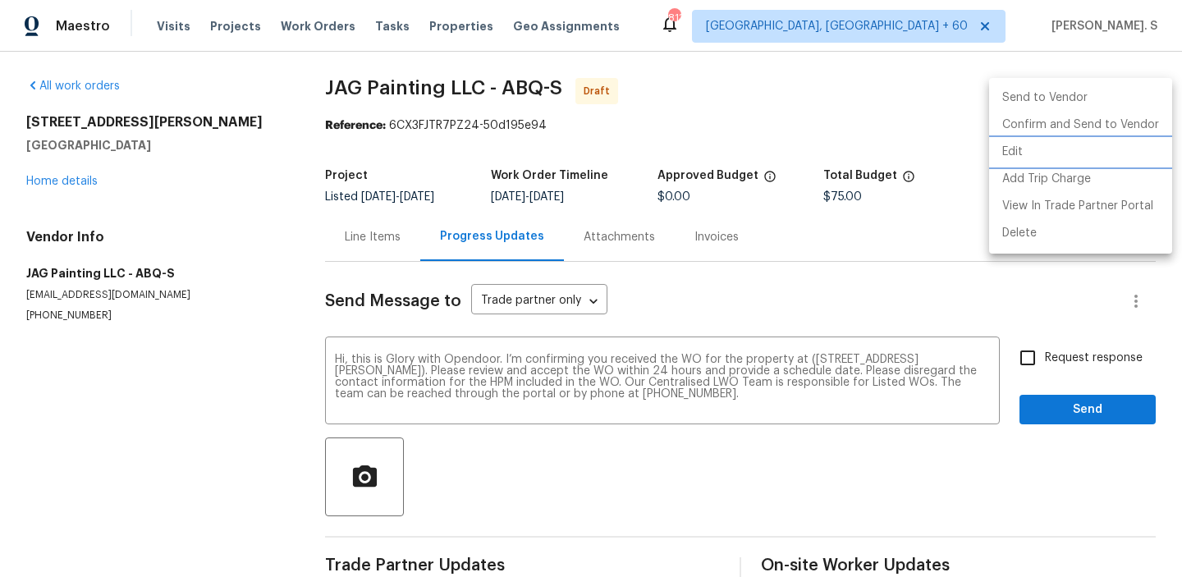
click at [1076, 140] on li "Edit" at bounding box center [1081, 152] width 183 height 27
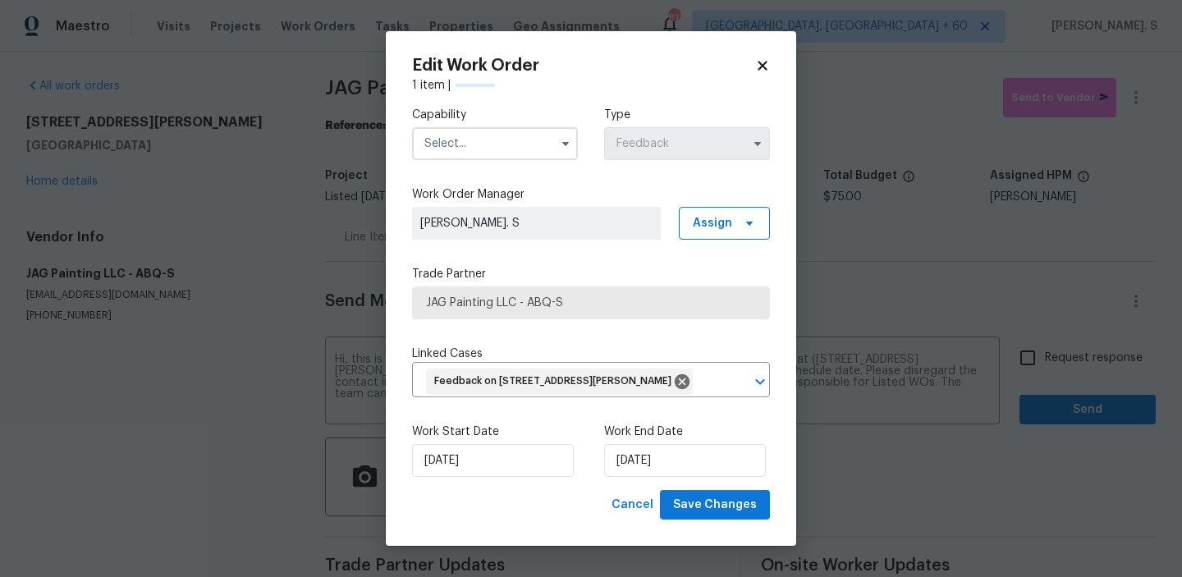
click at [512, 127] on input "text" at bounding box center [495, 143] width 166 height 33
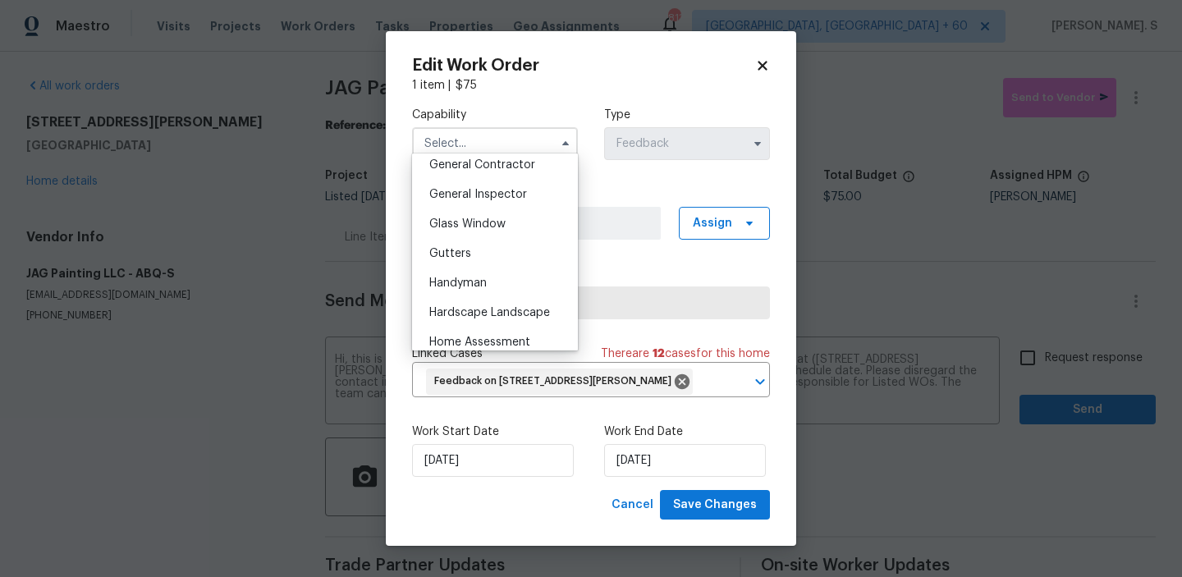
scroll to position [821, 0]
click at [495, 192] on span "Glass Window" at bounding box center [467, 195] width 76 height 11
type input "Glass Window"
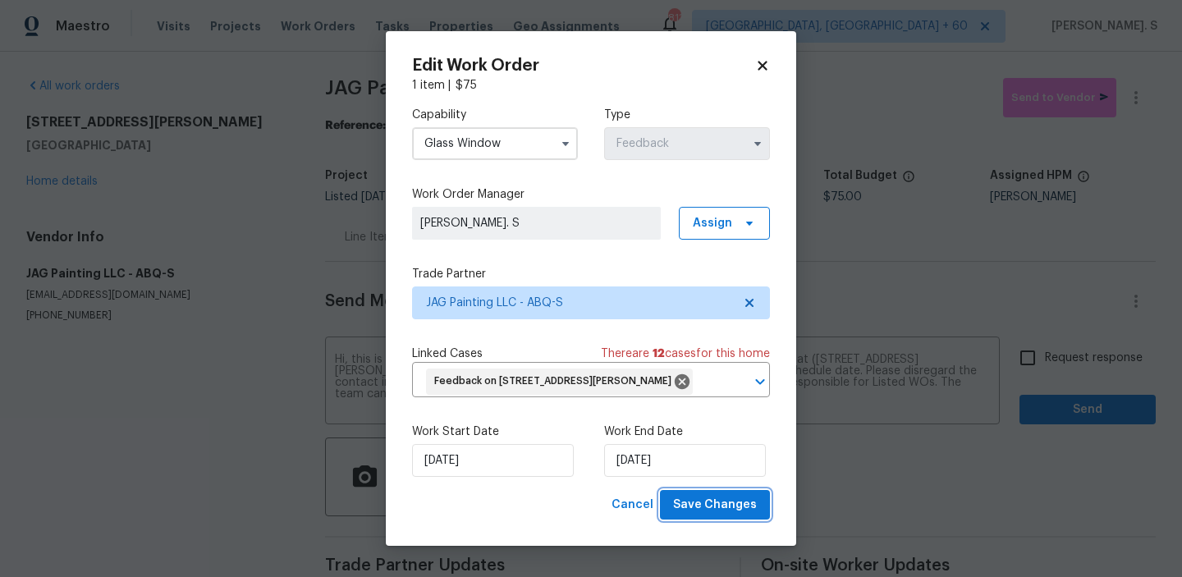
click at [683, 516] on span "Save Changes" at bounding box center [715, 505] width 84 height 21
click at [1037, 360] on input "Request response" at bounding box center [1028, 358] width 34 height 34
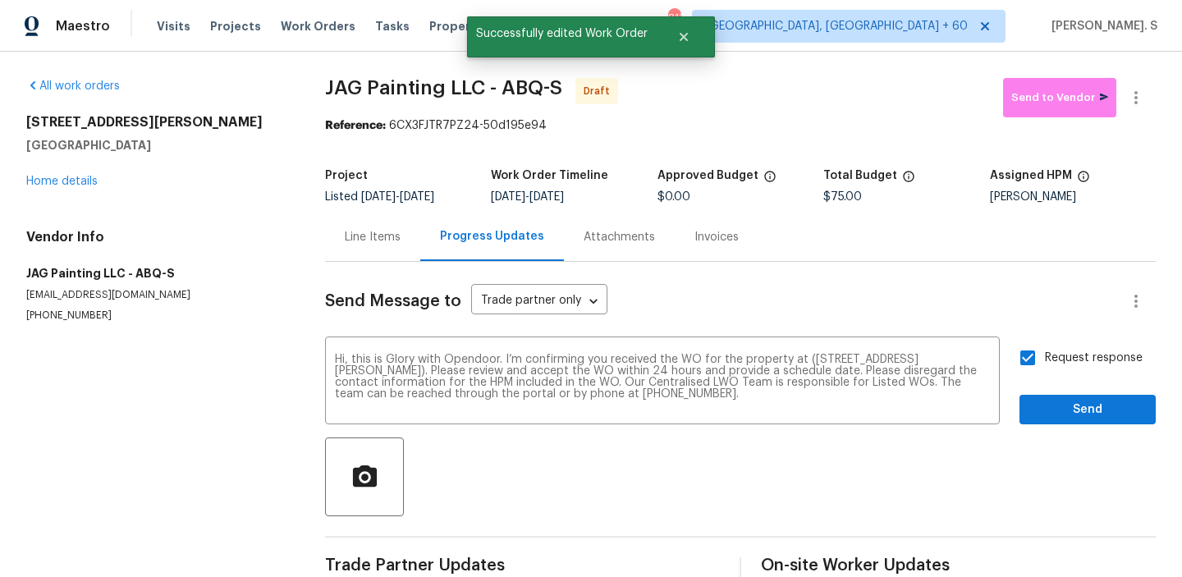
click at [1037, 360] on input "Request response" at bounding box center [1028, 358] width 34 height 34
checkbox input "true"
click at [1050, 405] on span "Send" at bounding box center [1088, 410] width 110 height 21
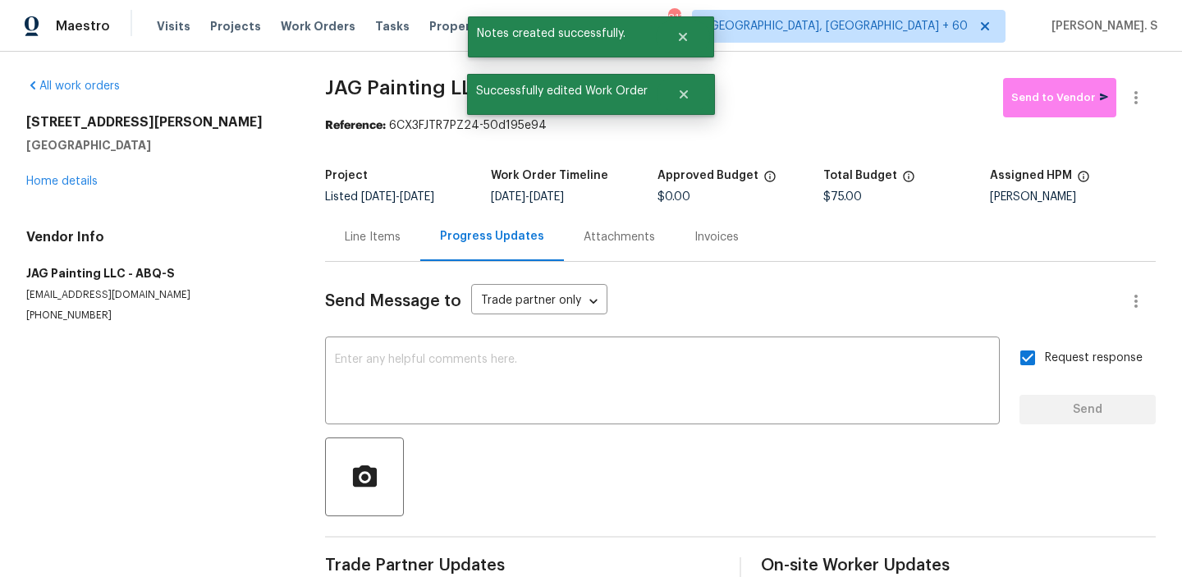
click at [1138, 99] on icon "button" at bounding box center [1137, 98] width 20 height 20
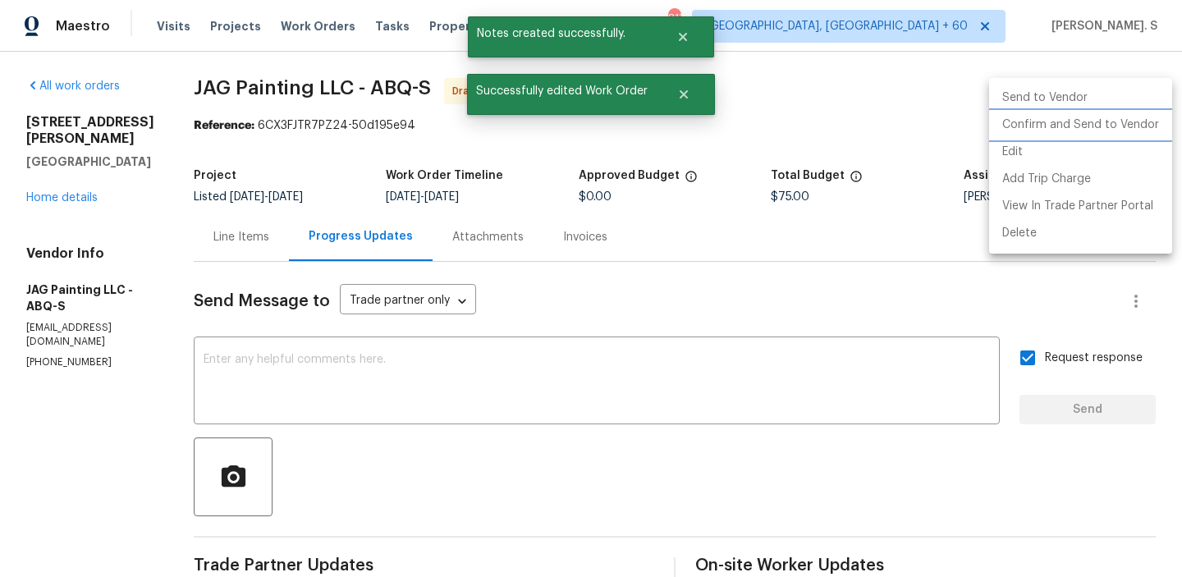
click at [1133, 119] on li "Confirm and Send to Vendor" at bounding box center [1081, 125] width 183 height 27
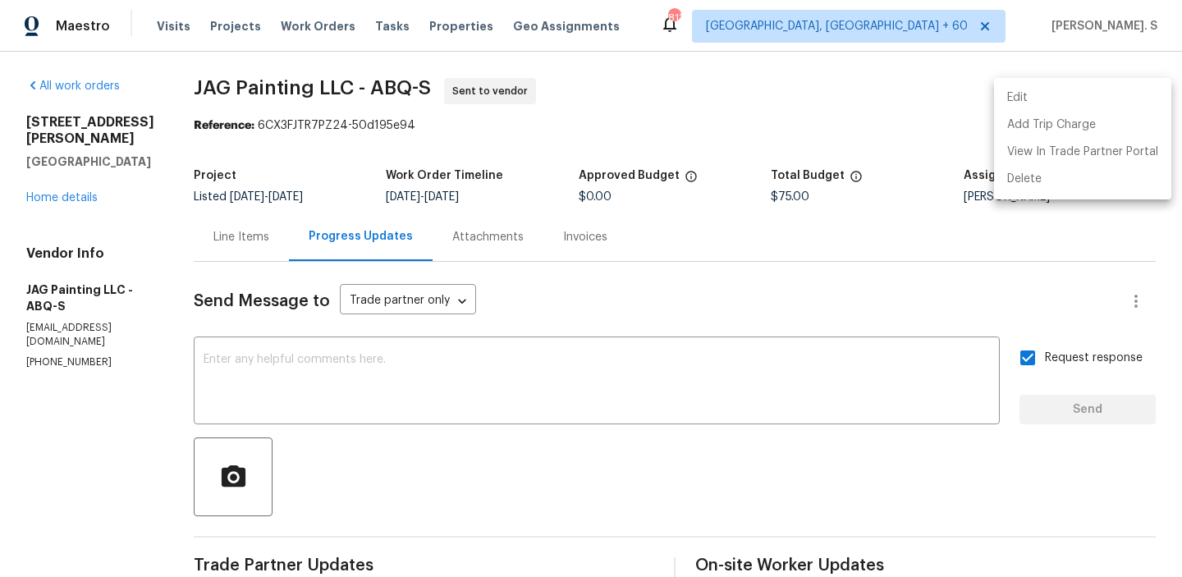
click at [417, 102] on div at bounding box center [591, 288] width 1182 height 577
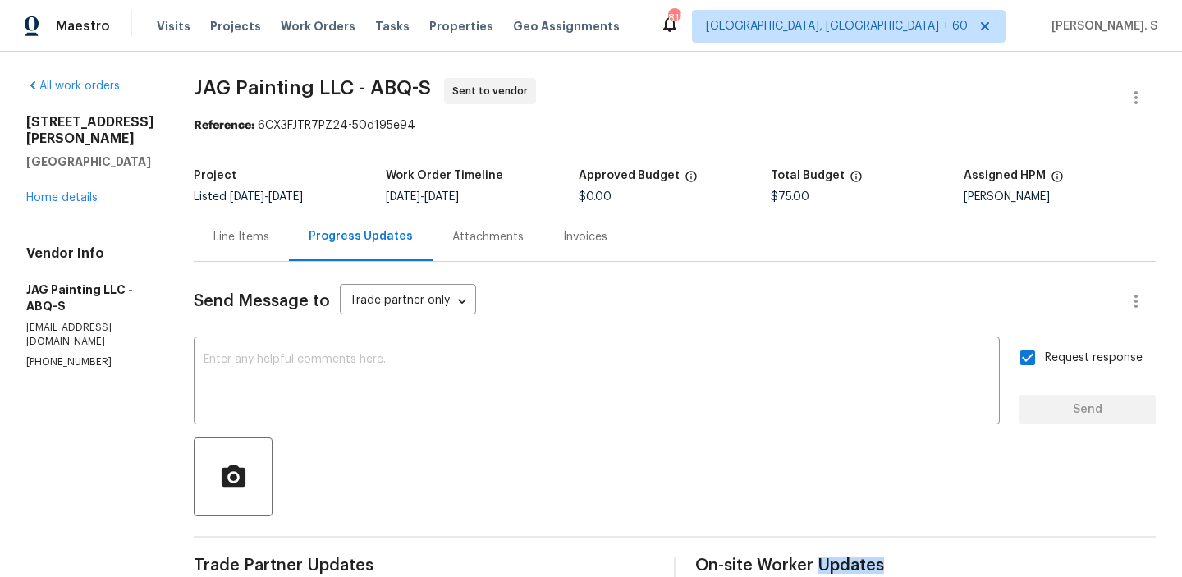
click at [417, 102] on div "Edit Add Trip Charge View In Trade Partner Portal Delete" at bounding box center [591, 288] width 1182 height 577
click at [417, 102] on span "JAG Painting LLC - ABQ-S Sent to vendor" at bounding box center [655, 97] width 923 height 39
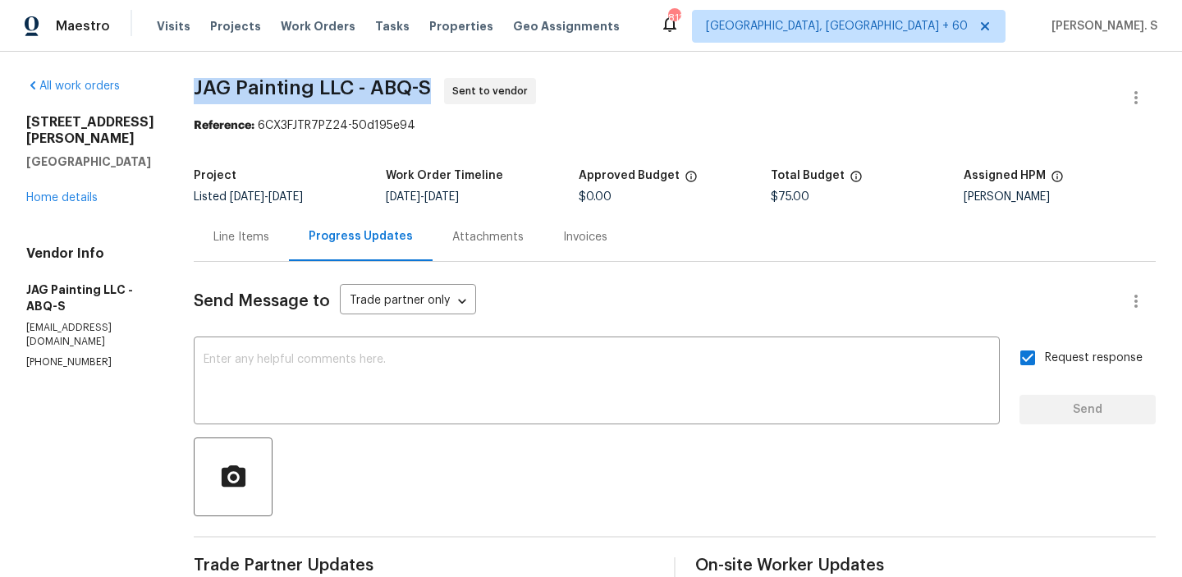
copy span "JAG Painting LLC - ABQ-S"
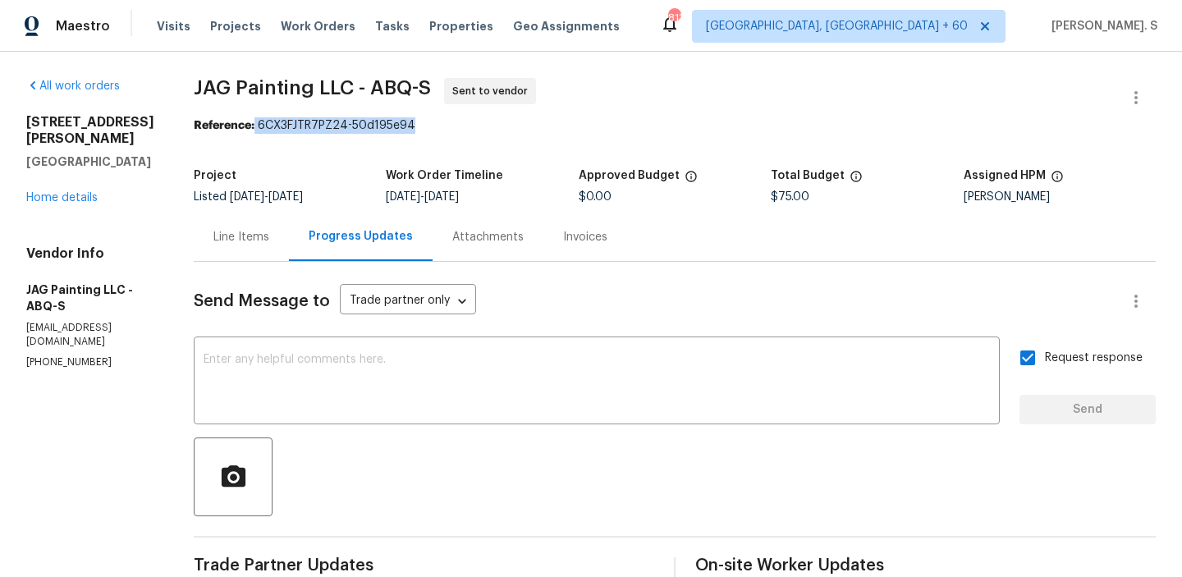
drag, startPoint x: 255, startPoint y: 126, endPoint x: 514, endPoint y: 128, distance: 258.7
click at [513, 128] on div "Reference: 6CX3FJTR7PZ24-50d195e94" at bounding box center [675, 125] width 962 height 16
copy div "6CX3FJTR7PZ24-50d195e94"
click at [232, 243] on div "Line Items" at bounding box center [242, 237] width 56 height 16
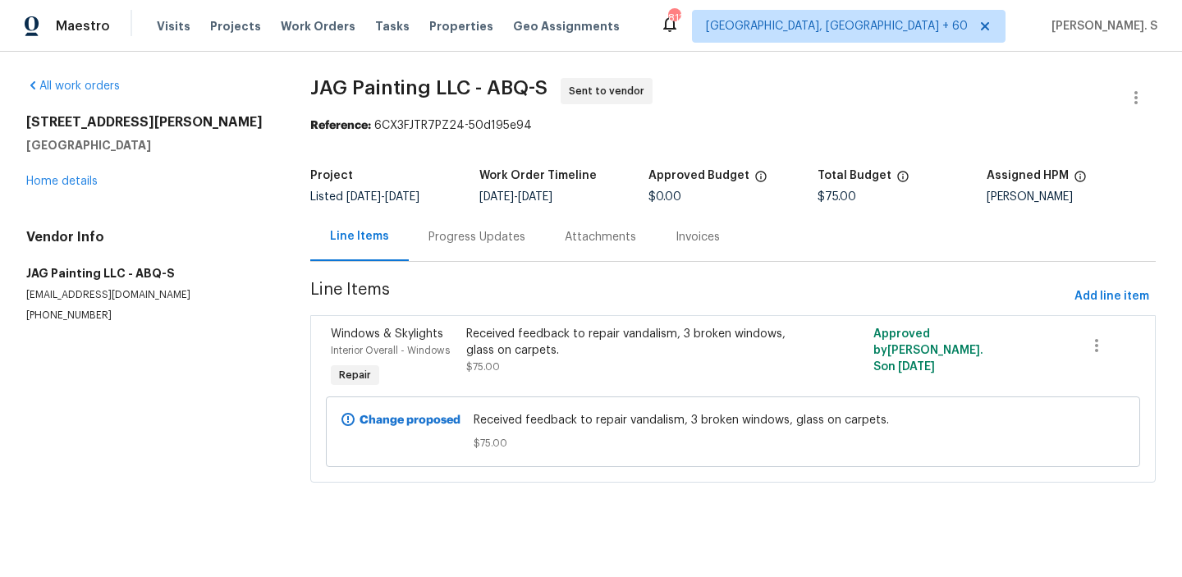
click at [475, 385] on div "Received feedback to repair vandalism, 3 broken windows, glass on carpets. $75.…" at bounding box center [631, 359] width 339 height 76
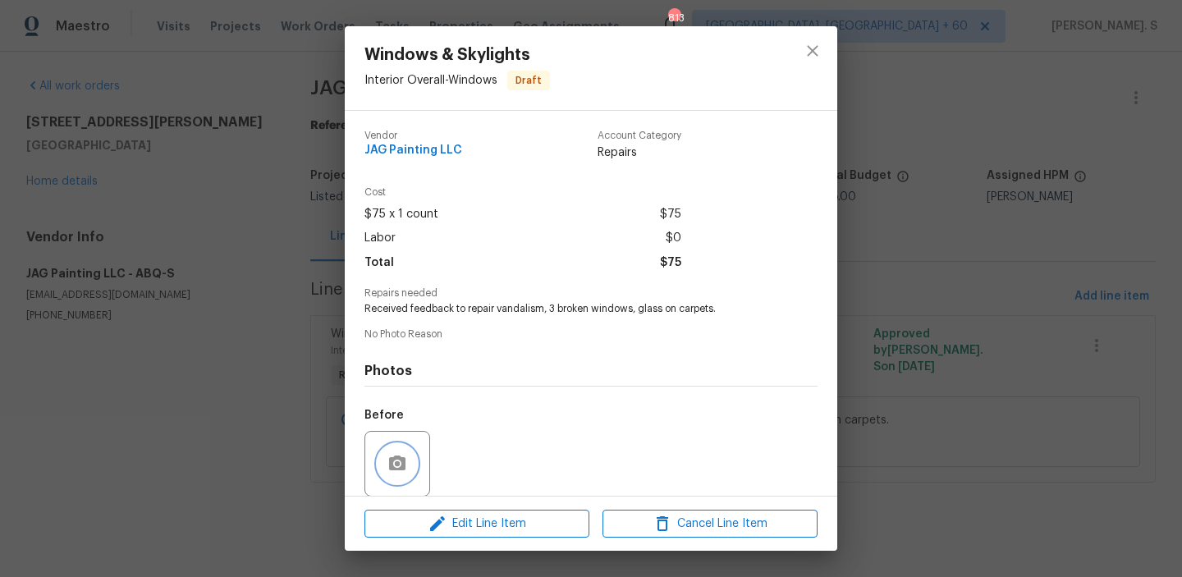
click at [393, 475] on button "button" at bounding box center [397, 463] width 39 height 39
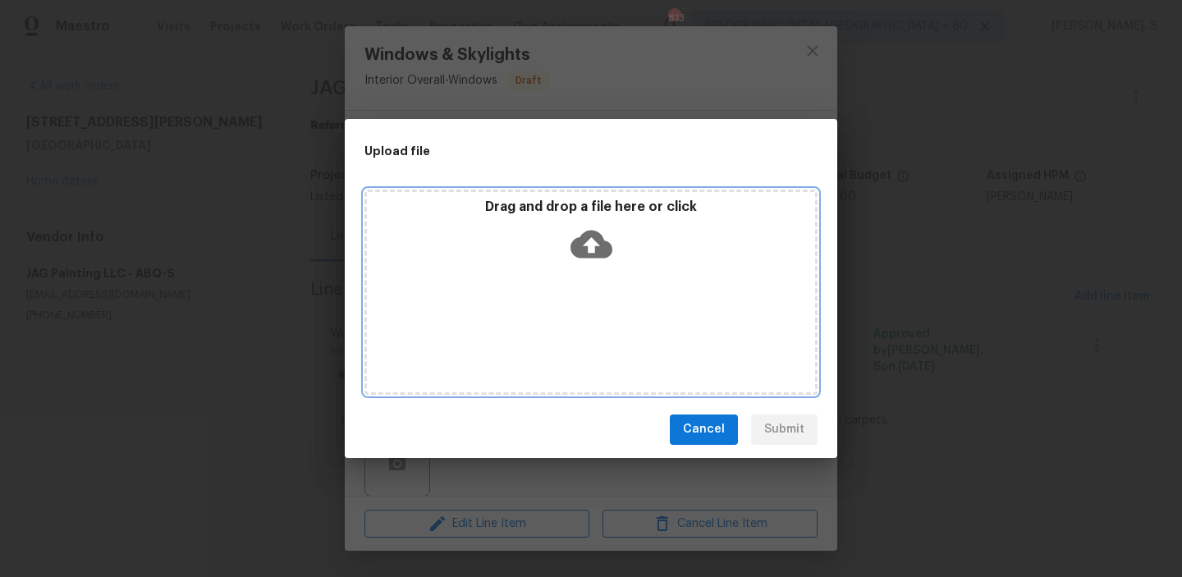
click at [561, 259] on div "Drag and drop a file here or click" at bounding box center [591, 234] width 448 height 71
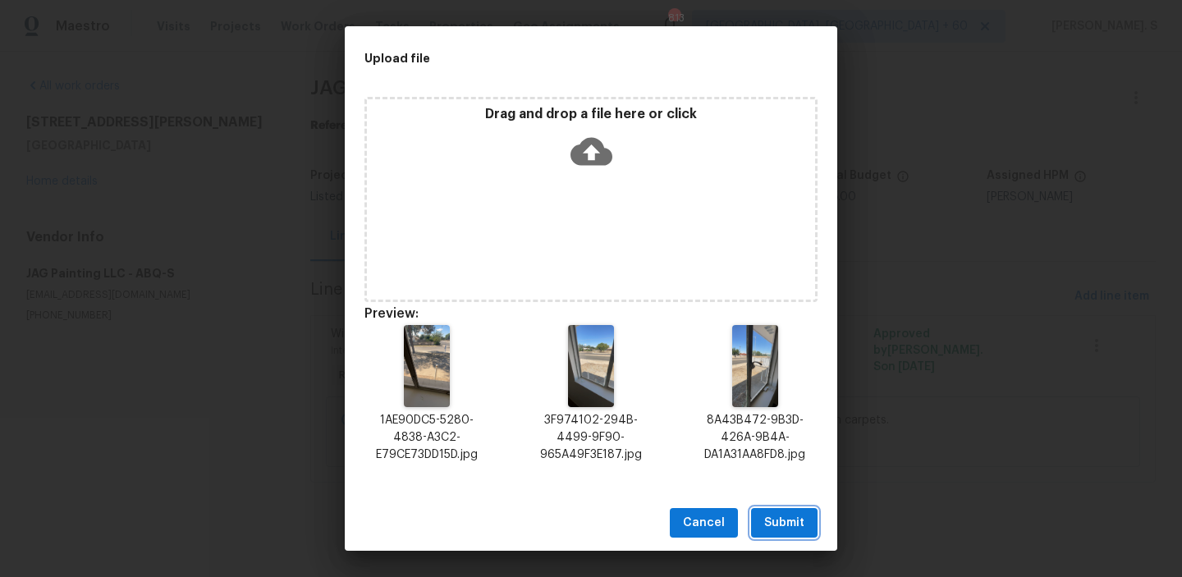
click at [778, 526] on span "Submit" at bounding box center [785, 523] width 40 height 21
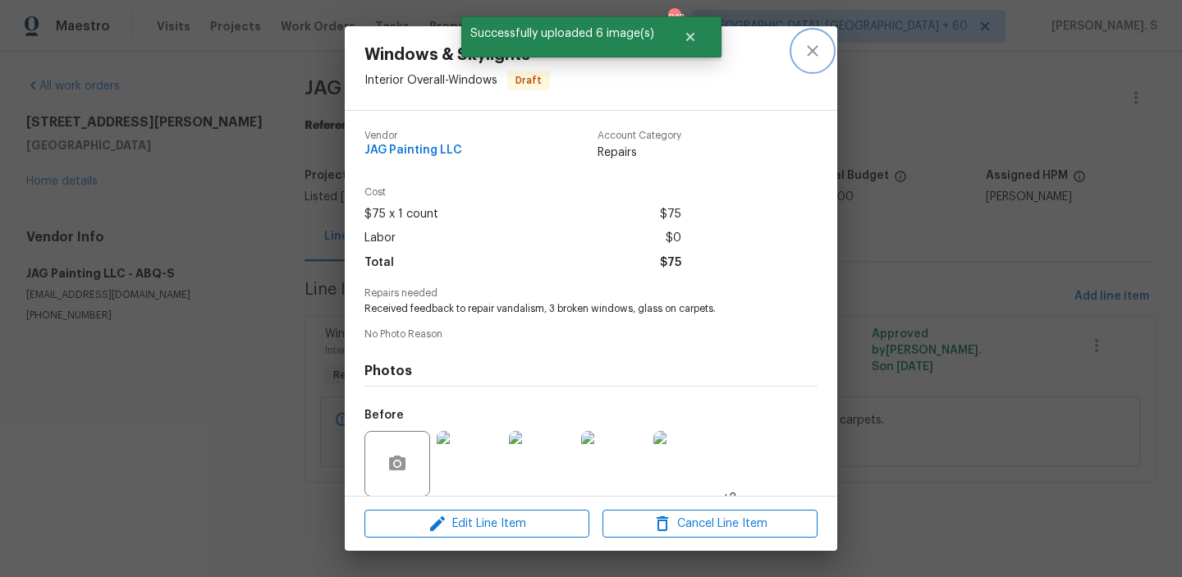
click at [813, 41] on icon "close" at bounding box center [813, 51] width 20 height 20
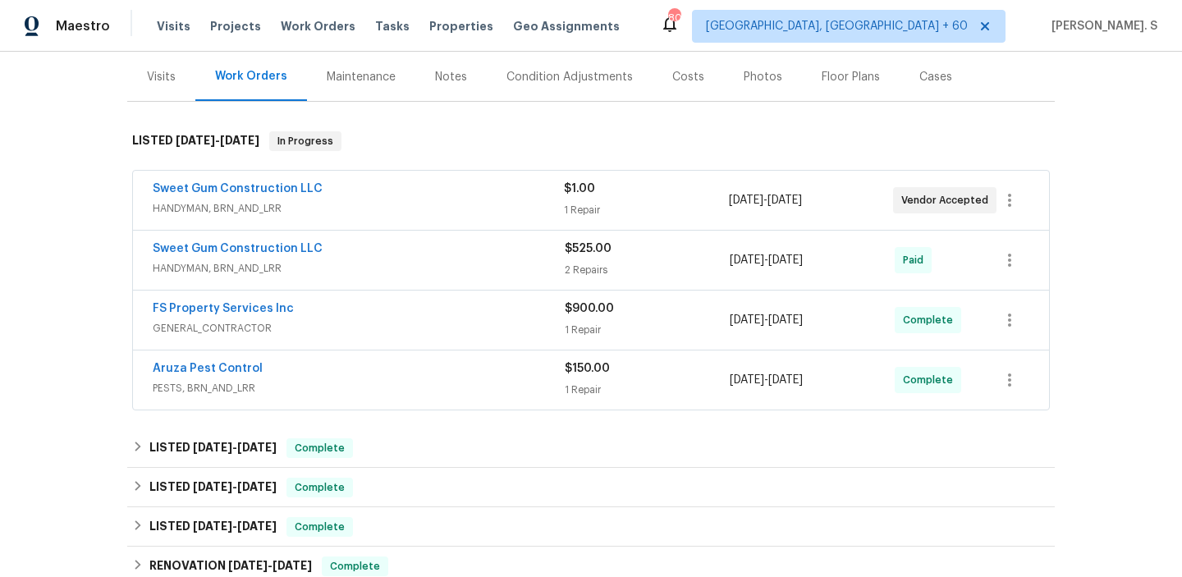
scroll to position [60, 0]
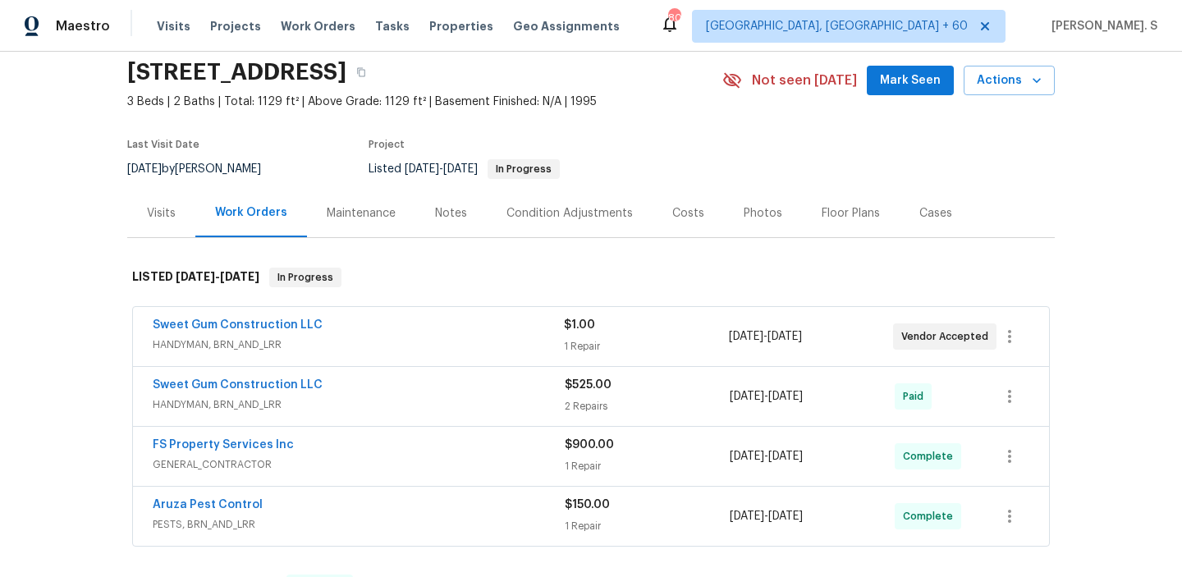
click at [244, 351] on span "HANDYMAN, BRN_AND_LRR" at bounding box center [358, 345] width 411 height 16
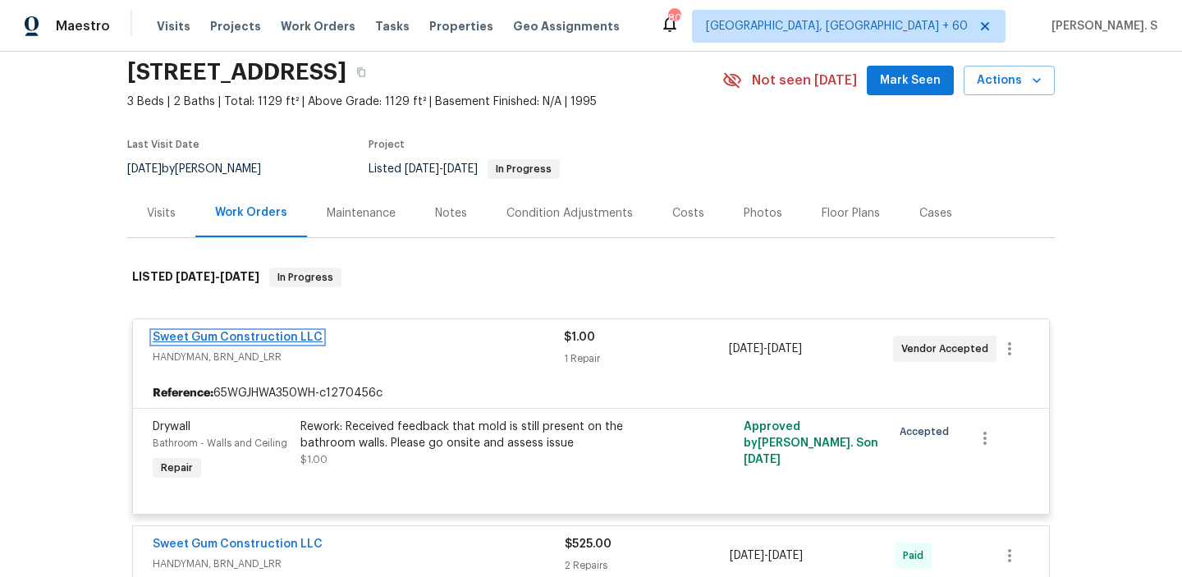
click at [247, 336] on link "Sweet Gum Construction LLC" at bounding box center [238, 337] width 170 height 11
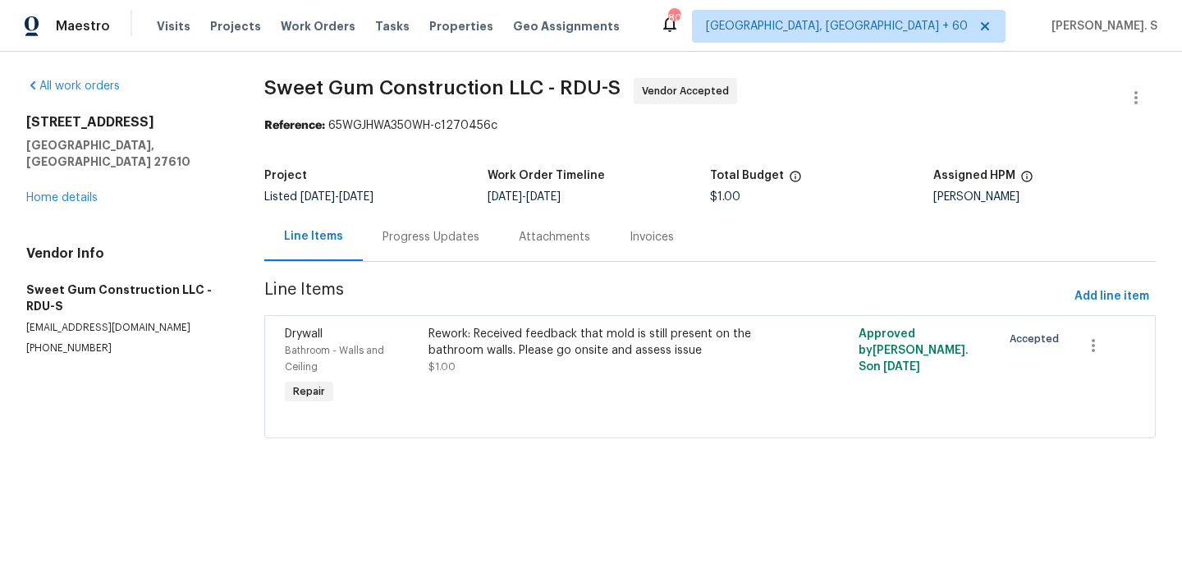
click at [434, 248] on div "Progress Updates" at bounding box center [431, 237] width 136 height 48
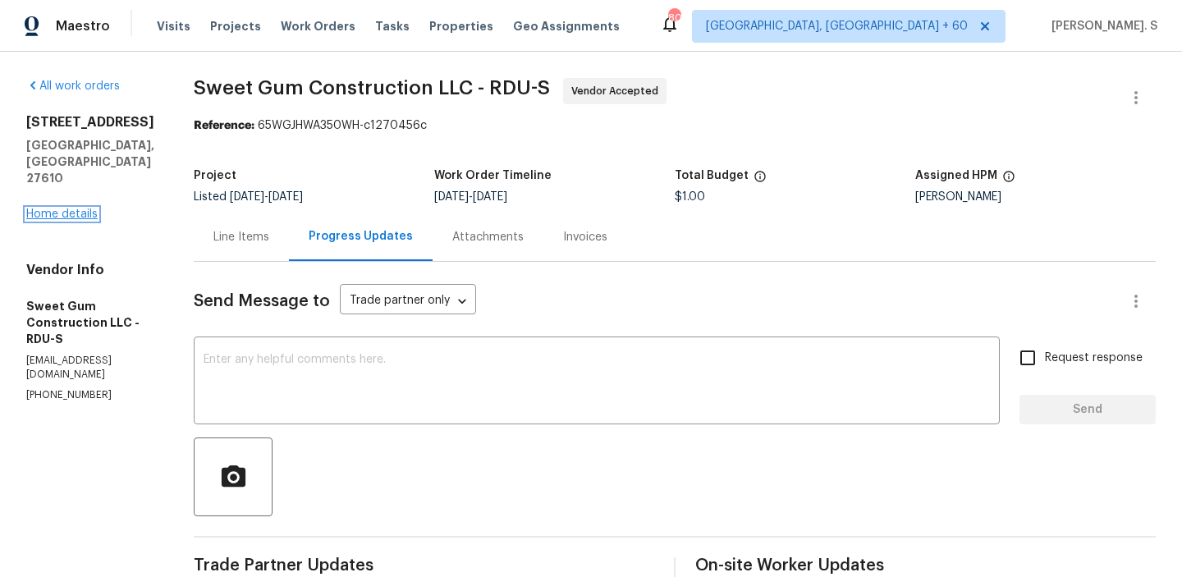
click at [91, 209] on link "Home details" at bounding box center [61, 214] width 71 height 11
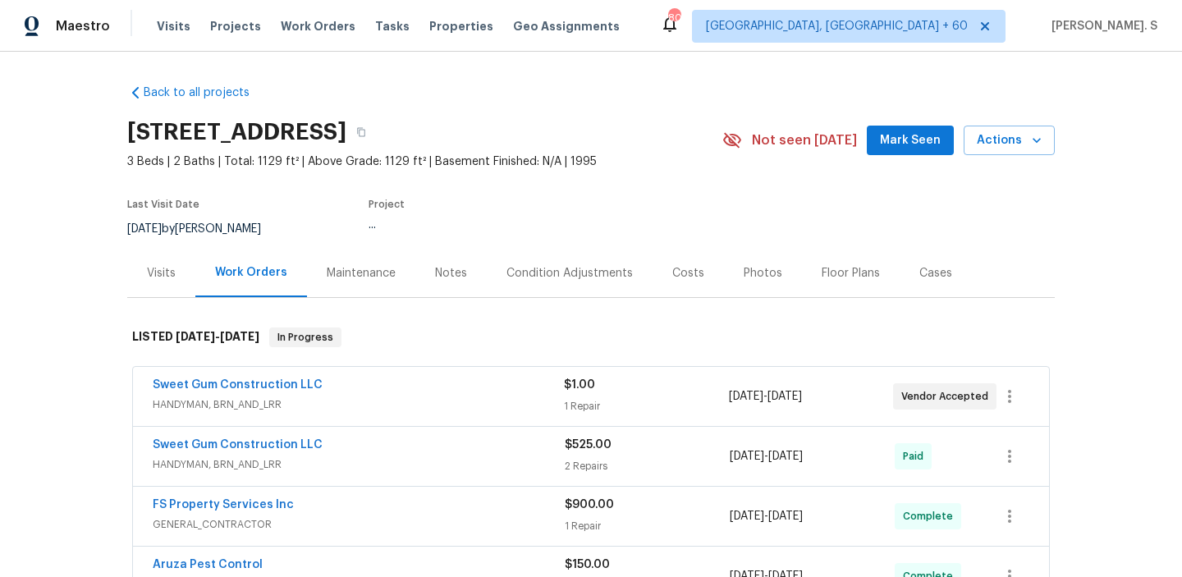
scroll to position [165, 0]
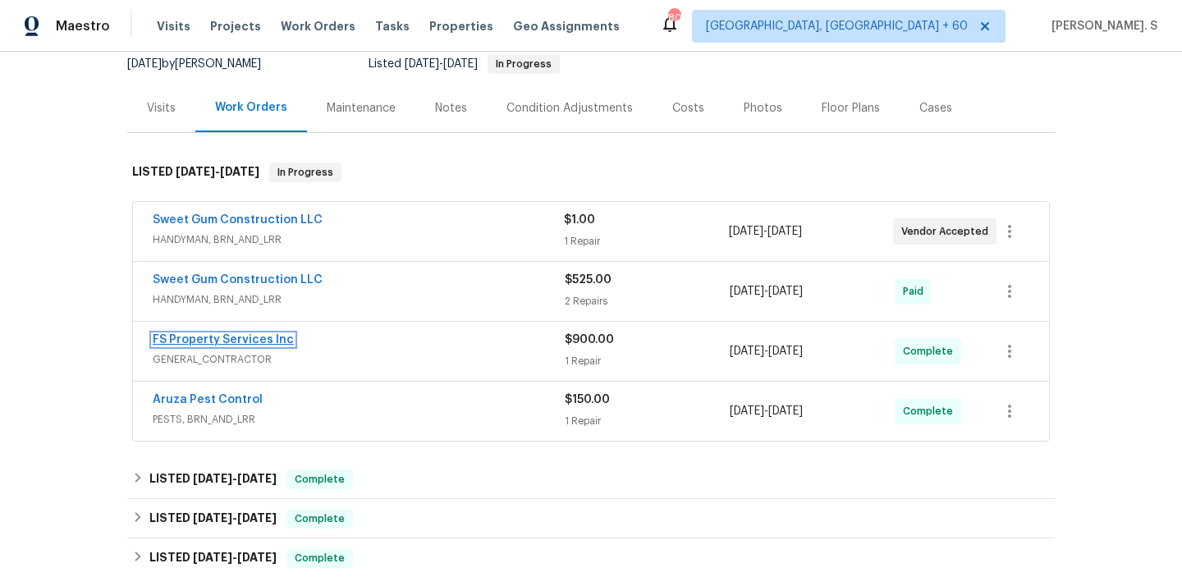
click at [268, 338] on link "FS Property Services Inc" at bounding box center [223, 339] width 141 height 11
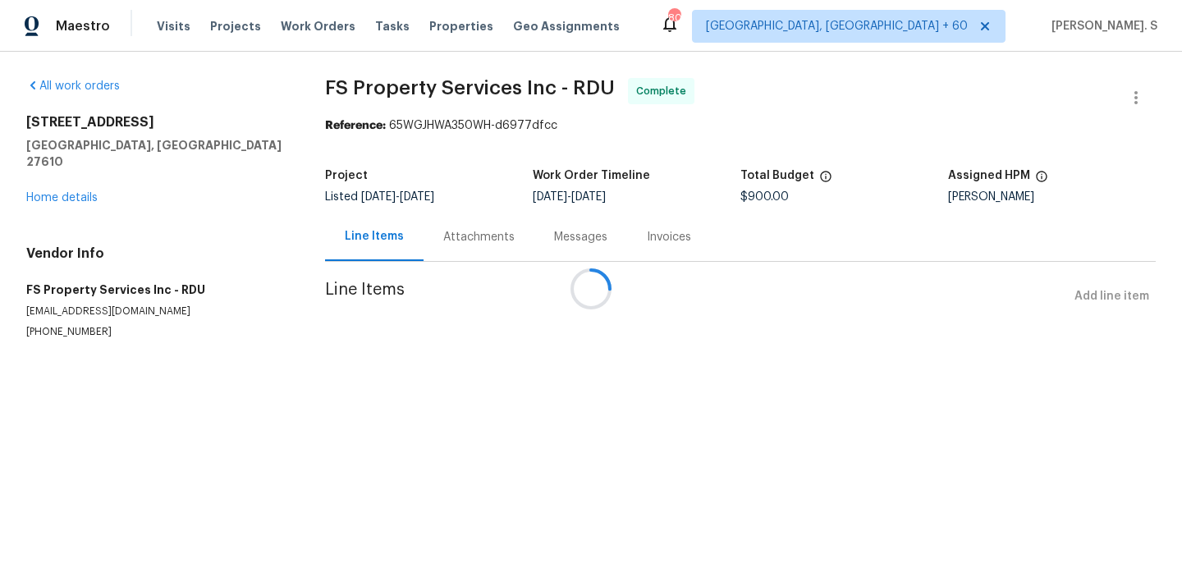
click at [464, 252] on div at bounding box center [591, 288] width 1182 height 577
click at [464, 252] on div "Progress Updates" at bounding box center [492, 237] width 136 height 48
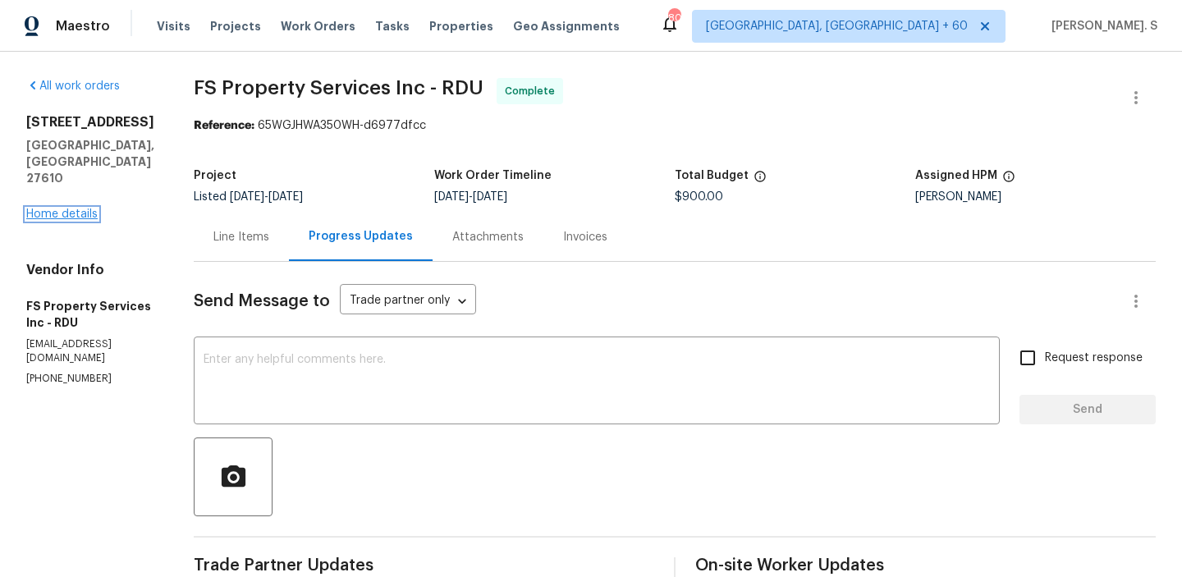
click at [89, 209] on link "Home details" at bounding box center [61, 214] width 71 height 11
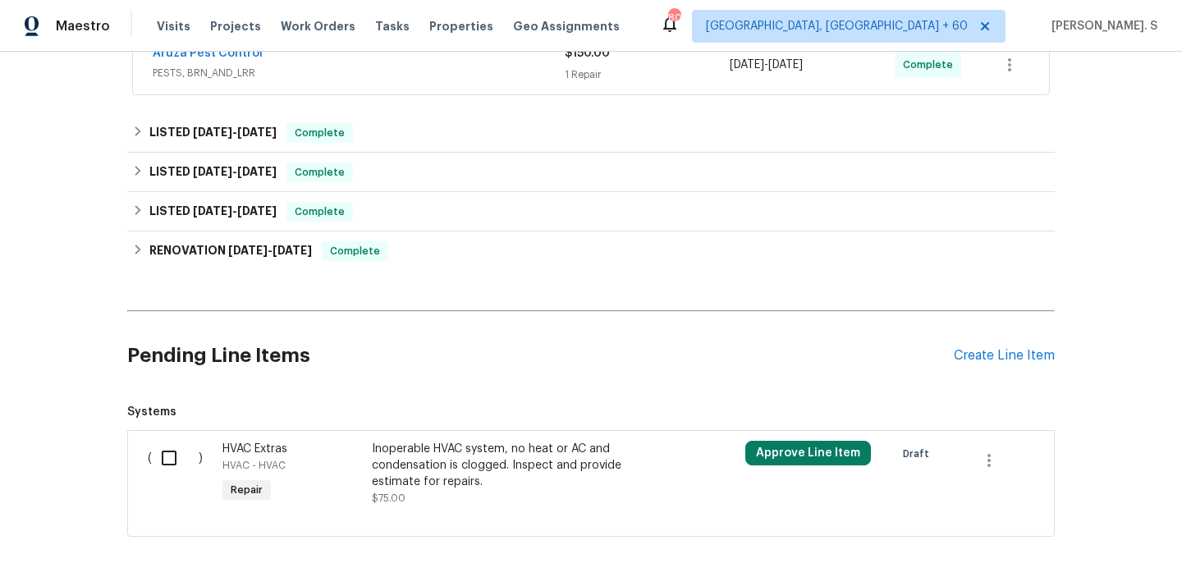
scroll to position [583, 0]
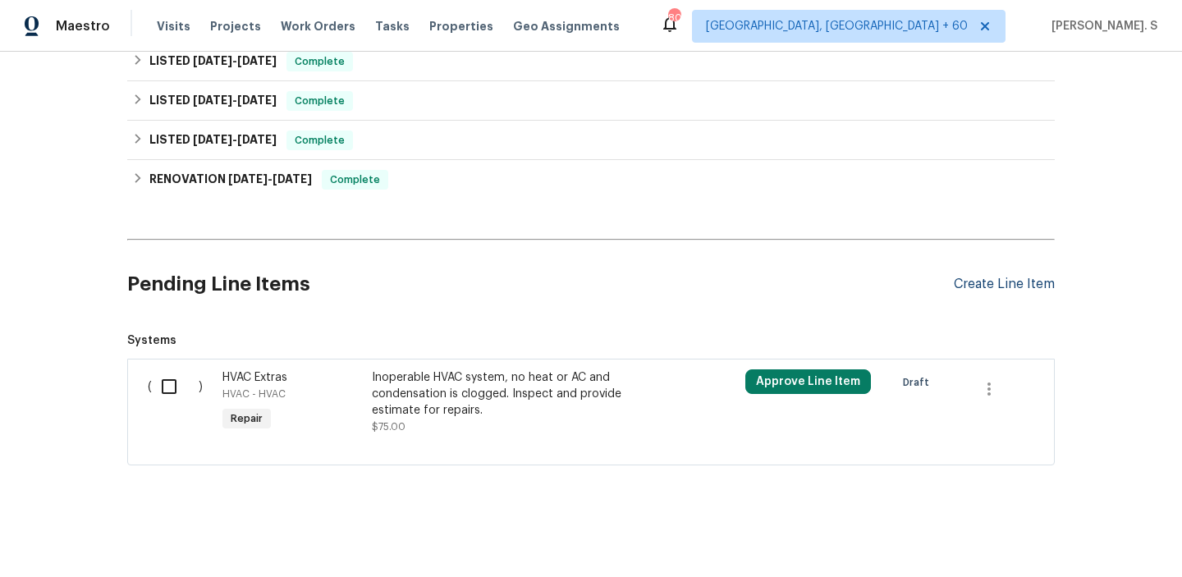
click at [1013, 285] on div "Create Line Item" at bounding box center [1004, 285] width 101 height 16
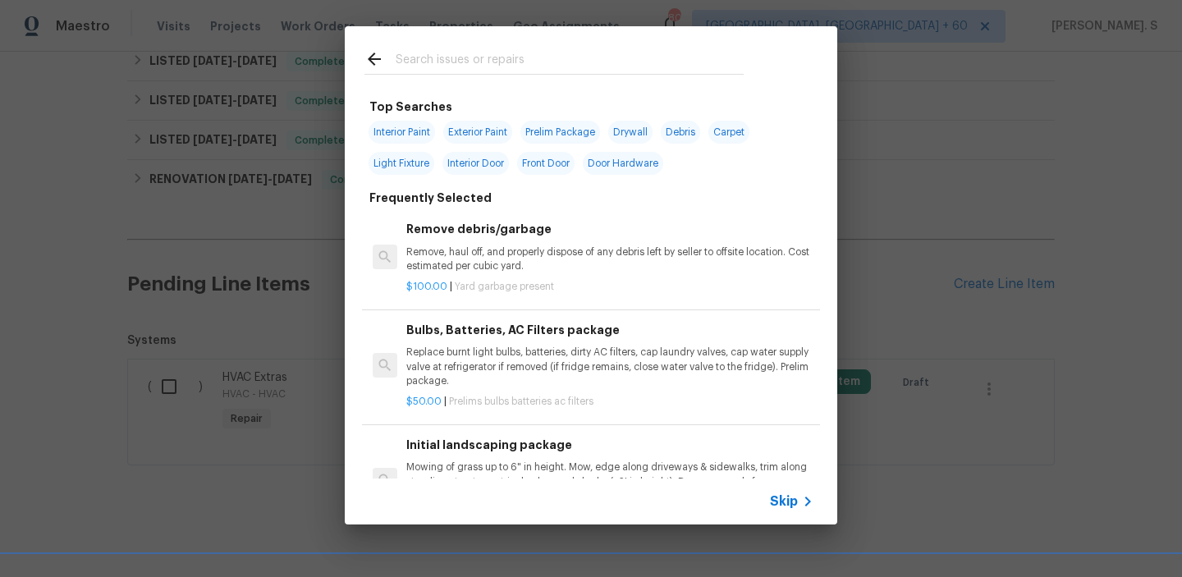
click at [474, 236] on h6 "Remove debris/garbage" at bounding box center [609, 229] width 407 height 18
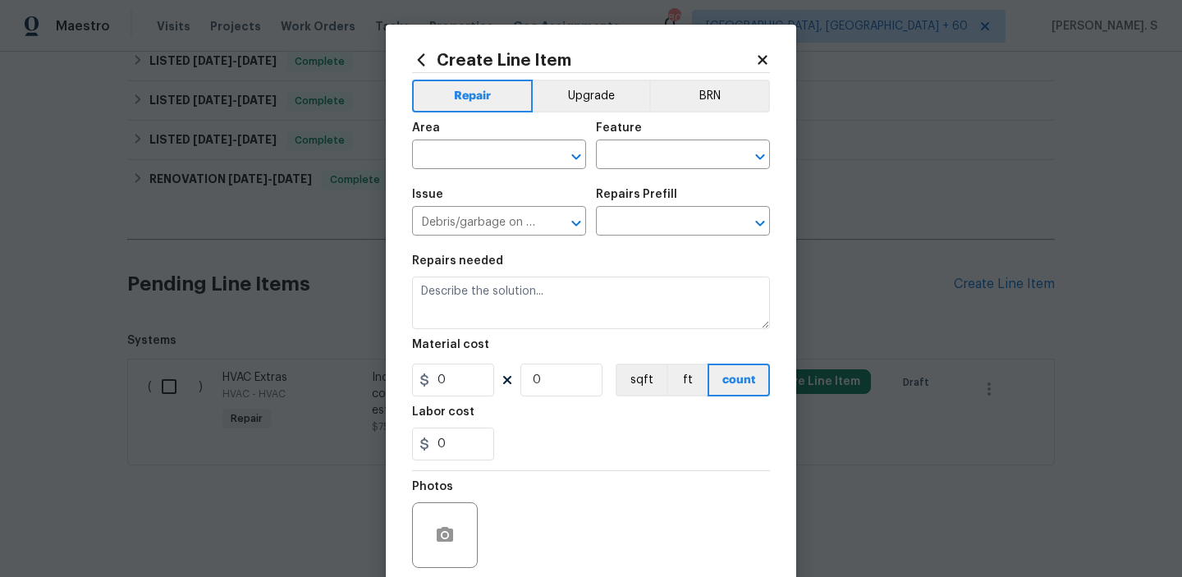
type textarea "Remove, haul off, and properly dispose of any debris left by seller to offsite …"
type input "1"
type input "Remove debris/garbage $100.00"
type input "100"
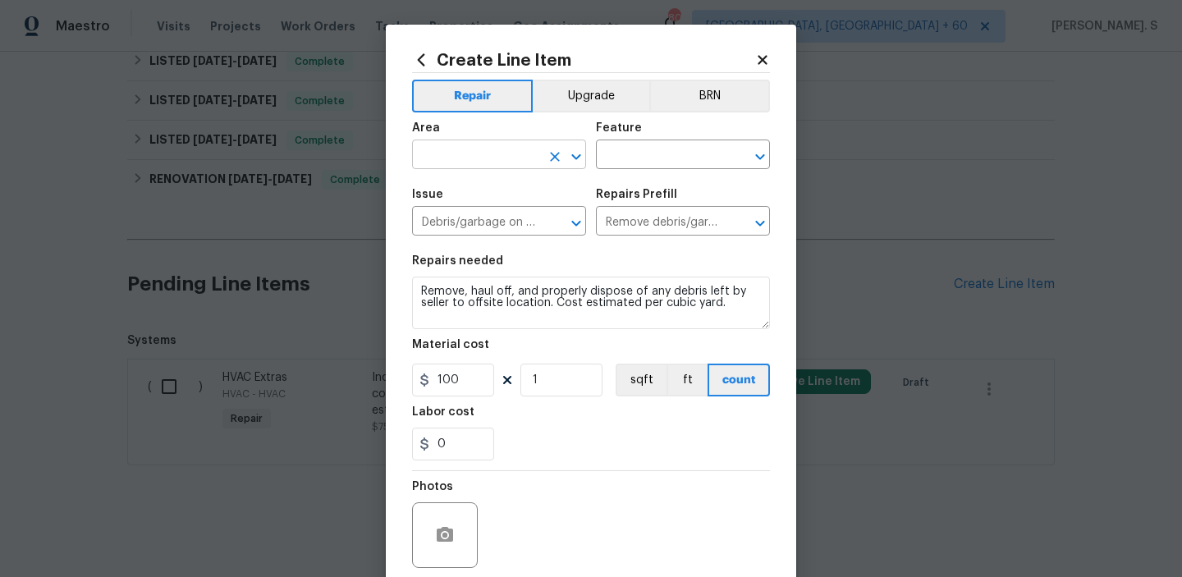
click at [576, 158] on icon "Open" at bounding box center [576, 157] width 9 height 6
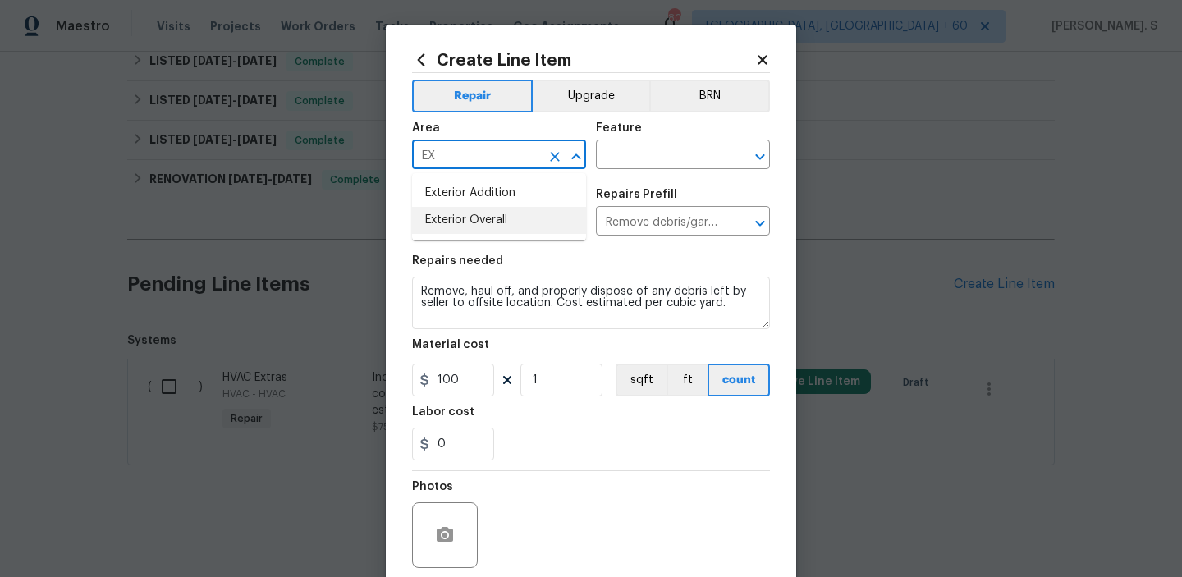
click at [558, 212] on li "Exterior Overall" at bounding box center [499, 220] width 174 height 27
click at [765, 158] on icon "Open" at bounding box center [761, 157] width 20 height 20
type input "Exterior Overall"
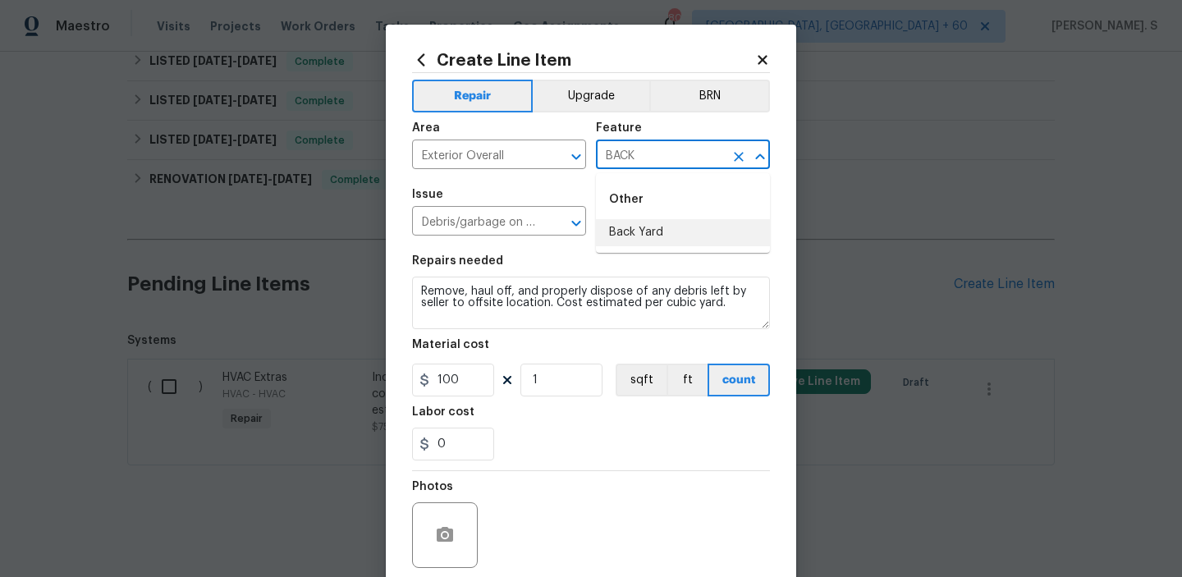
click at [697, 223] on li "Back Yard" at bounding box center [683, 232] width 174 height 27
click at [571, 225] on icon "Open" at bounding box center [577, 224] width 20 height 20
type input "Back Yard"
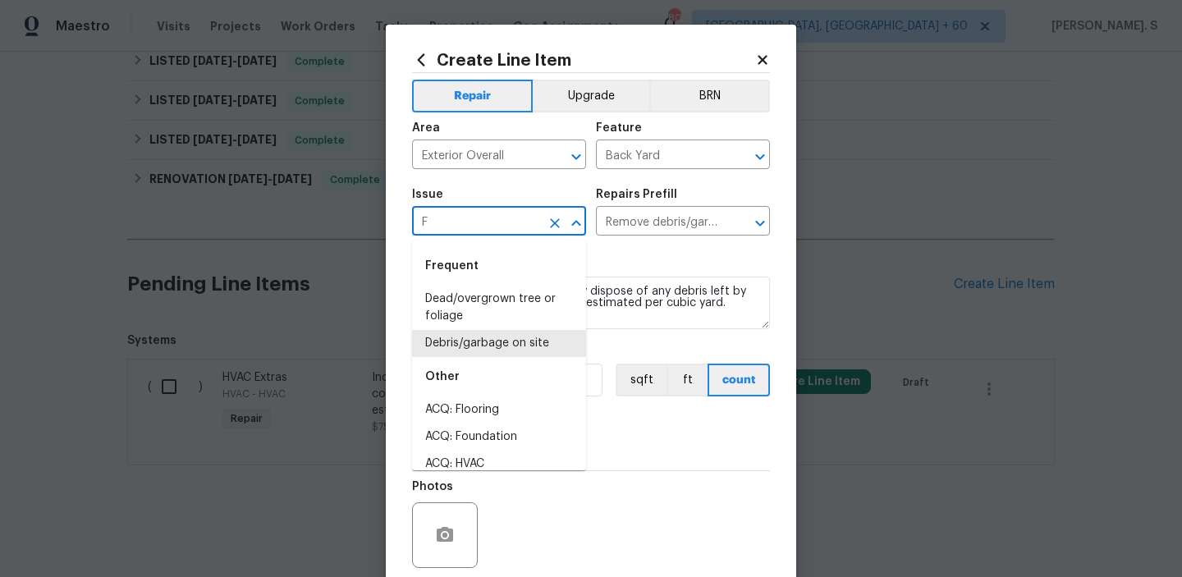
scroll to position [0, 0]
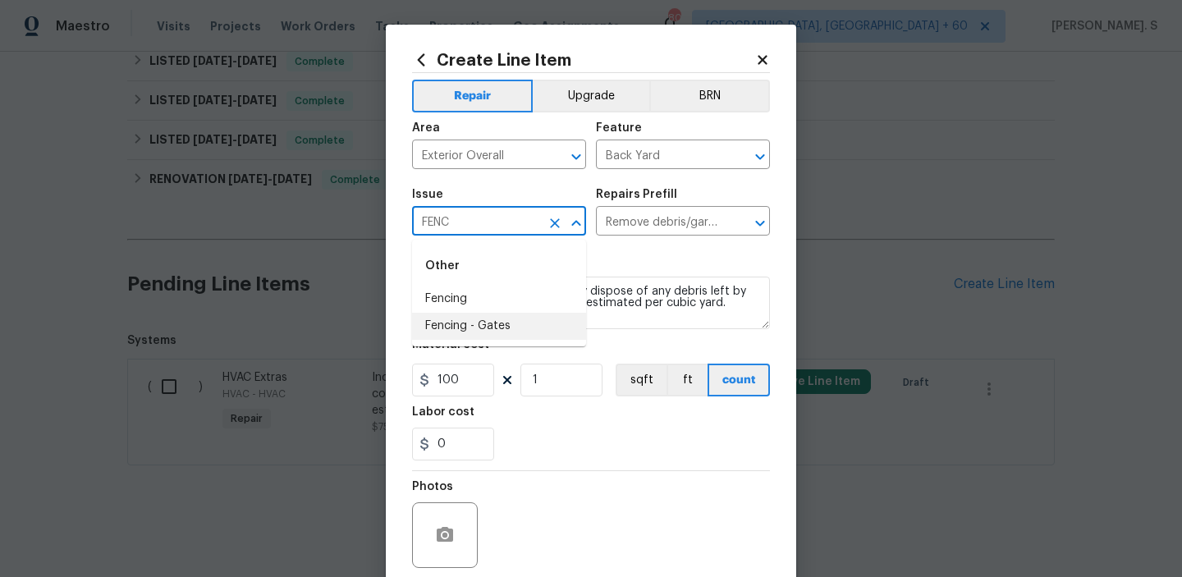
click at [499, 322] on li "Fencing - Gates" at bounding box center [499, 326] width 174 height 27
type input "Fencing - Gates"
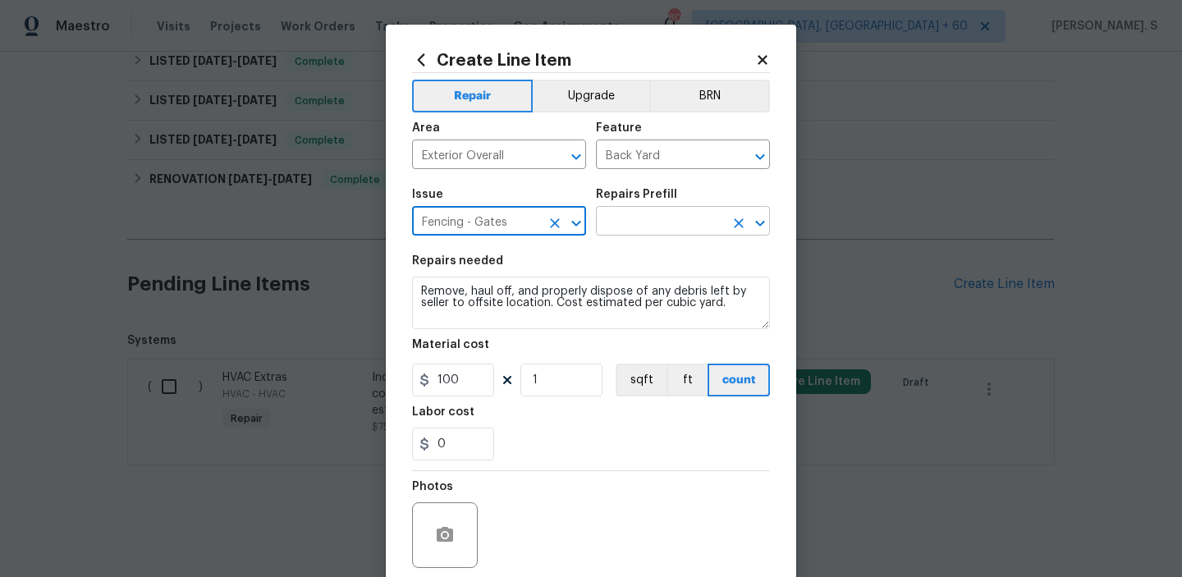
click at [746, 224] on icon "Clear" at bounding box center [739, 223] width 16 height 16
type input "Fencing - Gates"
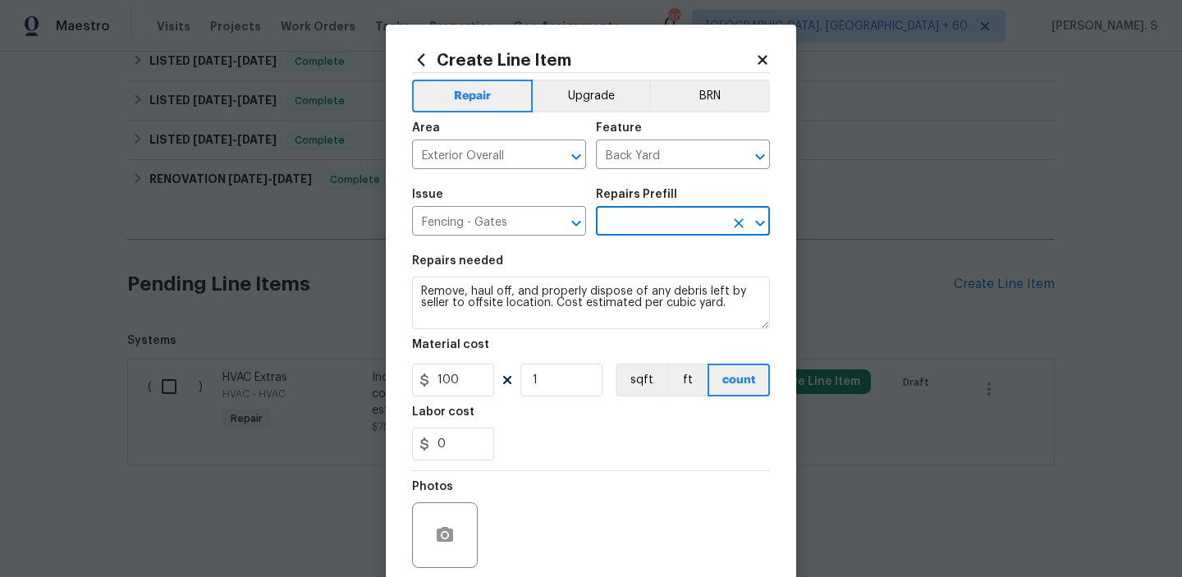
click at [764, 223] on icon "Open" at bounding box center [761, 224] width 20 height 20
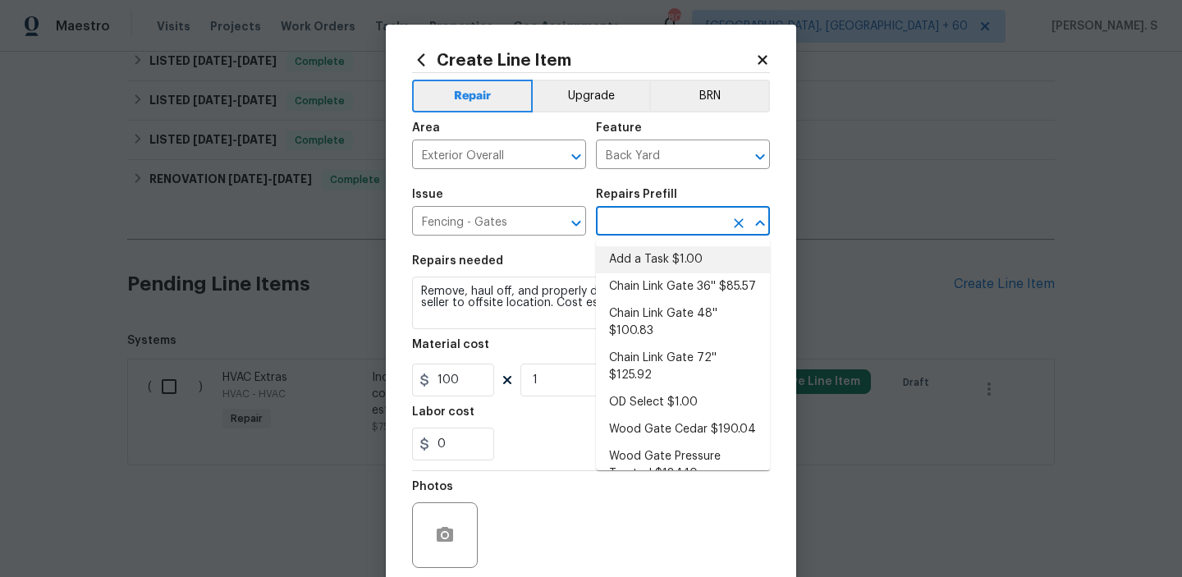
click at [675, 260] on li "Add a Task $1.00" at bounding box center [683, 259] width 174 height 27
type input "Add a Task $1.00"
type textarea "HPM to detail"
type input "1"
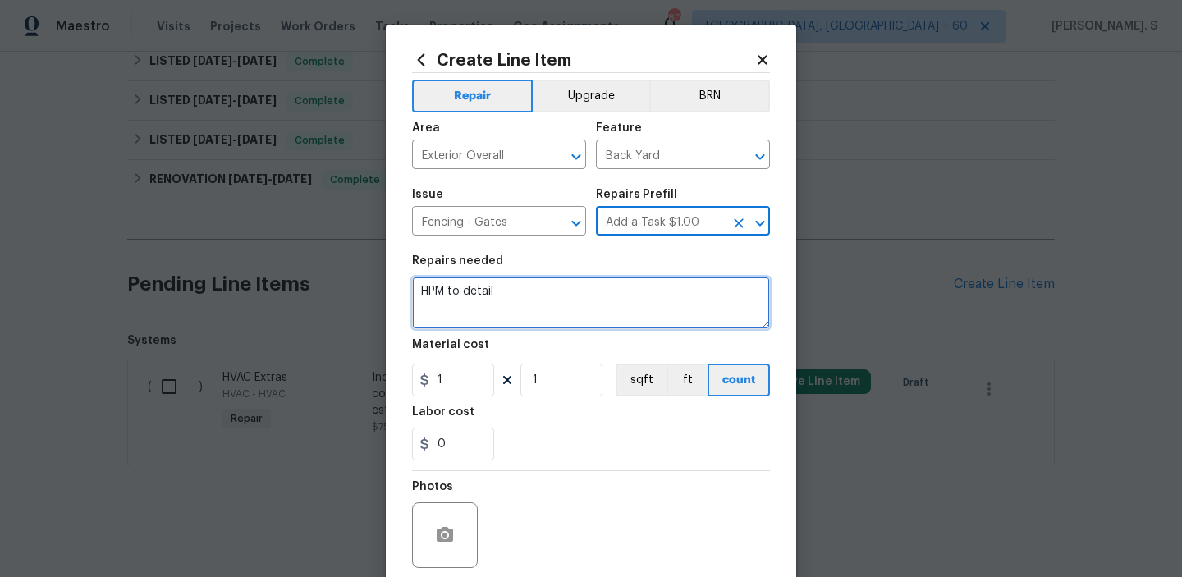
click at [585, 285] on textarea "HPM to detail" at bounding box center [591, 303] width 358 height 53
paste textarea "o widen the gate 12' wider than the mower width. The vendor just installed a ne…"
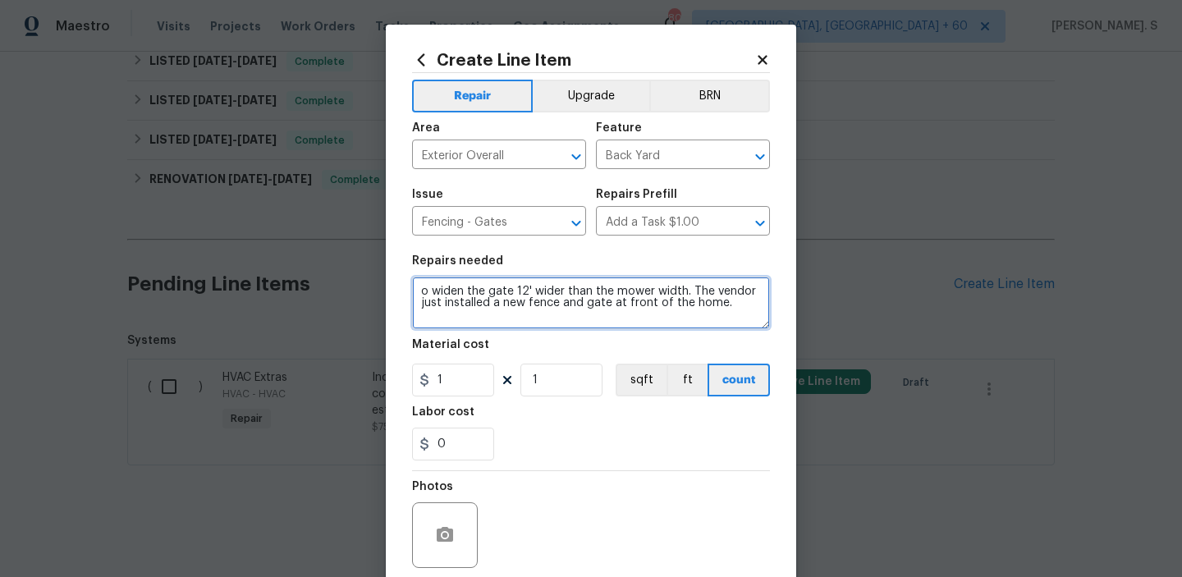
click at [421, 289] on textarea "o widen the gate 12' wider than the mower width. The vendor just installed a ne…" at bounding box center [591, 303] width 358 height 53
click at [481, 292] on textarea "Received ffedback to widen the gate 12' wider than the mower width. The vendor …" at bounding box center [591, 303] width 358 height 53
click at [469, 305] on textarea "Received feedback to widen the gate 12' wider than the mower width. The vendor …" at bounding box center [591, 303] width 358 height 53
click at [0, 0] on span "the" at bounding box center [0, 0] width 0 height 0
click at [531, 323] on textarea "Received feedback to widen the gate 12' wider than the mower width. The vendor …" at bounding box center [591, 303] width 358 height 53
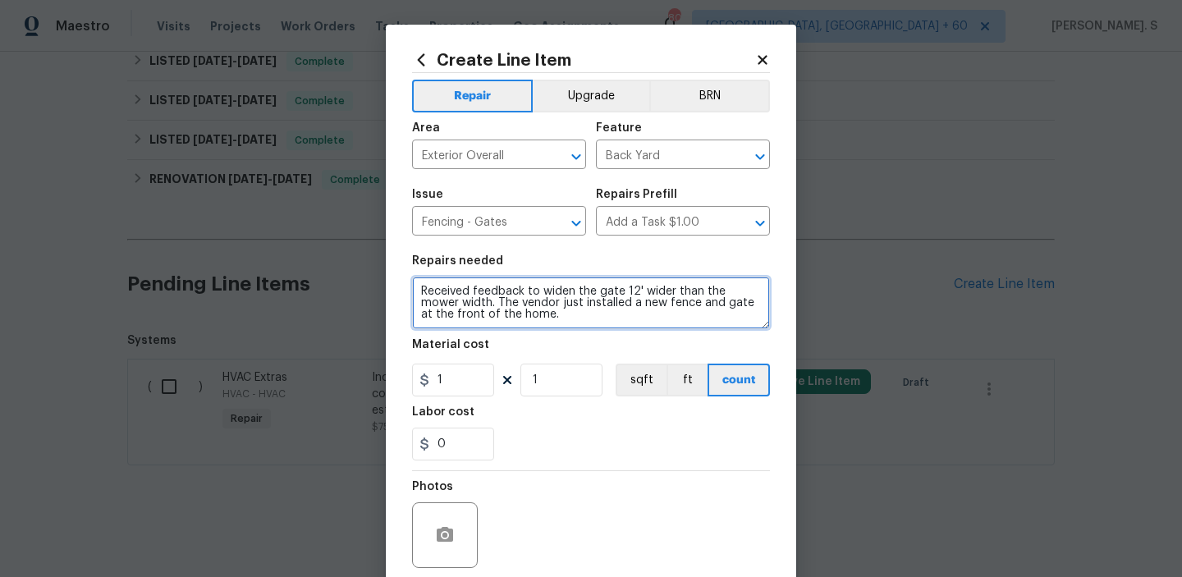
paste textarea "but they built it to the wrong specifications. And they didn't when they when t…"
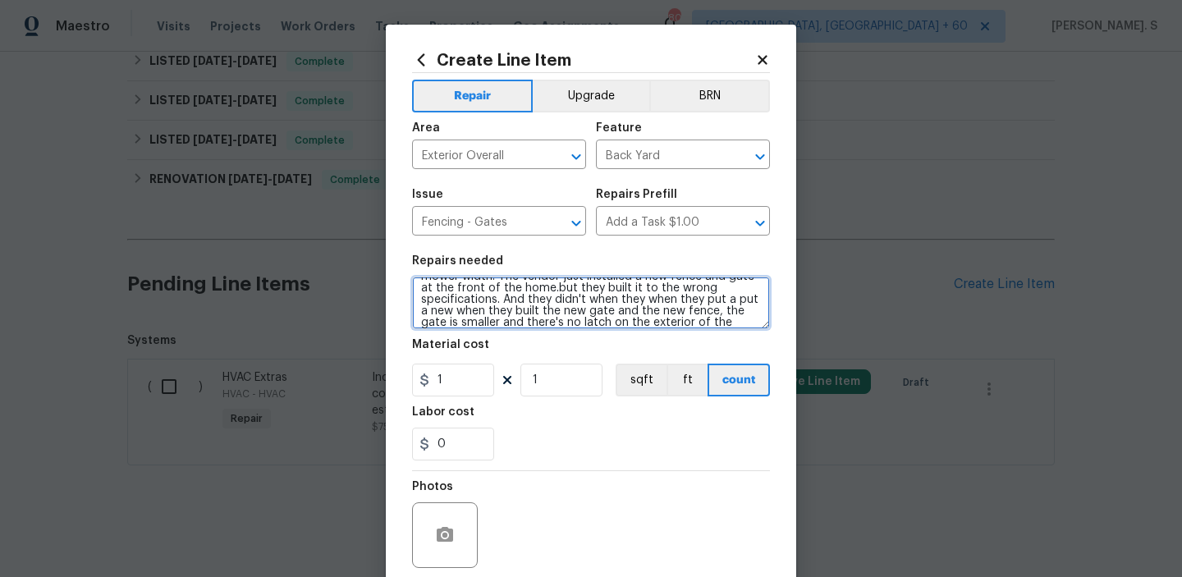
scroll to position [11, 0]
click at [521, 303] on textarea "Received feedback to widen the gate 12' wider than the mower width. The vendor …" at bounding box center [591, 303] width 358 height 53
click at [0, 0] on div "when they" at bounding box center [0, 0] width 0 height 0
click at [0, 0] on div "up" at bounding box center [0, 0] width 0 height 0
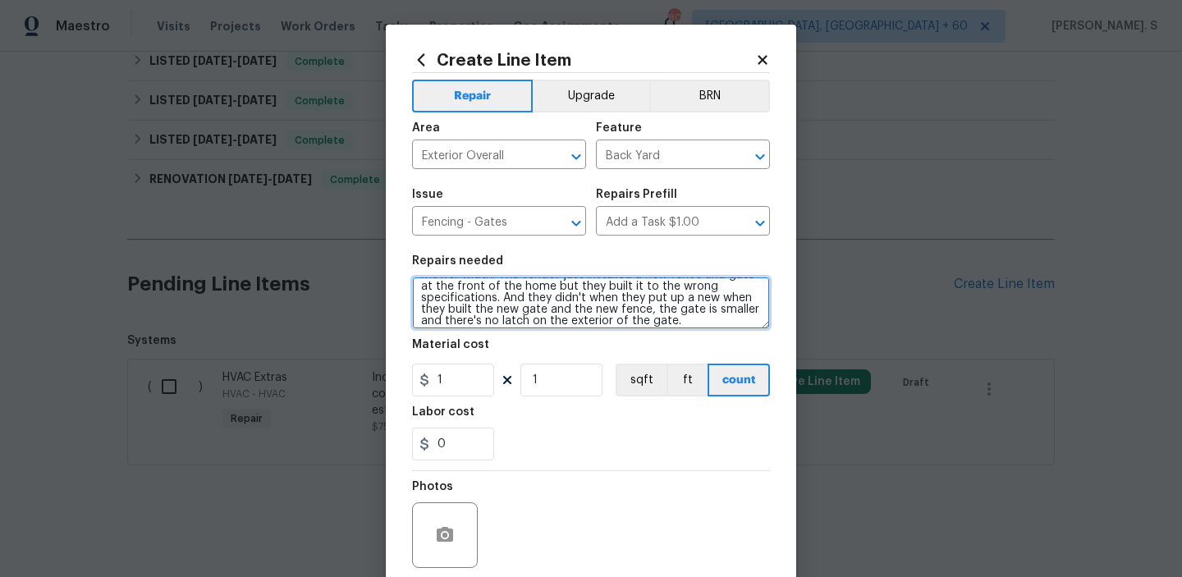
click at [0, 0] on span "new when they built the" at bounding box center [0, 0] width 0 height 0
click at [0, 0] on span ";" at bounding box center [0, 0] width 0 height 0
drag, startPoint x: 418, startPoint y: 301, endPoint x: 501, endPoint y: 295, distance: 83.1
click at [501, 295] on textarea "Received feedback to widen the gate 12' wider than the mower width. The vendor …" at bounding box center [591, 303] width 358 height 53
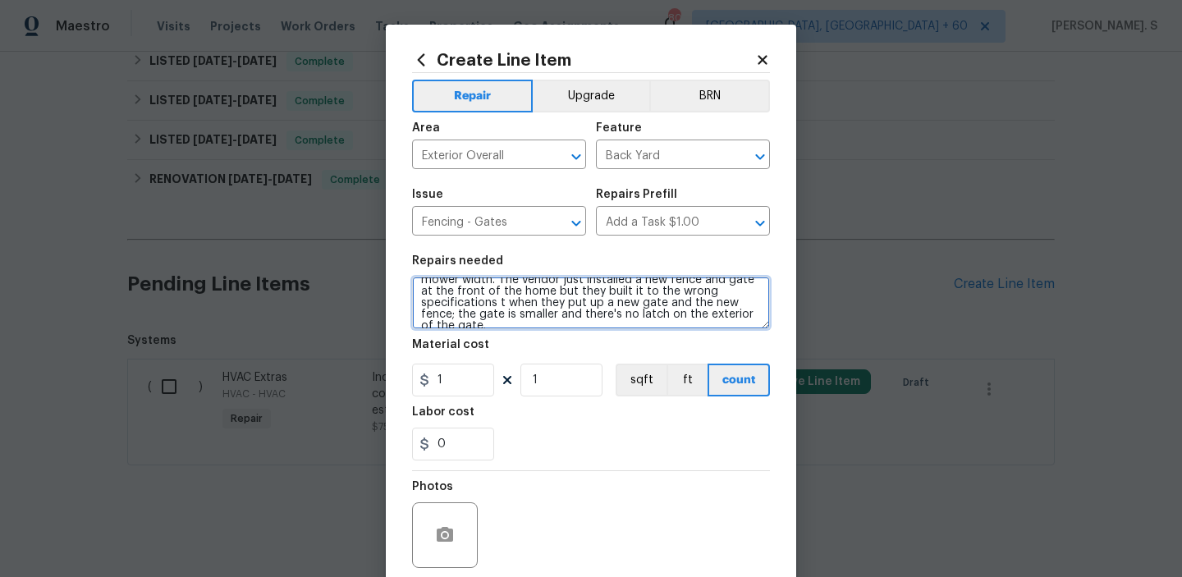
click at [760, 291] on textarea "Received feedback to widen the gate 12' wider than the mower width. The vendor …" at bounding box center [591, 303] width 358 height 53
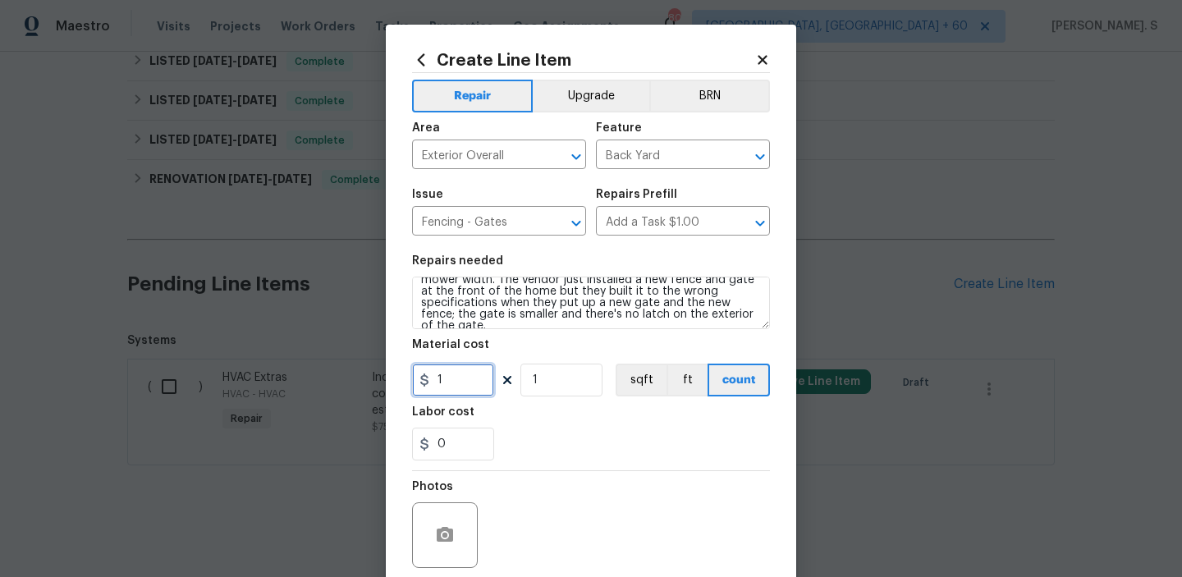
click at [480, 389] on input "1" at bounding box center [453, 380] width 82 height 33
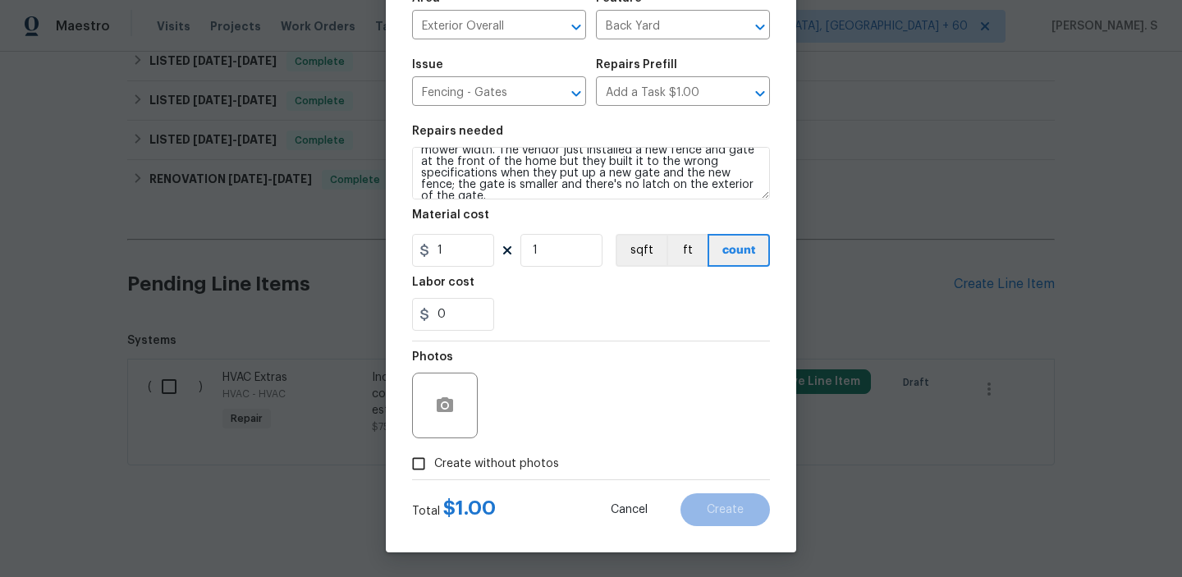
click at [453, 369] on div "Photos" at bounding box center [446, 361] width 69 height 21
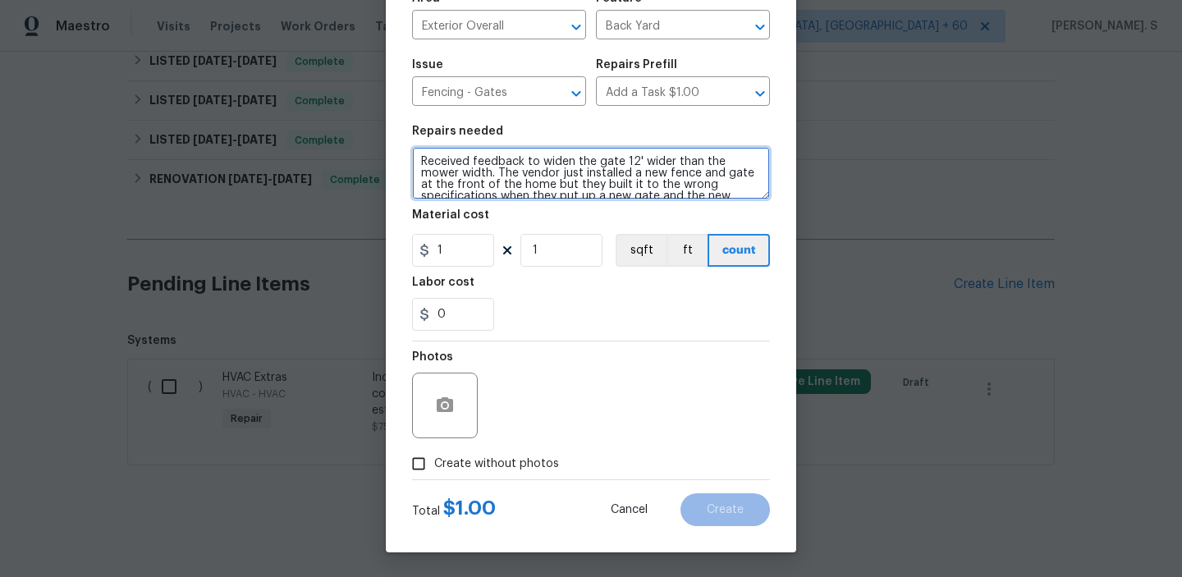
click at [416, 158] on textarea "Received feedback to widen the gate 12' wider than the mower width. The vendor …" at bounding box center [591, 173] width 358 height 53
type textarea "REWORK: Received feedback to widen the gate 12' wider than the mower width. The…"
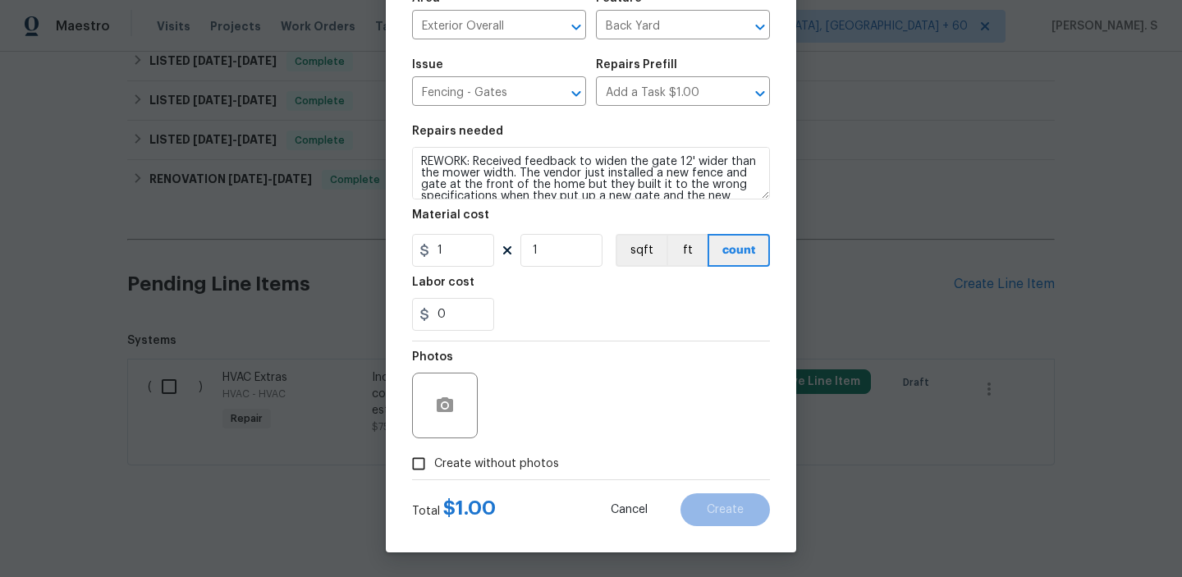
click at [444, 462] on span "Create without photos" at bounding box center [496, 464] width 125 height 17
click at [434, 462] on input "Create without photos" at bounding box center [418, 463] width 31 height 31
checkbox input "true"
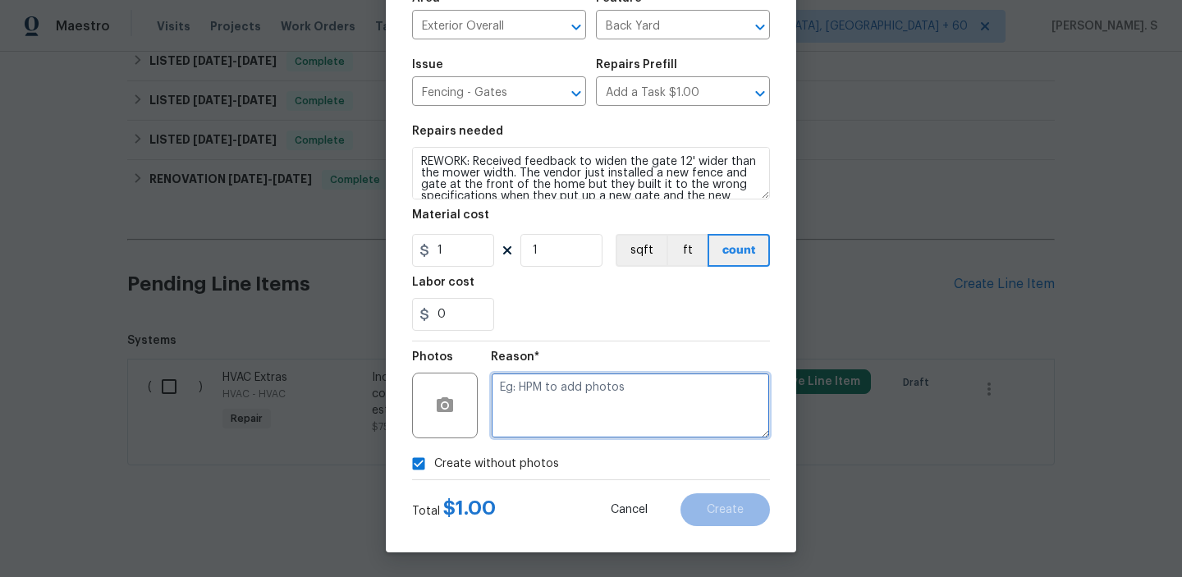
click at [550, 425] on textarea at bounding box center [630, 406] width 279 height 66
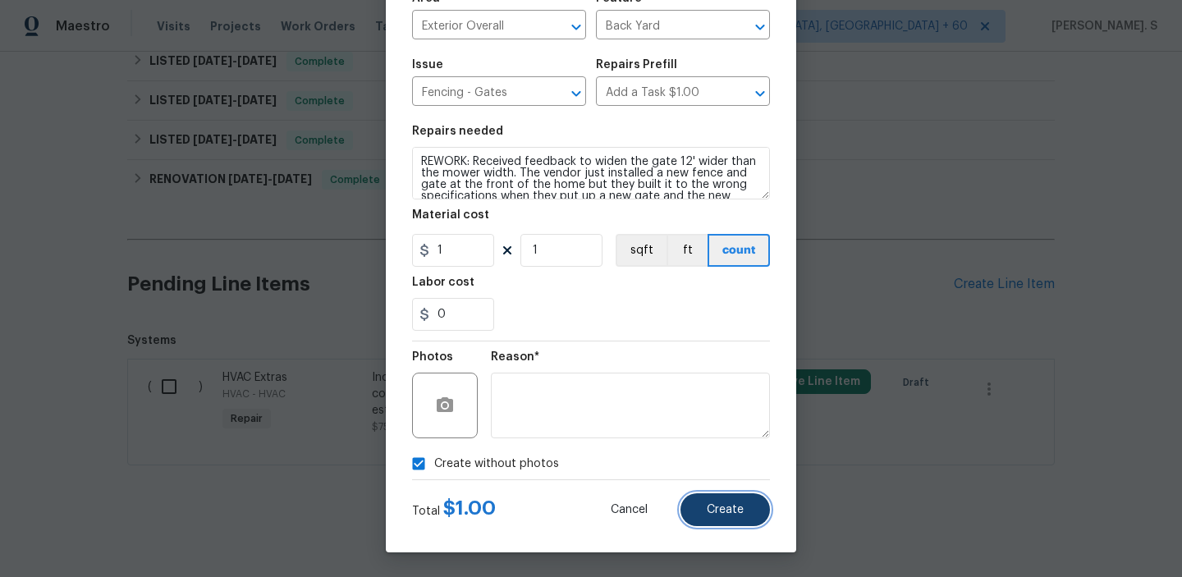
click at [727, 509] on span "Create" at bounding box center [725, 510] width 37 height 12
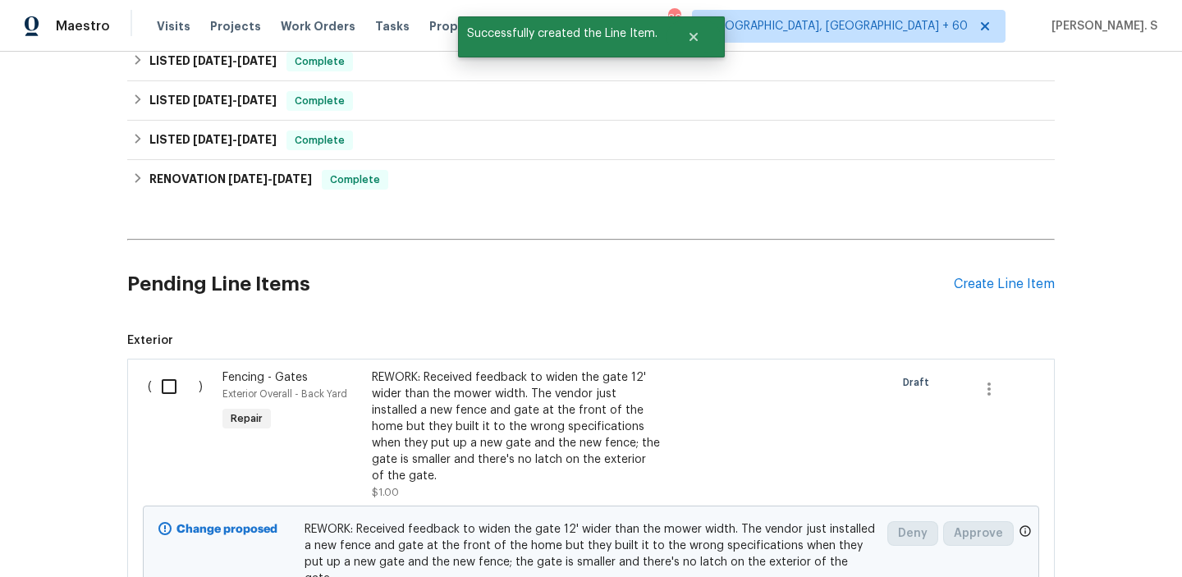
scroll to position [648, 0]
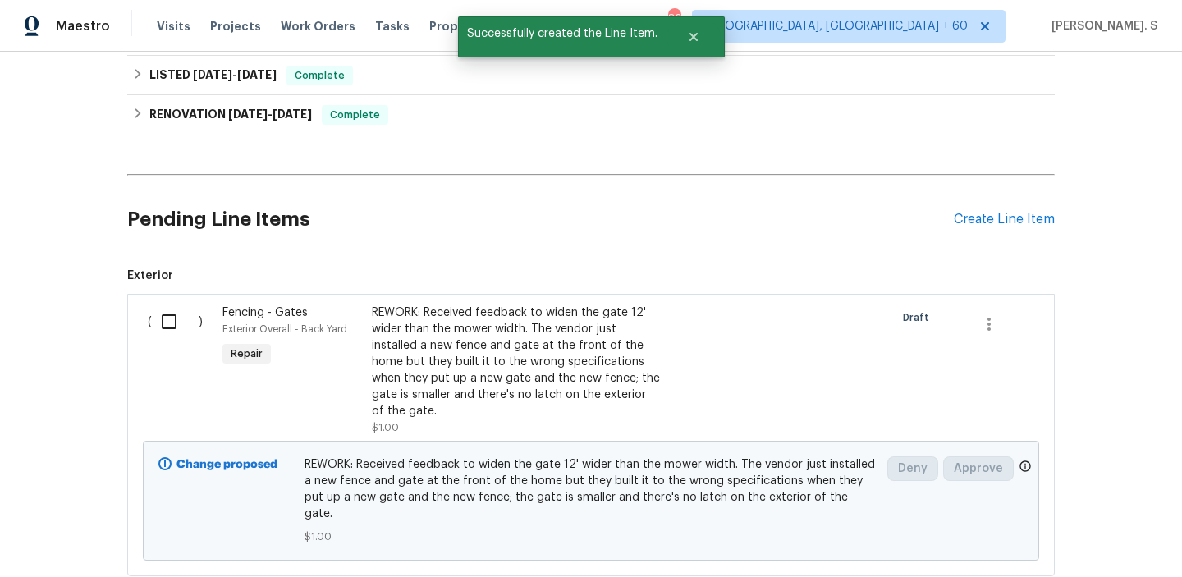
click at [175, 334] on input "checkbox" at bounding box center [175, 322] width 47 height 34
checkbox input "true"
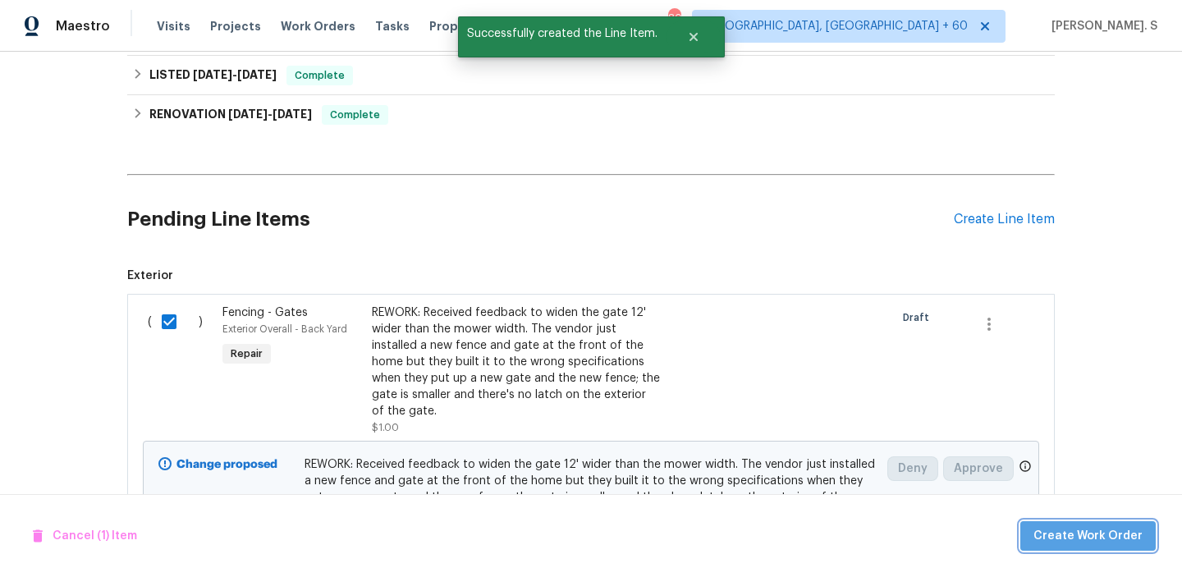
click at [1114, 533] on span "Create Work Order" at bounding box center [1088, 536] width 109 height 21
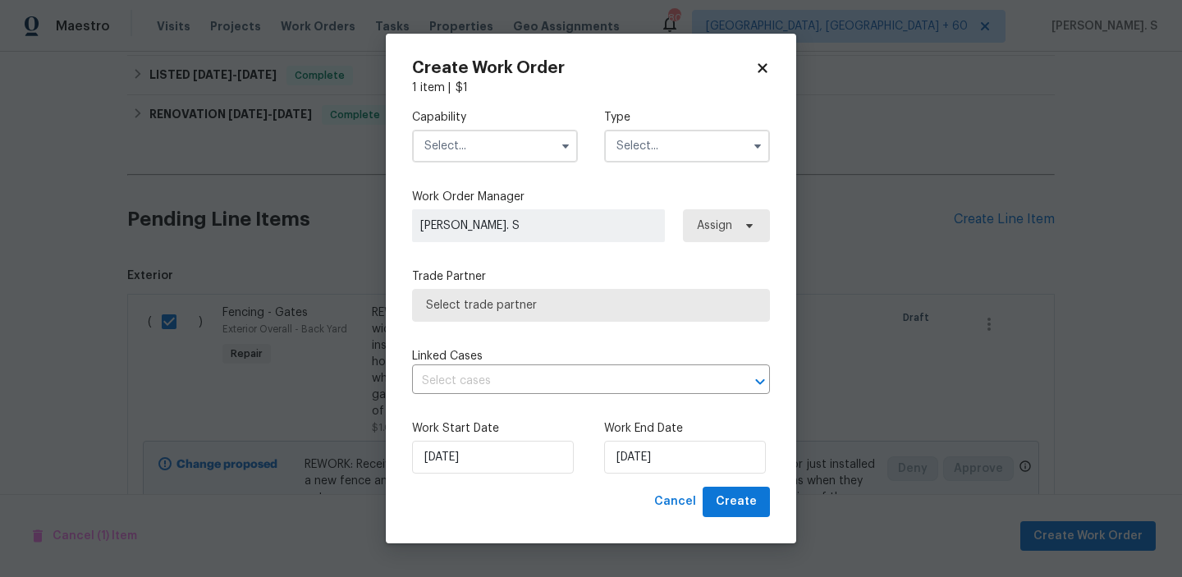
click at [491, 147] on input "text" at bounding box center [495, 146] width 166 height 33
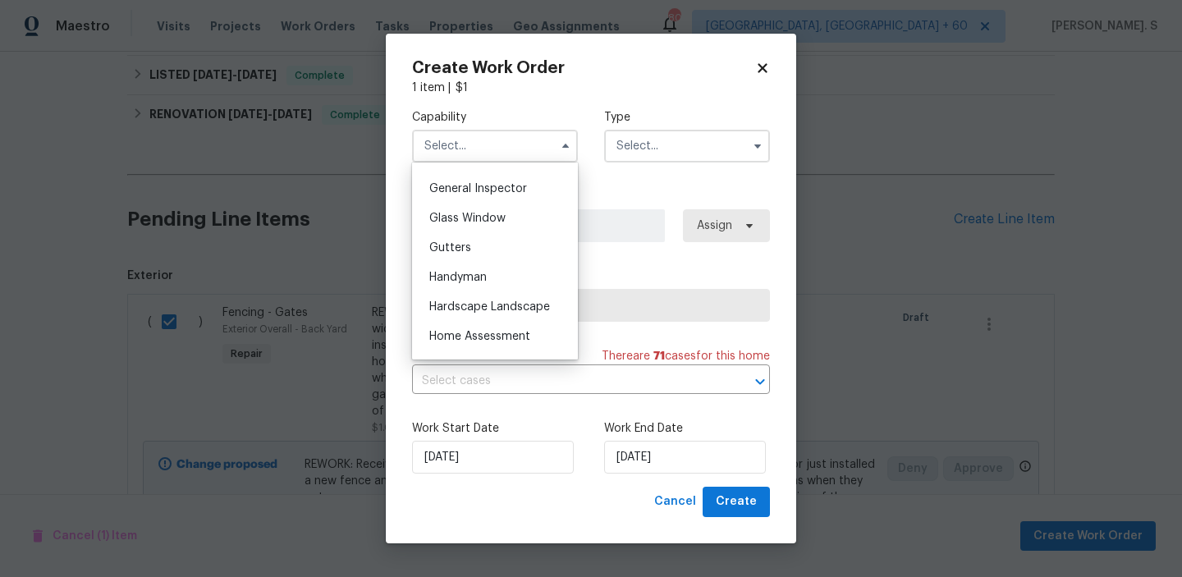
scroll to position [814, 0]
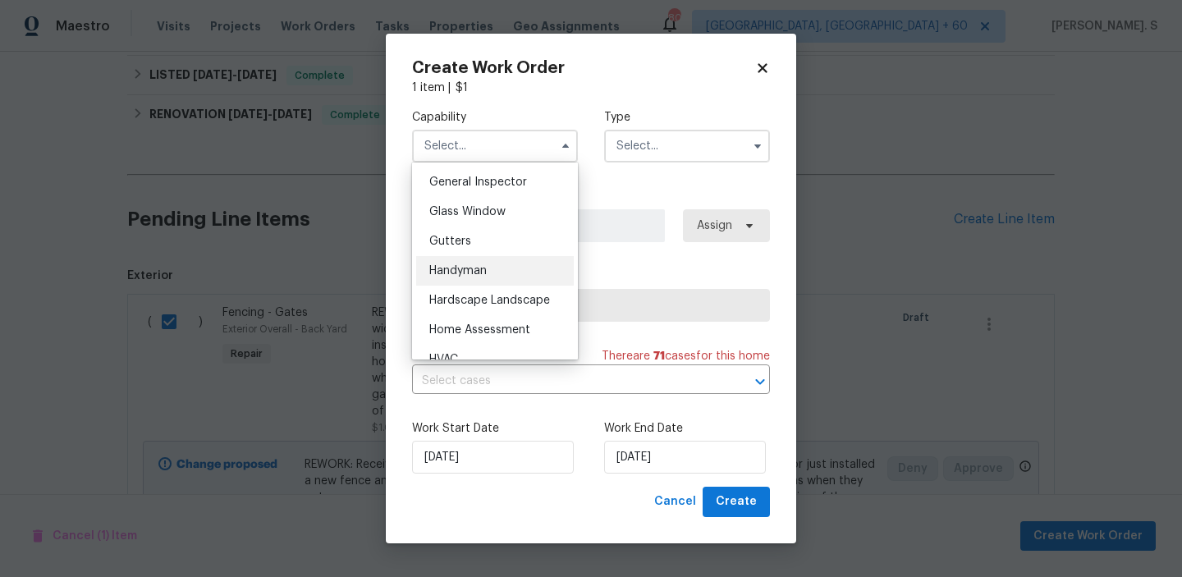
click at [492, 265] on div "Handyman" at bounding box center [495, 271] width 158 height 30
type input "Handyman"
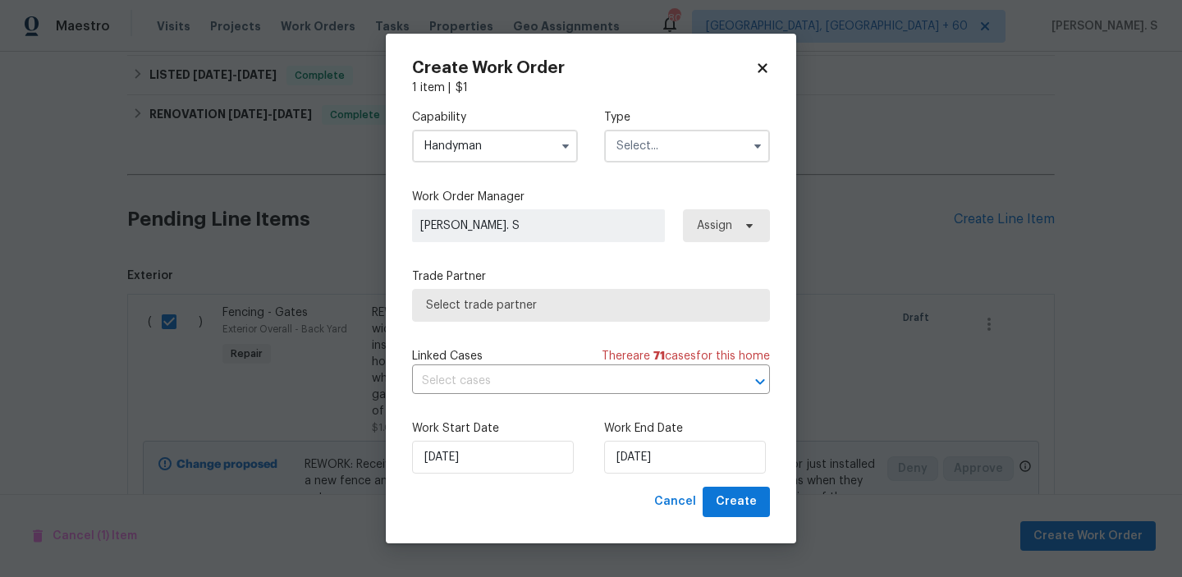
click at [681, 162] on input "text" at bounding box center [687, 146] width 166 height 33
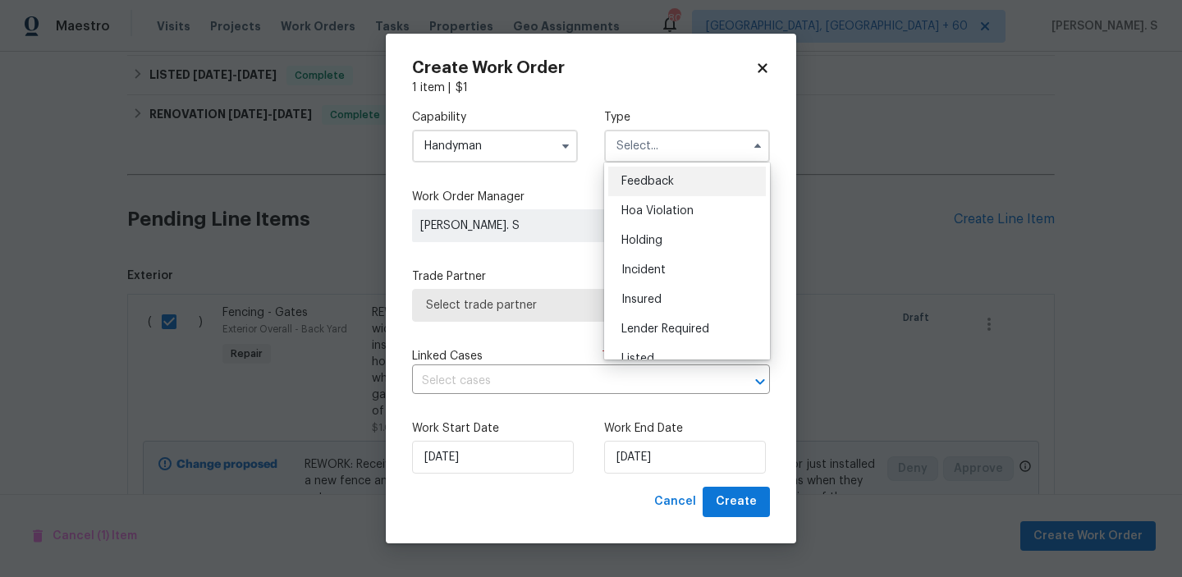
click at [679, 183] on div "Feedback" at bounding box center [687, 182] width 158 height 30
type input "Feedback"
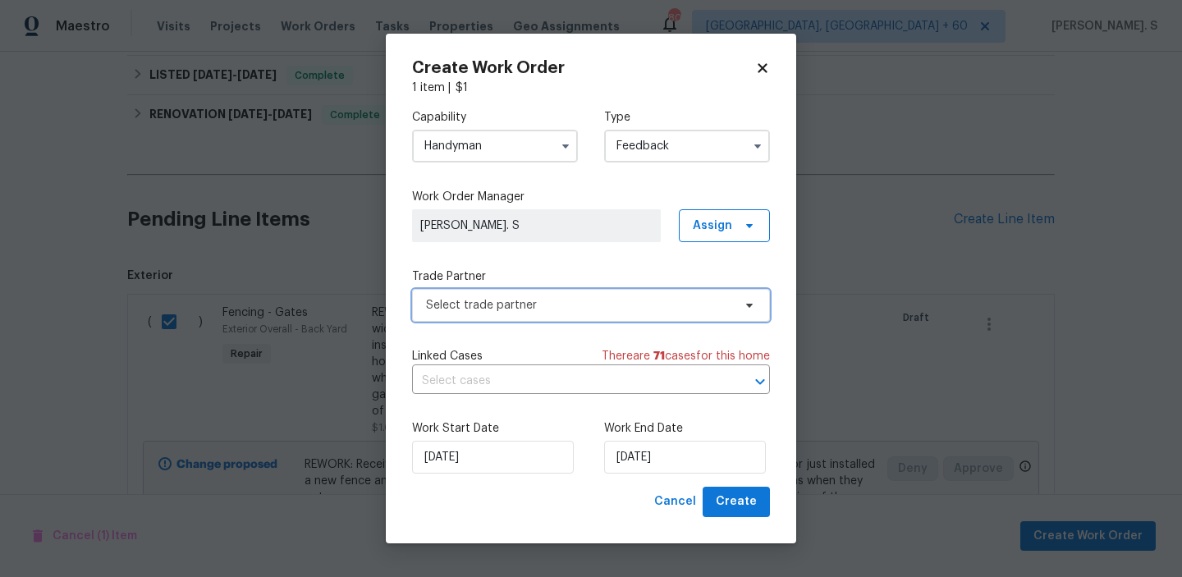
click at [613, 301] on span "Select trade partner" at bounding box center [579, 305] width 306 height 16
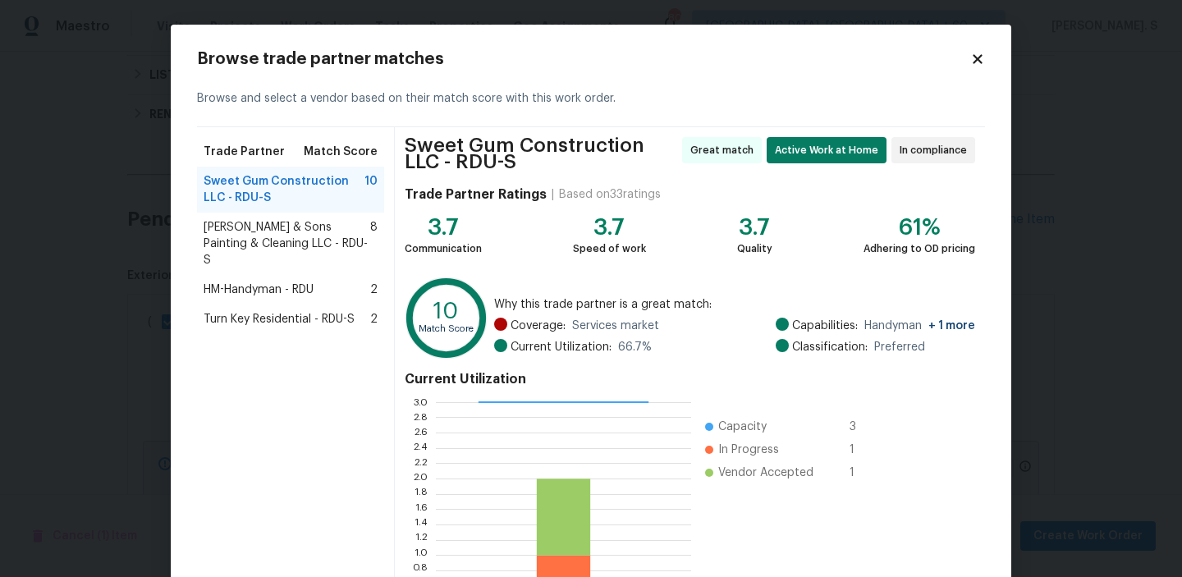
scroll to position [154, 0]
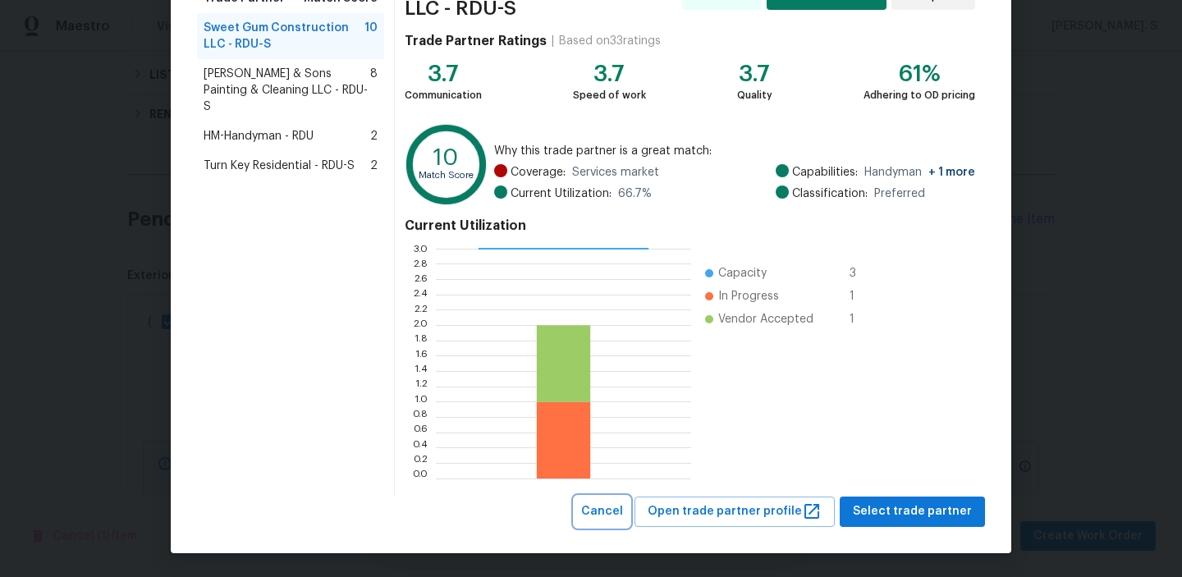
click at [623, 517] on span "Cancel" at bounding box center [602, 512] width 42 height 21
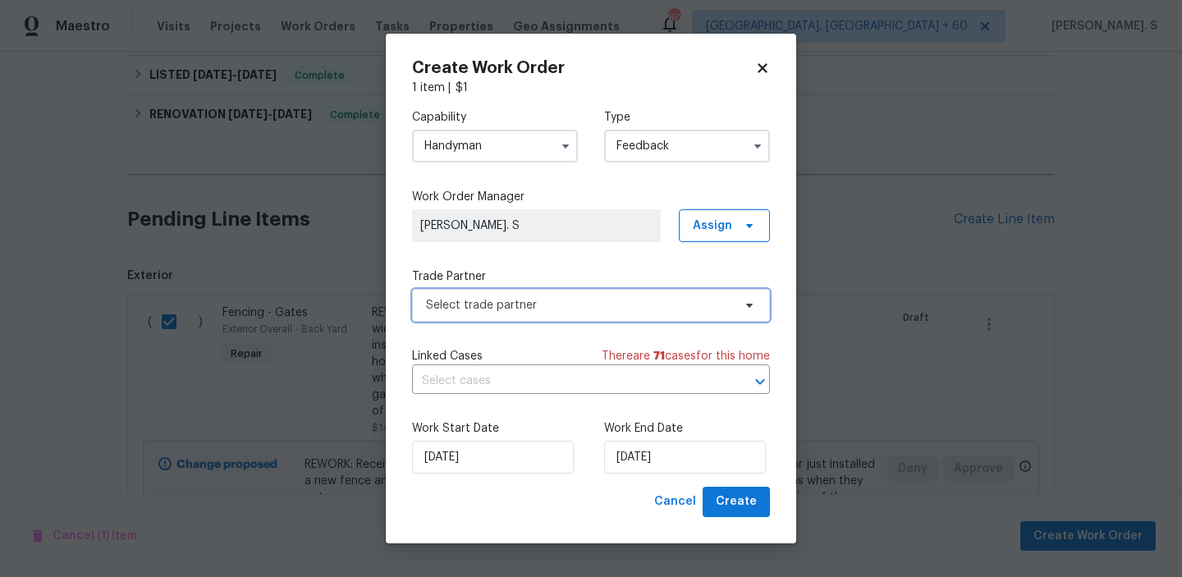
scroll to position [0, 0]
click at [530, 135] on input "Handyman" at bounding box center [495, 146] width 166 height 33
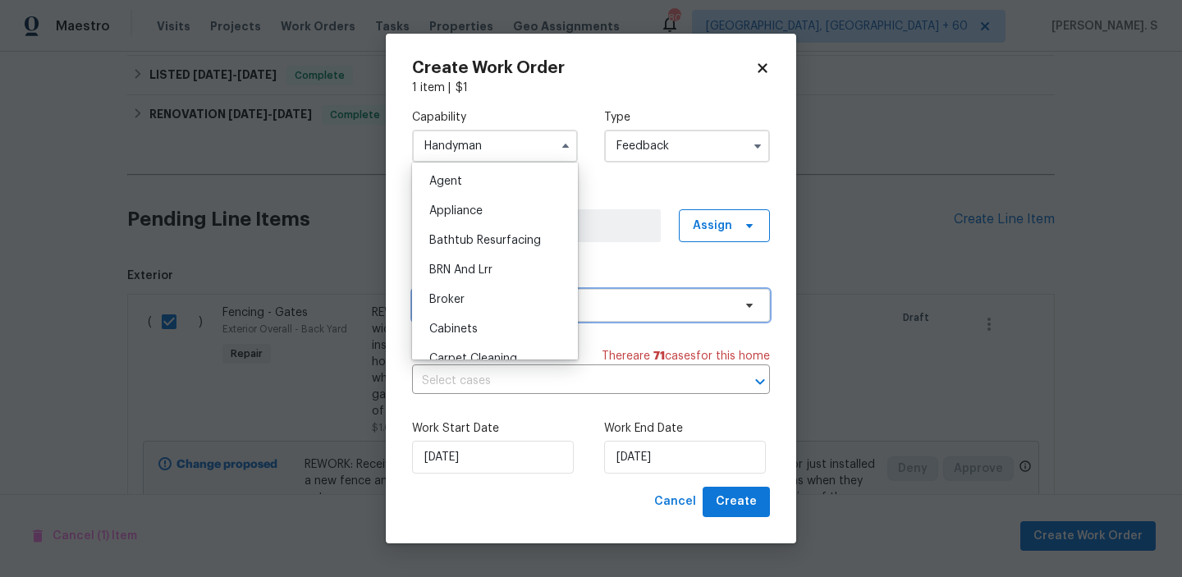
click at [626, 296] on span "Select trade partner" at bounding box center [591, 305] width 358 height 33
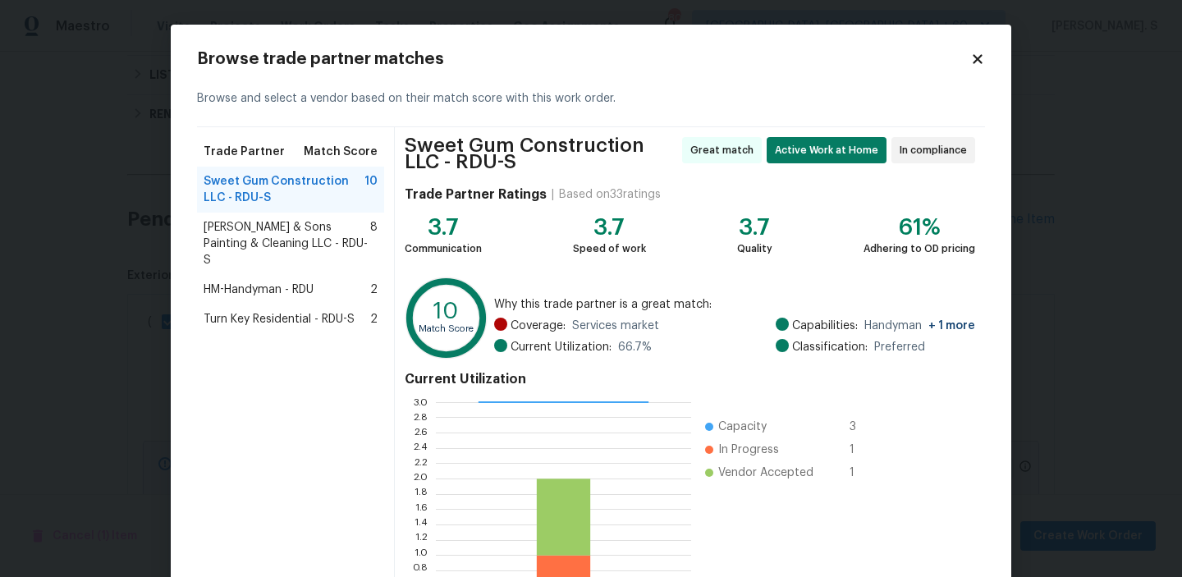
scroll to position [154, 0]
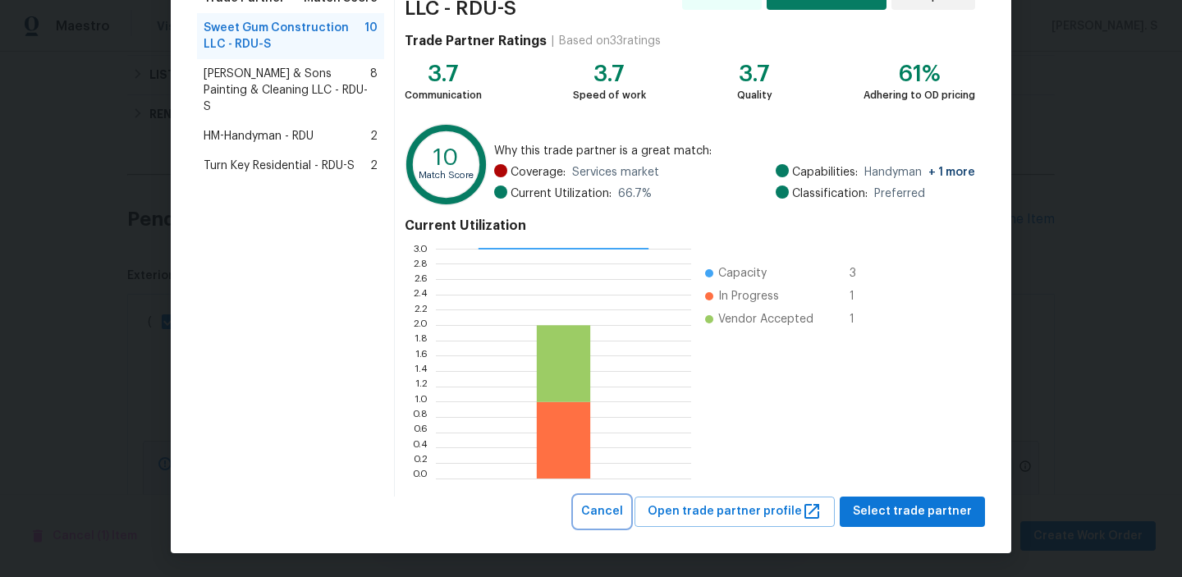
click at [623, 514] on span "Cancel" at bounding box center [602, 512] width 42 height 21
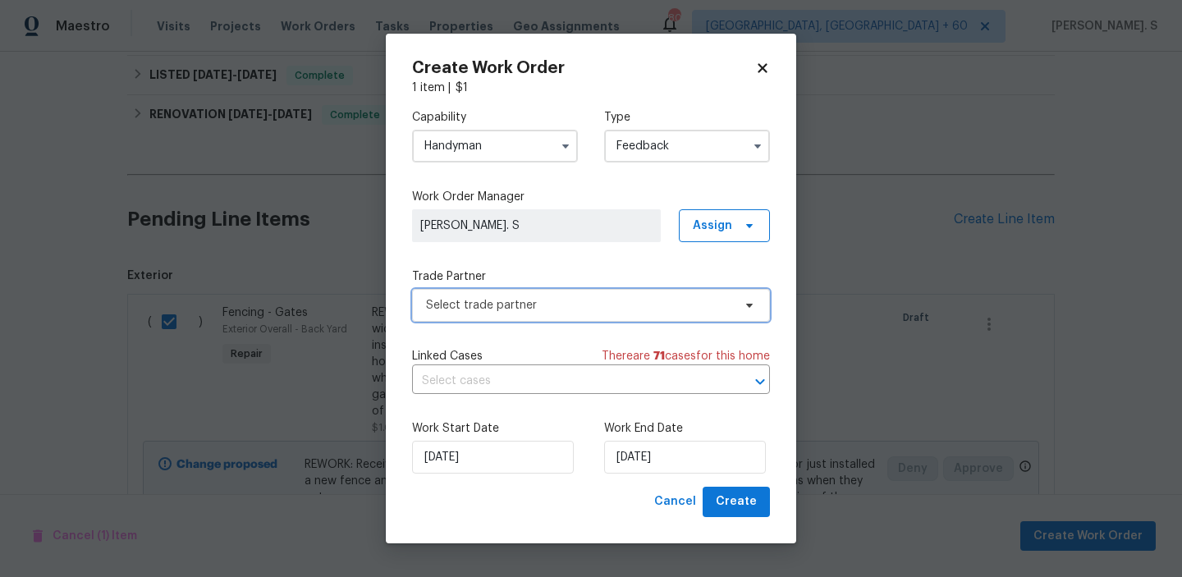
scroll to position [0, 0]
click at [554, 152] on span at bounding box center [565, 146] width 25 height 25
click at [506, 130] on input "Handyman" at bounding box center [495, 146] width 166 height 33
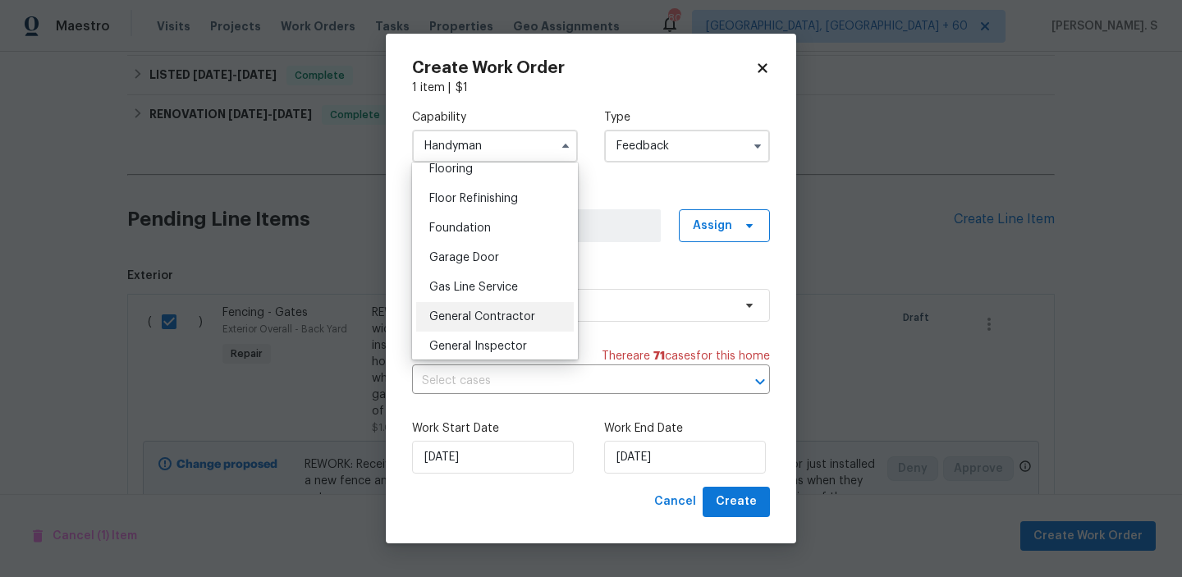
scroll to position [689, 0]
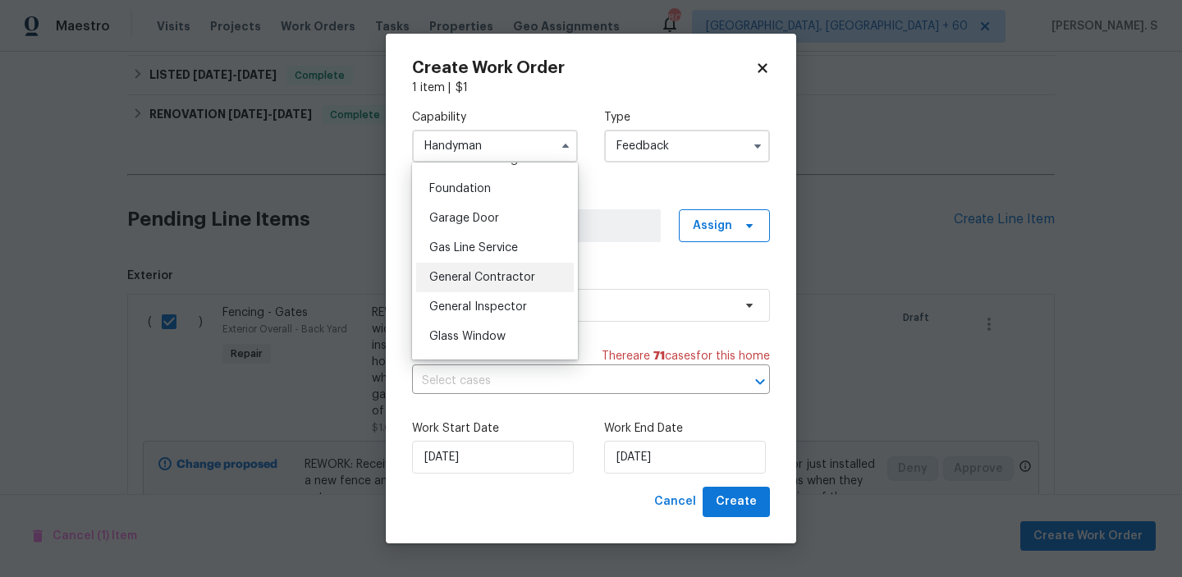
click at [483, 284] on div "General Contractor" at bounding box center [495, 278] width 158 height 30
type input "General Contractor"
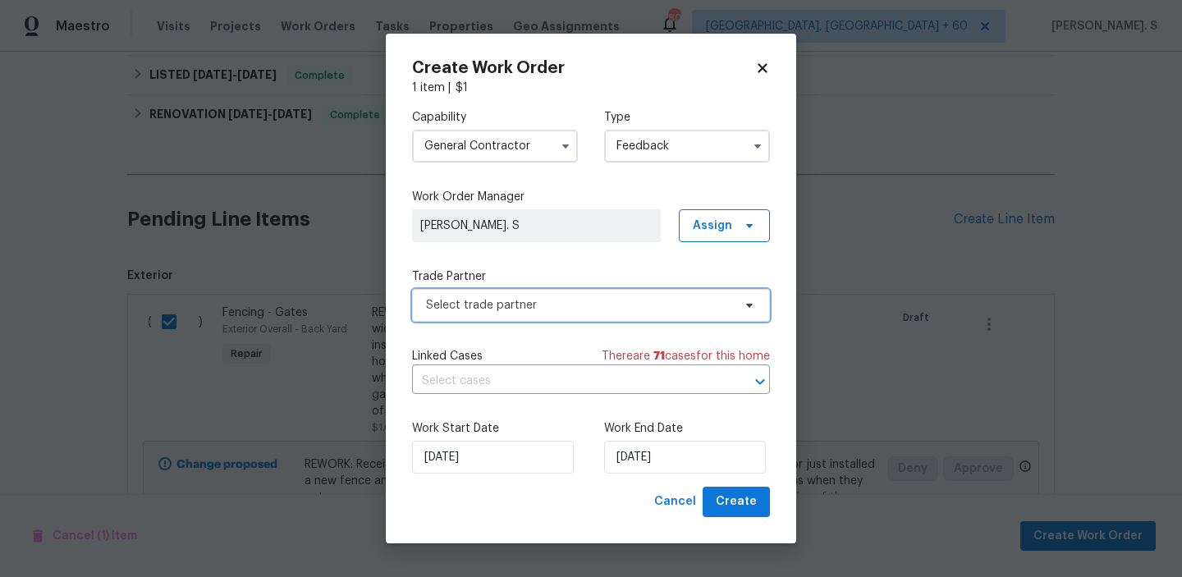
click at [531, 309] on span "Select trade partner" at bounding box center [579, 305] width 306 height 16
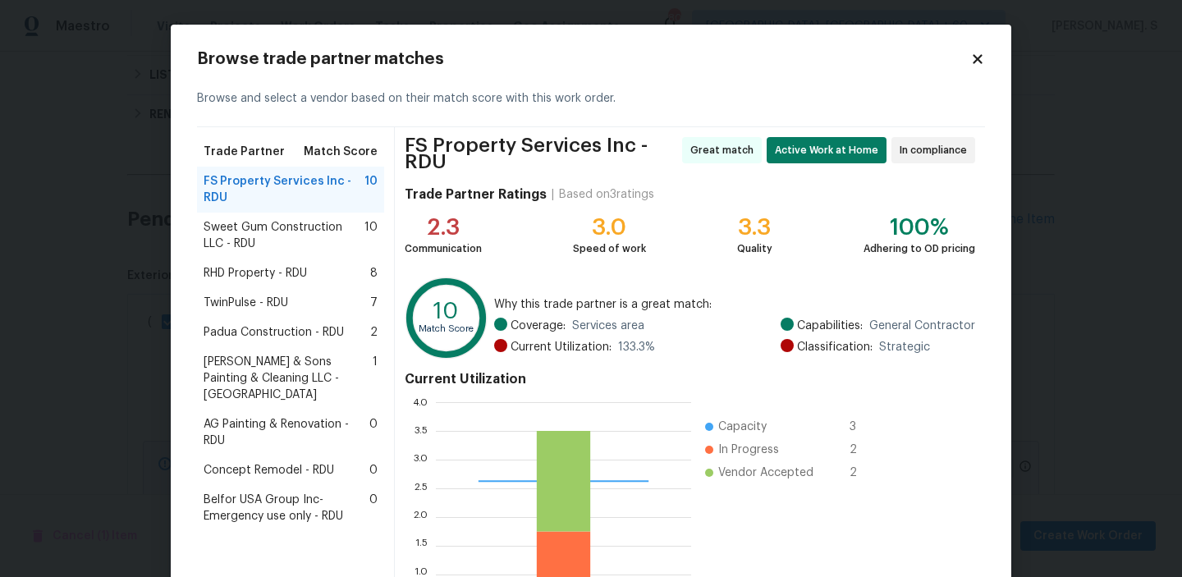
scroll to position [154, 0]
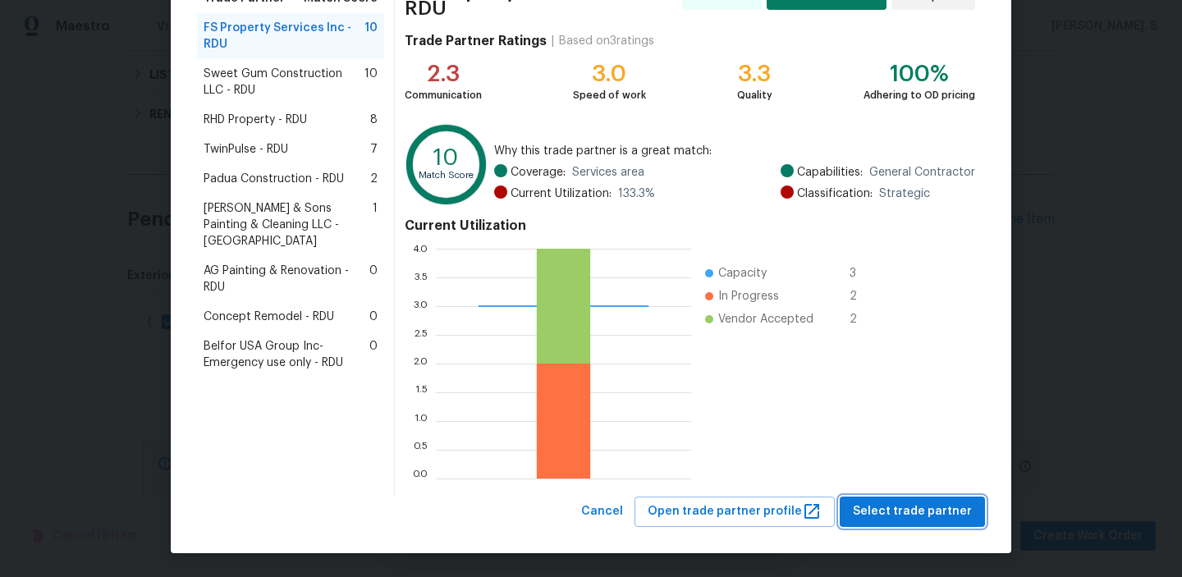
click at [925, 512] on span "Select trade partner" at bounding box center [912, 512] width 119 height 21
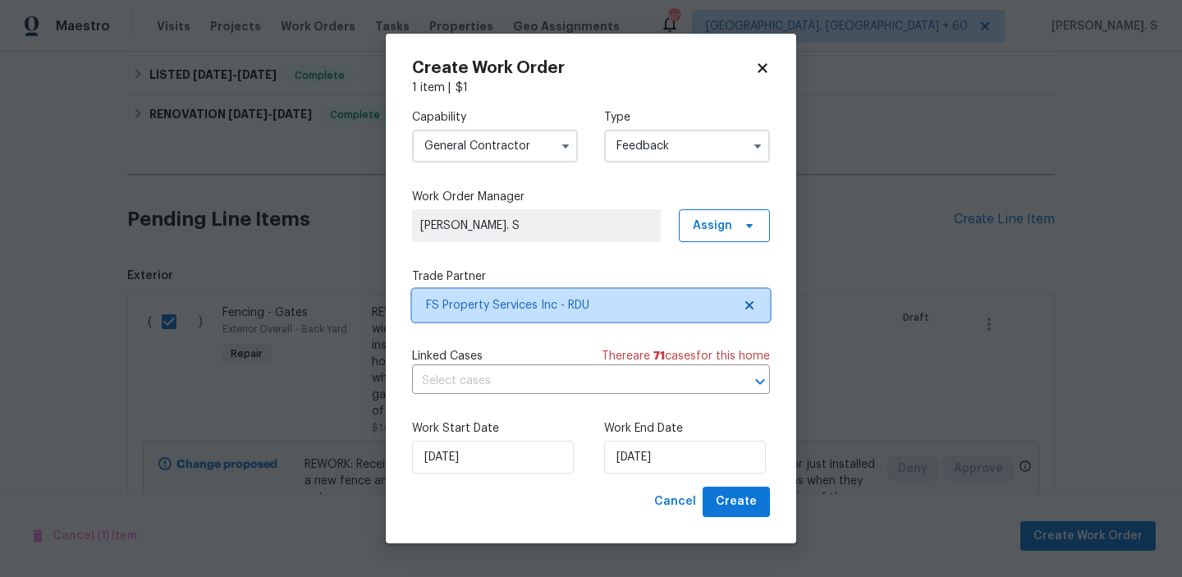
scroll to position [0, 0]
click at [535, 400] on div "Capability General [DEMOGRAPHIC_DATA] Type Feedback Work Order Manager [PERSON_…" at bounding box center [591, 291] width 358 height 391
click at [535, 391] on input "text" at bounding box center [568, 381] width 312 height 25
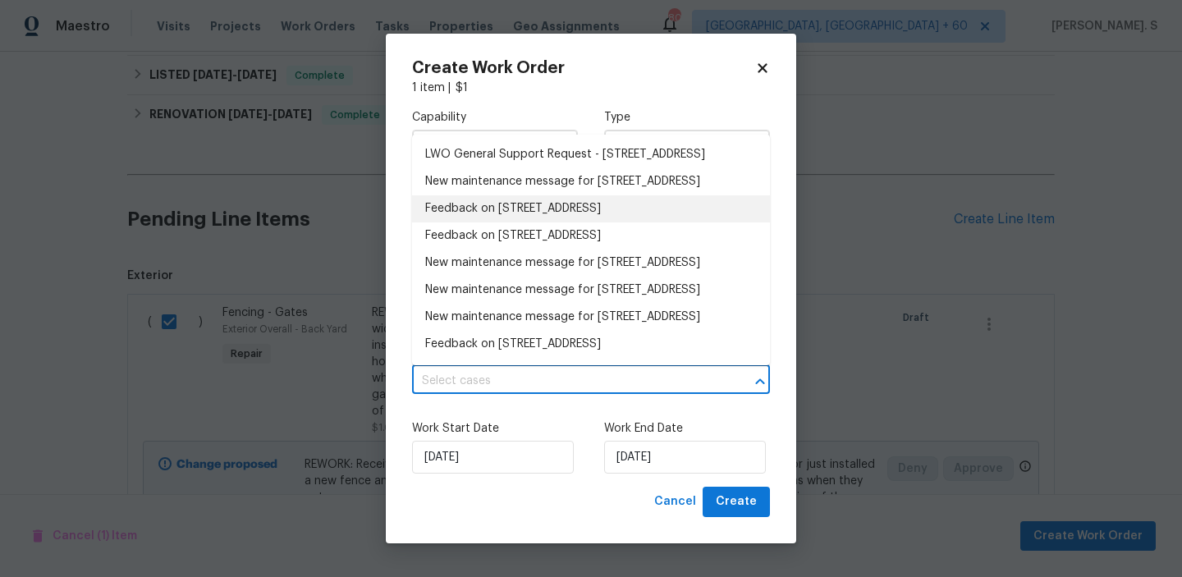
click at [503, 223] on li "Feedback on [STREET_ADDRESS]" at bounding box center [591, 208] width 358 height 27
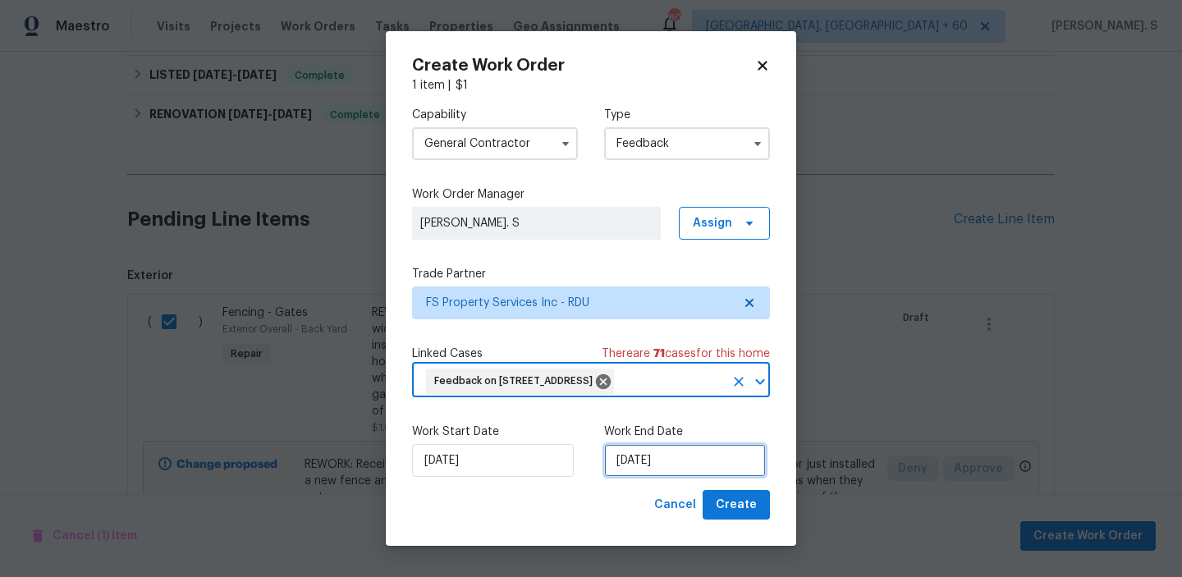
click at [673, 477] on input "[DATE]" at bounding box center [685, 460] width 162 height 33
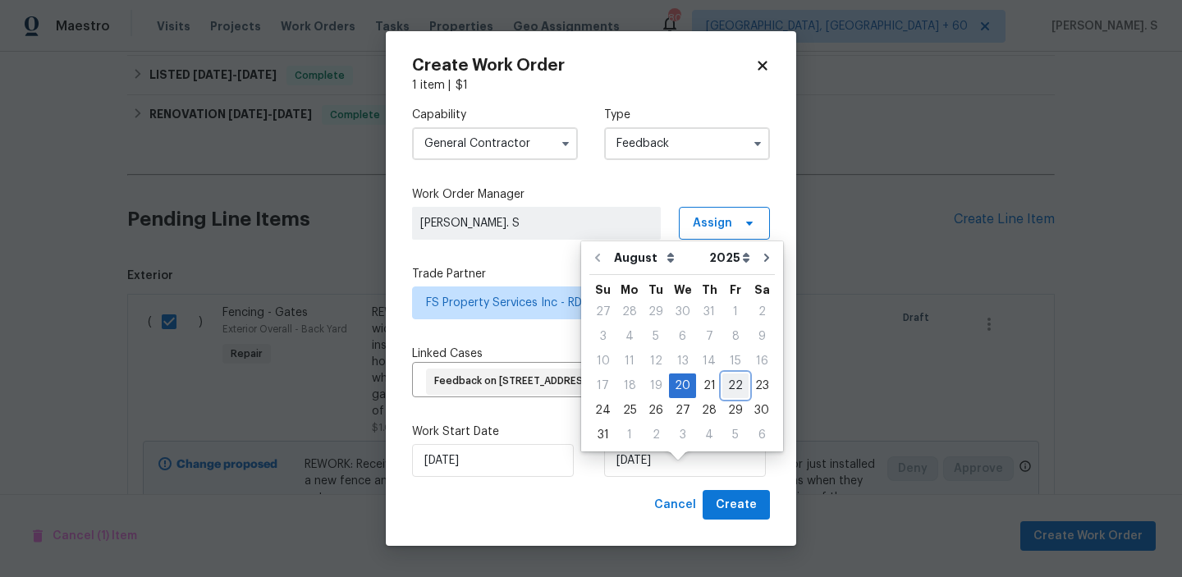
click at [731, 387] on div "22" at bounding box center [736, 385] width 26 height 23
type input "[DATE]"
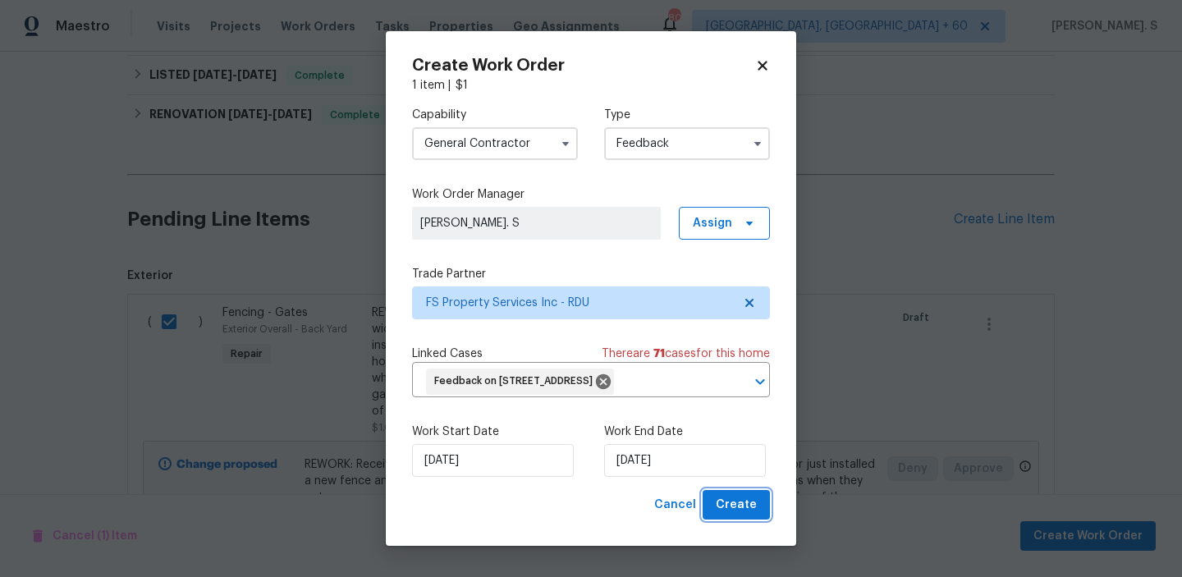
click at [747, 516] on span "Create" at bounding box center [736, 505] width 41 height 21
checkbox input "false"
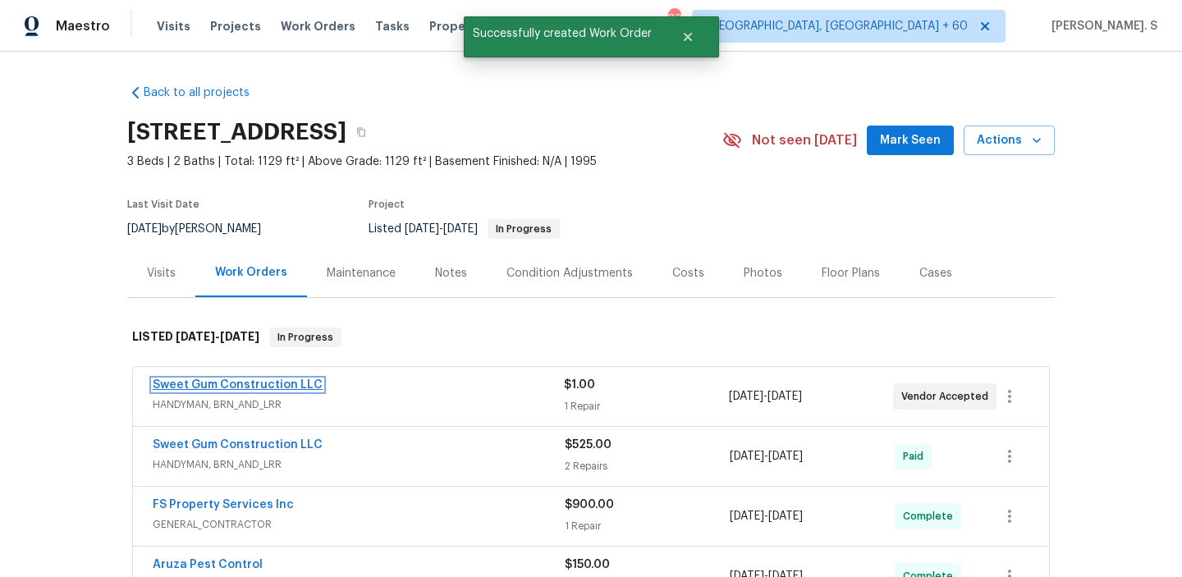
click at [256, 386] on link "Sweet Gum Construction LLC" at bounding box center [238, 384] width 170 height 11
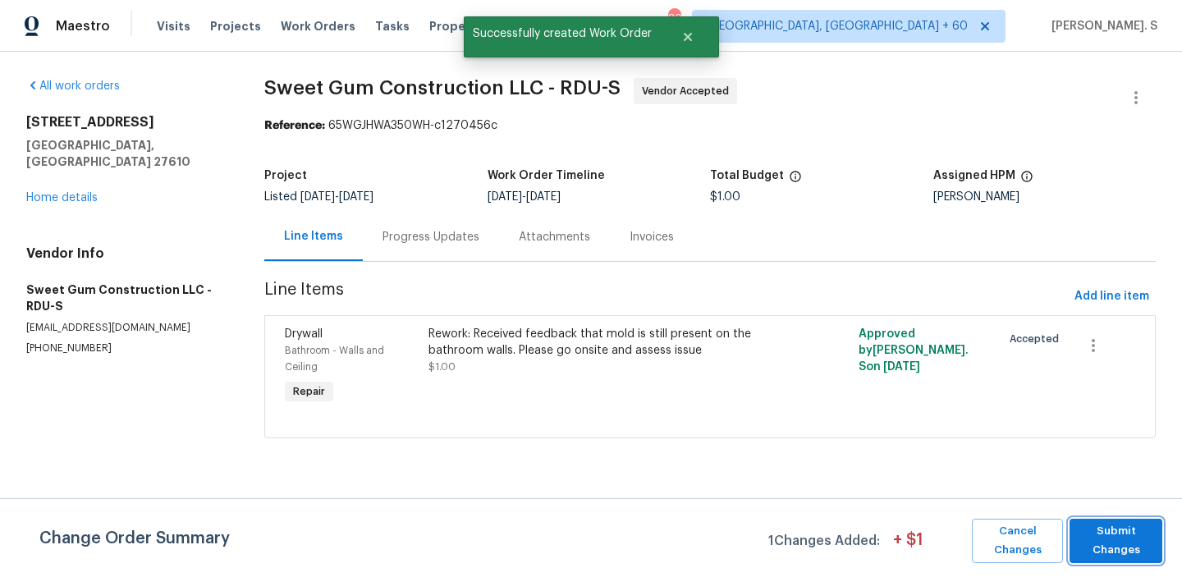
click at [1143, 553] on span "Submit Changes" at bounding box center [1116, 541] width 76 height 38
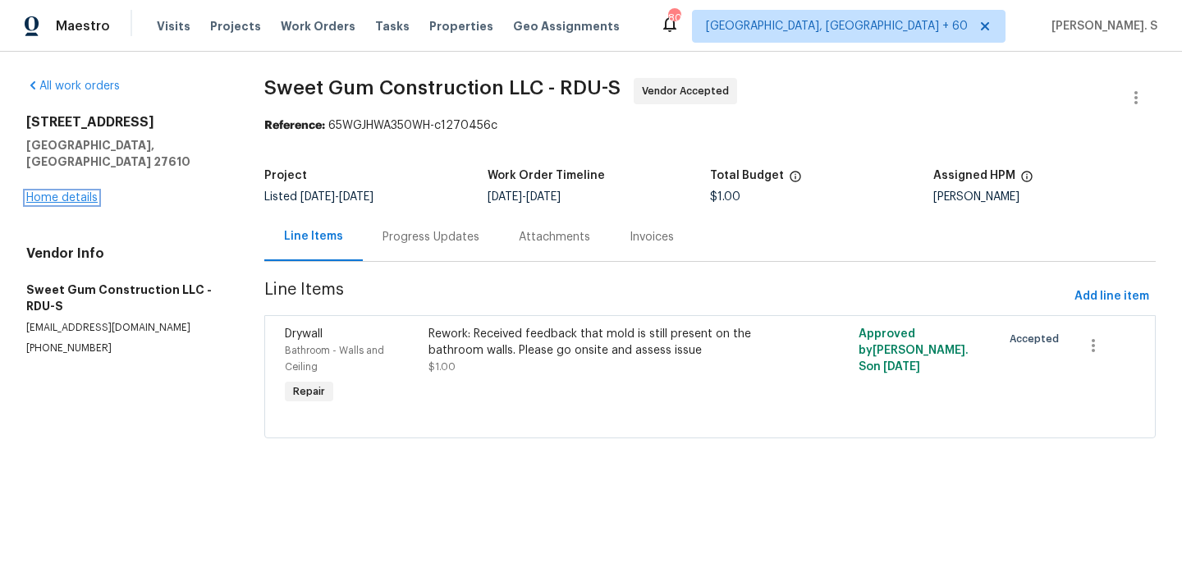
click at [69, 192] on link "Home details" at bounding box center [61, 197] width 71 height 11
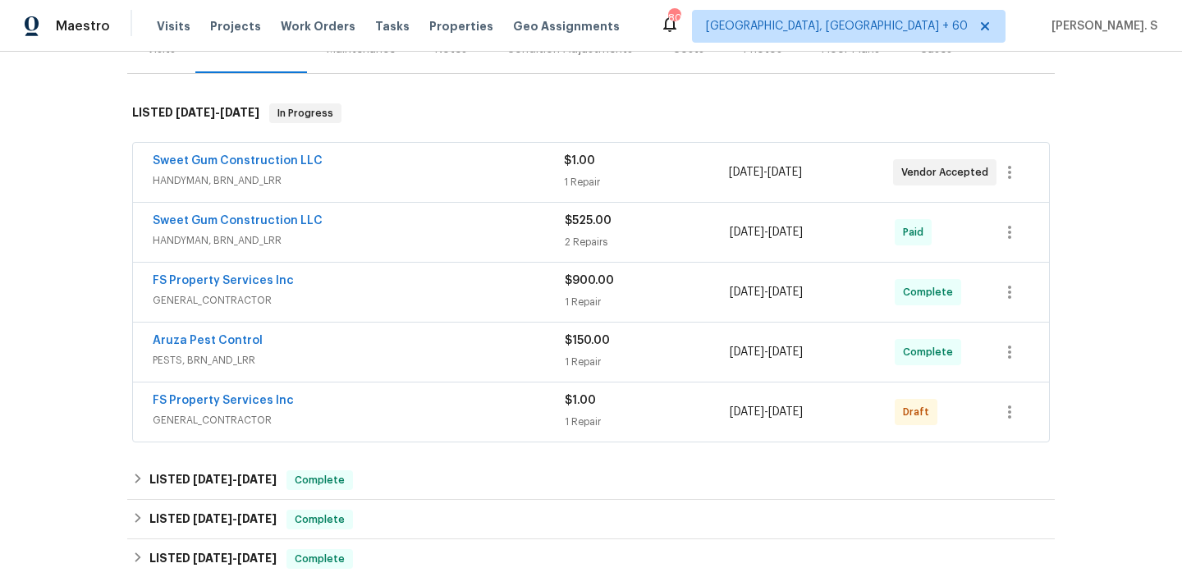
scroll to position [319, 0]
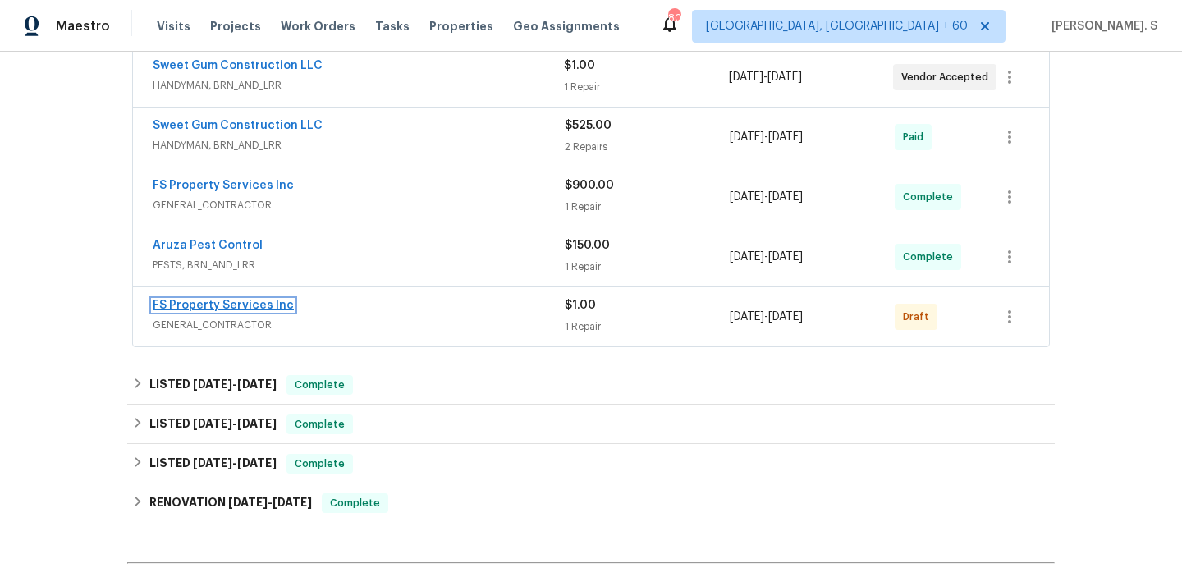
click at [242, 309] on link "FS Property Services Inc" at bounding box center [223, 305] width 141 height 11
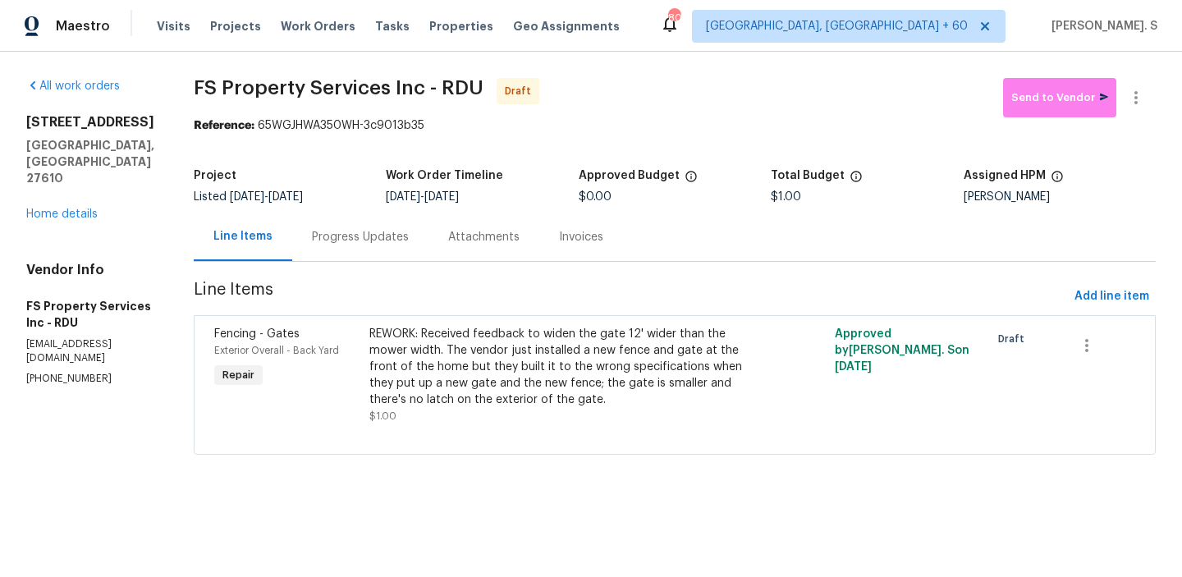
click at [411, 250] on div "Progress Updates" at bounding box center [360, 237] width 136 height 48
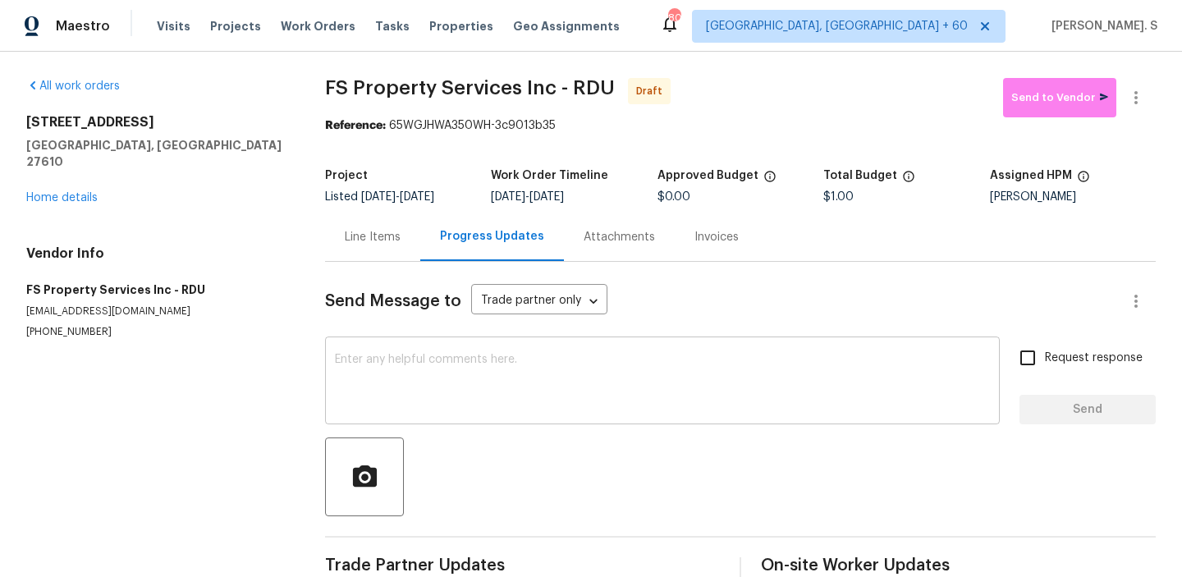
click at [434, 360] on textarea at bounding box center [662, 382] width 655 height 57
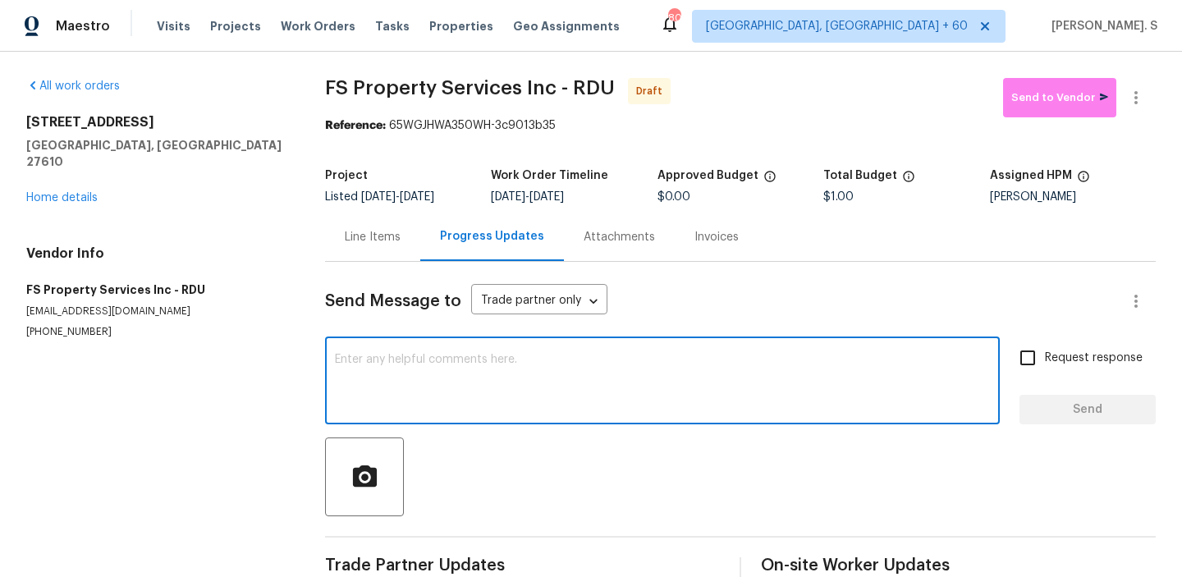
paste textarea "Hi, this is Glory with Opendoor. I’m confirming you received the WO for the pro…"
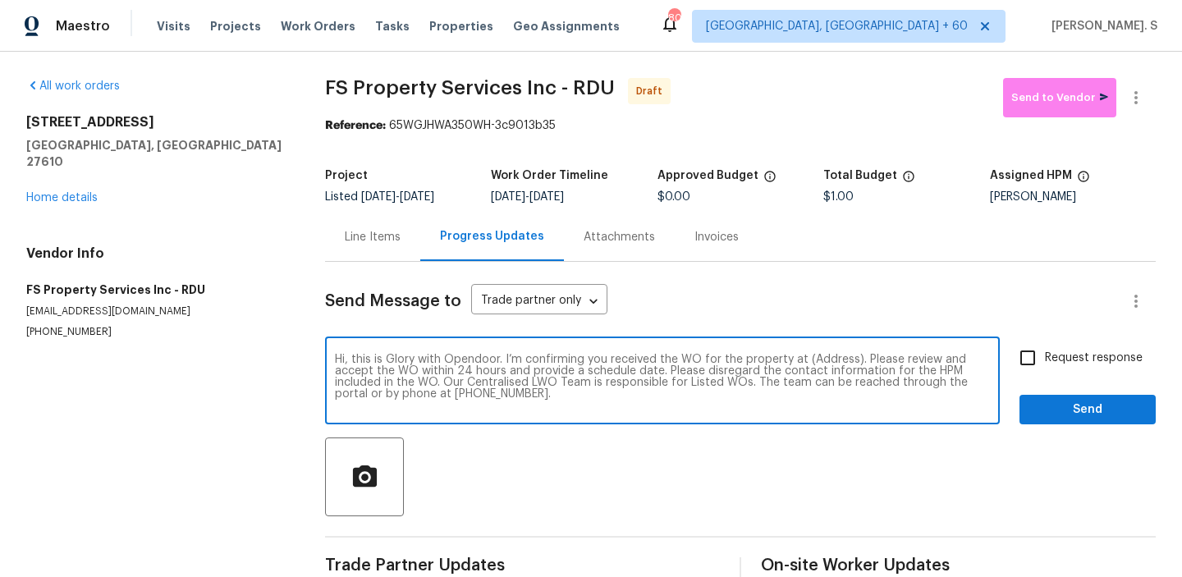
click at [820, 360] on textarea "Hi, this is Glory with Opendoor. I’m confirming you received the WO for the pro…" at bounding box center [662, 382] width 655 height 57
paste textarea "[STREET_ADDRESS]"
type textarea "Hi, this is Glory with Opendoor. I’m confirming you received the WO for the pro…"
click at [1129, 97] on icon "button" at bounding box center [1137, 98] width 20 height 20
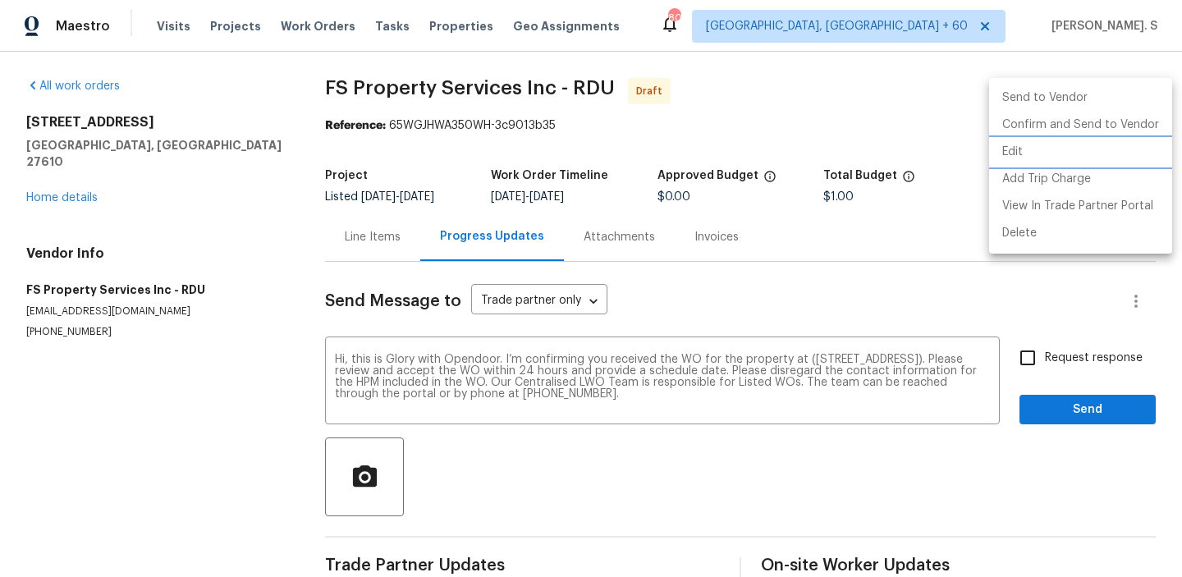
click at [1091, 144] on li "Edit" at bounding box center [1081, 152] width 183 height 27
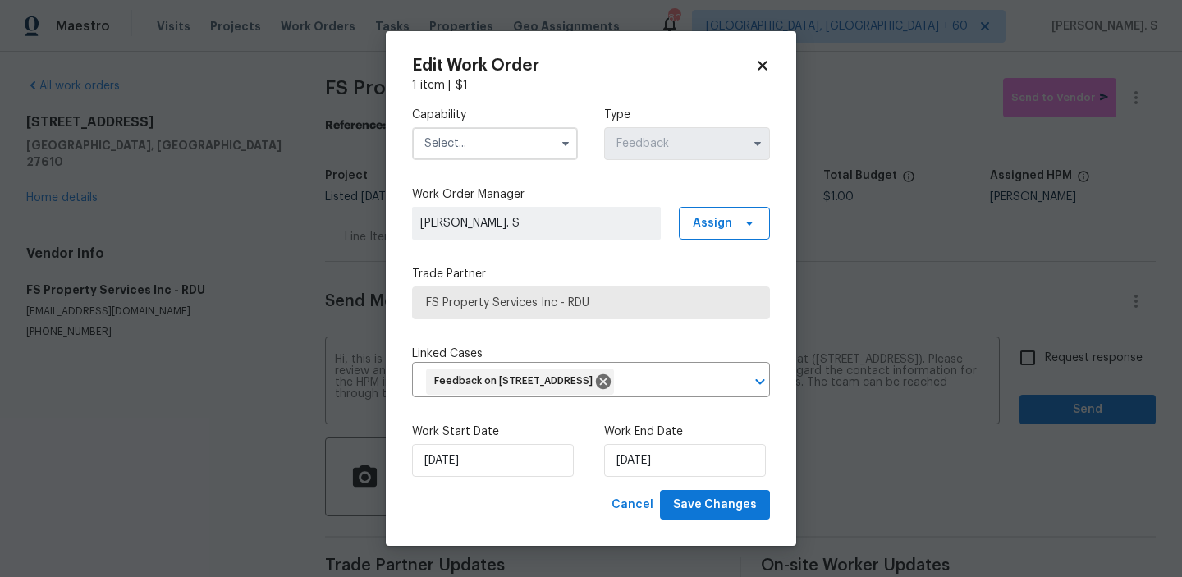
click at [514, 107] on label "Capability" at bounding box center [495, 115] width 166 height 16
click at [506, 144] on input "text" at bounding box center [495, 143] width 166 height 33
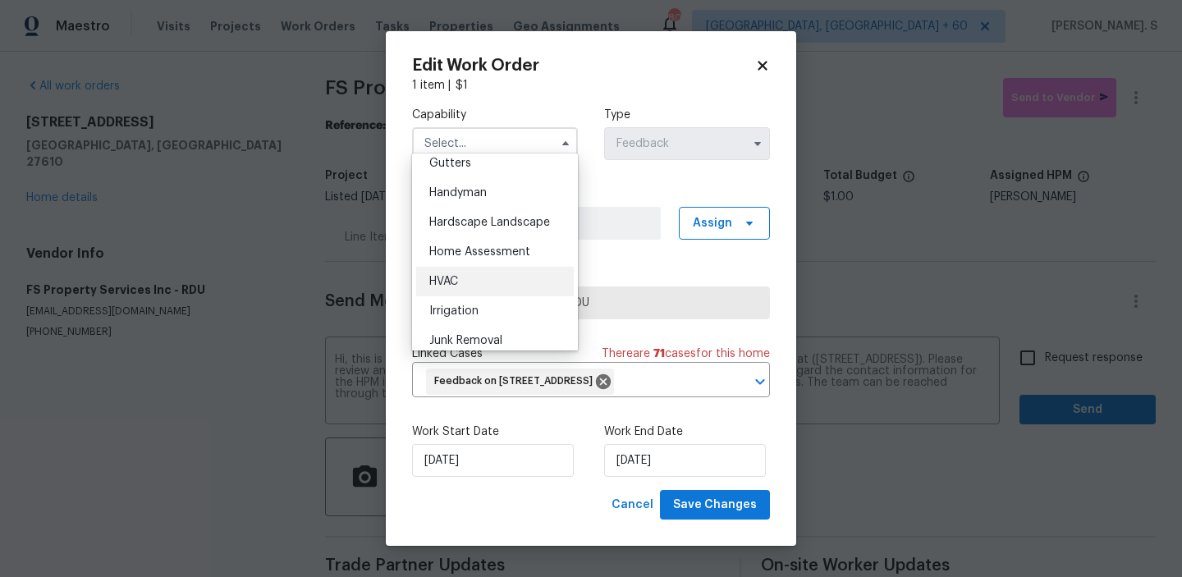
scroll to position [873, 0]
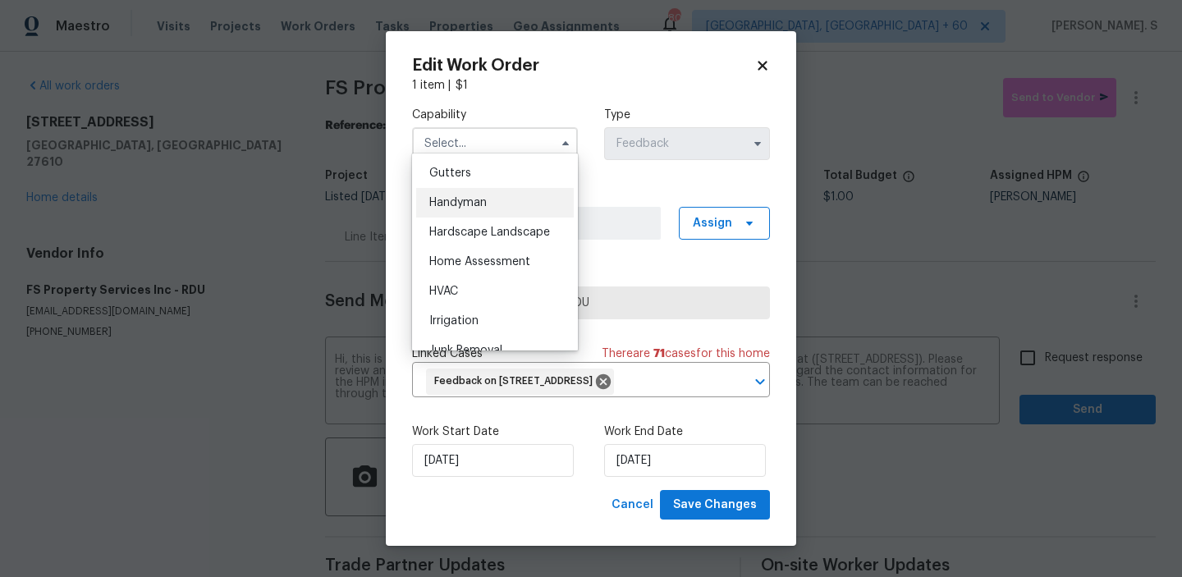
click at [463, 211] on div "Handyman" at bounding box center [495, 203] width 158 height 30
type input "Handyman"
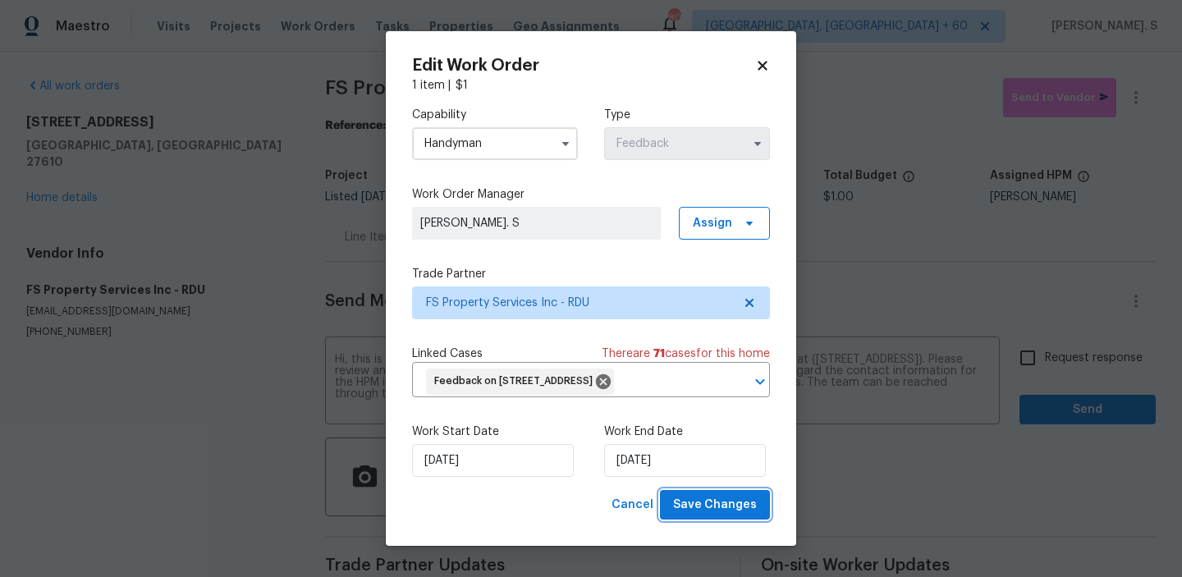
click at [709, 516] on span "Save Changes" at bounding box center [715, 505] width 84 height 21
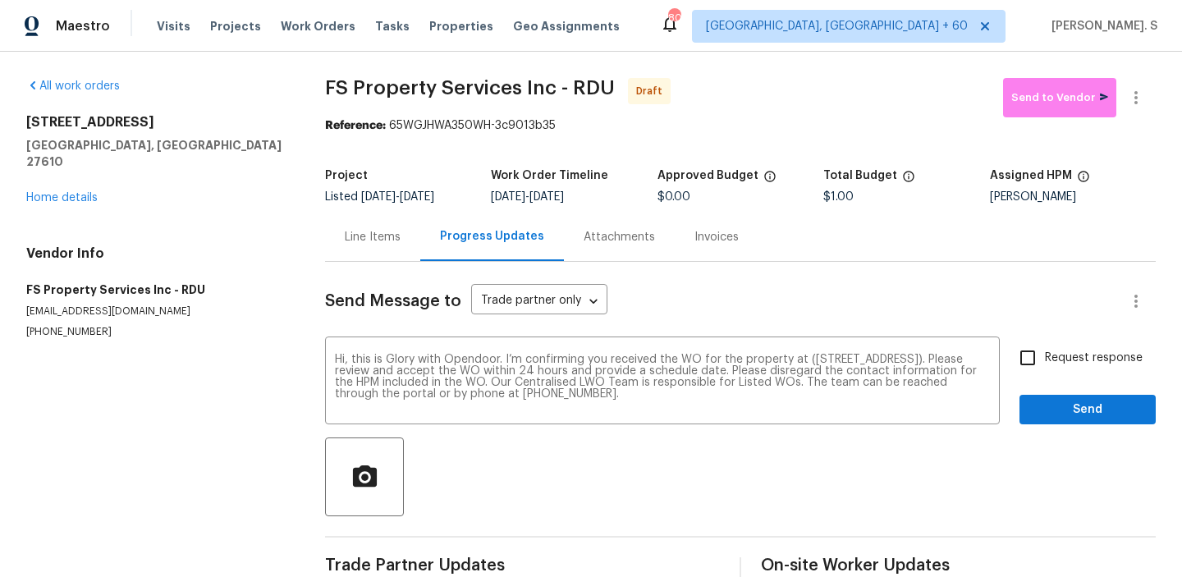
click at [1077, 336] on body "Maestro Visits Projects Work Orders Tasks Properties Geo Assignments 803 [GEOGR…" at bounding box center [591, 288] width 1182 height 577
click at [1077, 336] on div "Send Message to Trade partner only Trade partner only ​ Hi, this is Glory with …" at bounding box center [740, 423] width 831 height 322
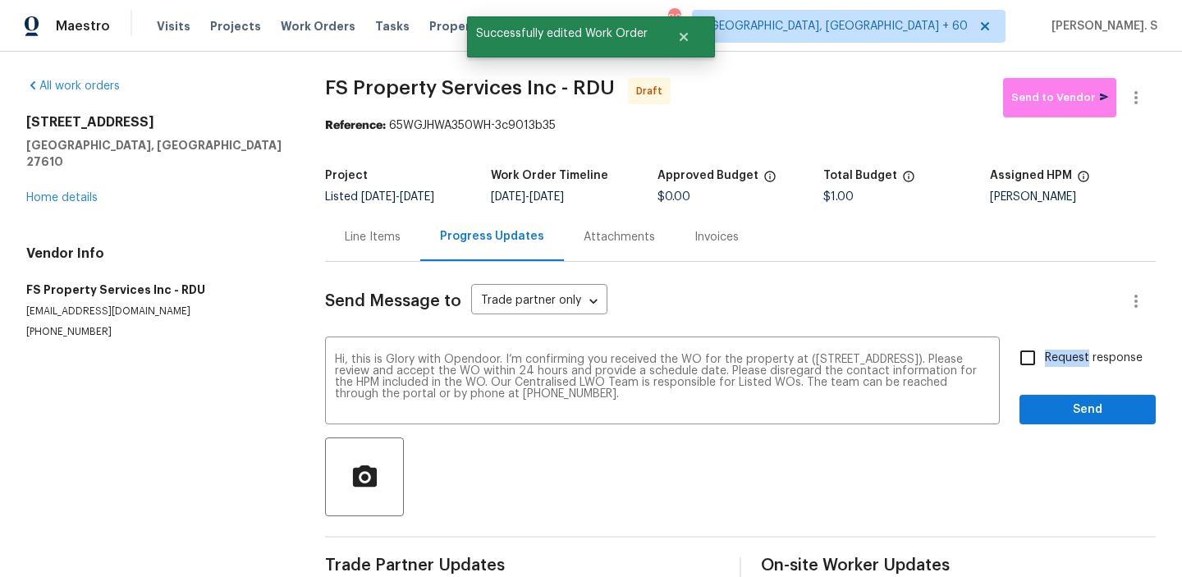
click at [1077, 347] on label "Request response" at bounding box center [1077, 358] width 132 height 34
click at [1045, 347] on input "Request response" at bounding box center [1028, 358] width 34 height 34
checkbox input "true"
click at [1074, 412] on span "Send" at bounding box center [1088, 410] width 110 height 21
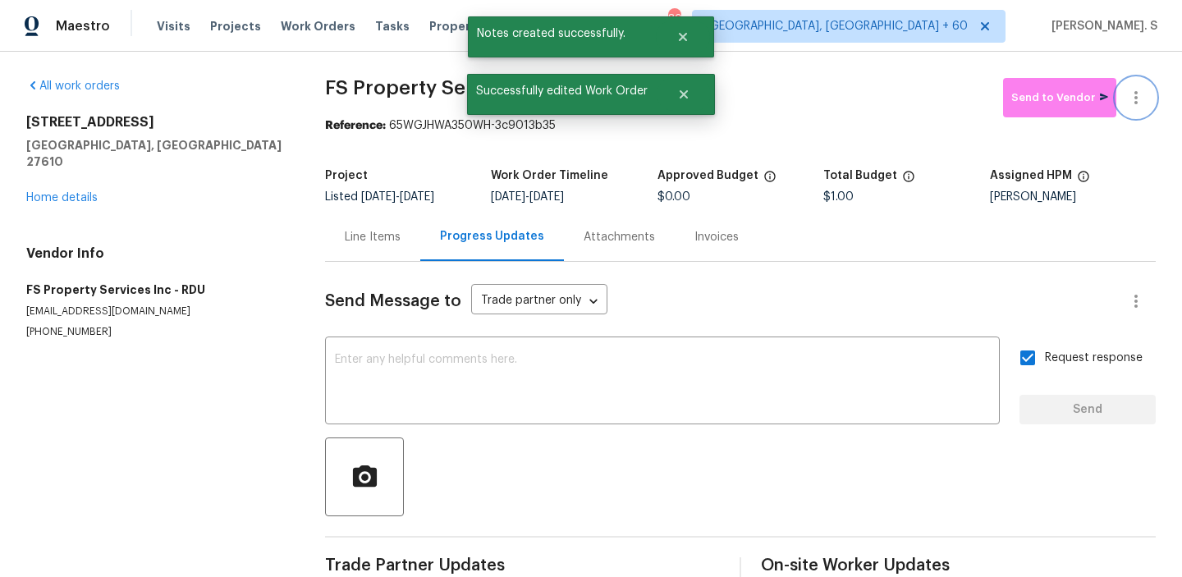
click at [1150, 102] on button "button" at bounding box center [1136, 97] width 39 height 39
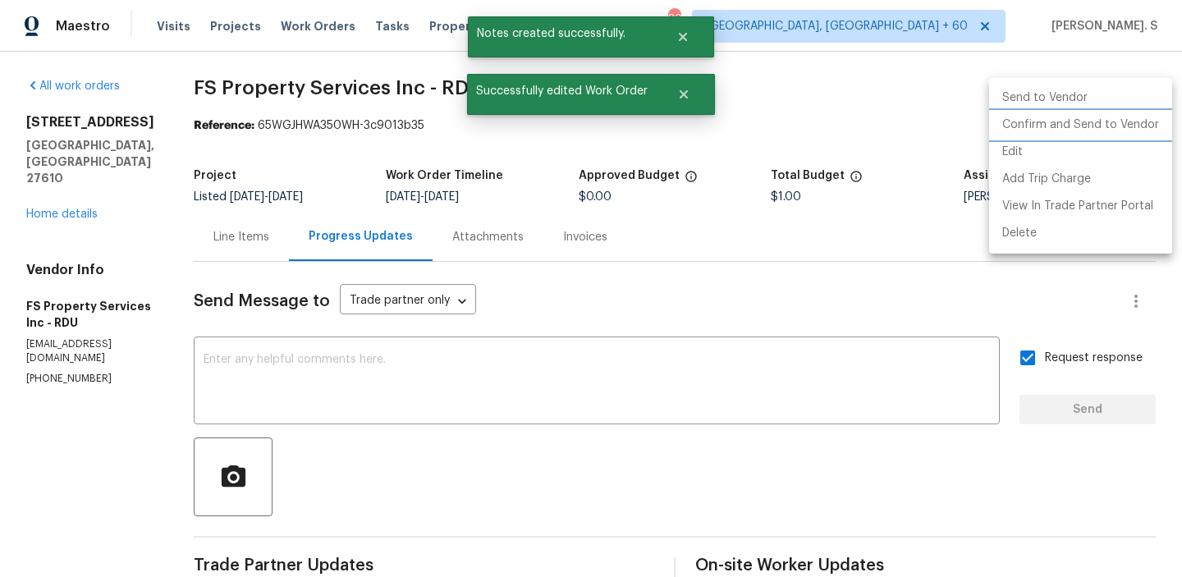
click at [1145, 128] on li "Confirm and Send to Vendor" at bounding box center [1081, 125] width 183 height 27
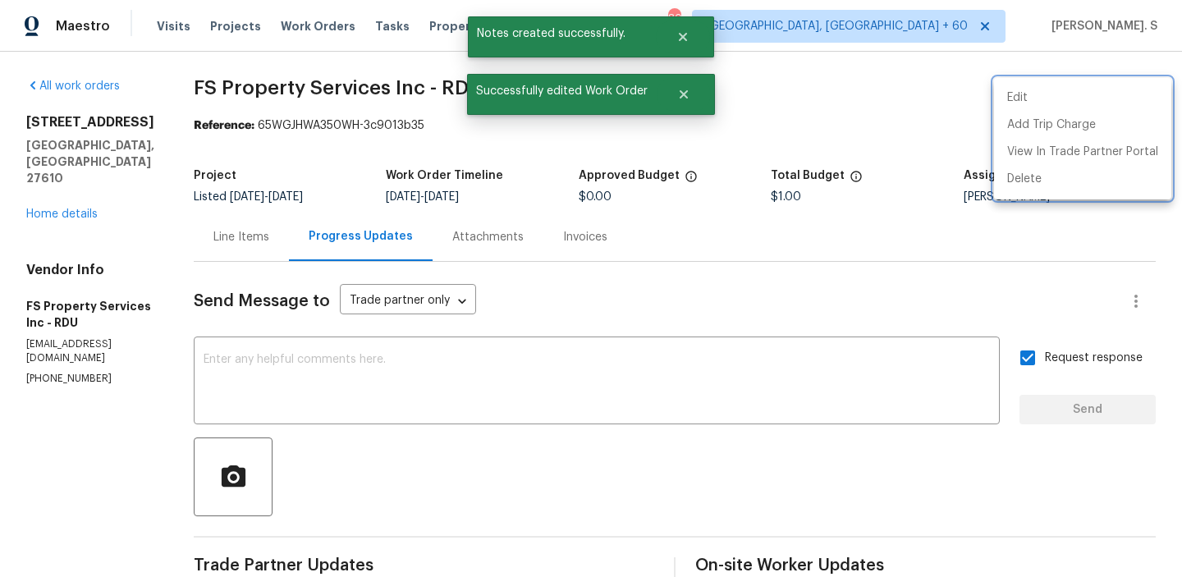
click at [374, 90] on div at bounding box center [591, 288] width 1182 height 577
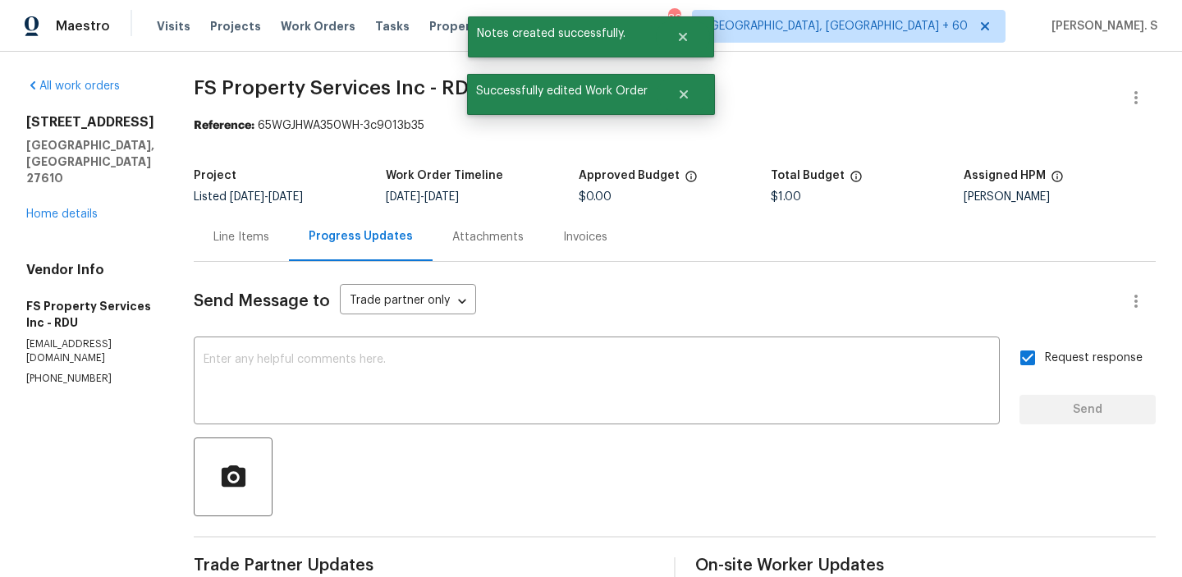
click at [374, 90] on div "Edit Add Trip Charge View In Trade Partner Portal Delete" at bounding box center [591, 288] width 1182 height 577
click at [374, 90] on span "FS Property Services Inc - RDU" at bounding box center [339, 88] width 290 height 20
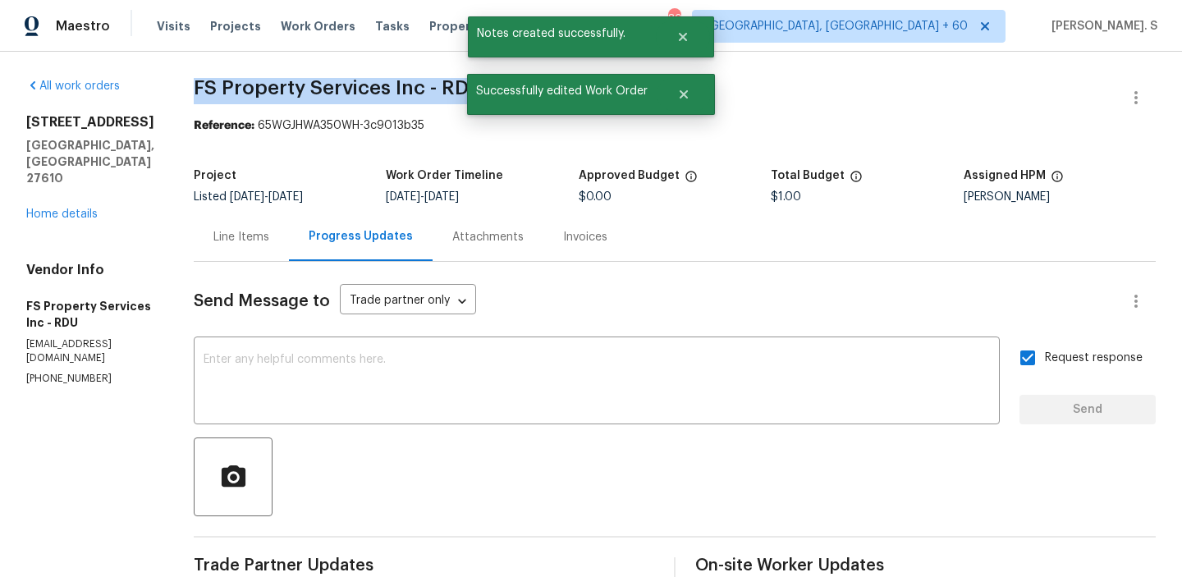
click at [374, 90] on span "FS Property Services Inc - RDU" at bounding box center [339, 88] width 290 height 20
copy span "FS Property Services Inc - RDU"
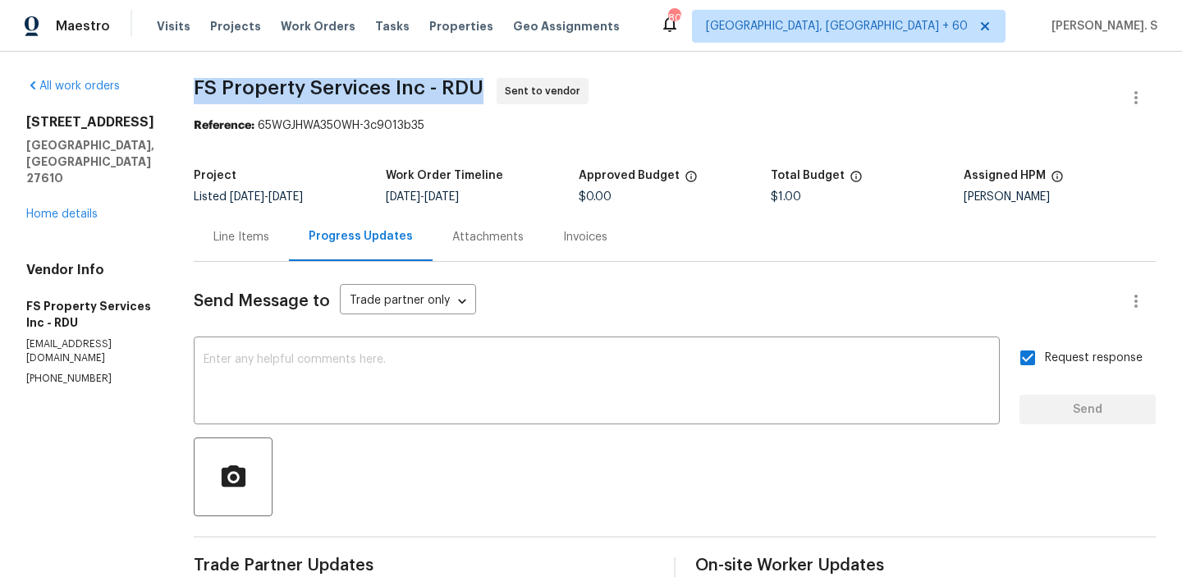
click at [255, 270] on div "Send Message to Trade partner only Trade partner only ​ x ​ Request response Se…" at bounding box center [675, 488] width 962 height 452
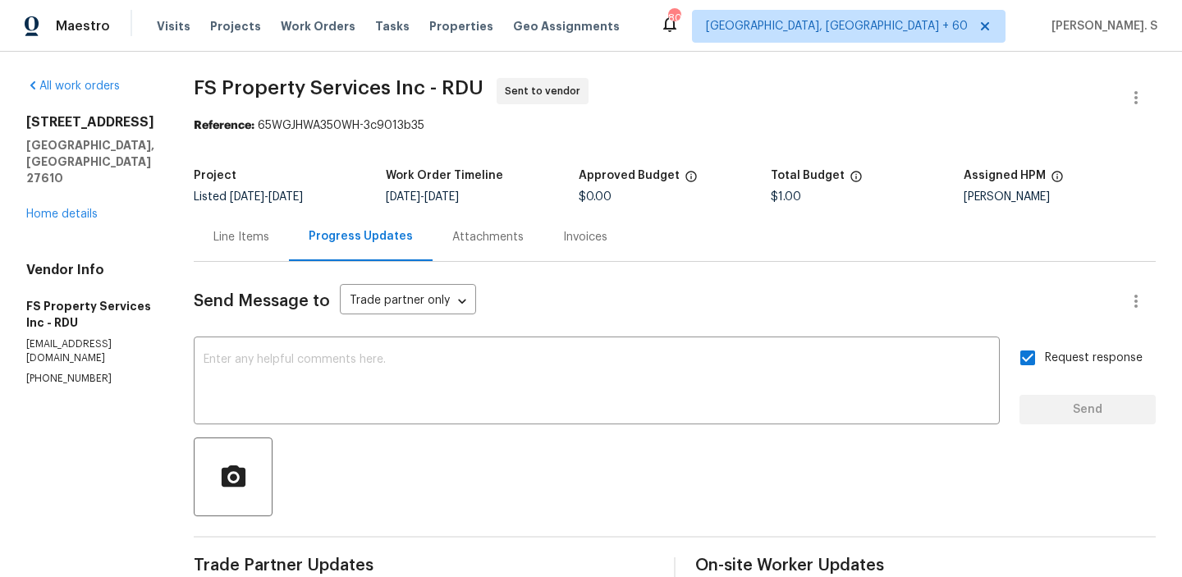
click at [256, 256] on div "Line Items" at bounding box center [241, 237] width 95 height 48
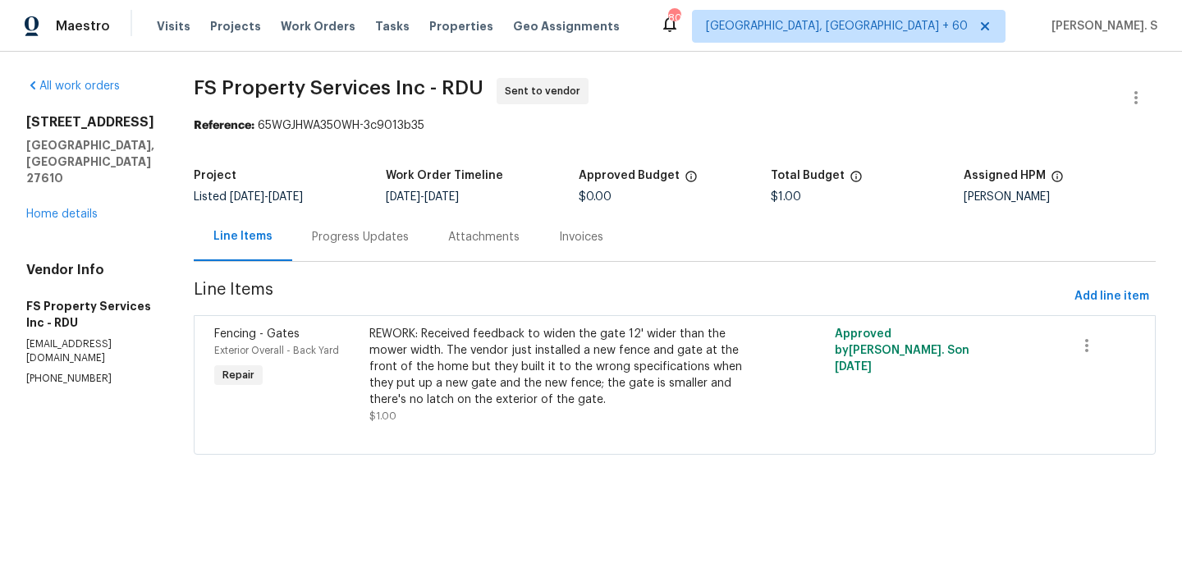
click at [467, 344] on div "REWORK: Received feedback to widen the gate 12' wider than the mower width. The…" at bounding box center [559, 367] width 379 height 82
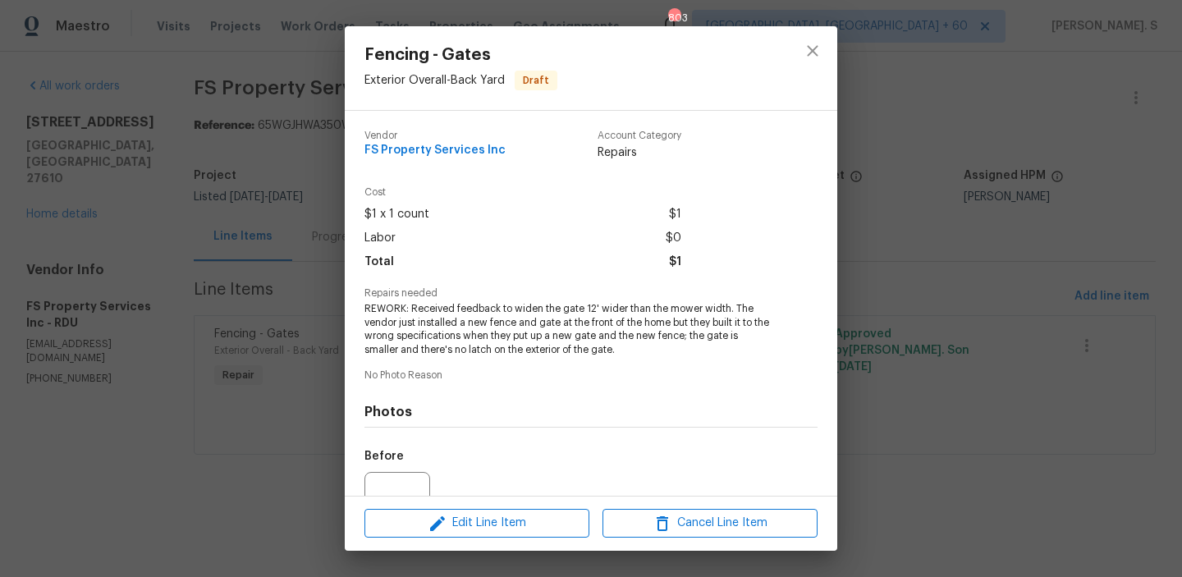
click at [399, 480] on div at bounding box center [398, 505] width 66 height 66
click at [406, 480] on div at bounding box center [398, 505] width 66 height 66
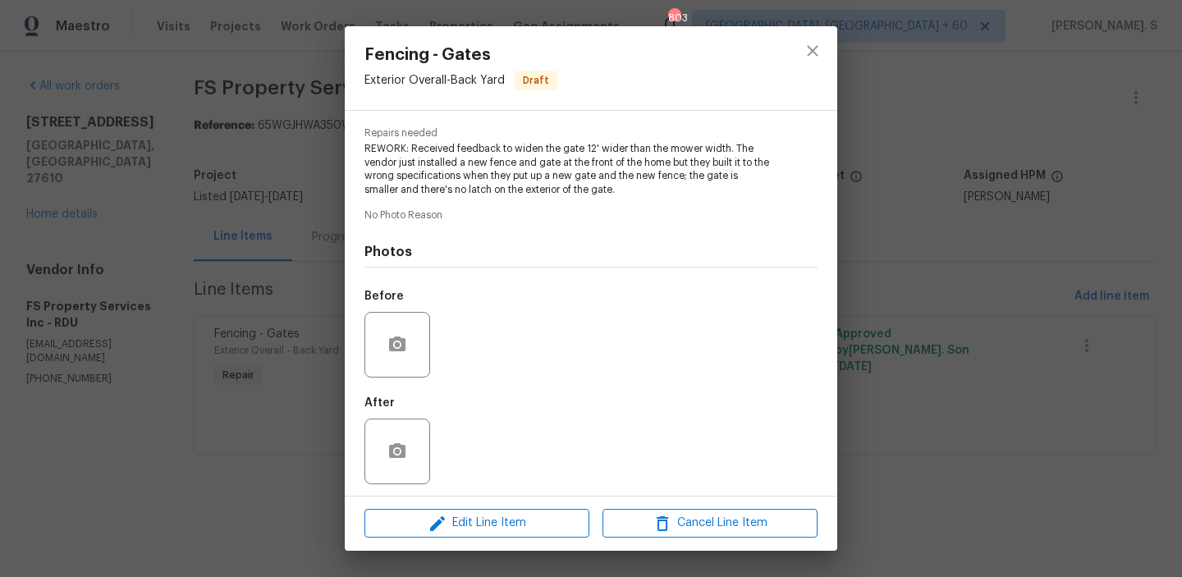
scroll to position [165, 0]
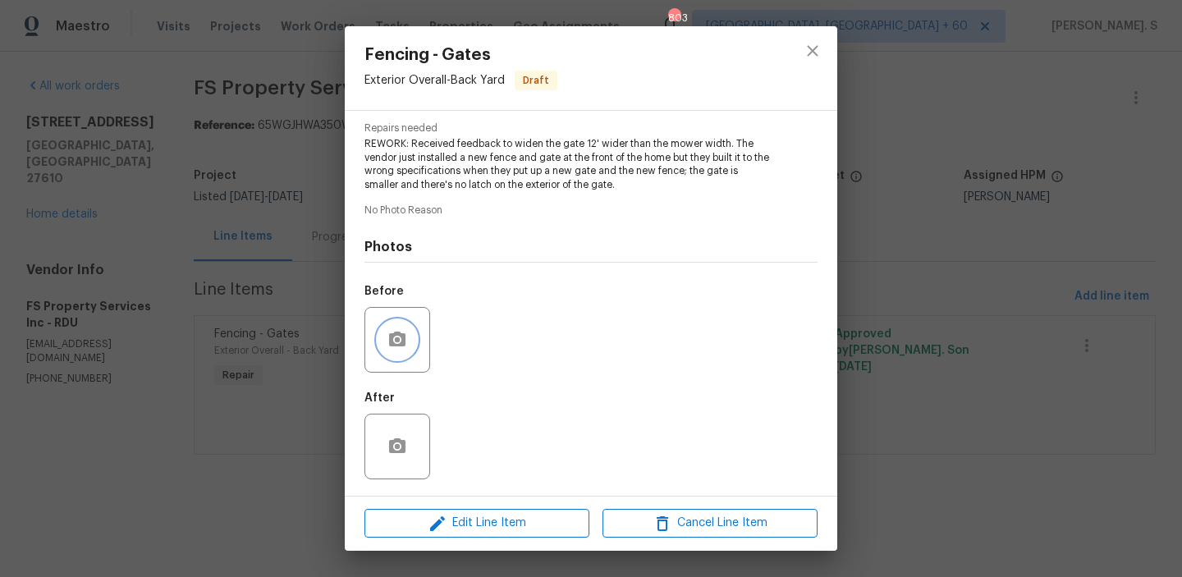
click at [409, 325] on button "button" at bounding box center [397, 339] width 39 height 39
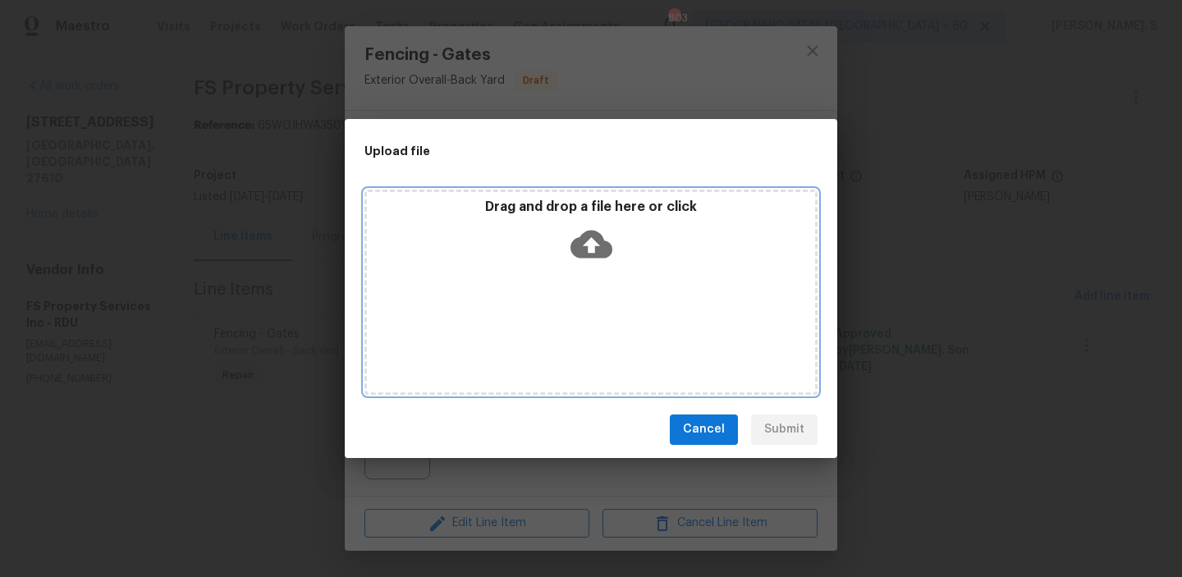
click at [611, 278] on div "Drag and drop a file here or click" at bounding box center [591, 292] width 453 height 205
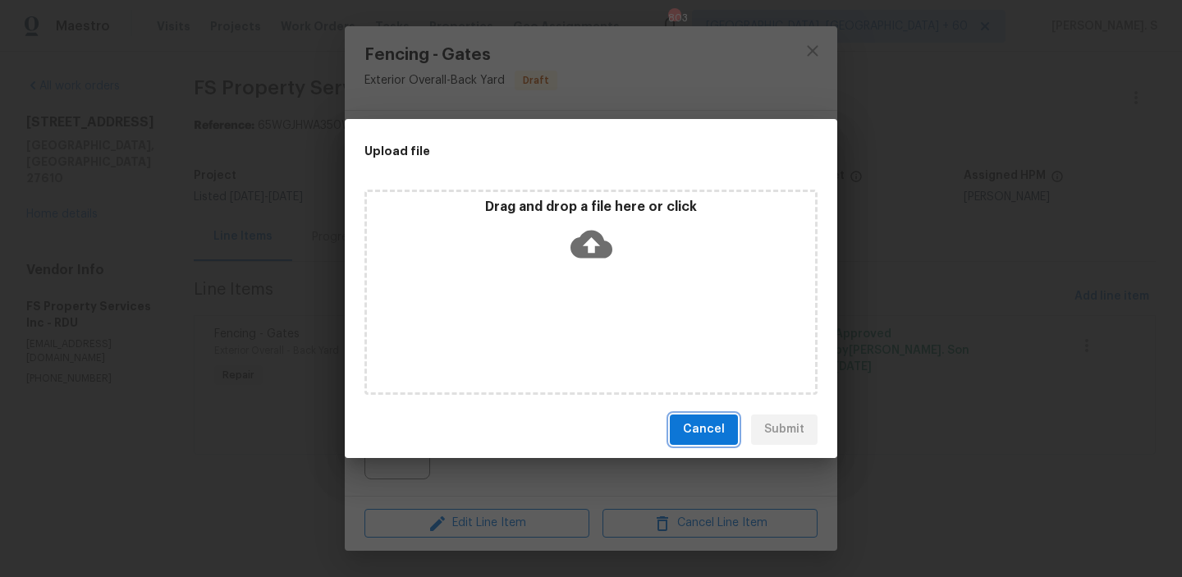
click at [707, 441] on button "Cancel" at bounding box center [704, 430] width 68 height 30
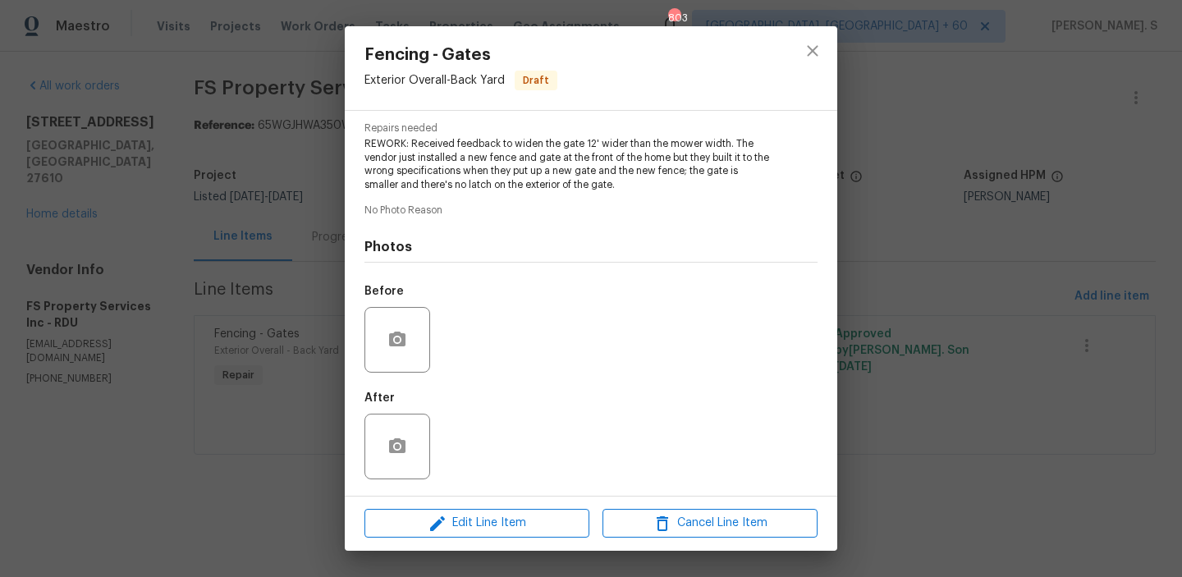
click at [51, 163] on div "Fencing - Gates Exterior Overall - Back Yard Draft Vendor FS Property Services …" at bounding box center [591, 288] width 1182 height 577
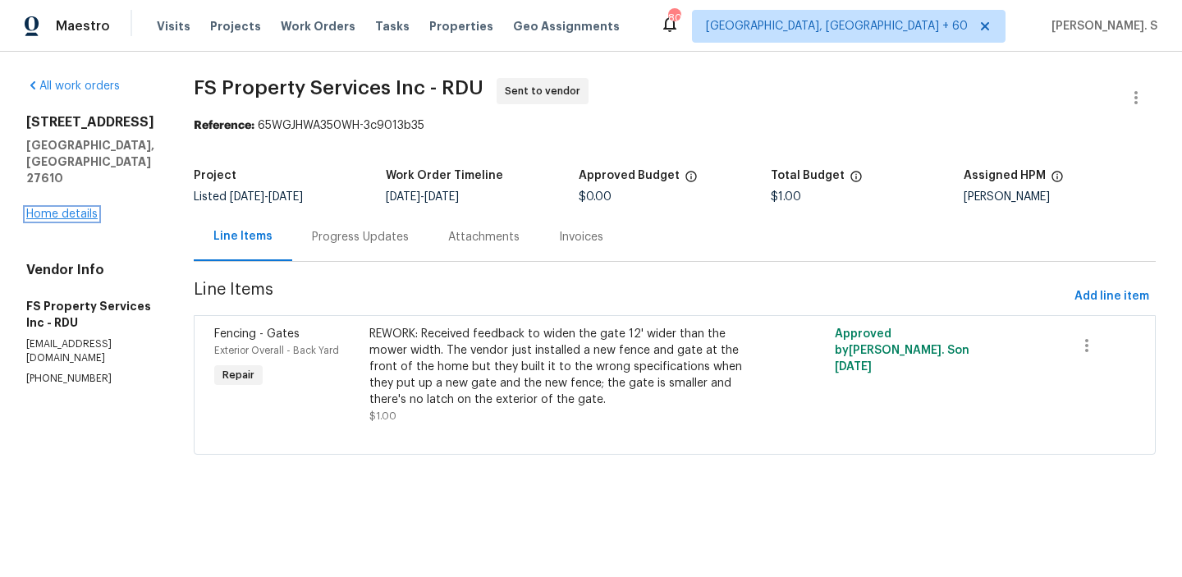
click at [57, 209] on link "Home details" at bounding box center [61, 214] width 71 height 11
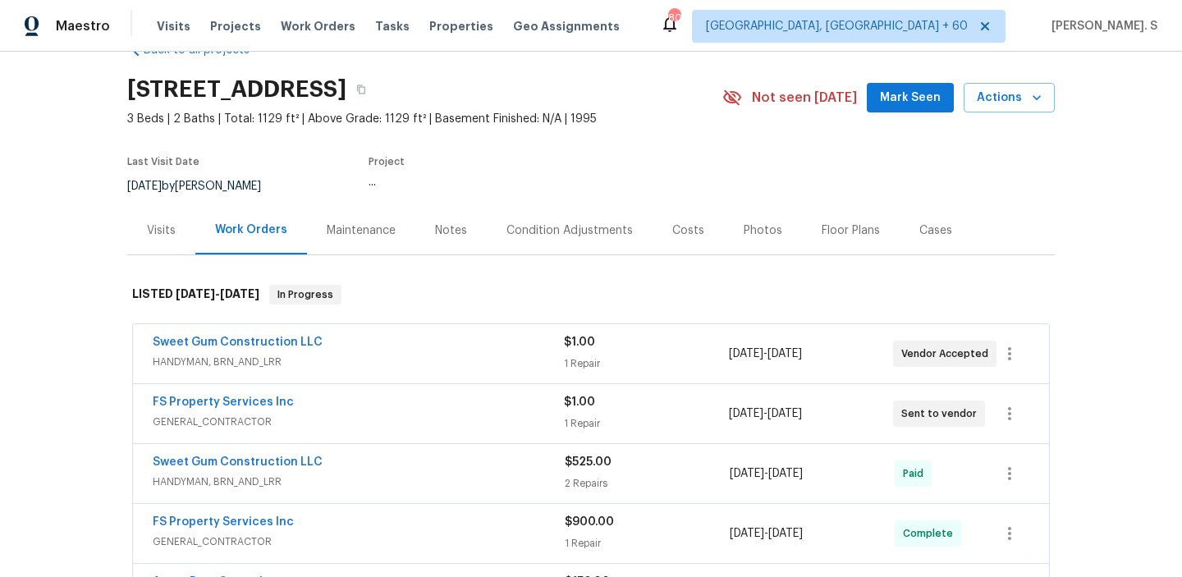
scroll to position [78, 0]
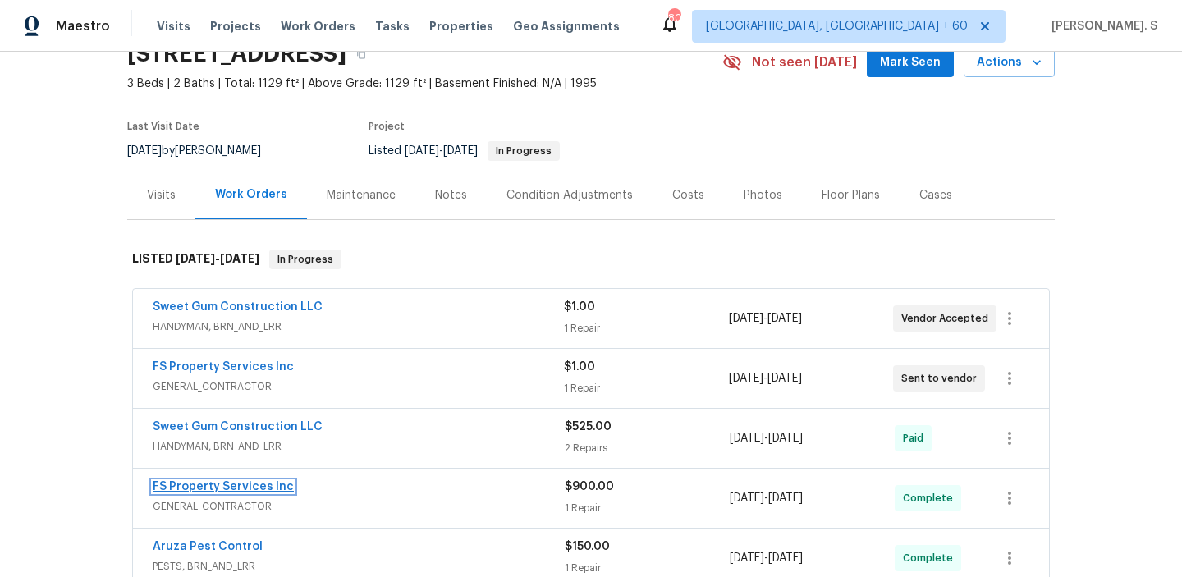
click at [252, 484] on link "FS Property Services Inc" at bounding box center [223, 486] width 141 height 11
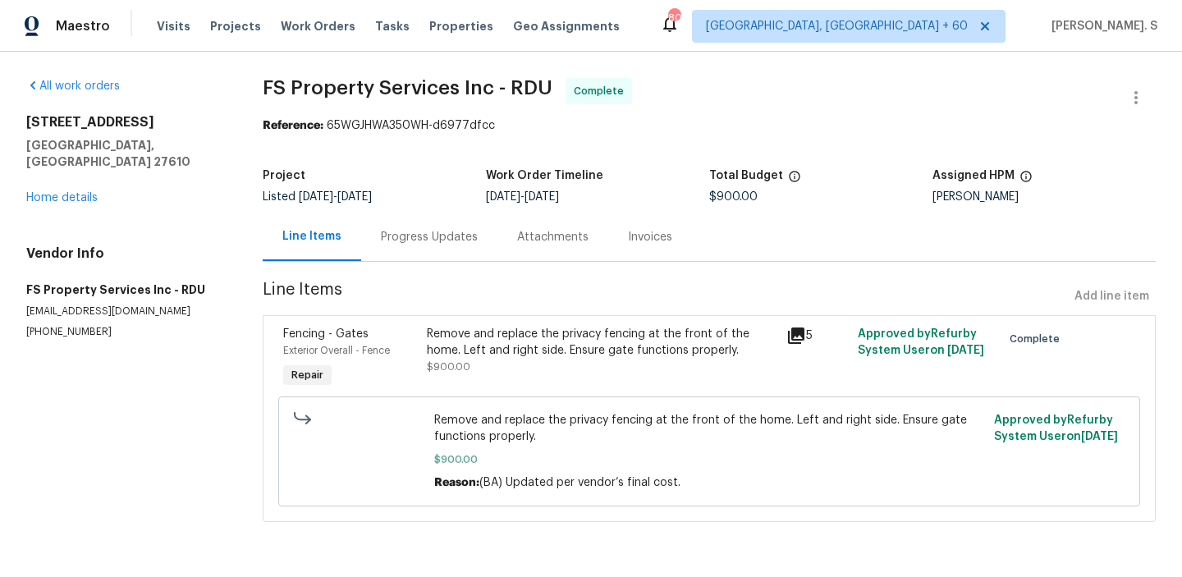
click at [487, 322] on div "Remove and replace the privacy fencing at the front of the home. Left and right…" at bounding box center [601, 359] width 359 height 76
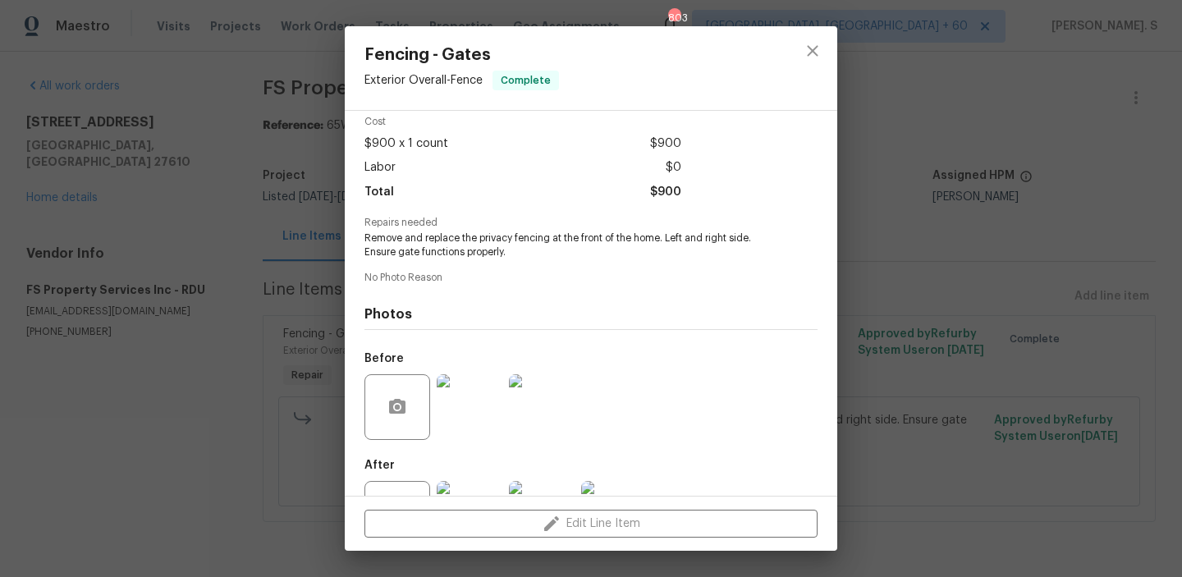
scroll to position [137, 0]
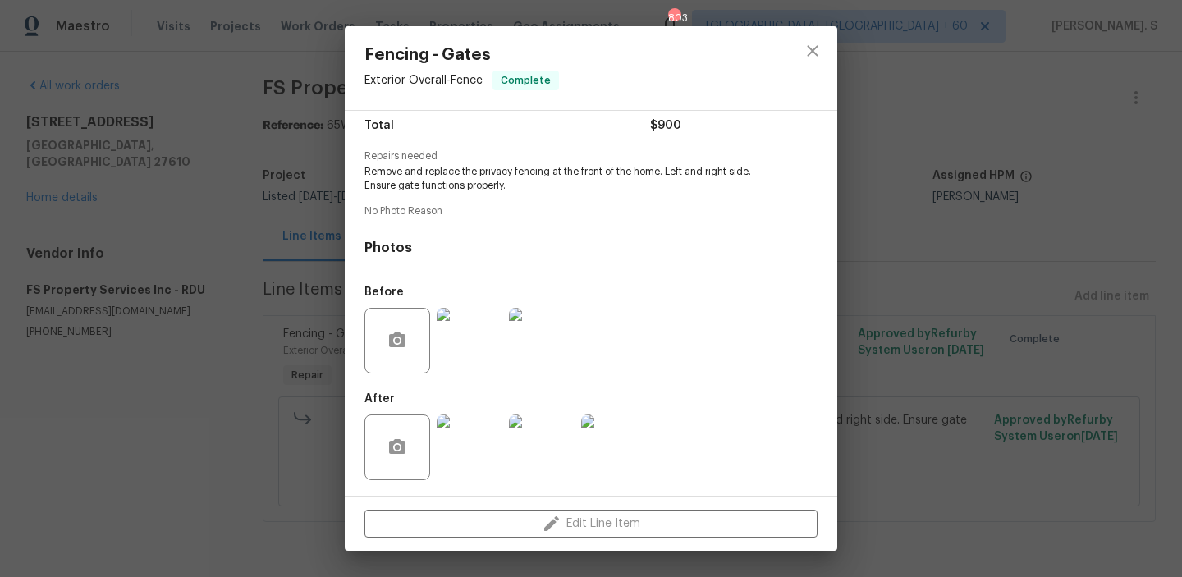
click at [484, 446] on img at bounding box center [470, 448] width 66 height 66
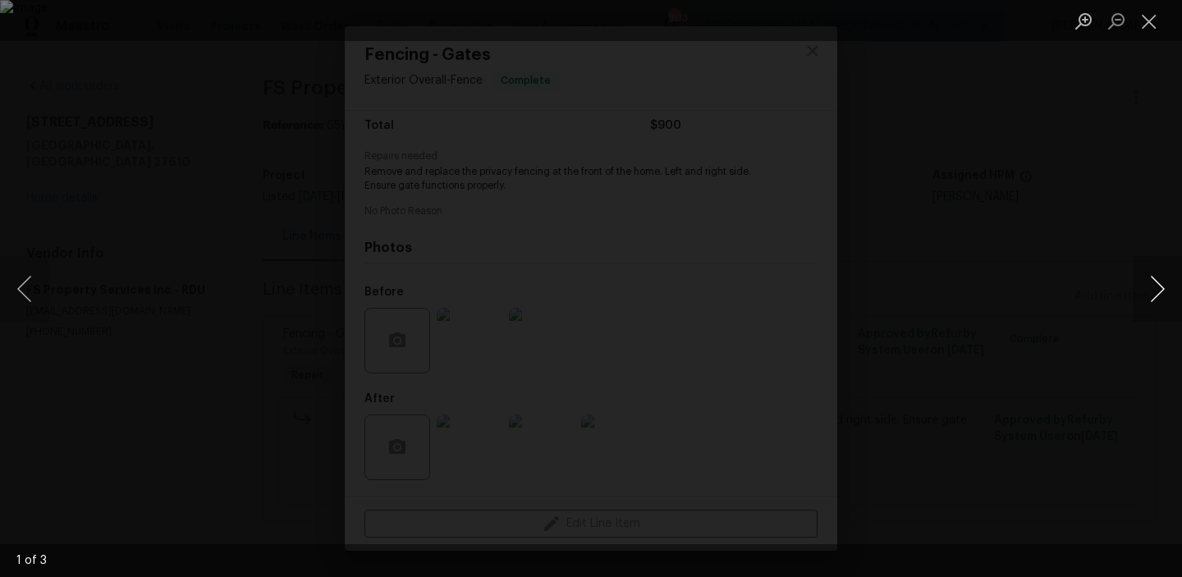
click at [1160, 282] on button "Next image" at bounding box center [1157, 289] width 49 height 66
click at [1160, 21] on button "Close lightbox" at bounding box center [1149, 21] width 33 height 29
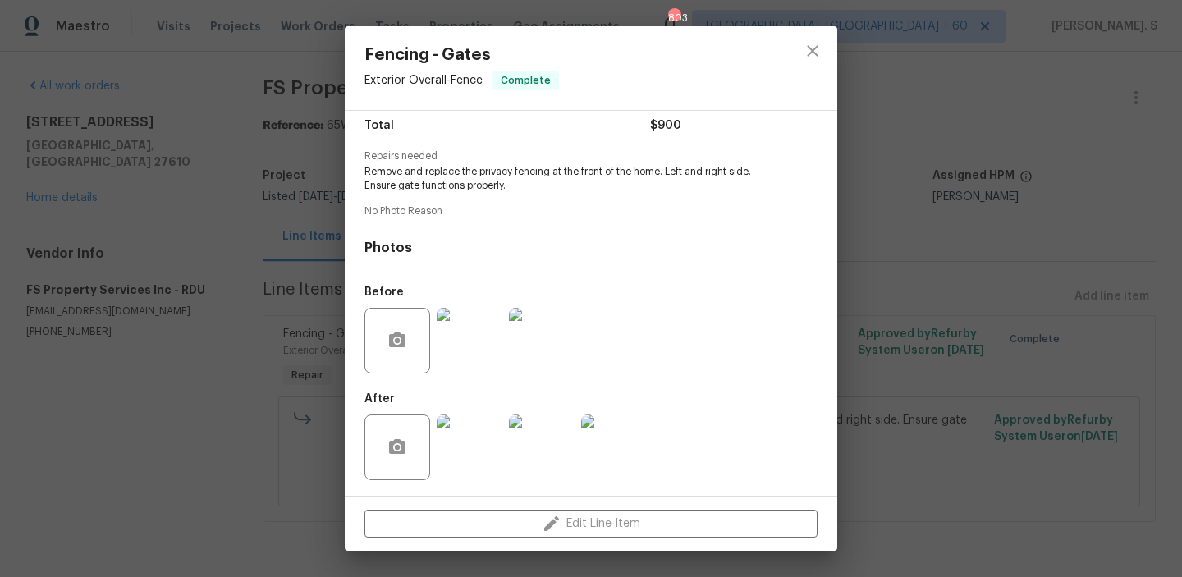
click at [465, 457] on img at bounding box center [470, 448] width 66 height 66
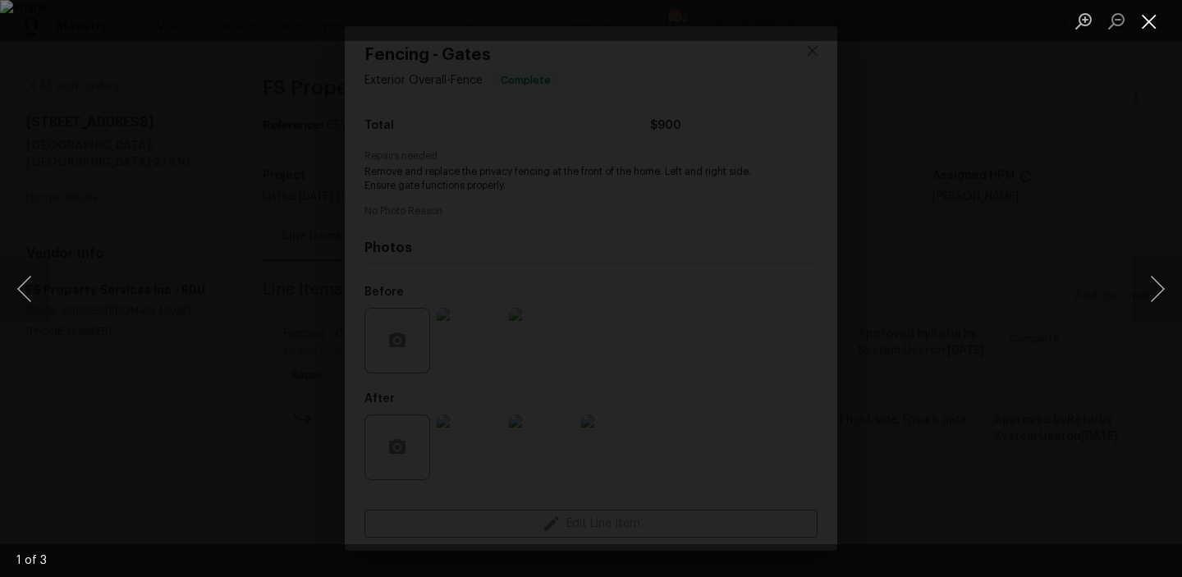
click at [1155, 8] on button "Close lightbox" at bounding box center [1149, 21] width 33 height 29
click at [1150, 25] on button "Close lightbox" at bounding box center [1149, 21] width 33 height 29
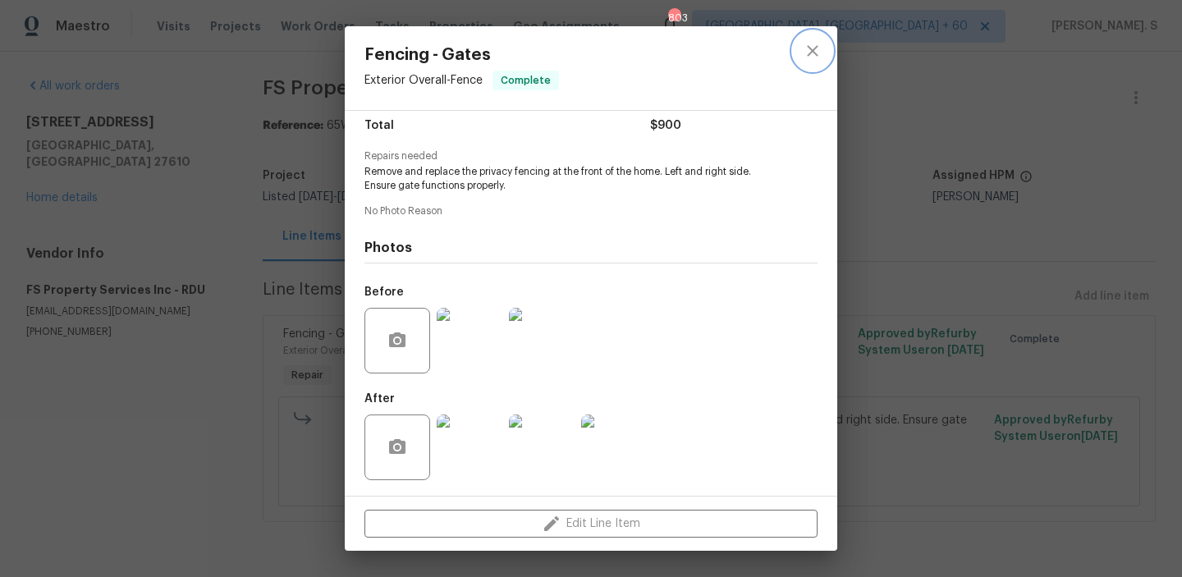
click at [810, 47] on icon "close" at bounding box center [812, 50] width 11 height 11
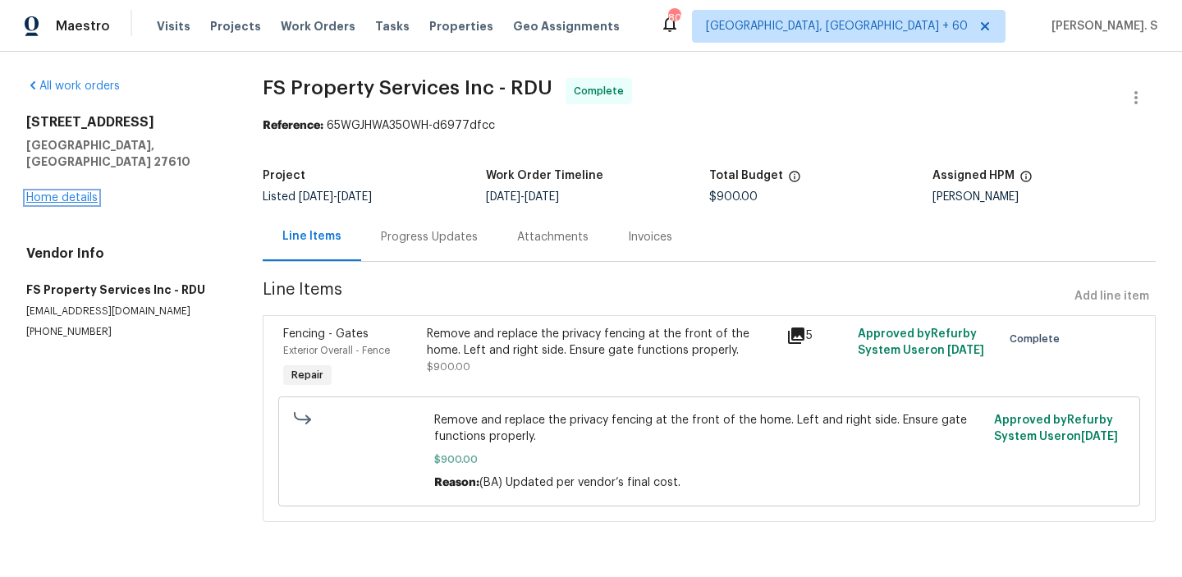
click at [67, 192] on link "Home details" at bounding box center [61, 197] width 71 height 11
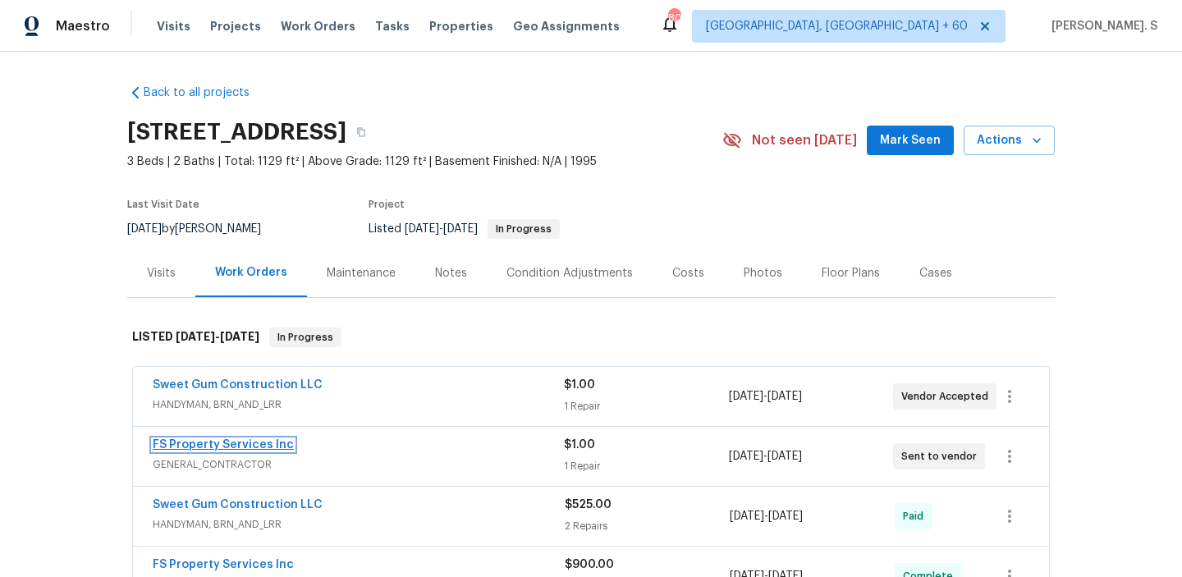
click at [230, 439] on link "FS Property Services Inc" at bounding box center [223, 444] width 141 height 11
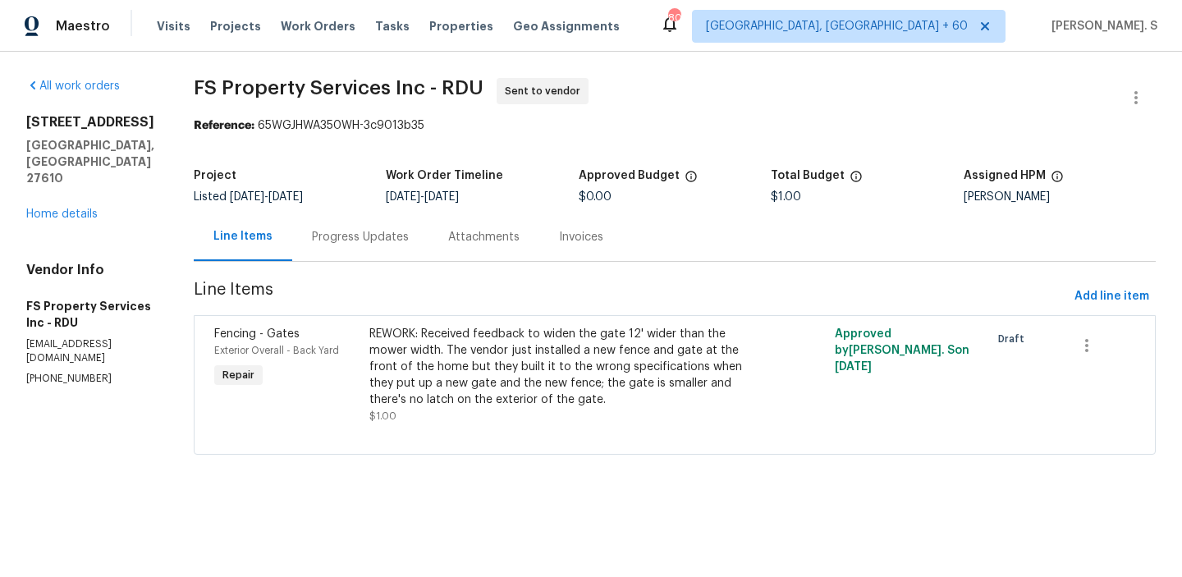
click at [492, 368] on div "REWORK: Received feedback to widen the gate 12' wider than the mower width. The…" at bounding box center [559, 367] width 379 height 82
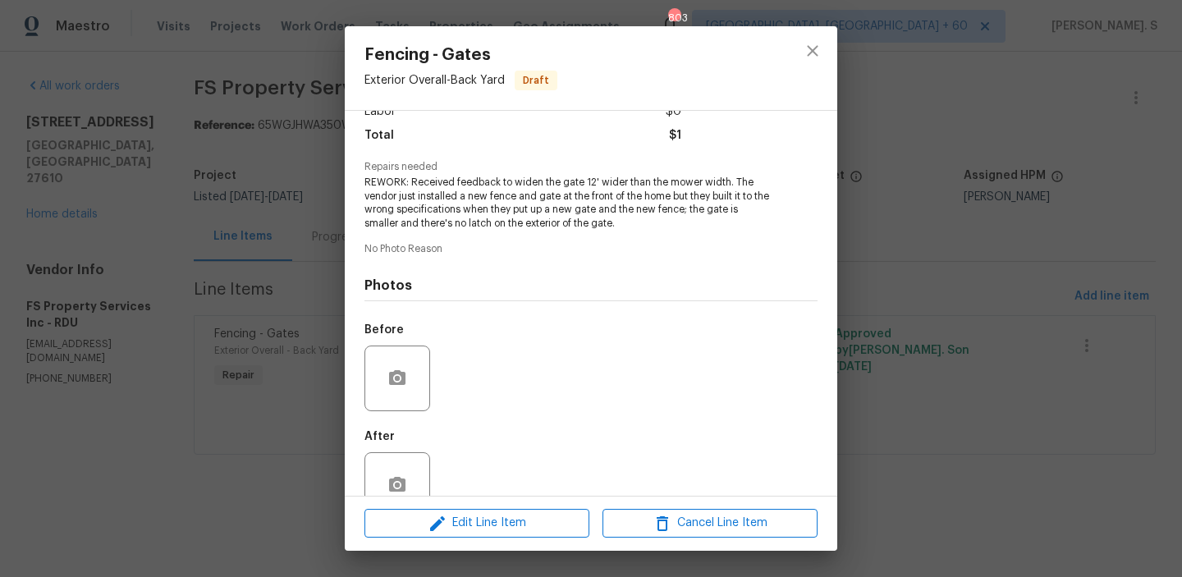
scroll to position [165, 0]
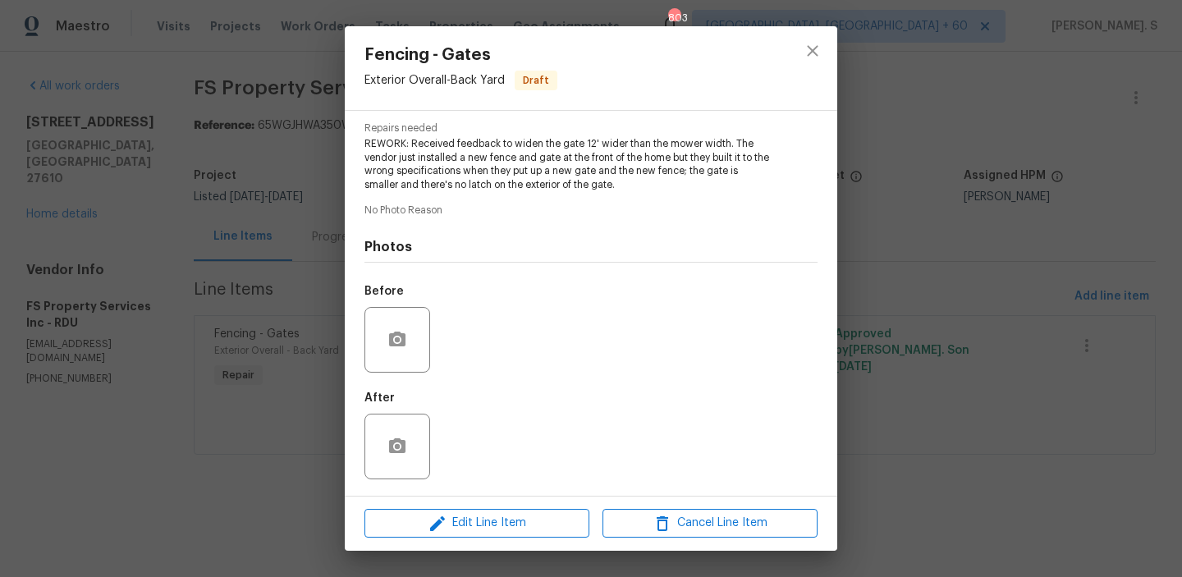
click at [419, 337] on div at bounding box center [398, 340] width 66 height 66
click at [384, 324] on button "button" at bounding box center [397, 339] width 39 height 39
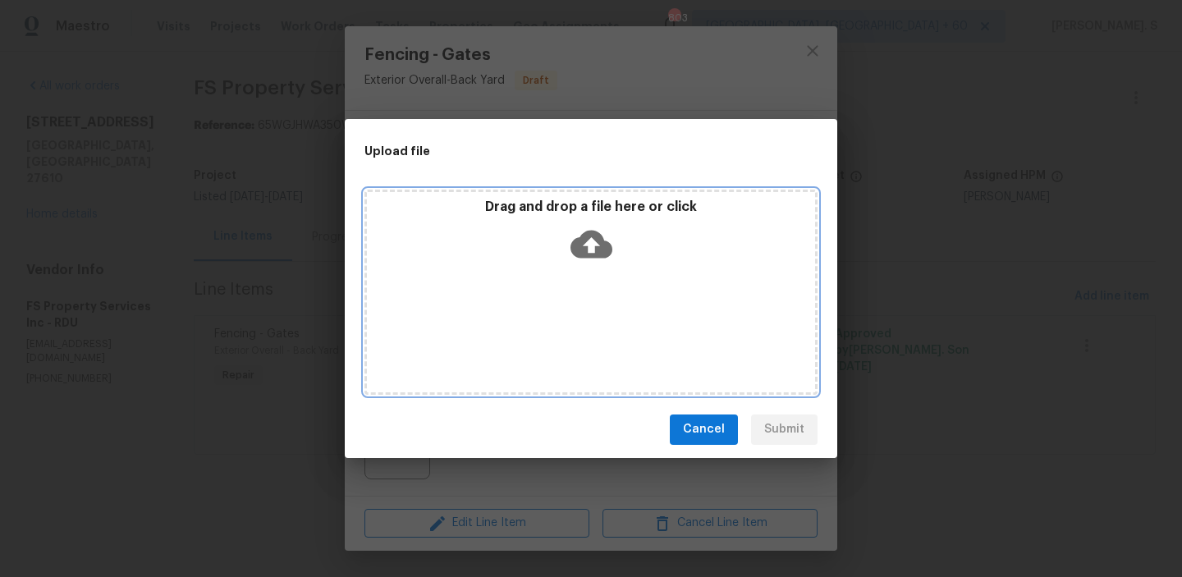
click at [553, 299] on div "Drag and drop a file here or click" at bounding box center [591, 292] width 453 height 205
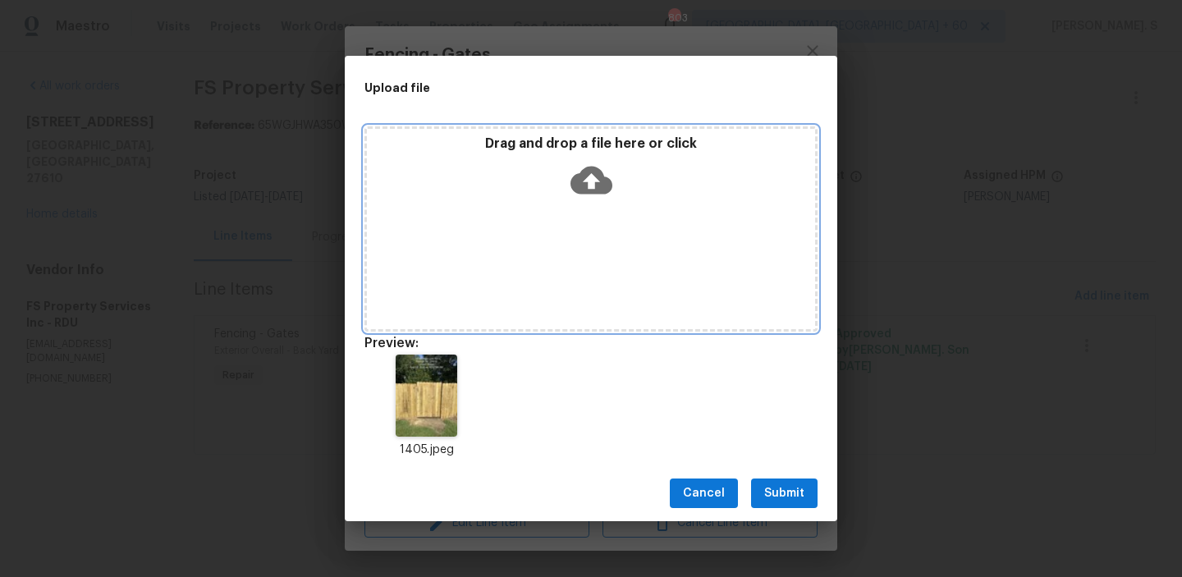
click at [567, 222] on div "Drag and drop a file here or click" at bounding box center [591, 228] width 453 height 205
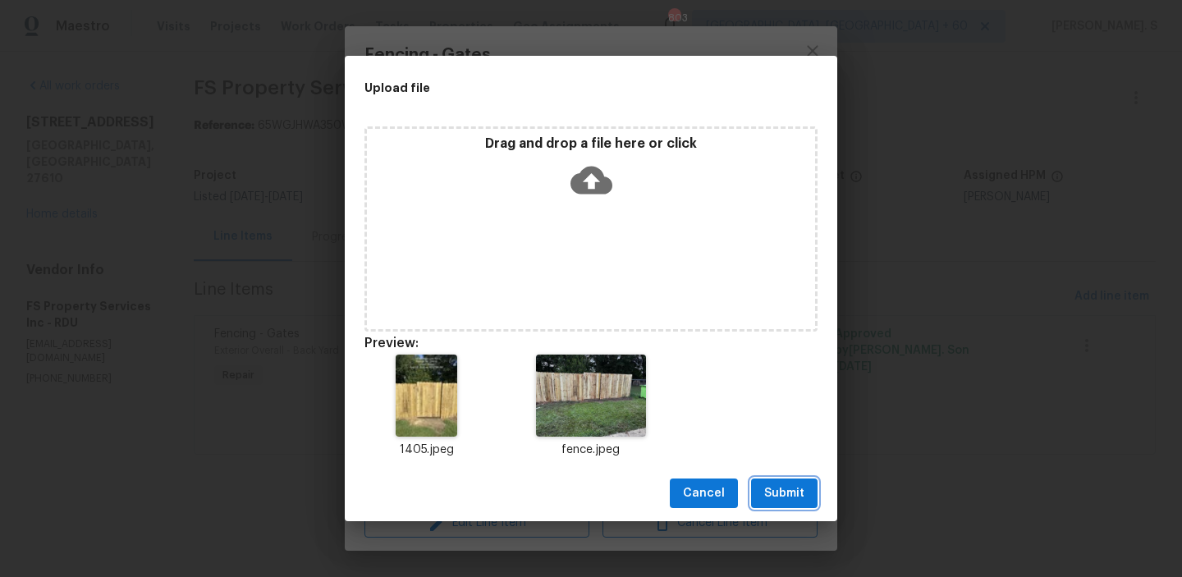
click at [798, 506] on button "Submit" at bounding box center [784, 494] width 67 height 30
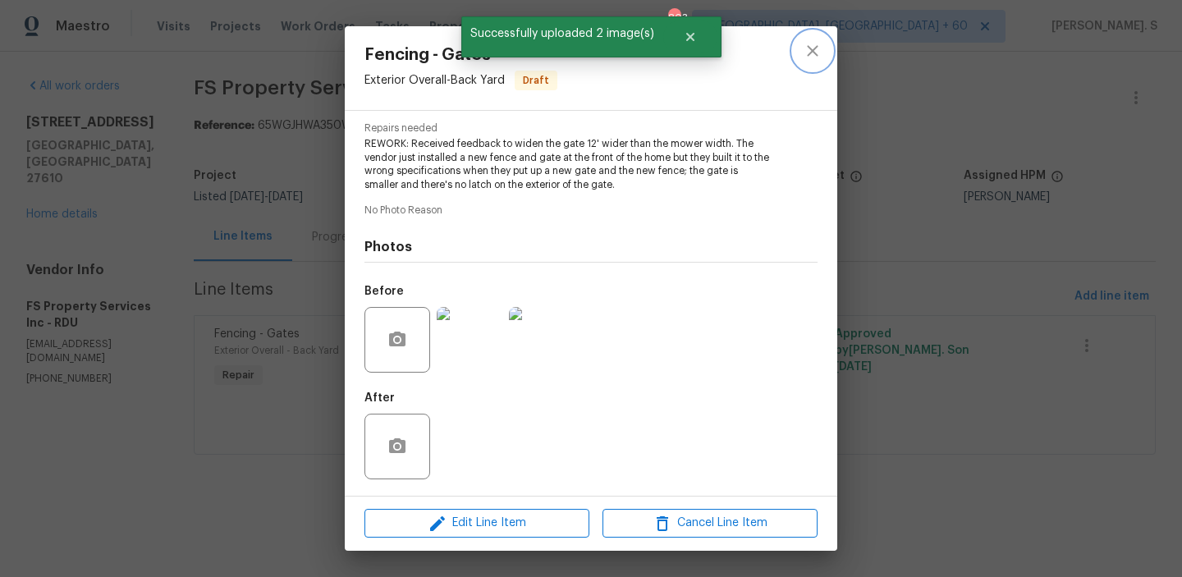
click at [820, 52] on icon "close" at bounding box center [813, 51] width 20 height 20
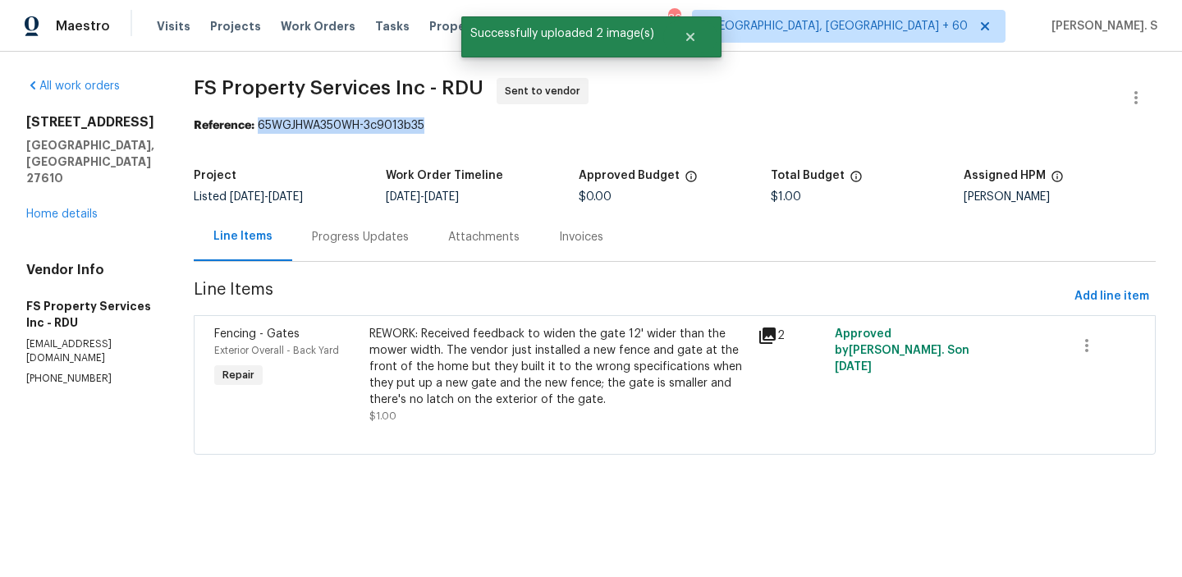
drag, startPoint x: 290, startPoint y: 124, endPoint x: 637, endPoint y: 124, distance: 347.4
click at [637, 124] on div "Reference: 65WGJHWA350WH-3c9013b35" at bounding box center [675, 125] width 962 height 16
copy div "65WGJHWA350WH-3c9013b35"
